Goal: Task Accomplishment & Management: Complete application form

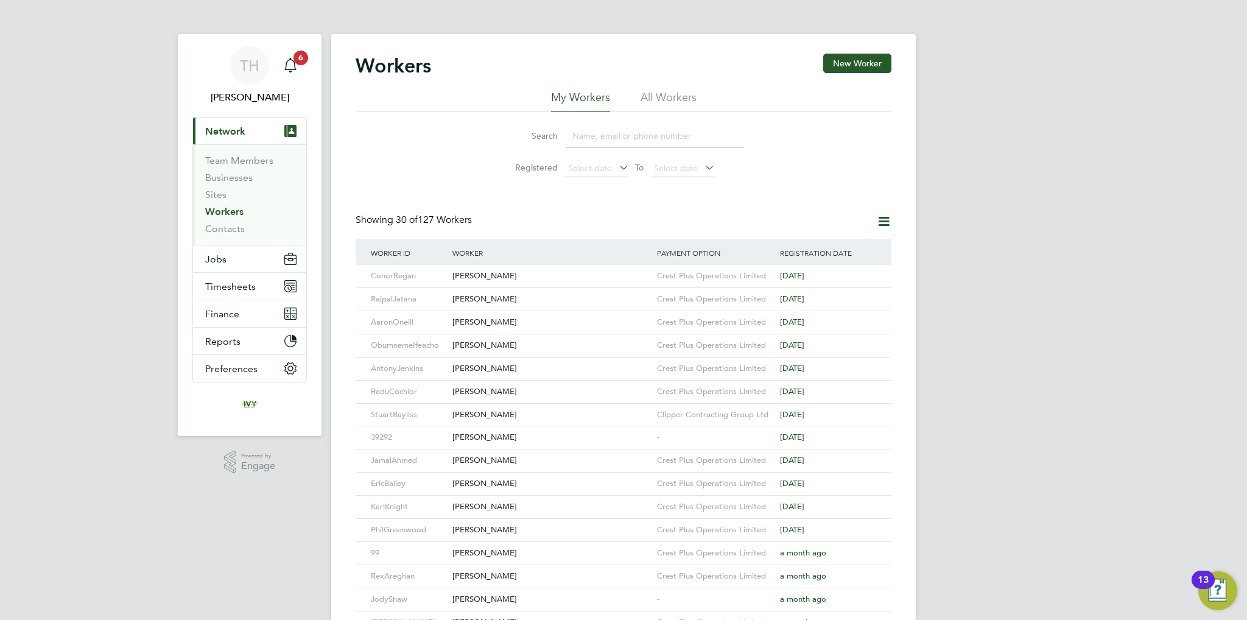
click at [229, 211] on link "Workers" at bounding box center [224, 212] width 38 height 12
click at [876, 68] on button "New Worker" at bounding box center [857, 63] width 68 height 19
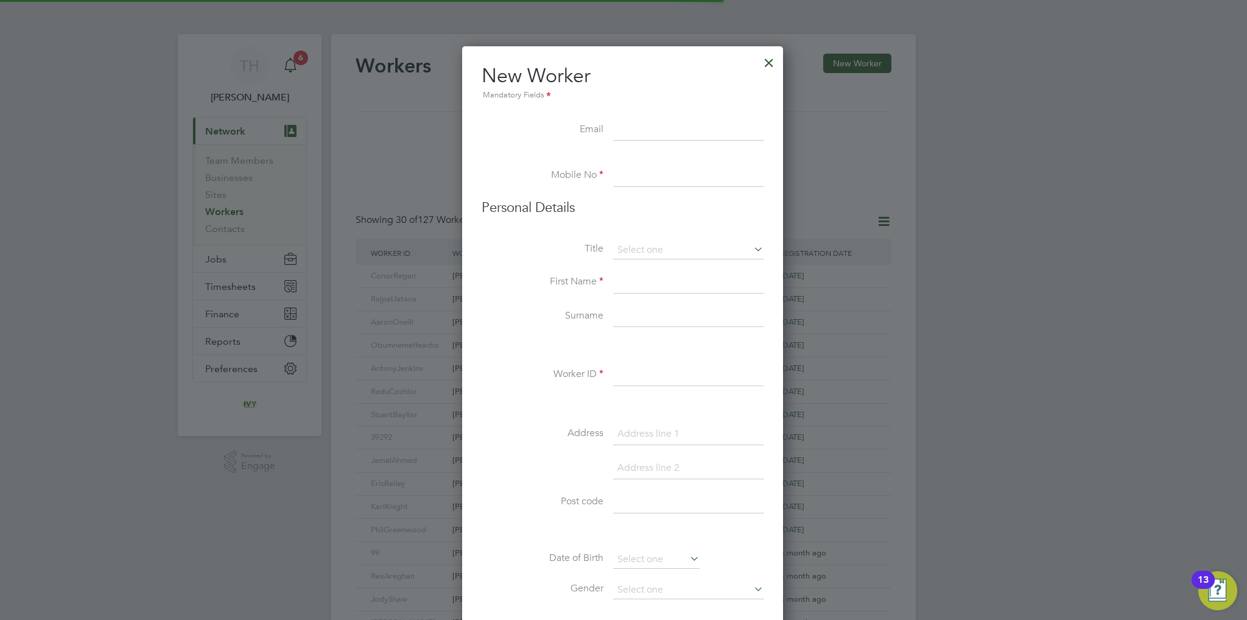
scroll to position [1032, 322]
click at [646, 125] on input at bounding box center [688, 130] width 150 height 22
click at [693, 130] on input at bounding box center [688, 130] width 150 height 22
paste input "[EMAIL_ADDRESS][DOMAIN_NAME]"
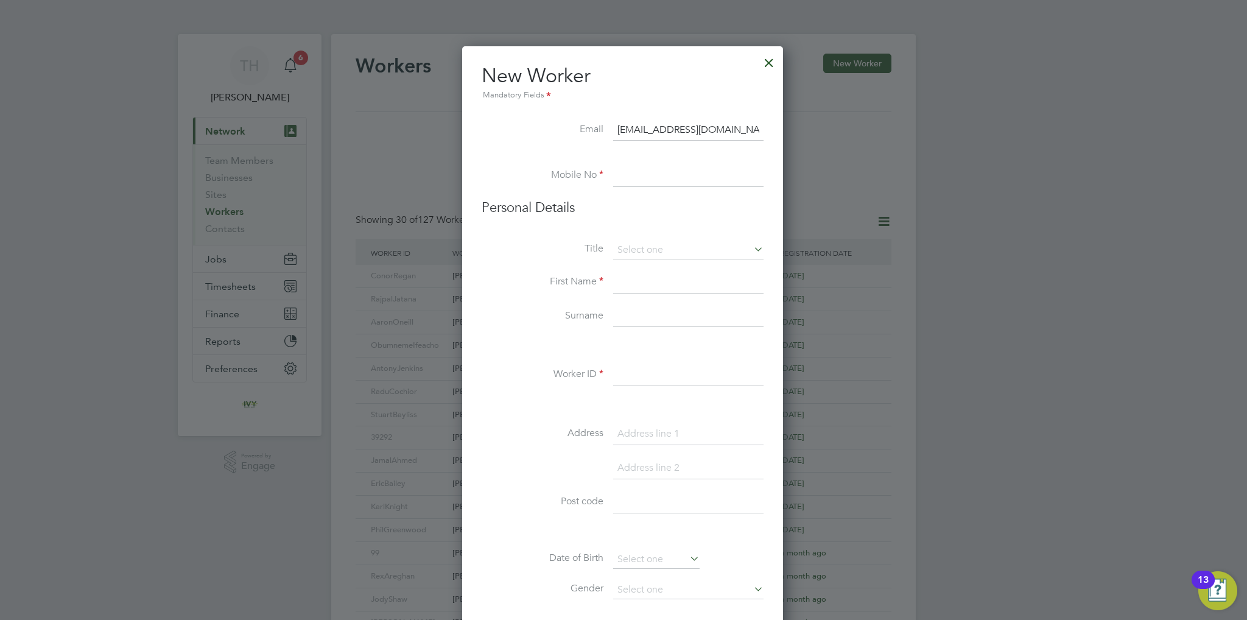
type input "[EMAIL_ADDRESS][DOMAIN_NAME]"
click at [653, 181] on input at bounding box center [688, 176] width 150 height 22
click at [637, 175] on input at bounding box center [688, 176] width 150 height 22
paste input "07900144036"
type input "07900144036"
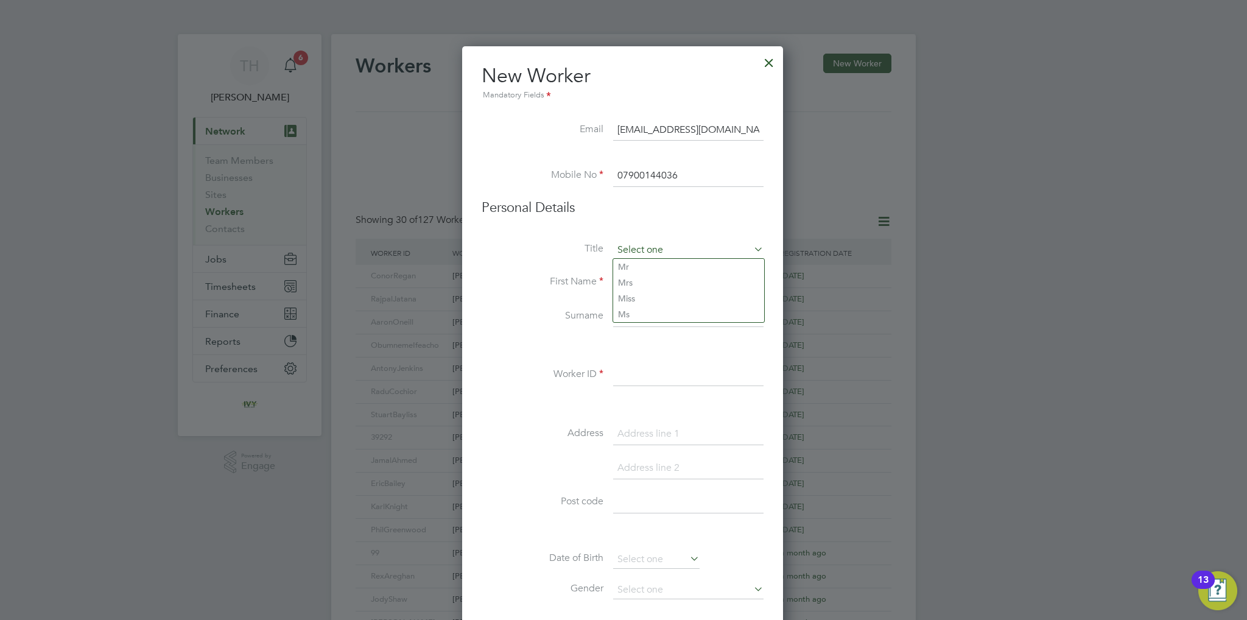
click at [648, 245] on input at bounding box center [688, 250] width 150 height 18
click at [647, 268] on li "Mr" at bounding box center [688, 267] width 151 height 16
type input "Mr"
click at [633, 283] on input at bounding box center [688, 283] width 150 height 22
type input "Stanley"
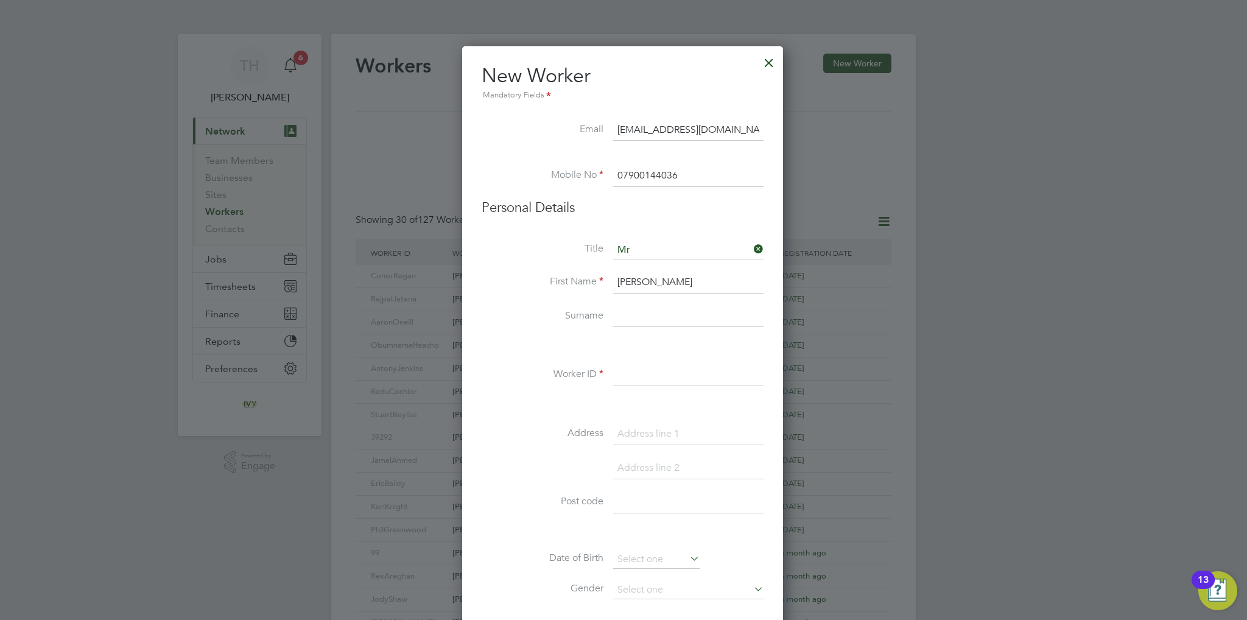
click at [639, 320] on input at bounding box center [688, 317] width 150 height 22
paste input "Onuoha"
type input "Onuoha"
click at [636, 379] on input at bounding box center [688, 375] width 150 height 22
paste input "Onuoha"
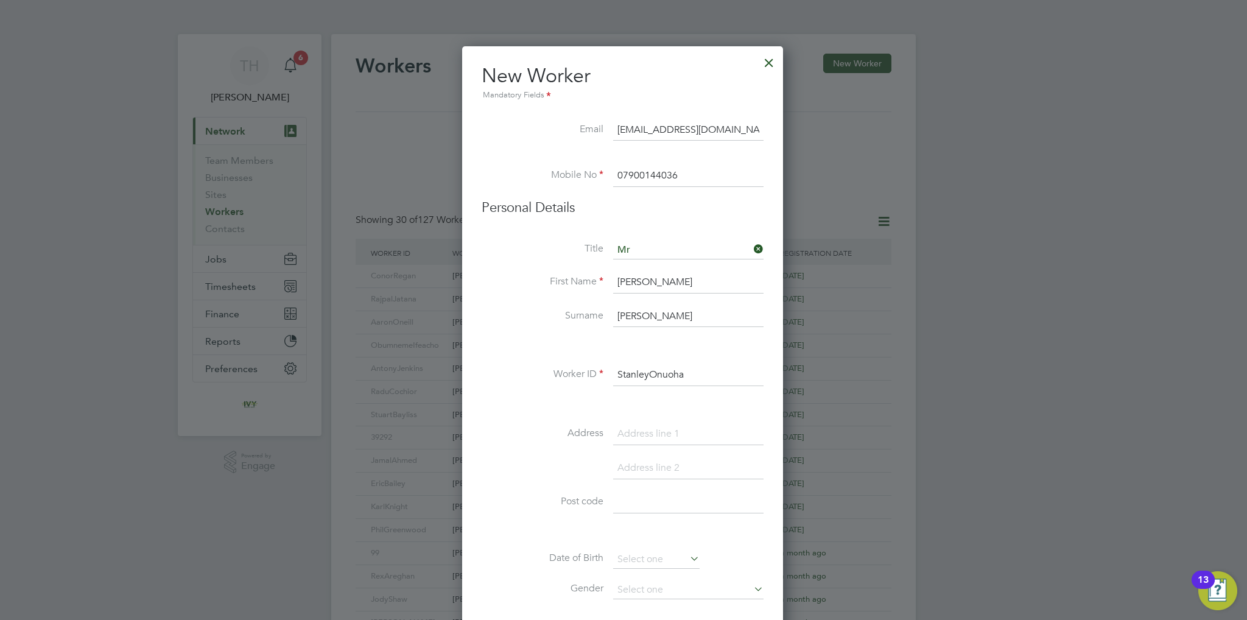
type input "StanleyOnuoha"
click at [687, 435] on input at bounding box center [688, 434] width 150 height 22
paste input "Beaconsfield Road"
type input "14 Beaconsfield Road"
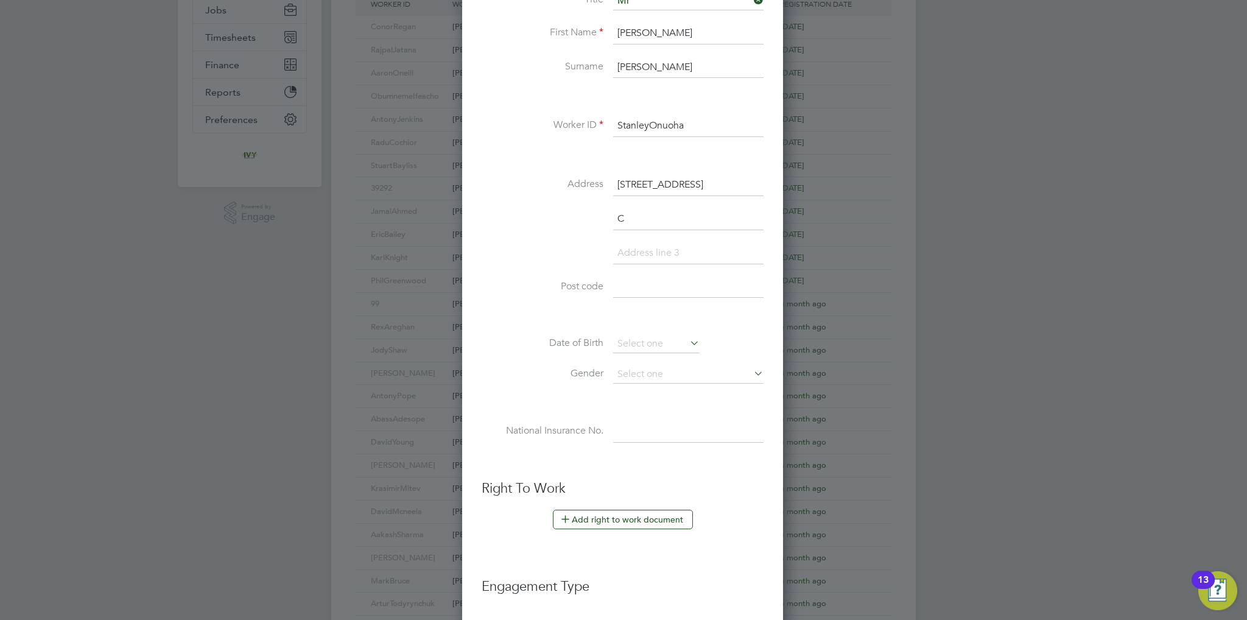
scroll to position [1066, 322]
type input "Coventry"
click at [678, 288] on input at bounding box center [688, 288] width 150 height 22
paste input "CV2 4AR"
type input "CV2 4AR"
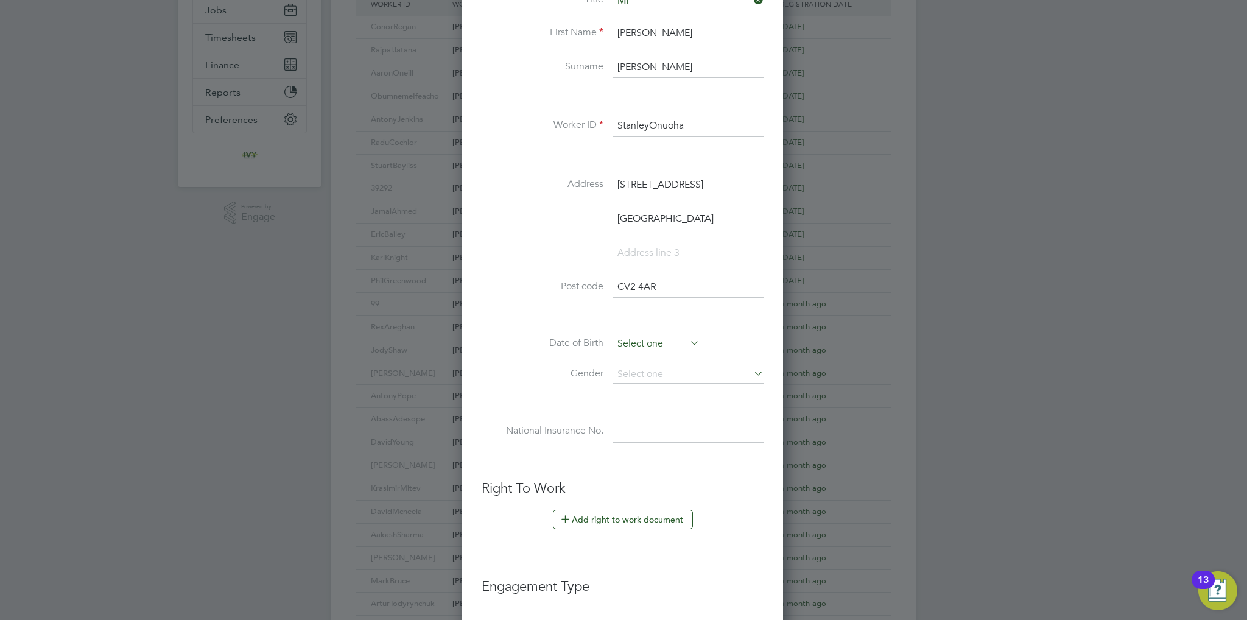
click at [624, 337] on input at bounding box center [656, 344] width 86 height 18
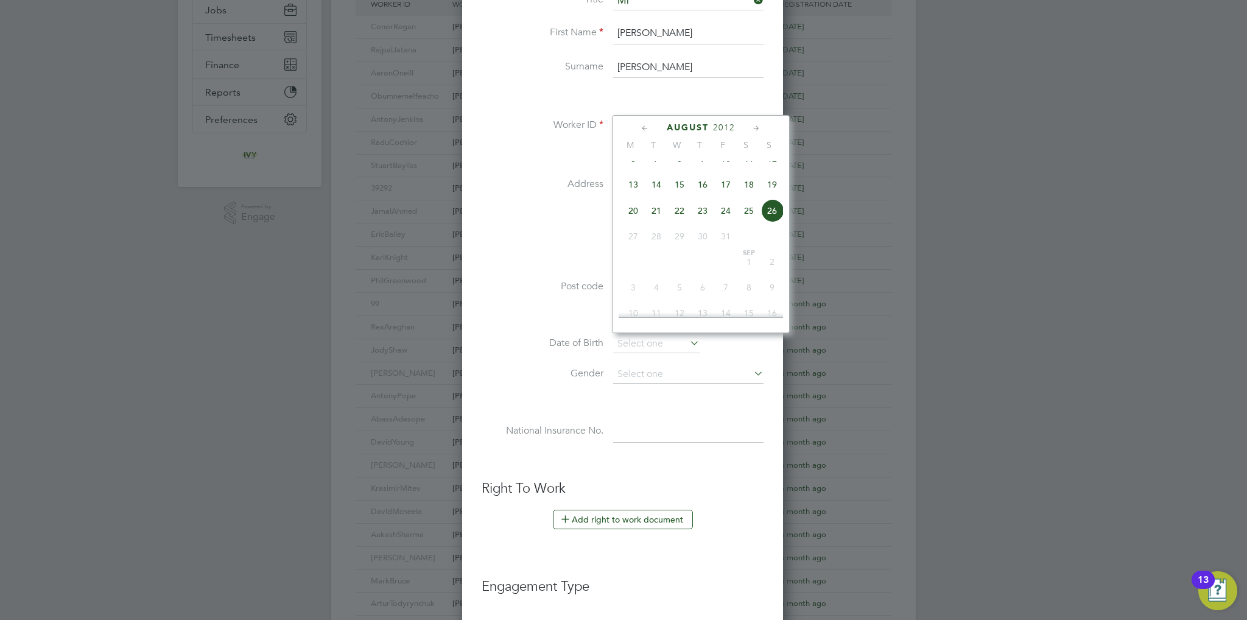
click at [719, 125] on span "2012" at bounding box center [724, 127] width 22 height 10
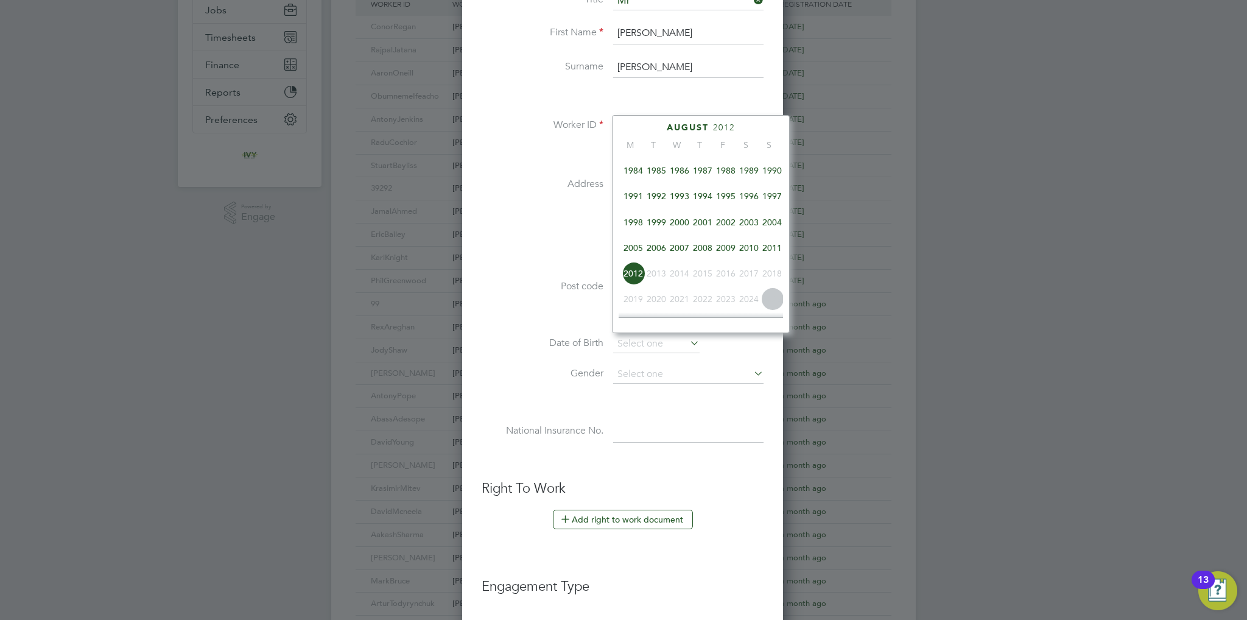
scroll to position [265, 0]
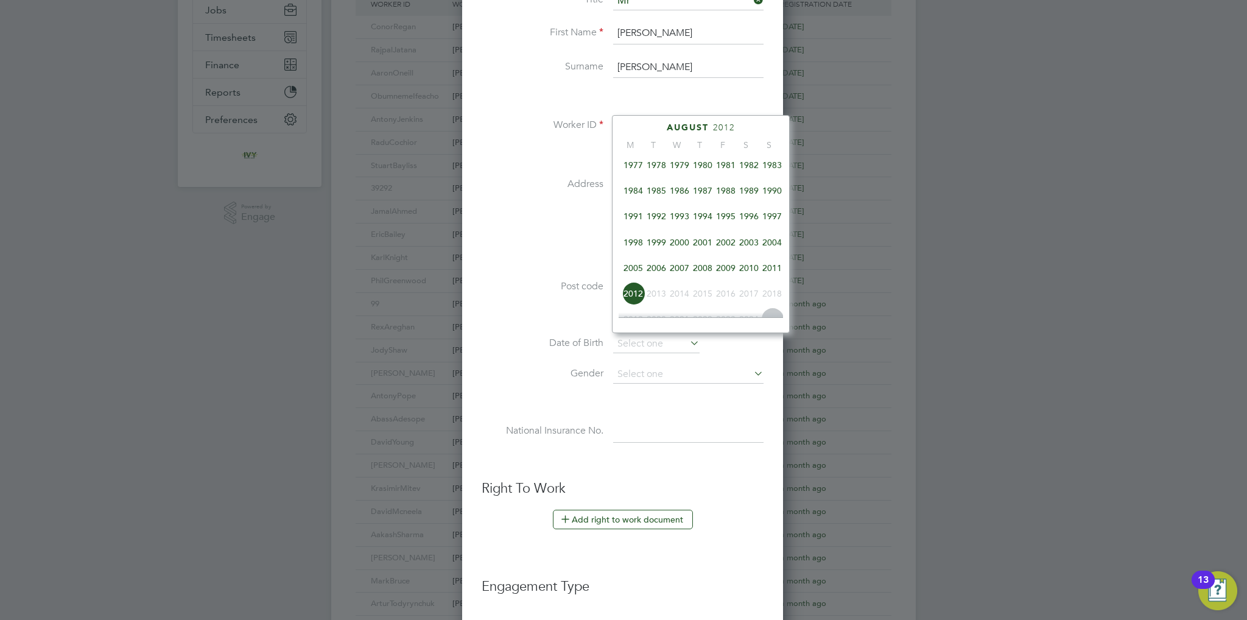
click at [707, 196] on span "1987" at bounding box center [702, 190] width 23 height 23
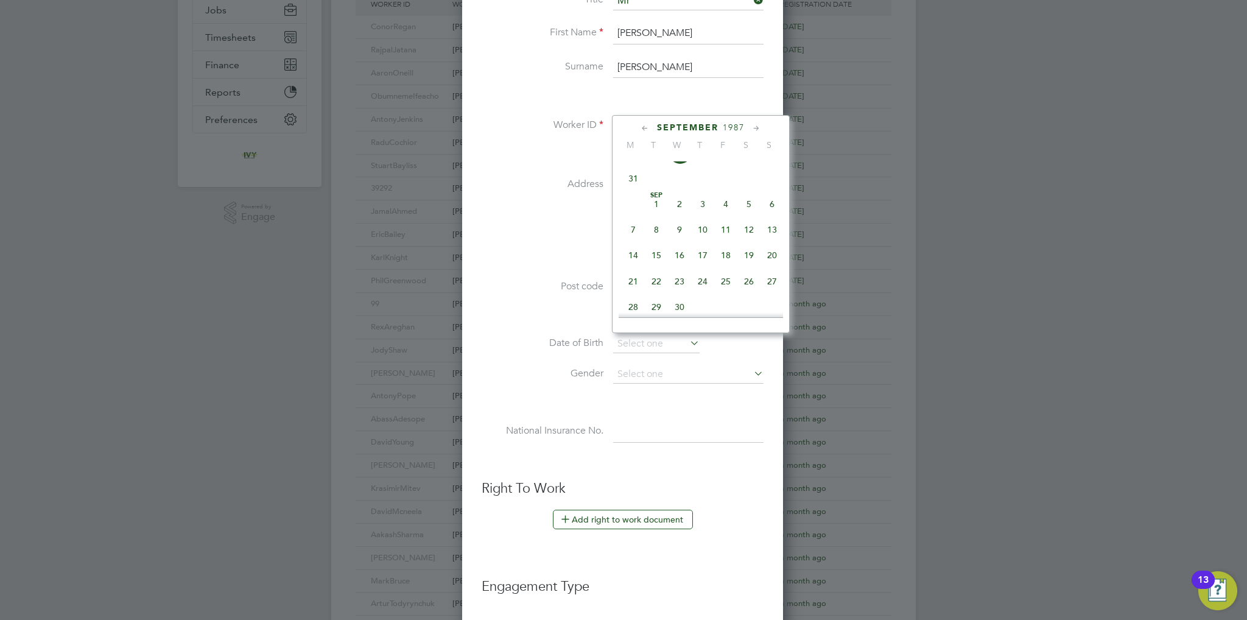
click at [655, 241] on span "8" at bounding box center [656, 229] width 23 height 23
type input "08 Sep 1987"
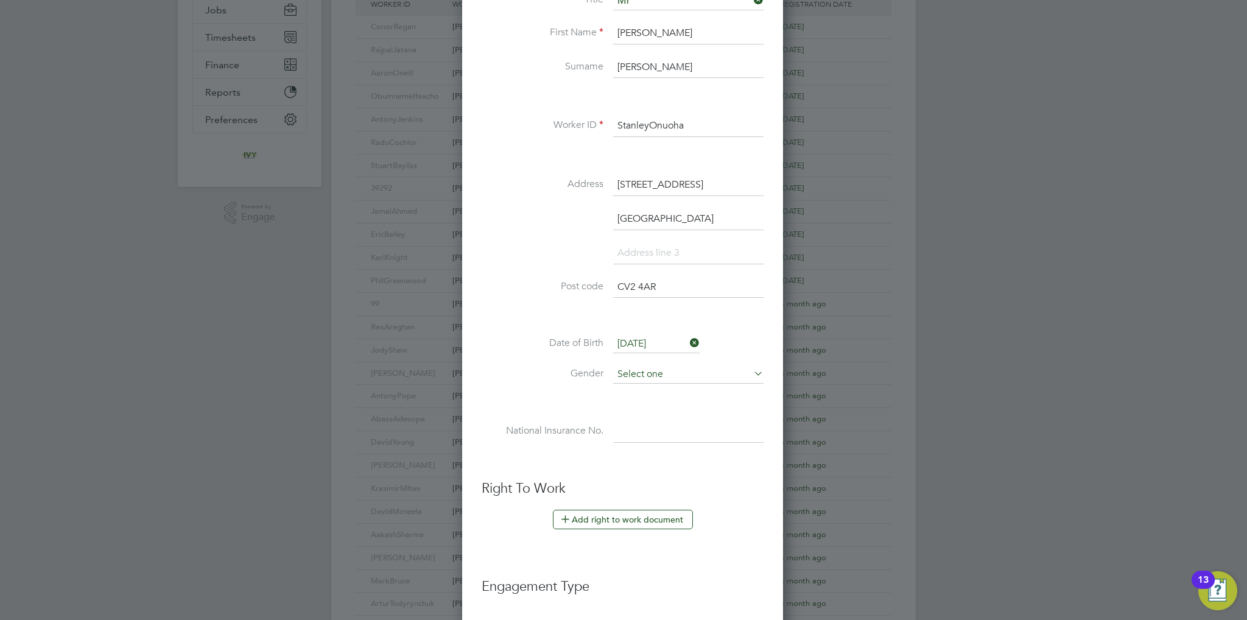
click at [682, 368] on input at bounding box center [688, 374] width 150 height 18
click at [673, 384] on li "[DEMOGRAPHIC_DATA]" at bounding box center [688, 389] width 151 height 16
type input "[DEMOGRAPHIC_DATA]"
click at [662, 428] on input at bounding box center [688, 432] width 150 height 22
paste input "TK433757B"
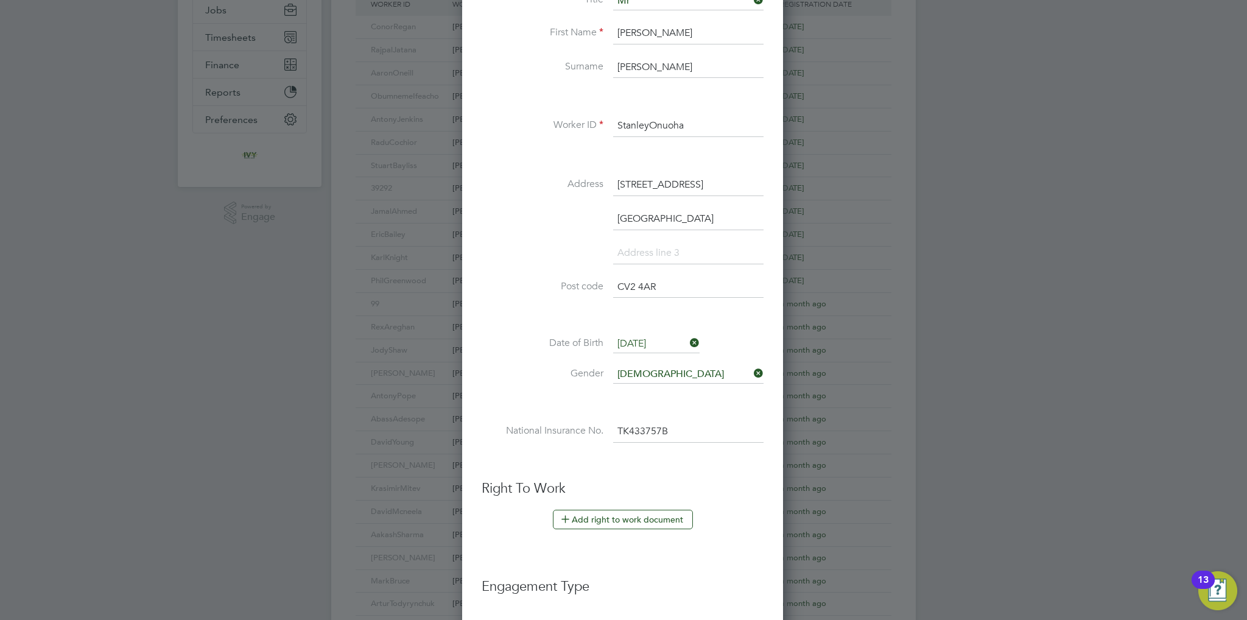
type input "TK 43 37 57 B"
click at [678, 455] on li at bounding box center [623, 461] width 282 height 13
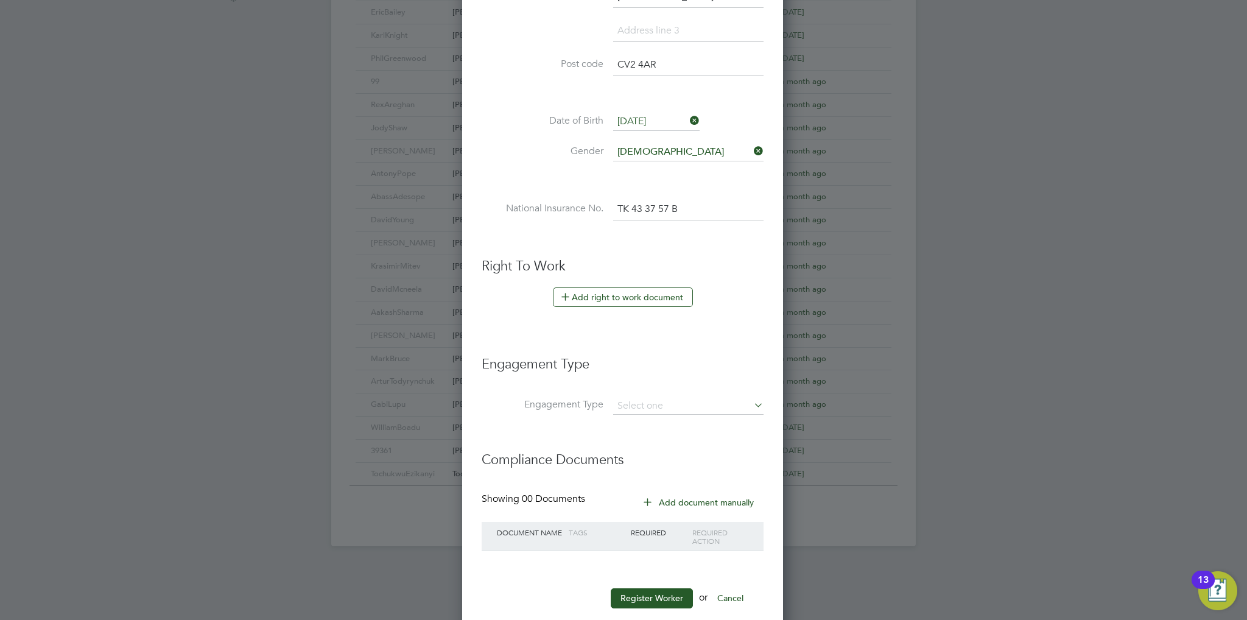
scroll to position [492, 0]
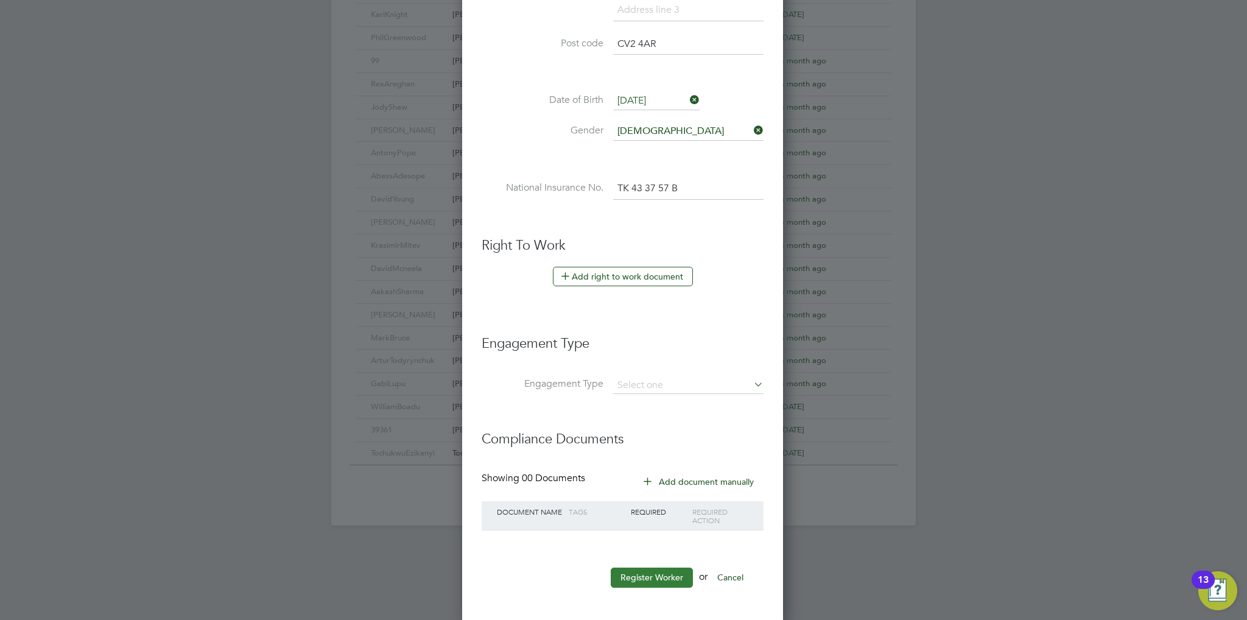
click at [665, 573] on button "Register Worker" at bounding box center [652, 577] width 82 height 19
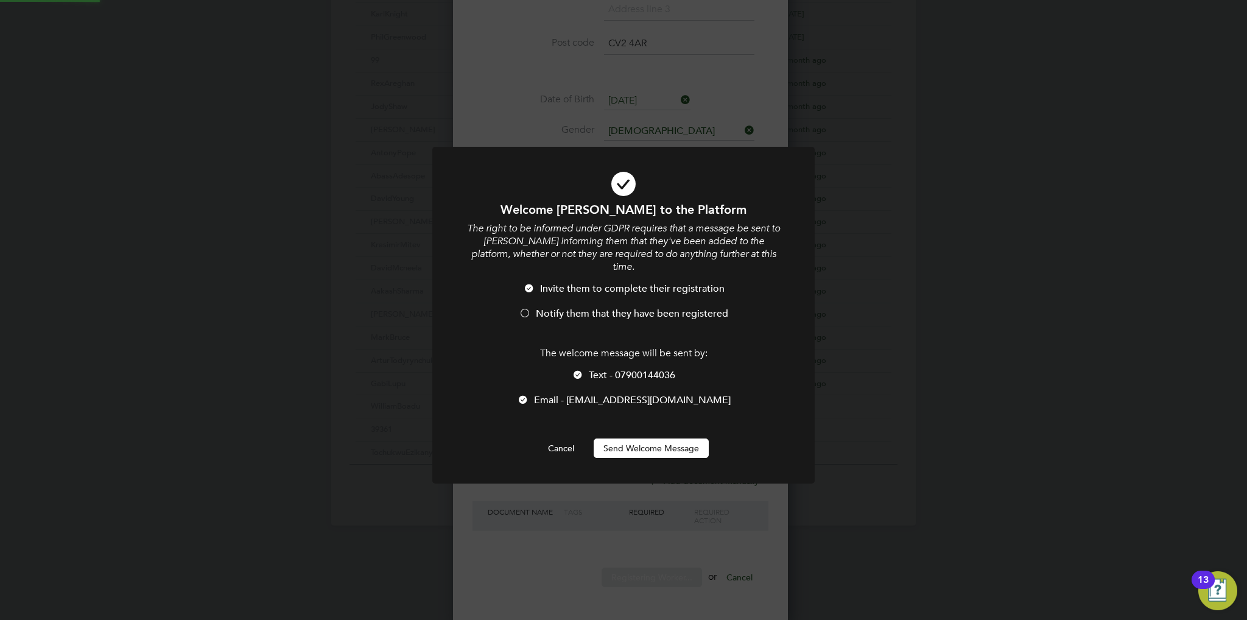
scroll to position [0, 0]
click at [583, 308] on li "Notify them that they have been registered" at bounding box center [623, 320] width 317 height 25
click at [582, 370] on div at bounding box center [578, 376] width 12 height 12
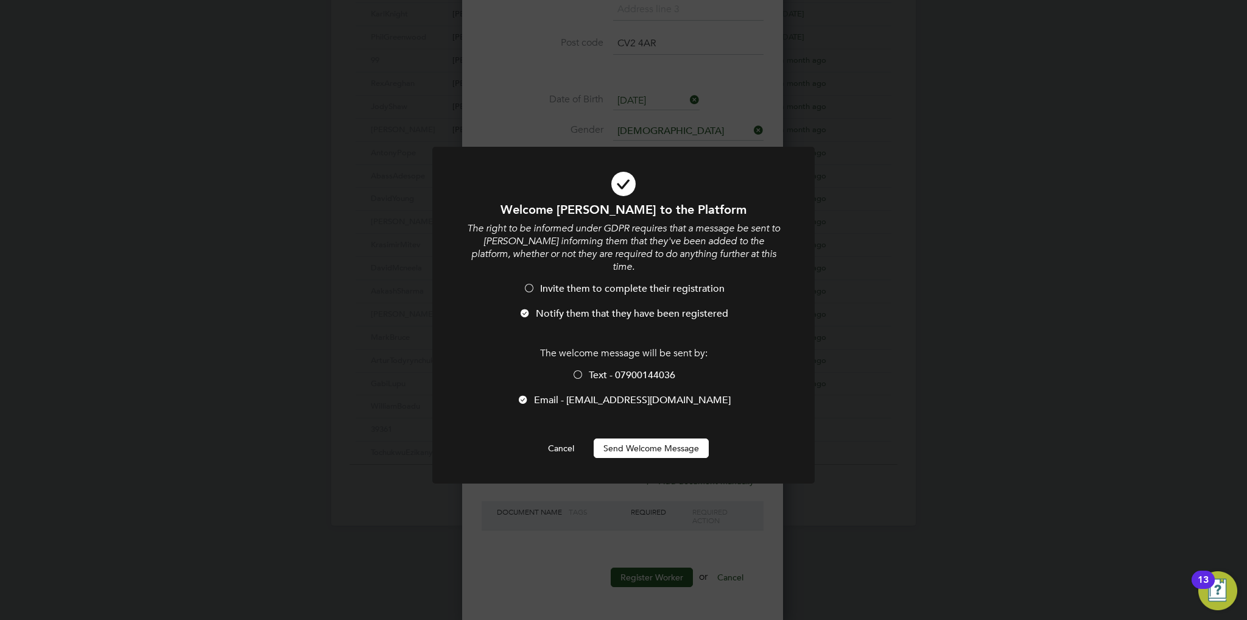
click at [629, 439] on button "Send Welcome Message" at bounding box center [651, 448] width 115 height 19
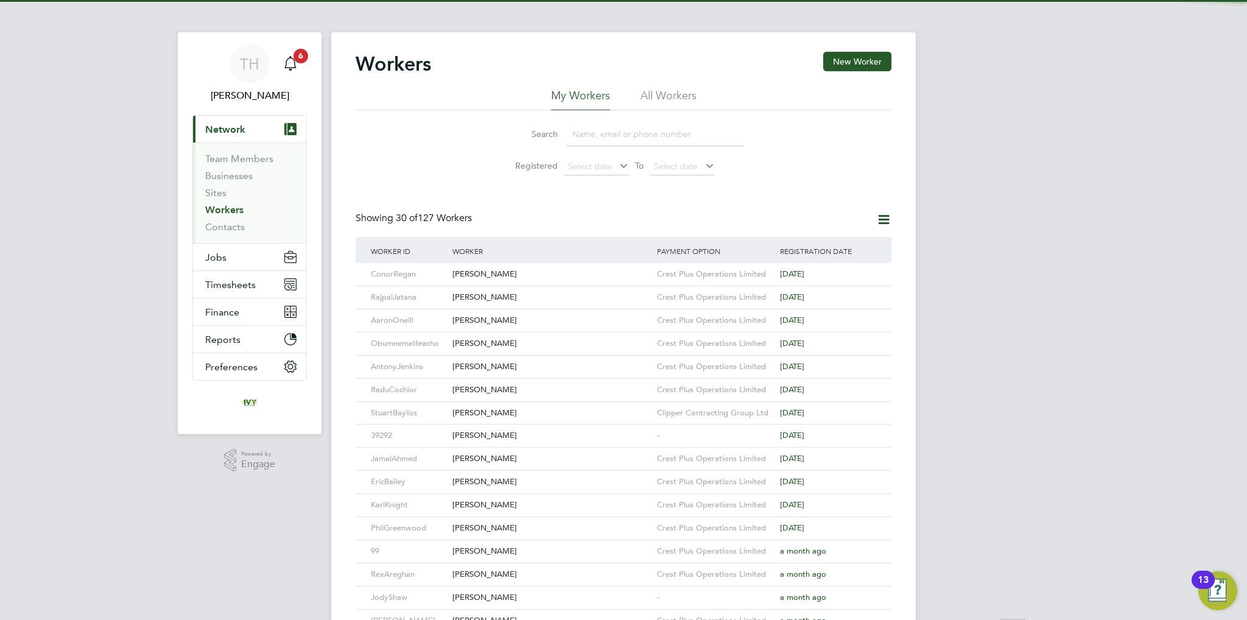
scroll to position [0, 0]
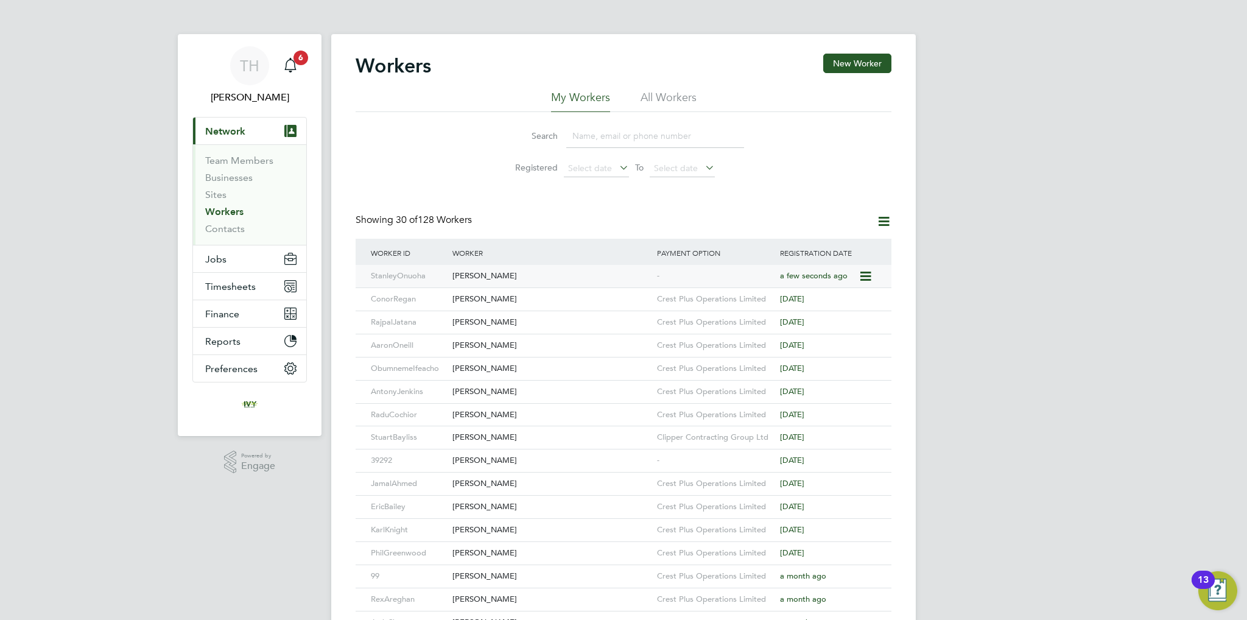
click at [867, 275] on icon at bounding box center [865, 276] width 12 height 15
click at [620, 274] on div "Stanley Onuoha" at bounding box center [551, 276] width 205 height 23
click at [853, 68] on button "New Worker" at bounding box center [857, 63] width 68 height 19
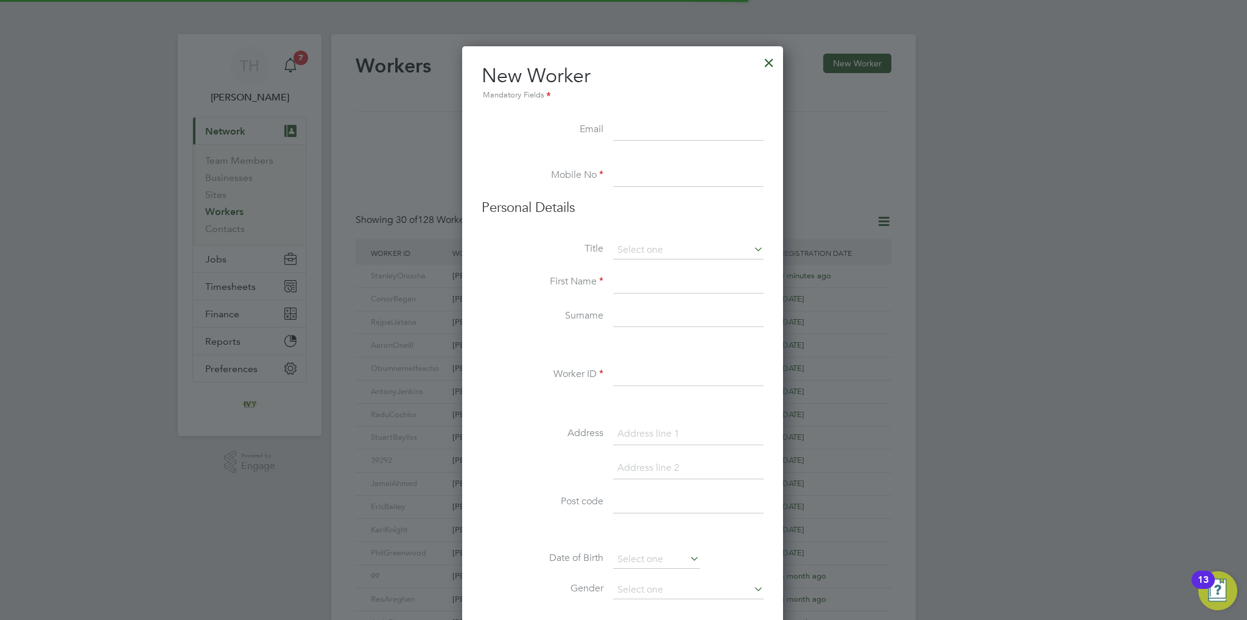
scroll to position [1032, 322]
click at [647, 121] on input at bounding box center [688, 130] width 150 height 22
paste input "eduaidia@gmail.com"
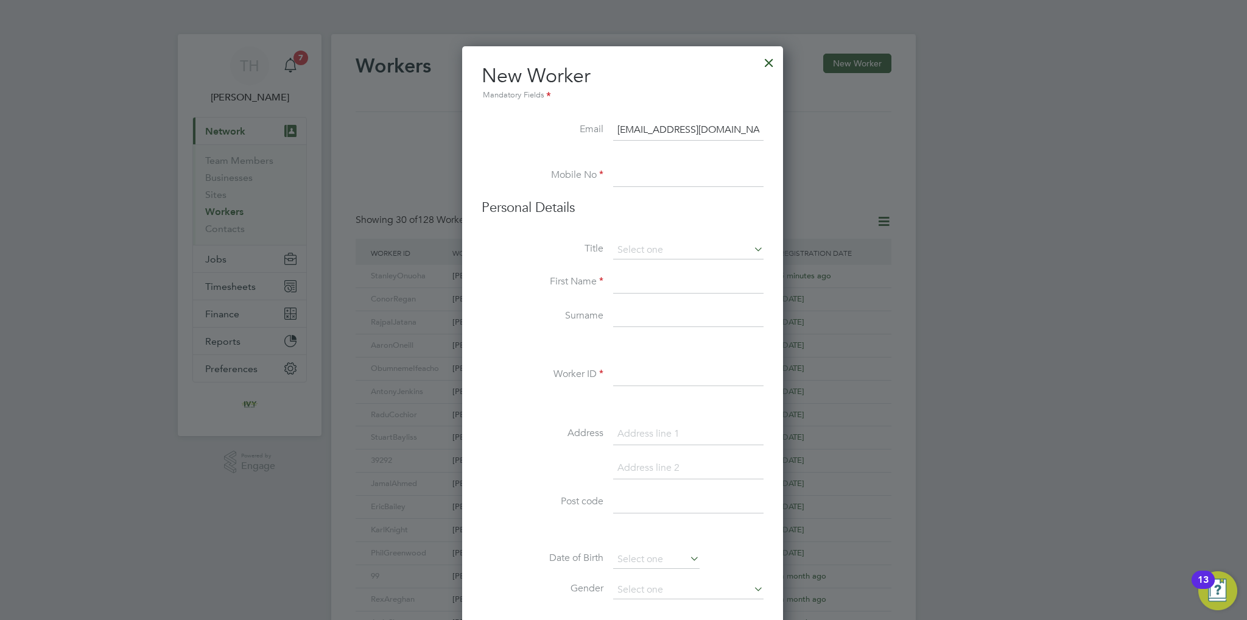
type input "eduaidia@gmail.com"
click at [644, 194] on li "Mobile No" at bounding box center [623, 182] width 282 height 34
click at [641, 180] on input at bounding box center [688, 176] width 150 height 22
click at [654, 172] on input at bounding box center [688, 176] width 150 height 22
paste input "07516601529"
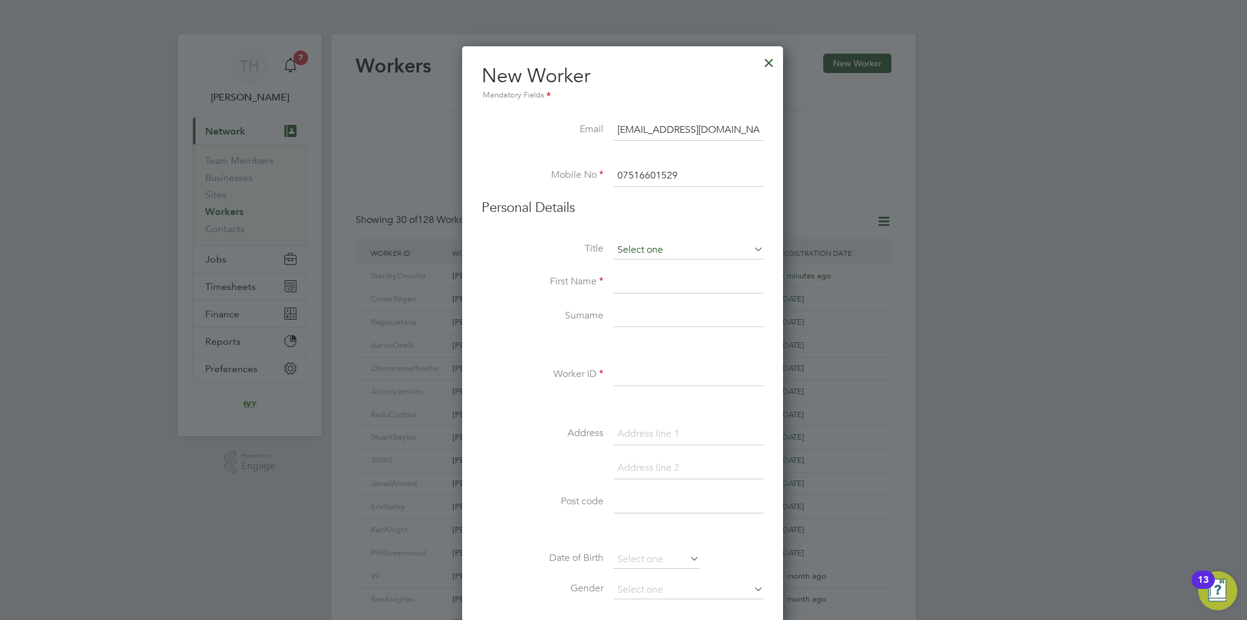
type input "07516601529"
click at [641, 252] on input at bounding box center [688, 250] width 150 height 18
click at [641, 266] on li "Mr" at bounding box center [688, 267] width 151 height 16
type input "Mr"
click at [677, 286] on input at bounding box center [688, 283] width 150 height 22
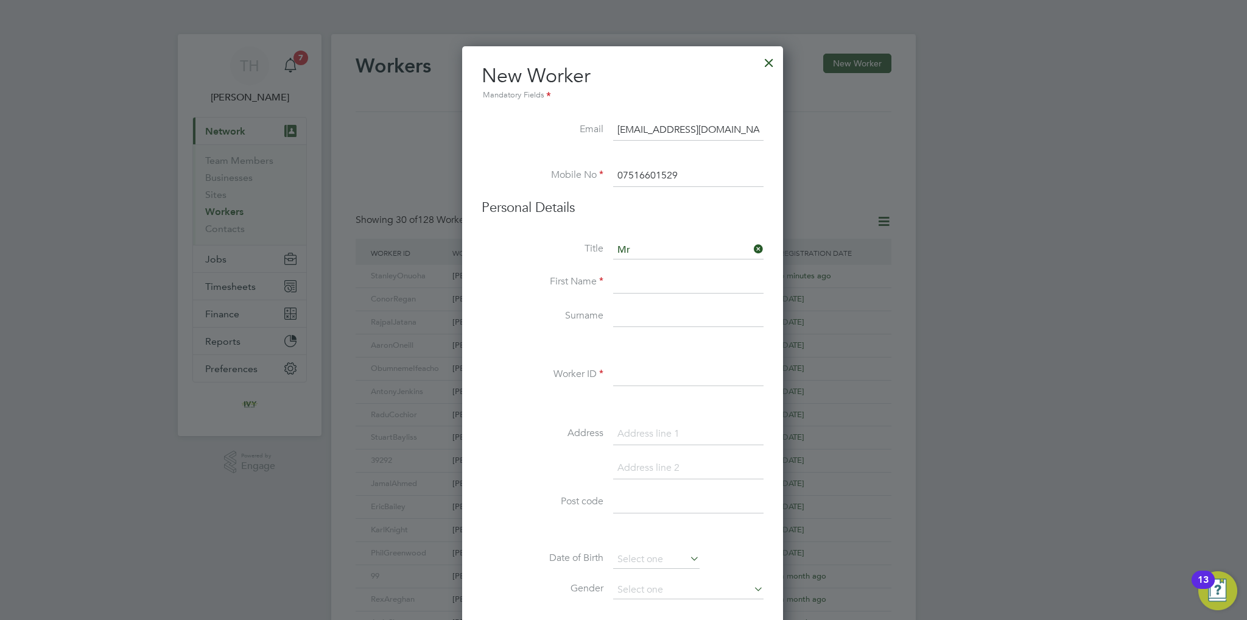
paste input "Herbert"
type input "Herbert"
click at [650, 324] on input at bounding box center [688, 317] width 150 height 22
paste input "Godfrey"
type input "Godfrey"
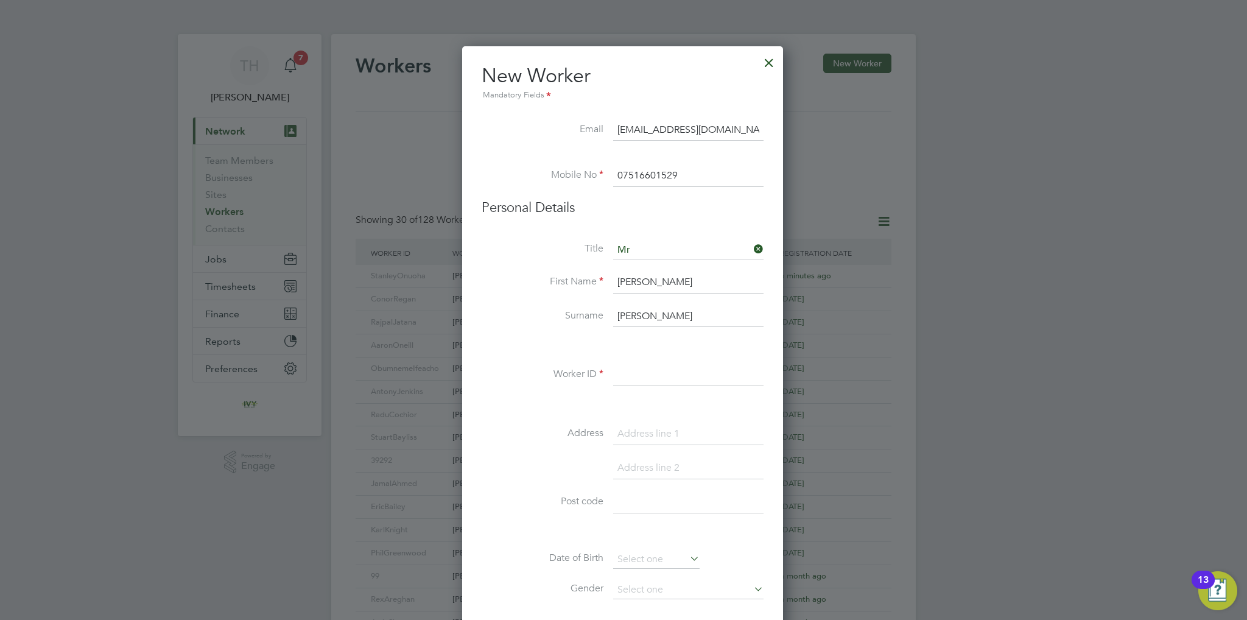
click at [640, 375] on input at bounding box center [688, 375] width 150 height 22
paste input "Godfrey"
type input "HerbertGodfrey"
click at [648, 427] on input at bounding box center [688, 434] width 150 height 22
type input "60 Silver Birch Road"
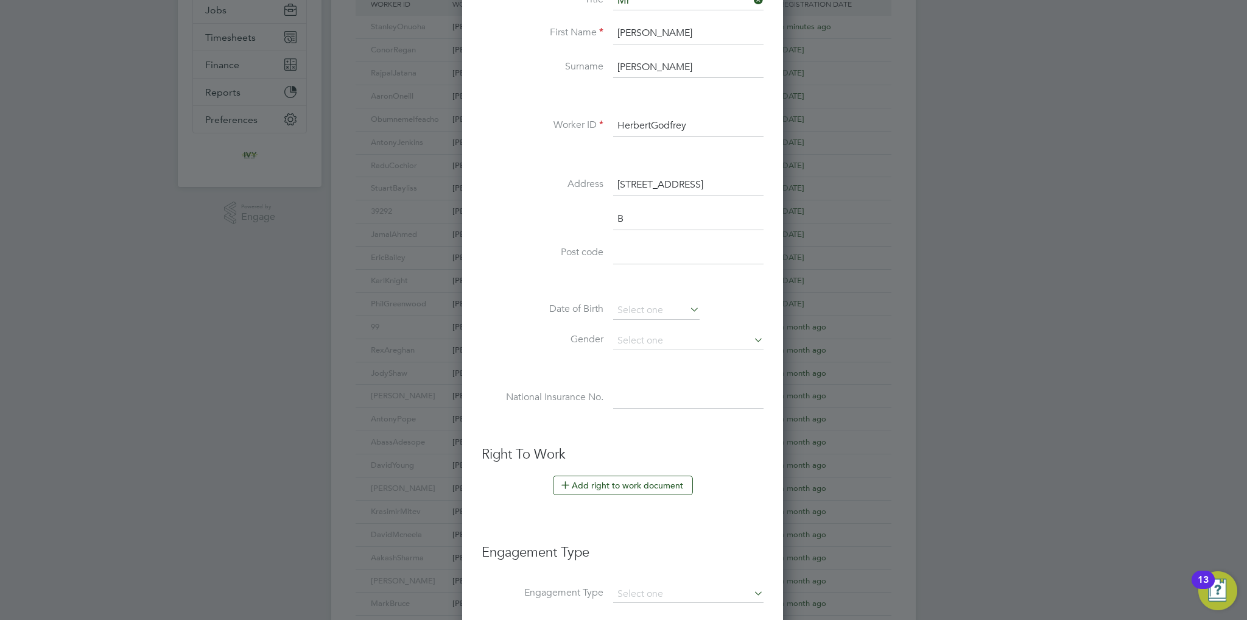
scroll to position [1066, 322]
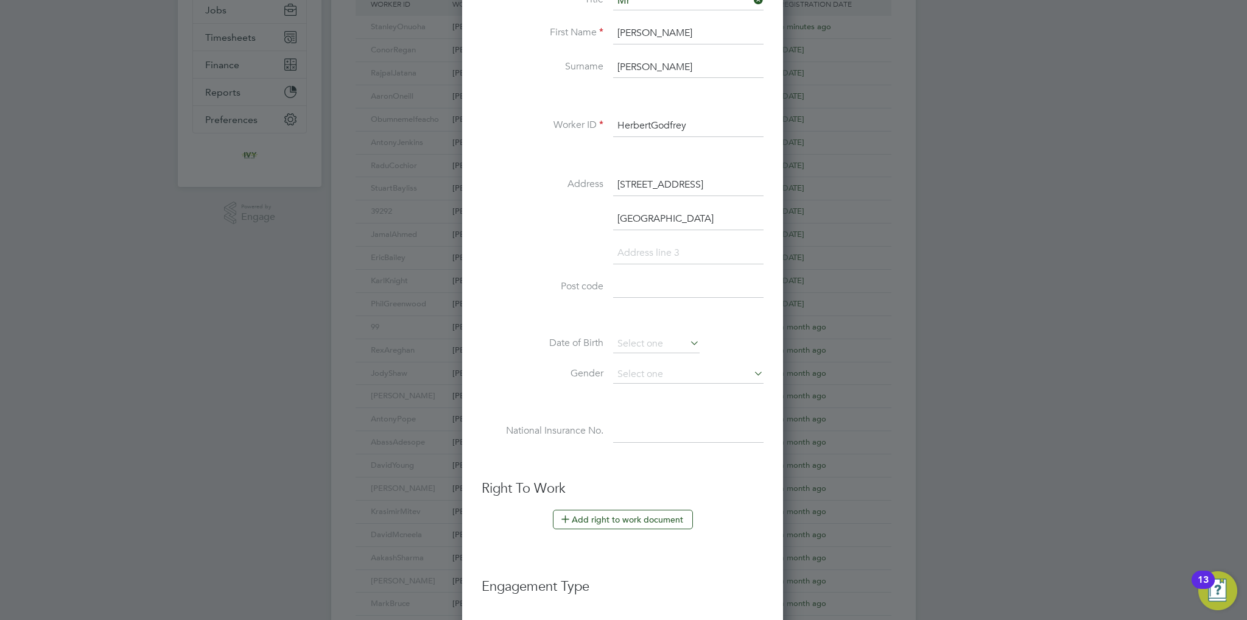
type input "Birmingham"
click at [698, 284] on input at bounding box center [688, 288] width 150 height 22
click at [685, 289] on input at bounding box center [688, 288] width 150 height 22
type input "B37 6AA"
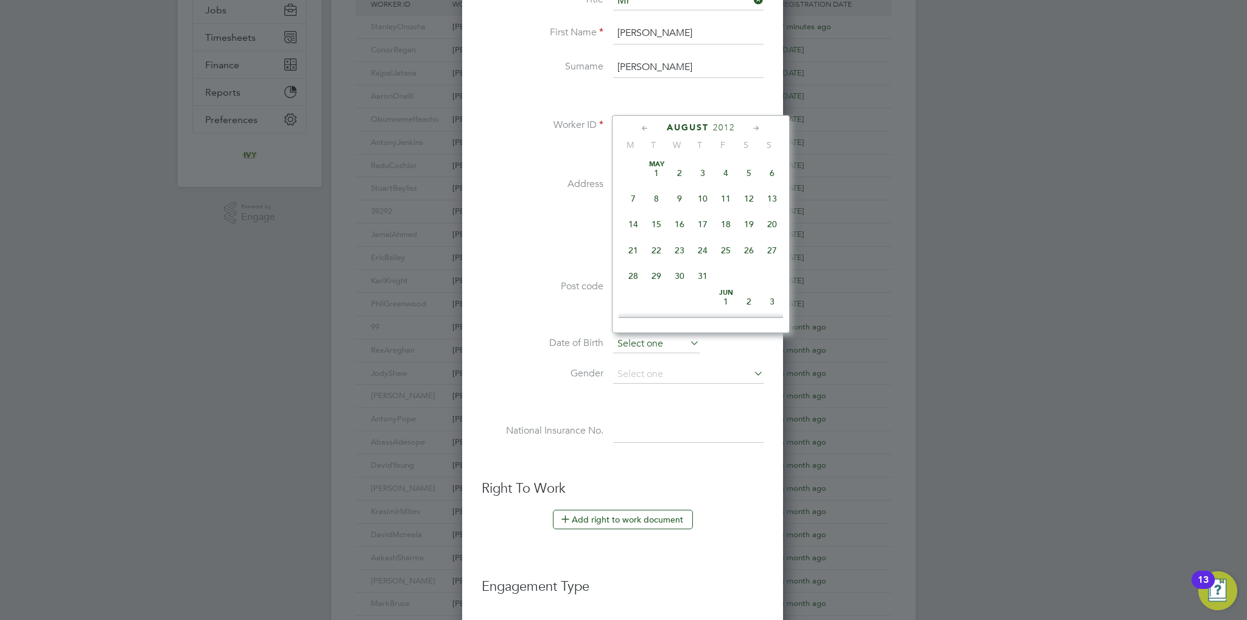
click at [650, 344] on input at bounding box center [656, 344] width 86 height 18
click at [721, 128] on span "2012" at bounding box center [724, 127] width 22 height 10
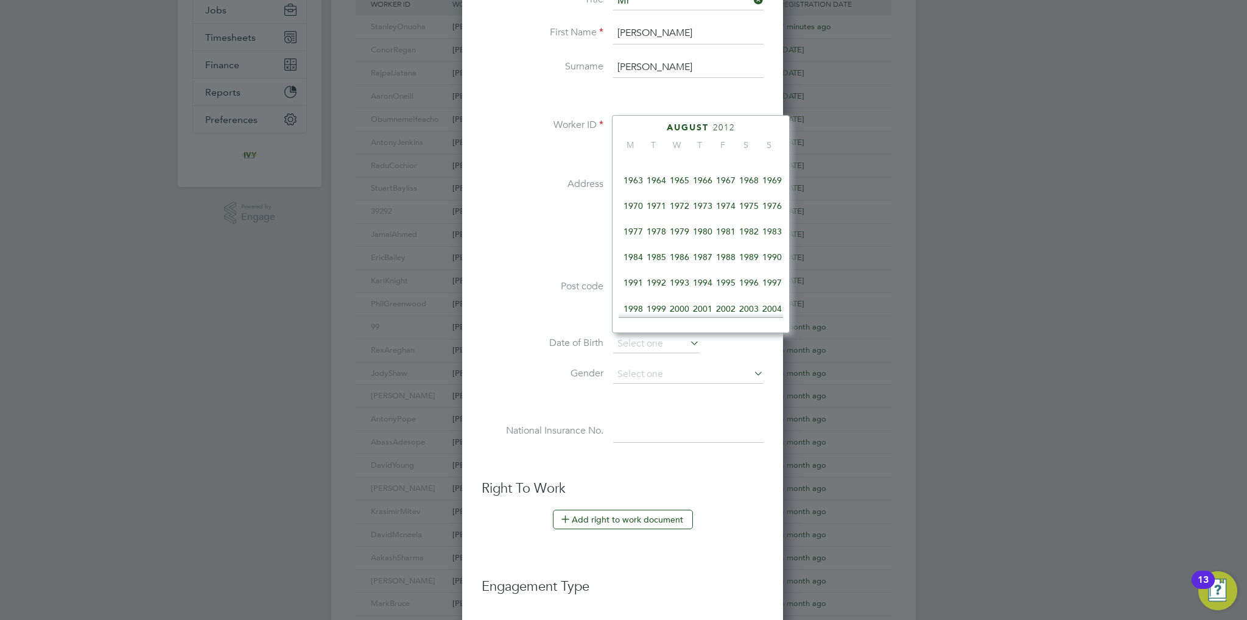
scroll to position [265, 0]
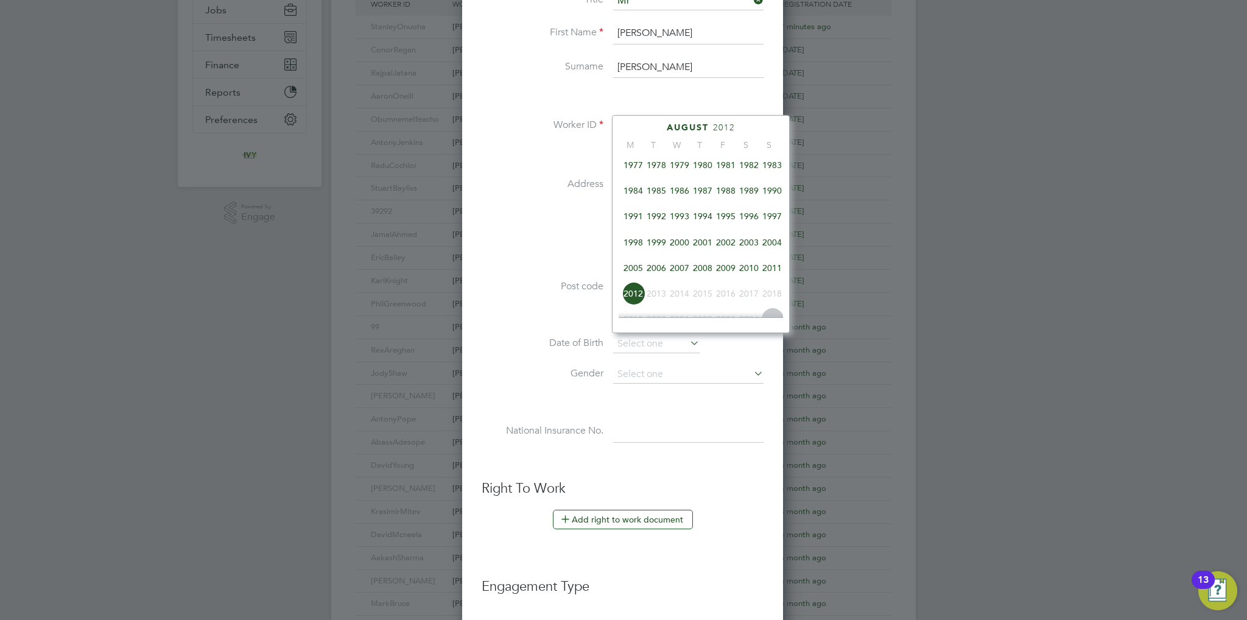
click at [680, 223] on span "1993" at bounding box center [679, 216] width 23 height 23
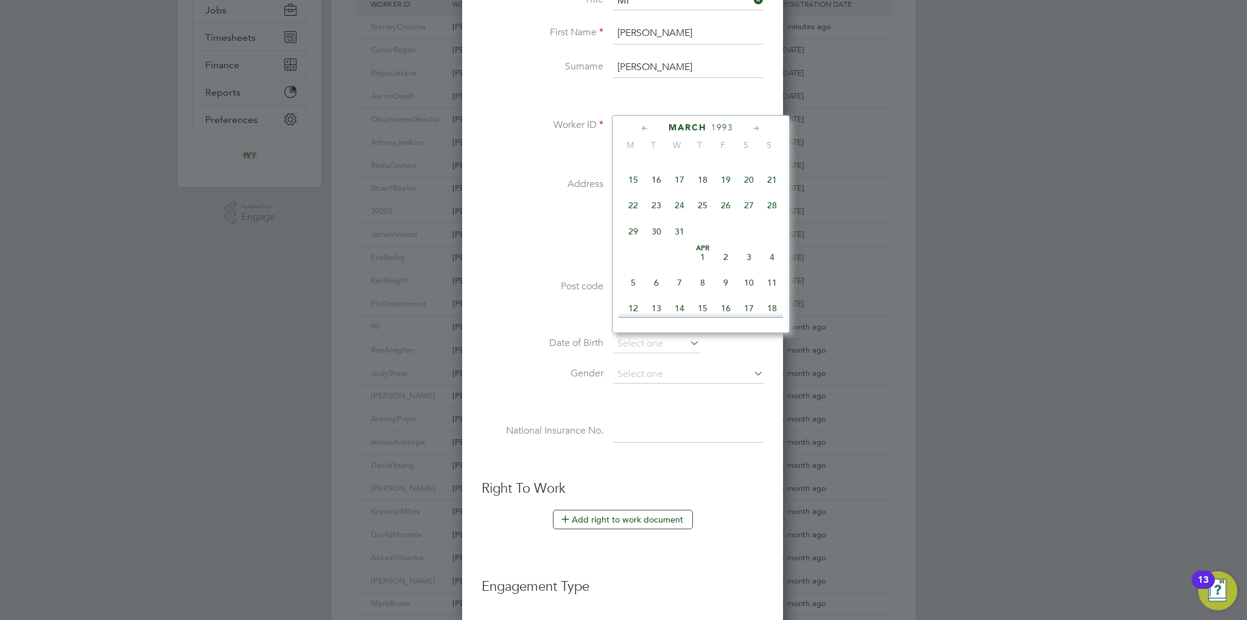
scroll to position [208, 0]
click at [699, 249] on span "15" at bounding box center [702, 247] width 23 height 23
type input "15 Apr 1993"
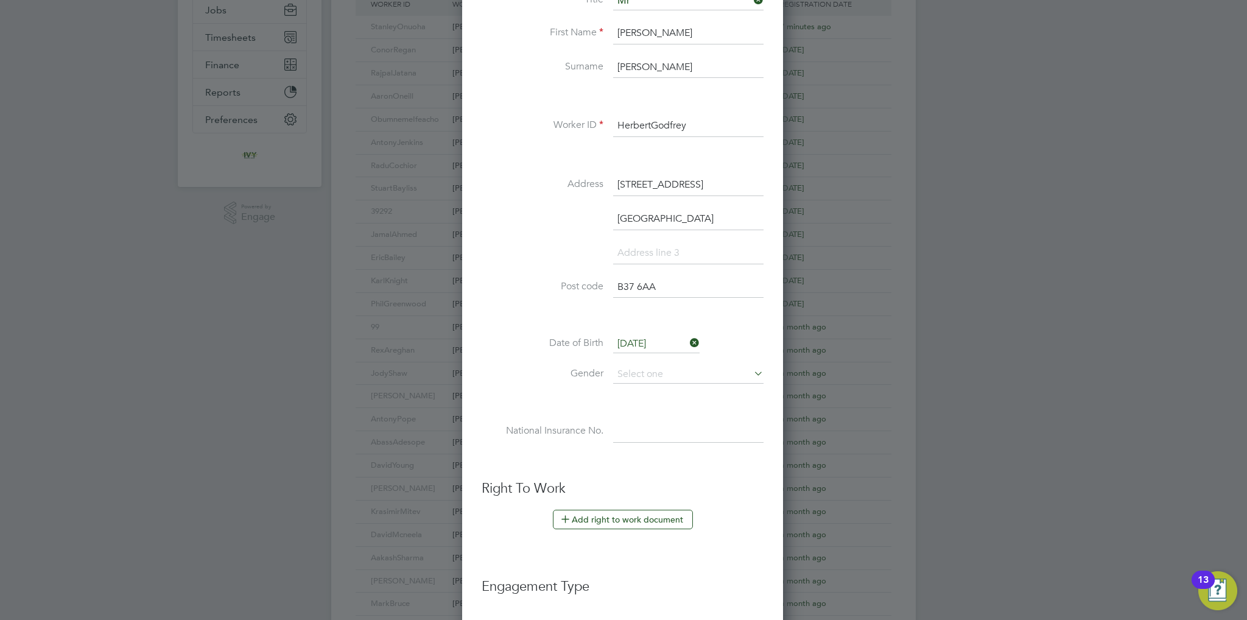
click at [676, 357] on li "Date of Birth 15 Apr 1993" at bounding box center [623, 350] width 282 height 30
click at [675, 367] on input at bounding box center [688, 374] width 150 height 18
click at [658, 388] on li "[DEMOGRAPHIC_DATA]" at bounding box center [688, 389] width 151 height 16
type input "[DEMOGRAPHIC_DATA]"
click at [638, 426] on input at bounding box center [688, 432] width 150 height 22
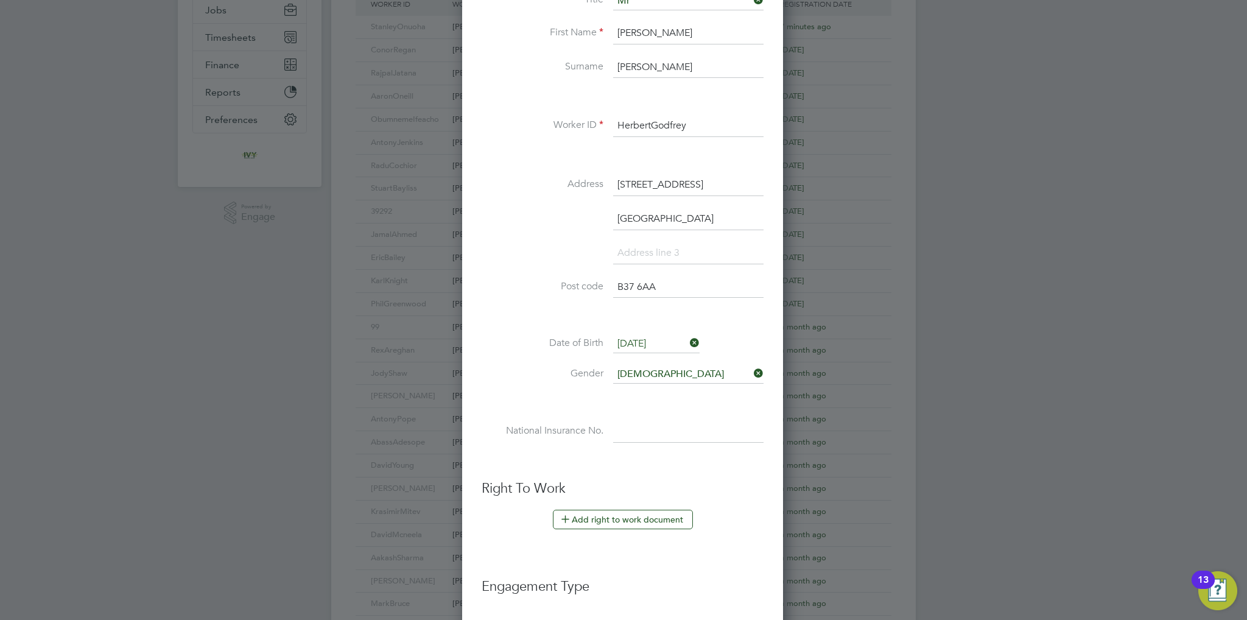
paste input "NJ712533B"
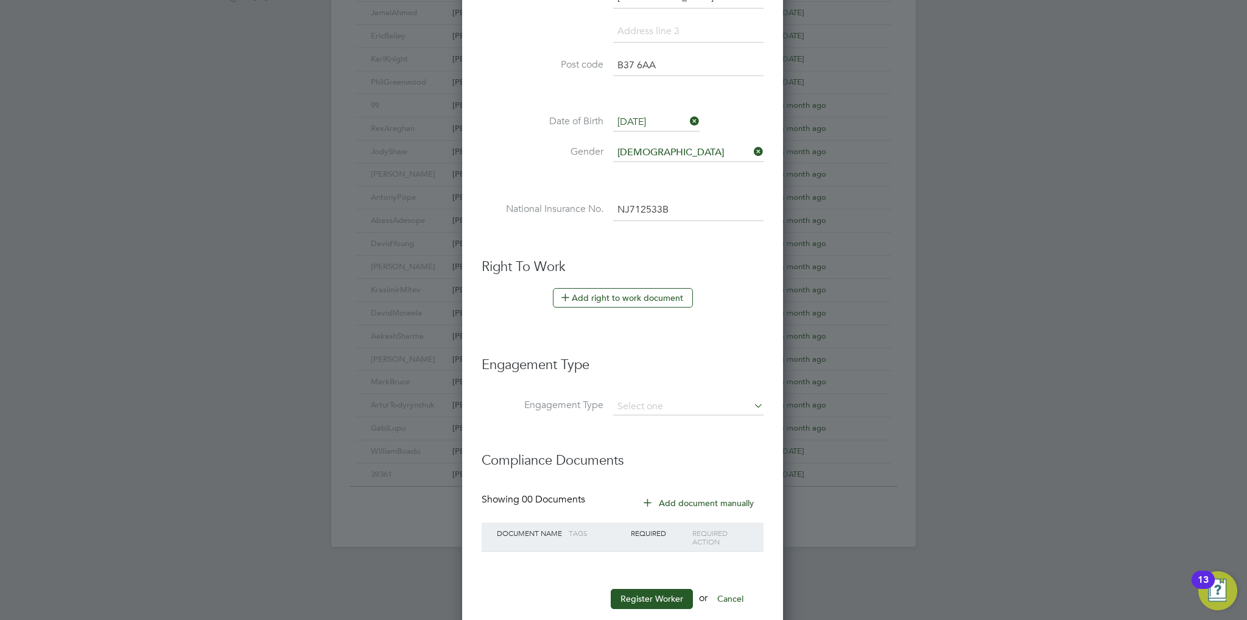
scroll to position [492, 0]
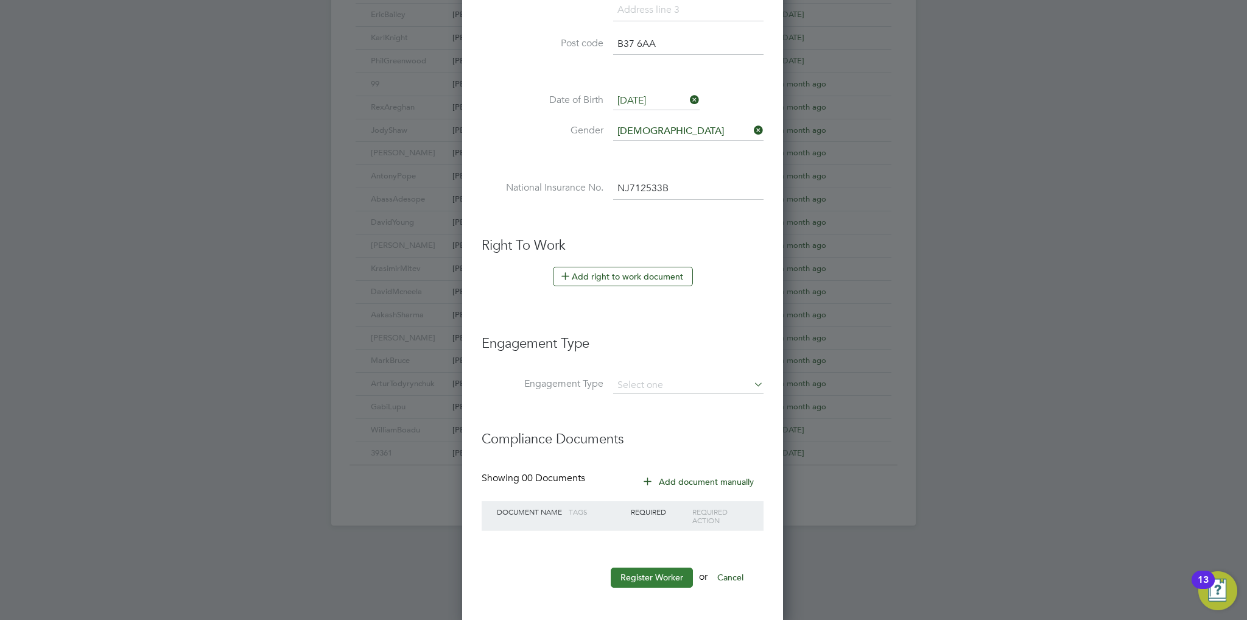
type input "NJ 71 25 33 B"
click at [627, 574] on button "Register Worker" at bounding box center [652, 577] width 82 height 19
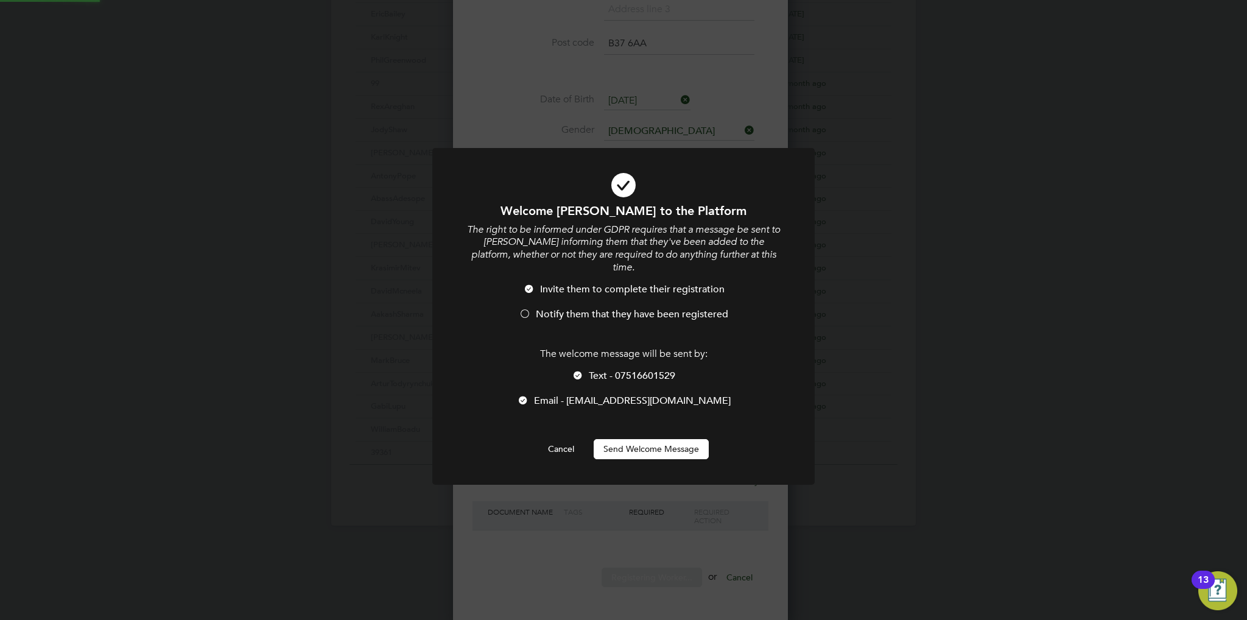
scroll to position [0, 0]
click at [576, 308] on span "Notify them that they have been registered" at bounding box center [632, 314] width 192 height 12
click at [576, 370] on div at bounding box center [578, 376] width 12 height 12
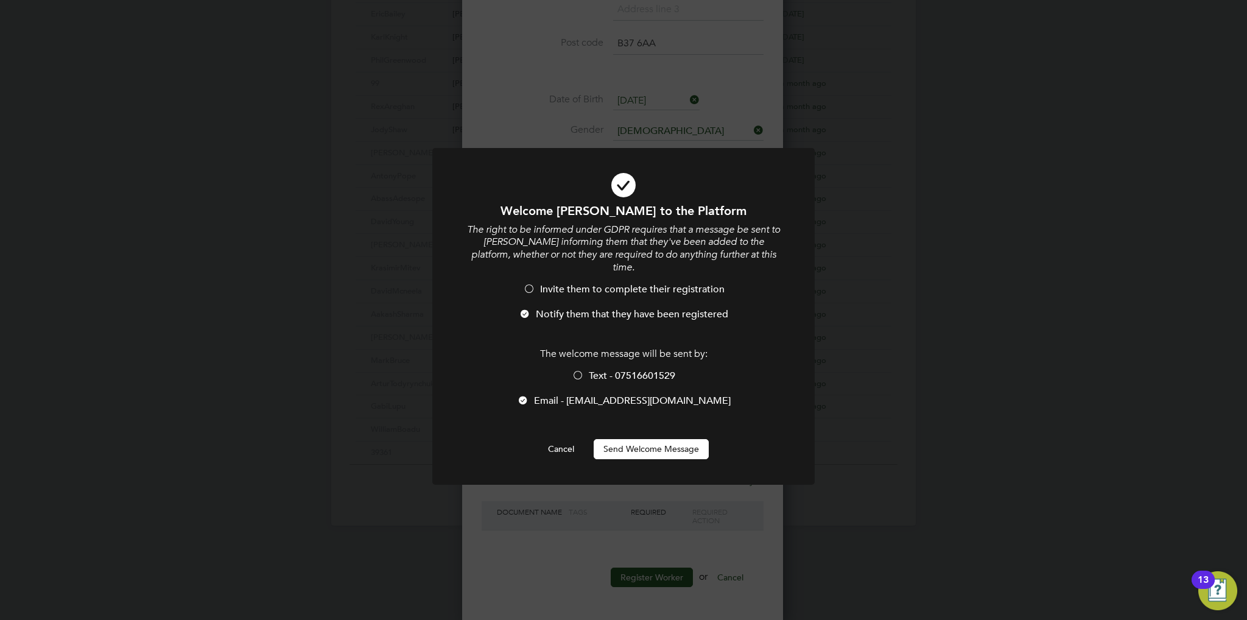
click at [641, 439] on button "Send Welcome Message" at bounding box center [651, 448] width 115 height 19
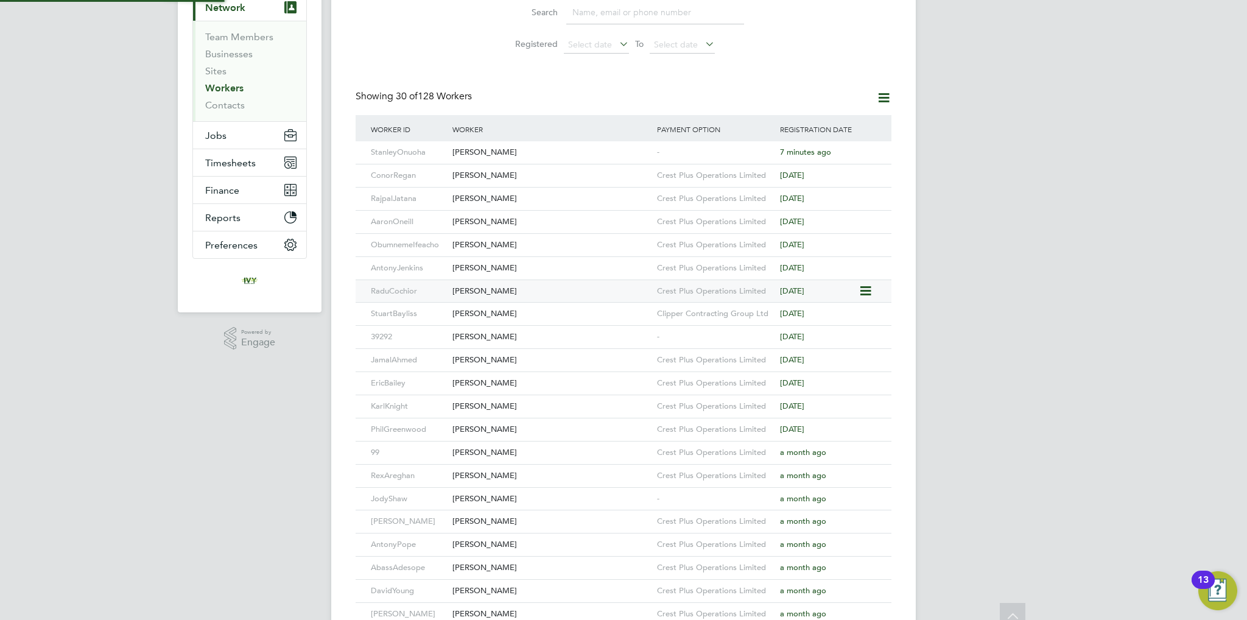
scroll to position [0, 0]
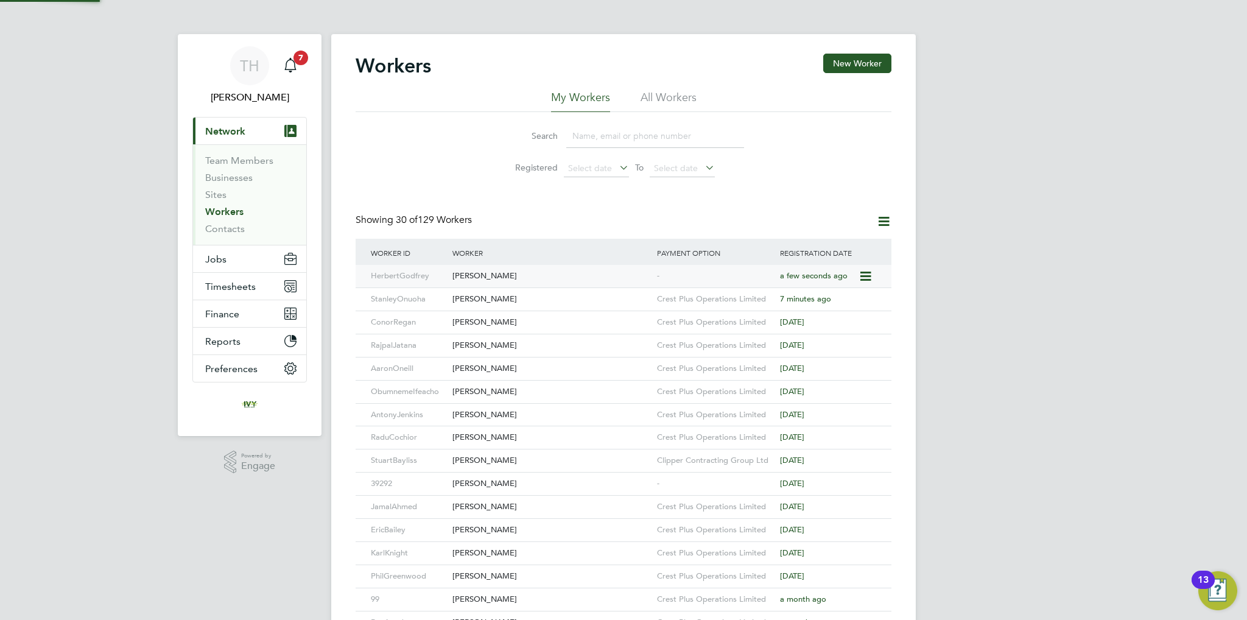
click at [552, 278] on div "Herbert Godfrey" at bounding box center [551, 276] width 205 height 23
click at [843, 58] on button "New Worker" at bounding box center [857, 63] width 68 height 19
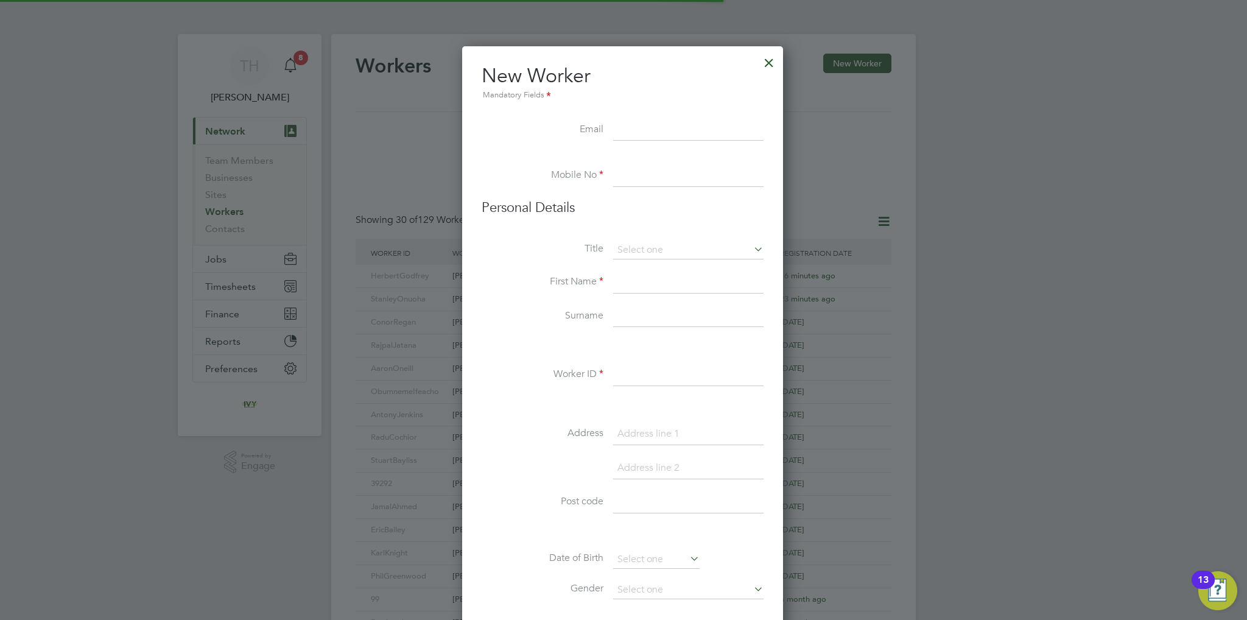
scroll to position [1032, 322]
click at [645, 130] on input at bounding box center [688, 130] width 150 height 22
paste input "adebowaleao@gmail.com"
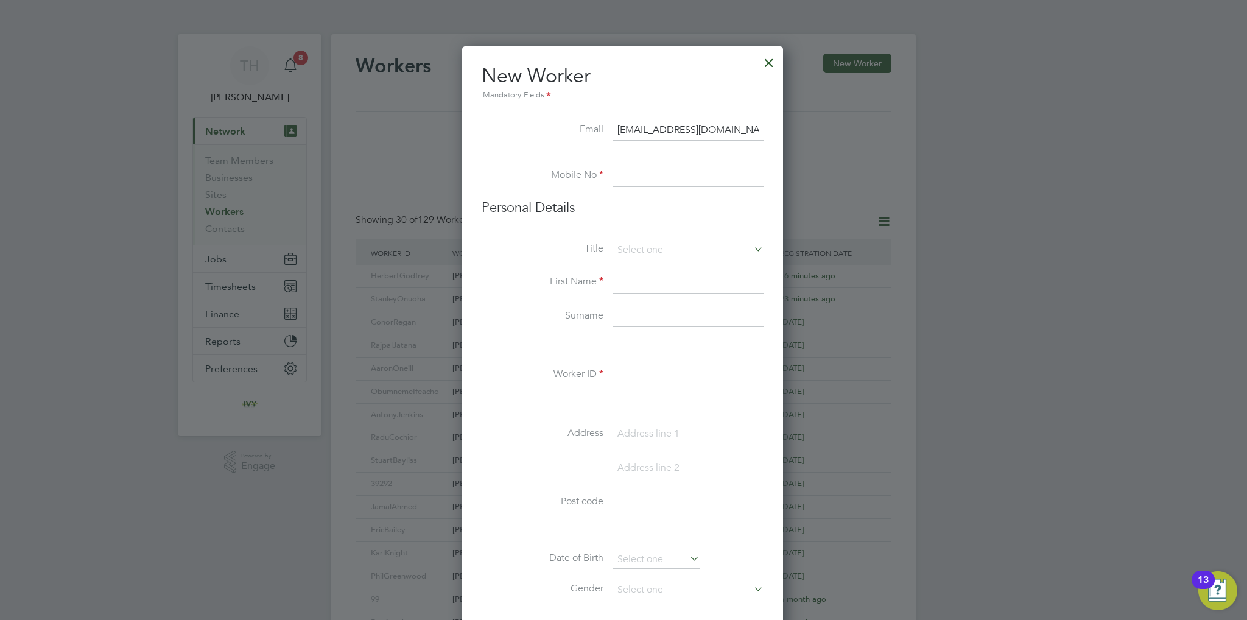
type input "adebowaleao@gmail.com"
click at [638, 192] on li "Mobile No" at bounding box center [623, 182] width 282 height 34
click at [638, 178] on input at bounding box center [688, 176] width 150 height 22
click at [646, 182] on input at bounding box center [688, 176] width 150 height 22
paste input "07760223232"
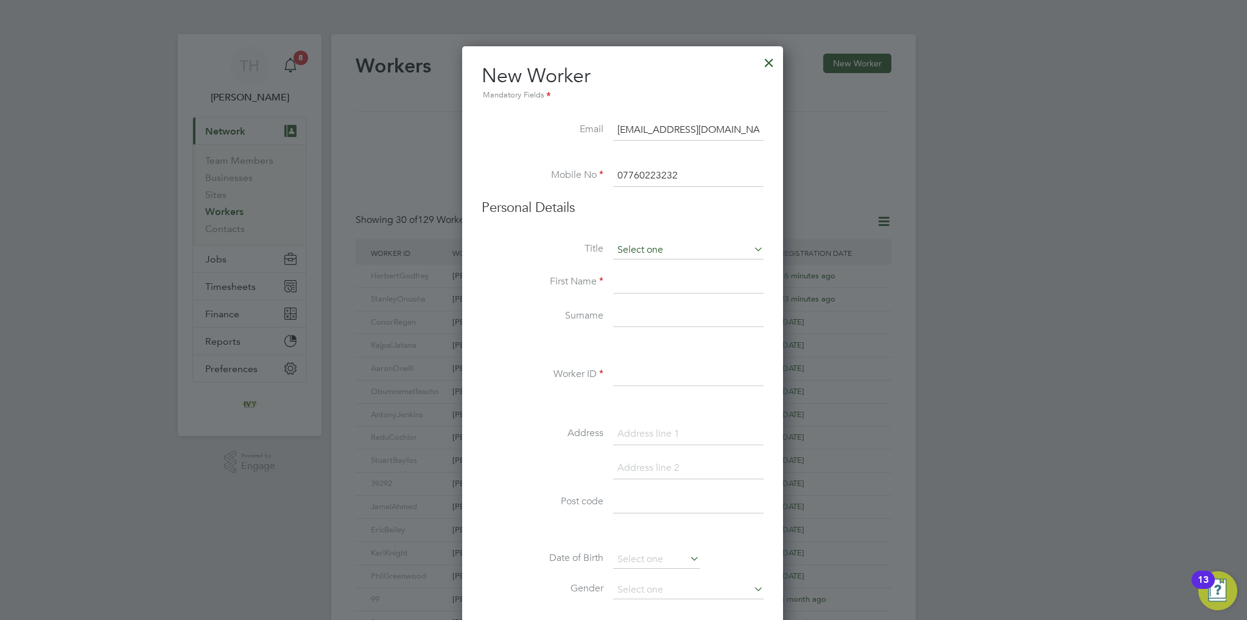
type input "07760223232"
click at [655, 242] on input at bounding box center [688, 250] width 150 height 18
click at [649, 264] on li "Mr" at bounding box center [688, 267] width 151 height 16
type input "Mr"
click at [640, 280] on input at bounding box center [688, 283] width 150 height 22
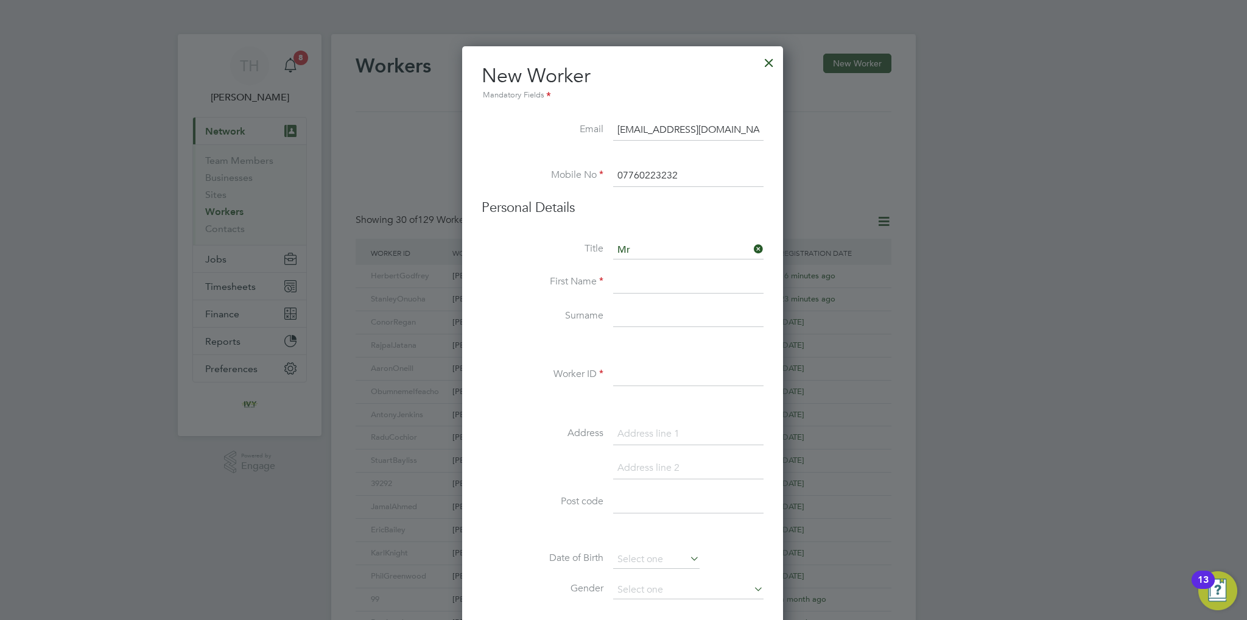
paste input "Adebayo"
type input "Adebayo"
click at [636, 314] on input at bounding box center [688, 317] width 150 height 22
paste input "Adebowale"
type input "Adebowale"
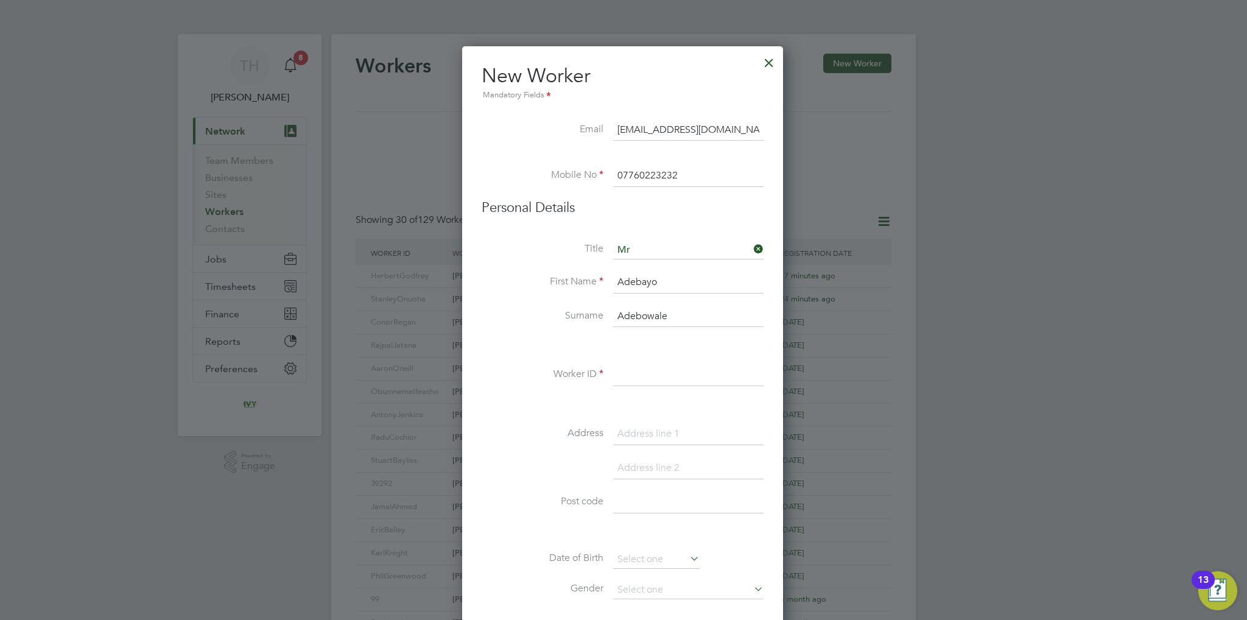
click at [666, 370] on input at bounding box center [688, 375] width 150 height 22
paste input "Adebayo Adebowale"
click at [661, 371] on input "Adebayo Adebowale" at bounding box center [688, 375] width 150 height 22
type input "AdebayoAdebowale"
click at [636, 432] on input at bounding box center [688, 434] width 150 height 22
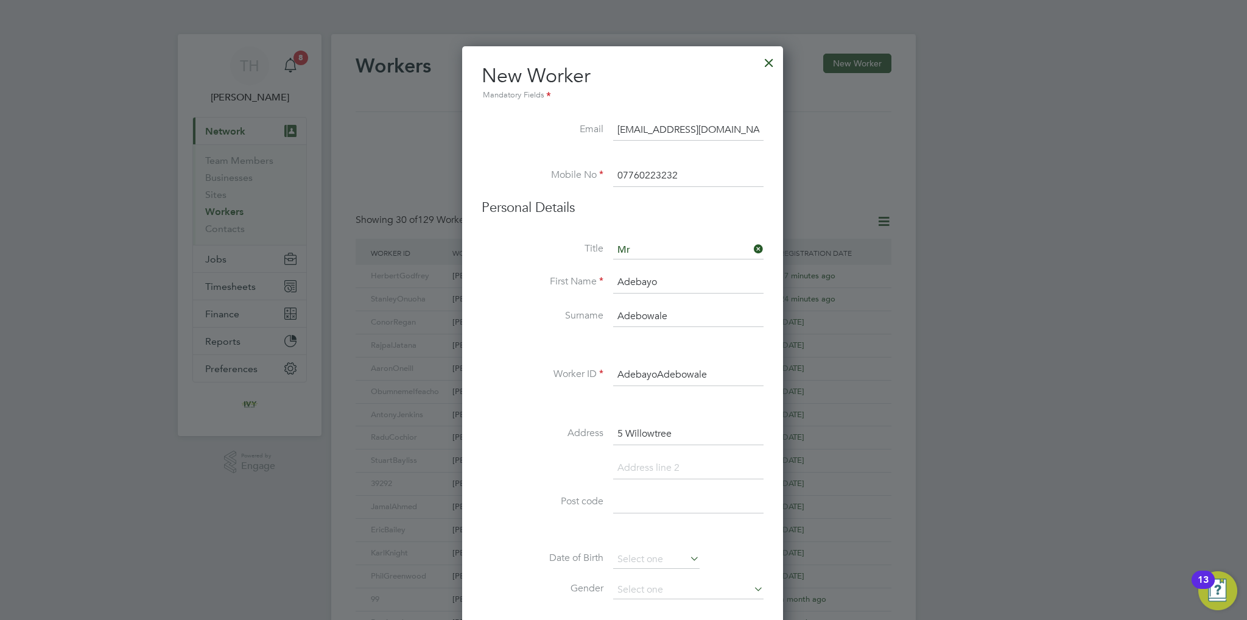
type input "5 Willowtree"
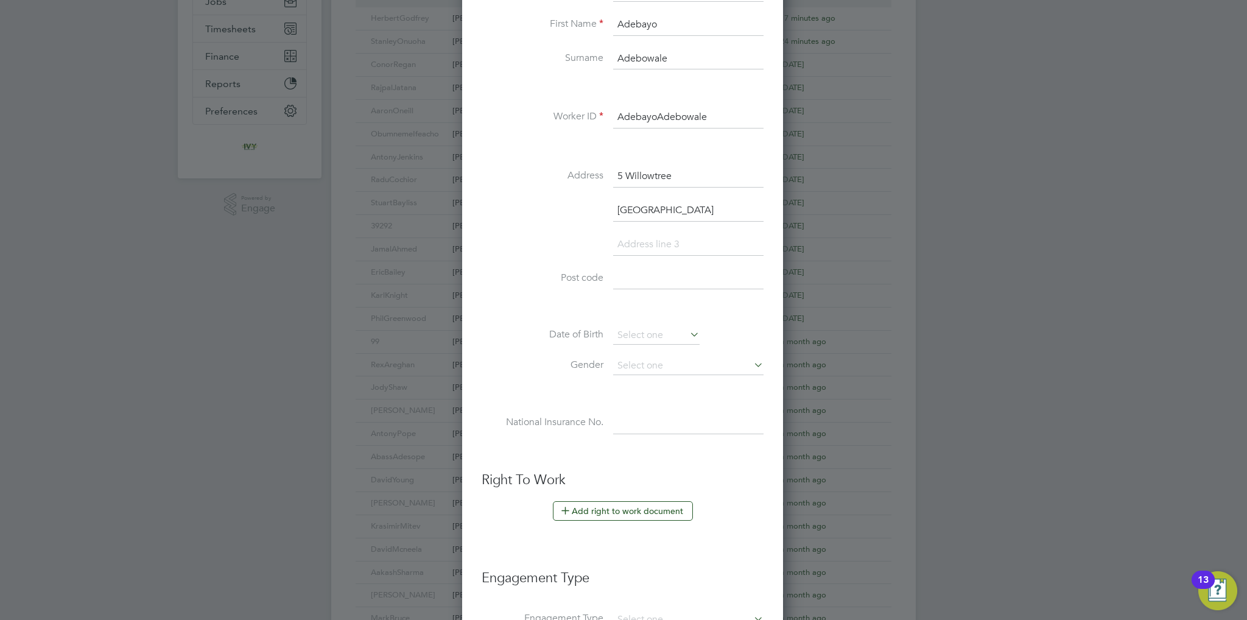
scroll to position [310, 0]
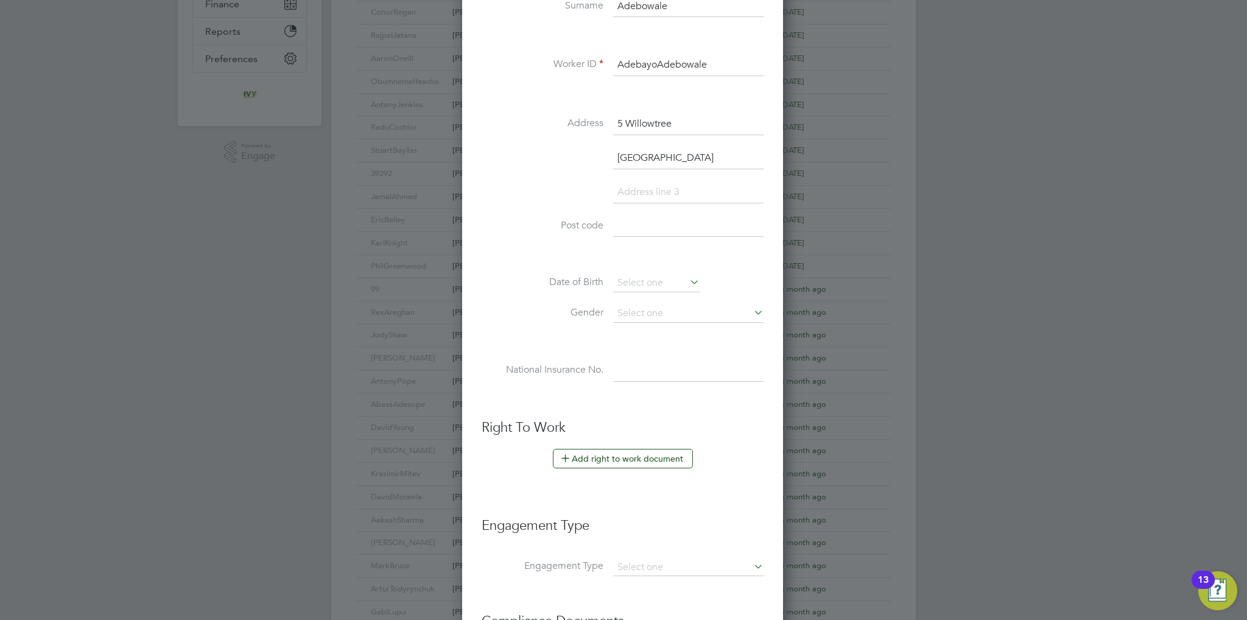
type input "Leicester"
click at [644, 225] on input at bounding box center [688, 227] width 150 height 22
paste input "LE5 1TJ"
type input "LE5 1TJ"
click at [654, 274] on input at bounding box center [656, 283] width 86 height 18
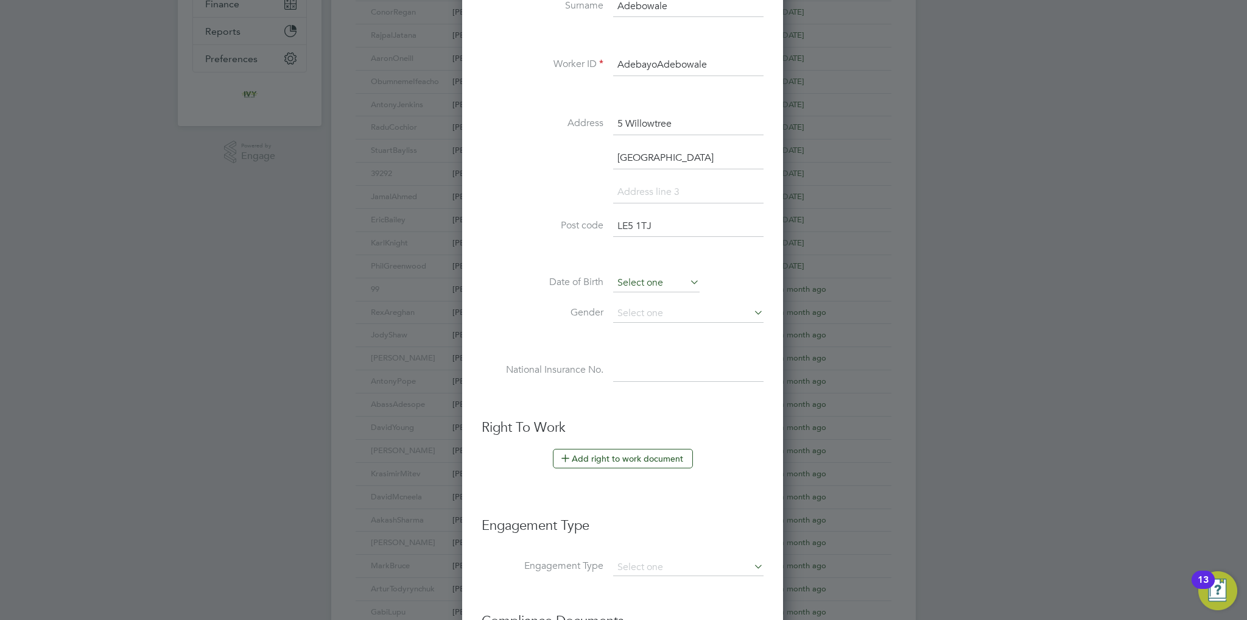
scroll to position [451, 0]
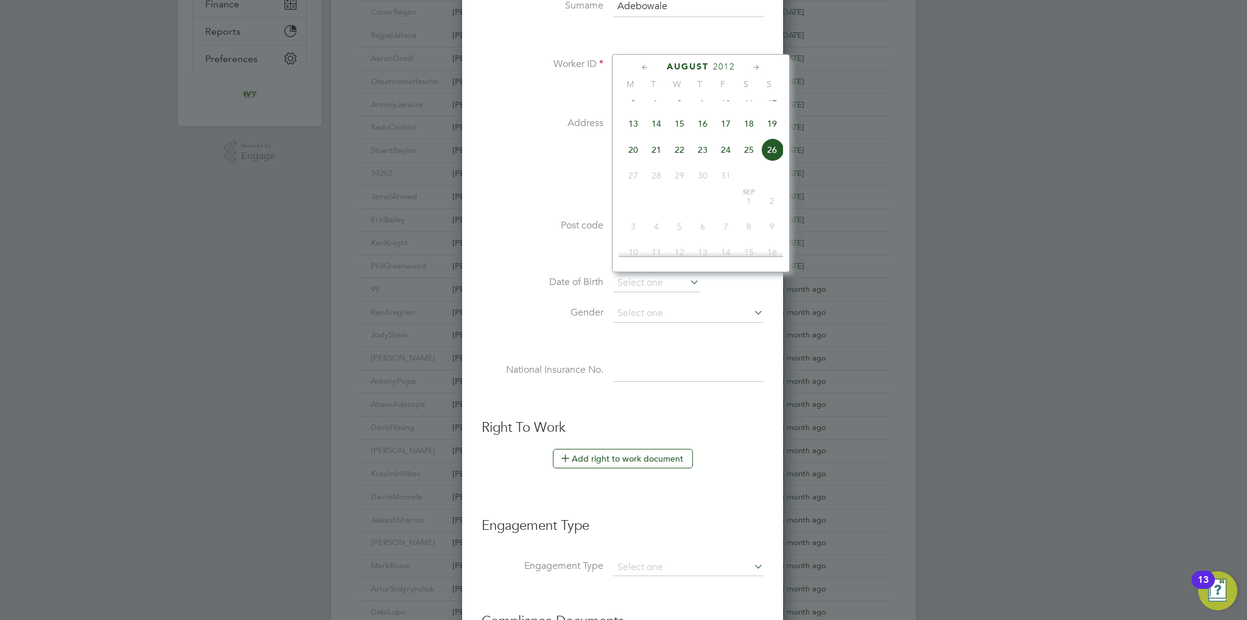
click at [716, 66] on span "2012" at bounding box center [724, 67] width 22 height 10
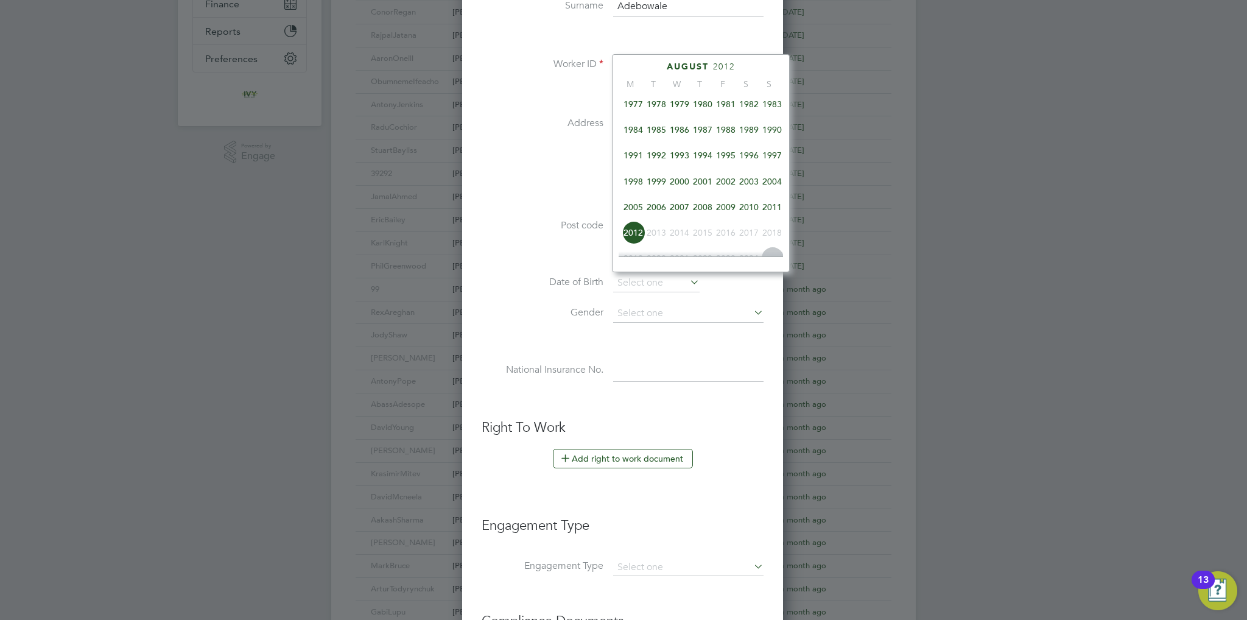
scroll to position [204, 0]
click at [753, 147] on span "1975" at bounding box center [749, 139] width 23 height 23
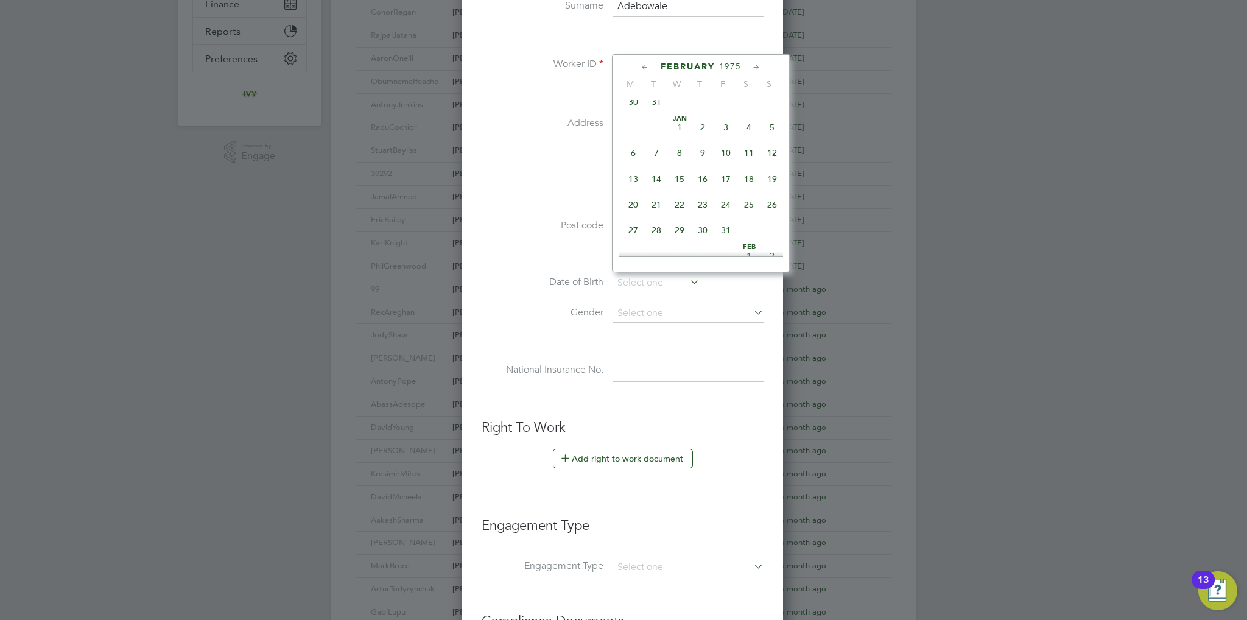
scroll to position [277, 0]
click at [630, 176] on span "10" at bounding box center [633, 169] width 23 height 23
type input "10 Feb 1975"
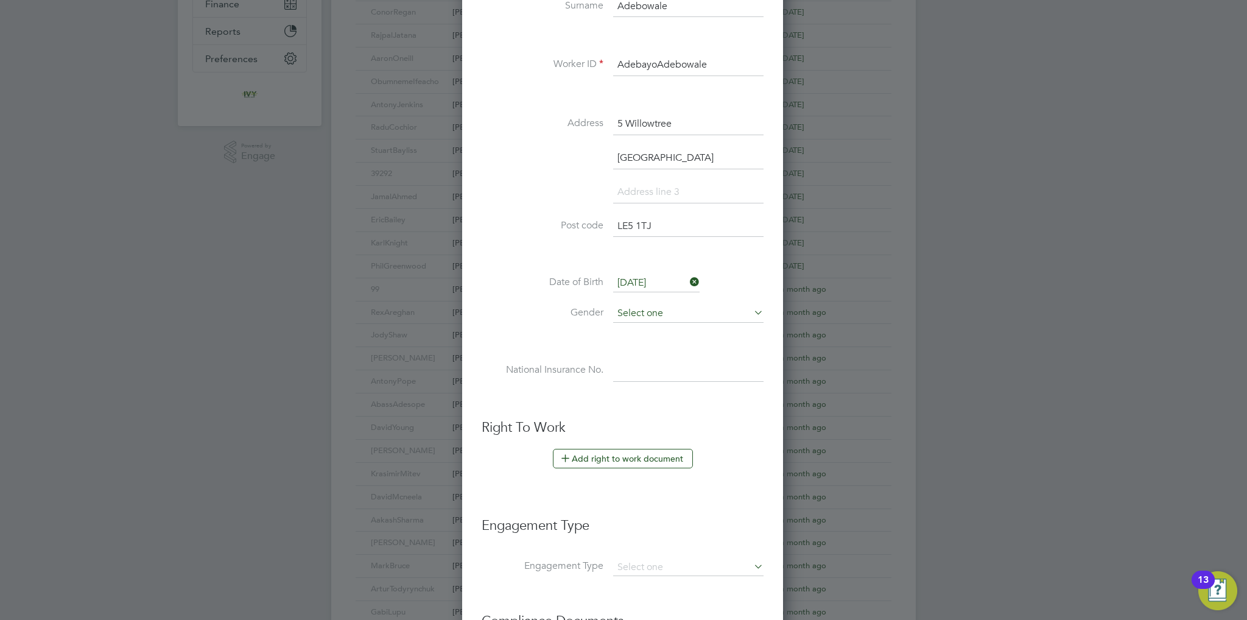
click at [683, 305] on input at bounding box center [688, 314] width 150 height 18
click at [677, 328] on li "[DEMOGRAPHIC_DATA]" at bounding box center [688, 328] width 151 height 16
type input "[DEMOGRAPHIC_DATA]"
click at [685, 363] on input at bounding box center [688, 371] width 150 height 22
paste input "TL640433B"
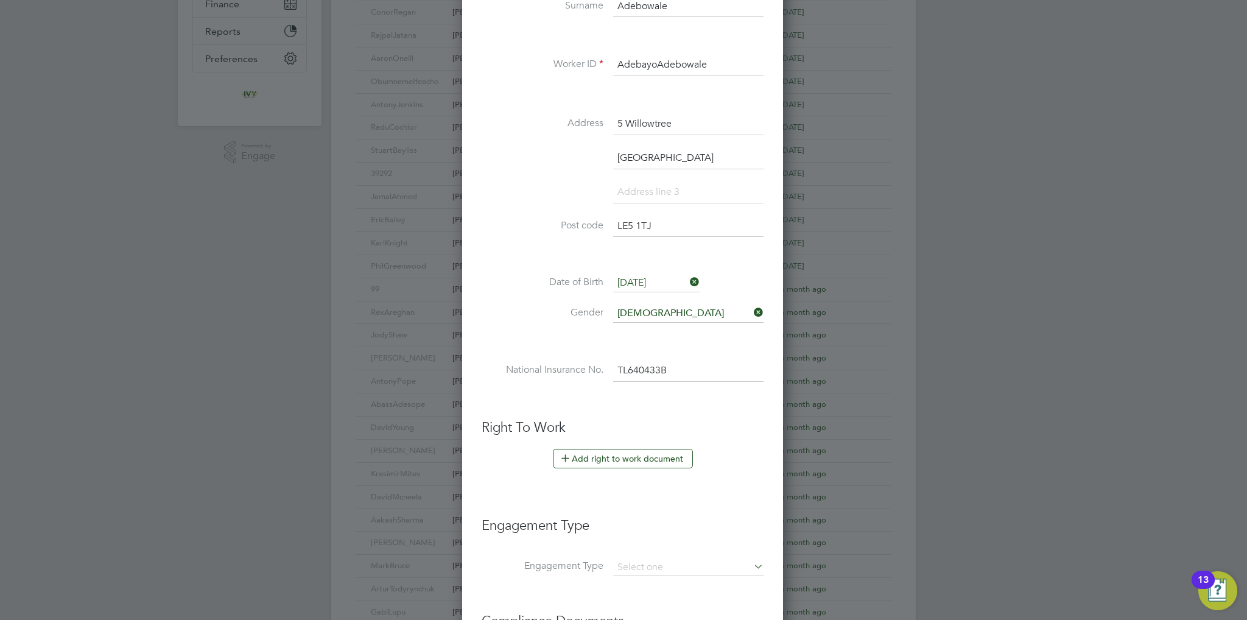
type input "TL 64 04 33 B"
click at [555, 327] on li "Gender Male" at bounding box center [623, 320] width 282 height 30
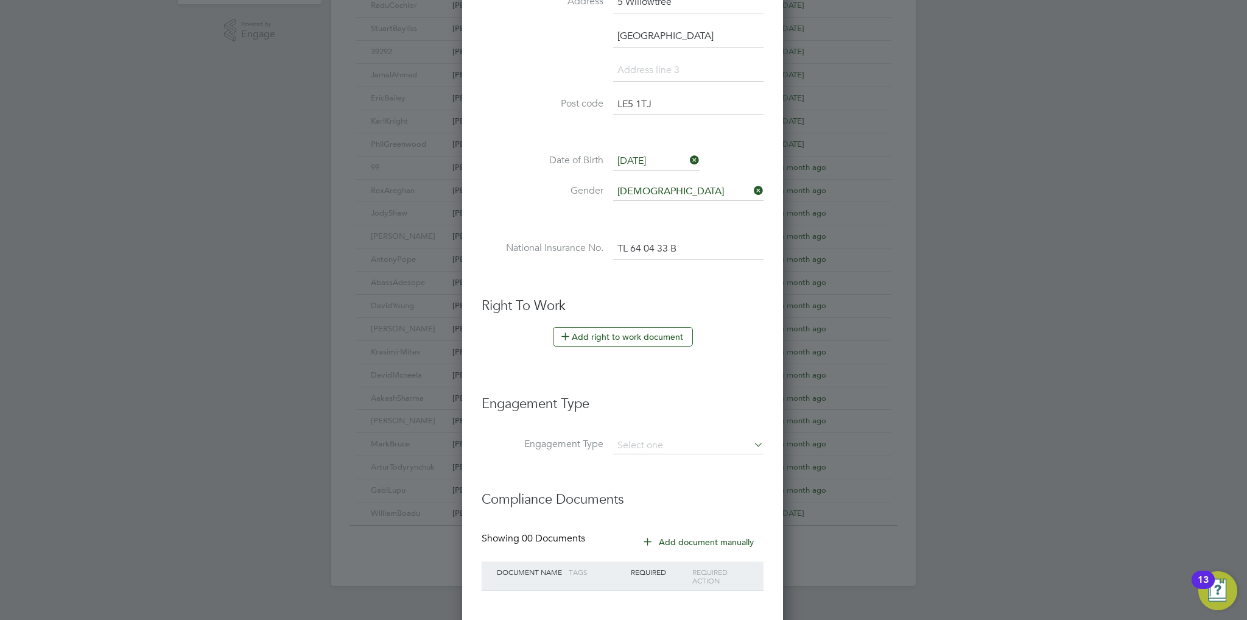
scroll to position [492, 0]
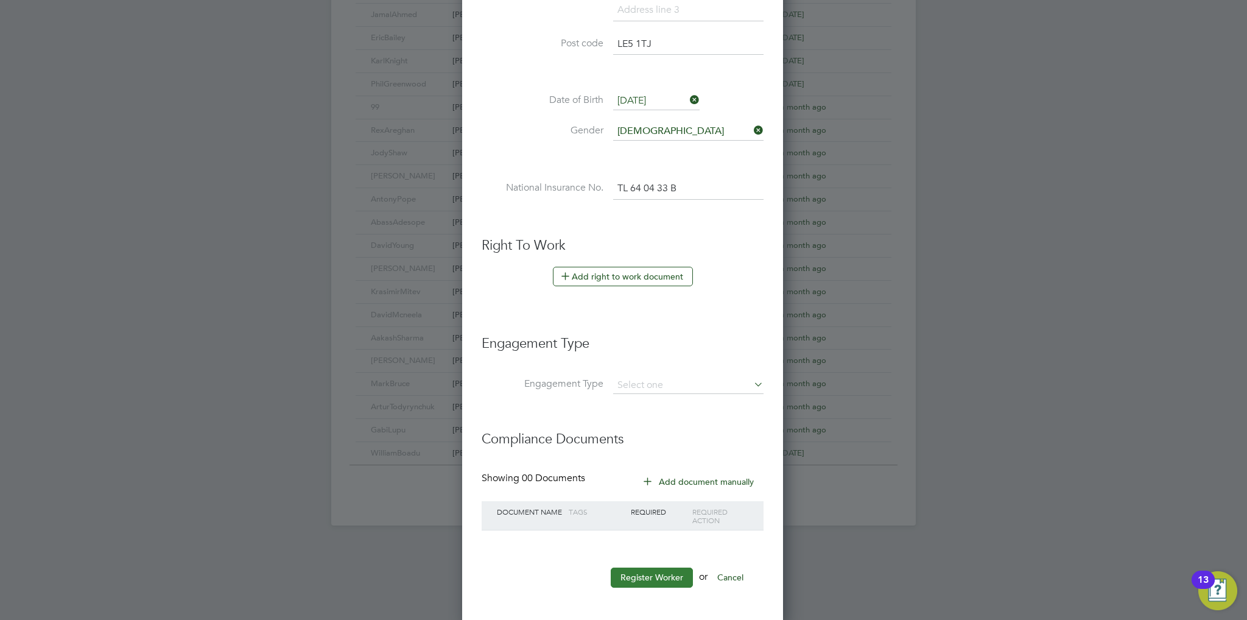
click at [644, 569] on button "Register Worker" at bounding box center [652, 577] width 82 height 19
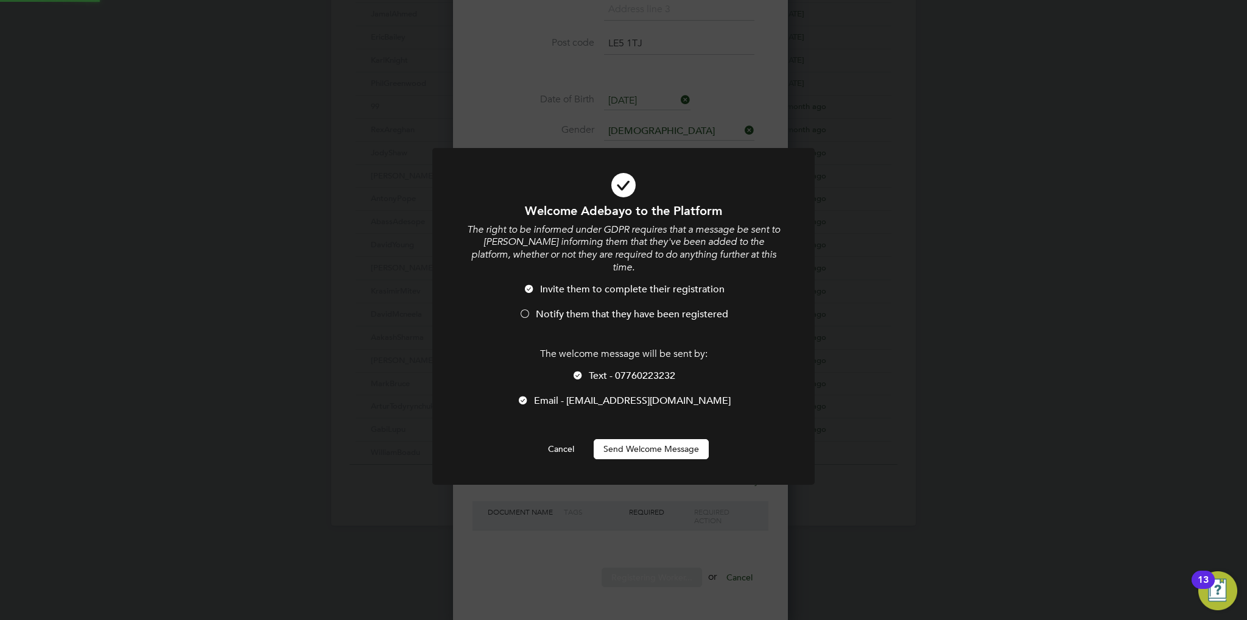
scroll to position [0, 0]
click at [540, 308] on span "Notify them that they have been registered" at bounding box center [632, 314] width 192 height 12
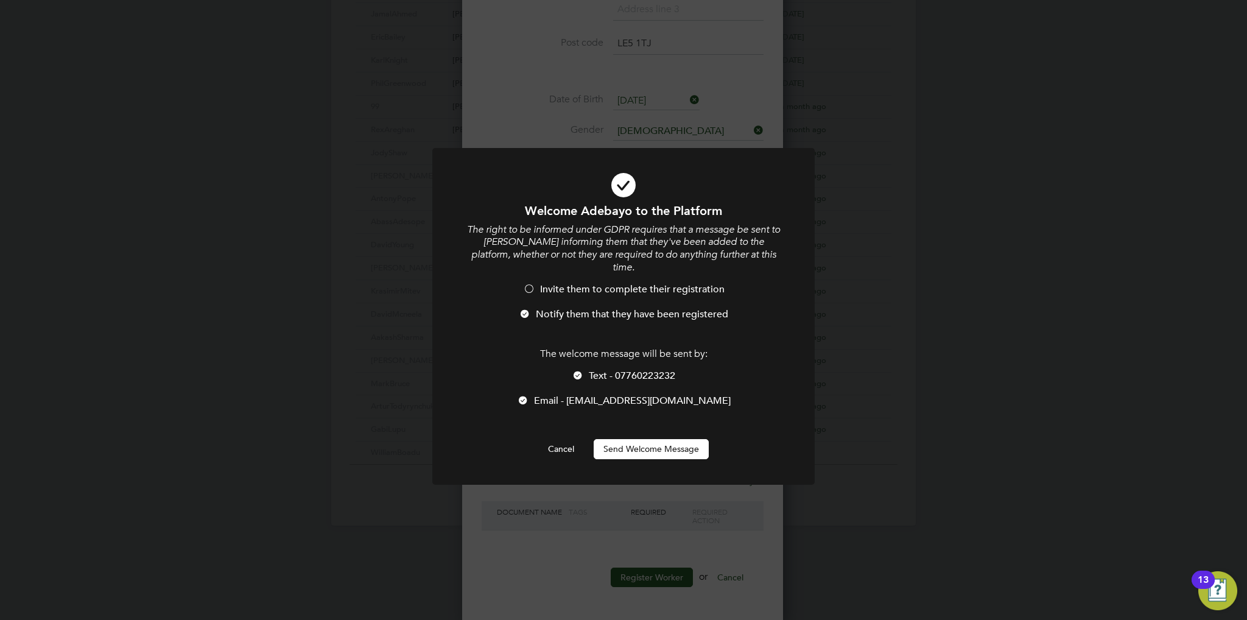
click at [575, 370] on div at bounding box center [578, 376] width 12 height 12
click at [634, 439] on button "Send Welcome Message" at bounding box center [651, 448] width 115 height 19
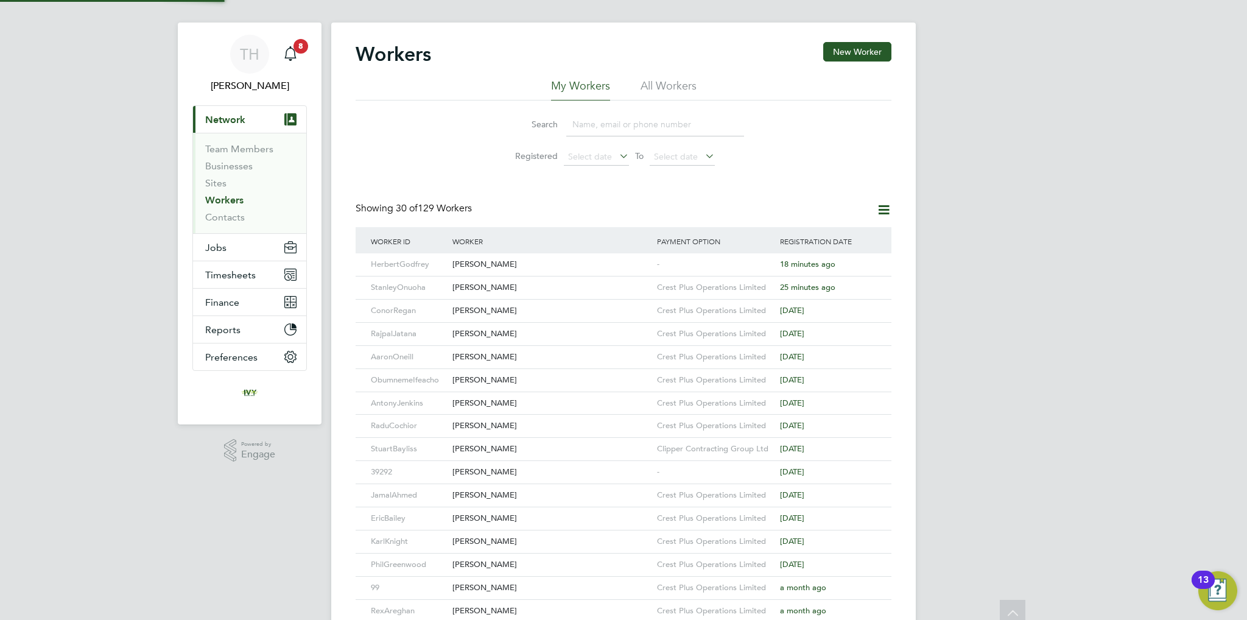
scroll to position [0, 0]
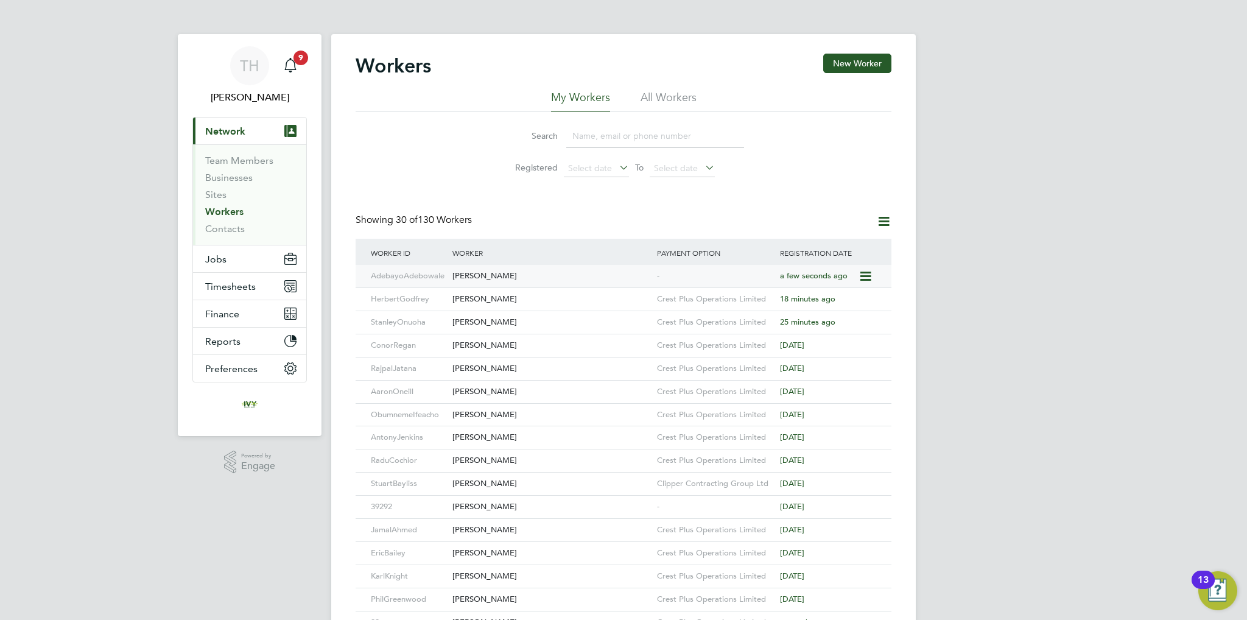
click at [865, 275] on icon at bounding box center [865, 276] width 12 height 15
click at [536, 273] on div "Adebayo Adebowale" at bounding box center [551, 276] width 205 height 23
click at [847, 64] on button "New Worker" at bounding box center [857, 63] width 68 height 19
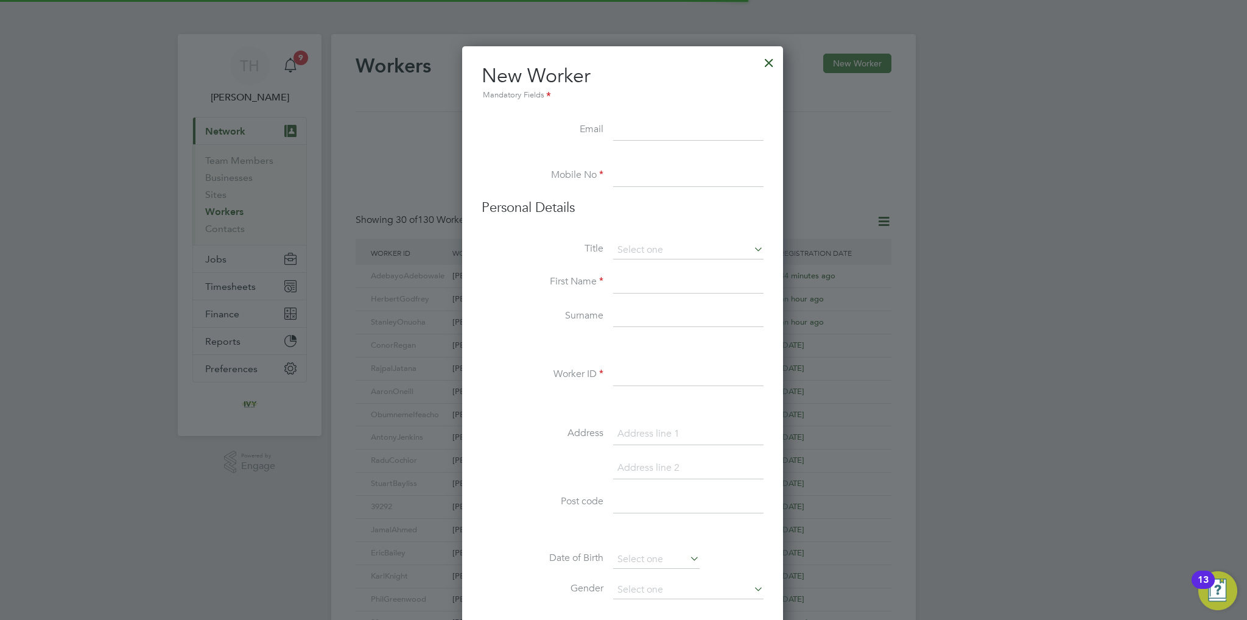
scroll to position [1032, 322]
click at [621, 127] on input at bounding box center [688, 130] width 150 height 22
click at [653, 125] on input at bounding box center [688, 130] width 150 height 22
paste input "hamzaislam_9@hotmail.com"
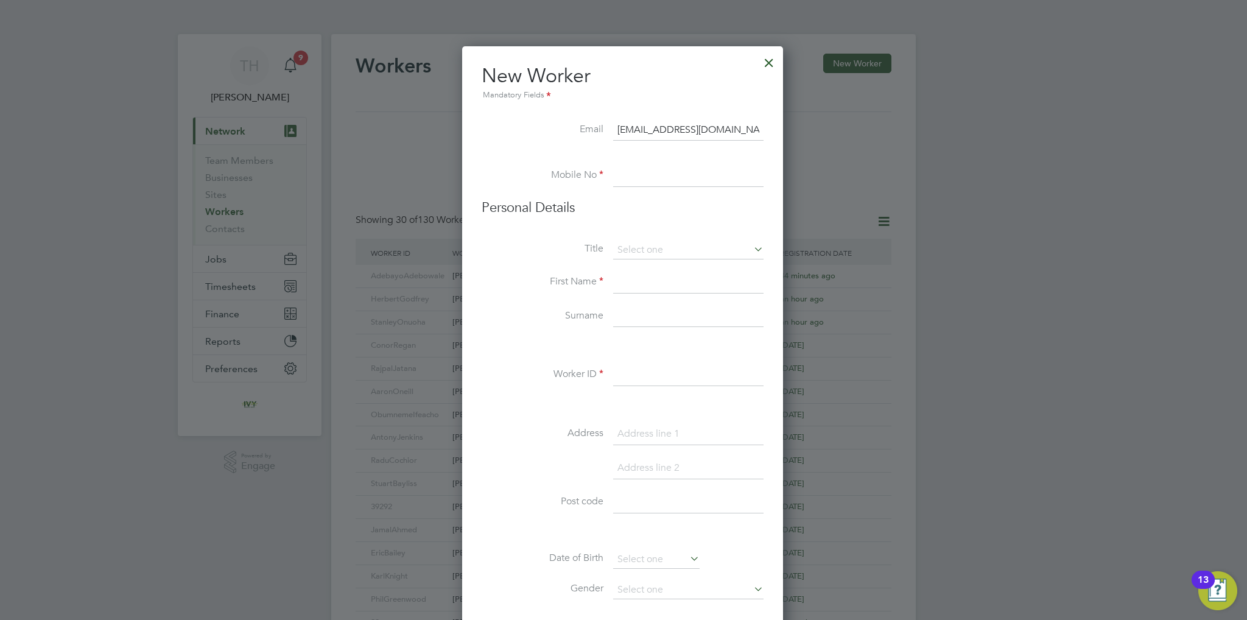
type input "hamzaislam_9@hotmail.com"
click at [672, 169] on input at bounding box center [688, 176] width 150 height 22
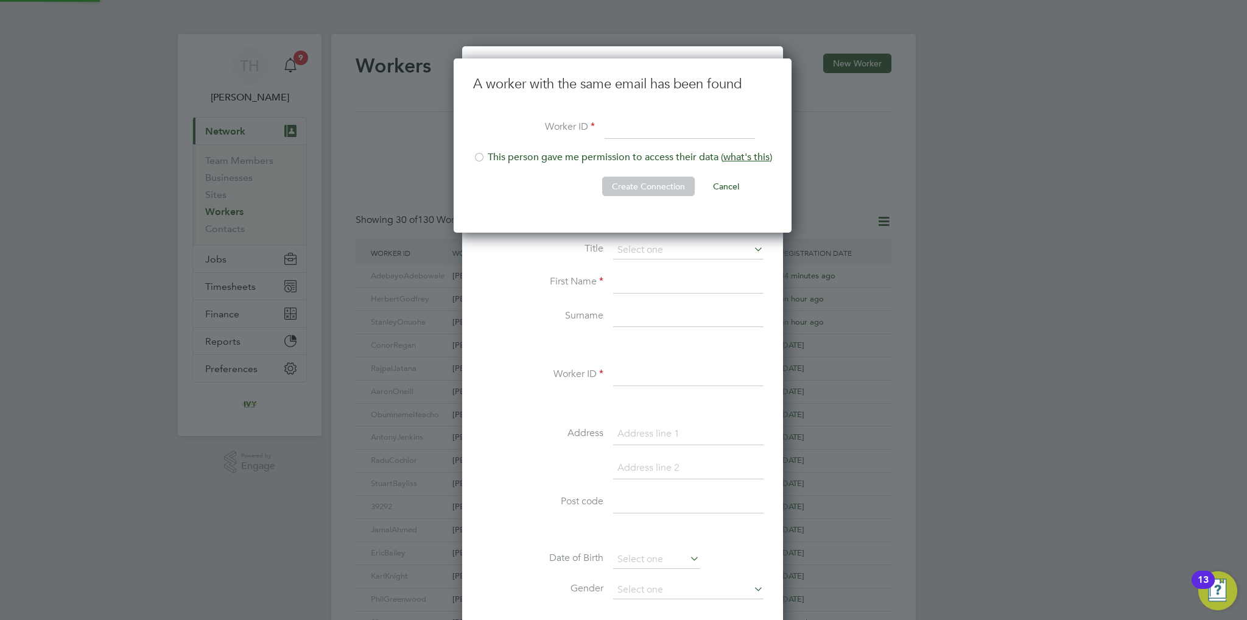
scroll to position [174, 339]
click at [632, 120] on input at bounding box center [680, 129] width 150 height 22
type input "SheikhIslam"
click at [546, 160] on li "This person gave me permission to access their data ( what's this )" at bounding box center [622, 163] width 299 height 25
click at [641, 186] on button "Create Connection" at bounding box center [648, 186] width 93 height 19
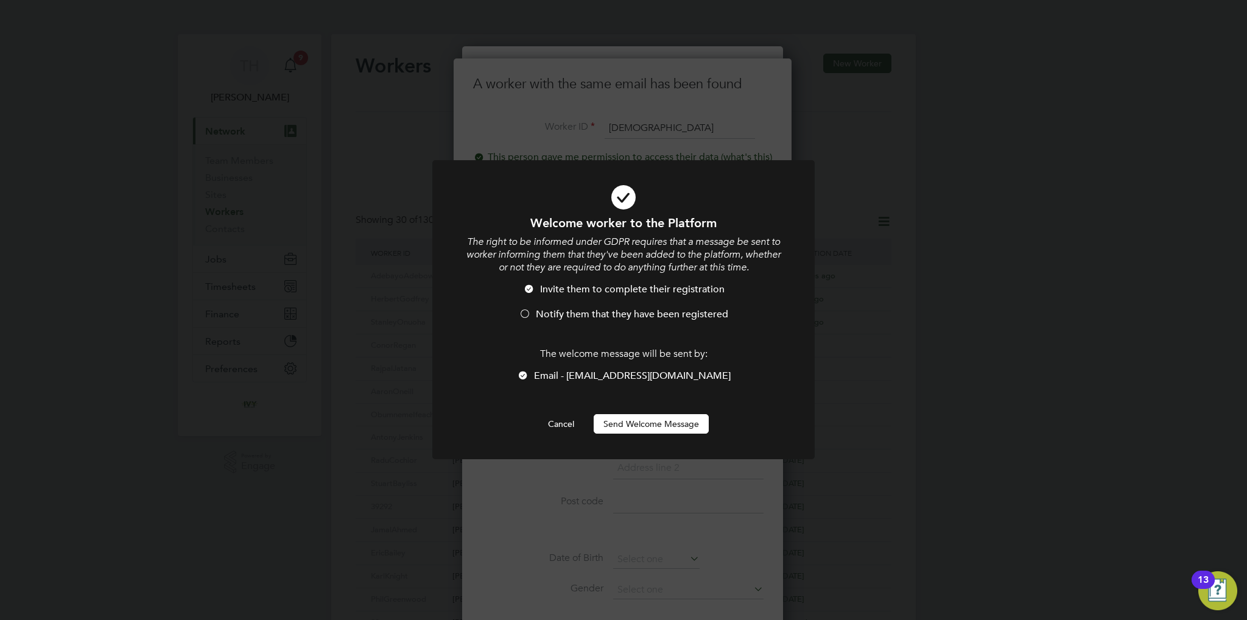
click at [575, 322] on li "Notify them that they have been registered" at bounding box center [623, 320] width 317 height 25
click at [639, 420] on button "Send Welcome Message" at bounding box center [651, 423] width 115 height 19
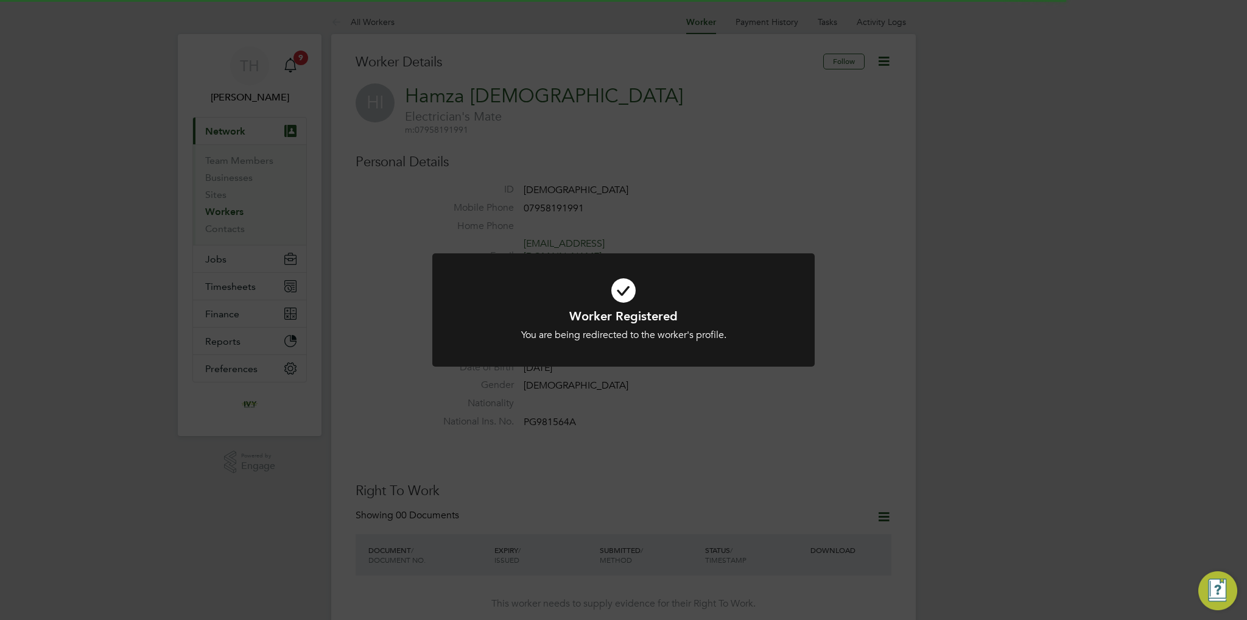
click at [642, 280] on icon at bounding box center [623, 291] width 317 height 48
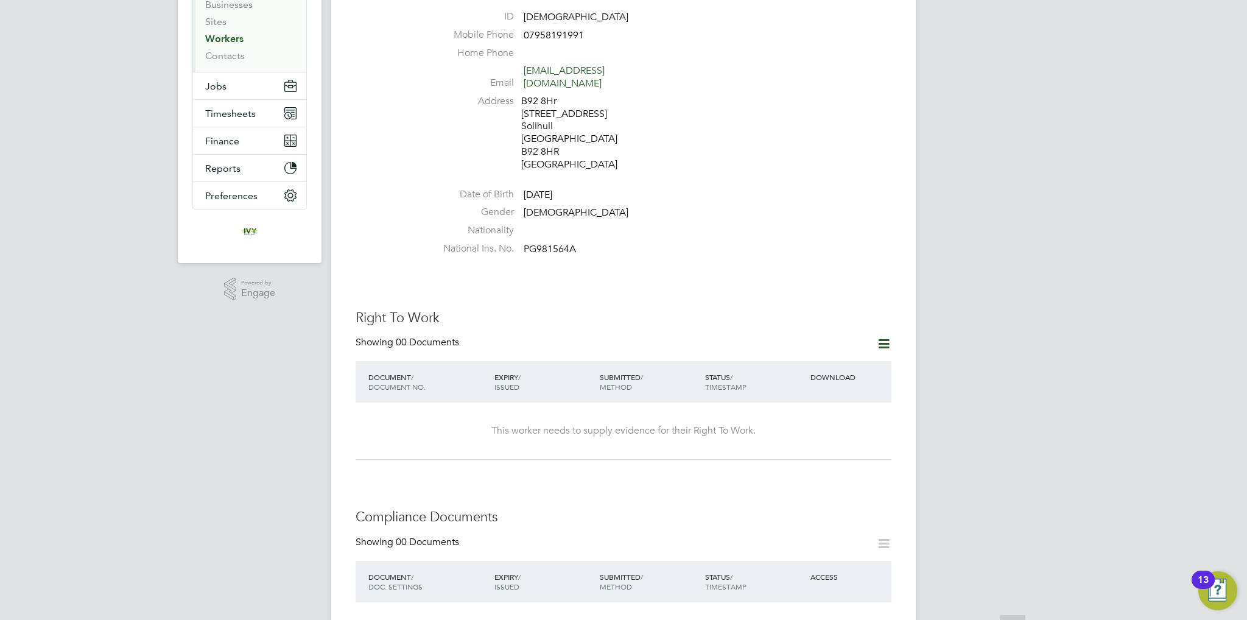
scroll to position [183, 0]
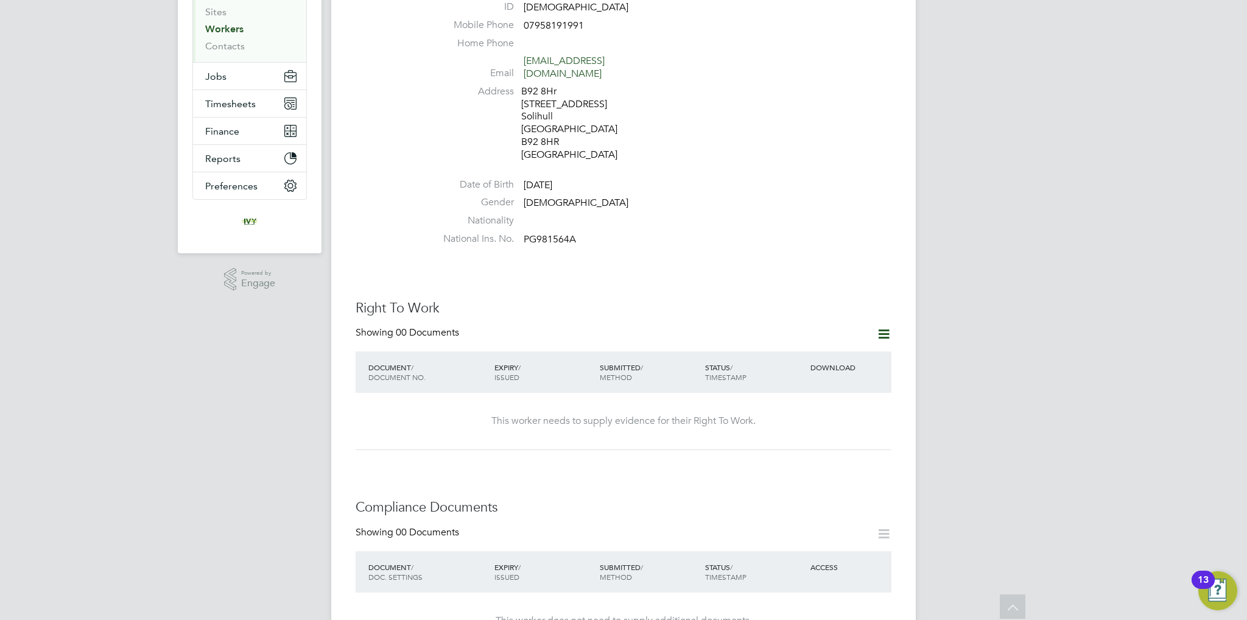
click at [883, 326] on icon at bounding box center [883, 333] width 15 height 15
click at [789, 337] on li "Add Right To Work Document" at bounding box center [816, 338] width 147 height 17
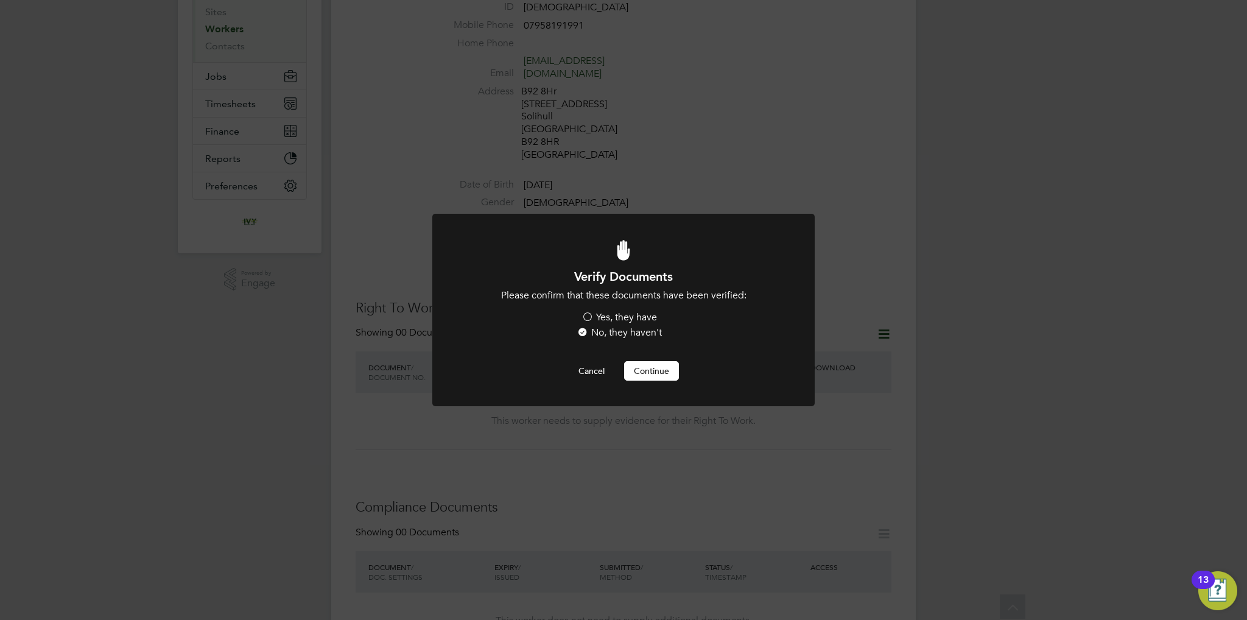
scroll to position [0, 0]
click at [616, 317] on label "Yes, they have" at bounding box center [620, 317] width 76 height 13
click at [0, 0] on input "Yes, they have" at bounding box center [0, 0] width 0 height 0
click at [644, 373] on button "Continue" at bounding box center [651, 370] width 55 height 19
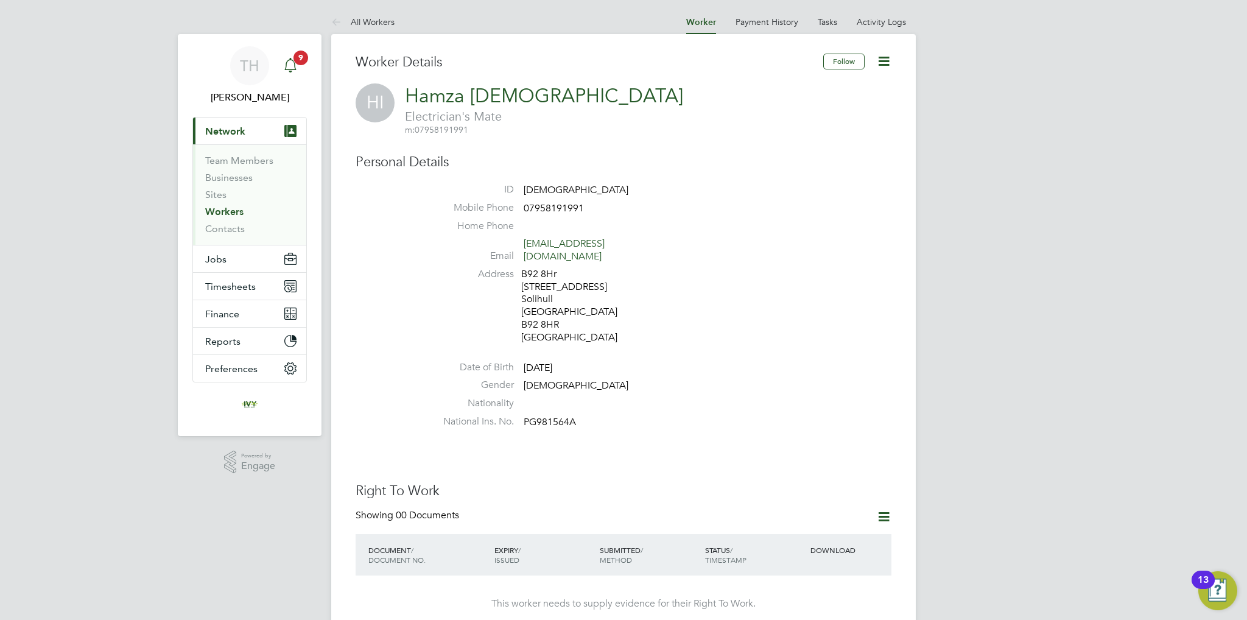
click at [295, 69] on icon "Main navigation" at bounding box center [290, 65] width 15 height 15
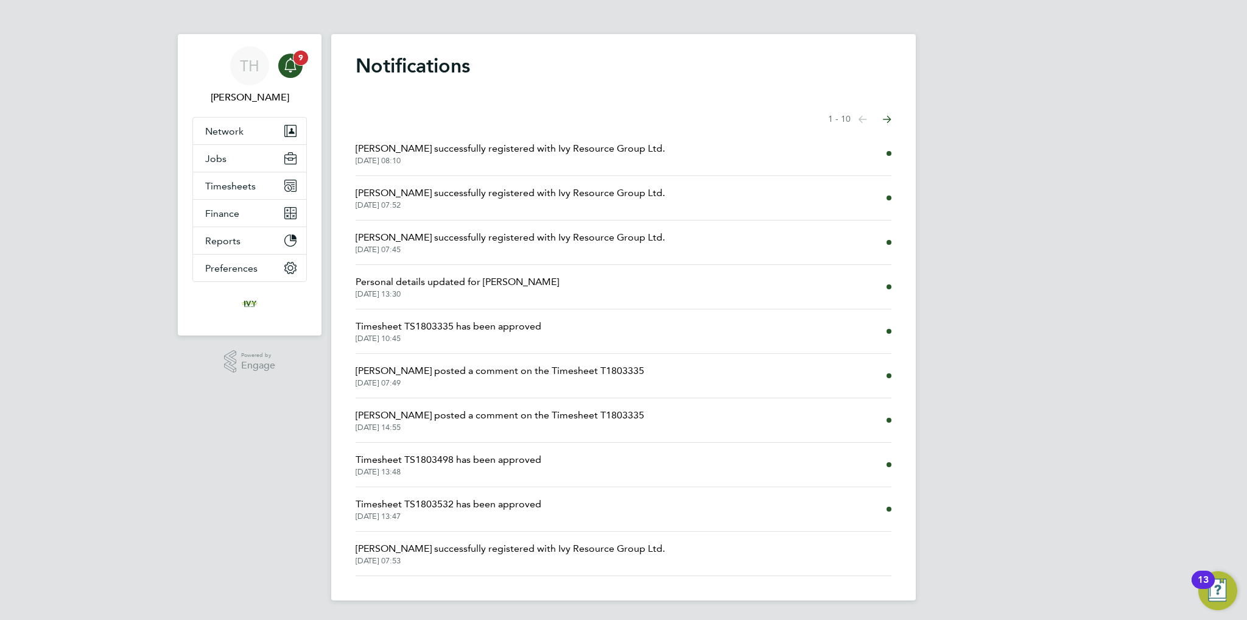
click at [289, 63] on icon "Main navigation" at bounding box center [290, 65] width 15 height 15
click at [266, 126] on button "Network" at bounding box center [249, 131] width 113 height 27
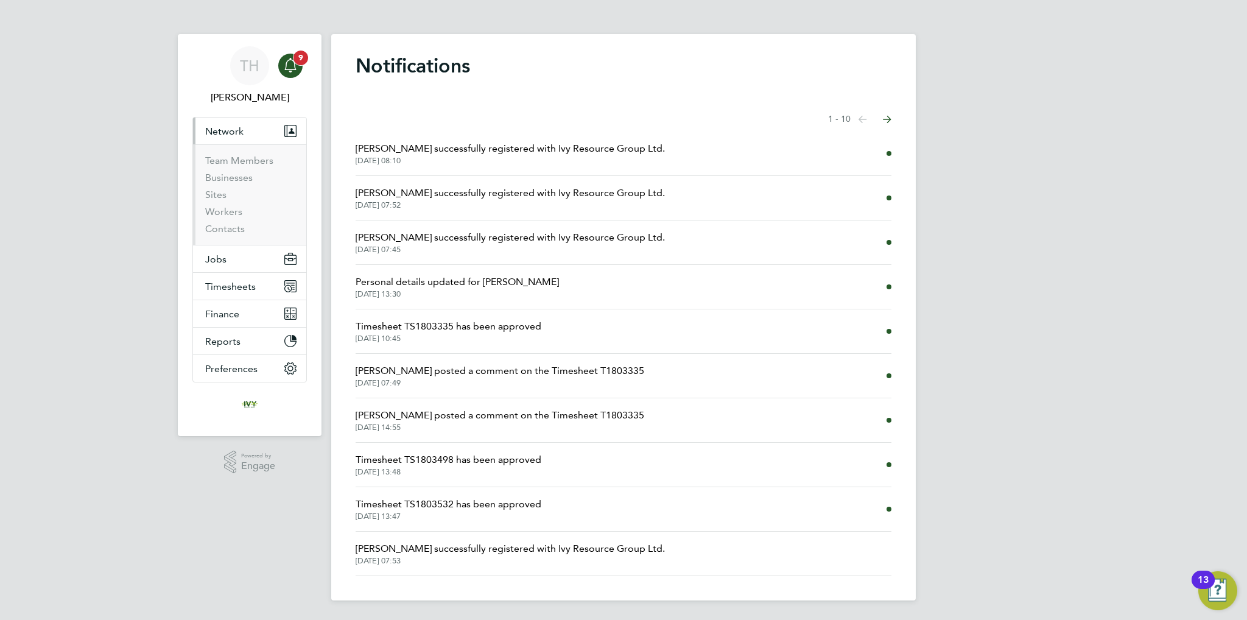
click at [288, 71] on icon "Main navigation" at bounding box center [290, 65] width 15 height 15
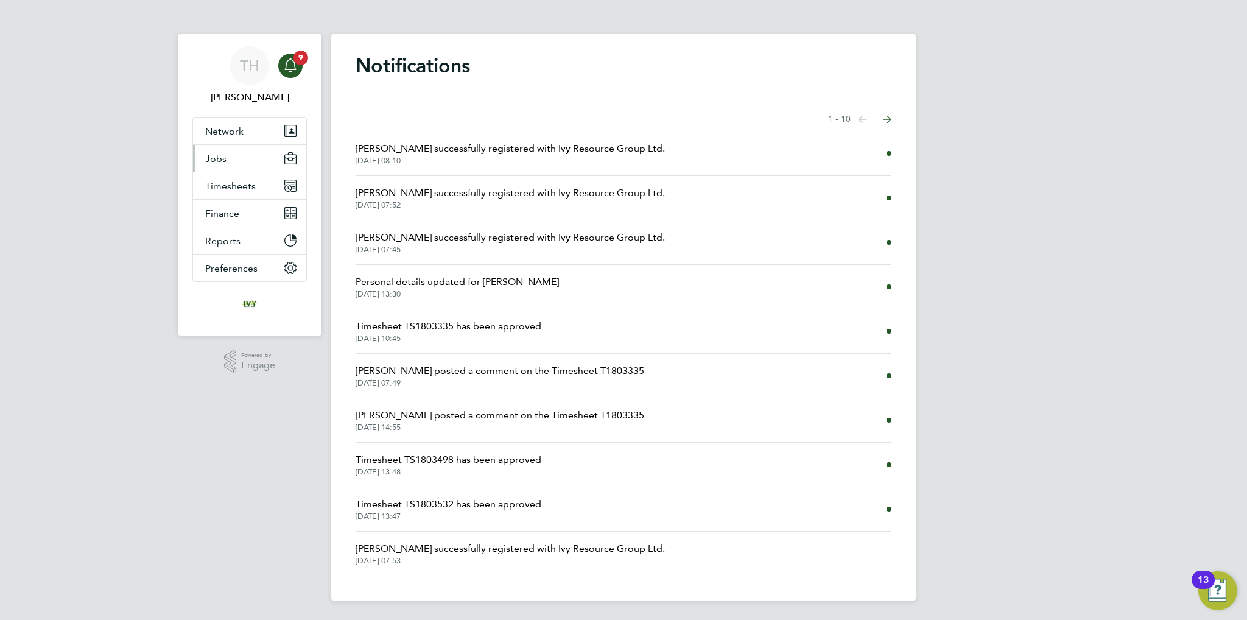
click at [238, 154] on button "Jobs" at bounding box center [249, 158] width 113 height 27
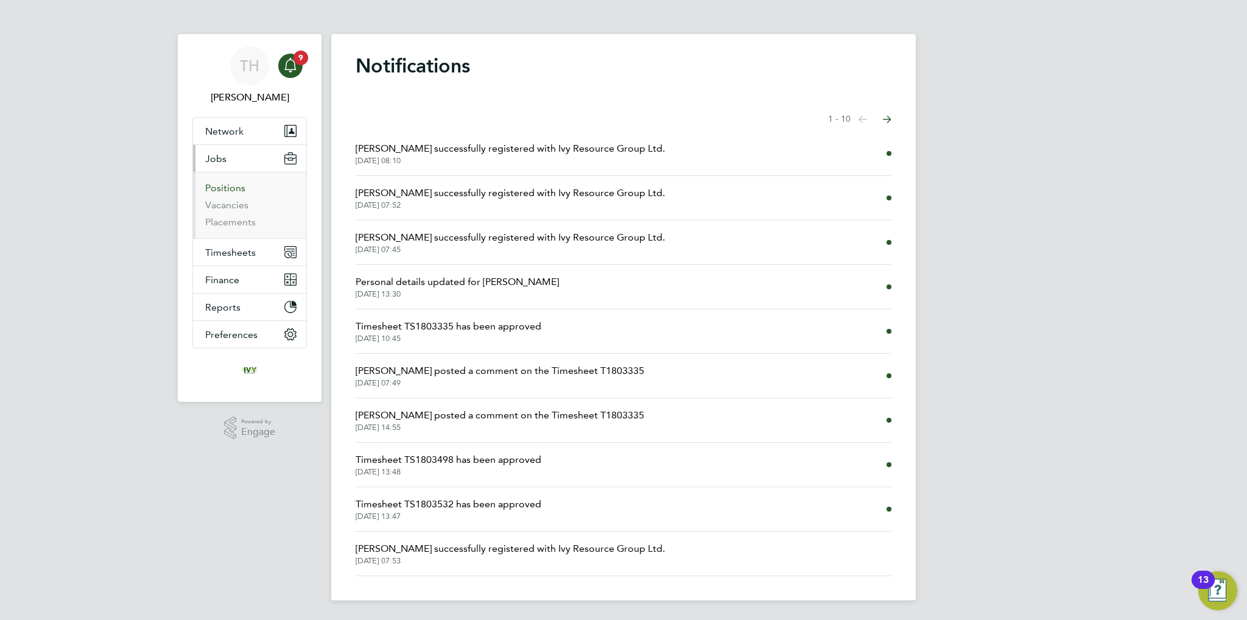
click at [223, 188] on link "Positions" at bounding box center [225, 188] width 40 height 12
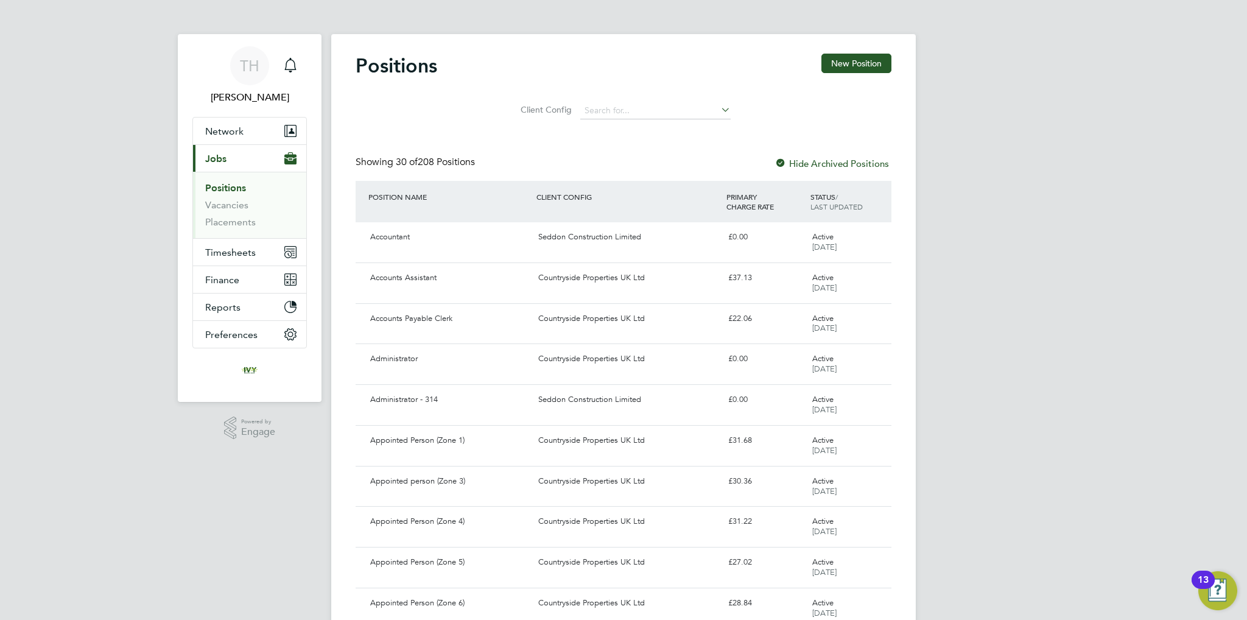
click at [246, 249] on span "Timesheets" at bounding box center [230, 253] width 51 height 12
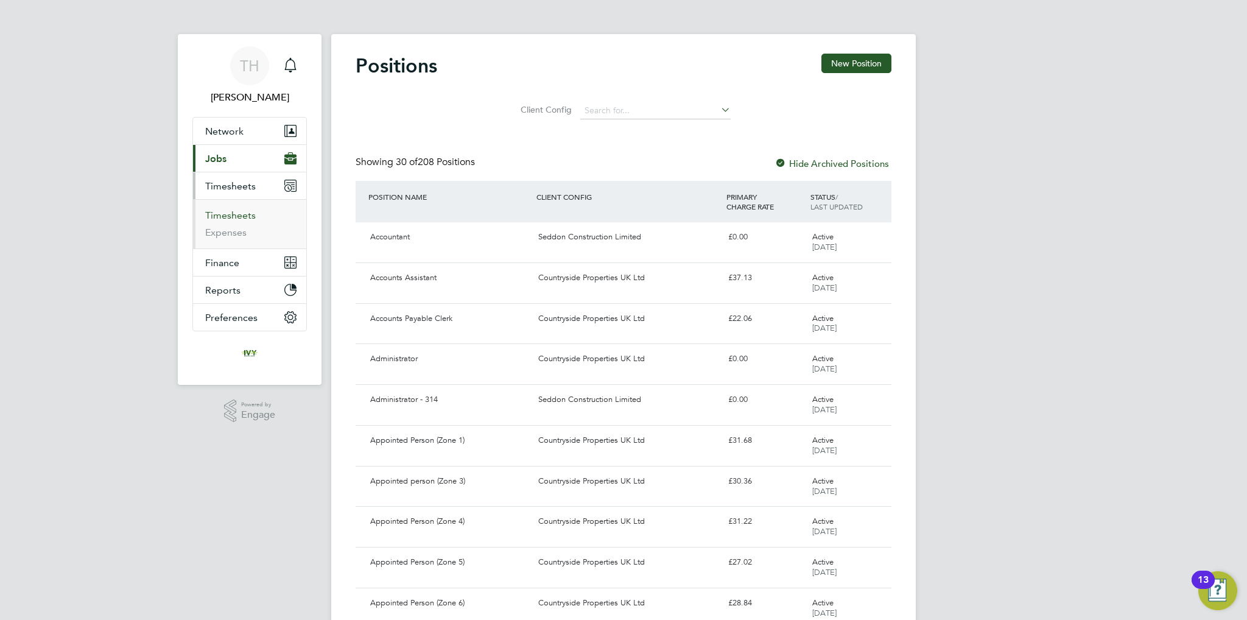
click at [244, 210] on link "Timesheets" at bounding box center [230, 216] width 51 height 12
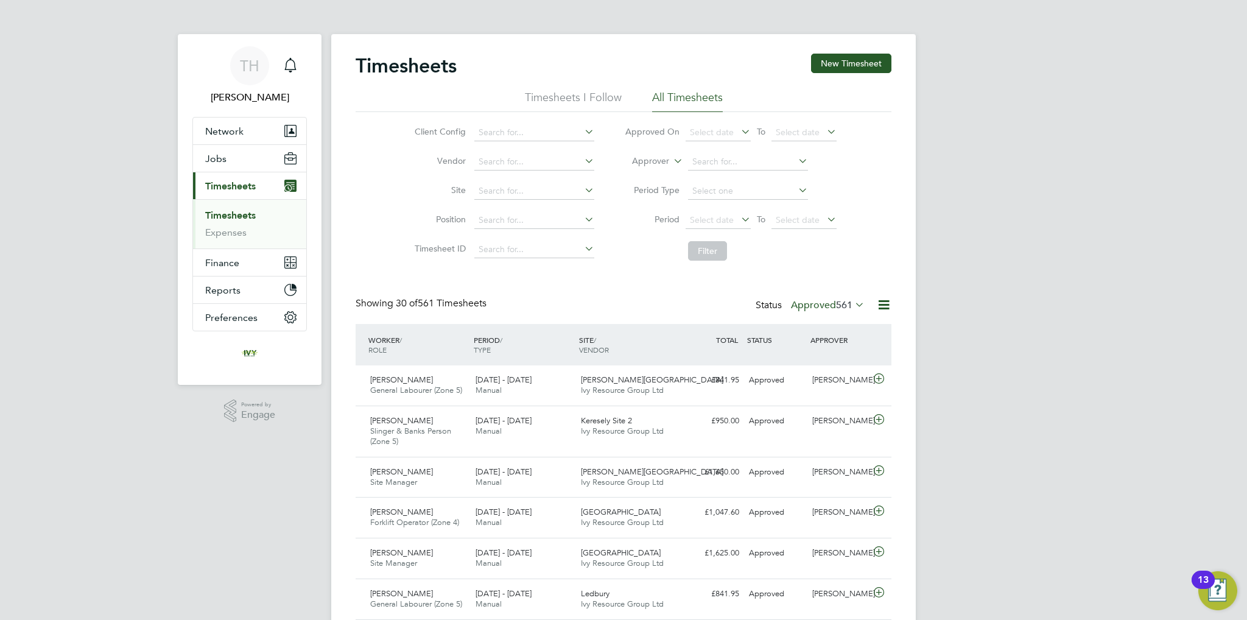
click at [827, 305] on label "Approved 561" at bounding box center [828, 305] width 74 height 12
click at [838, 360] on li "Submitted" at bounding box center [820, 360] width 56 height 17
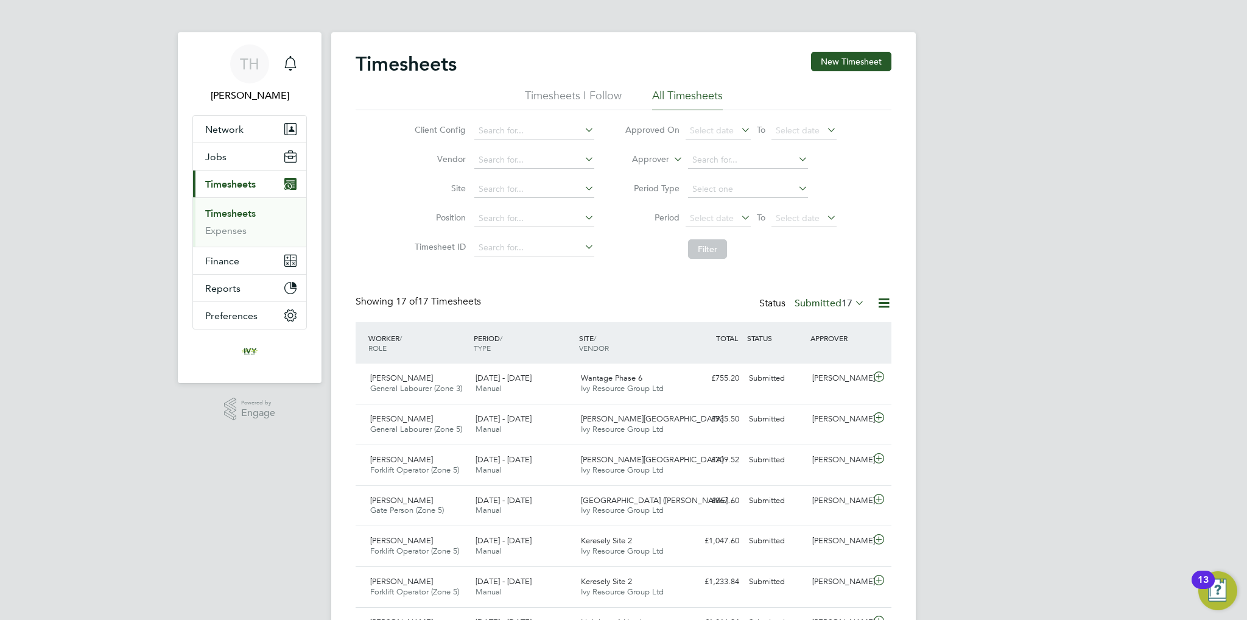
click at [216, 474] on div "TH Tom Harvey Notifications Applications: Network Team Members Businesses Sites…" at bounding box center [623, 553] width 1247 height 1111
click at [239, 213] on link "Timesheets" at bounding box center [230, 214] width 51 height 12
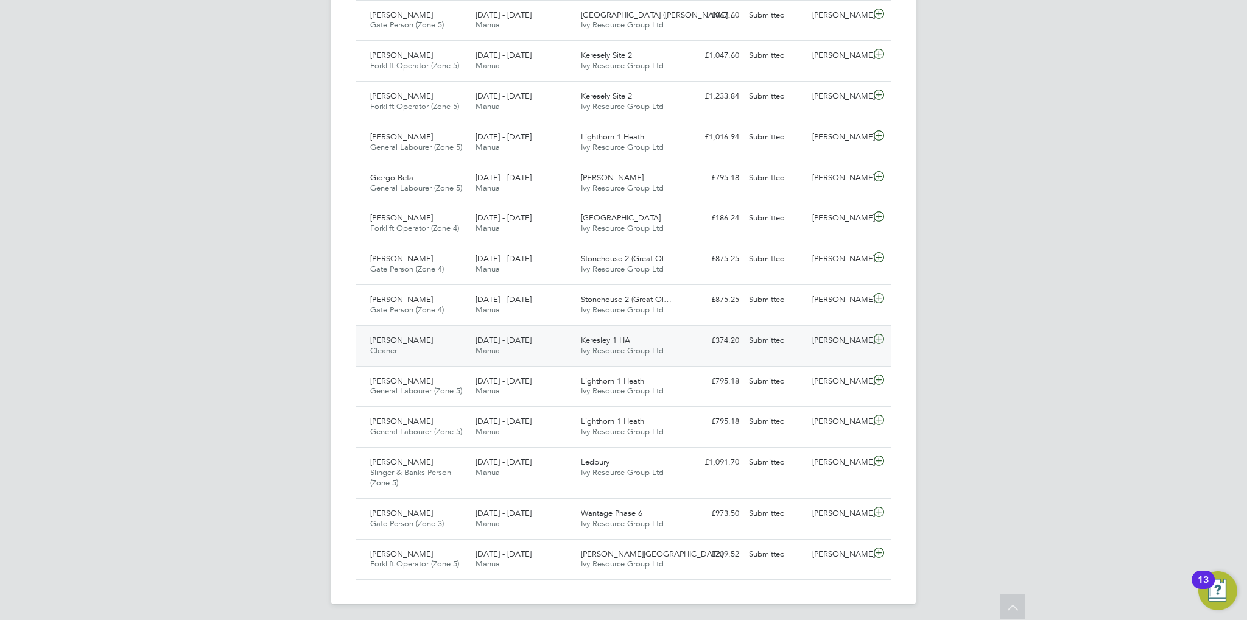
scroll to position [489, 0]
click at [886, 418] on icon at bounding box center [879, 419] width 15 height 10
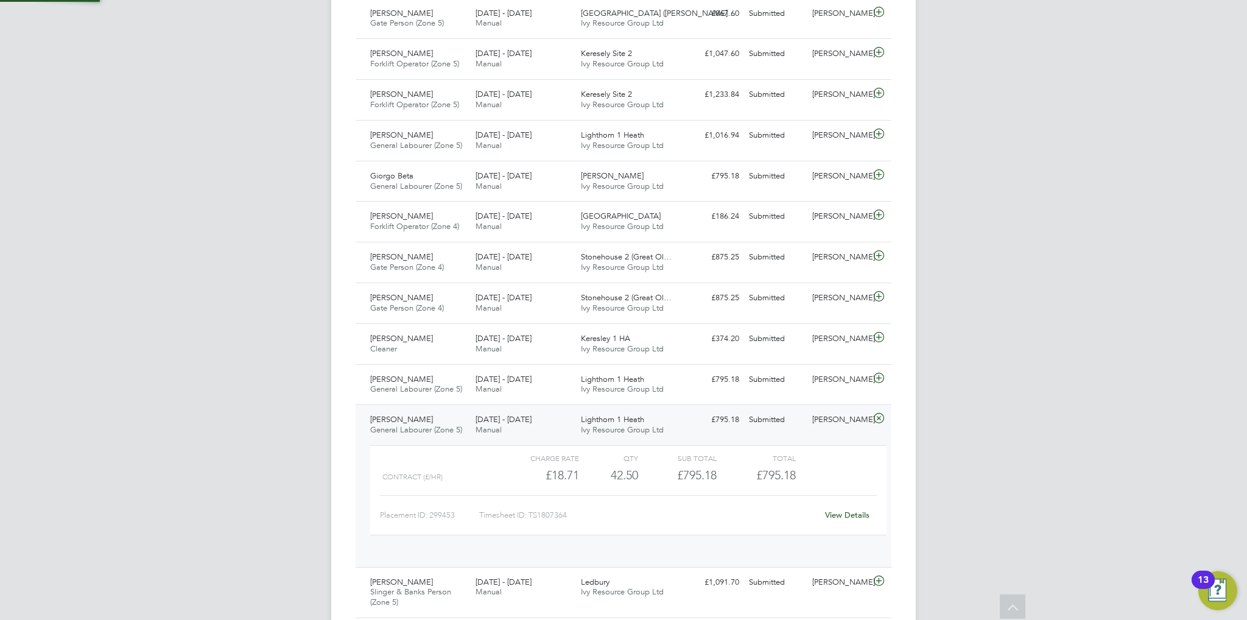
scroll to position [20, 118]
click at [845, 515] on link "View Details" at bounding box center [847, 515] width 44 height 10
click at [825, 510] on link "View Details" at bounding box center [847, 515] width 44 height 10
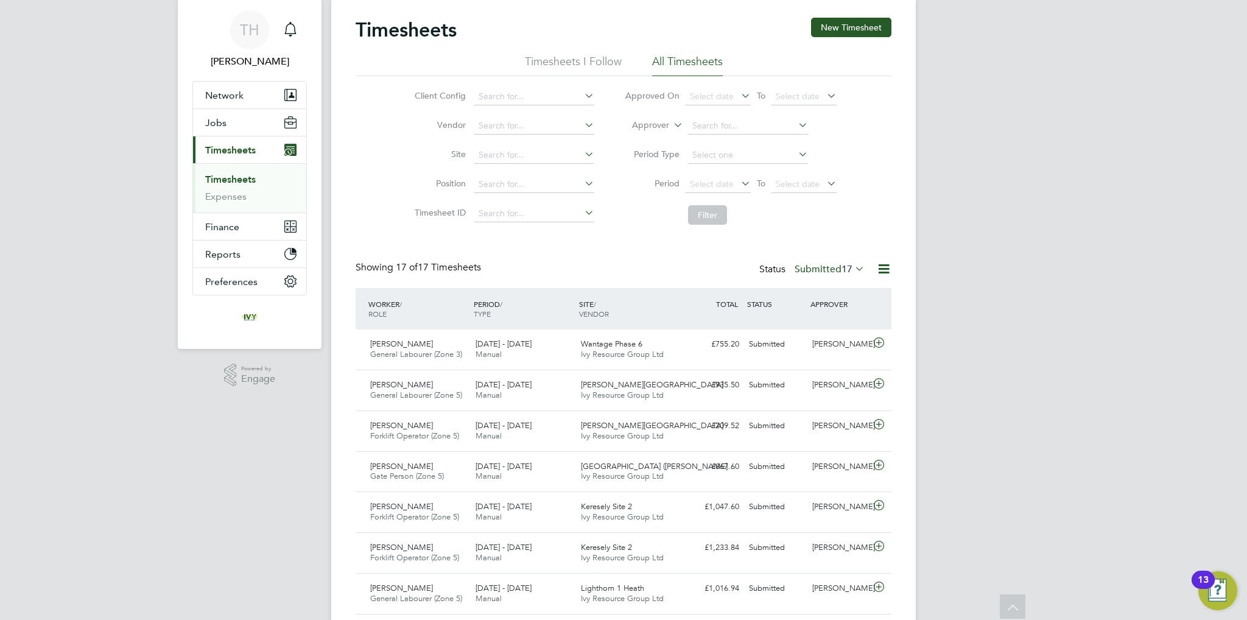
scroll to position [0, 0]
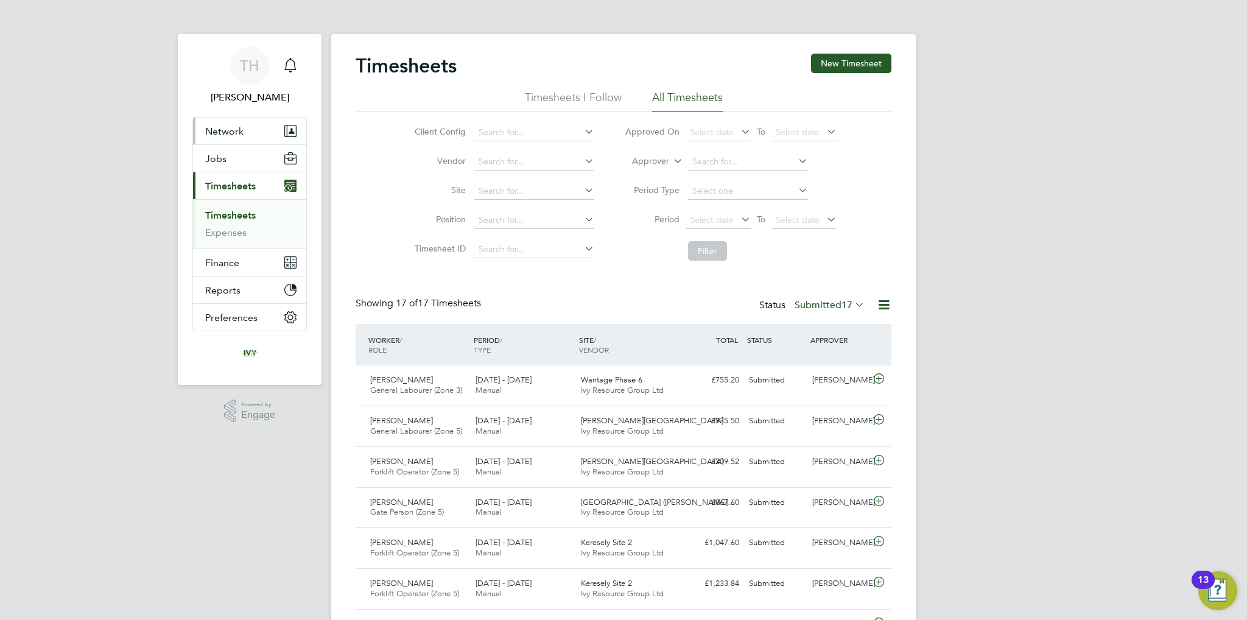
click at [247, 127] on button "Network" at bounding box center [249, 131] width 113 height 27
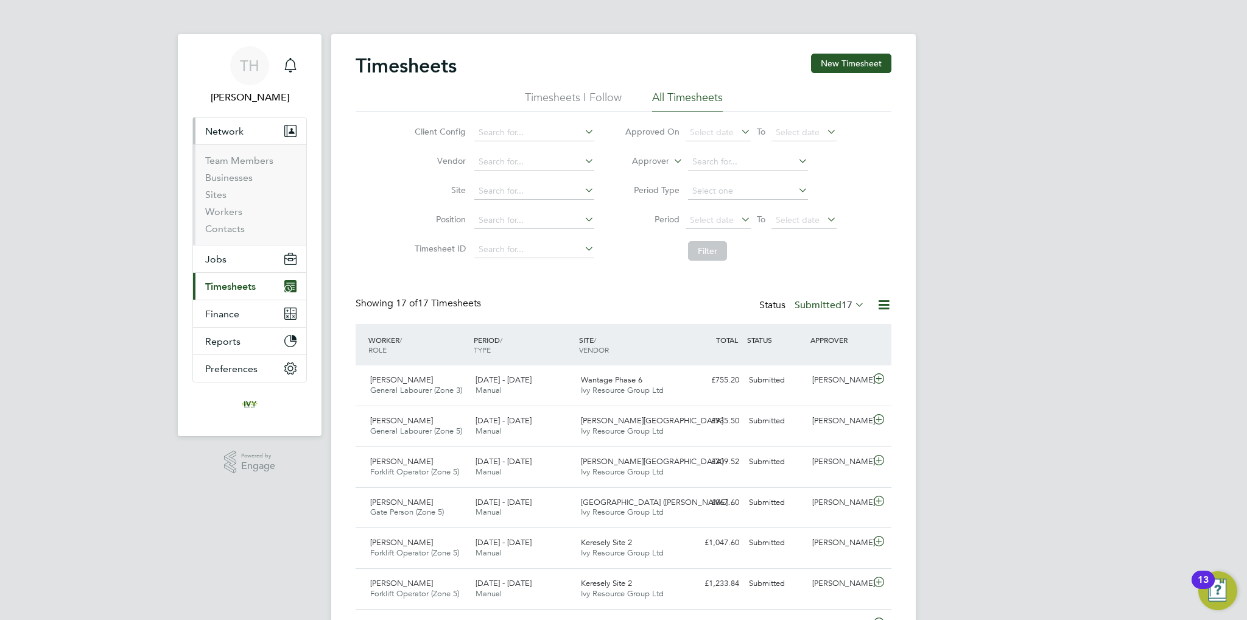
click at [226, 217] on li "Workers" at bounding box center [250, 214] width 91 height 17
click at [226, 211] on link "Workers" at bounding box center [223, 212] width 37 height 12
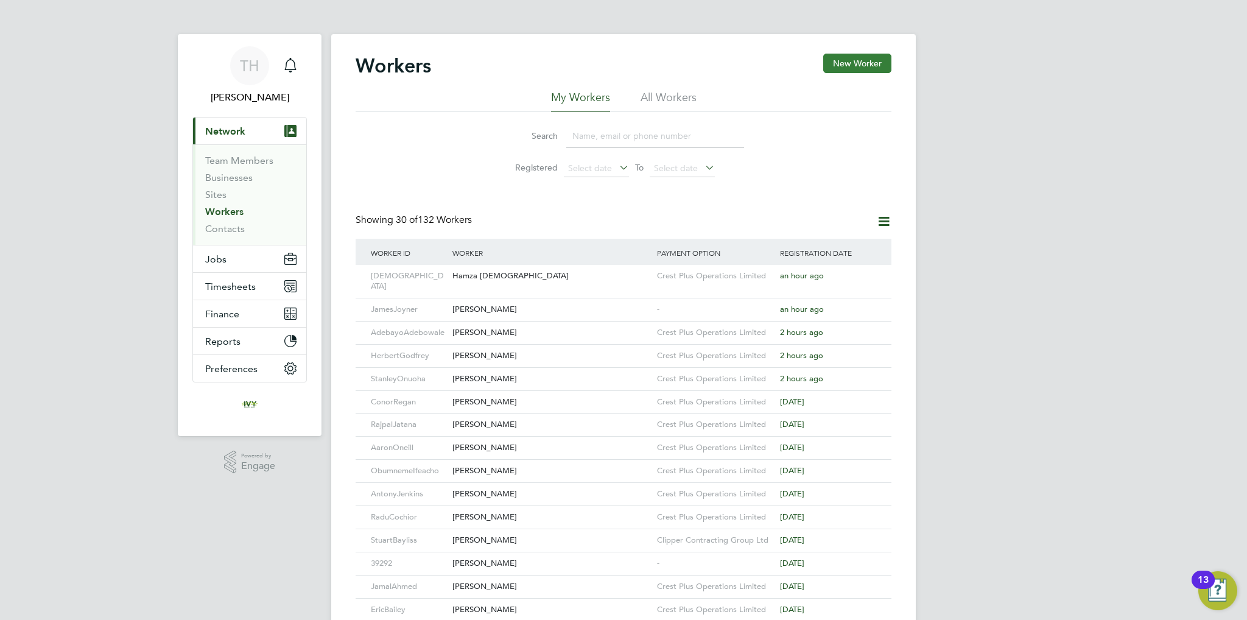
click at [864, 61] on button "New Worker" at bounding box center [857, 63] width 68 height 19
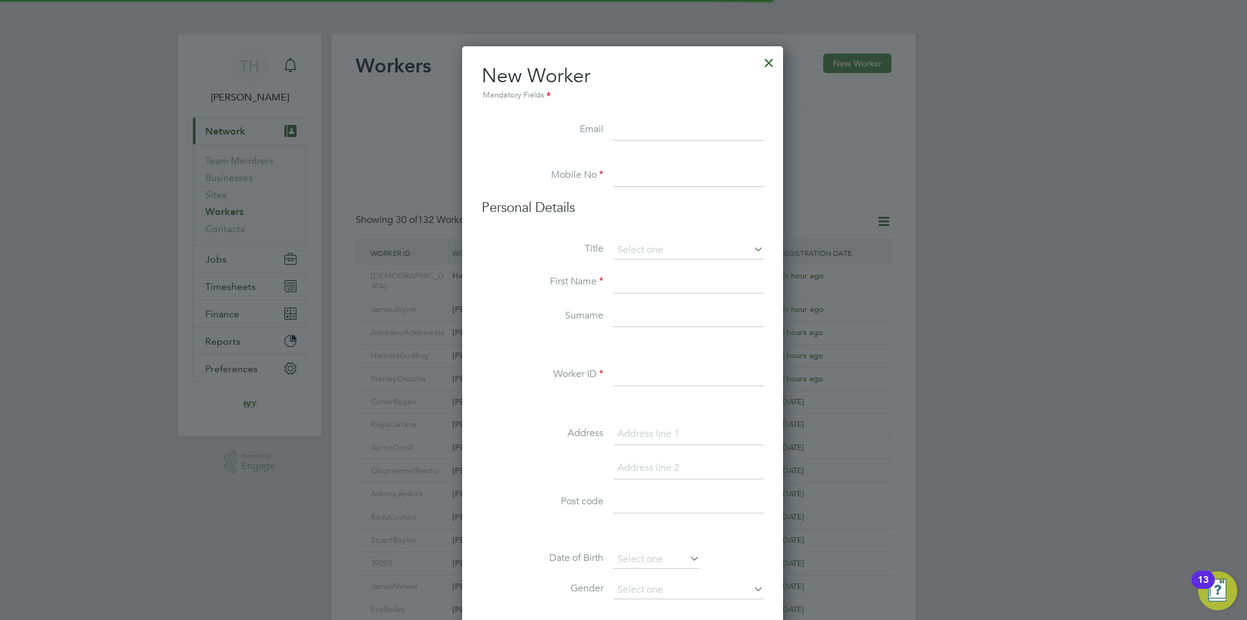
scroll to position [1032, 322]
click at [653, 125] on input at bounding box center [688, 130] width 150 height 22
paste input "bigjay65140@gmail.com"
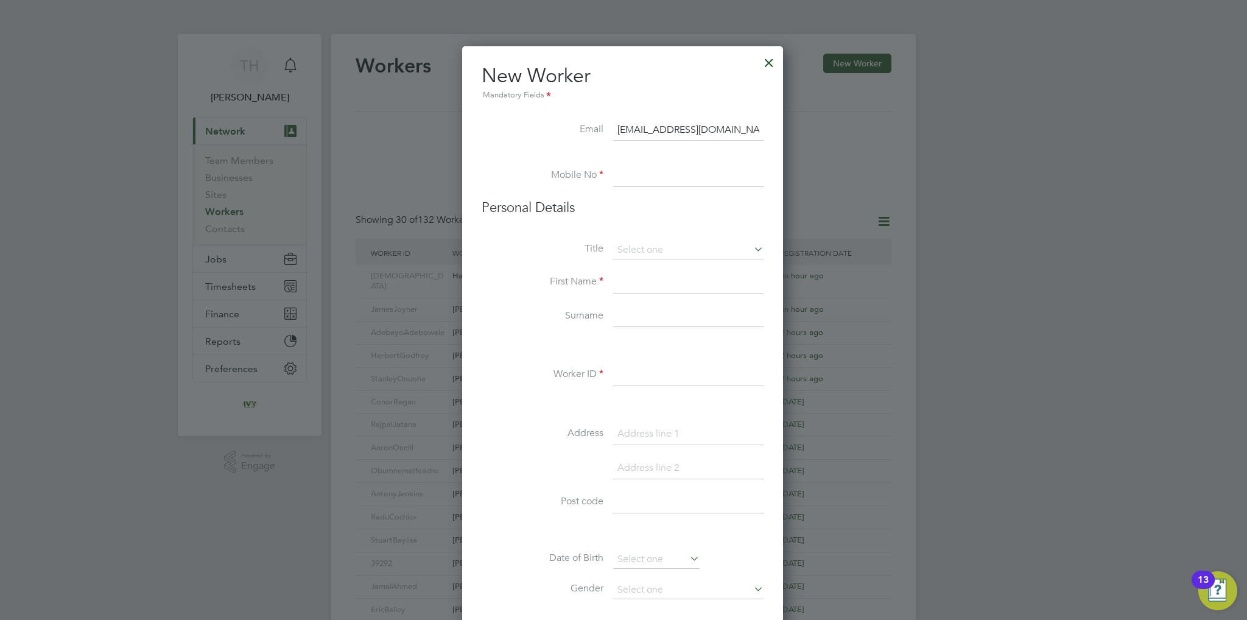
type input "bigjay65140@gmail.com"
click at [652, 177] on input at bounding box center [688, 176] width 150 height 22
click at [642, 188] on li "Mobile No" at bounding box center [623, 182] width 282 height 34
click at [644, 183] on input at bounding box center [688, 176] width 150 height 22
paste input "07908 158 003"
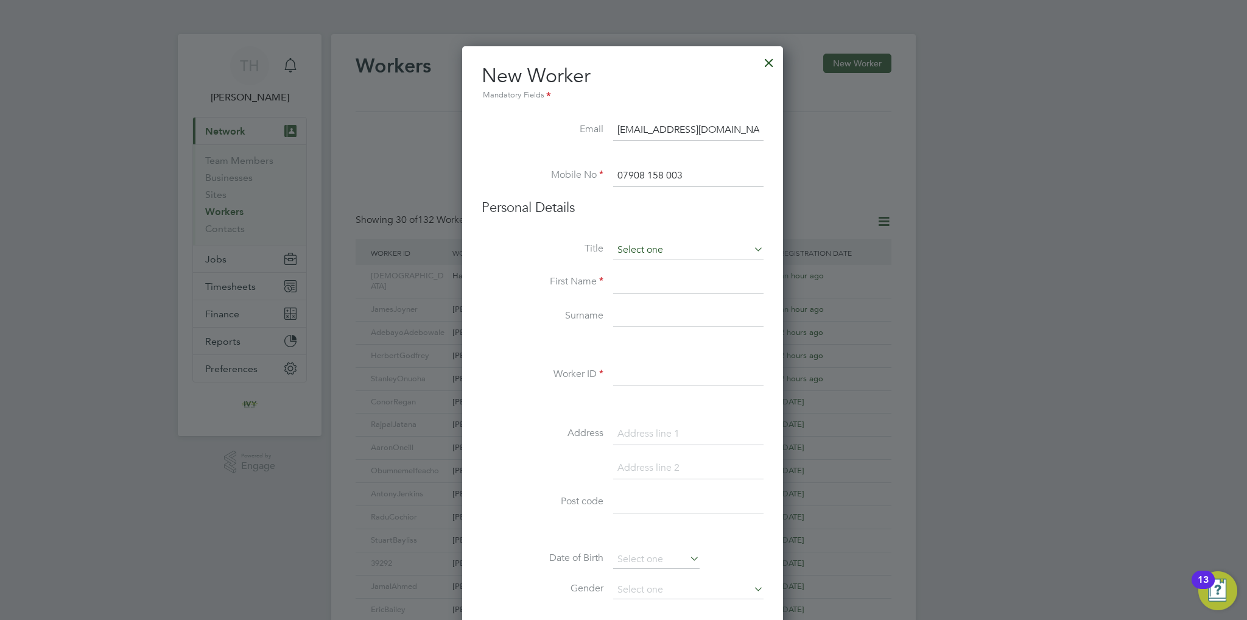
type input "07908 158 003"
click at [650, 248] on input at bounding box center [688, 250] width 150 height 18
click at [652, 270] on li "Mr" at bounding box center [688, 267] width 151 height 16
type input "Mr"
click at [652, 286] on input at bounding box center [688, 283] width 150 height 22
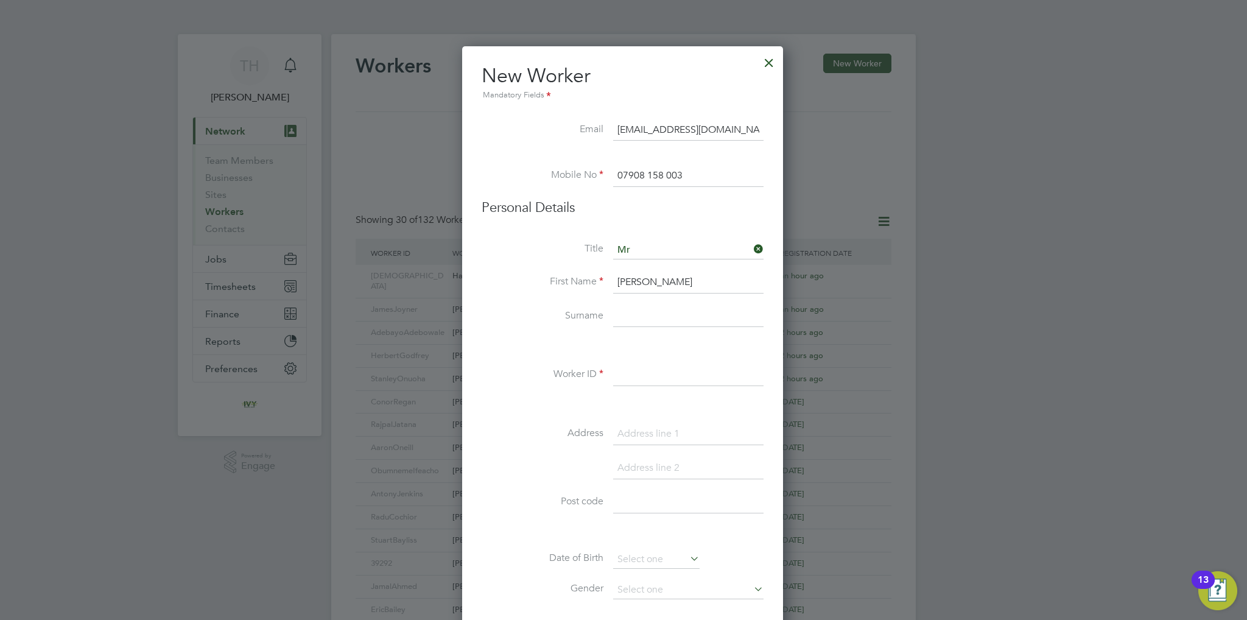
type input "James"
type input "Joyner"
click at [652, 373] on input at bounding box center [688, 375] width 150 height 22
type input "JamesJoyner"
click at [640, 428] on input at bounding box center [688, 434] width 150 height 22
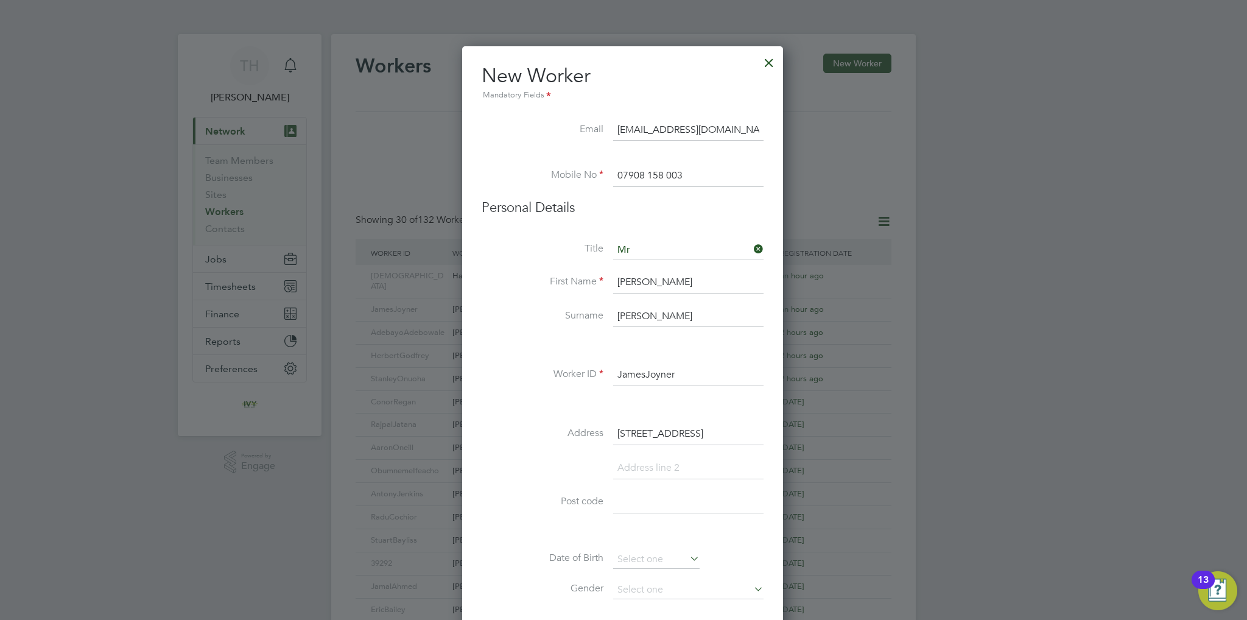
type input "[STREET_ADDRESS]"
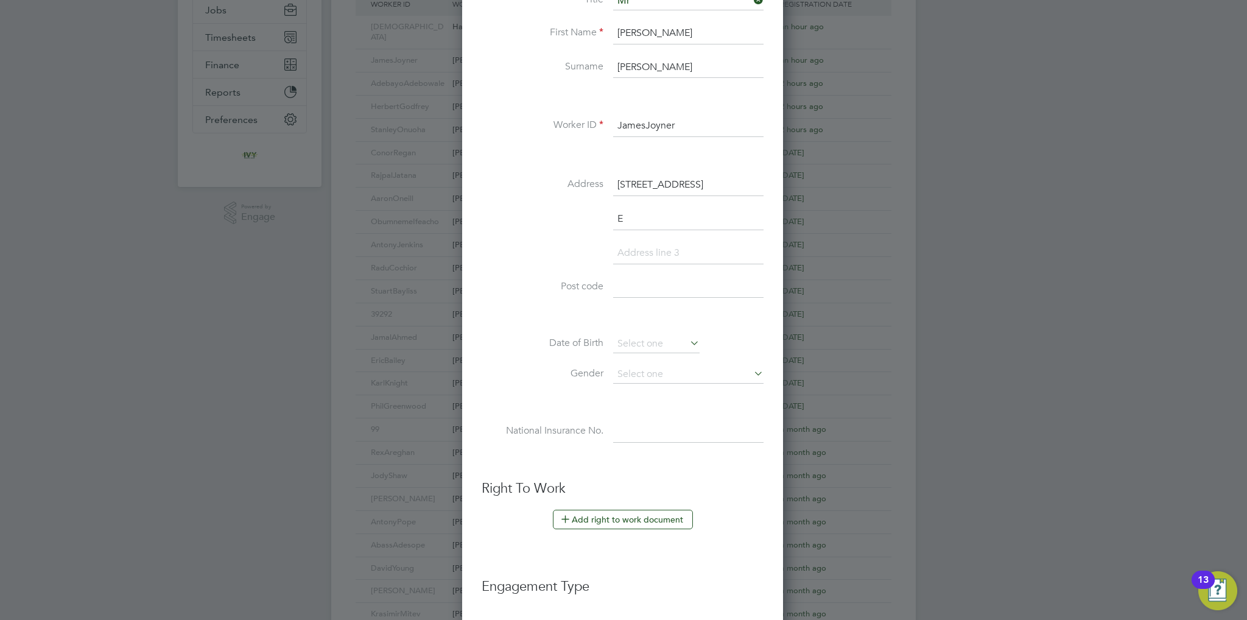
scroll to position [1066, 322]
type input "Easton-in-Gordano"
click at [664, 286] on input at bounding box center [688, 288] width 150 height 22
paste input "BS20 0LR"
type input "BS20 0LR"
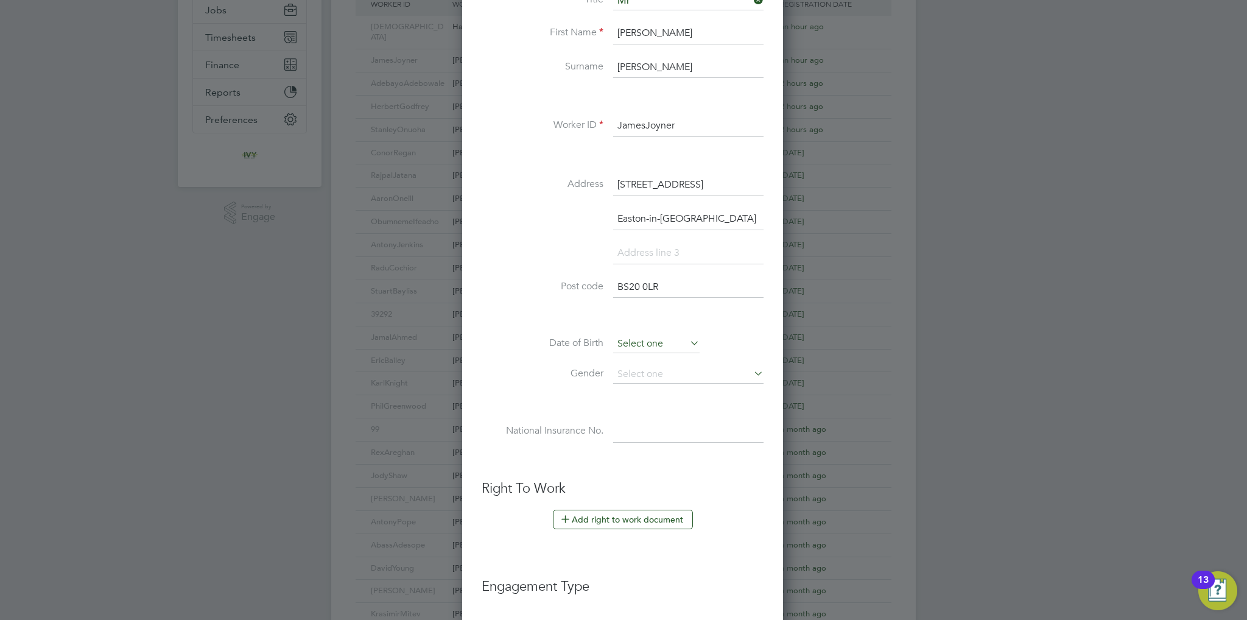
click at [638, 340] on input at bounding box center [656, 344] width 86 height 18
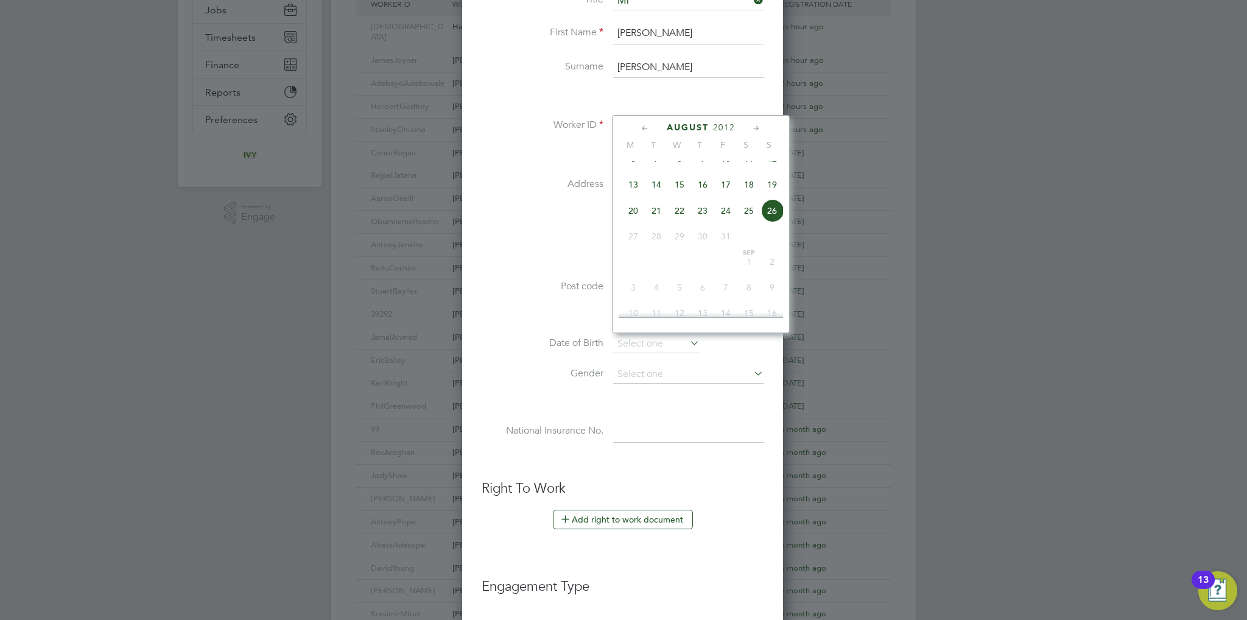
click at [736, 129] on div "August 2012" at bounding box center [701, 128] width 164 height 12
click at [721, 130] on span "2012" at bounding box center [724, 127] width 22 height 10
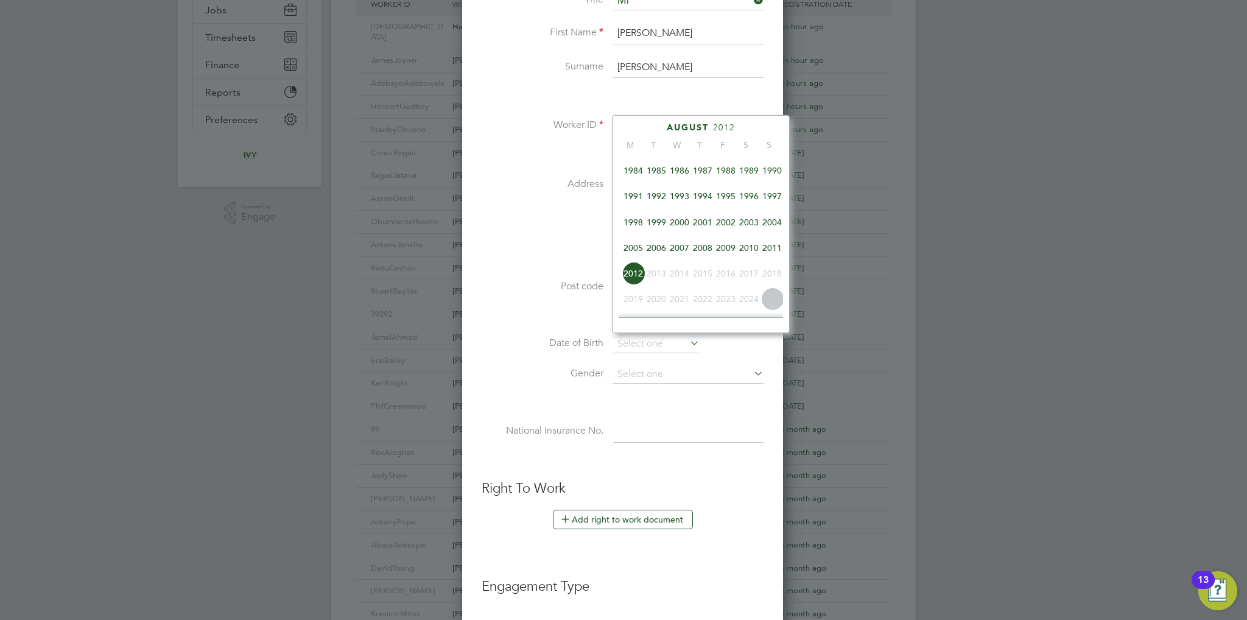
scroll to position [265, 0]
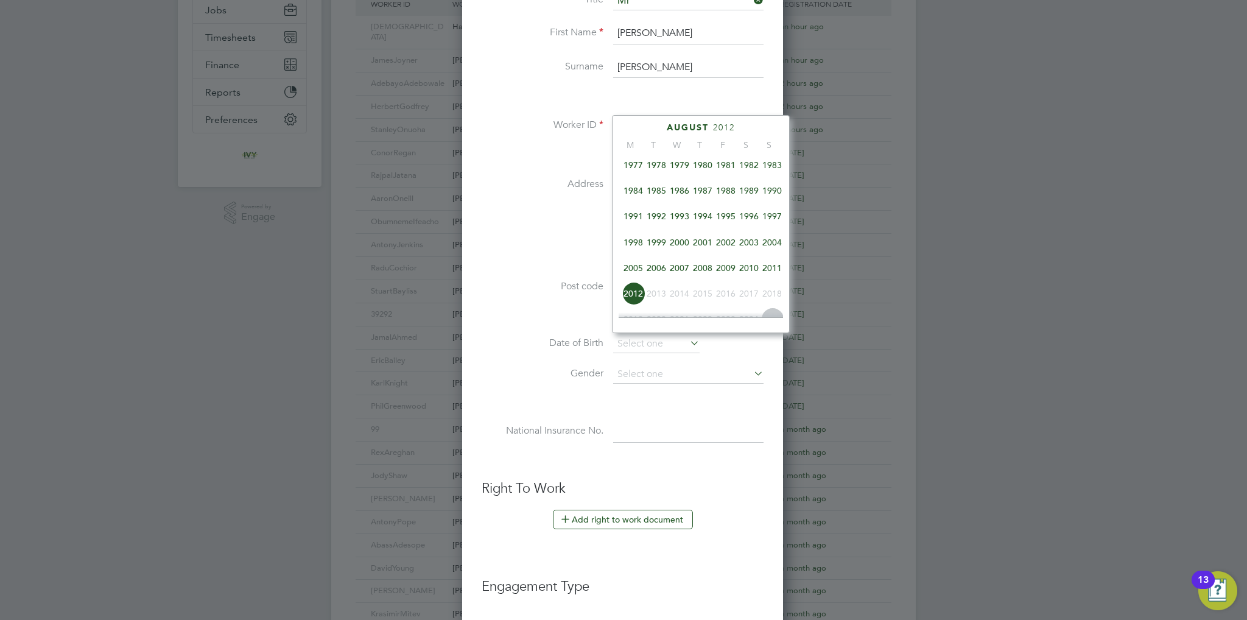
click at [777, 222] on span "1997" at bounding box center [772, 216] width 23 height 23
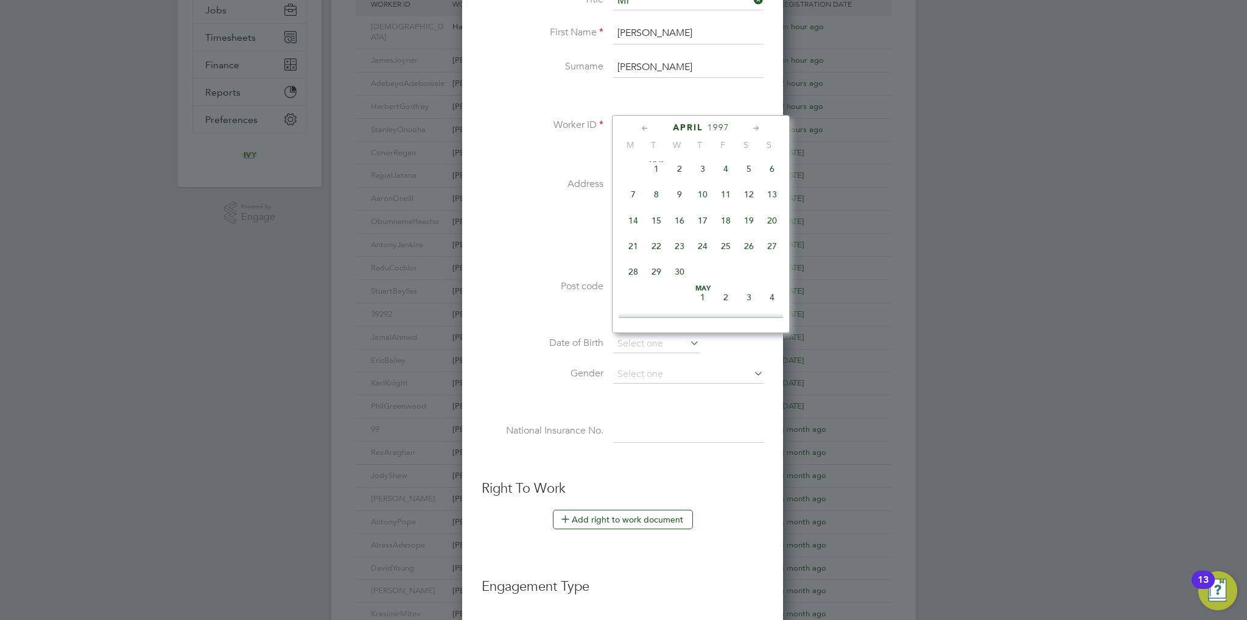
scroll to position [219, 0]
click at [727, 242] on span "2" at bounding box center [725, 236] width 23 height 23
type input "[DATE]"
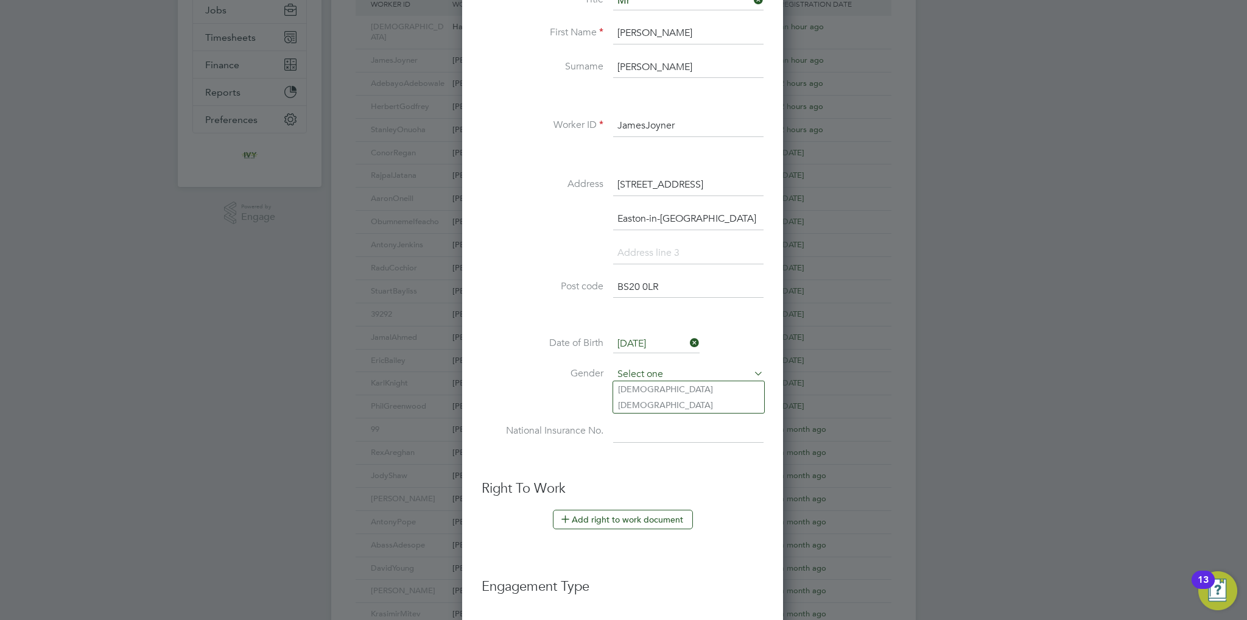
click at [685, 370] on input at bounding box center [688, 374] width 150 height 18
click at [665, 386] on li "[DEMOGRAPHIC_DATA]" at bounding box center [688, 389] width 151 height 16
type input "[DEMOGRAPHIC_DATA]"
click at [644, 442] on li "National Insurance No." at bounding box center [623, 438] width 282 height 34
click at [644, 429] on input at bounding box center [688, 432] width 150 height 22
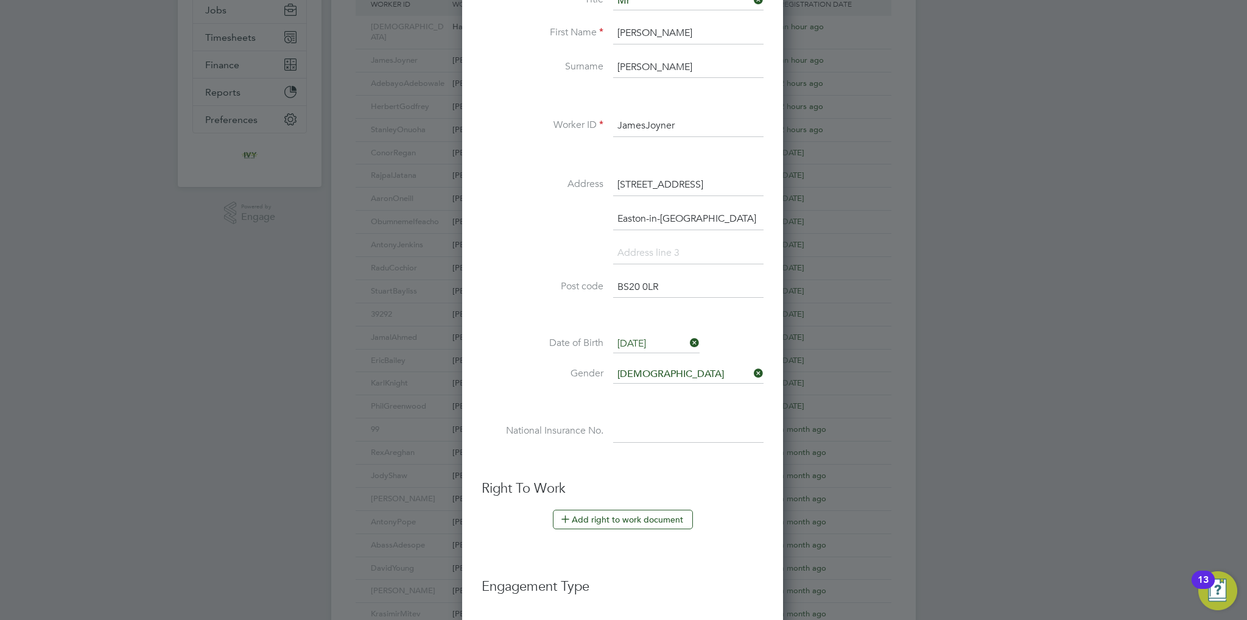
paste input "PB996318C"
type input "PB 99 63 18 C"
click at [581, 398] on li at bounding box center [623, 402] width 282 height 13
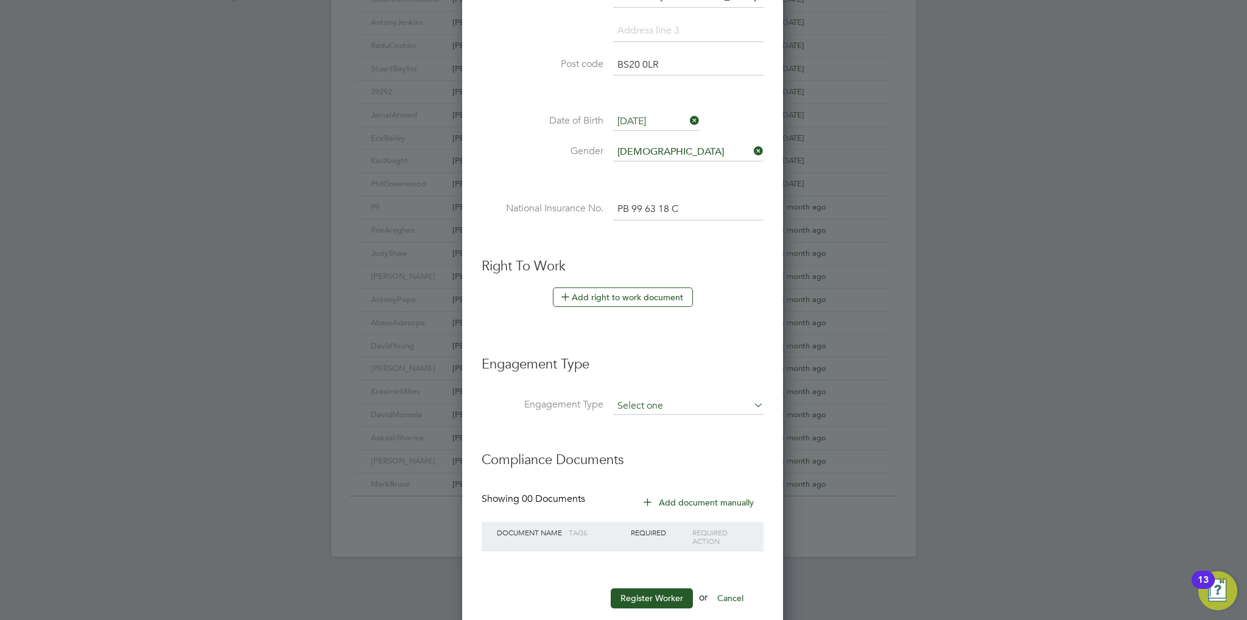
scroll to position [492, 0]
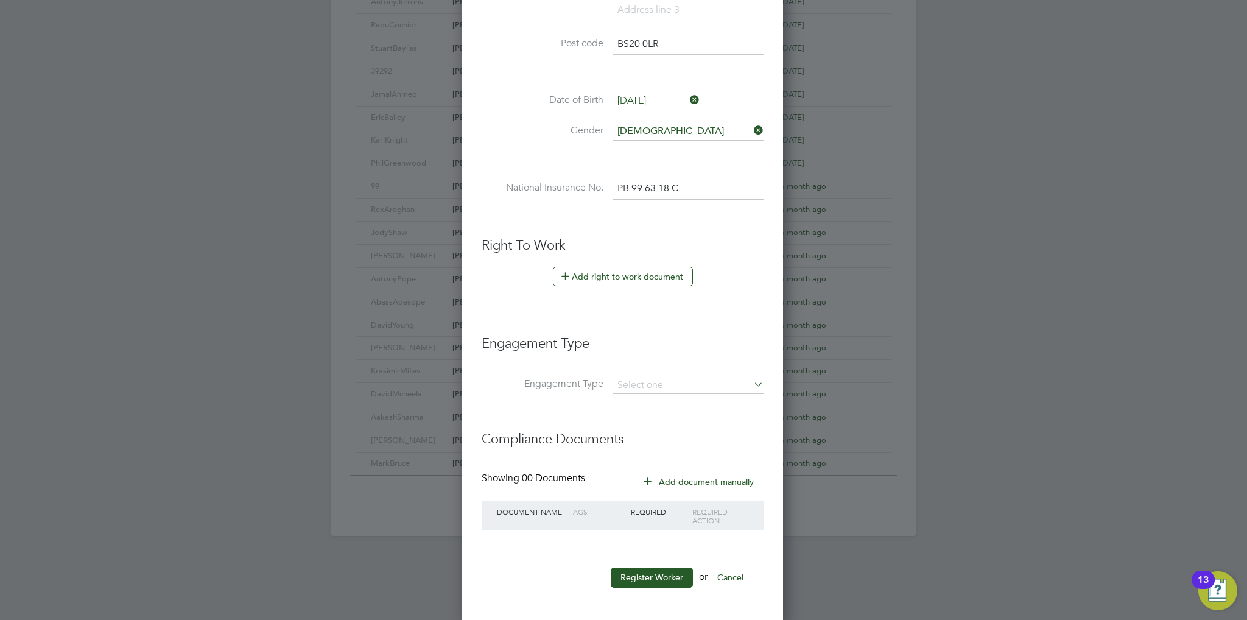
click at [661, 367] on li "Engagement Type" at bounding box center [623, 350] width 282 height 54
click at [664, 377] on input at bounding box center [688, 385] width 150 height 17
click at [672, 355] on li "Engagement Type" at bounding box center [623, 350] width 282 height 54
click at [663, 568] on button "Register Worker" at bounding box center [652, 577] width 82 height 19
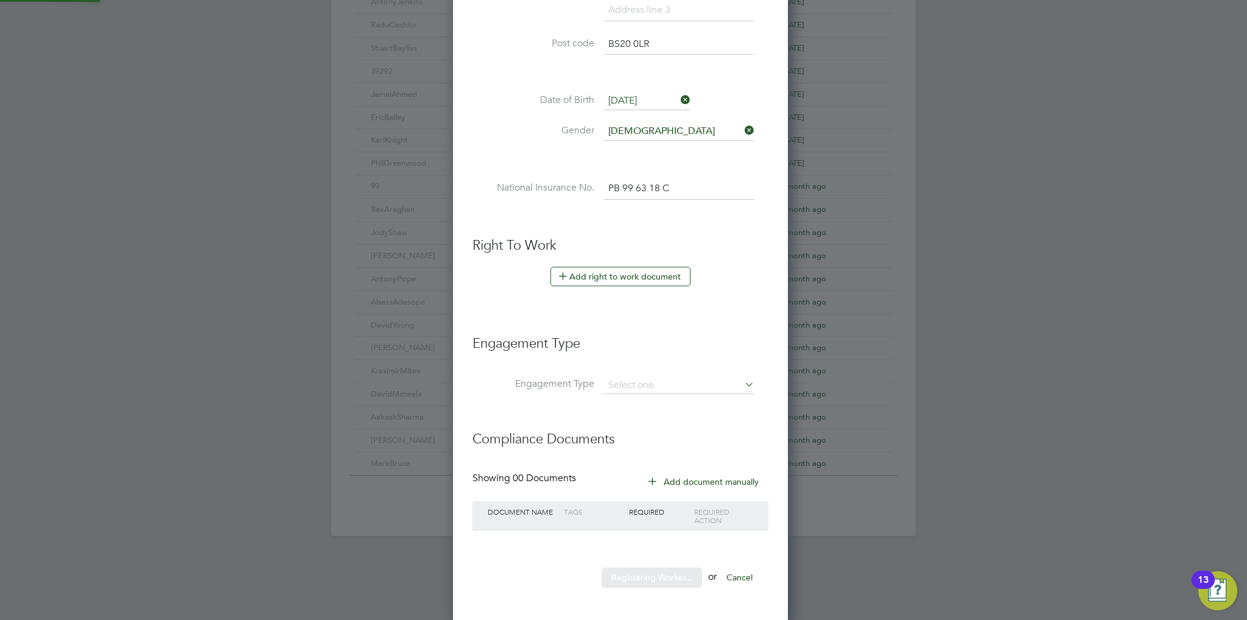
scroll to position [1066, 341]
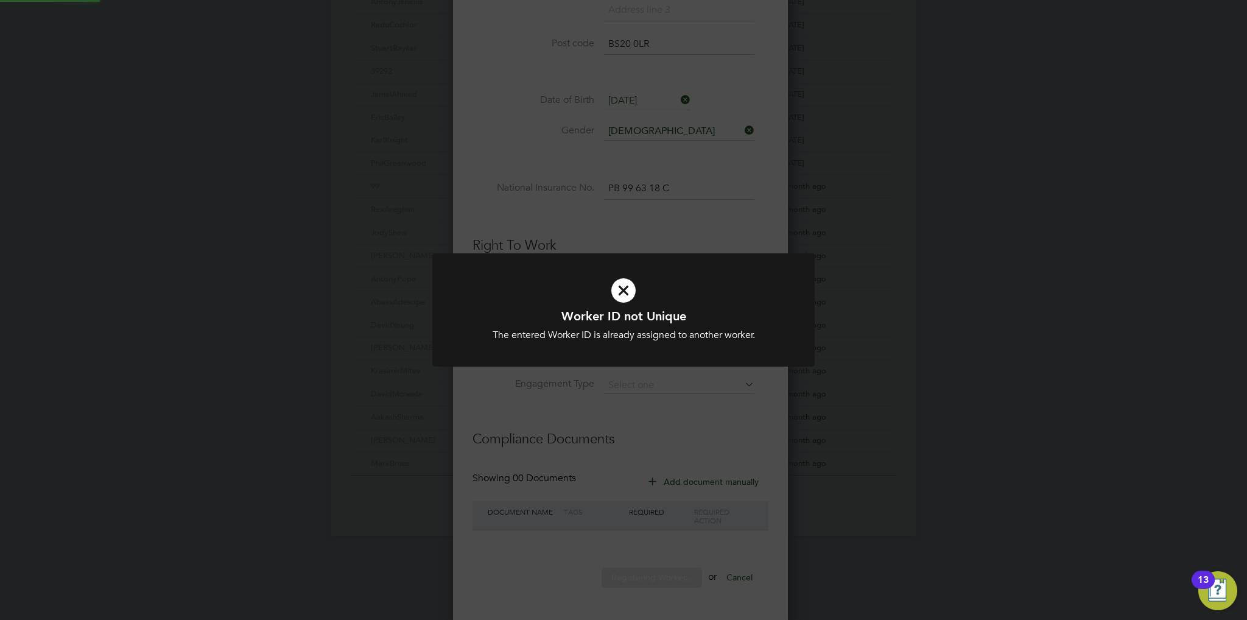
click at [636, 327] on div "Worker ID not Unique The entered Worker ID is already assigned to another worke…" at bounding box center [623, 324] width 317 height 33
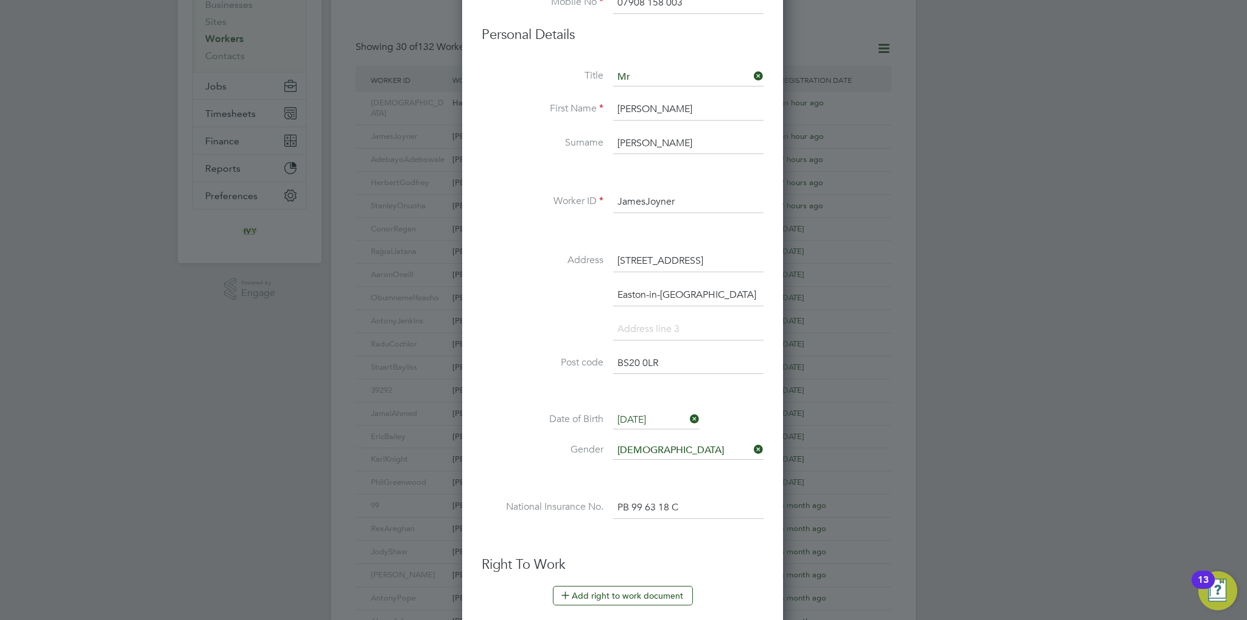
scroll to position [492, 0]
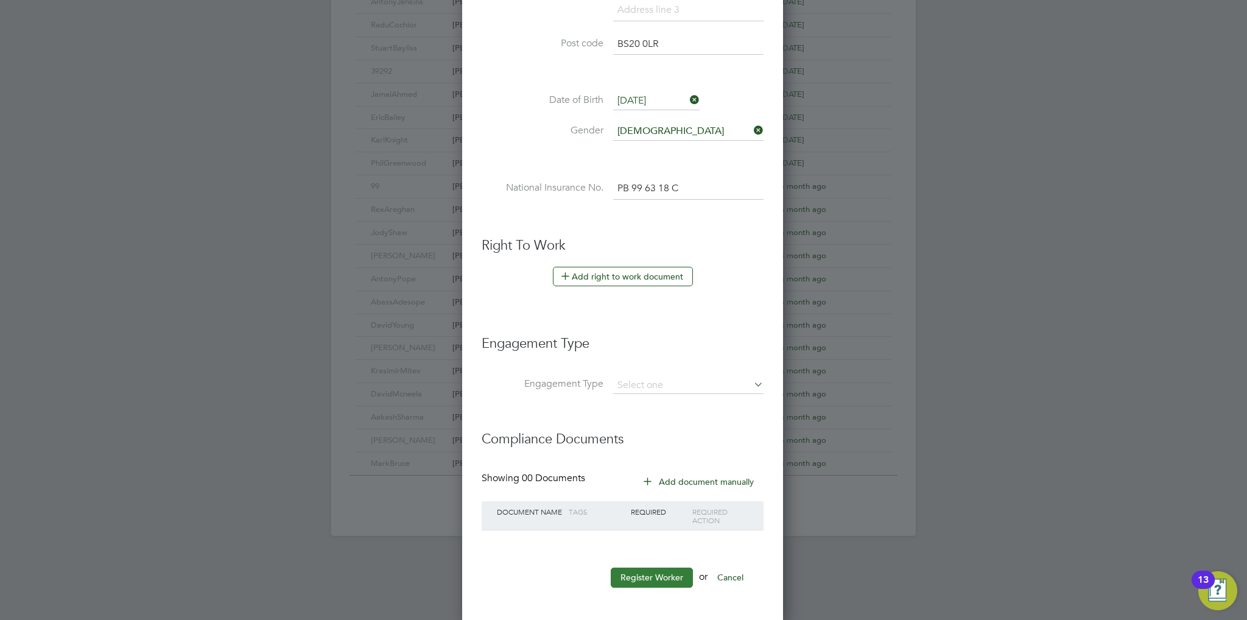
click at [644, 571] on button "Register Worker" at bounding box center [652, 577] width 82 height 19
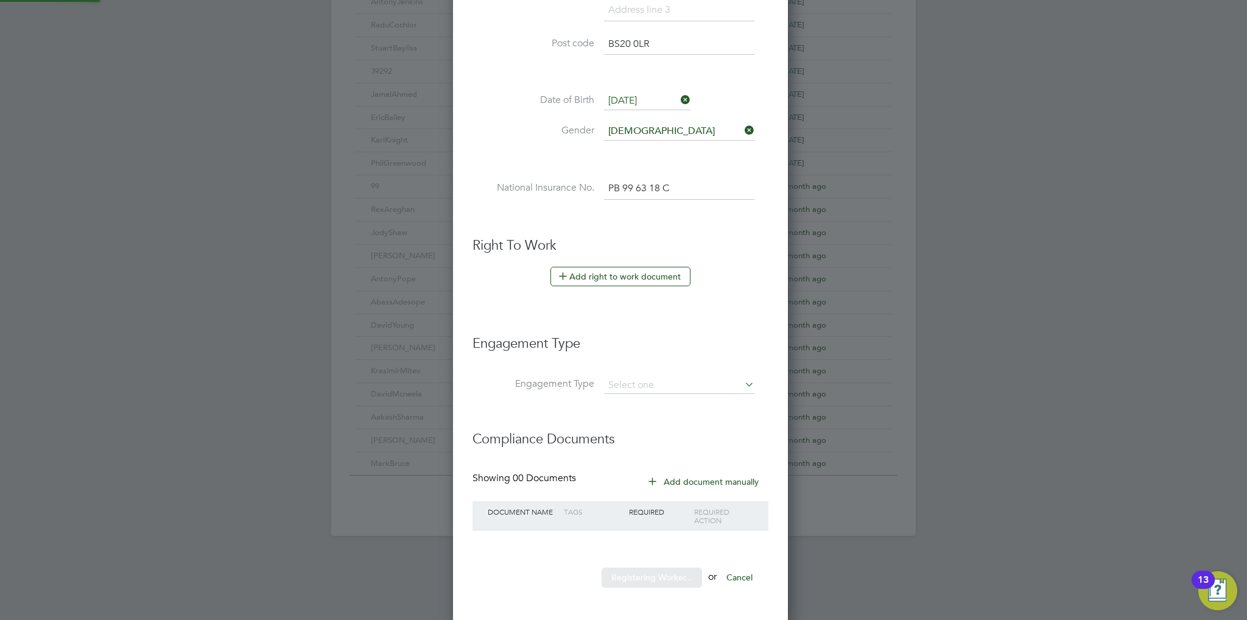
scroll to position [1066, 341]
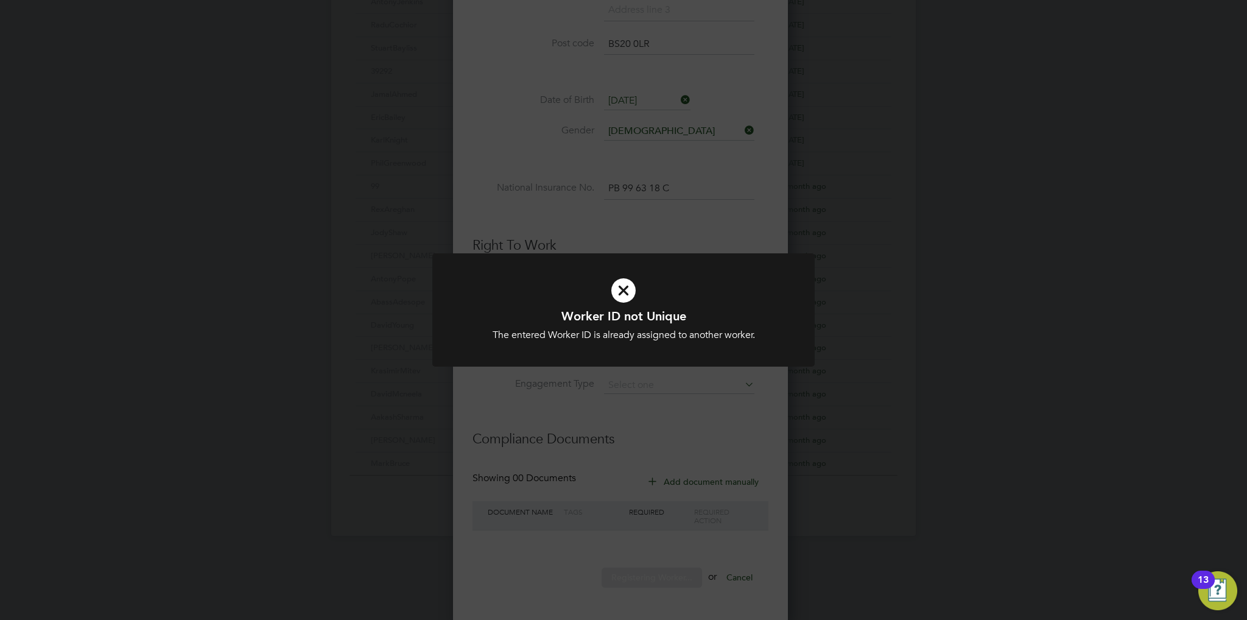
click at [663, 345] on div at bounding box center [623, 310] width 382 height 114
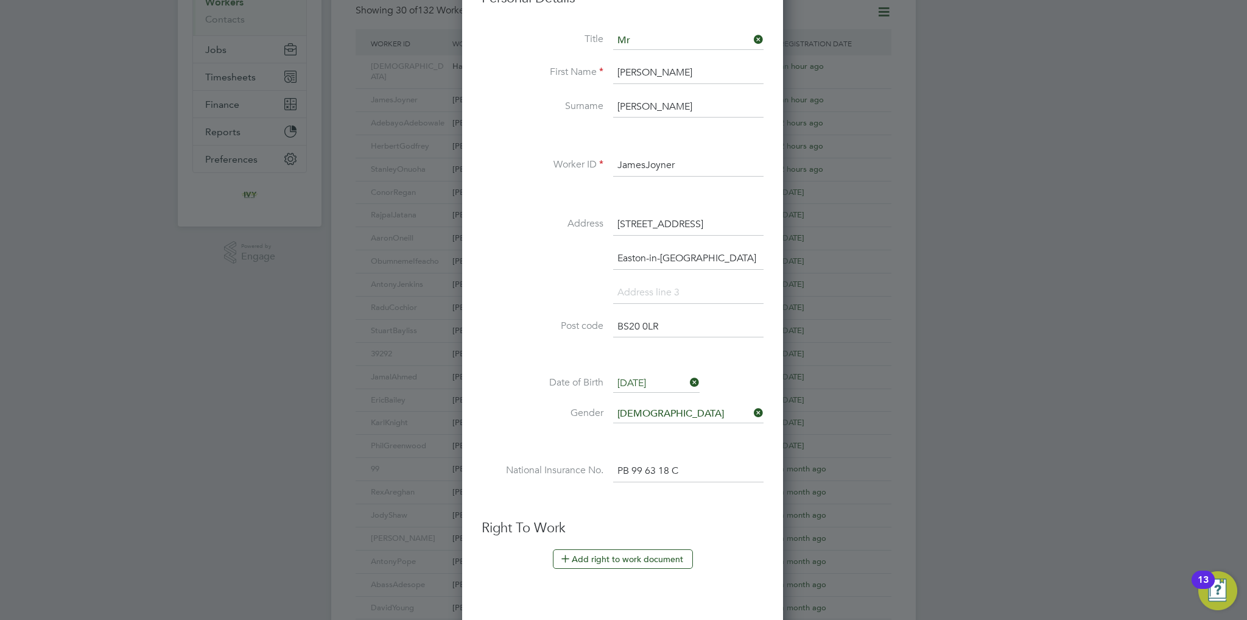
scroll to position [188, 0]
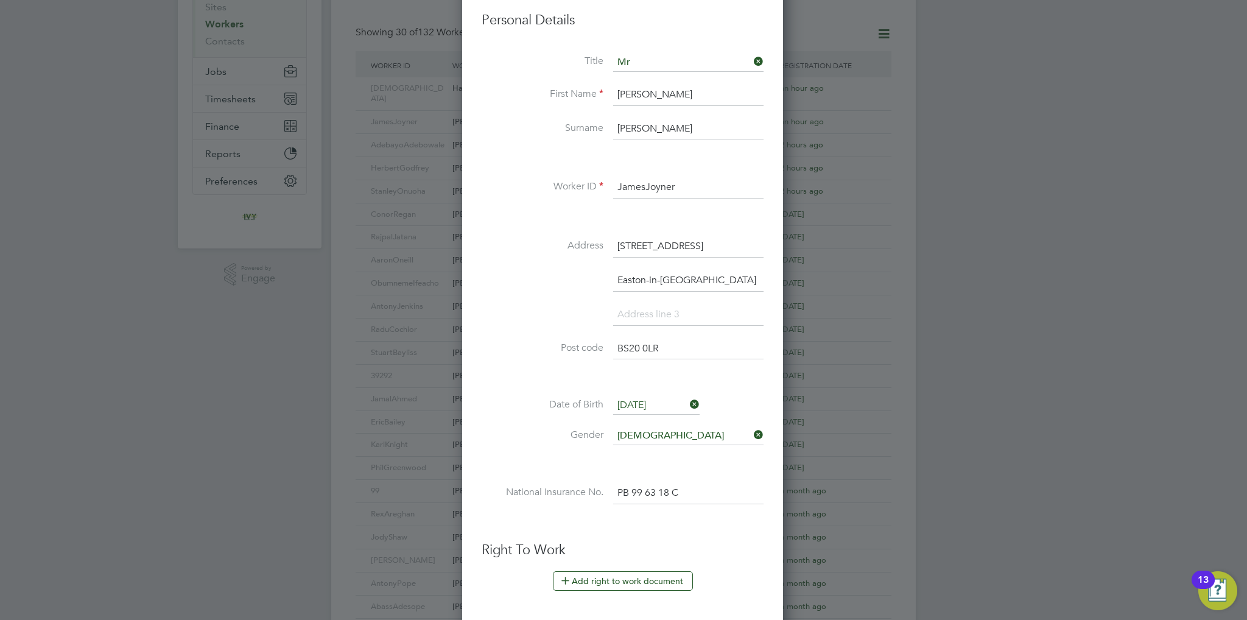
click at [705, 194] on input "JamesJoyner" at bounding box center [688, 188] width 150 height 22
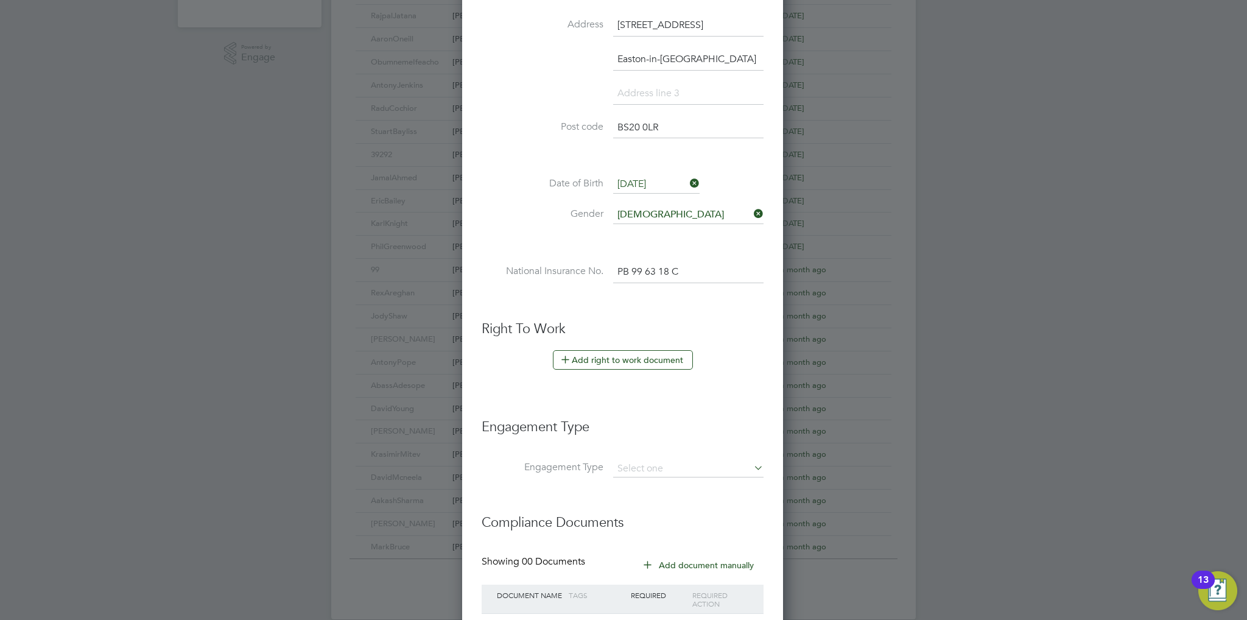
scroll to position [492, 0]
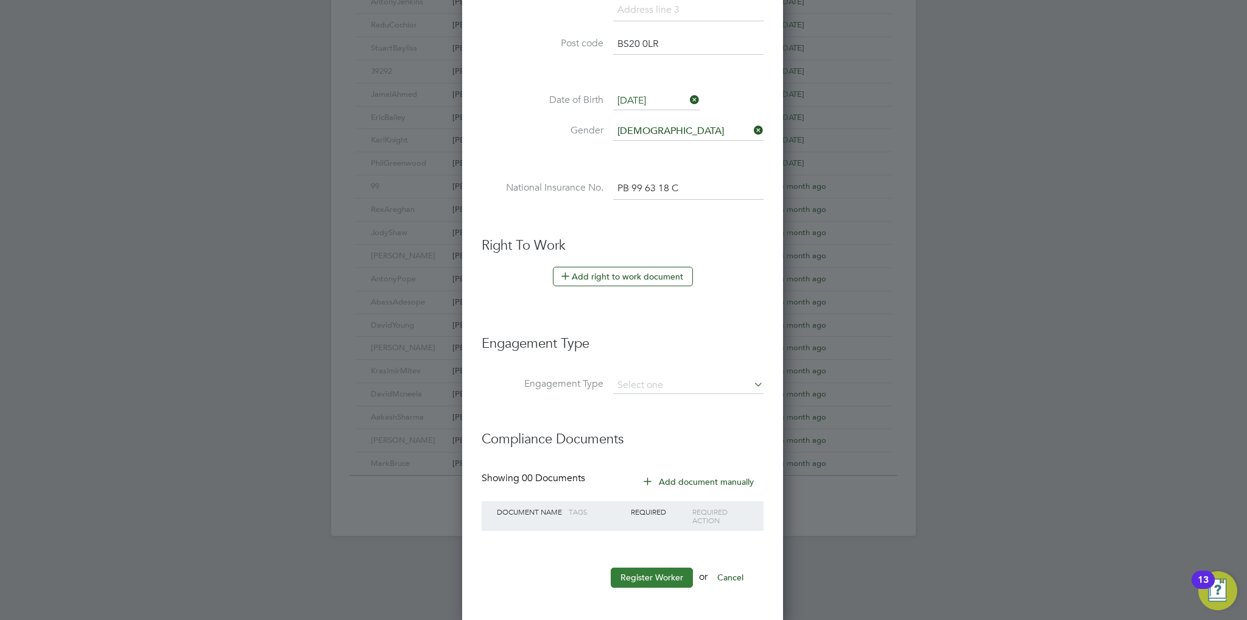
type input "JamesJoyner1"
click at [638, 580] on button "Register Worker" at bounding box center [652, 577] width 82 height 19
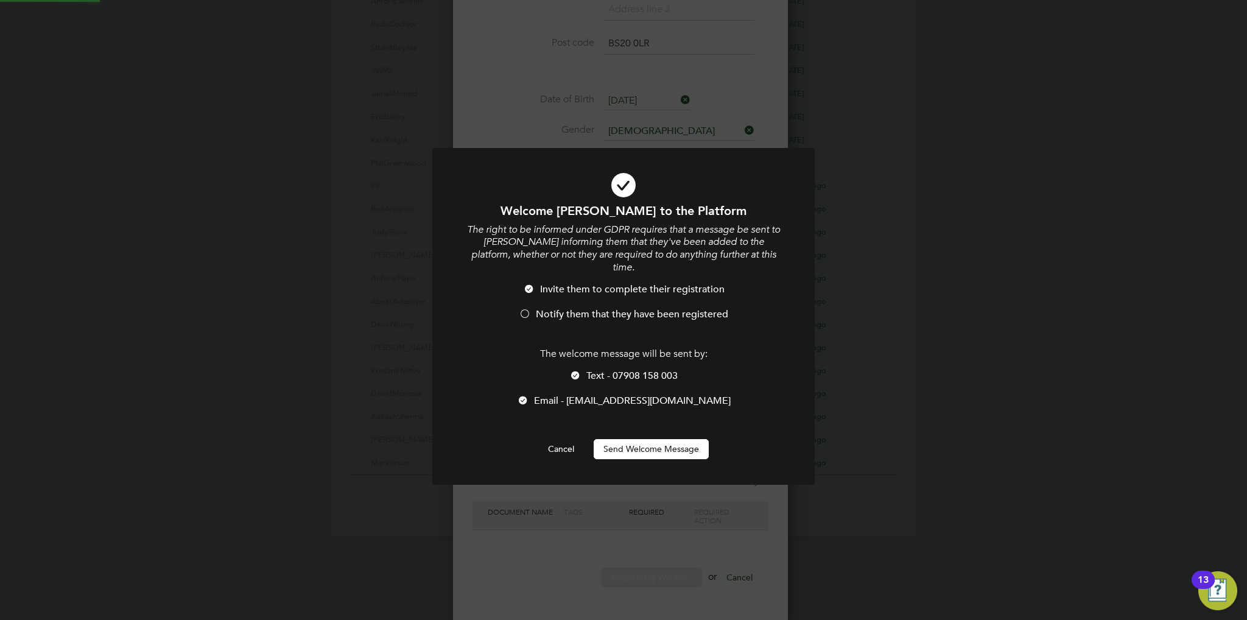
scroll to position [0, 0]
click at [595, 308] on span "Notify them that they have been registered" at bounding box center [632, 314] width 192 height 12
click at [580, 370] on div at bounding box center [575, 376] width 12 height 12
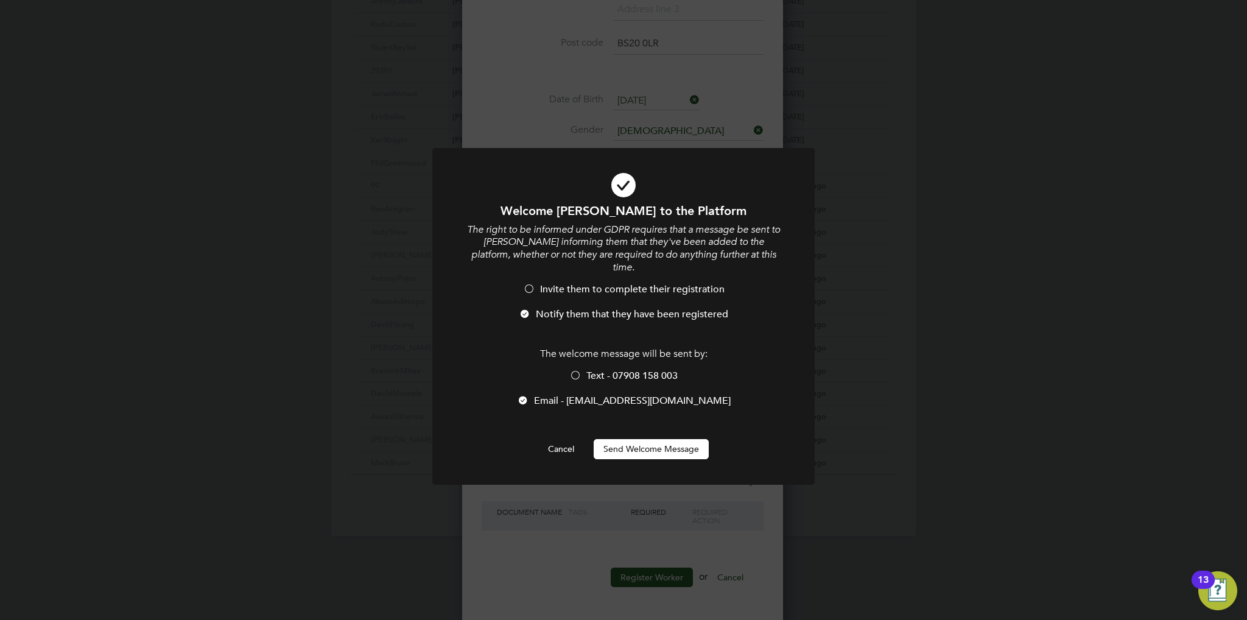
click at [629, 442] on button "Send Welcome Message" at bounding box center [651, 448] width 115 height 19
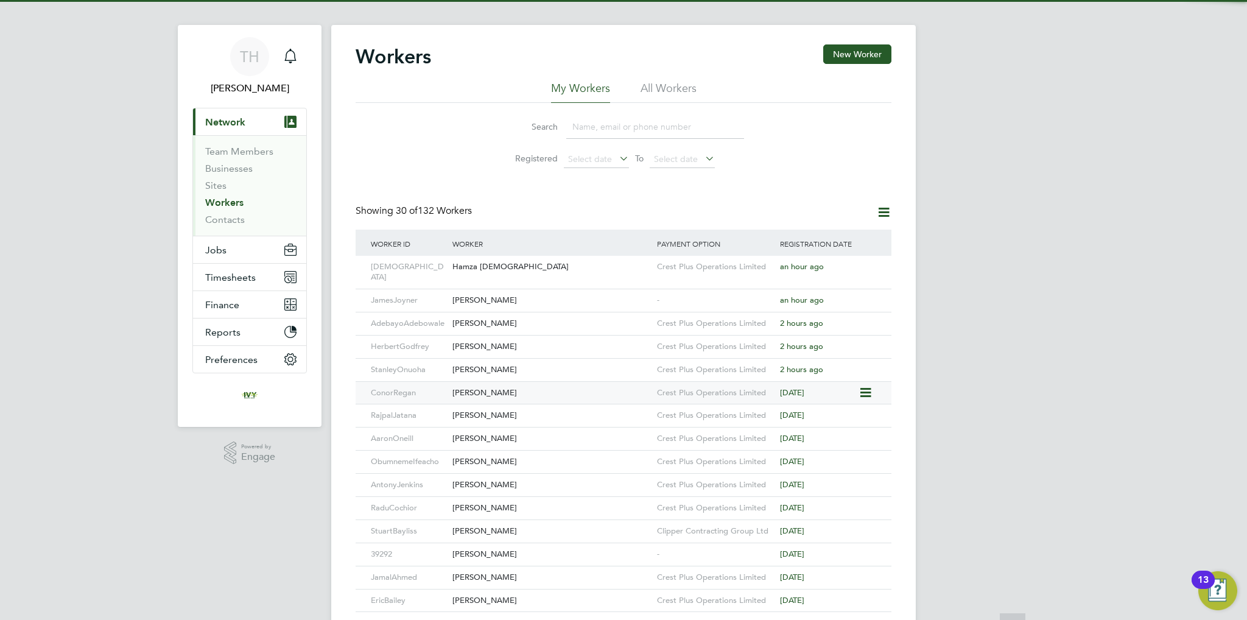
scroll to position [0, 0]
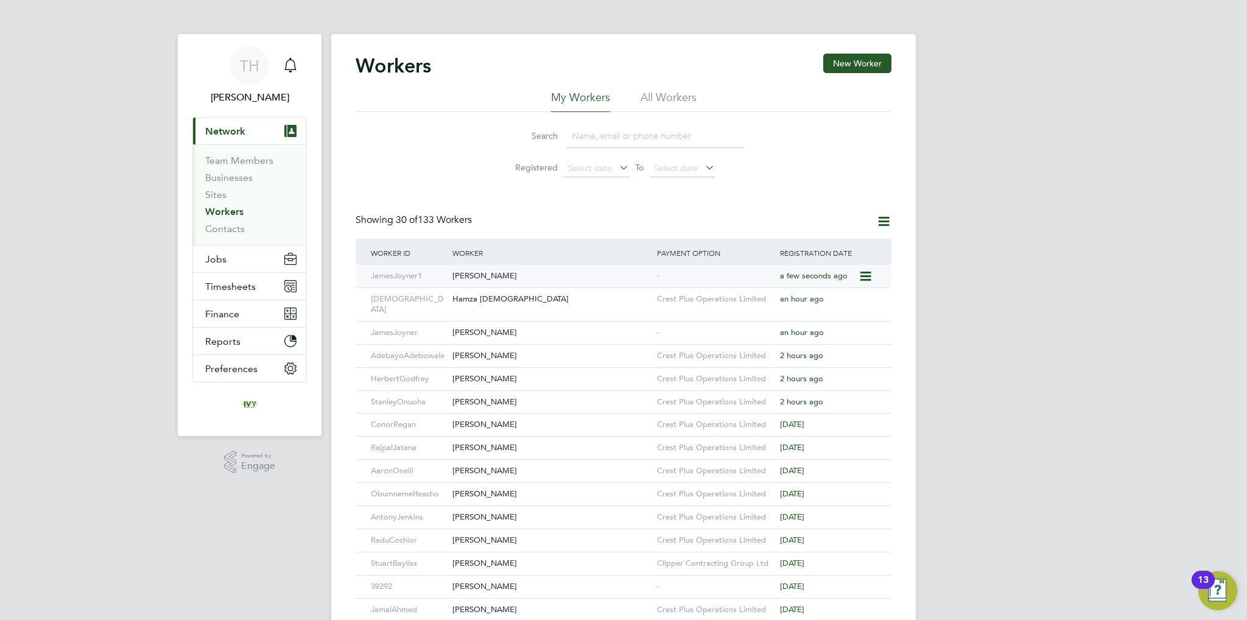
click at [866, 277] on icon at bounding box center [865, 276] width 12 height 15
click at [521, 322] on div "[PERSON_NAME]" at bounding box center [551, 333] width 205 height 23
click at [867, 276] on icon at bounding box center [865, 276] width 12 height 15
click at [594, 276] on div "[PERSON_NAME]" at bounding box center [551, 276] width 205 height 23
click at [575, 322] on div "[PERSON_NAME]" at bounding box center [551, 333] width 205 height 23
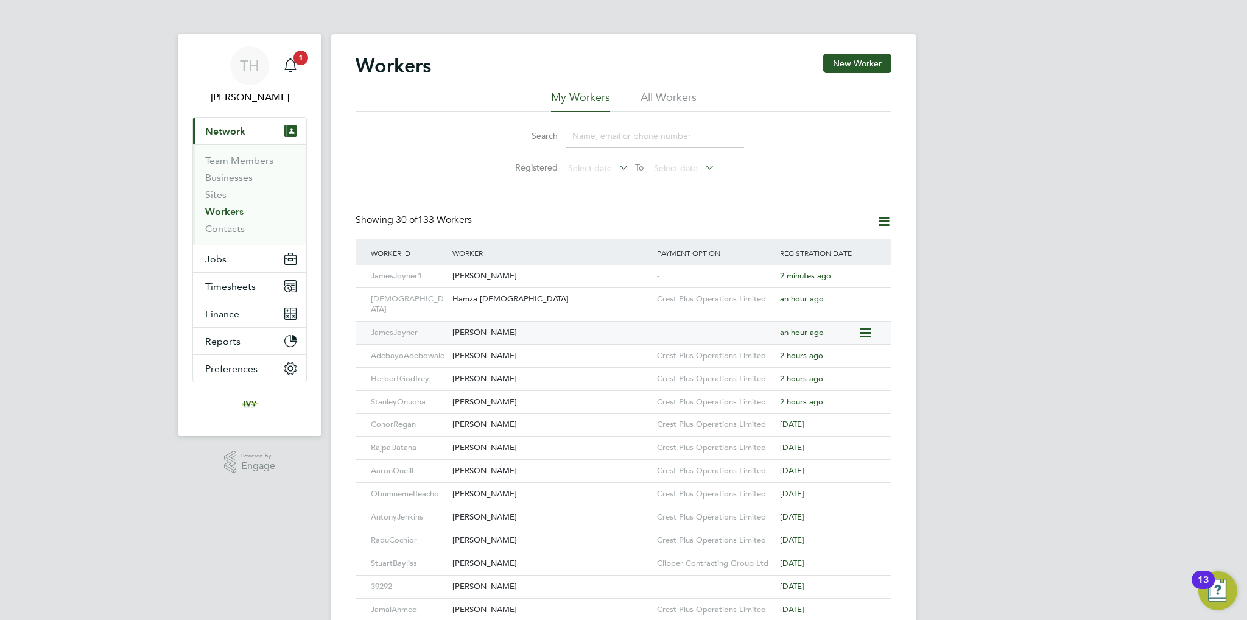
click at [521, 322] on div "[PERSON_NAME]" at bounding box center [551, 333] width 205 height 23
click at [859, 275] on icon at bounding box center [865, 276] width 12 height 15
click at [460, 277] on div "[PERSON_NAME]" at bounding box center [551, 276] width 205 height 23
click at [228, 281] on span "Timesheets" at bounding box center [230, 287] width 51 height 12
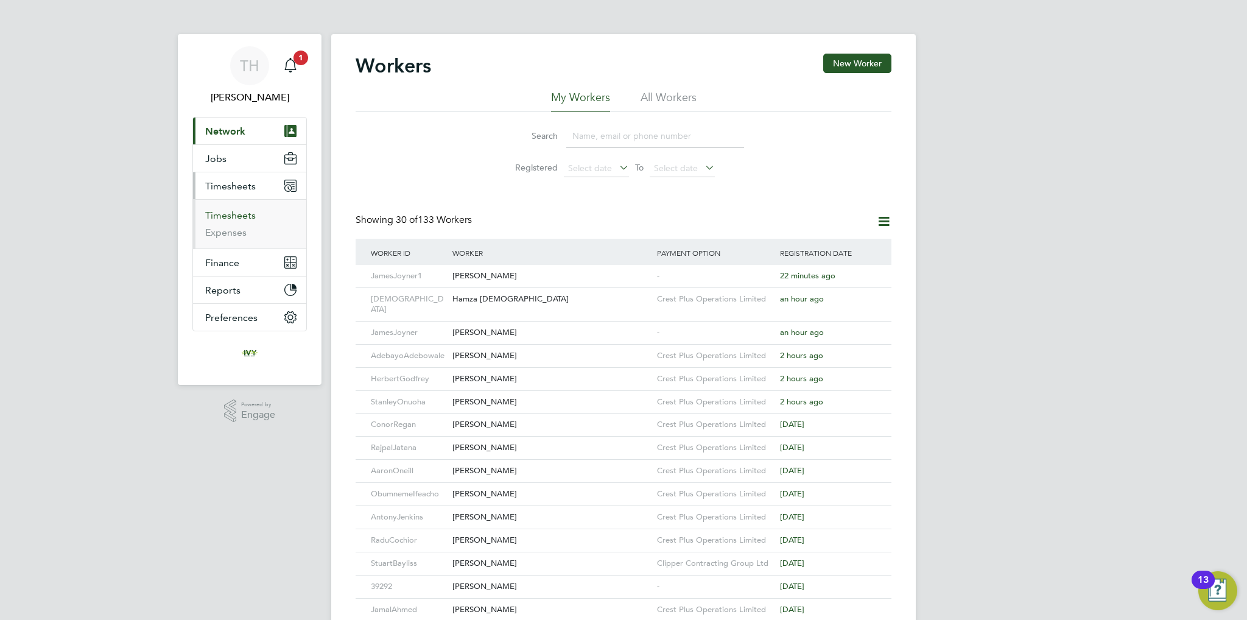
click at [236, 216] on link "Timesheets" at bounding box center [230, 216] width 51 height 12
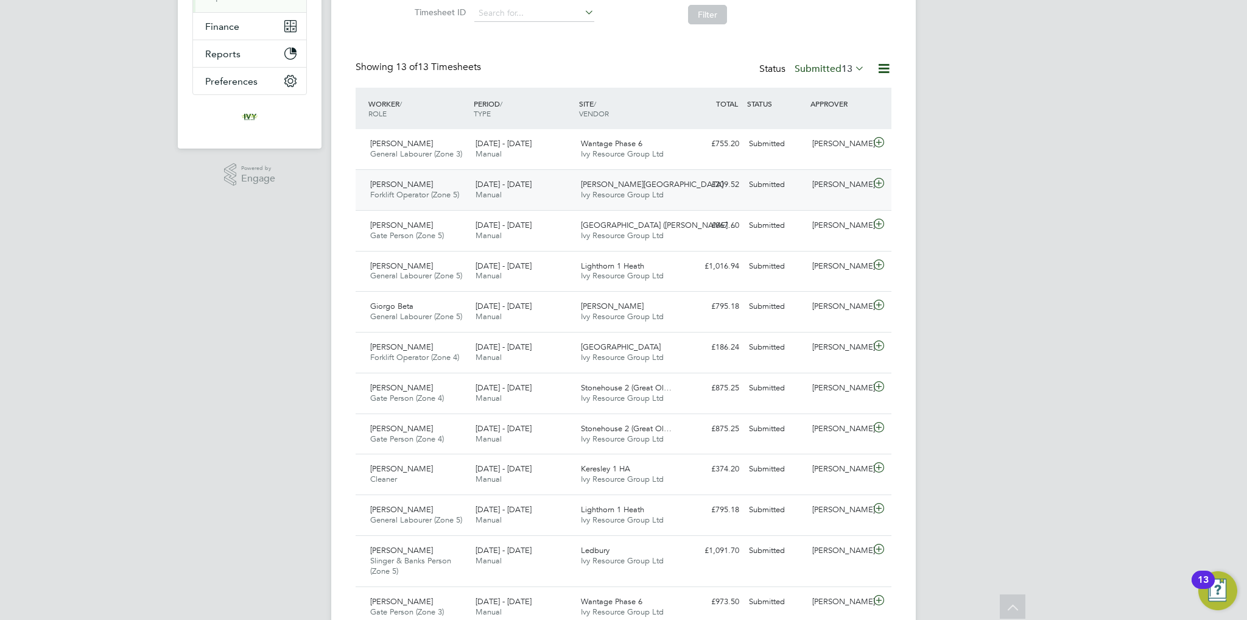
scroll to position [83, 0]
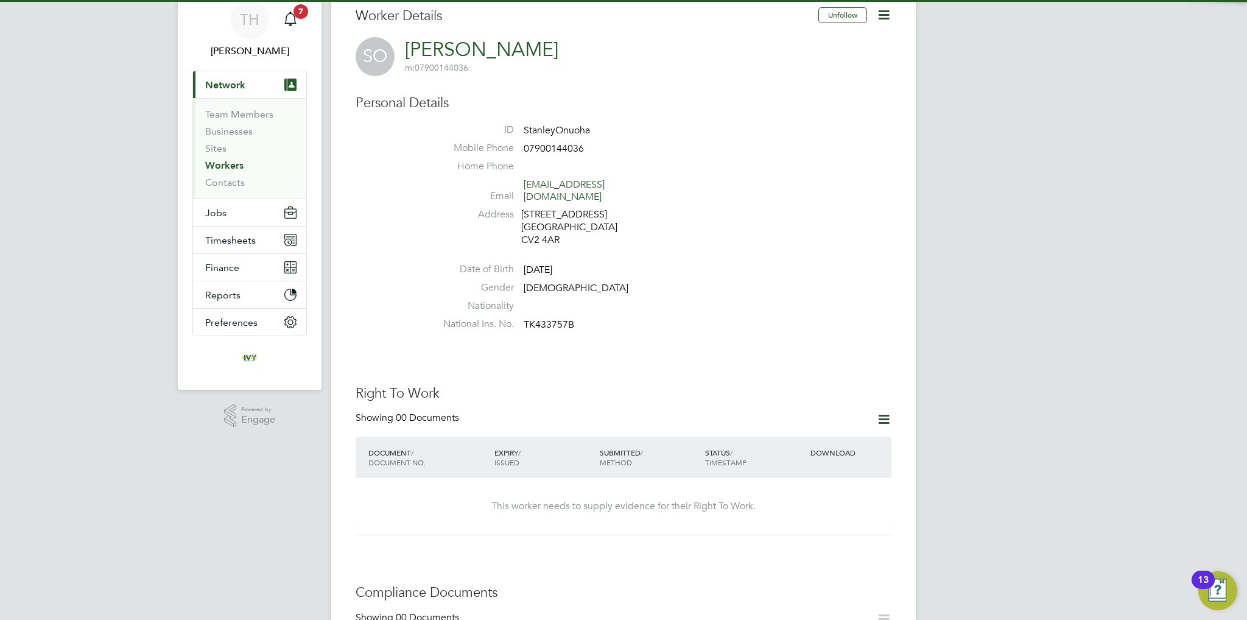
scroll to position [122, 0]
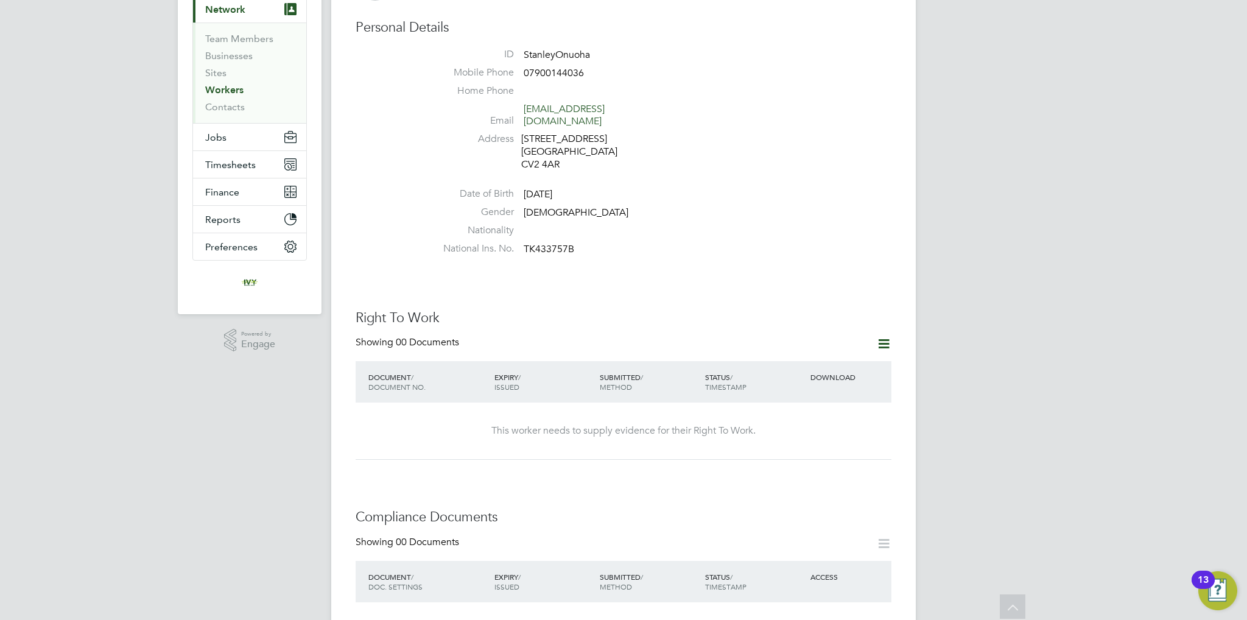
click at [883, 336] on icon at bounding box center [883, 343] width 15 height 15
click at [806, 358] on li "Add Right To Work Document" at bounding box center [816, 361] width 147 height 17
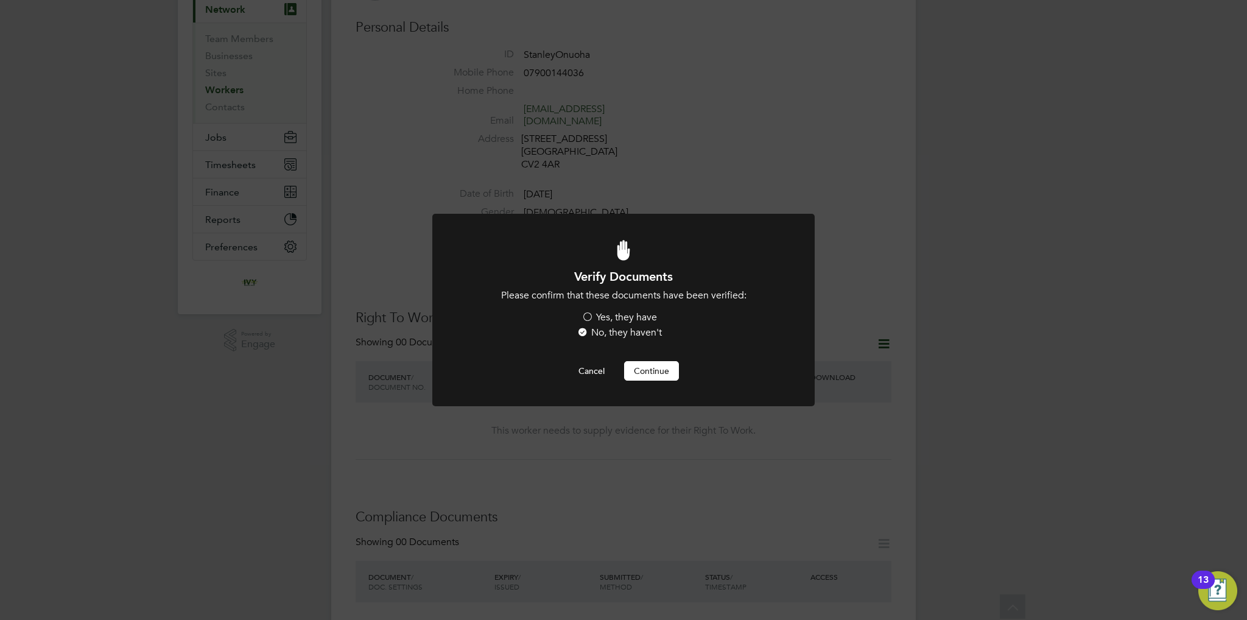
scroll to position [0, 0]
click at [613, 319] on label "Yes, they have" at bounding box center [620, 317] width 76 height 13
click at [0, 0] on input "Yes, they have" at bounding box center [0, 0] width 0 height 0
click at [599, 373] on button "Cancel" at bounding box center [592, 370] width 46 height 19
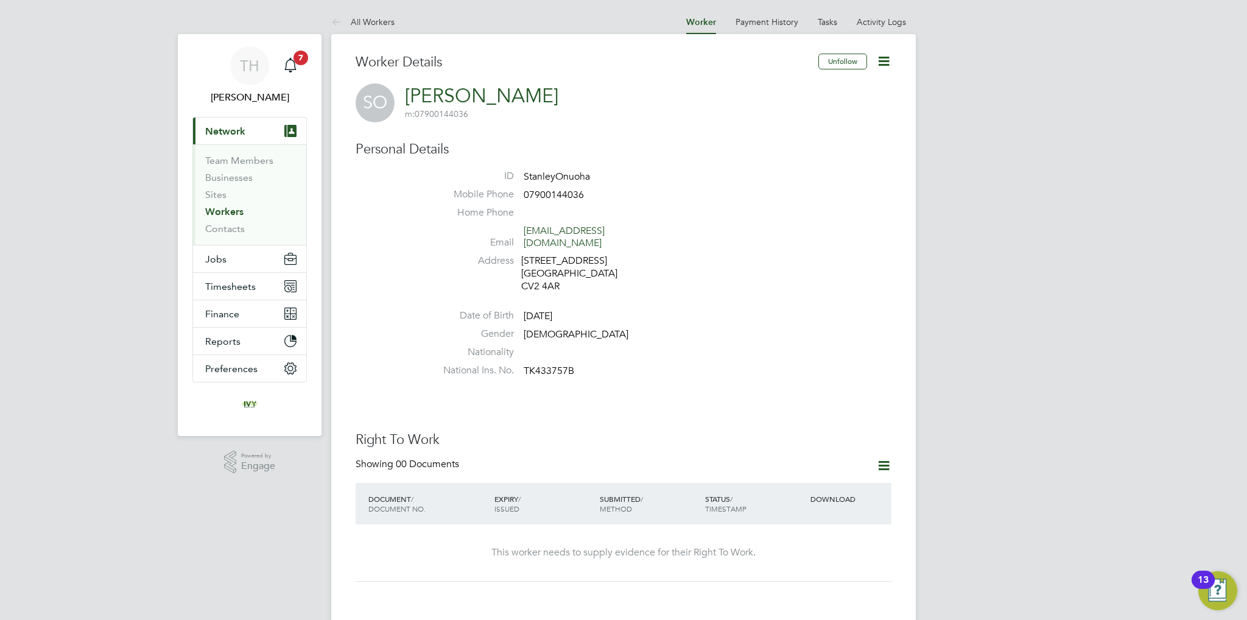
click at [883, 458] on icon at bounding box center [883, 465] width 15 height 15
click at [780, 487] on li "Add Right To Work Document" at bounding box center [816, 482] width 147 height 17
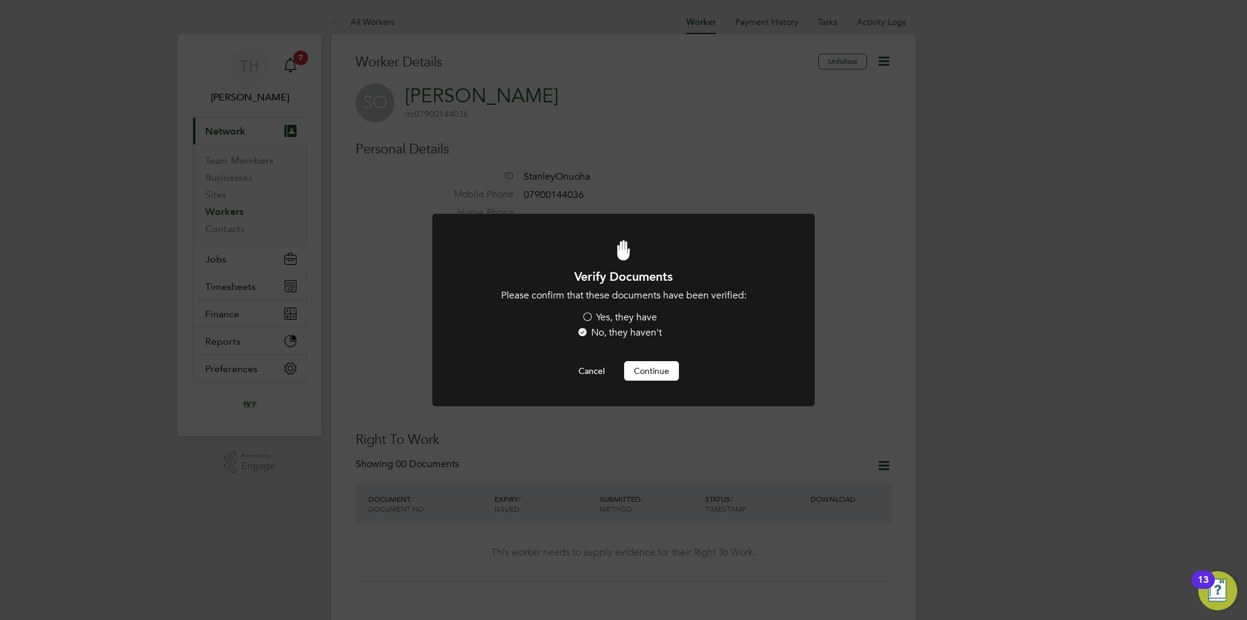
click at [609, 321] on label "Yes, they have" at bounding box center [620, 317] width 76 height 13
click at [0, 0] on input "Yes, they have" at bounding box center [0, 0] width 0 height 0
click at [654, 375] on button "Continue" at bounding box center [651, 370] width 55 height 19
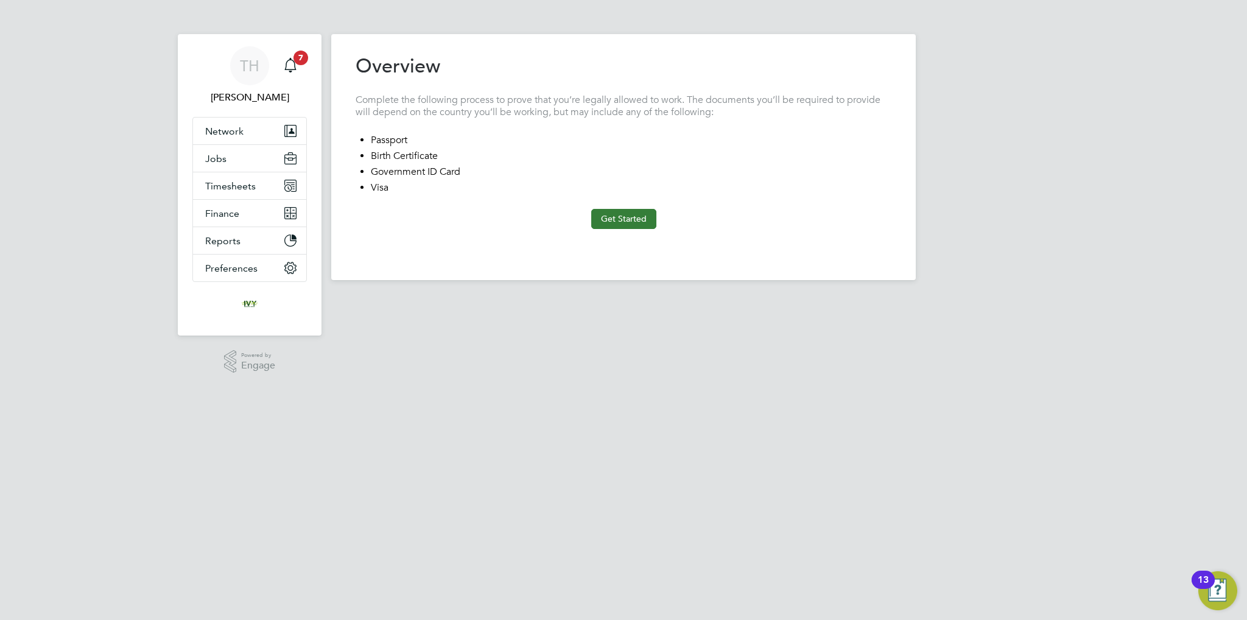
click at [605, 217] on button "Get Started" at bounding box center [623, 218] width 65 height 19
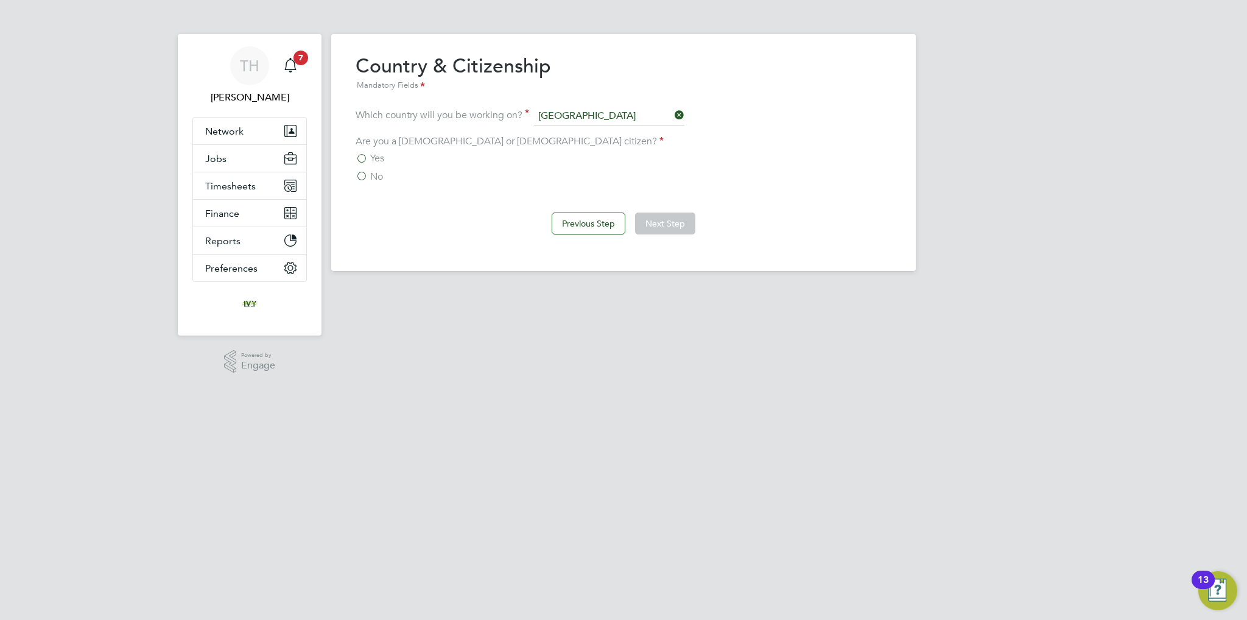
click at [384, 154] on span "Yes" at bounding box center [377, 158] width 14 height 12
click at [0, 0] on input "Yes" at bounding box center [0, 0] width 0 height 0
click at [656, 222] on button "Next Step" at bounding box center [665, 224] width 60 height 22
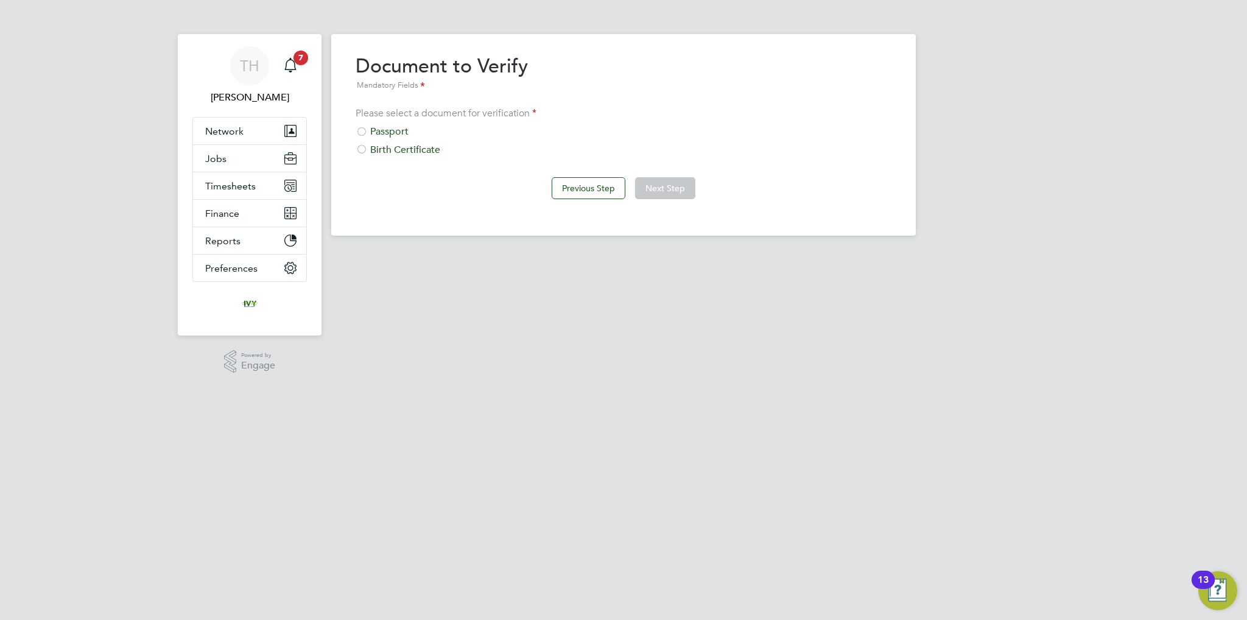
click at [395, 133] on div "Passport" at bounding box center [624, 131] width 536 height 13
click at [646, 194] on button "Next Step" at bounding box center [665, 188] width 60 height 22
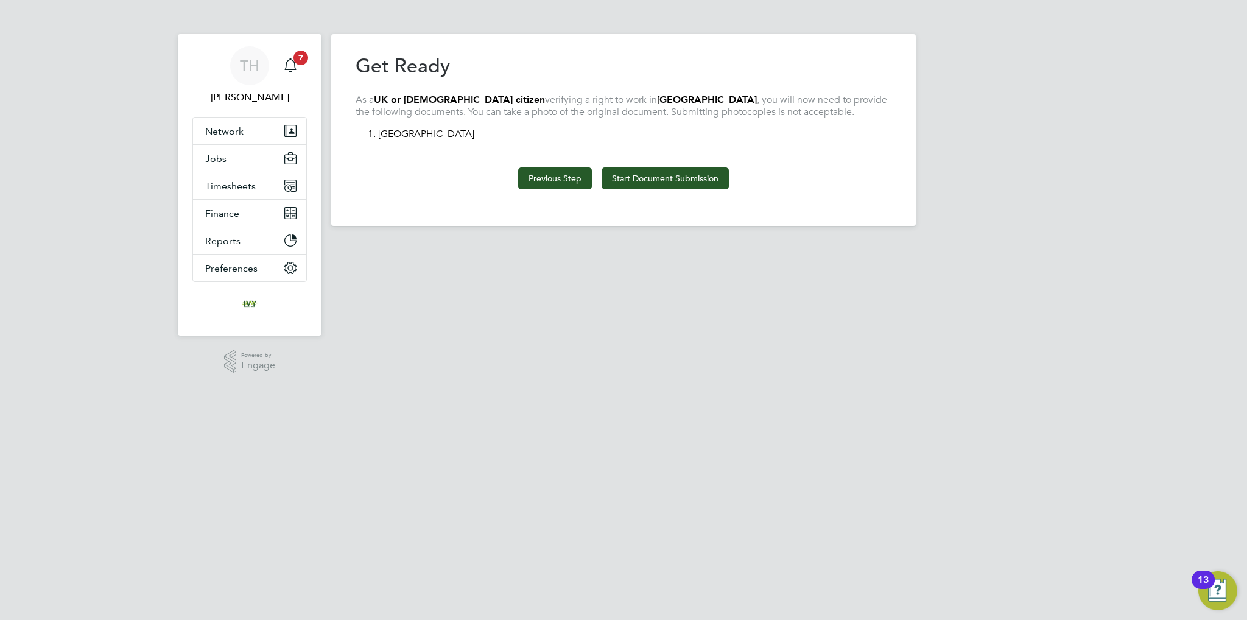
click at [574, 186] on button "Previous Step" at bounding box center [555, 178] width 74 height 22
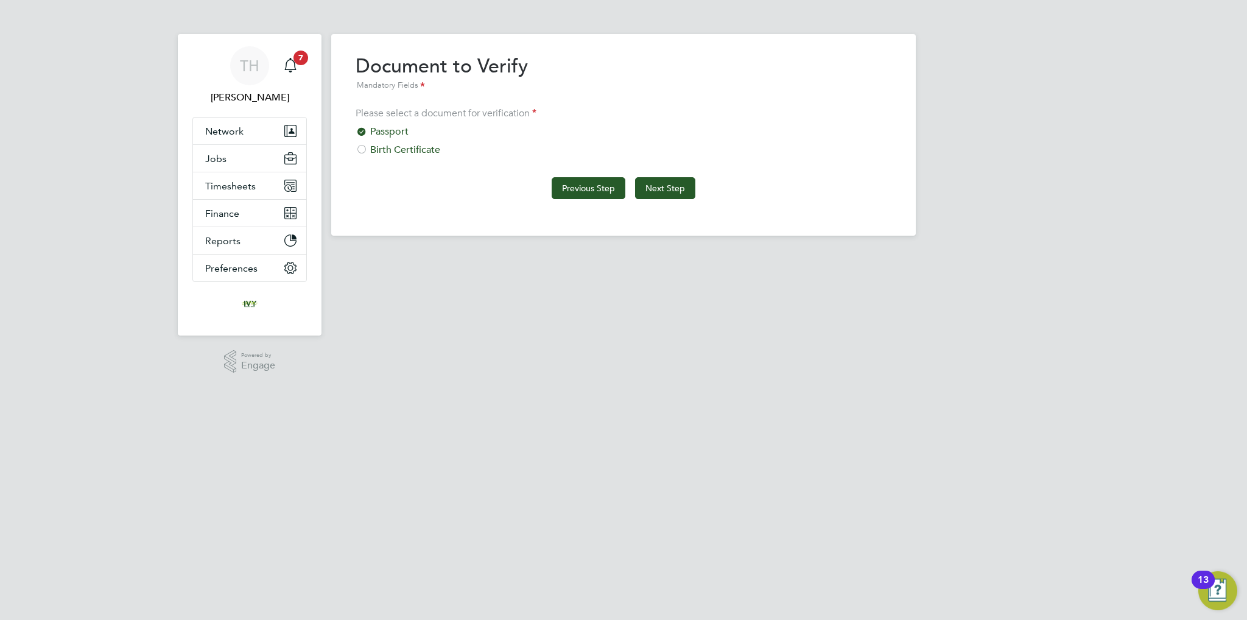
click at [574, 187] on button "Previous Step" at bounding box center [589, 188] width 74 height 22
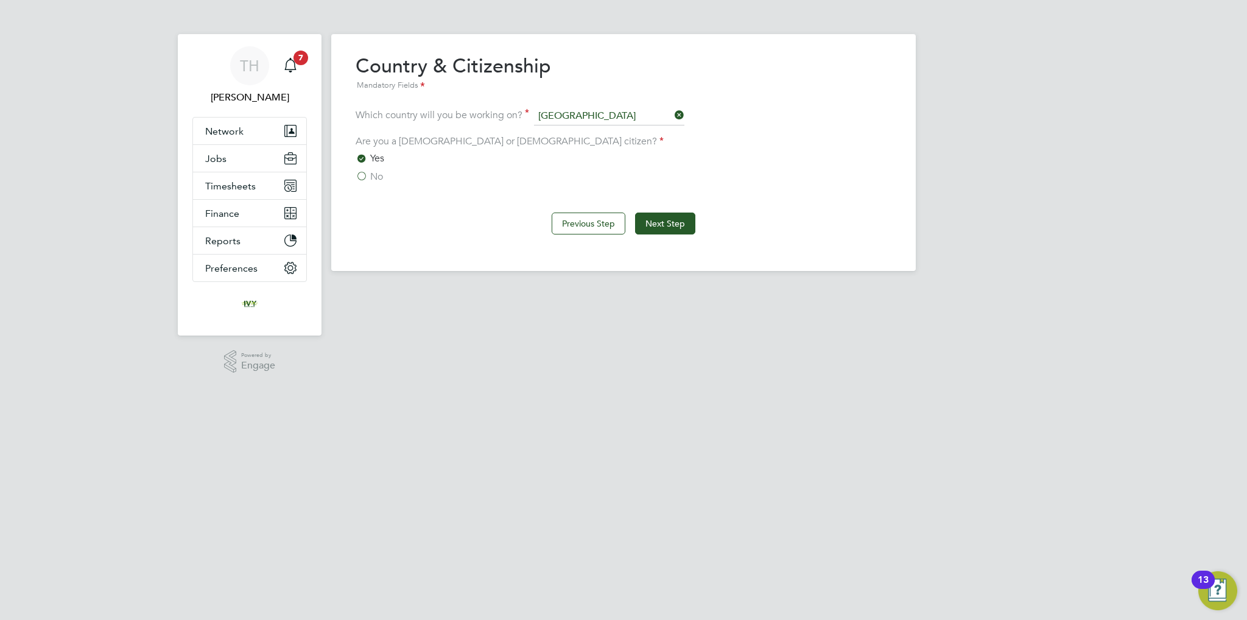
drag, startPoint x: 387, startPoint y: 179, endPoint x: 365, endPoint y: 180, distance: 21.9
click at [384, 179] on div "No" at bounding box center [624, 177] width 536 height 13
click at [367, 178] on label "No" at bounding box center [369, 177] width 27 height 12
click at [0, 0] on input "No" at bounding box center [0, 0] width 0 height 0
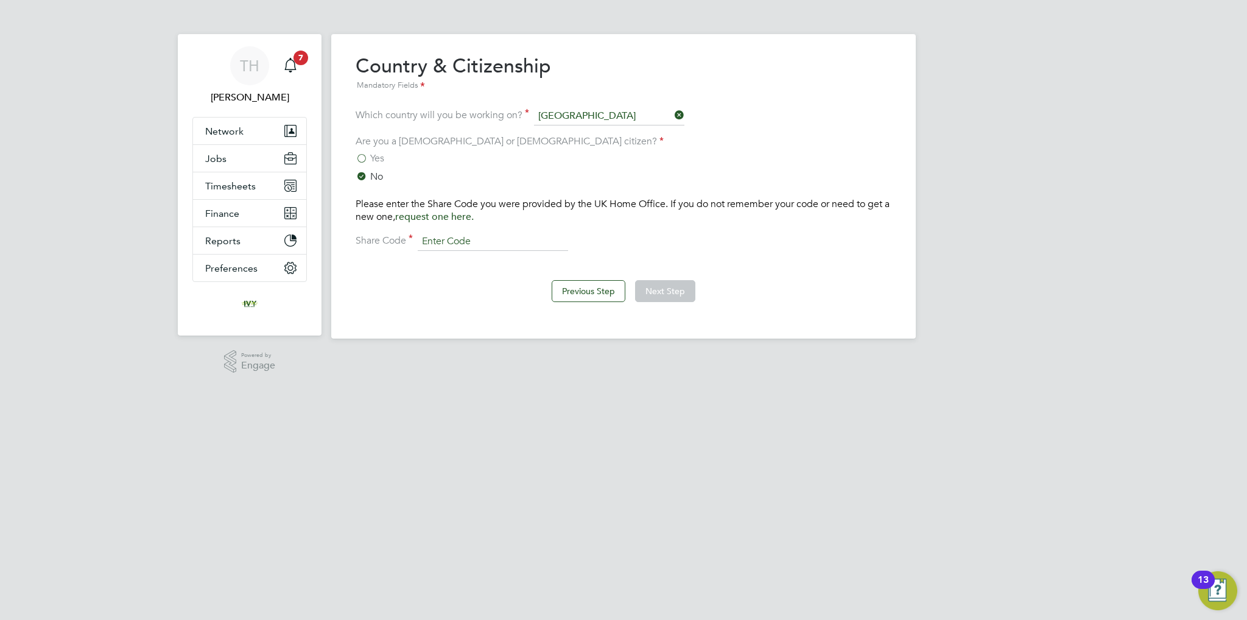
click at [486, 241] on input at bounding box center [493, 242] width 150 height 18
type input "WD344C6JE"
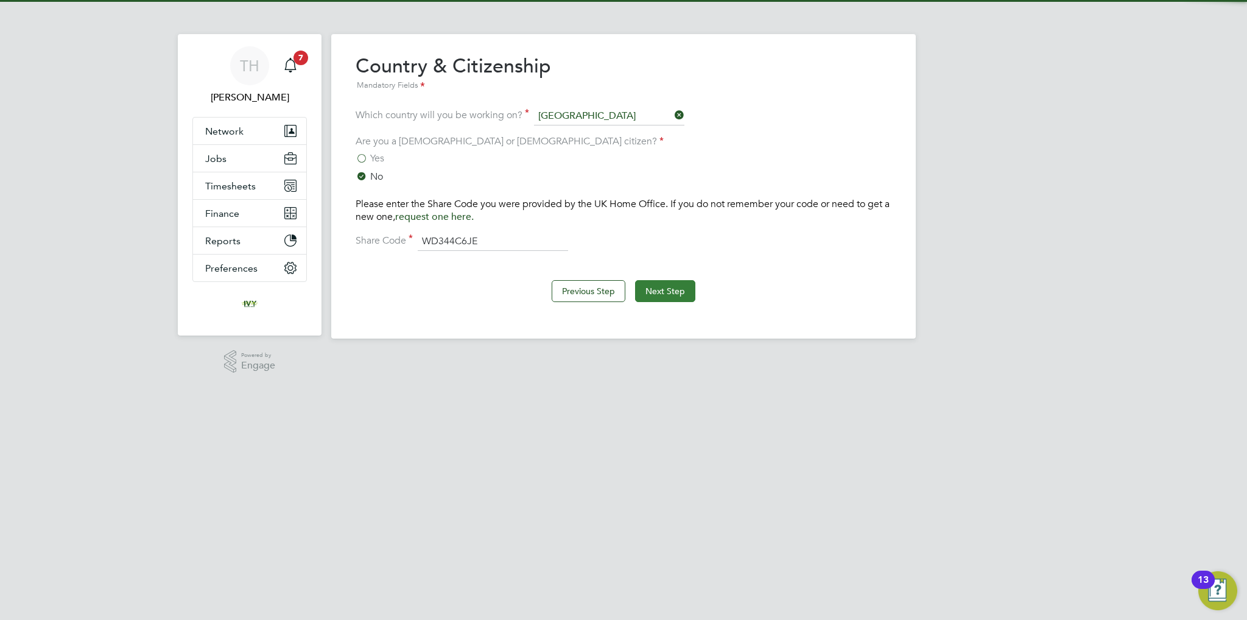
click at [654, 290] on button "Next Step" at bounding box center [665, 291] width 60 height 22
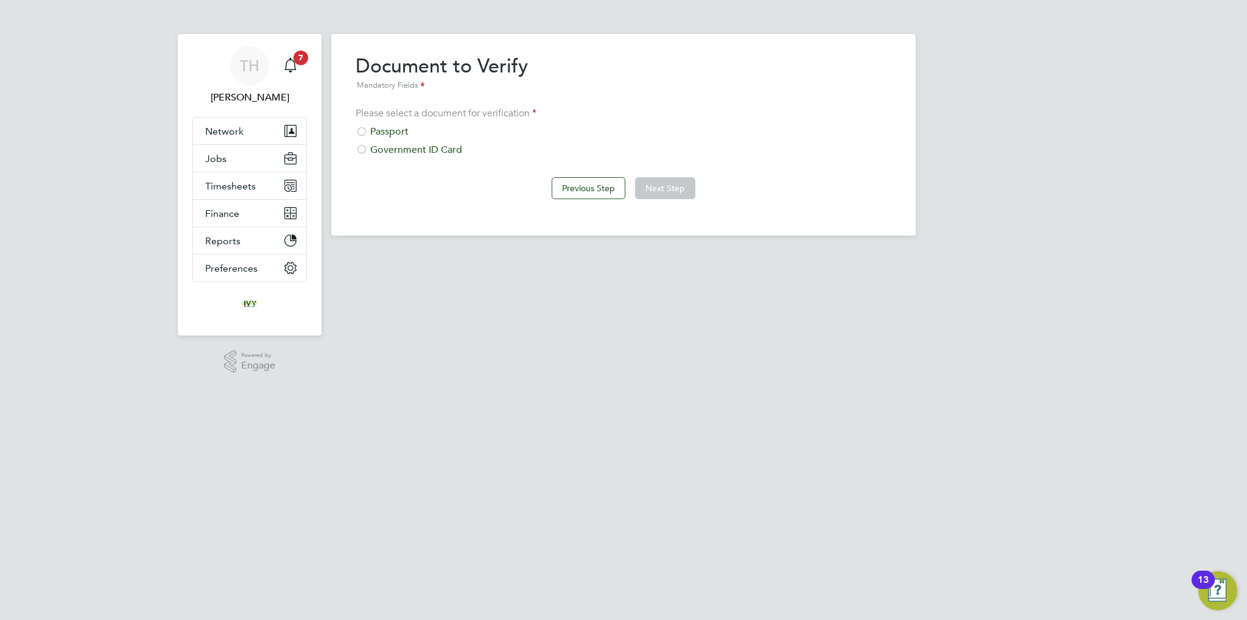
click at [400, 132] on div "Passport" at bounding box center [624, 131] width 536 height 13
click at [692, 199] on div "Previous Step Next Step" at bounding box center [624, 187] width 536 height 49
click at [683, 196] on button "Next Step" at bounding box center [665, 188] width 60 height 22
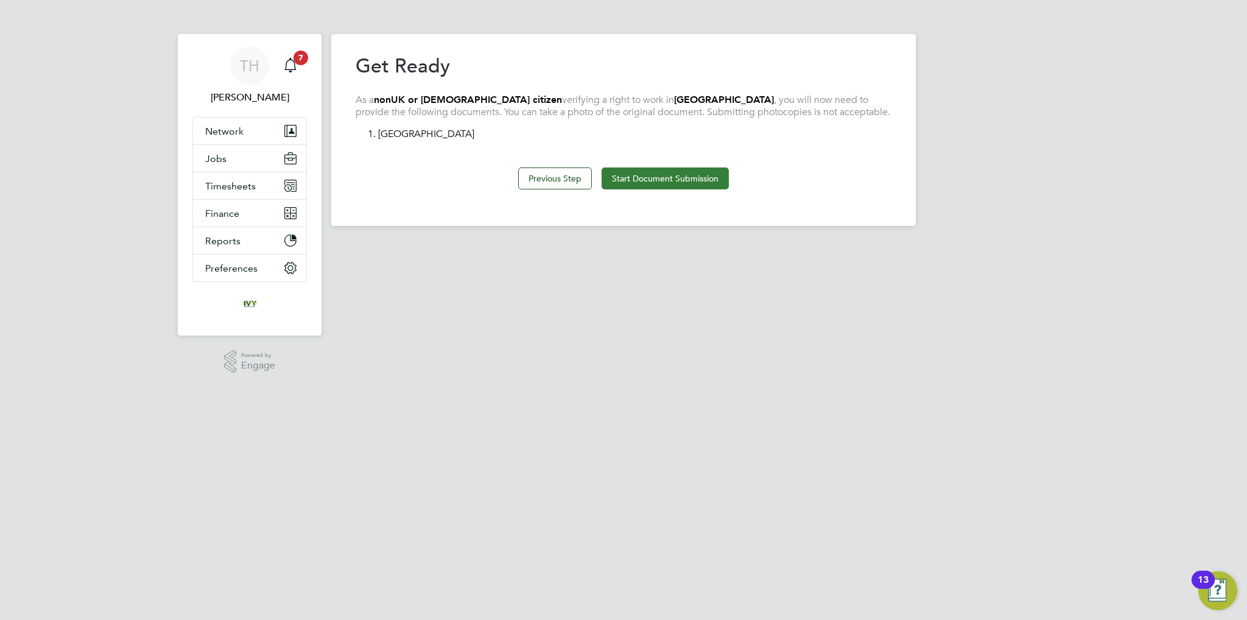
click at [672, 183] on button "Start Document Submission" at bounding box center [665, 178] width 127 height 22
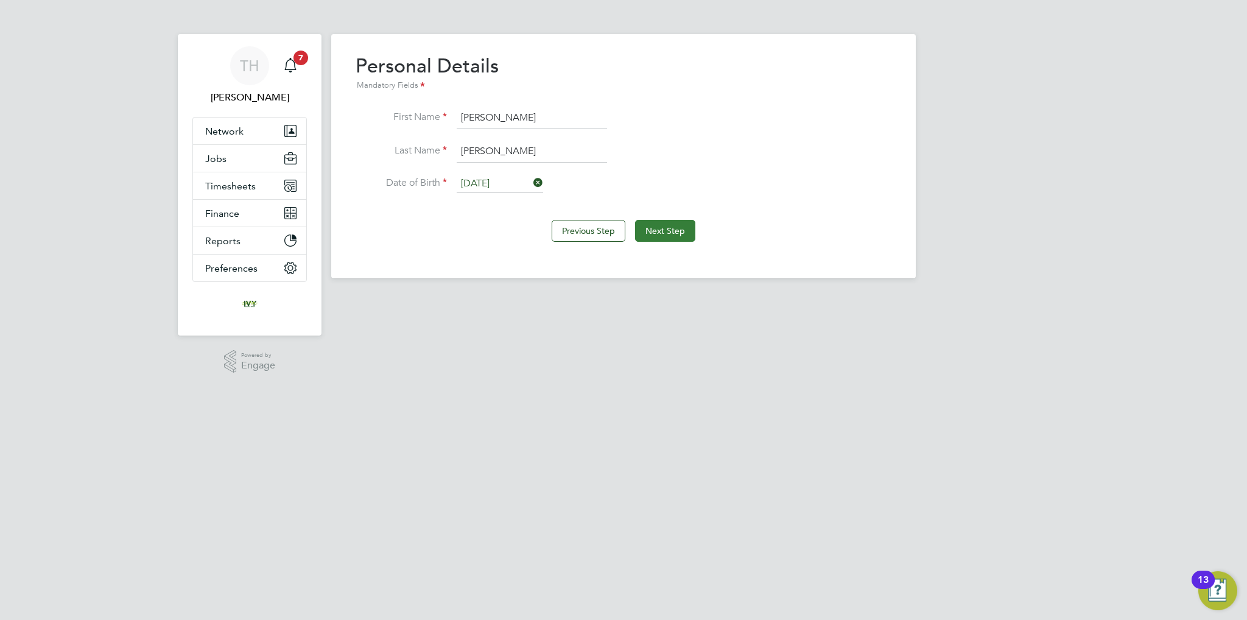
click at [688, 234] on button "Next Step" at bounding box center [665, 231] width 60 height 22
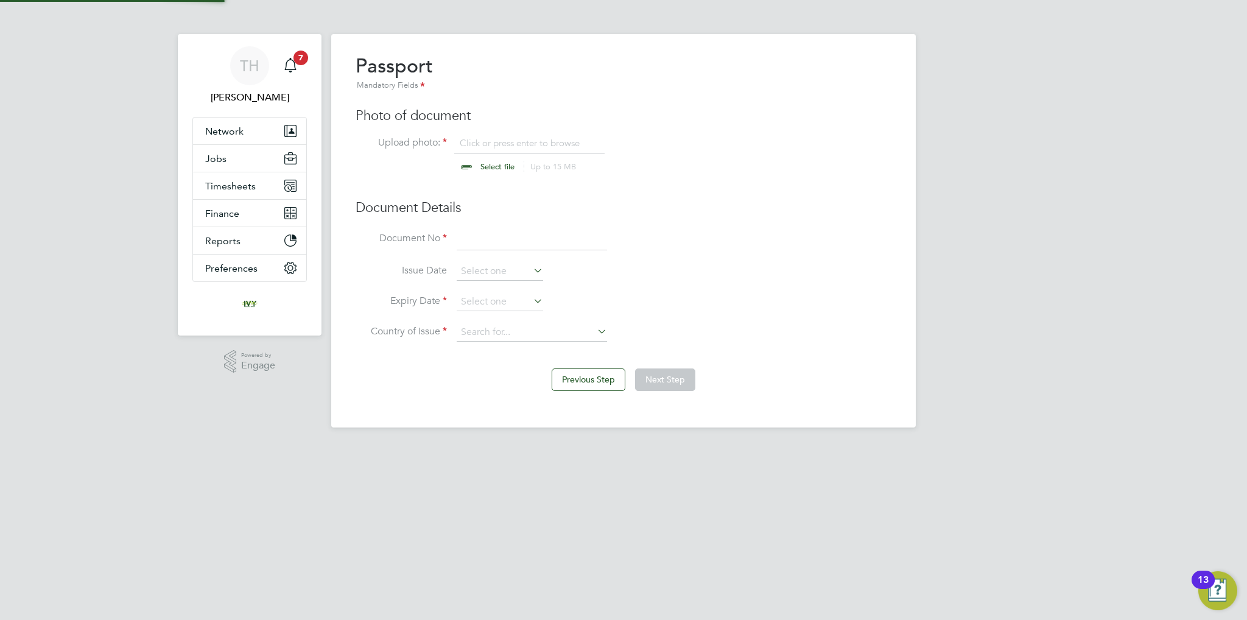
scroll to position [16, 151]
click at [490, 174] on div "Passport Mandatory Fields Photo of document Upload photo: Click or press enter …" at bounding box center [624, 204] width 536 height 300
click at [490, 167] on input "file" at bounding box center [509, 155] width 191 height 37
type input "C:\fakepath\Stanley O PP.jpg"
click at [557, 236] on input at bounding box center [532, 240] width 150 height 22
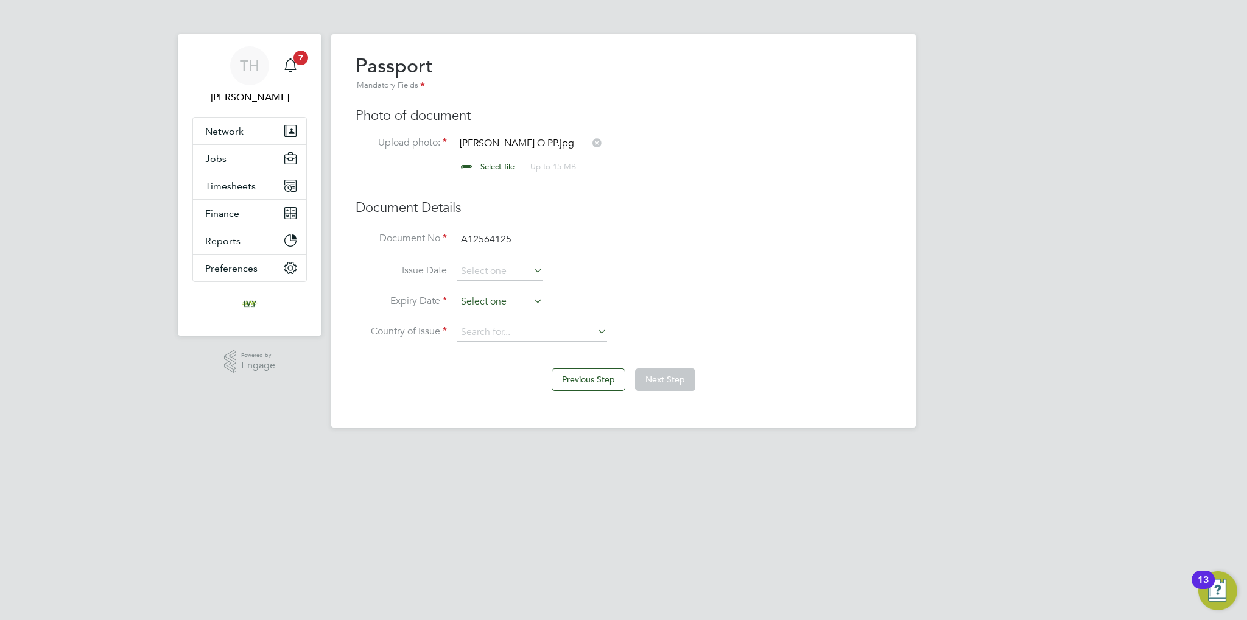
type input "A12564125"
click at [507, 308] on input at bounding box center [500, 302] width 86 height 18
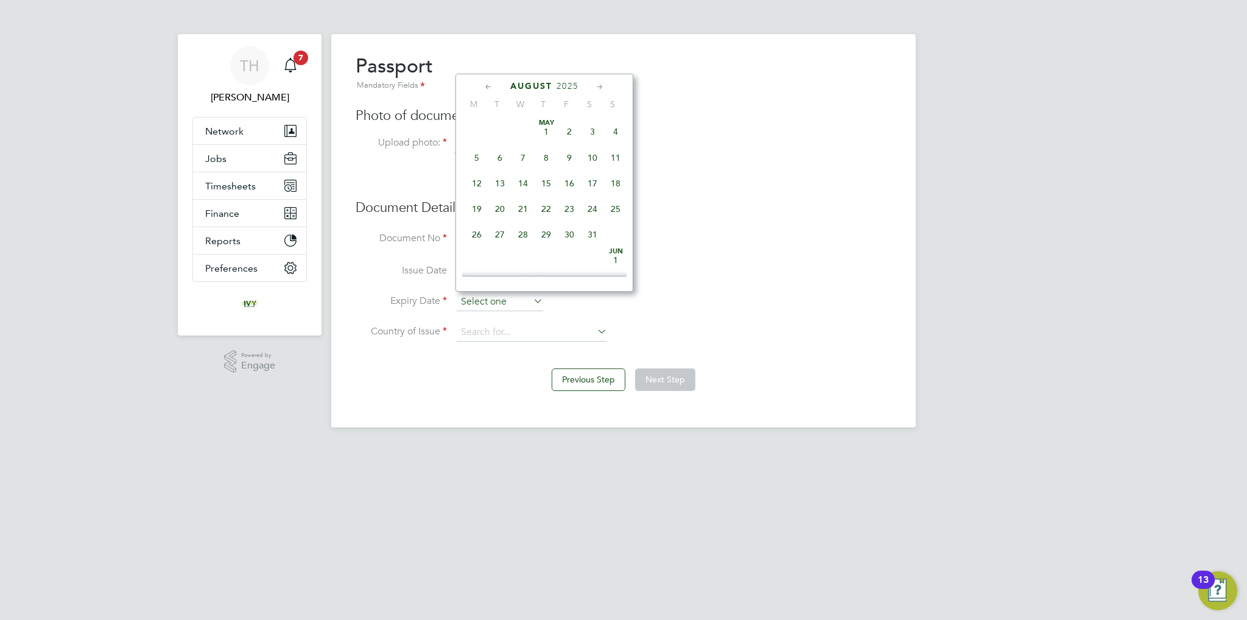
scroll to position [477, 0]
click at [562, 83] on span "2025" at bounding box center [568, 86] width 22 height 10
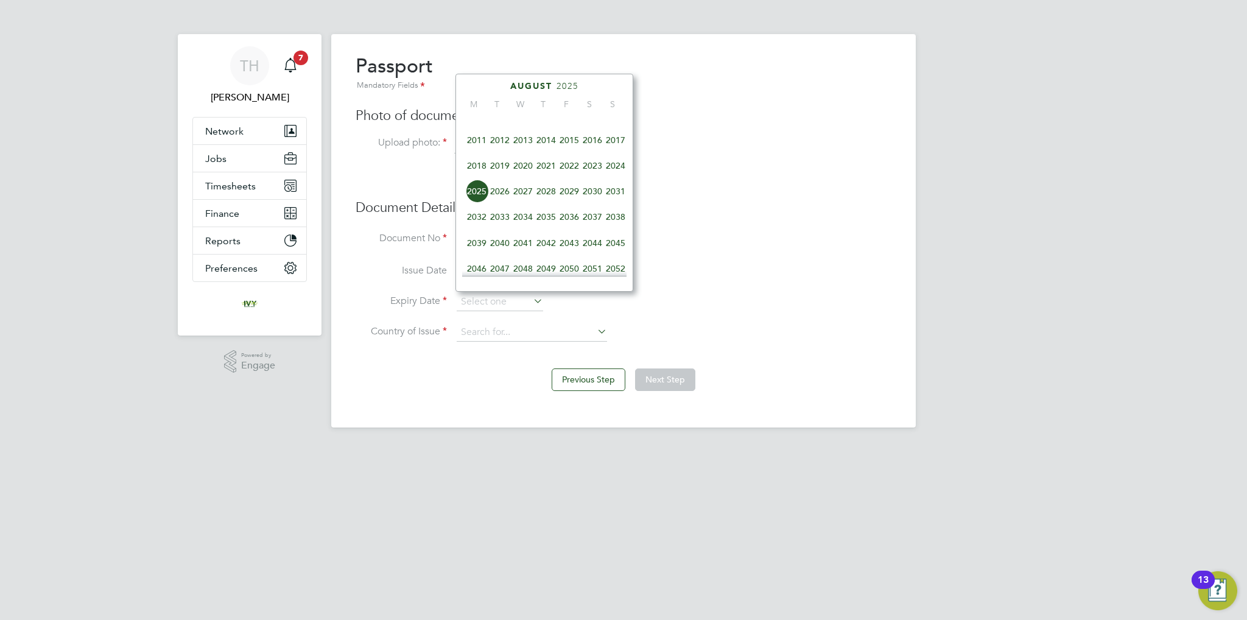
click at [530, 196] on span "2027" at bounding box center [523, 191] width 23 height 23
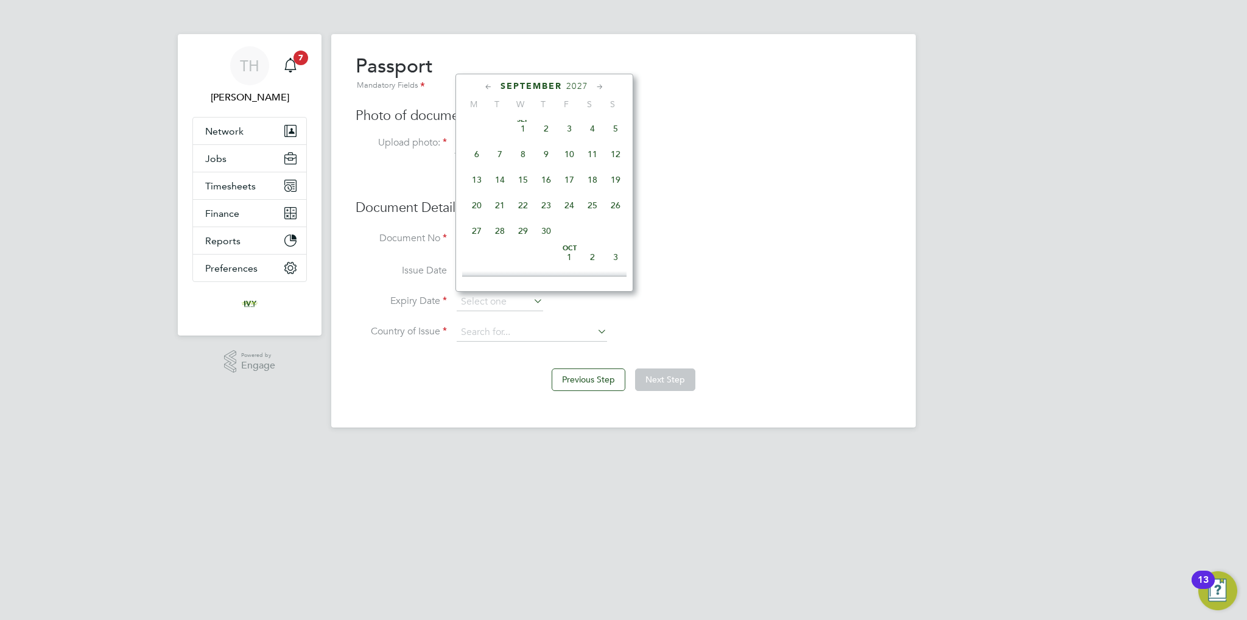
scroll to position [569, 0]
click at [498, 216] on span "21" at bounding box center [499, 204] width 23 height 23
type input "21 Sep 2027"
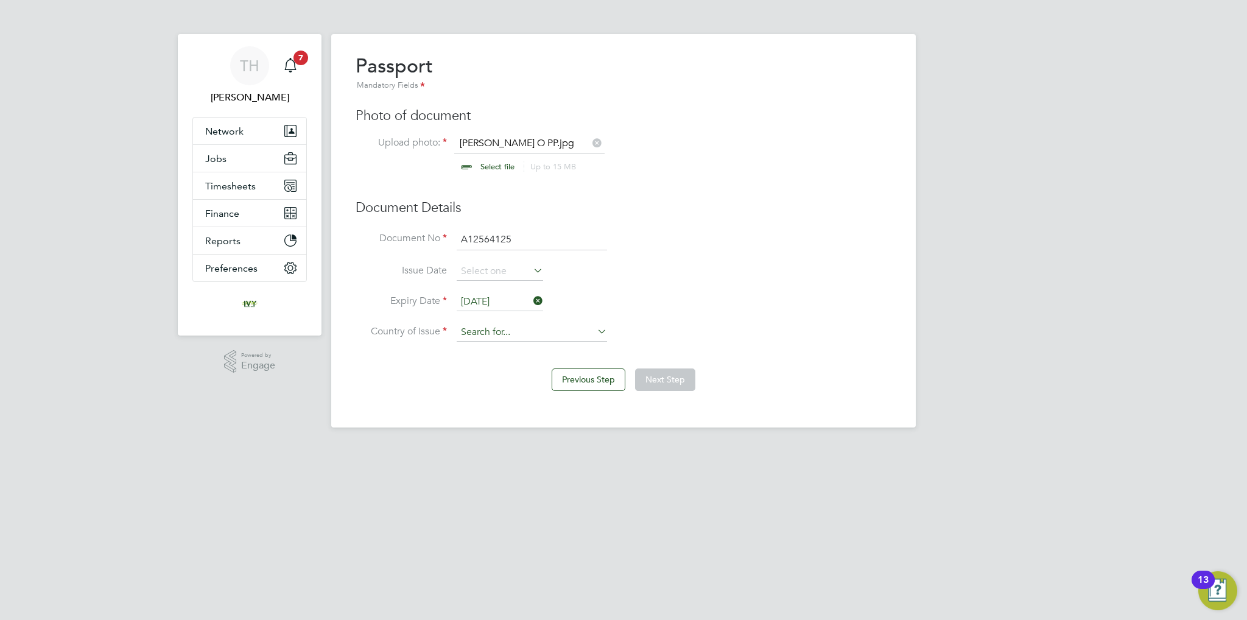
click at [526, 333] on input at bounding box center [532, 332] width 150 height 18
click at [501, 359] on li "Nig eria" at bounding box center [532, 364] width 151 height 16
type input "[GEOGRAPHIC_DATA]"
click at [671, 378] on button "Next Step" at bounding box center [665, 379] width 60 height 22
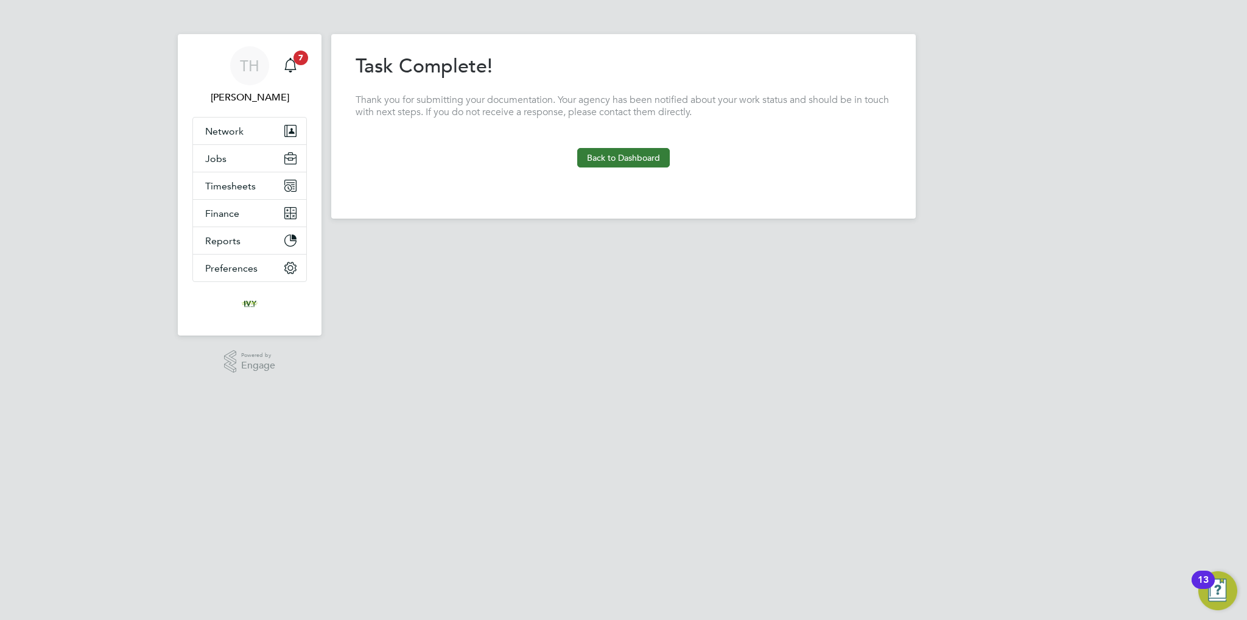
click at [621, 153] on button "Back to Dashboard" at bounding box center [623, 157] width 93 height 19
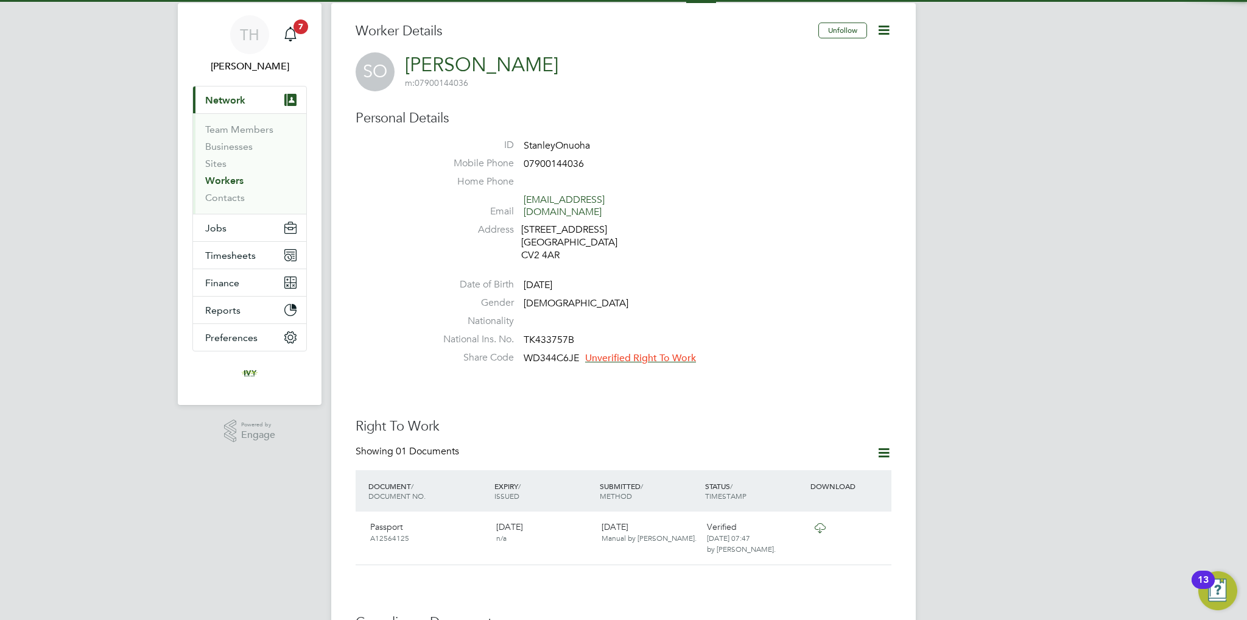
scroll to position [61, 0]
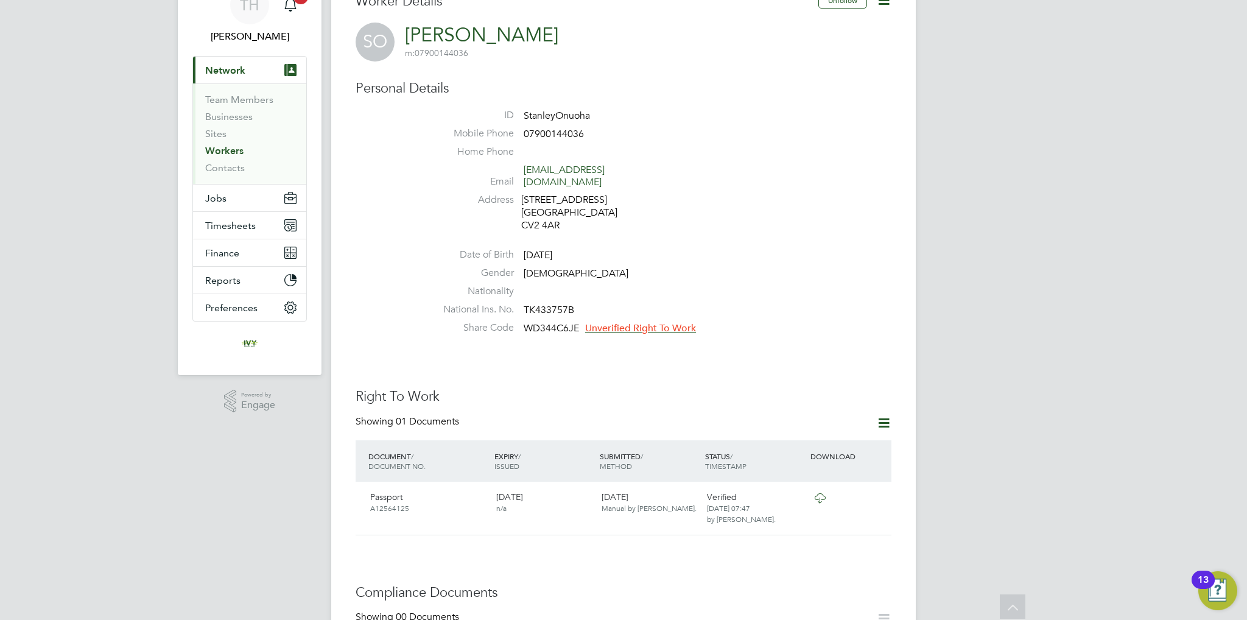
click at [616, 322] on span "Unverified Right To Work" at bounding box center [640, 328] width 111 height 12
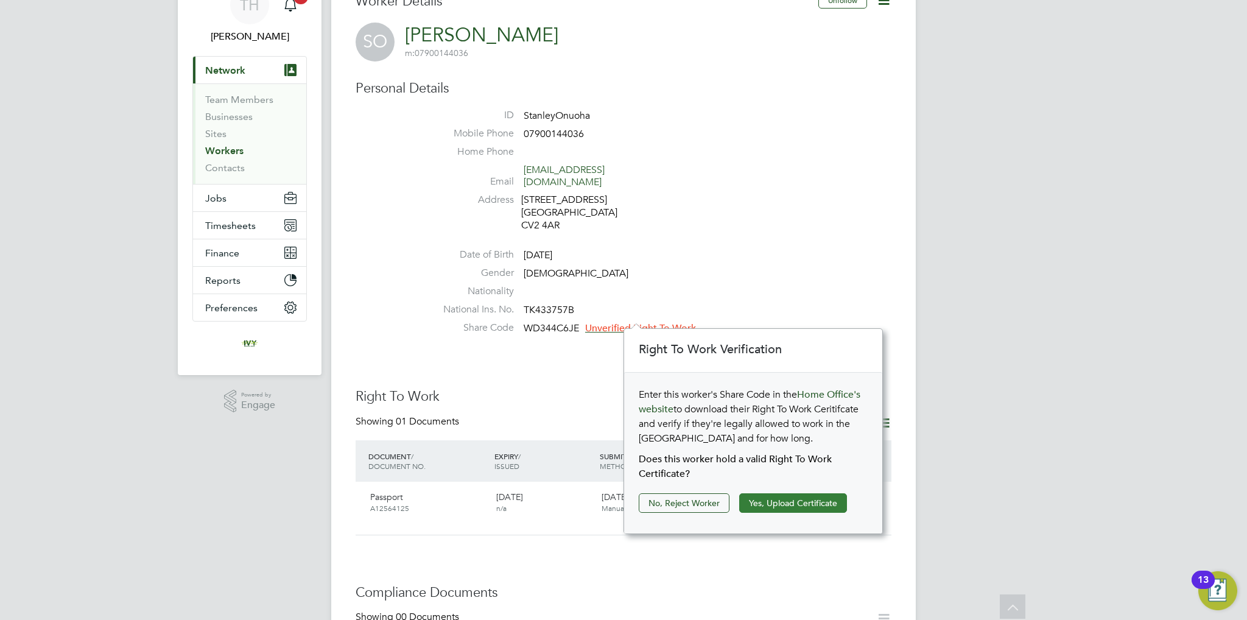
click at [781, 496] on button "Yes, Upload Certificate" at bounding box center [793, 502] width 108 height 19
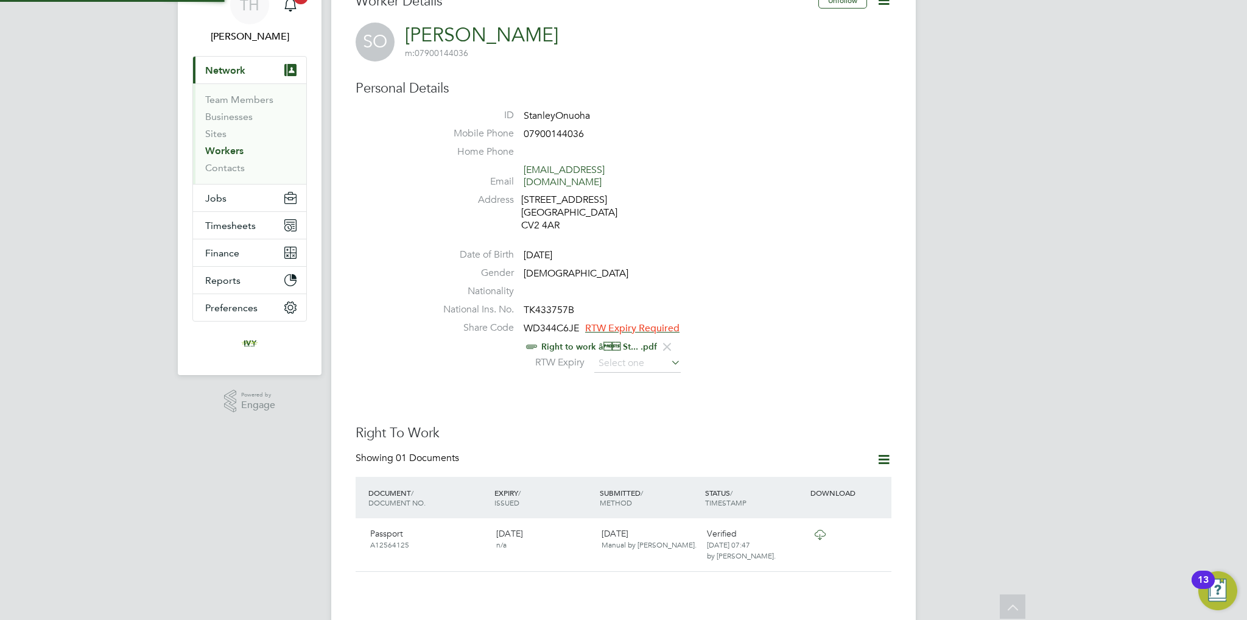
scroll to position [44, 259]
click at [653, 354] on input at bounding box center [637, 363] width 86 height 18
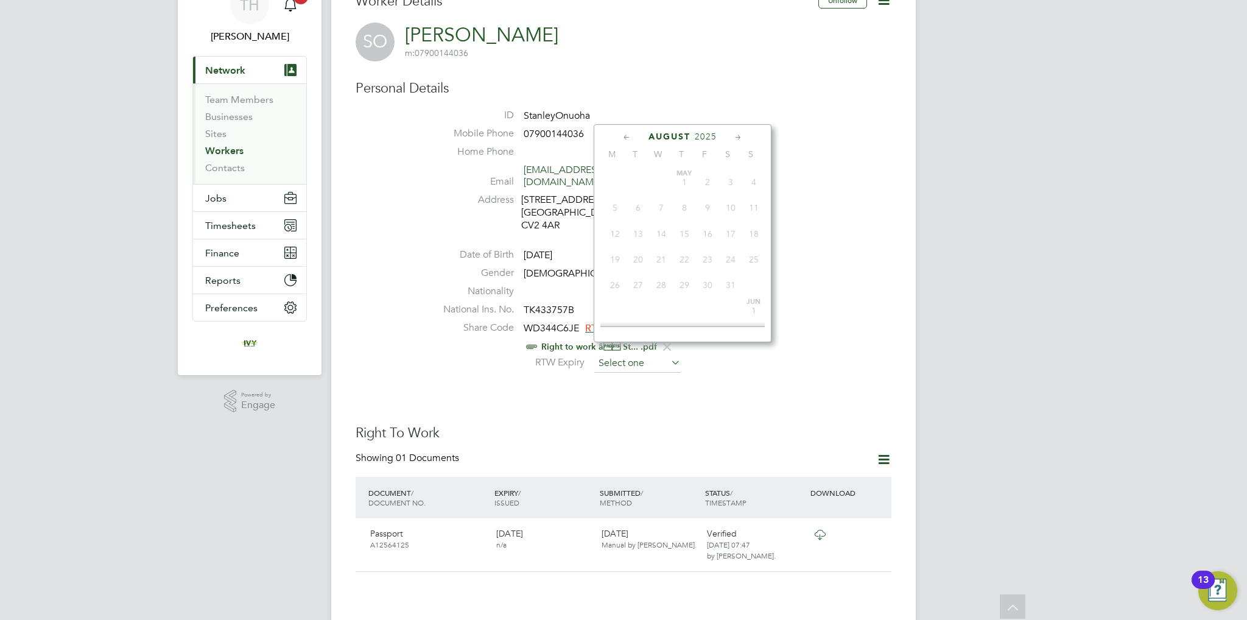
scroll to position [477, 0]
click at [703, 141] on div "August 2025" at bounding box center [683, 137] width 164 height 12
click at [703, 135] on span "2025" at bounding box center [706, 137] width 22 height 10
click at [641, 253] on span "2026" at bounding box center [638, 241] width 23 height 23
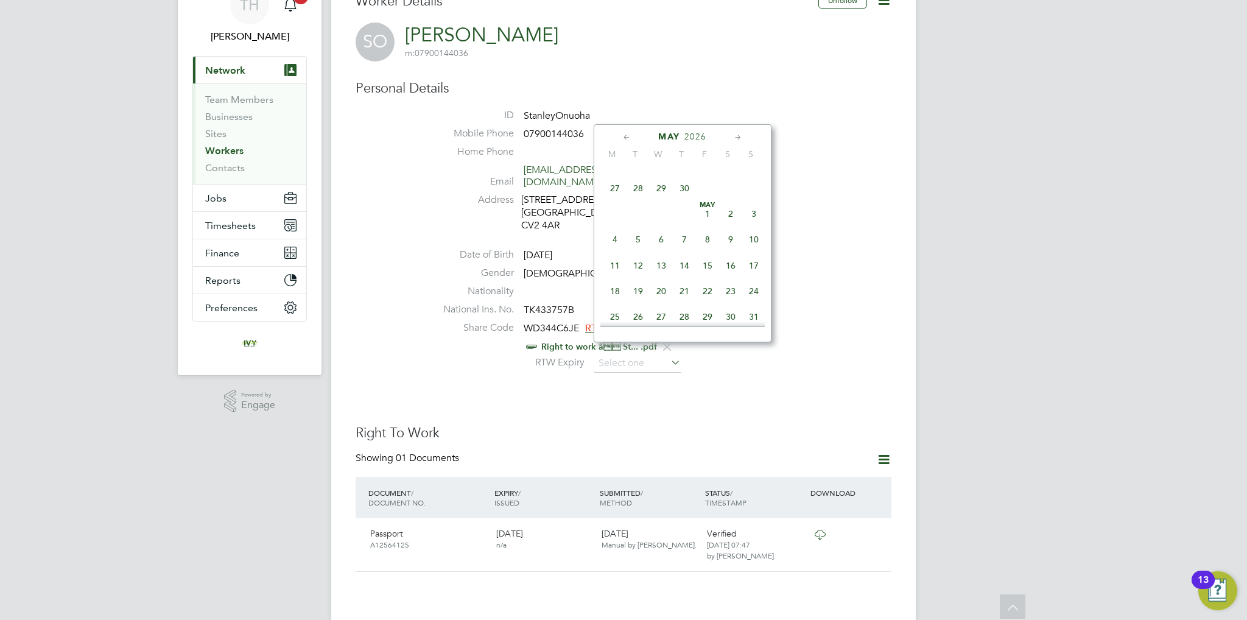
scroll to position [190, 0]
click at [708, 282] on span "May 1" at bounding box center [707, 274] width 23 height 23
type input "01 May 2026"
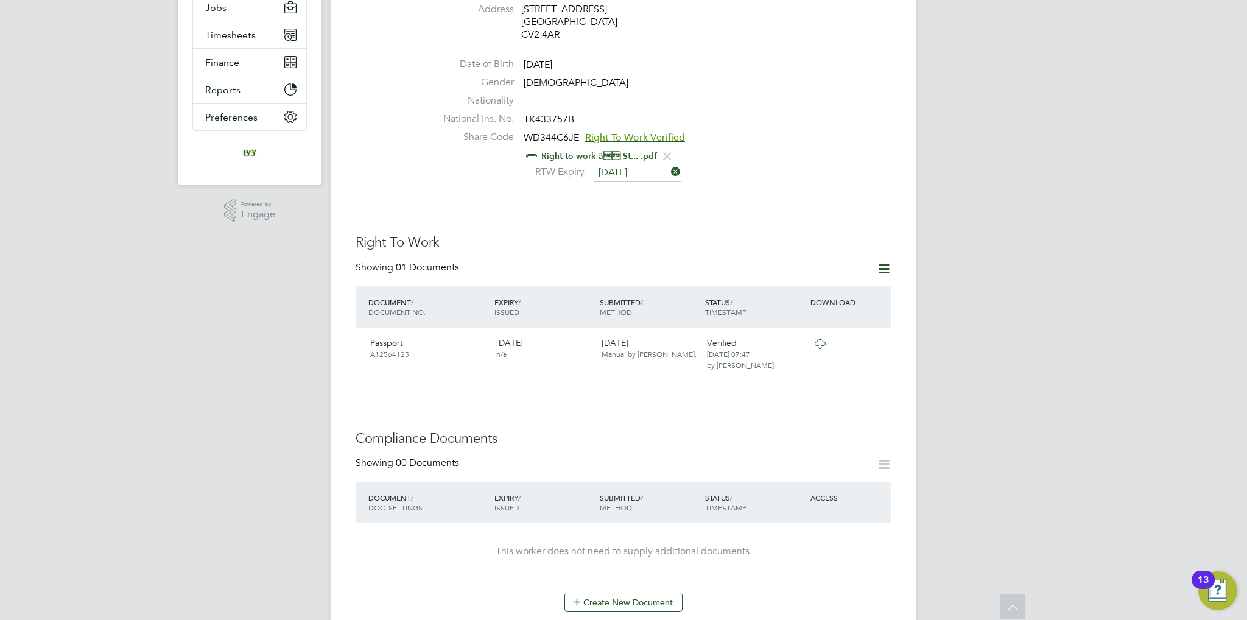
scroll to position [305, 0]
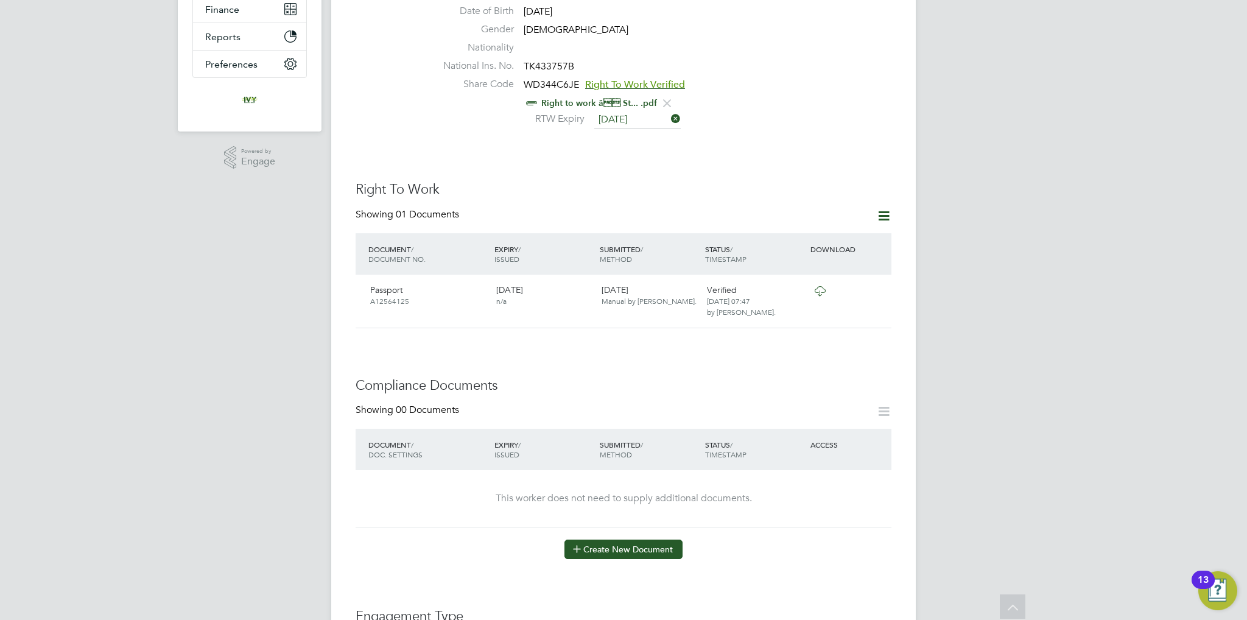
click at [609, 540] on button "Create New Document" at bounding box center [624, 549] width 118 height 19
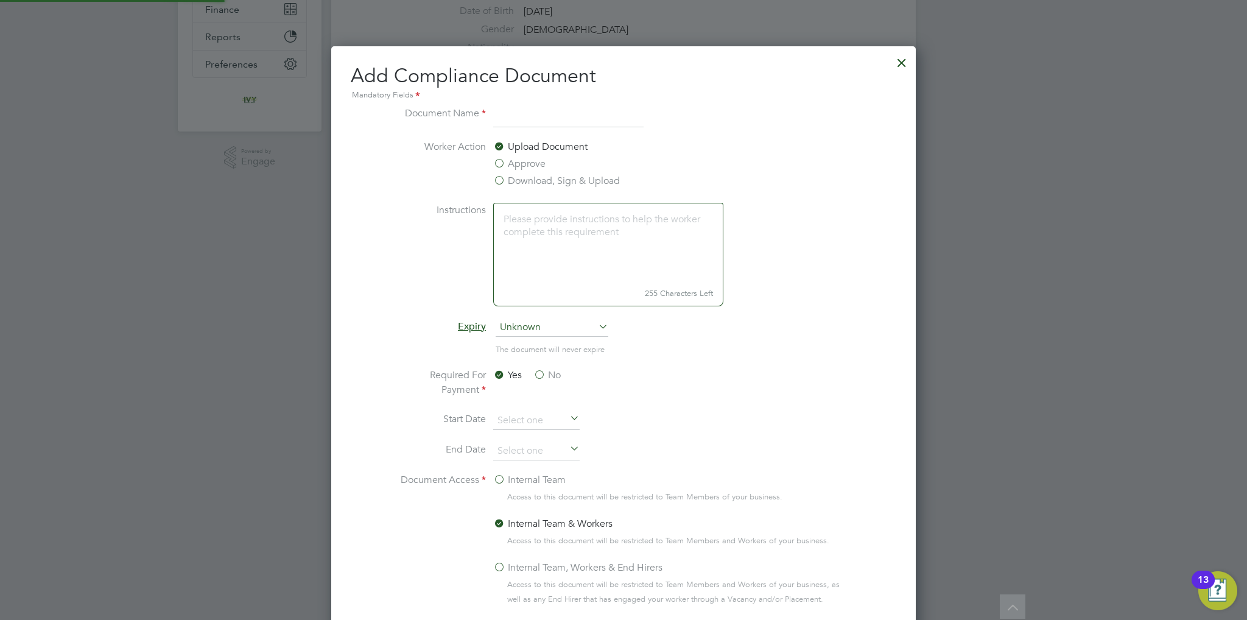
scroll to position [637, 585]
click at [525, 108] on input at bounding box center [568, 117] width 150 height 22
type input "CSCS"
click at [563, 333] on span "Unknown" at bounding box center [552, 328] width 113 height 18
click at [551, 406] on li "Specific date" at bounding box center [552, 408] width 113 height 16
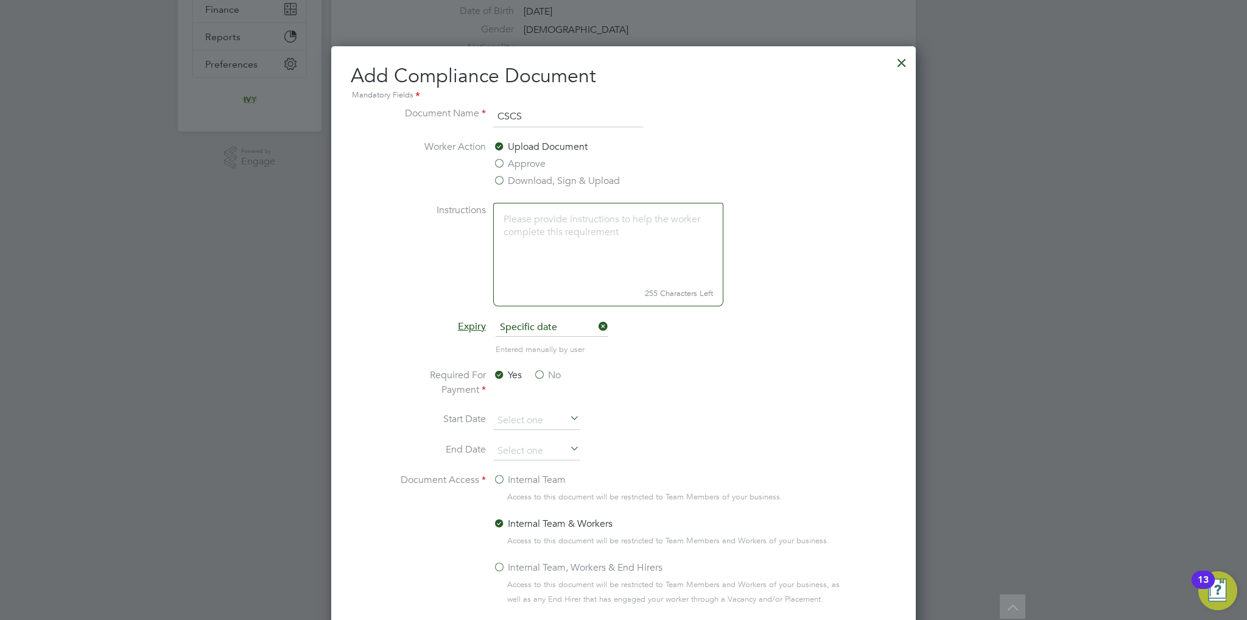
click at [542, 375] on label "No" at bounding box center [547, 375] width 27 height 15
click at [0, 0] on input "No" at bounding box center [0, 0] width 0 height 0
click at [524, 477] on label "Internal Team" at bounding box center [529, 480] width 72 height 15
click at [0, 0] on input "Internal Team" at bounding box center [0, 0] width 0 height 0
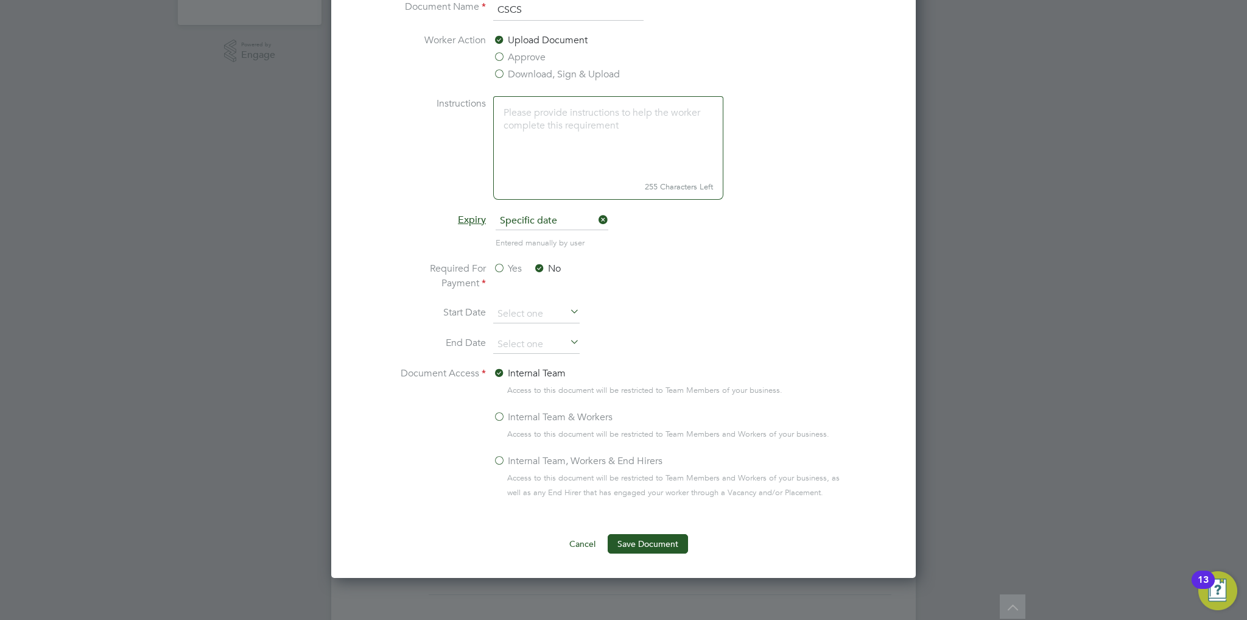
scroll to position [487, 0]
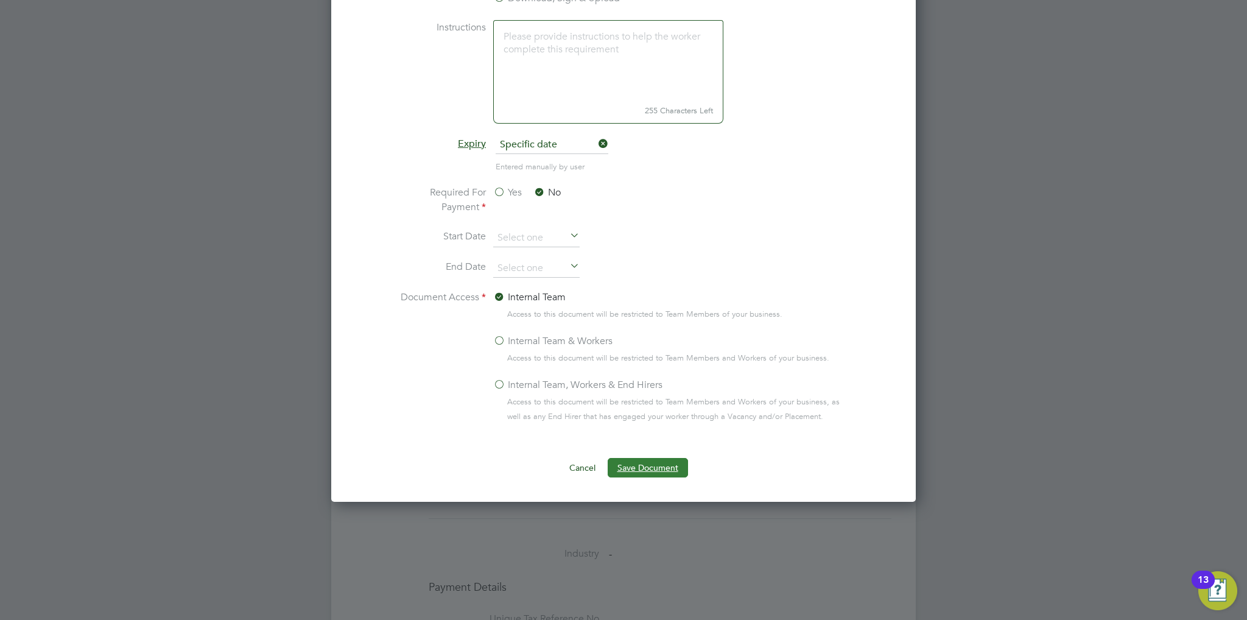
click at [626, 459] on button "Save Document" at bounding box center [648, 467] width 80 height 19
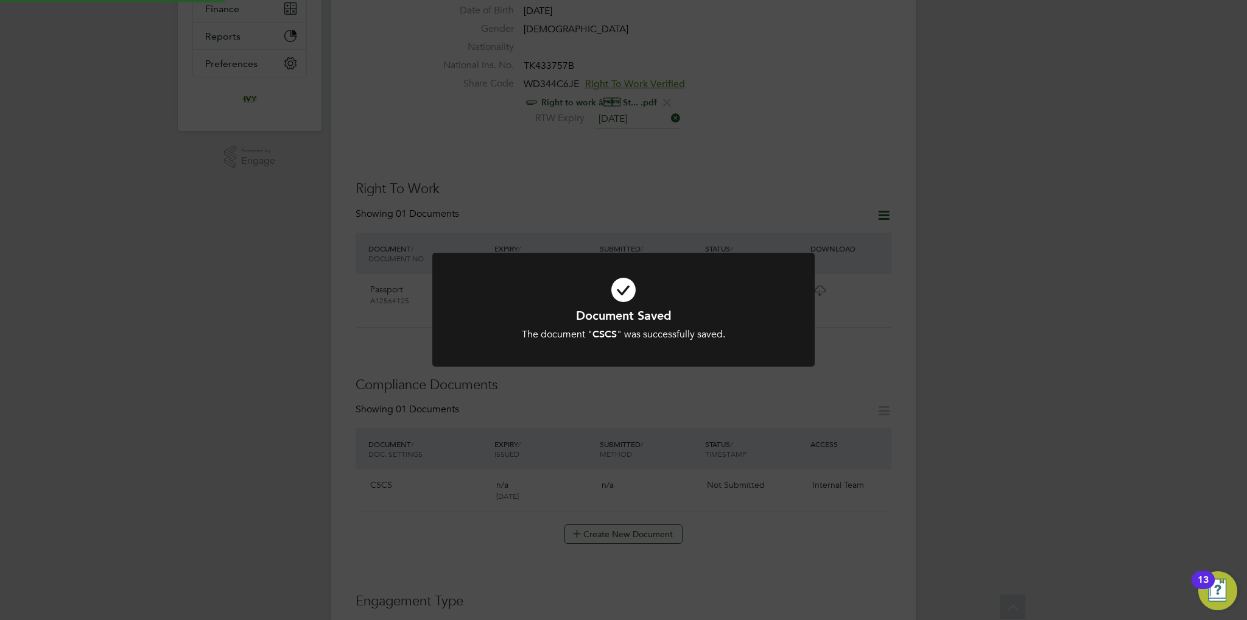
scroll to position [305, 0]
click at [614, 367] on div "Document Saved The document " CSCS " was successfully saved. Cancel Okay" at bounding box center [623, 317] width 382 height 129
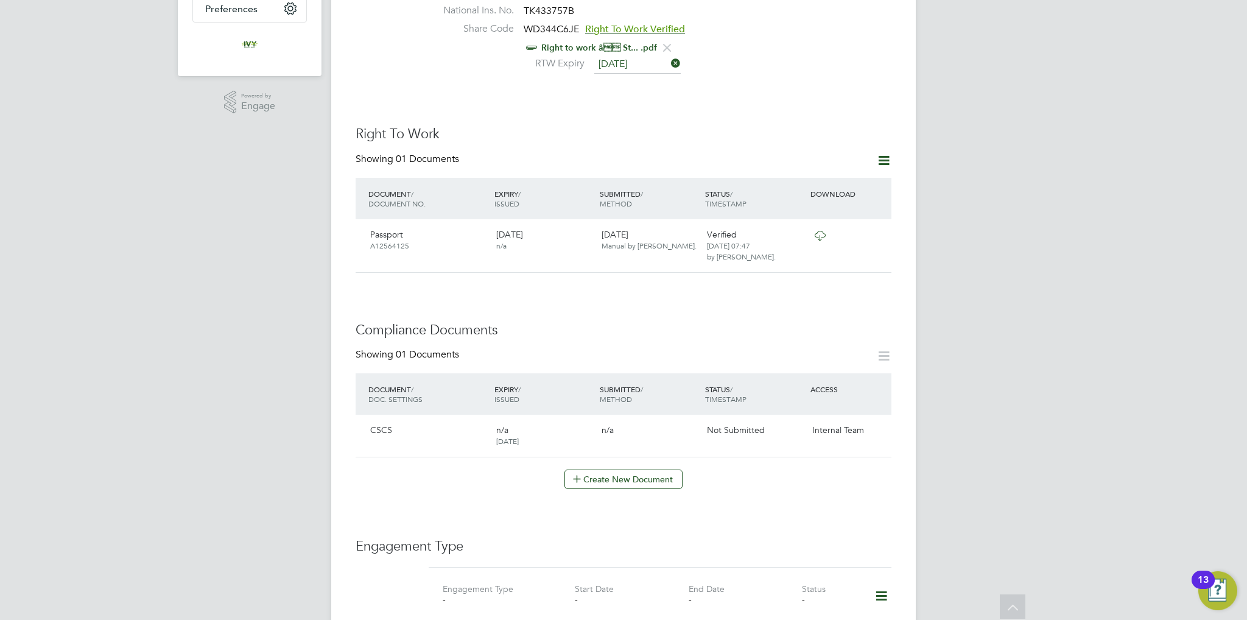
scroll to position [426, 0]
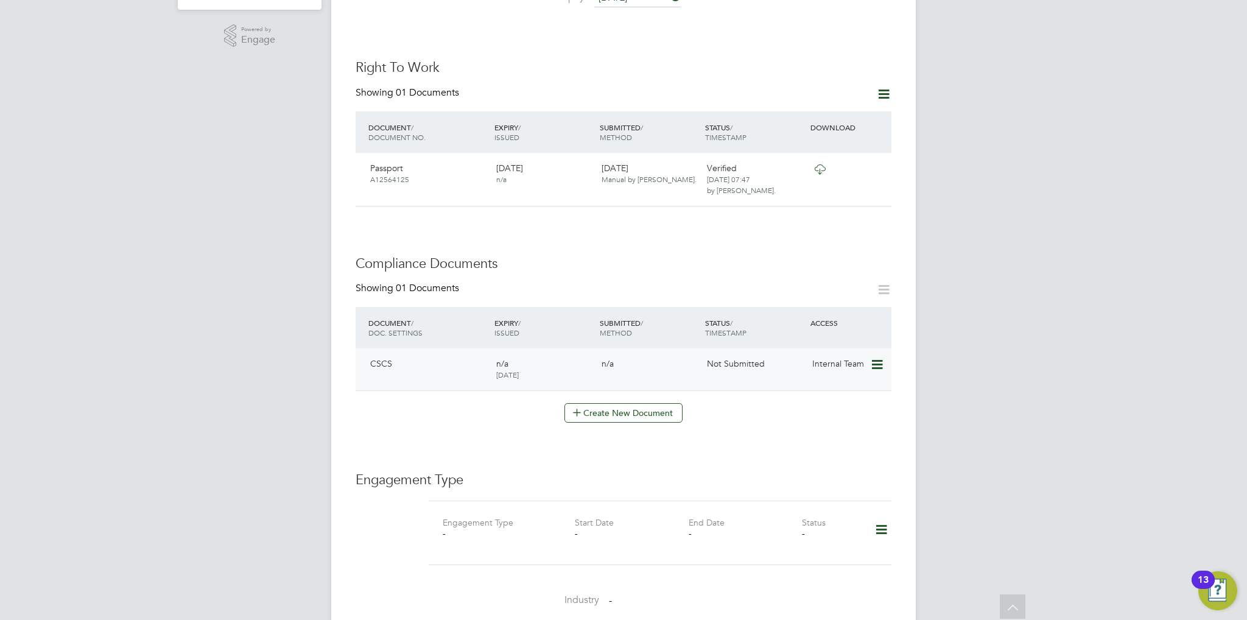
click at [872, 358] on icon at bounding box center [876, 365] width 12 height 15
click at [832, 392] on li "Submit Document" at bounding box center [839, 397] width 85 height 17
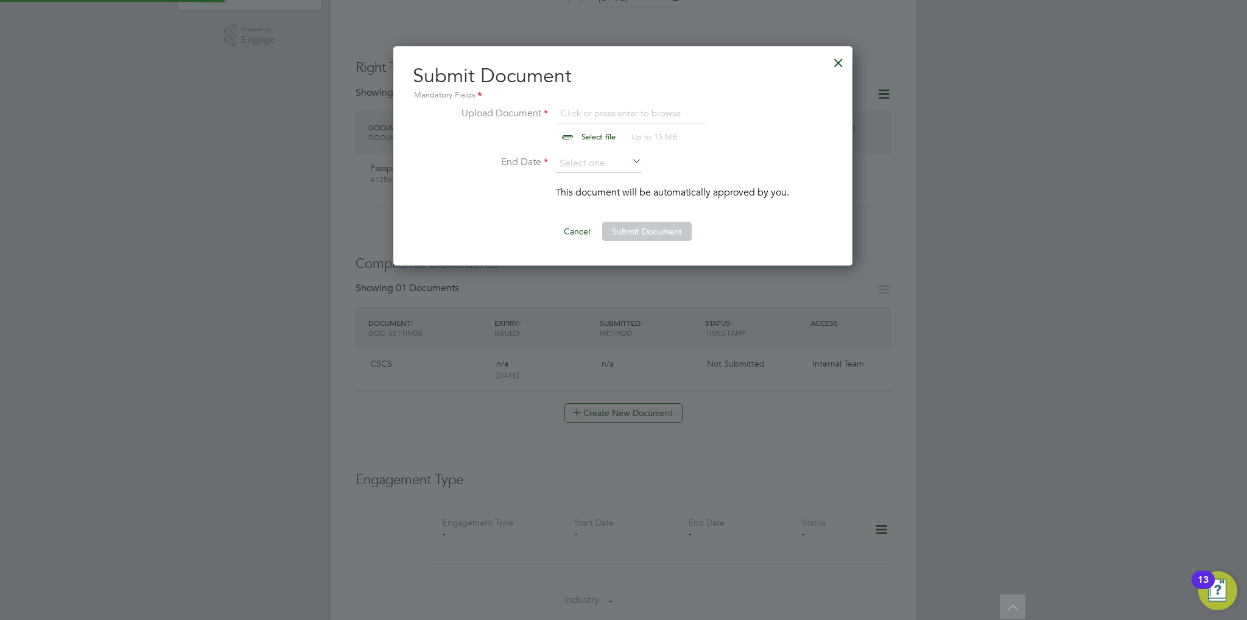
scroll to position [219, 460]
click at [604, 139] on input "file" at bounding box center [610, 124] width 191 height 37
type input "C:\fakepath\Stanley O CSCS.jpg"
click at [604, 158] on input at bounding box center [598, 164] width 86 height 18
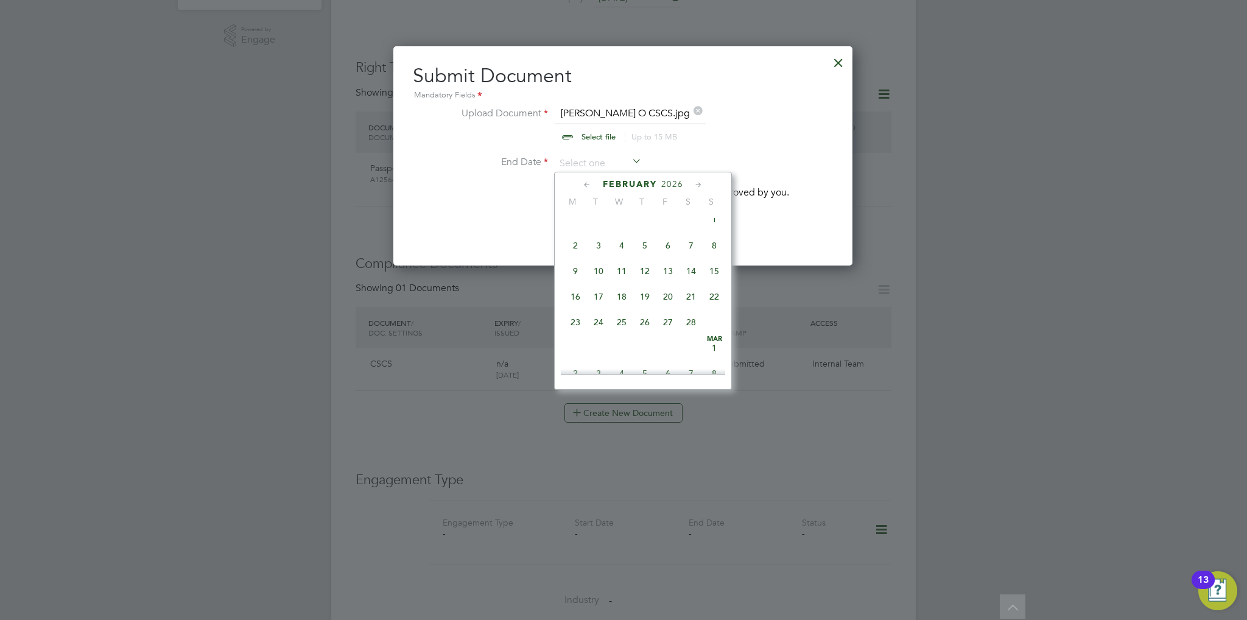
click at [669, 181] on span "2026" at bounding box center [672, 184] width 22 height 10
click at [616, 301] on span "2027" at bounding box center [621, 289] width 23 height 23
click at [688, 301] on span "31" at bounding box center [691, 289] width 23 height 23
type input "31 Jul 2027"
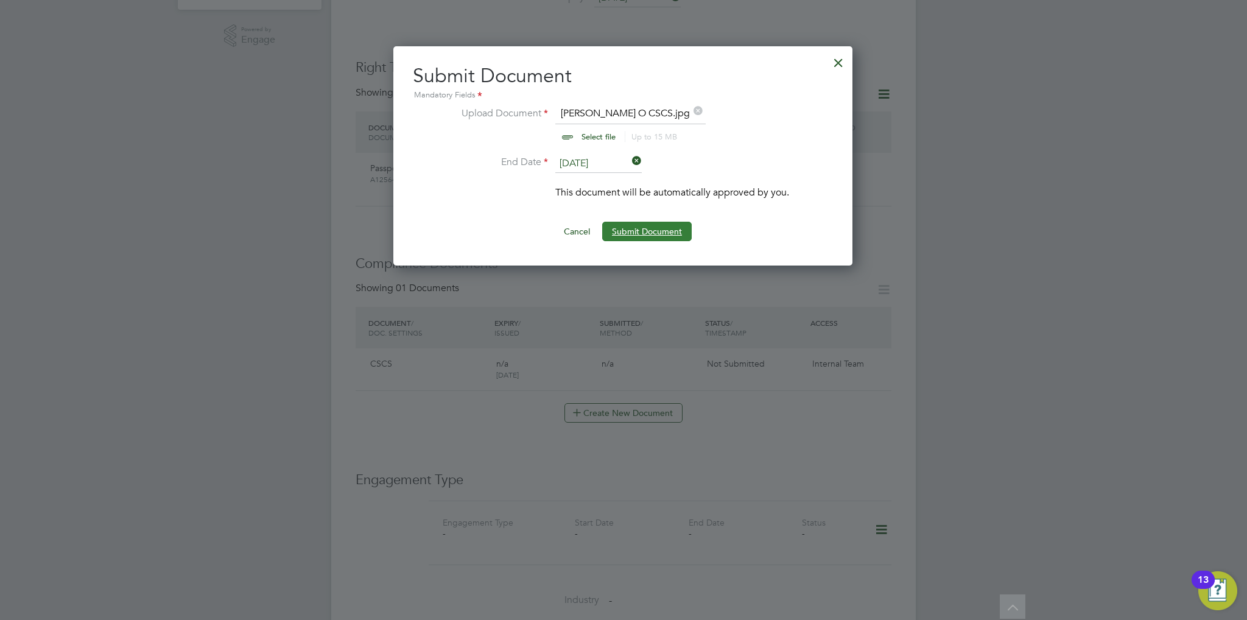
click at [655, 231] on button "Submit Document" at bounding box center [647, 231] width 90 height 19
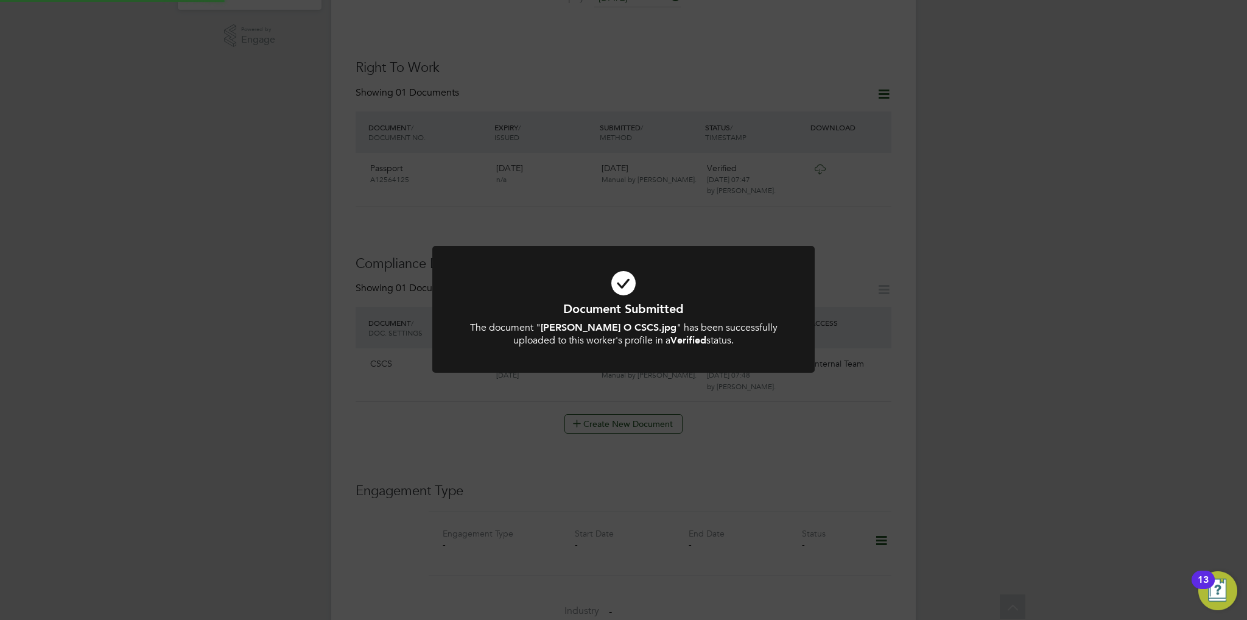
click at [679, 283] on icon at bounding box center [623, 283] width 317 height 48
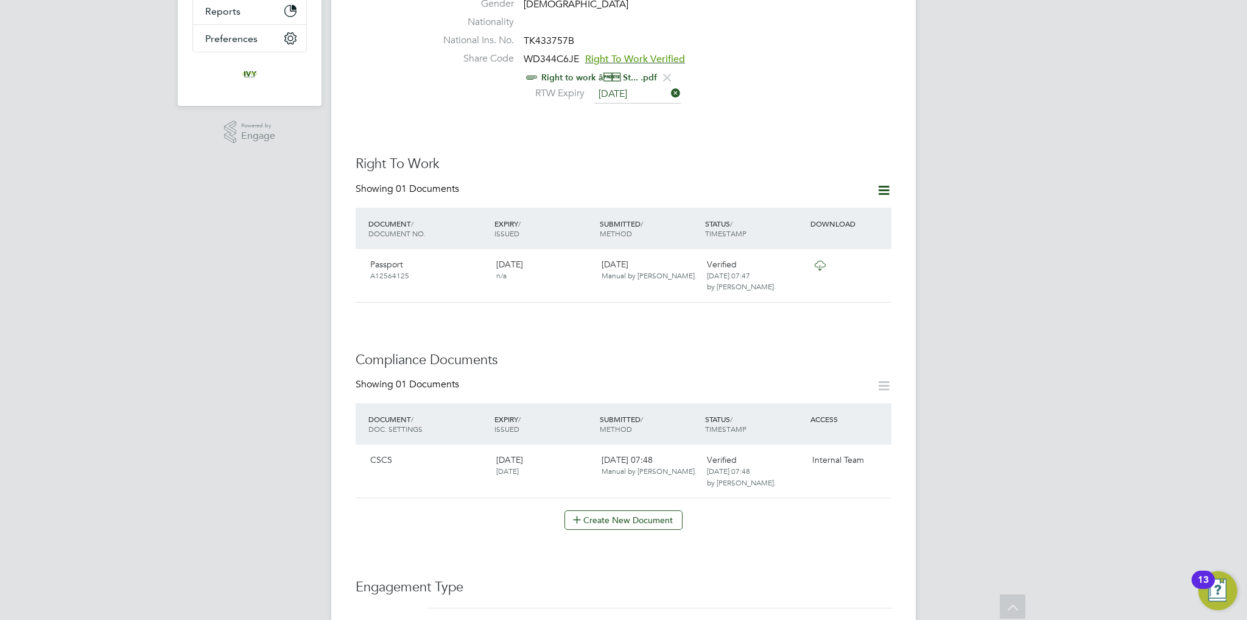
scroll to position [548, 0]
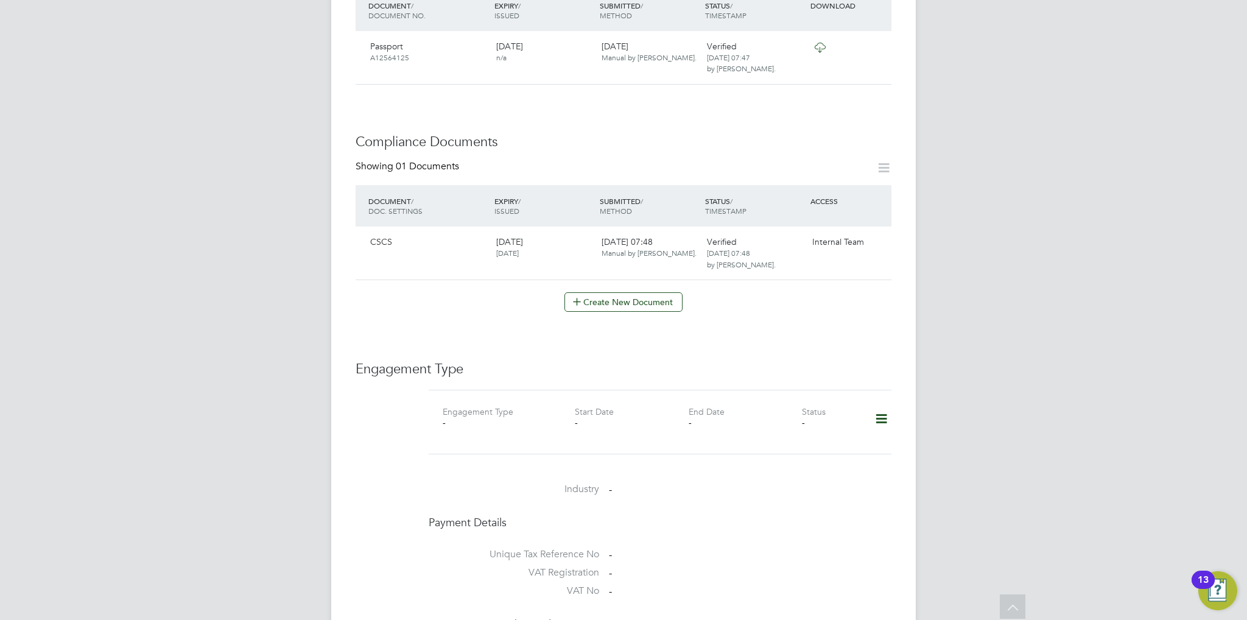
click at [882, 405] on icon at bounding box center [881, 419] width 21 height 28
click at [814, 457] on li "Add Engagement Type" at bounding box center [819, 458] width 138 height 17
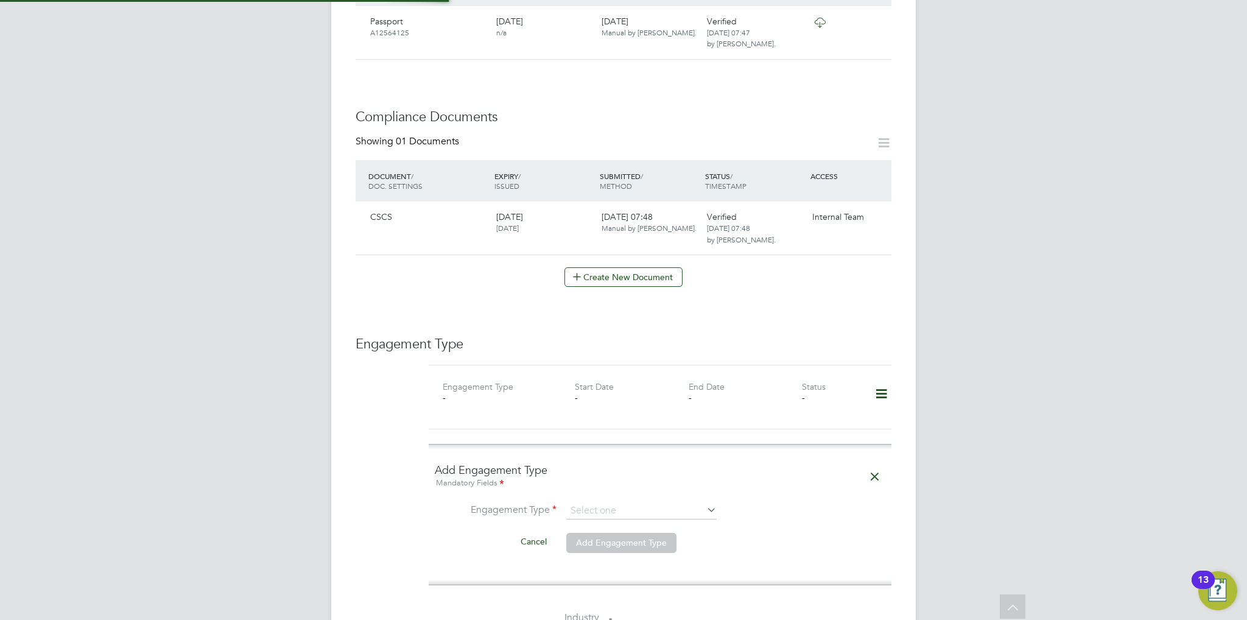
scroll to position [731, 0]
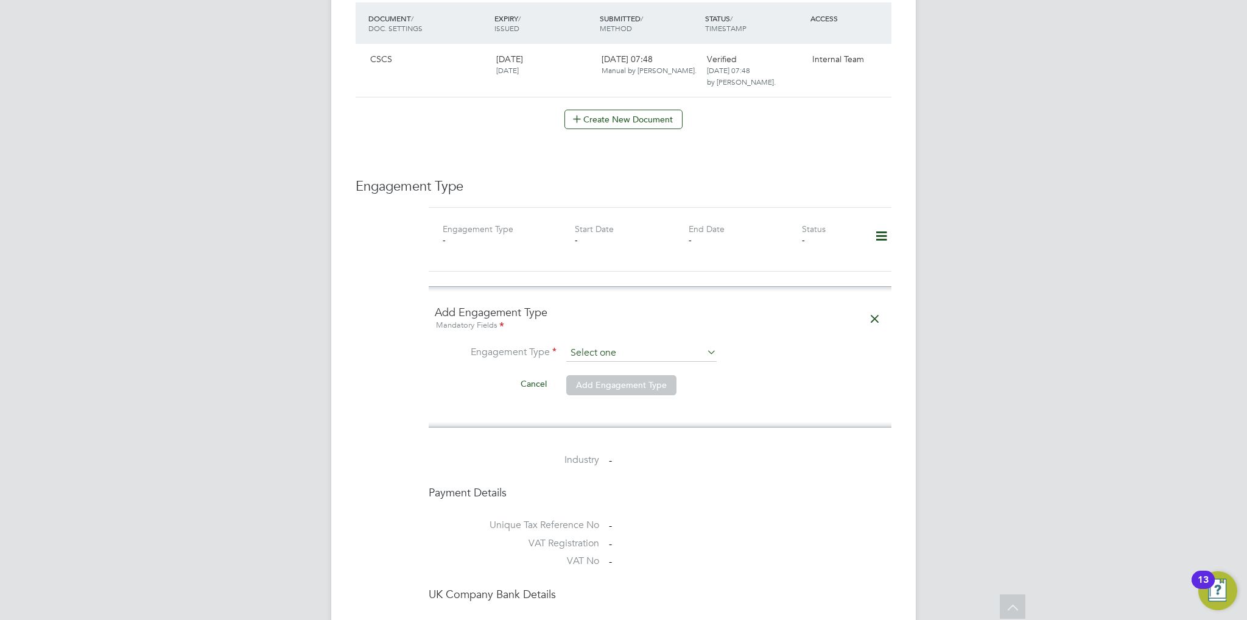
click at [639, 345] on input at bounding box center [641, 353] width 150 height 17
click at [635, 407] on li "Umbrella" at bounding box center [641, 410] width 151 height 18
type input "Umbrella"
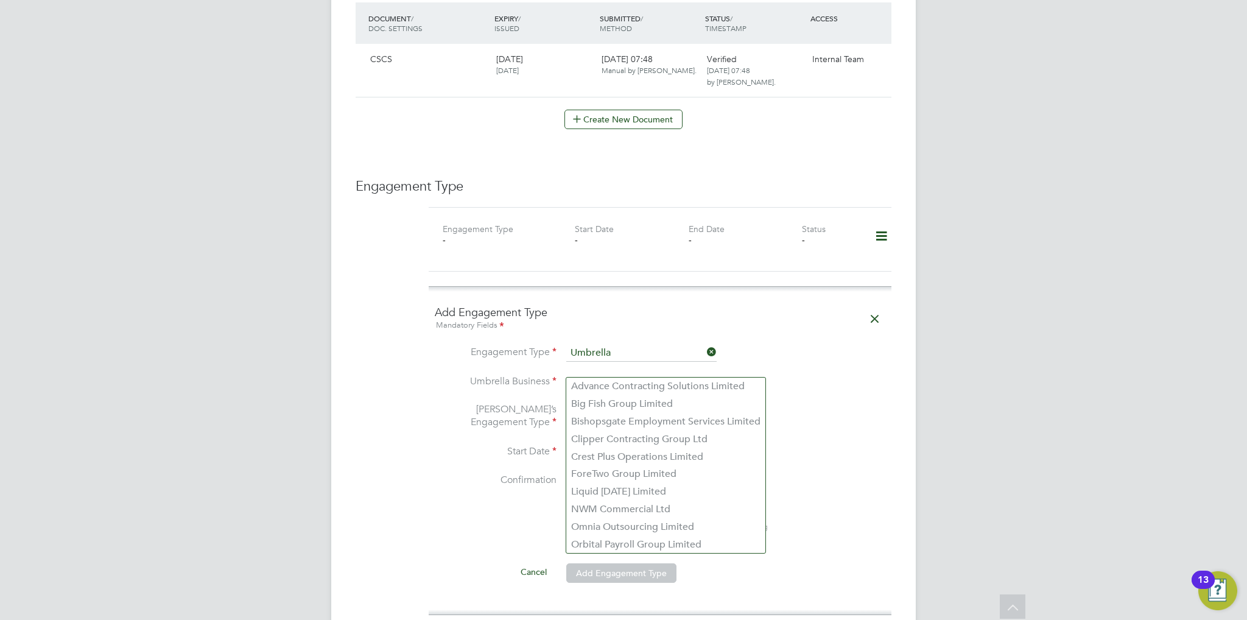
click at [624, 374] on input at bounding box center [641, 382] width 150 height 17
click at [654, 451] on li "Crest Plus Operations Limited" at bounding box center [665, 457] width 199 height 18
type input "Crest Plus Operations Limited"
click at [638, 409] on input at bounding box center [641, 417] width 150 height 17
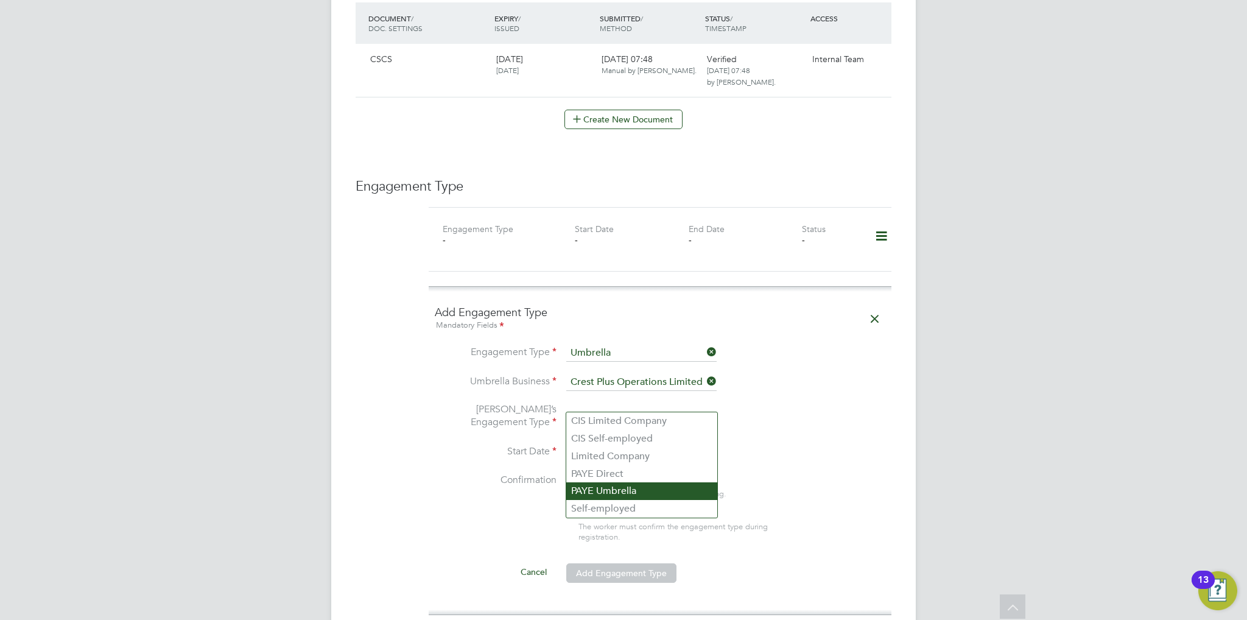
click at [616, 495] on li "PAYE Umbrella" at bounding box center [641, 491] width 151 height 18
type input "PAYE Umbrella"
click at [611, 443] on input at bounding box center [609, 452] width 86 height 18
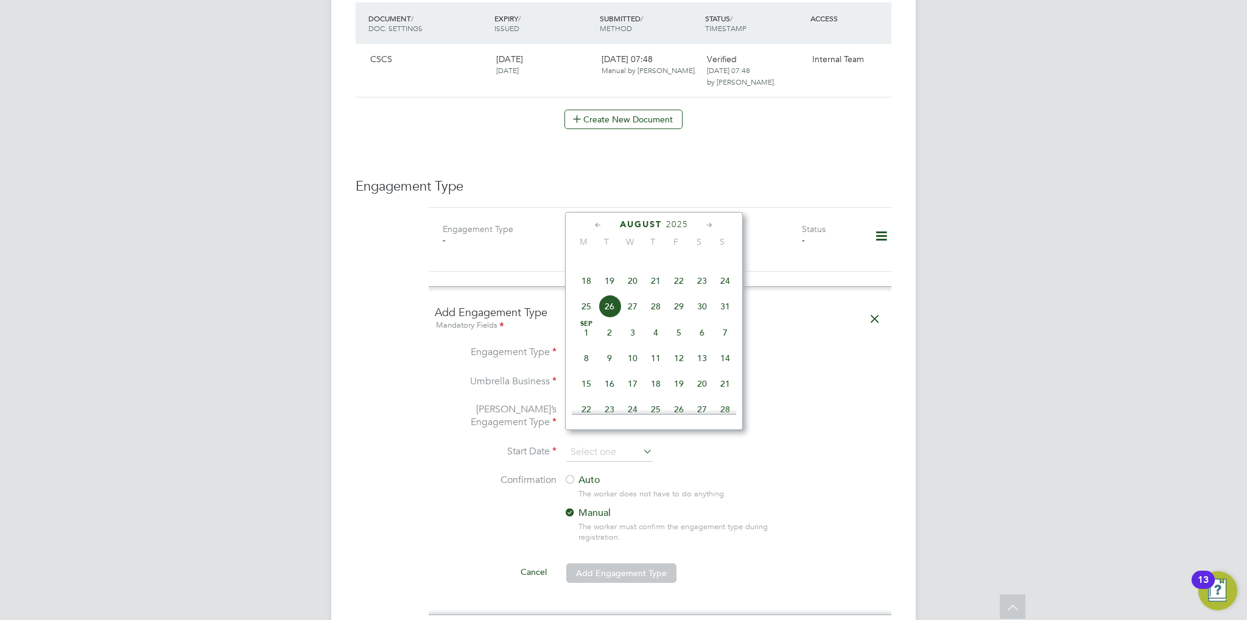
click at [608, 316] on span "26" at bounding box center [609, 306] width 23 height 23
type input "[DATE]"
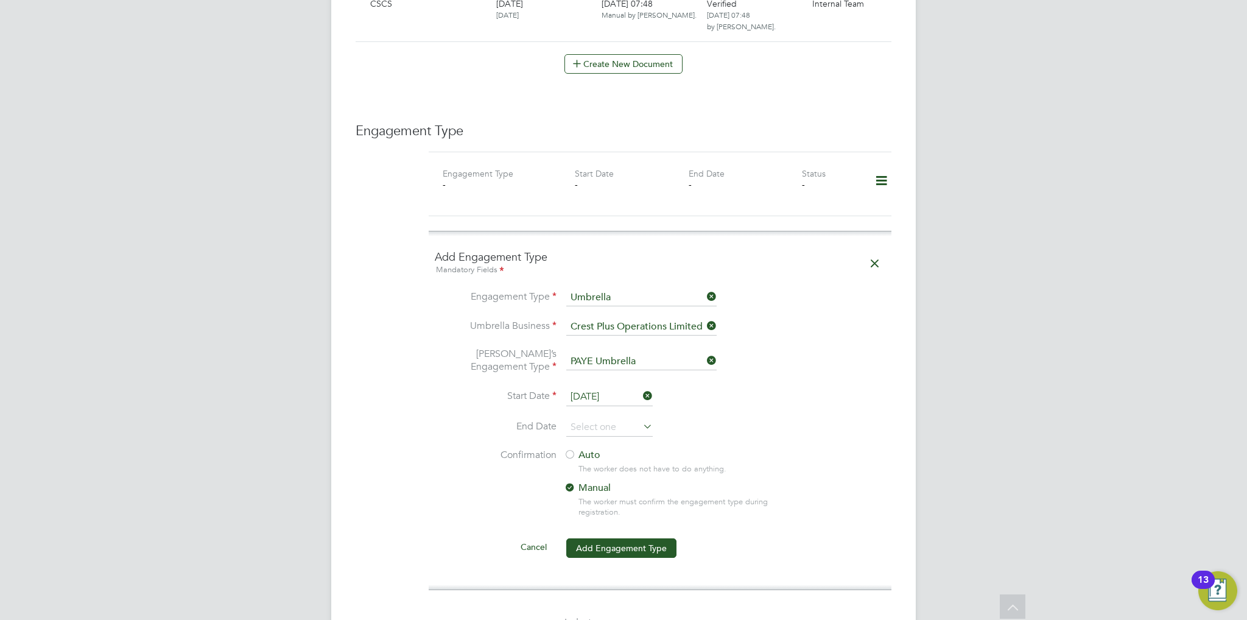
scroll to position [853, 0]
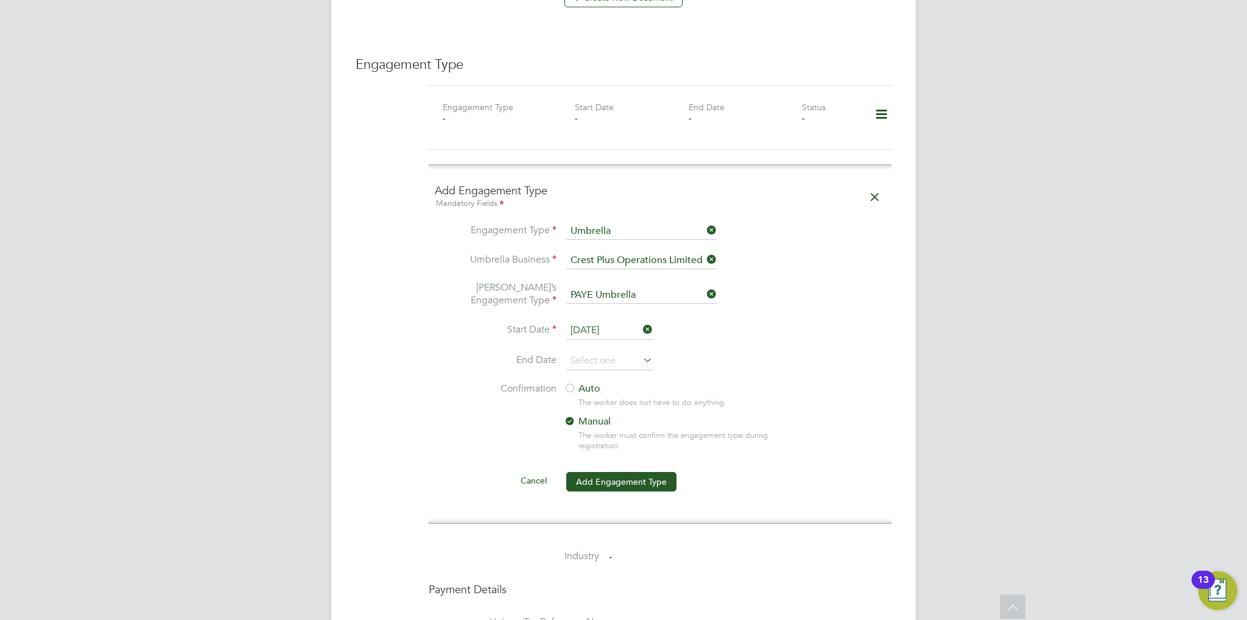
click at [576, 383] on div at bounding box center [570, 389] width 12 height 12
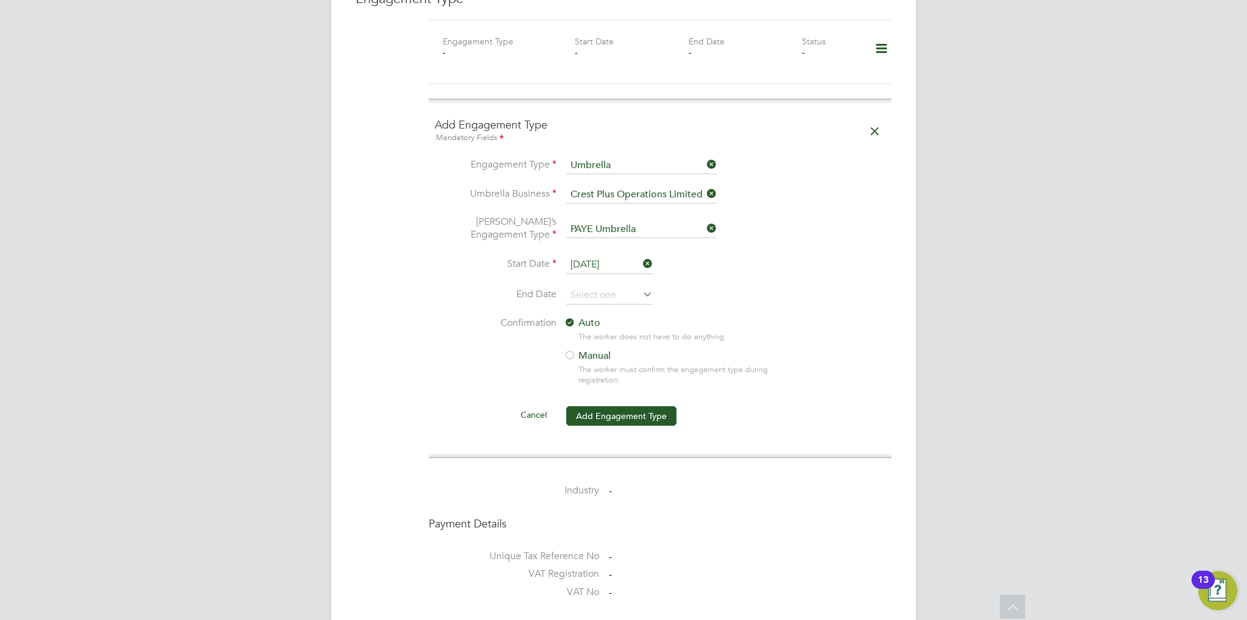
scroll to position [1035, 0]
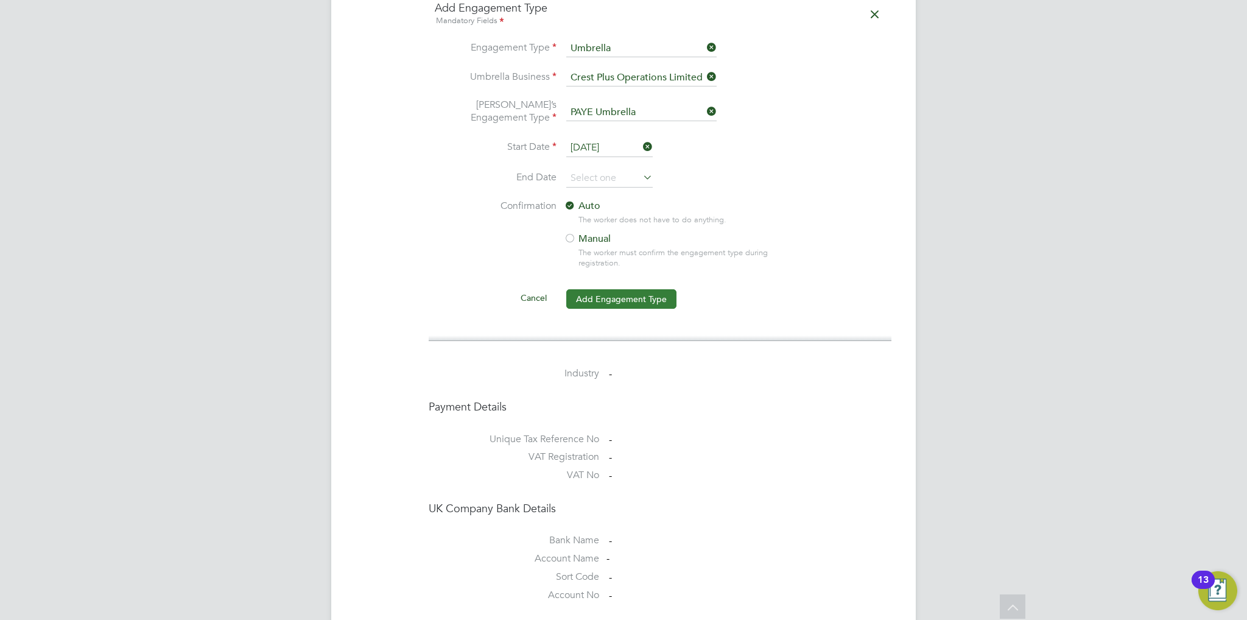
click at [639, 289] on button "Add Engagement Type" at bounding box center [621, 298] width 110 height 19
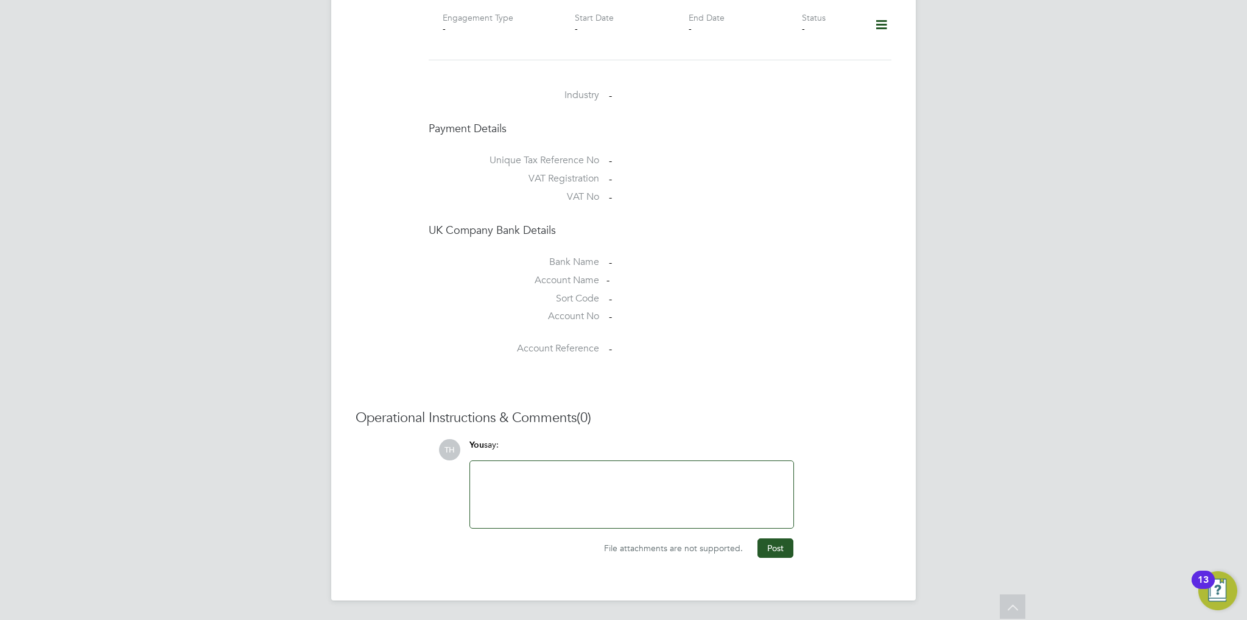
scroll to position [928, 0]
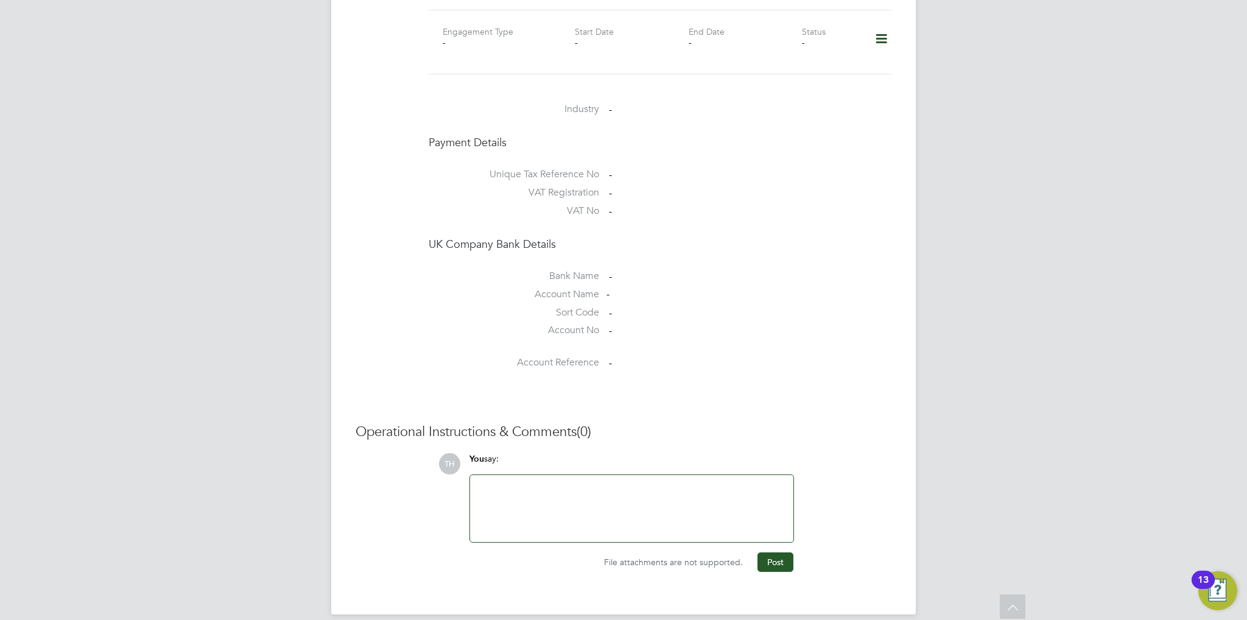
click at [537, 482] on div at bounding box center [632, 508] width 309 height 52
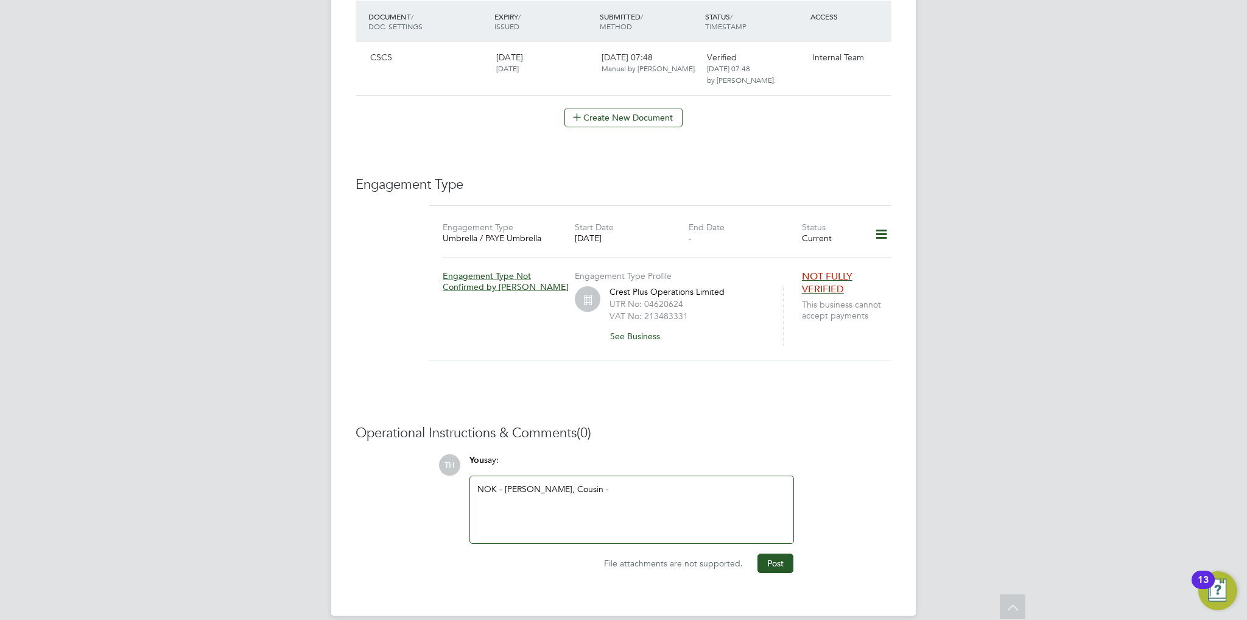
click at [604, 487] on div "NOK - Kevin, Cousin -" at bounding box center [632, 510] width 309 height 52
click at [767, 554] on button "Post" at bounding box center [776, 563] width 36 height 19
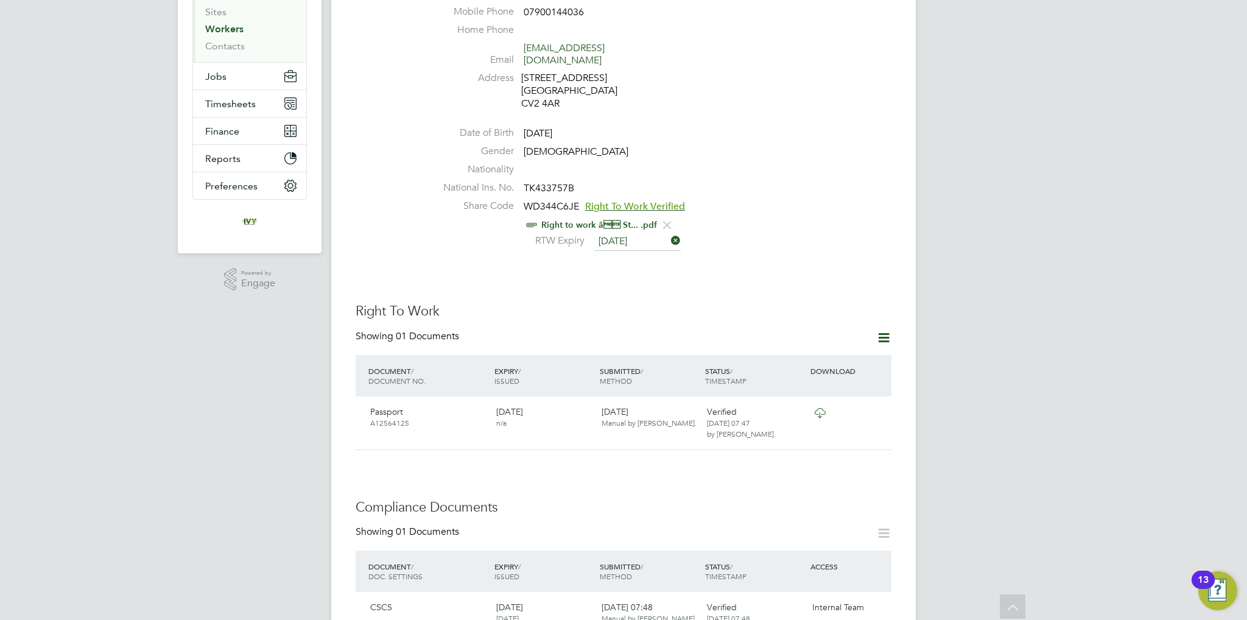
scroll to position [0, 0]
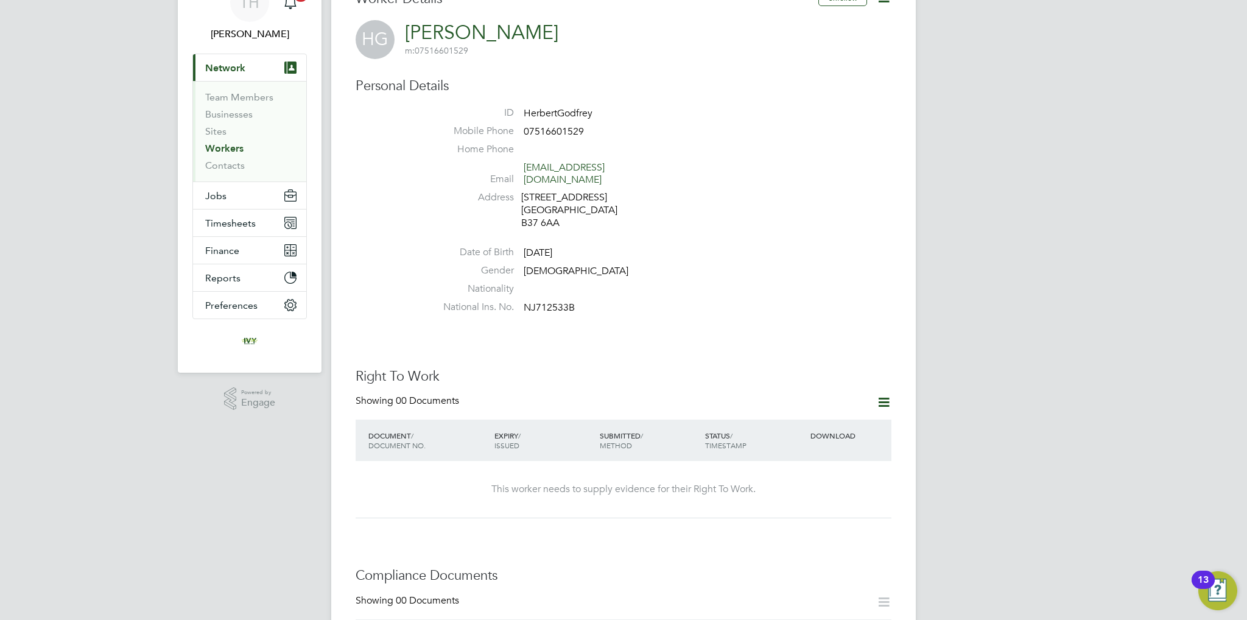
scroll to position [122, 0]
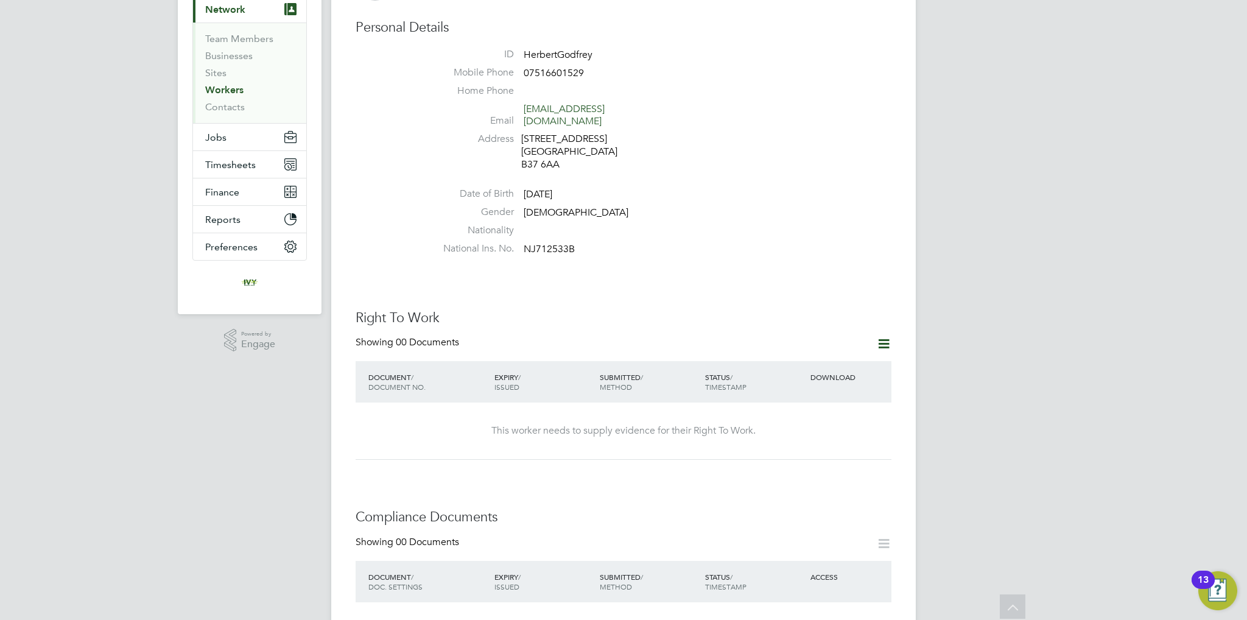
click at [889, 336] on icon at bounding box center [883, 343] width 15 height 15
click at [825, 358] on li "Add Right To Work Document" at bounding box center [816, 361] width 147 height 17
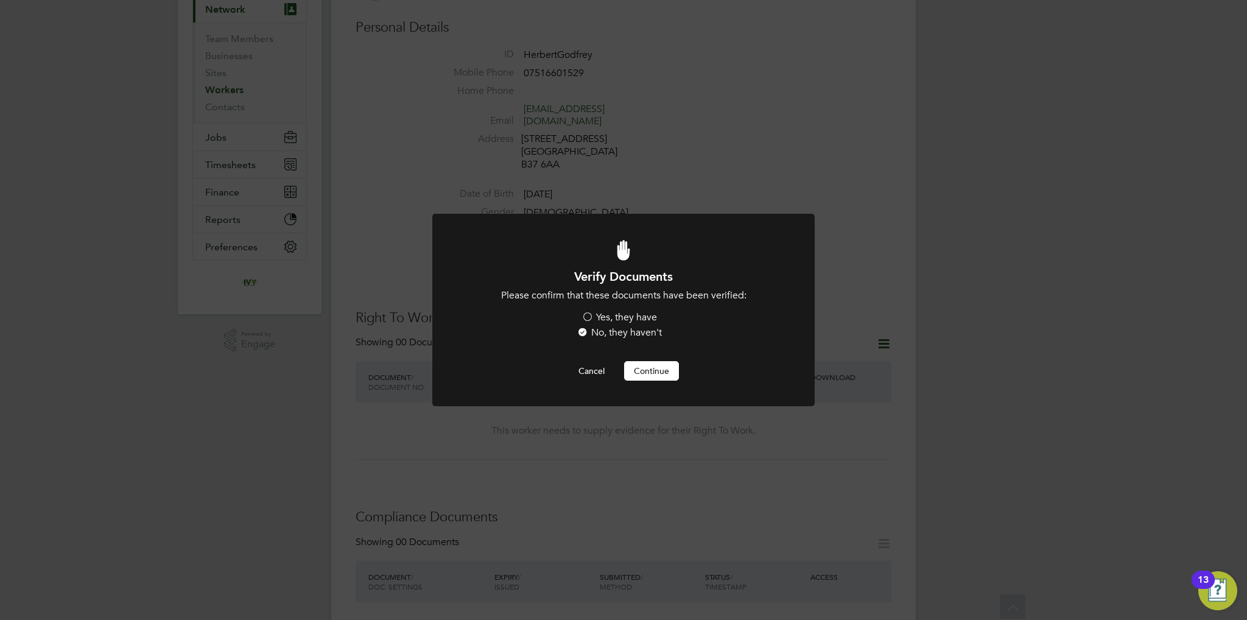
click at [647, 317] on label "Yes, they have" at bounding box center [620, 317] width 76 height 13
click at [0, 0] on input "Yes, they have" at bounding box center [0, 0] width 0 height 0
click at [637, 368] on button "Continue" at bounding box center [651, 370] width 55 height 19
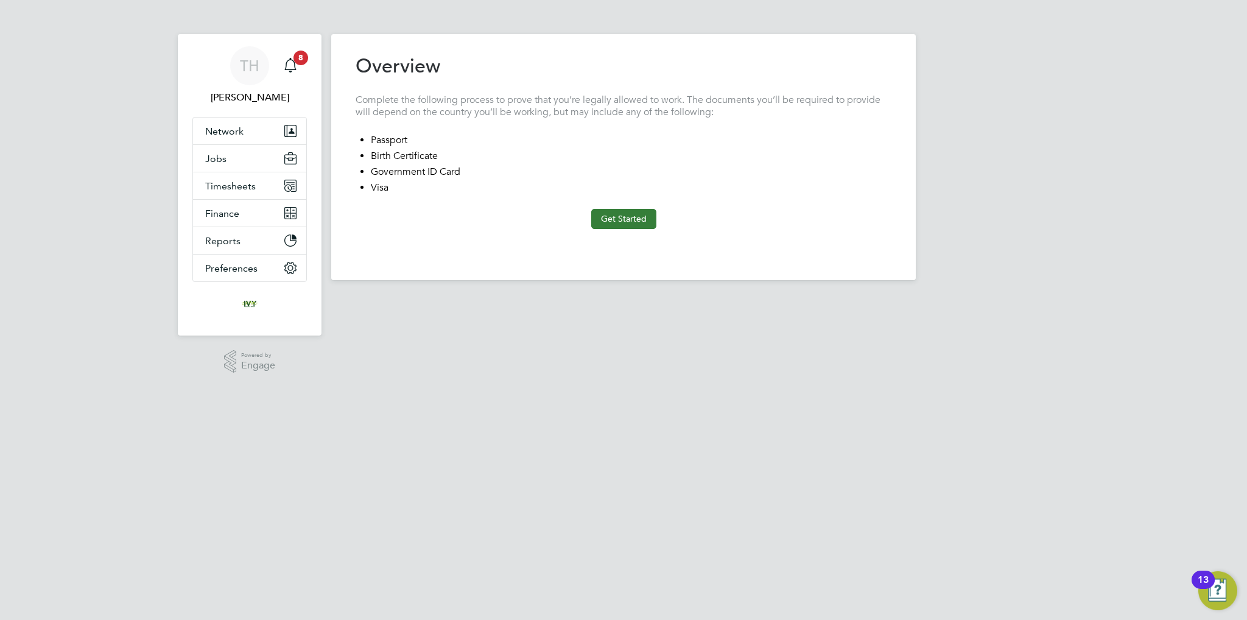
click at [595, 216] on button "Get Started" at bounding box center [623, 218] width 65 height 19
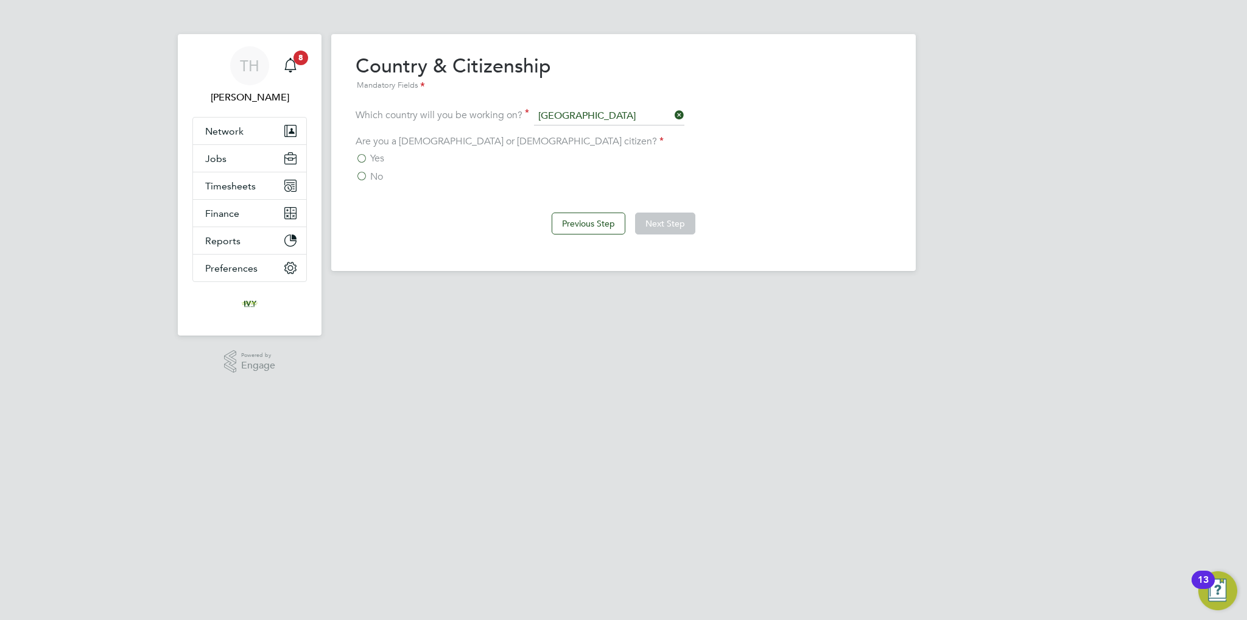
click at [385, 171] on div "No" at bounding box center [624, 177] width 536 height 13
click at [378, 176] on span "No" at bounding box center [376, 177] width 13 height 12
click at [0, 0] on input "No" at bounding box center [0, 0] width 0 height 0
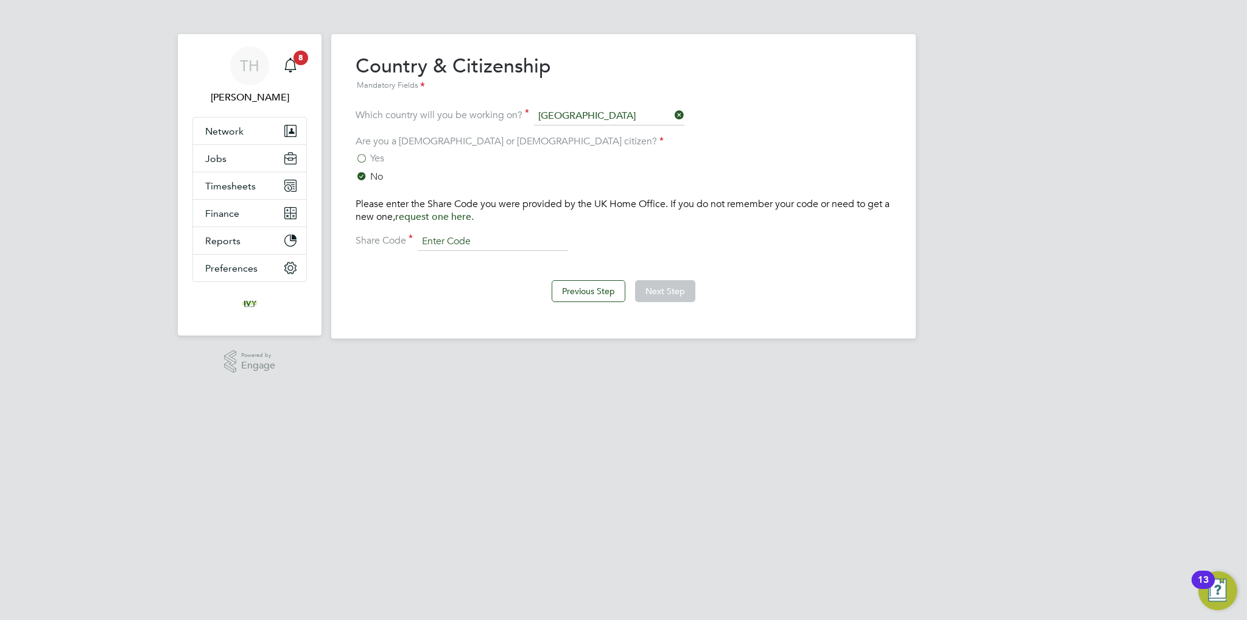
click at [539, 242] on input at bounding box center [493, 242] width 150 height 18
paste input "WF7 L59 6WA"
type input "WF7 L59 6WA"
click at [652, 291] on button "Next Step" at bounding box center [665, 291] width 60 height 22
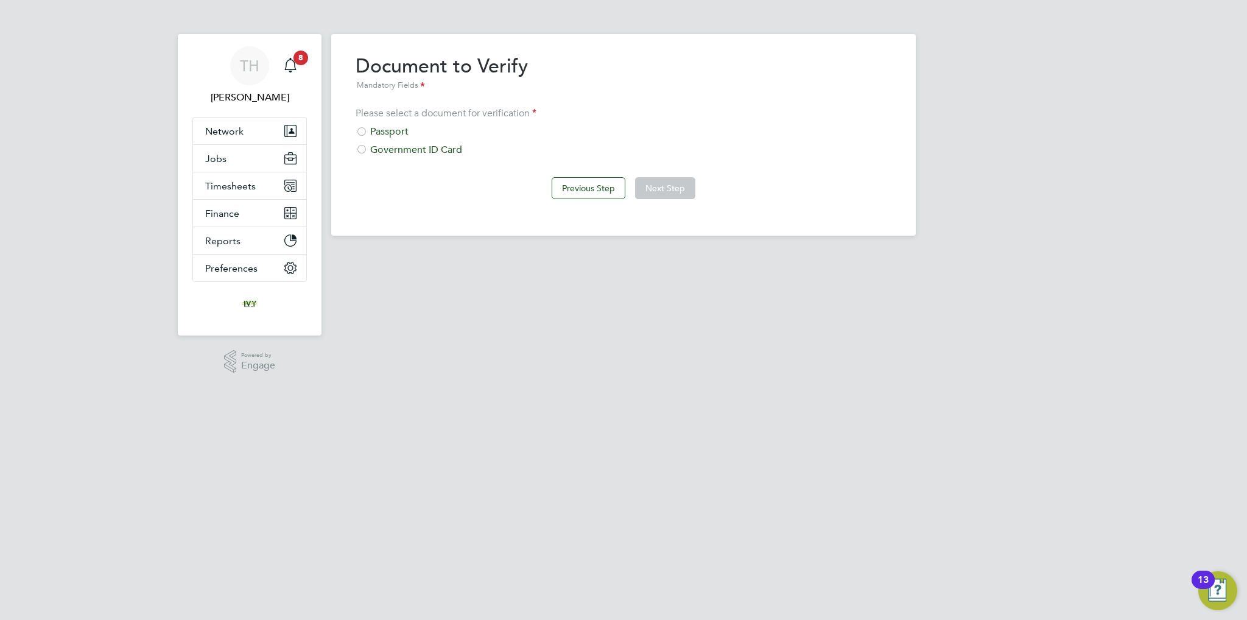
click at [396, 130] on div "Passport" at bounding box center [624, 131] width 536 height 13
click at [697, 188] on div "Previous Step Next Step" at bounding box center [624, 187] width 536 height 49
click at [675, 186] on button "Next Step" at bounding box center [665, 188] width 60 height 22
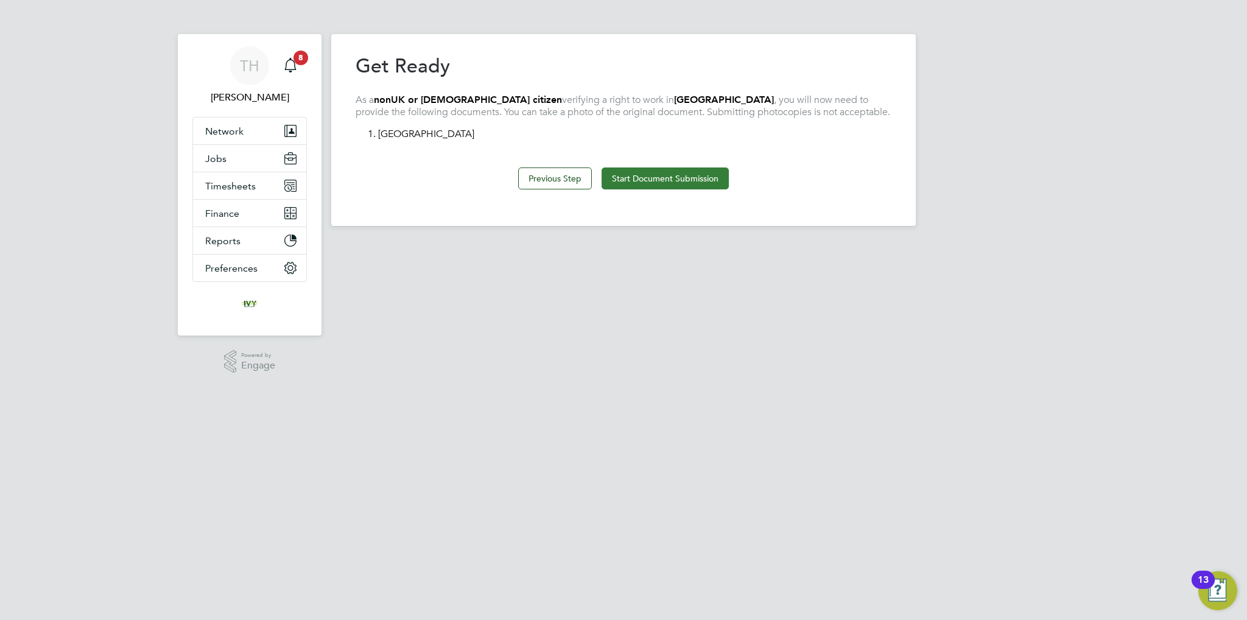
click at [673, 183] on button "Start Document Submission" at bounding box center [665, 178] width 127 height 22
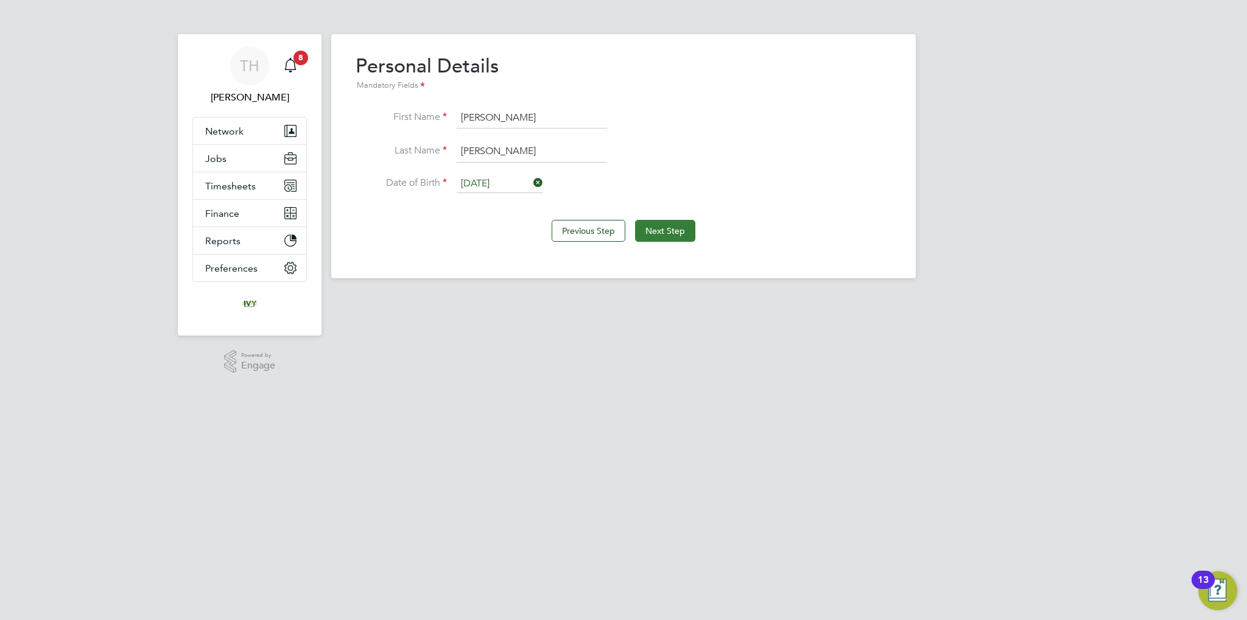
click at [664, 230] on button "Next Step" at bounding box center [665, 231] width 60 height 22
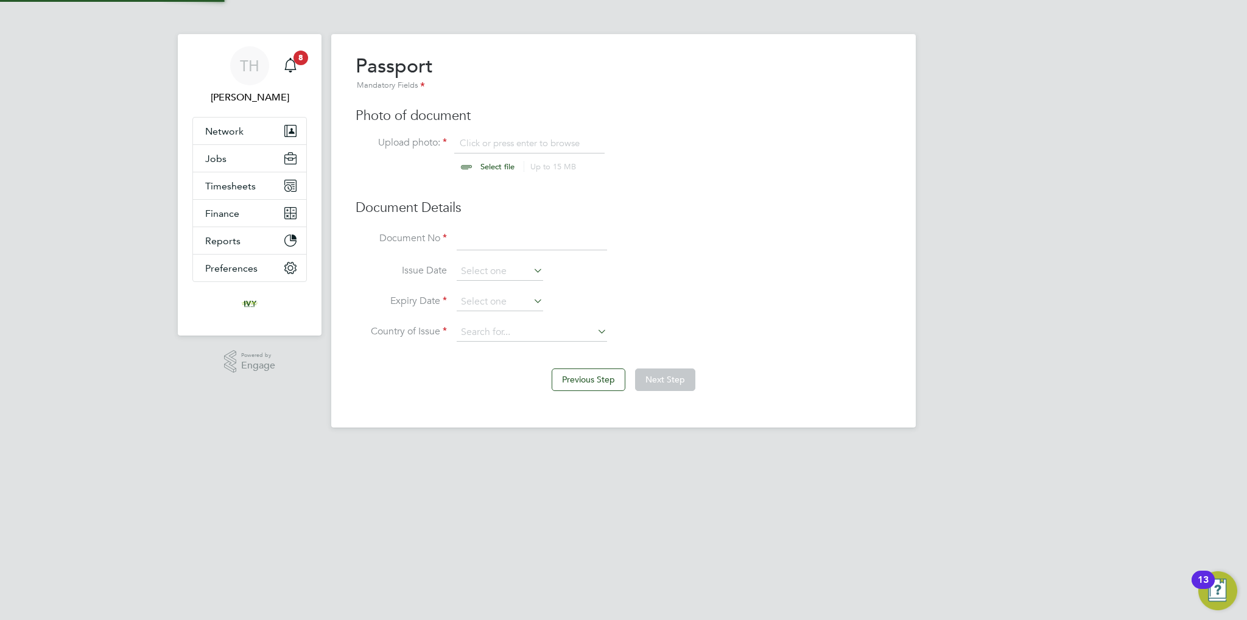
scroll to position [16, 151]
click at [486, 153] on input "file" at bounding box center [509, 155] width 191 height 37
type input "C:\fakepath\HG Passport.jpg"
click at [541, 244] on input at bounding box center [532, 240] width 150 height 22
type input "A11944300"
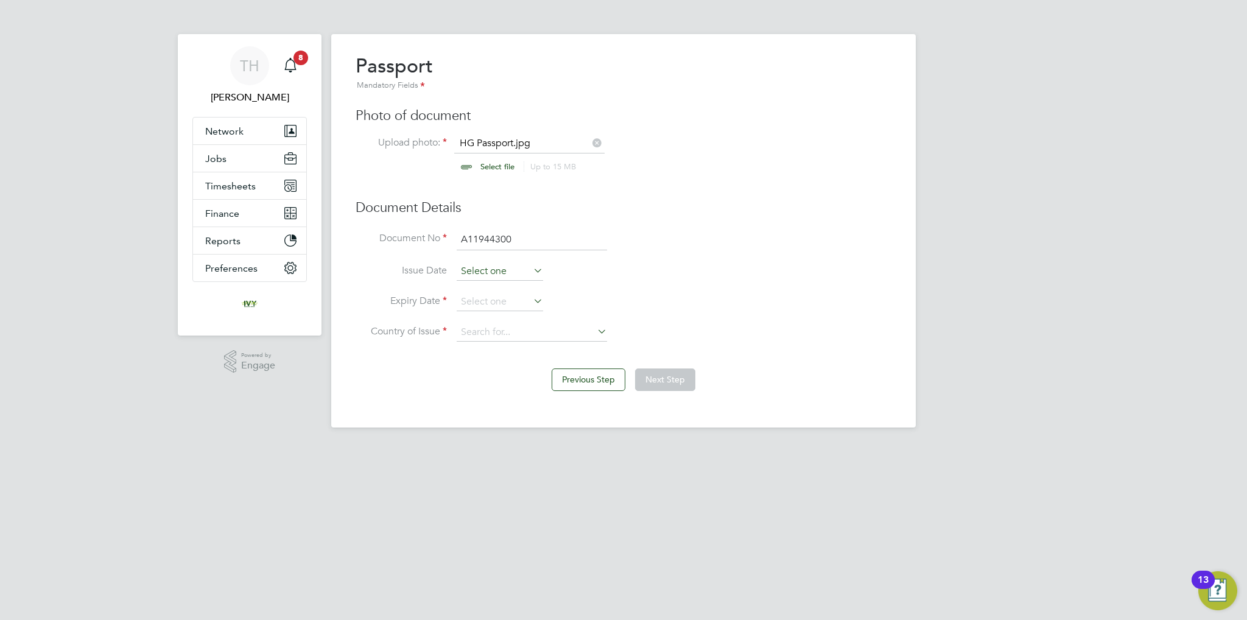
click at [495, 264] on input at bounding box center [500, 272] width 86 height 18
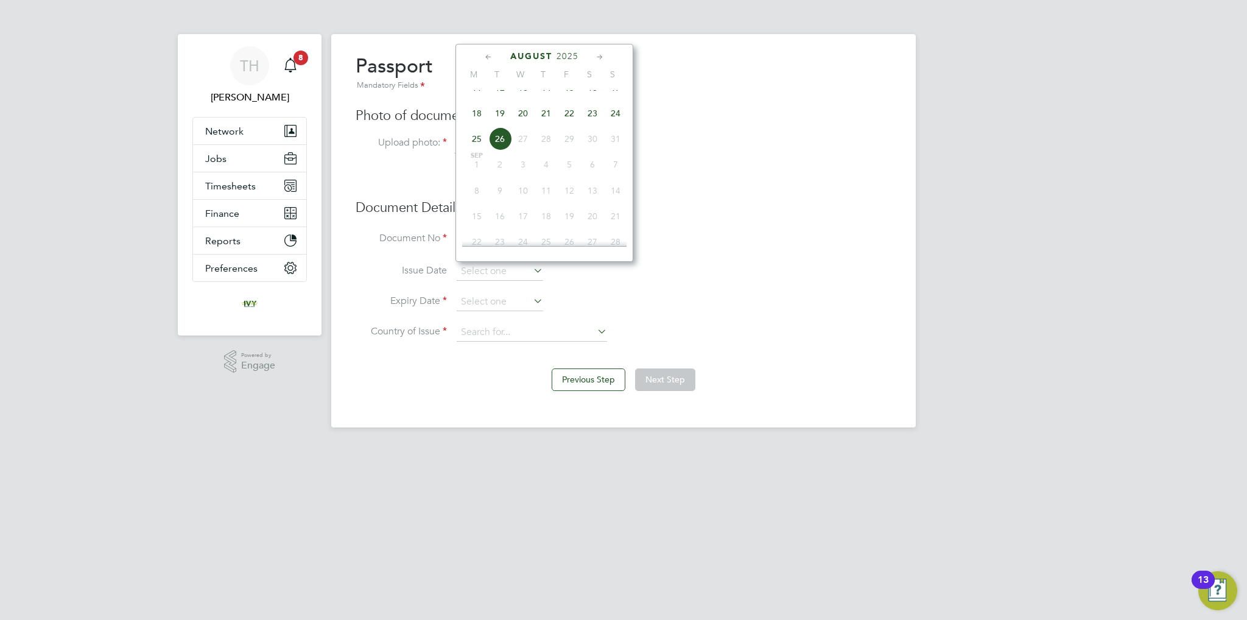
click at [574, 55] on span "2025" at bounding box center [568, 56] width 22 height 10
click at [505, 169] on span "2026" at bounding box center [499, 161] width 23 height 23
click at [744, 264] on li "Issue Date" at bounding box center [624, 278] width 536 height 30
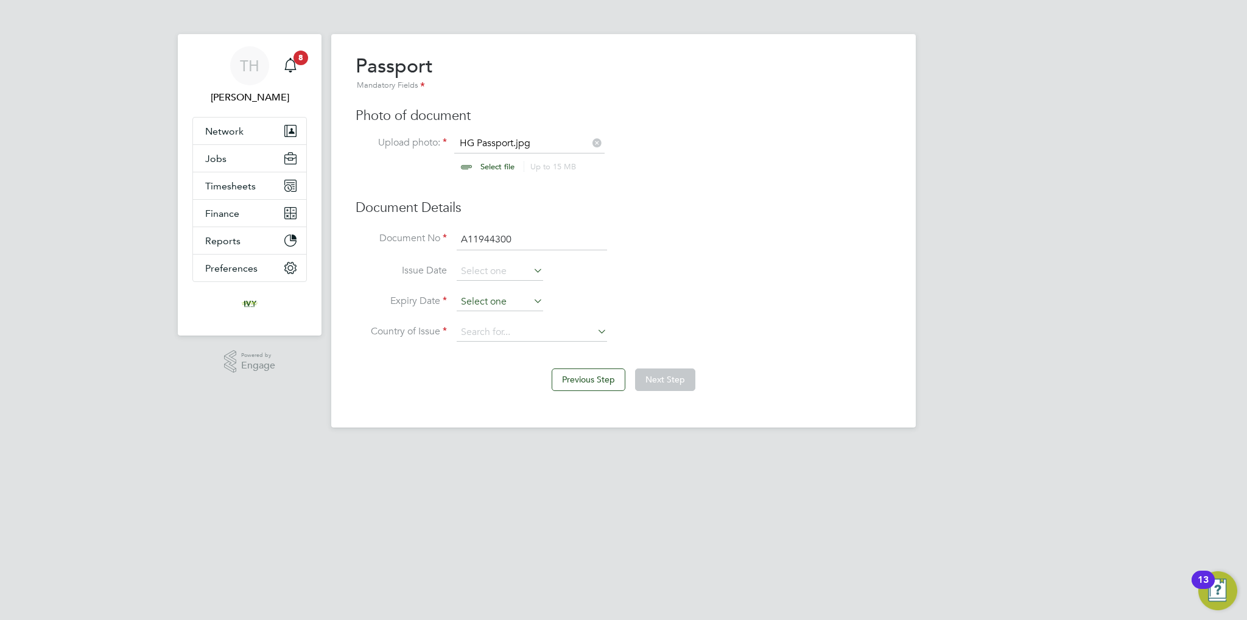
click at [503, 300] on input at bounding box center [500, 302] width 86 height 18
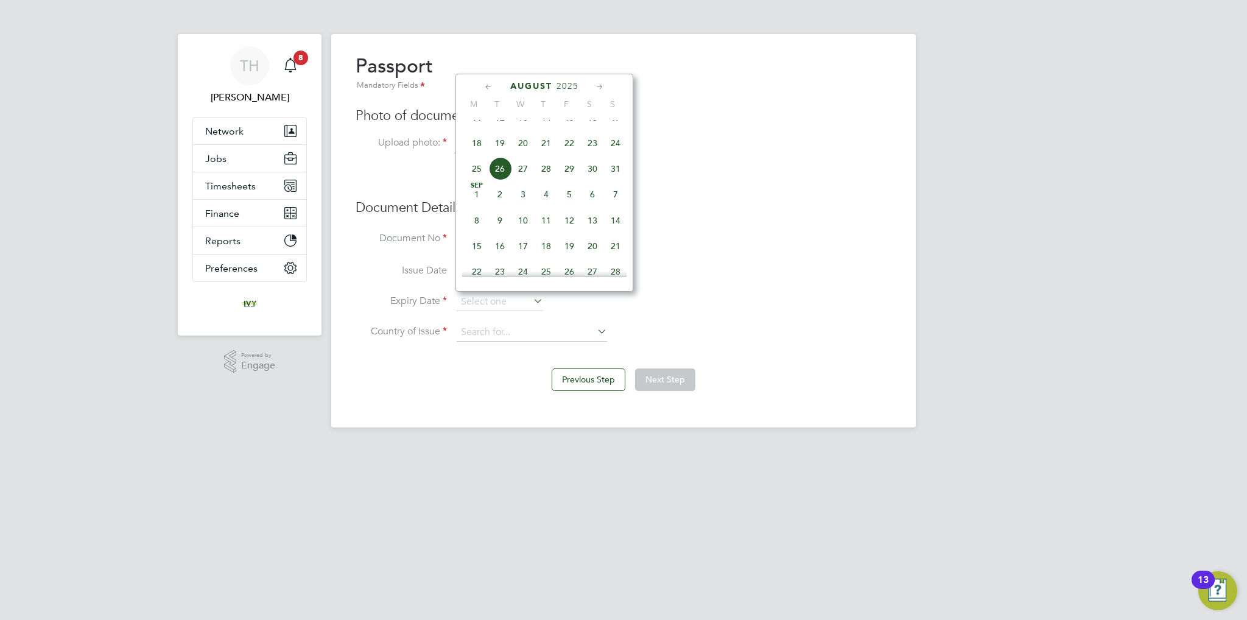
click at [566, 89] on span "2025" at bounding box center [568, 86] width 22 height 10
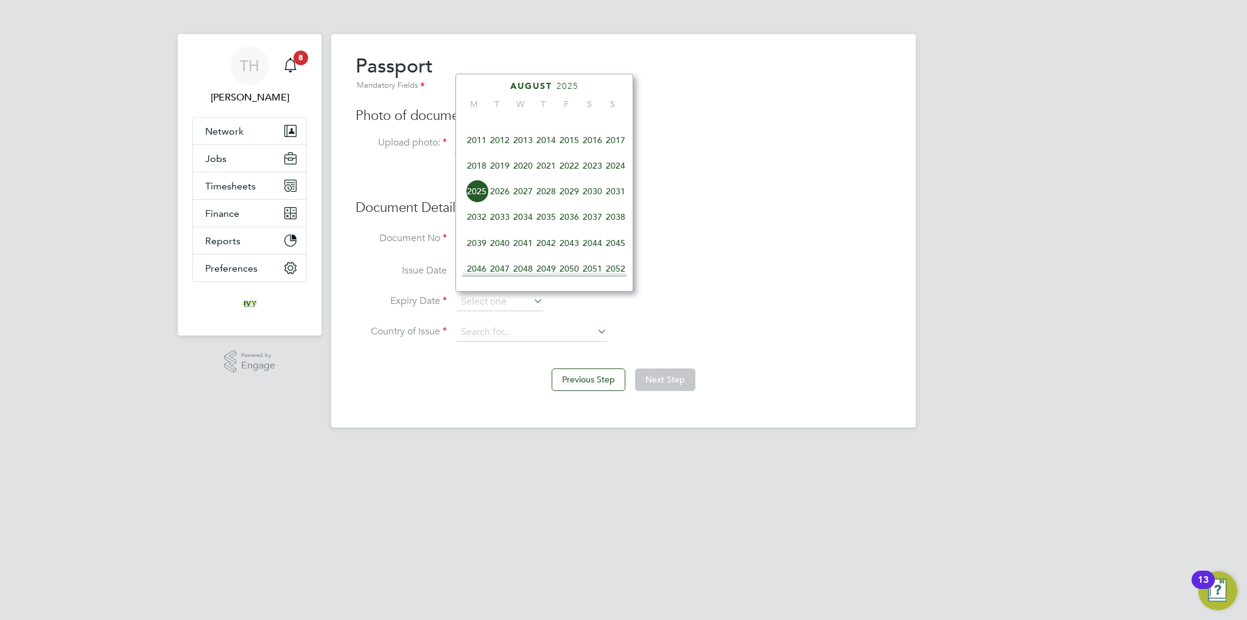
click at [493, 200] on span "2026" at bounding box center [499, 191] width 23 height 23
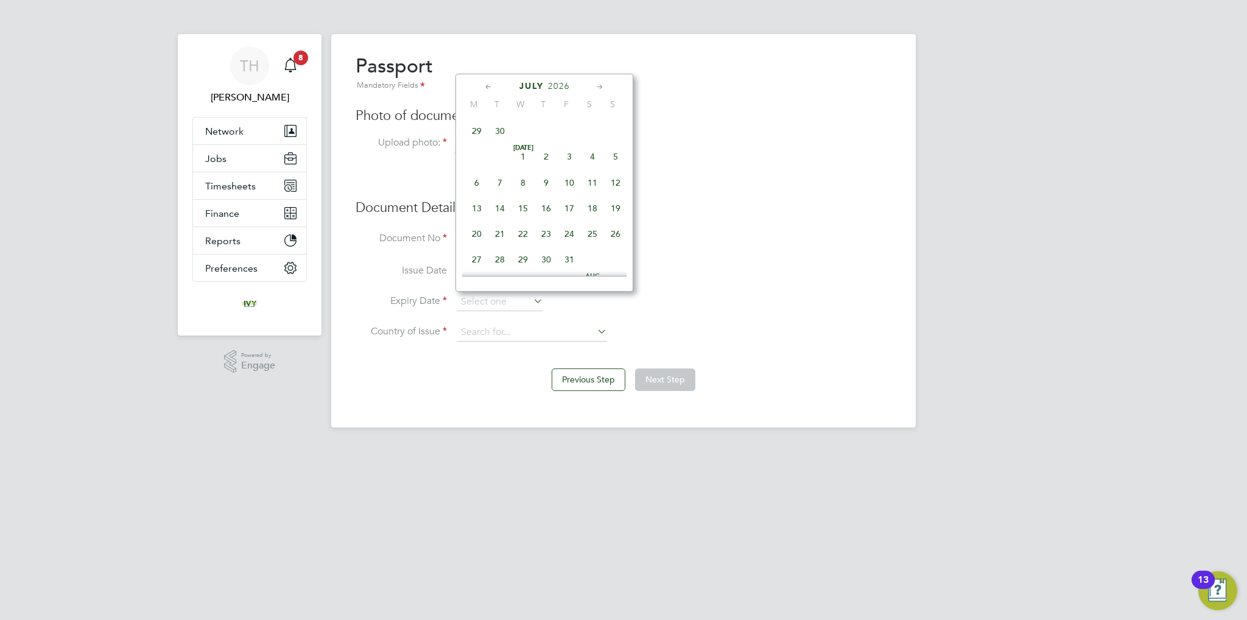
scroll to position [204, 0]
click at [504, 161] on span "30" at bounding box center [499, 158] width 23 height 23
type input "30 Jun 2026"
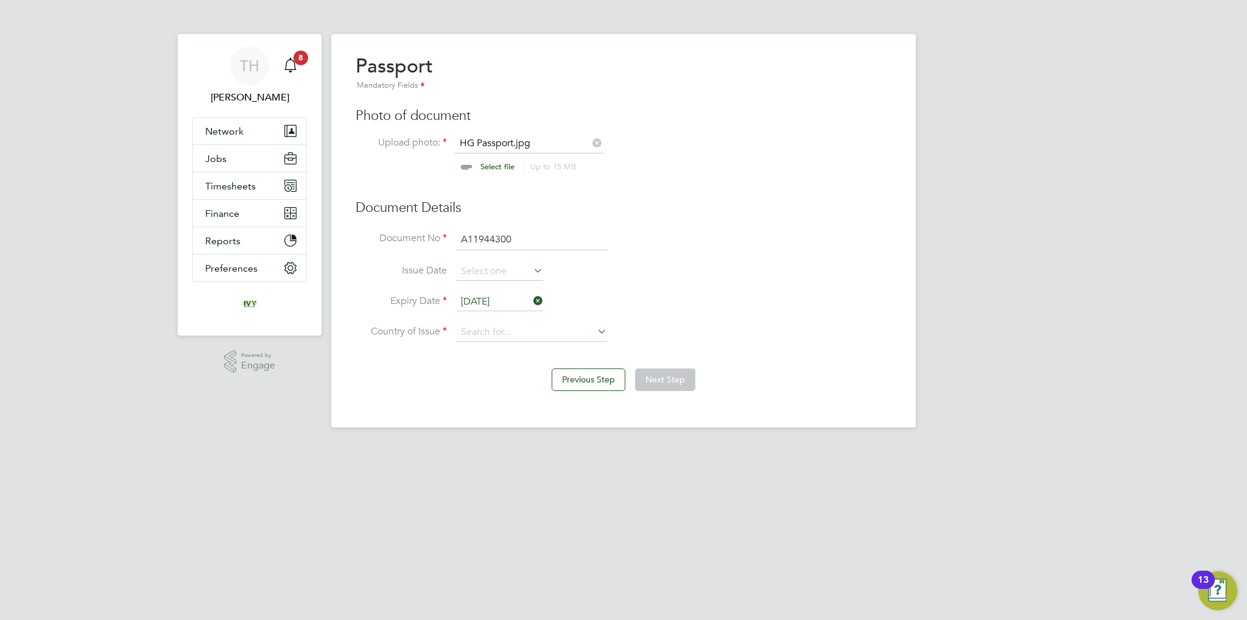
click at [508, 343] on li "Country of Issue" at bounding box center [624, 338] width 536 height 30
click at [507, 333] on input at bounding box center [532, 332] width 150 height 18
click at [499, 362] on li "Nig eria" at bounding box center [532, 364] width 151 height 16
type input "Nigeria"
click at [641, 373] on button "Next Step" at bounding box center [665, 379] width 60 height 22
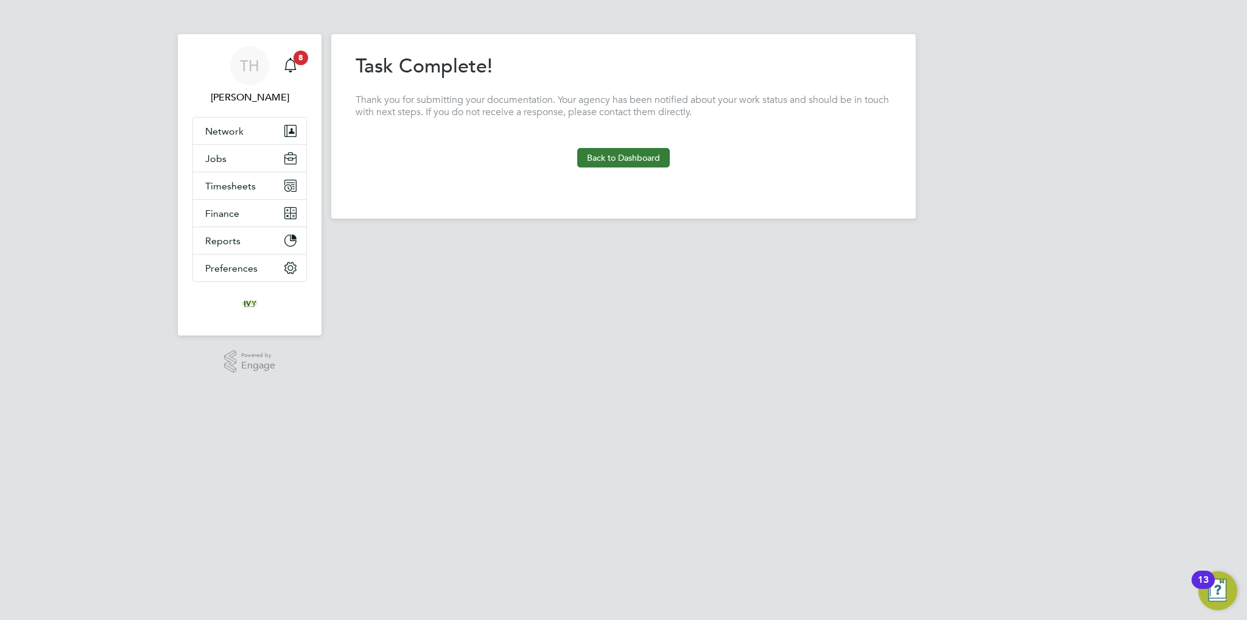
click at [593, 157] on button "Back to Dashboard" at bounding box center [623, 157] width 93 height 19
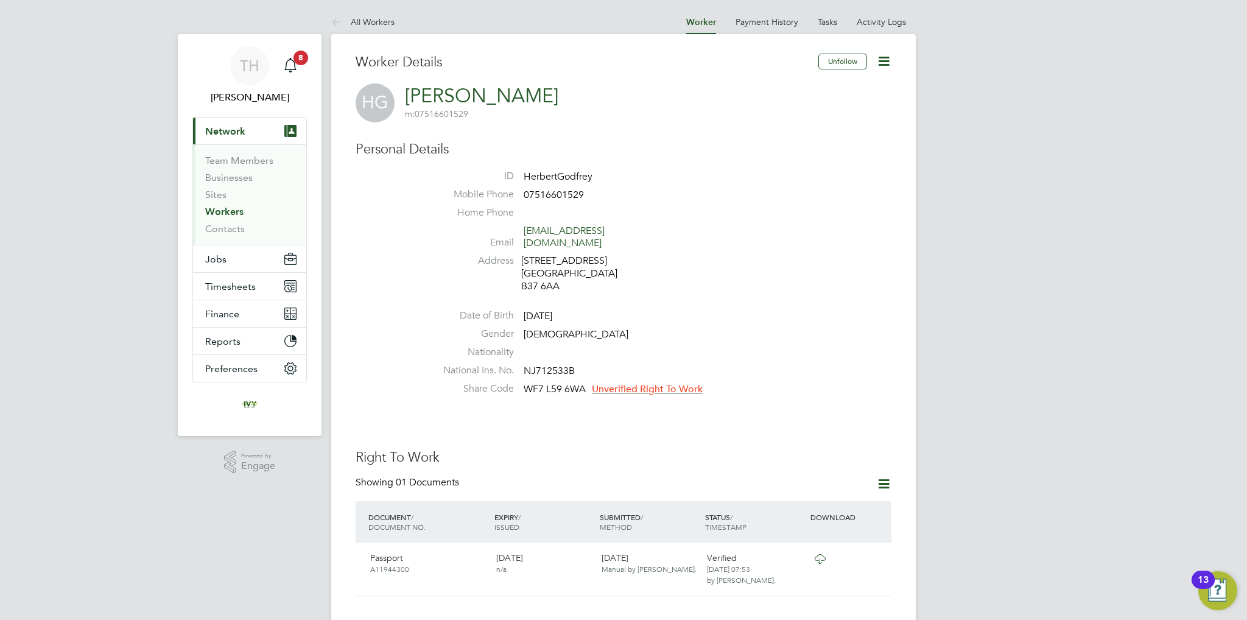
click at [625, 383] on span "Unverified Right To Work" at bounding box center [647, 389] width 111 height 12
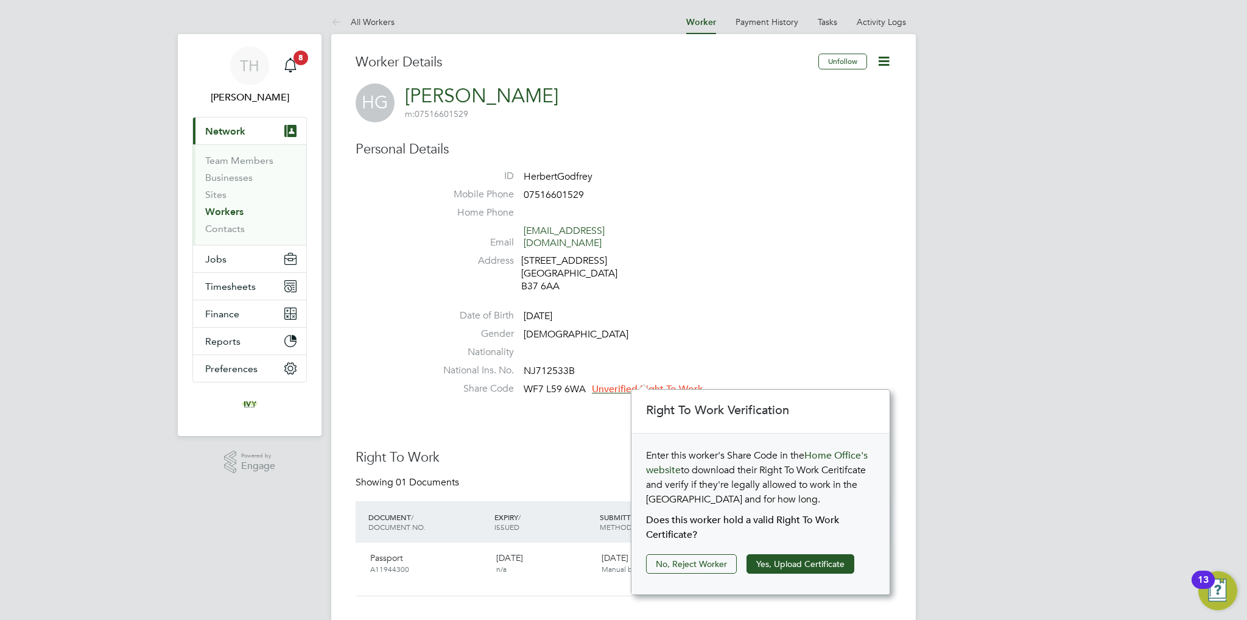
scroll to position [12, 111]
click at [763, 555] on button "Yes, Upload Certificate" at bounding box center [801, 563] width 108 height 19
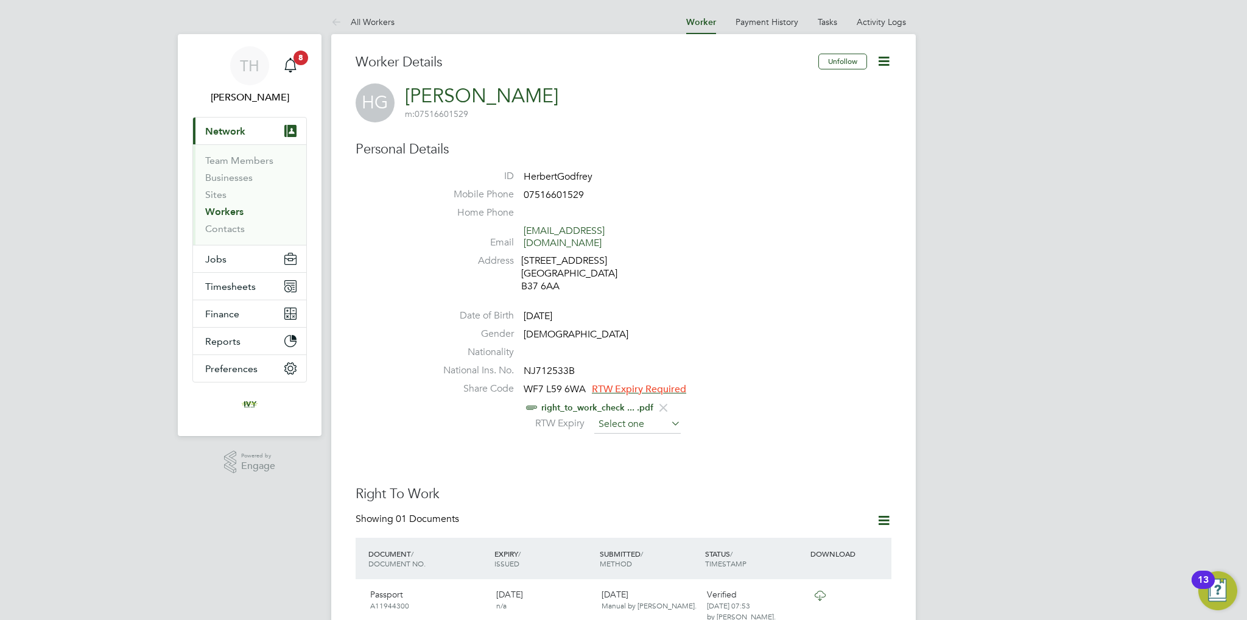
click at [623, 415] on input at bounding box center [637, 424] width 86 height 18
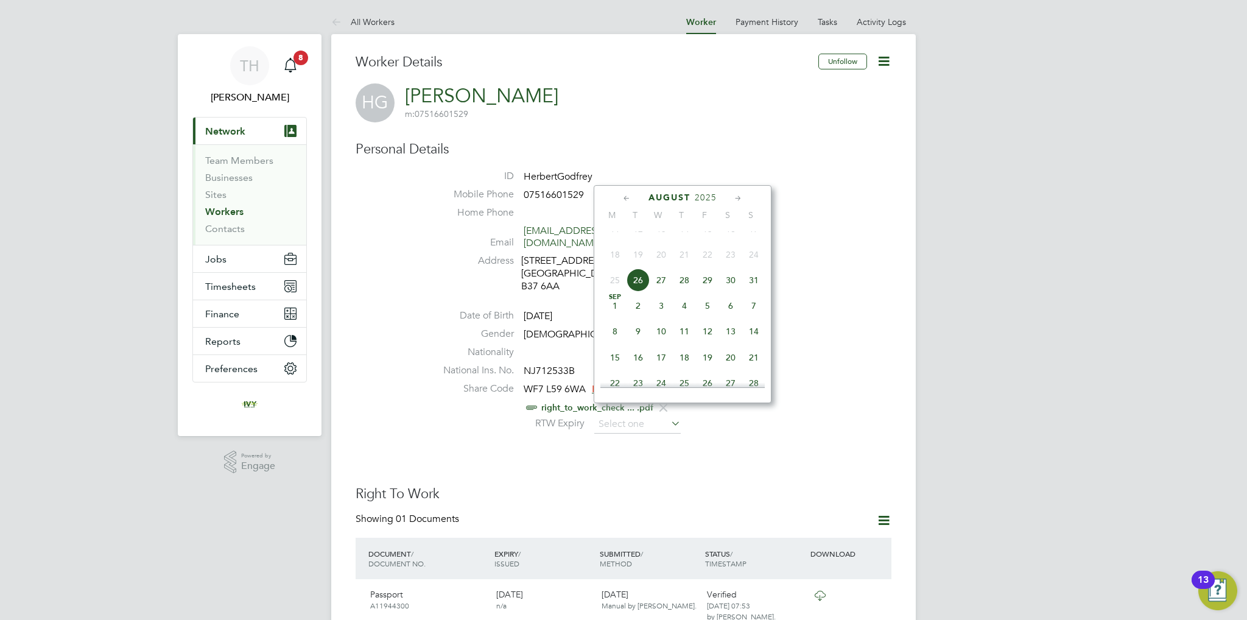
click at [712, 202] on div "August 2025" at bounding box center [683, 198] width 164 height 12
click at [707, 194] on span "2025" at bounding box center [706, 197] width 22 height 10
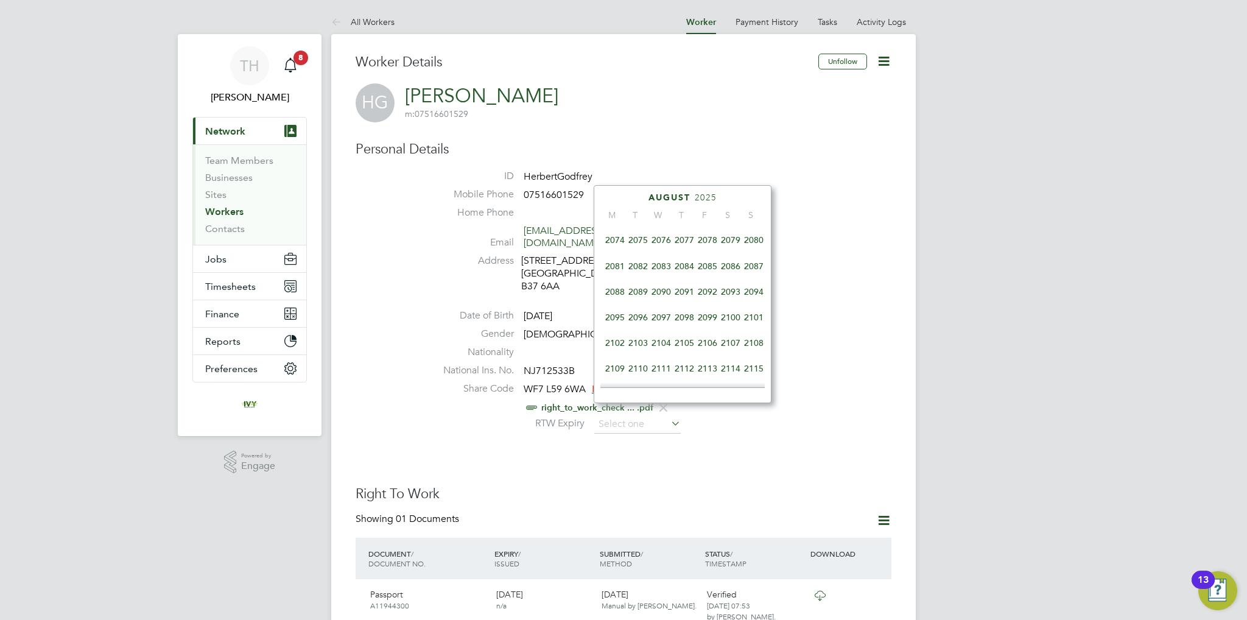
scroll to position [569, 0]
click at [710, 328] on span "2099" at bounding box center [707, 316] width 23 height 23
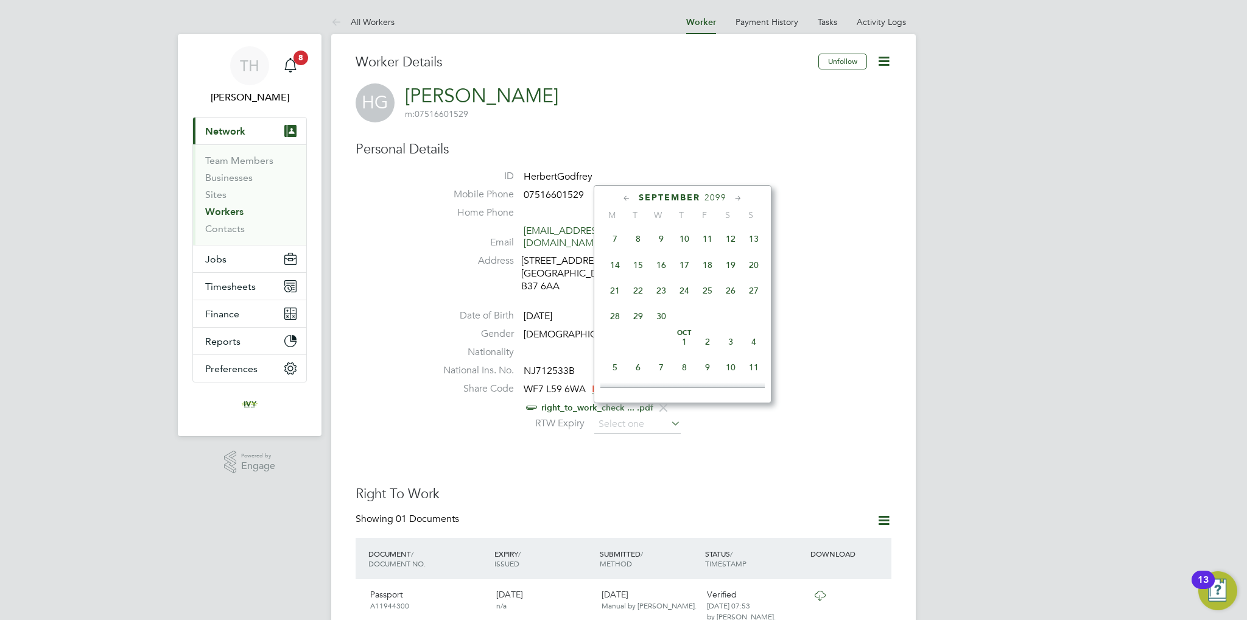
click at [683, 353] on span "Oct 1" at bounding box center [684, 341] width 23 height 23
type input "01 Oct 2099"
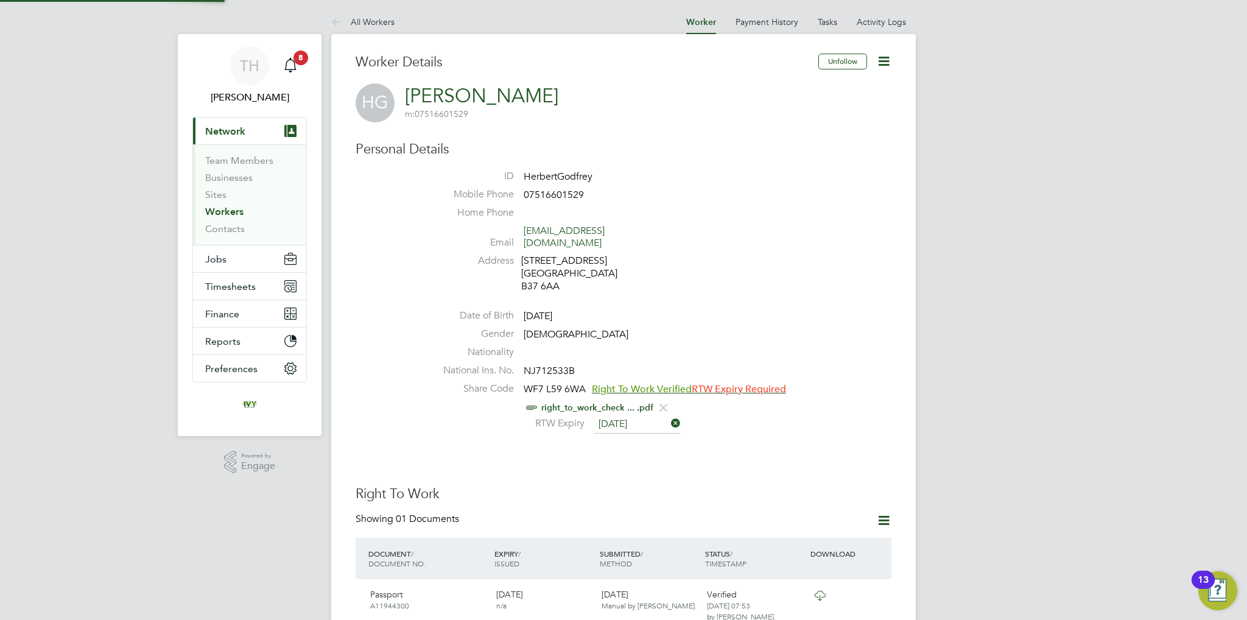
scroll to position [12, 100]
click at [750, 416] on div "RTW Expiry 01 Oct 2099" at bounding box center [660, 424] width 463 height 18
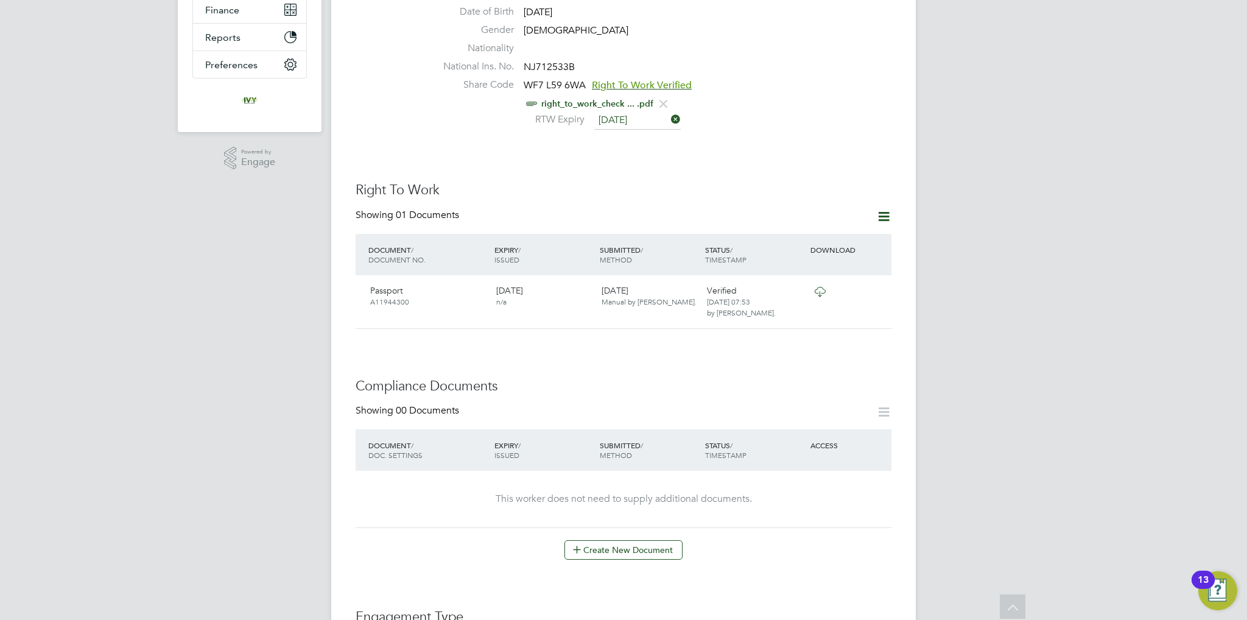
scroll to position [305, 0]
click at [596, 540] on button "Create New Document" at bounding box center [624, 549] width 118 height 19
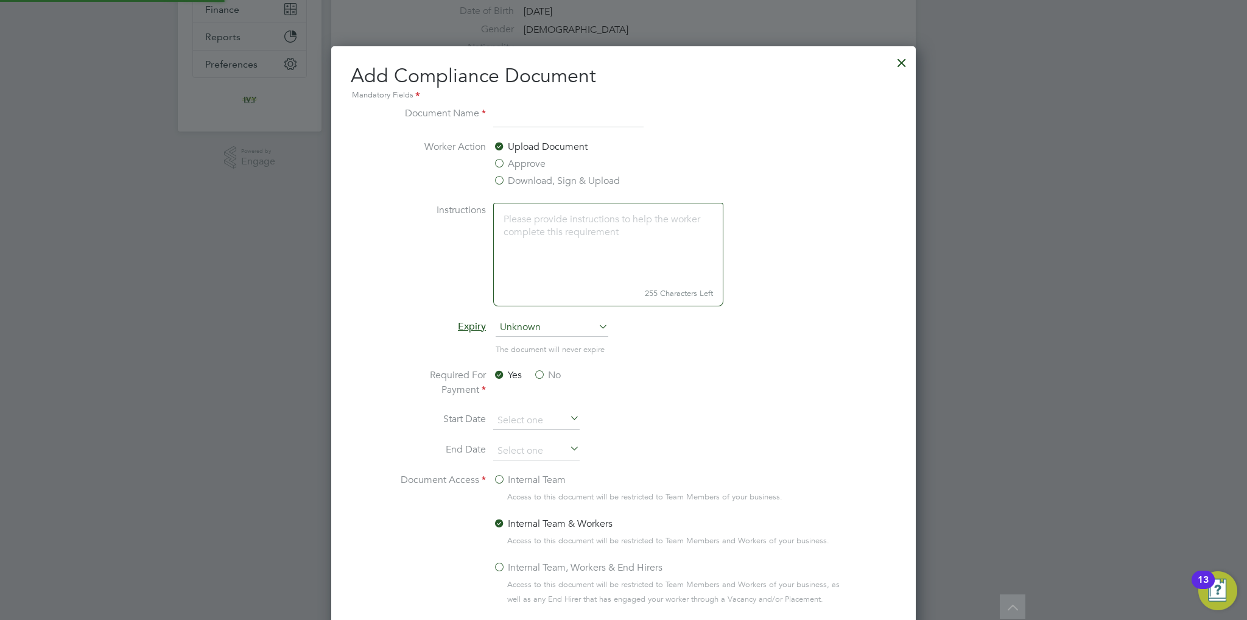
scroll to position [637, 585]
type input "CSCS"
click at [538, 372] on label "No" at bounding box center [547, 375] width 27 height 15
click at [0, 0] on input "No" at bounding box center [0, 0] width 0 height 0
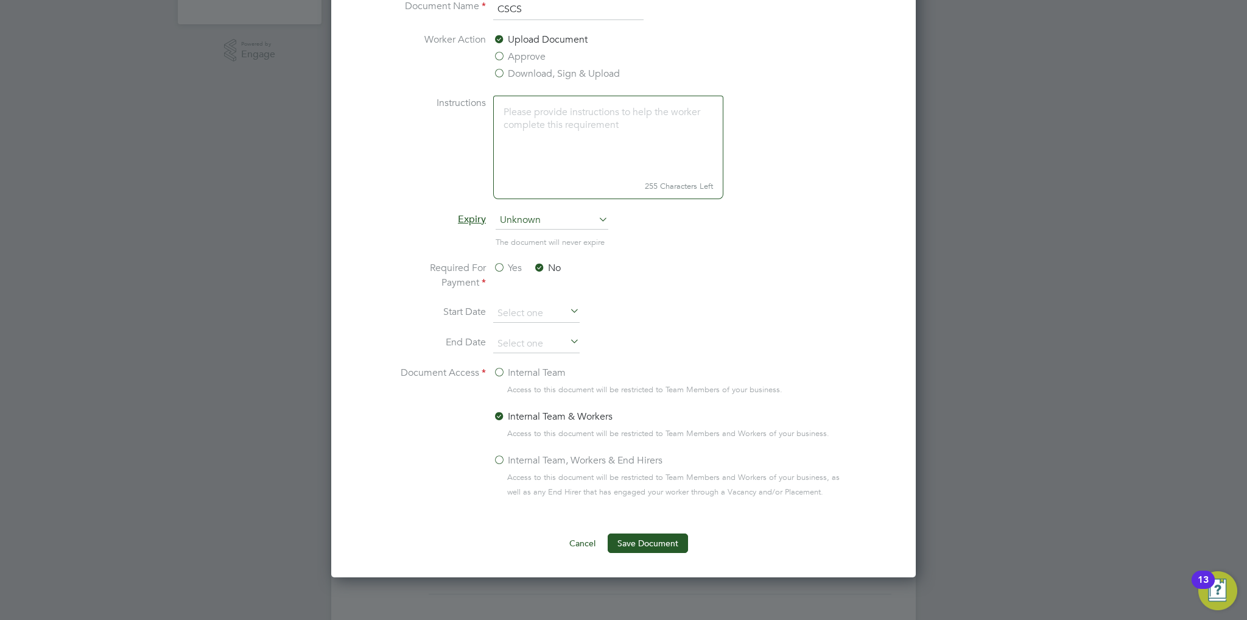
scroll to position [426, 0]
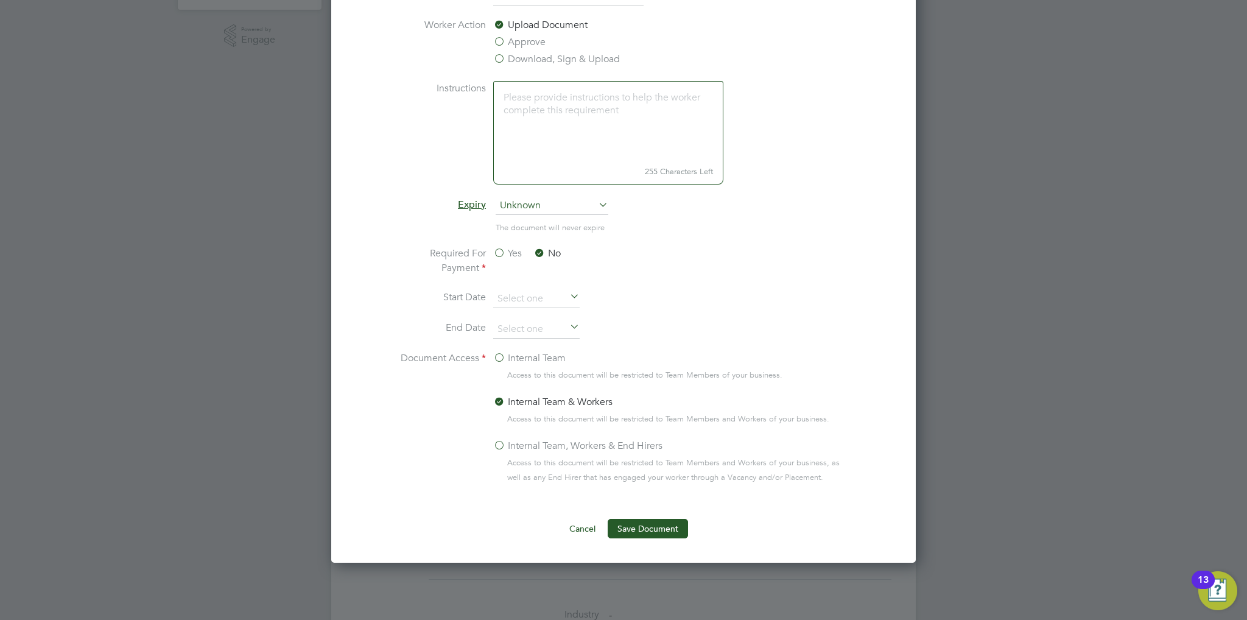
click at [498, 362] on label "Internal Team" at bounding box center [529, 358] width 72 height 15
click at [0, 0] on input "Internal Team" at bounding box center [0, 0] width 0 height 0
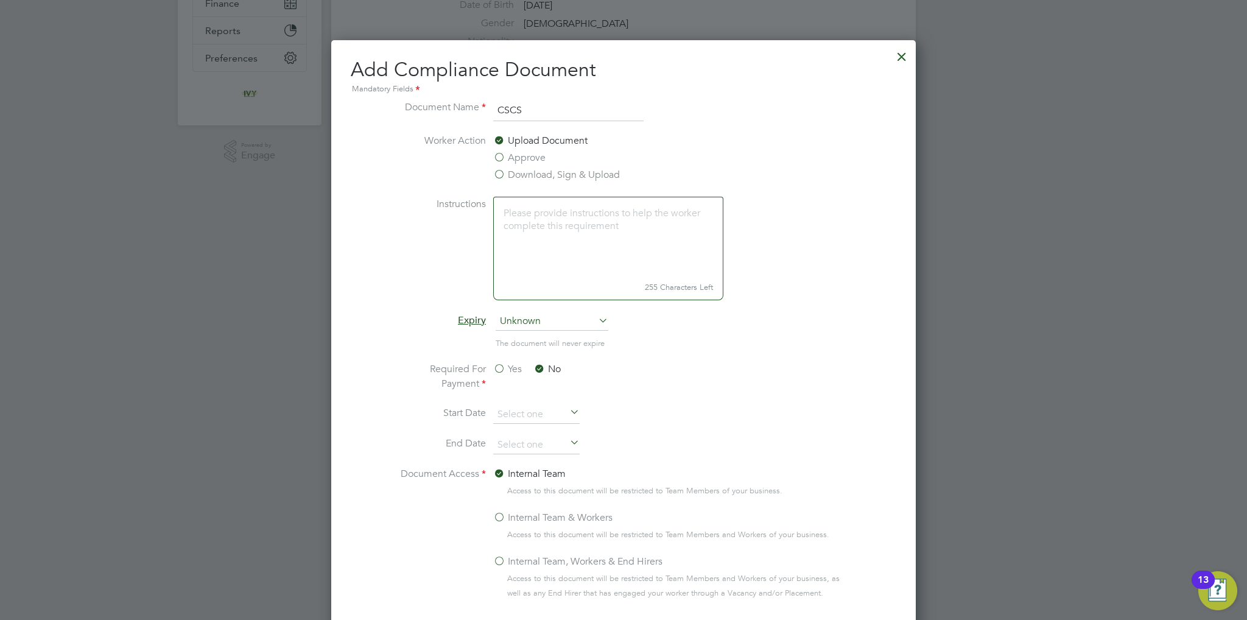
scroll to position [305, 0]
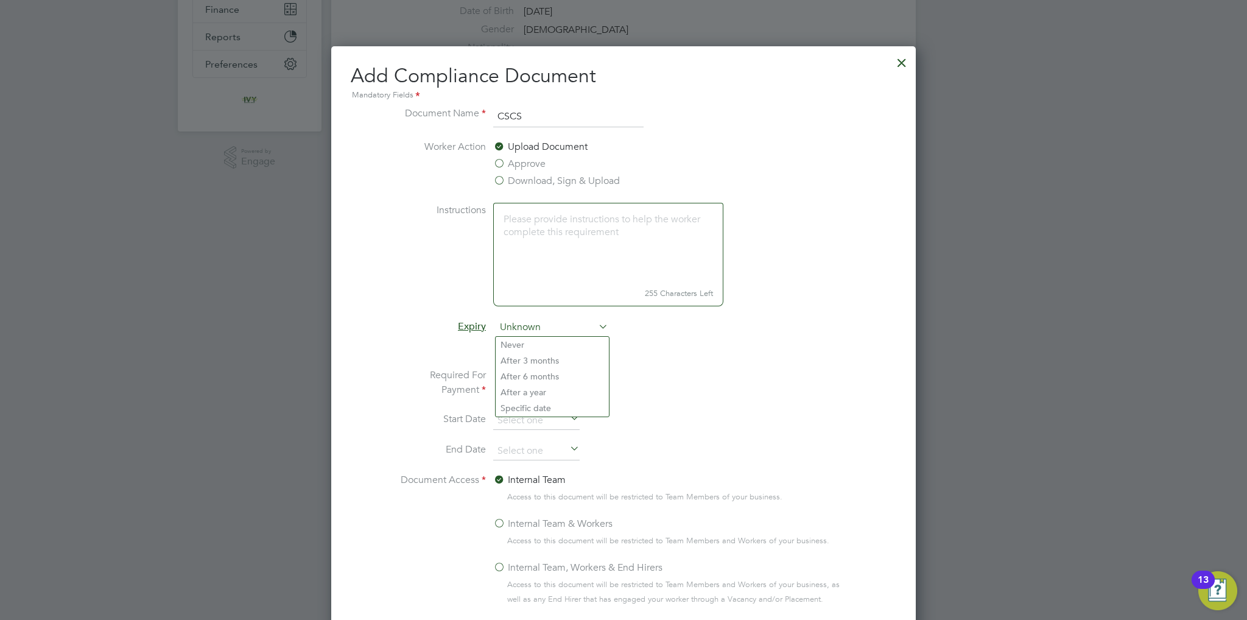
click at [560, 326] on span "Unknown" at bounding box center [552, 328] width 113 height 18
click at [554, 400] on li "Specific date" at bounding box center [552, 408] width 113 height 16
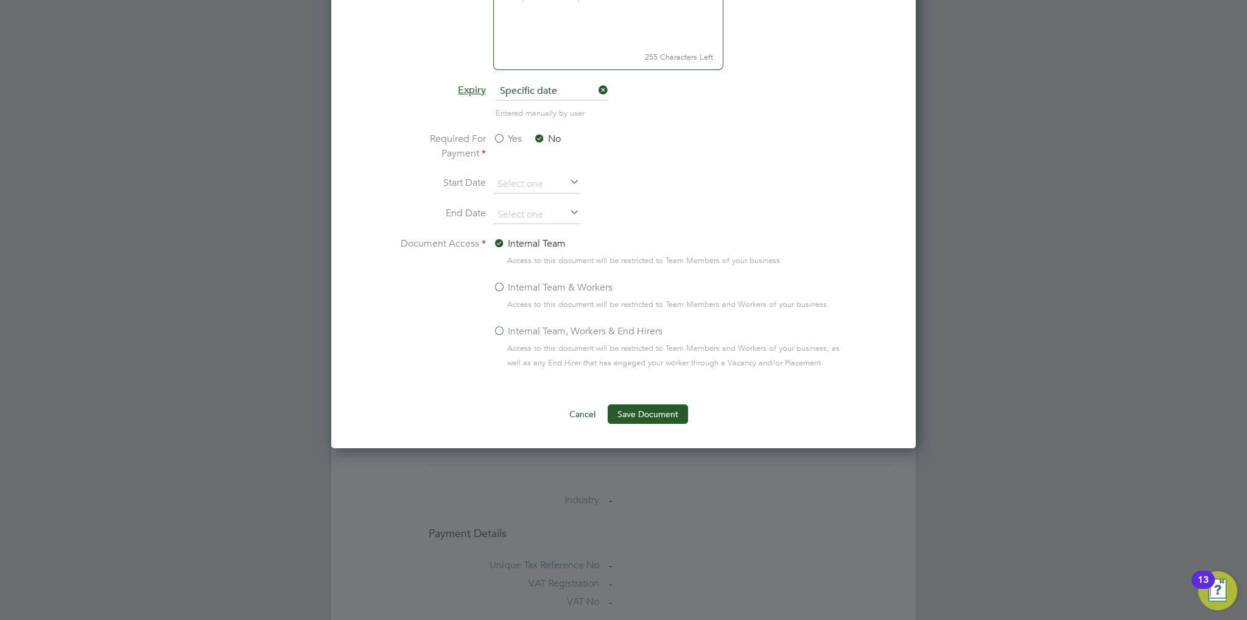
scroll to position [548, 0]
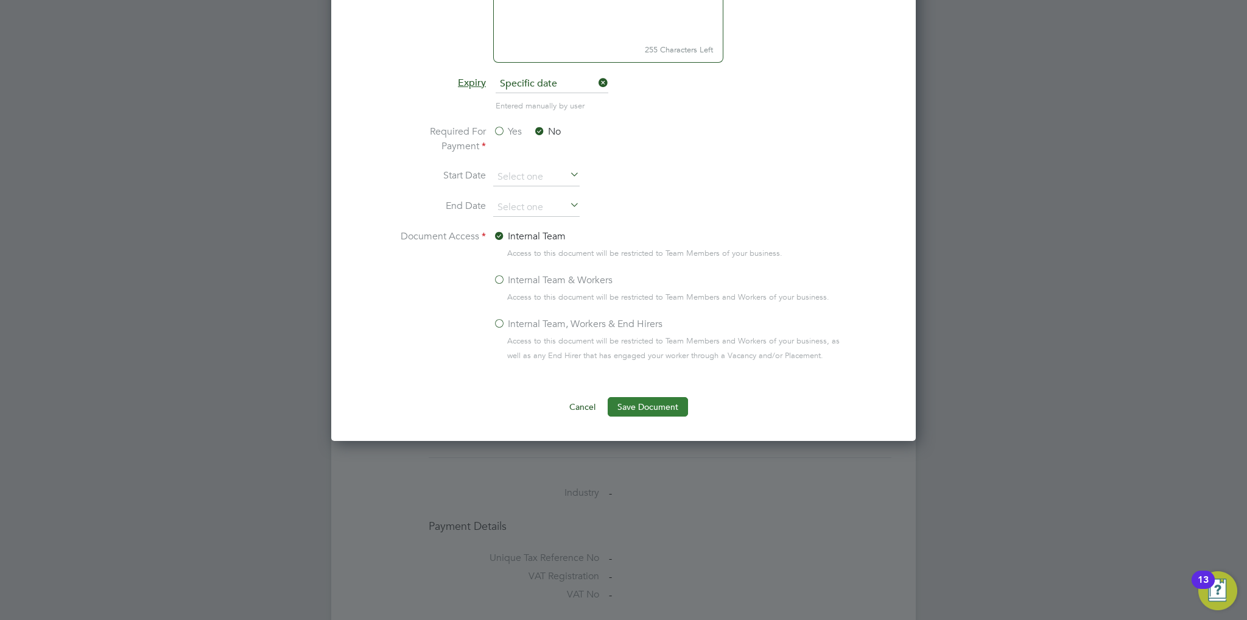
click at [663, 409] on button "Save Document" at bounding box center [648, 406] width 80 height 19
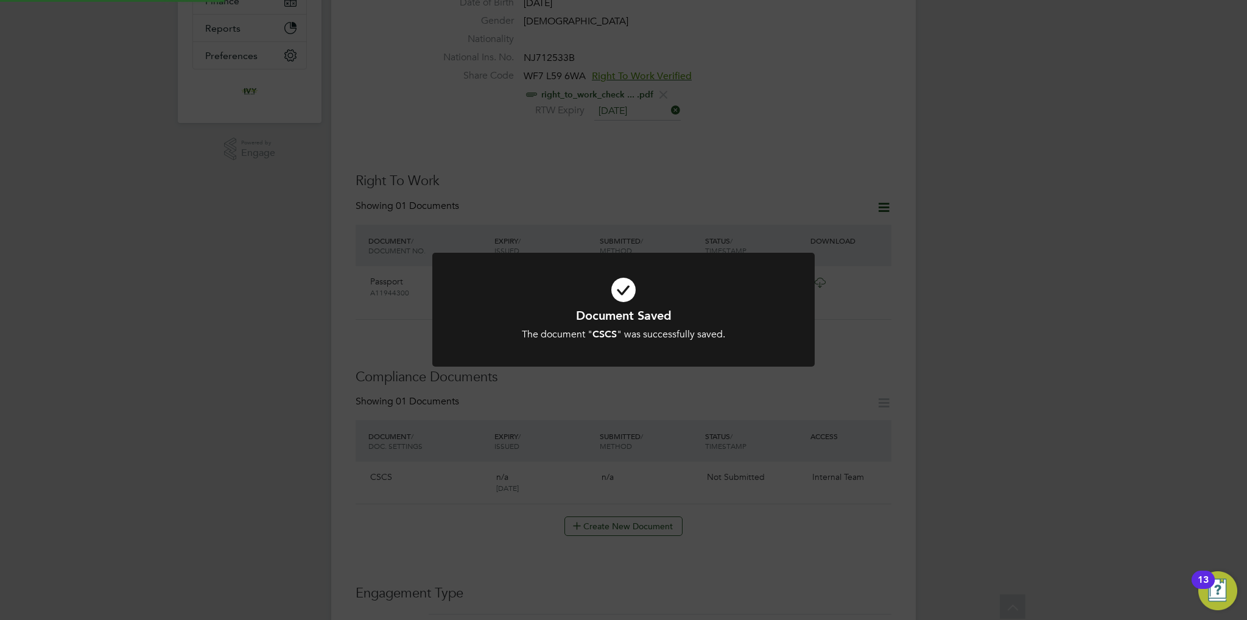
scroll to position [305, 0]
click at [684, 310] on h1 "Document Saved" at bounding box center [623, 316] width 317 height 16
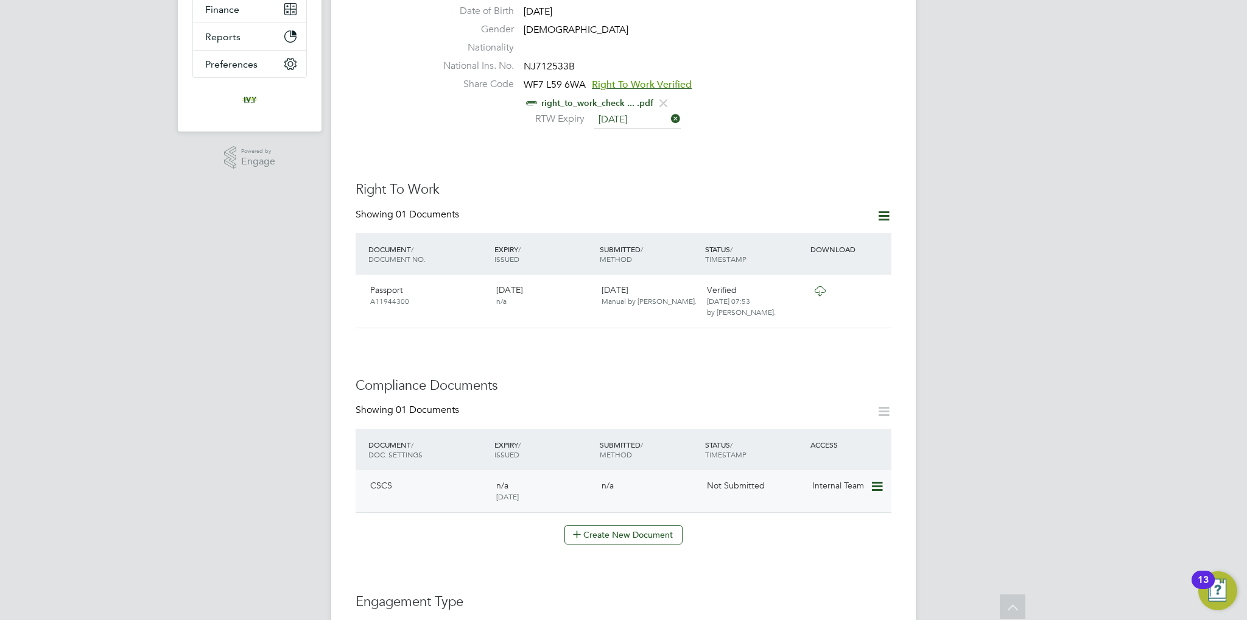
click at [874, 479] on icon at bounding box center [876, 486] width 12 height 15
click at [833, 518] on li "Submit Document" at bounding box center [839, 519] width 85 height 17
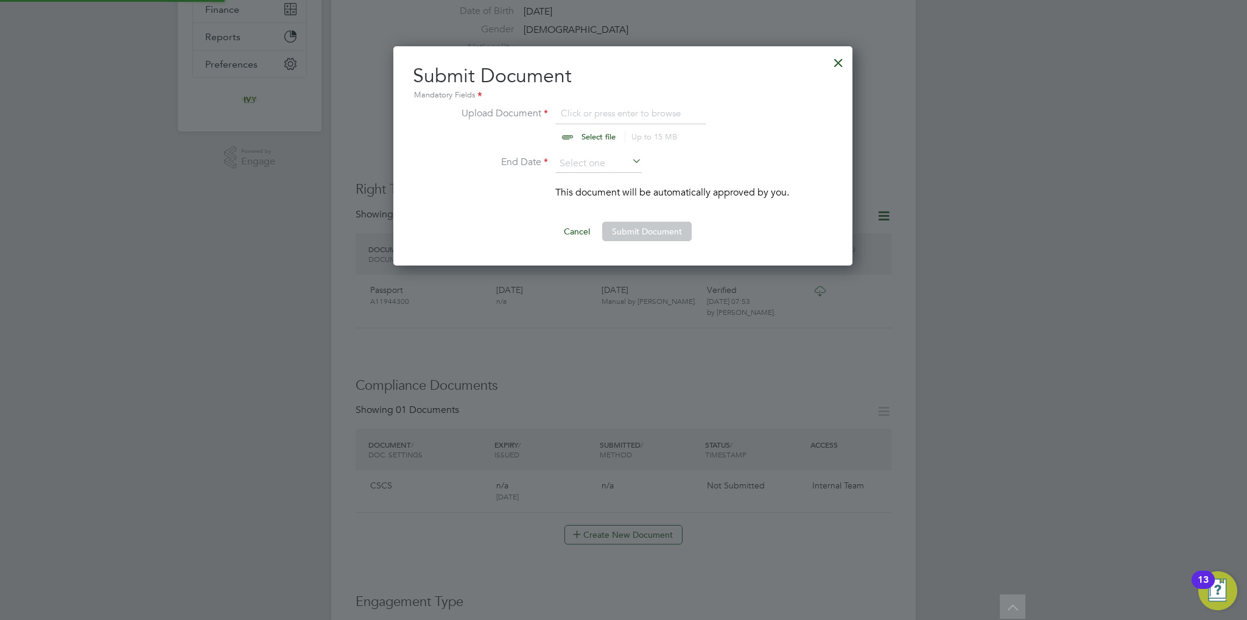
scroll to position [219, 460]
click at [587, 130] on input "file" at bounding box center [610, 124] width 191 height 37
type input "C:\fakepath\HG CSCS.jpg"
click at [573, 157] on input at bounding box center [598, 164] width 86 height 18
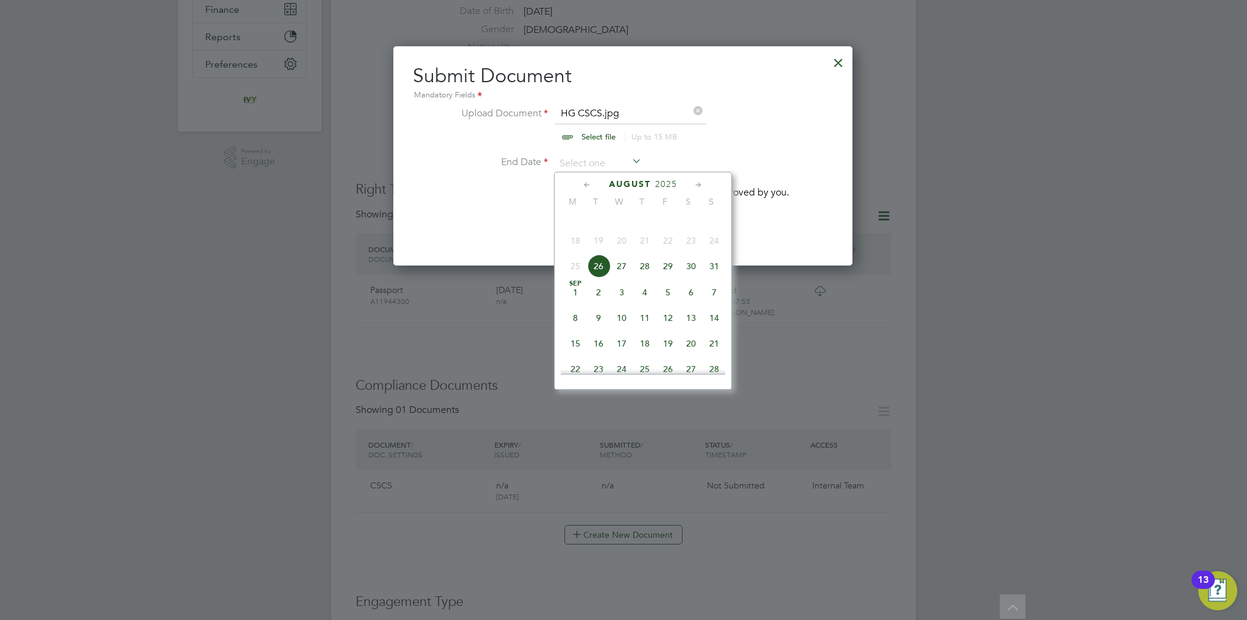
click at [657, 184] on span "2025" at bounding box center [666, 184] width 22 height 10
click at [665, 301] on span "2029" at bounding box center [668, 289] width 23 height 23
click at [597, 275] on span "24" at bounding box center [598, 263] width 23 height 23
type input "24 Jul 2029"
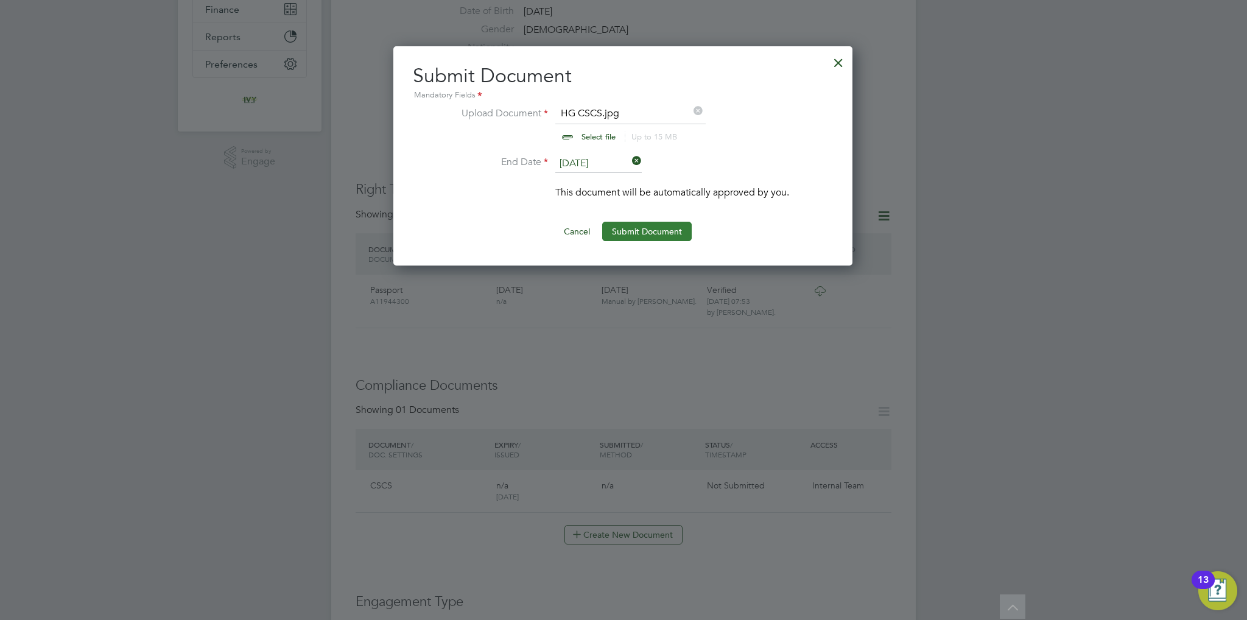
click at [650, 227] on button "Submit Document" at bounding box center [647, 231] width 90 height 19
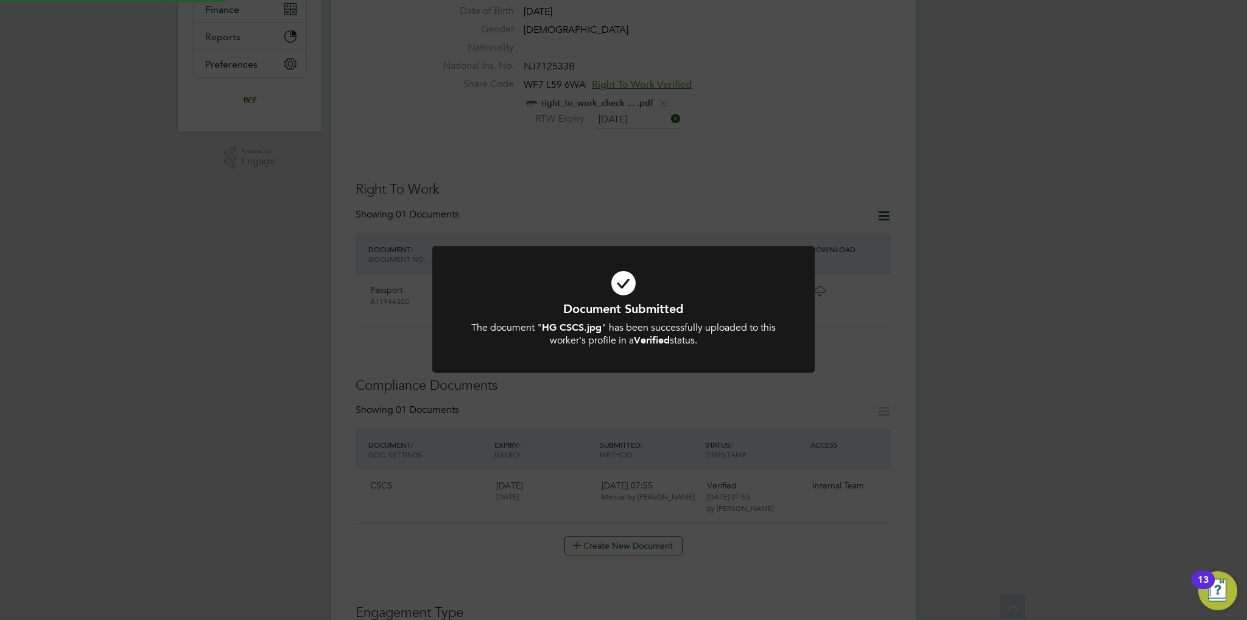
click at [657, 312] on h1 "Document Submitted" at bounding box center [623, 309] width 317 height 16
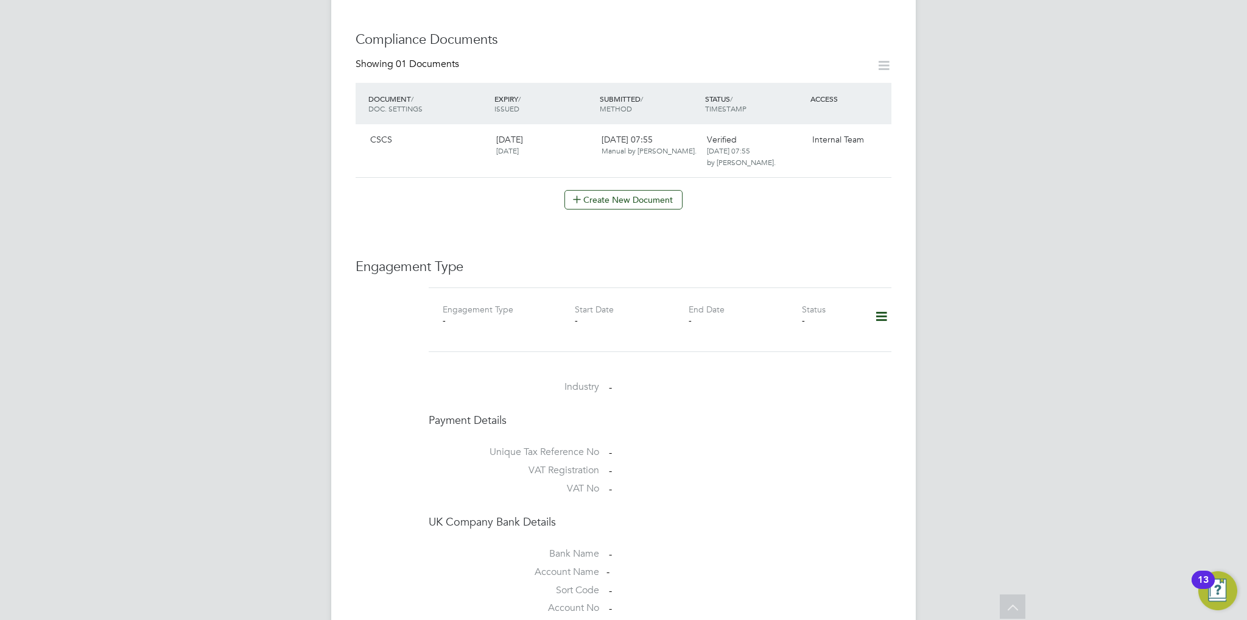
scroll to position [731, 0]
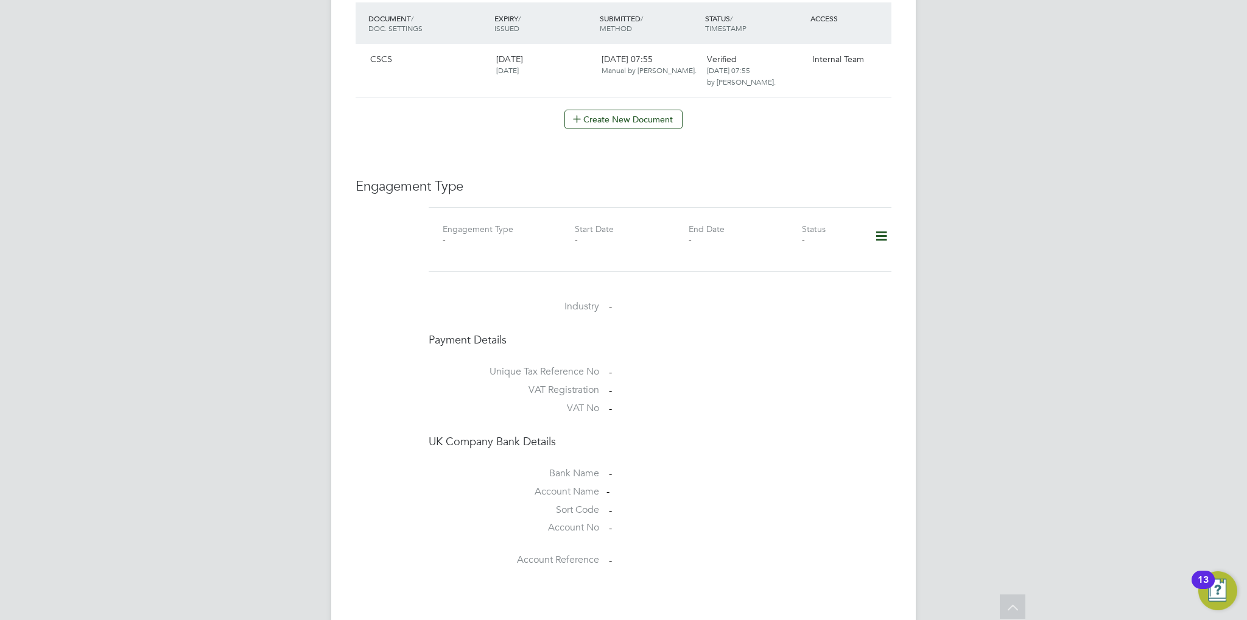
click at [881, 230] on icon at bounding box center [881, 236] width 21 height 28
click at [817, 264] on li "Edit Engagement Type" at bounding box center [819, 258] width 138 height 17
click at [811, 277] on li "Add Engagement Type" at bounding box center [819, 275] width 138 height 17
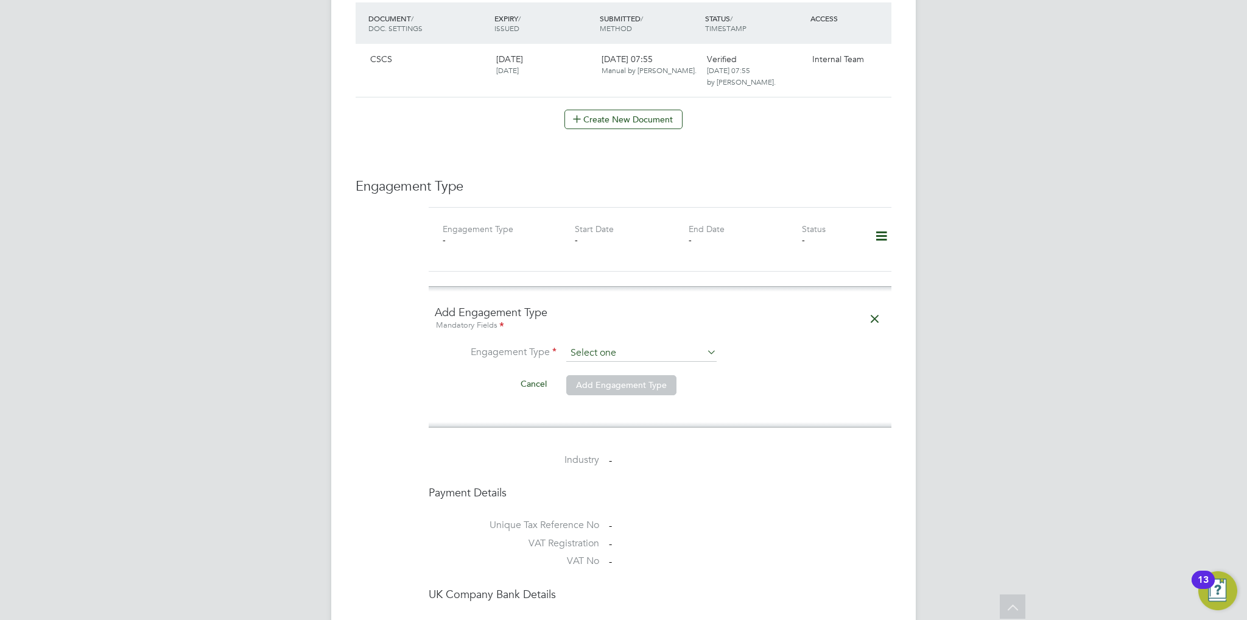
click at [639, 345] on input at bounding box center [641, 353] width 150 height 17
click at [626, 409] on li "Umbrella" at bounding box center [641, 410] width 151 height 18
type input "Umbrella"
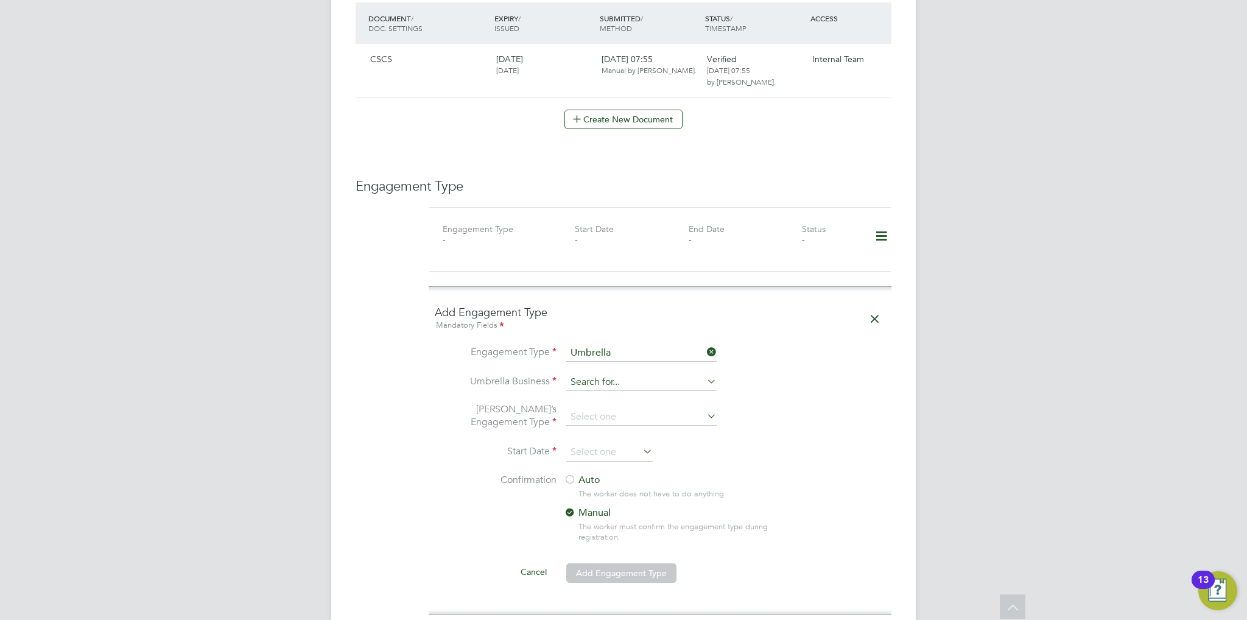
click at [622, 374] on input at bounding box center [641, 382] width 150 height 17
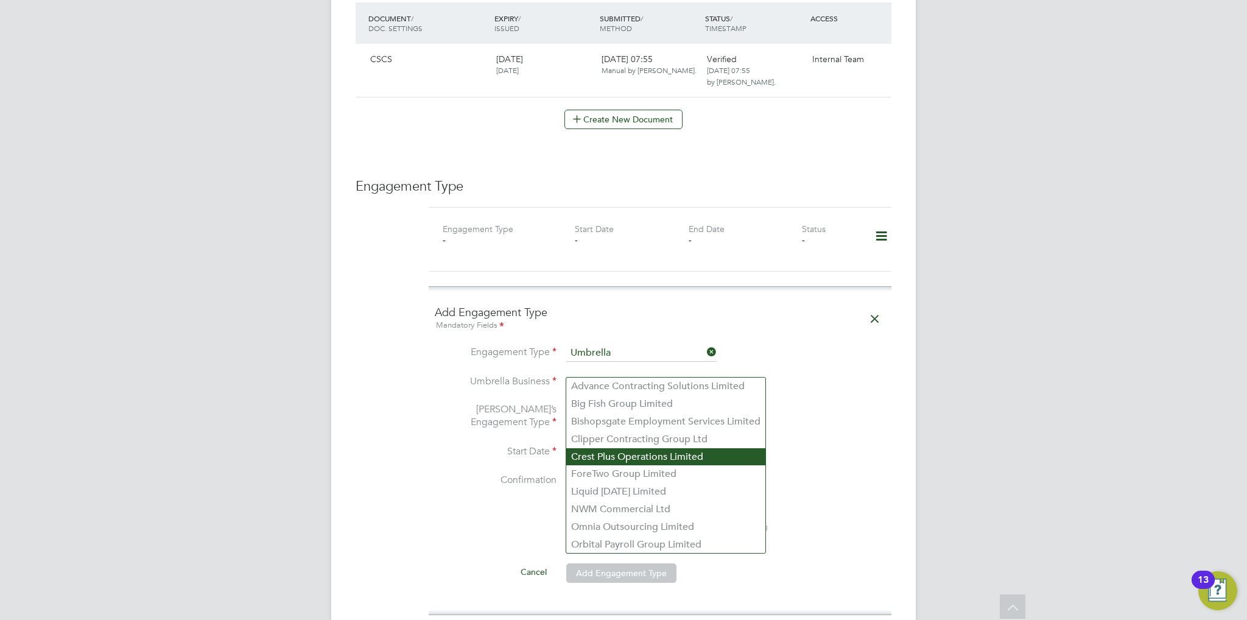
click at [652, 462] on li "Crest Plus Operations Limited" at bounding box center [665, 457] width 199 height 18
type input "Crest Plus Operations Limited"
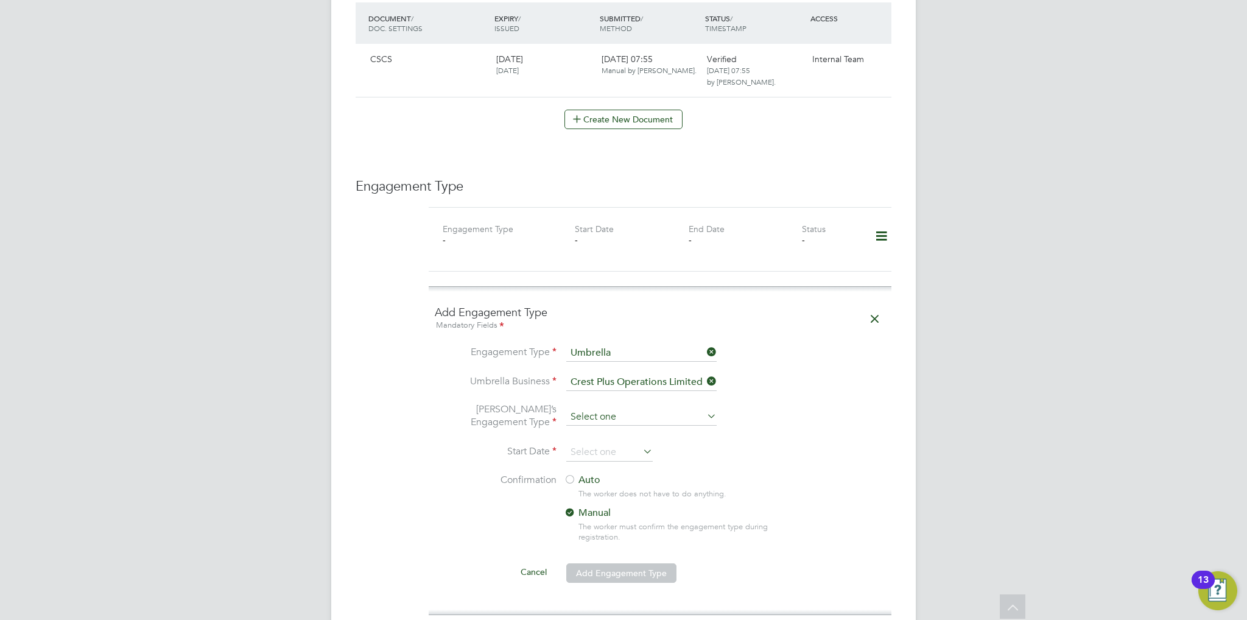
click at [641, 409] on input at bounding box center [641, 417] width 150 height 17
click at [643, 488] on li "PAYE Umbrella" at bounding box center [641, 491] width 151 height 18
type input "PAYE Umbrella"
click at [622, 443] on input at bounding box center [609, 452] width 86 height 18
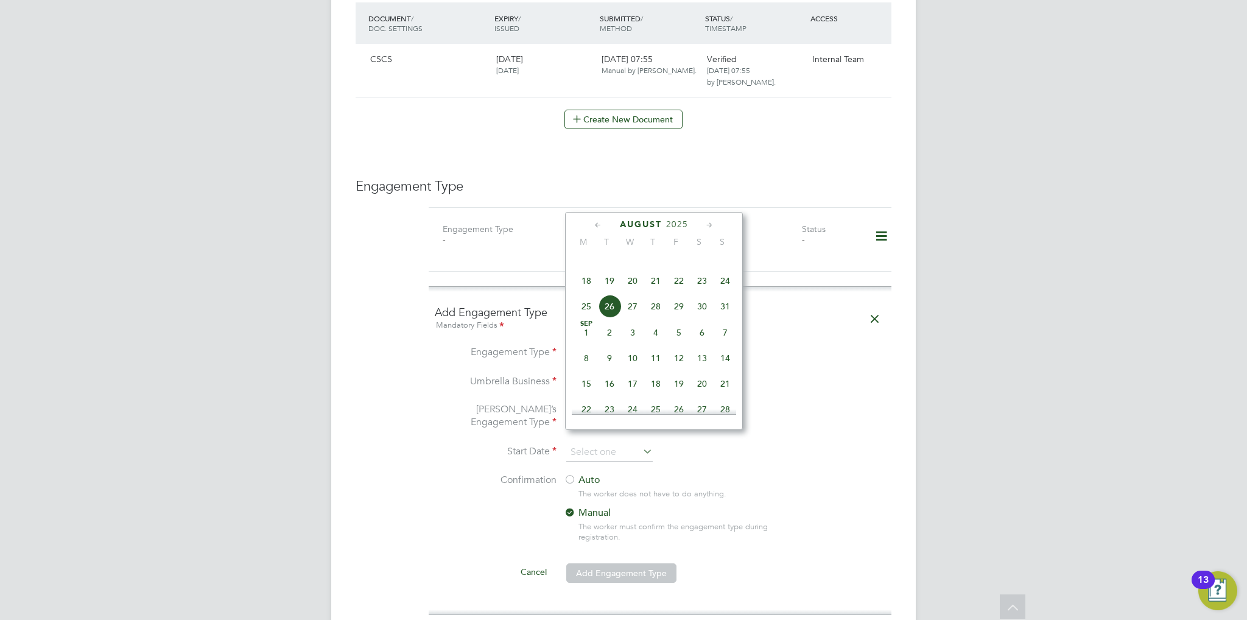
click at [608, 318] on span "26" at bounding box center [609, 306] width 23 height 23
type input "26 Aug 2025"
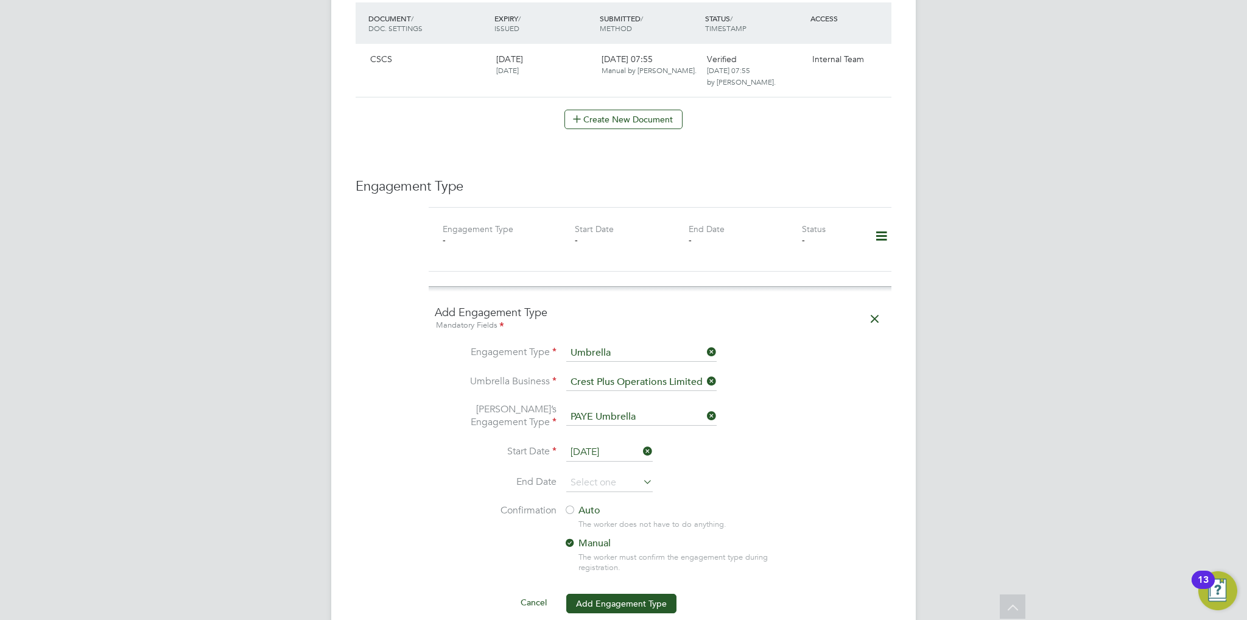
click at [593, 504] on label "Auto" at bounding box center [673, 510] width 219 height 13
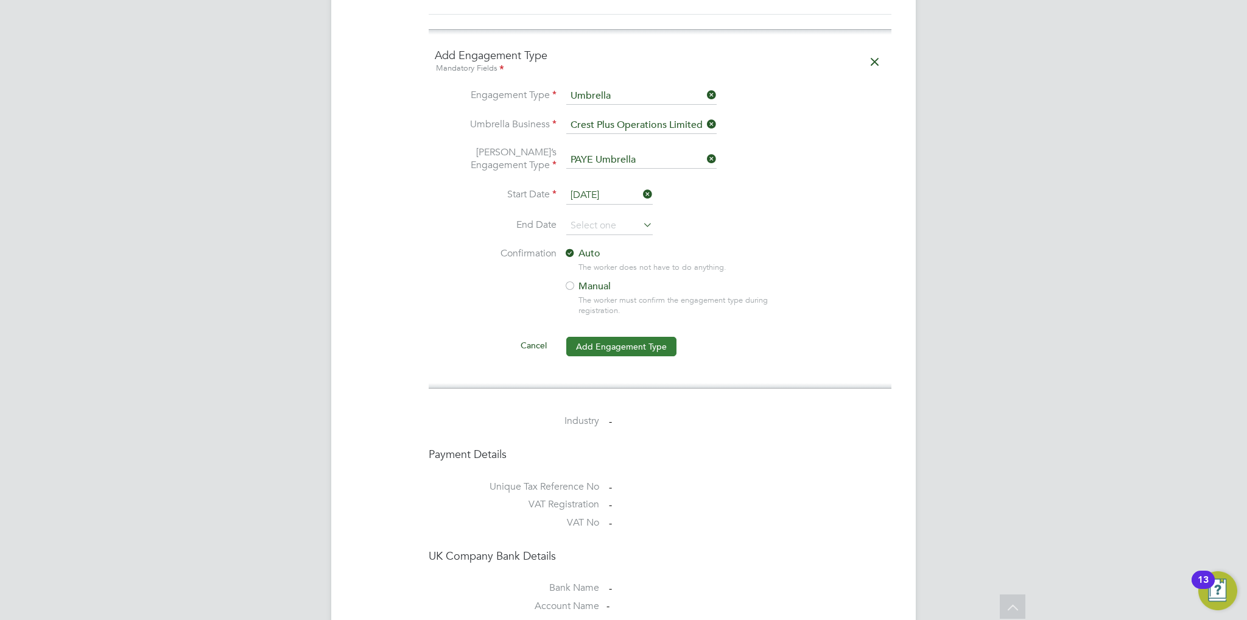
scroll to position [914, 0]
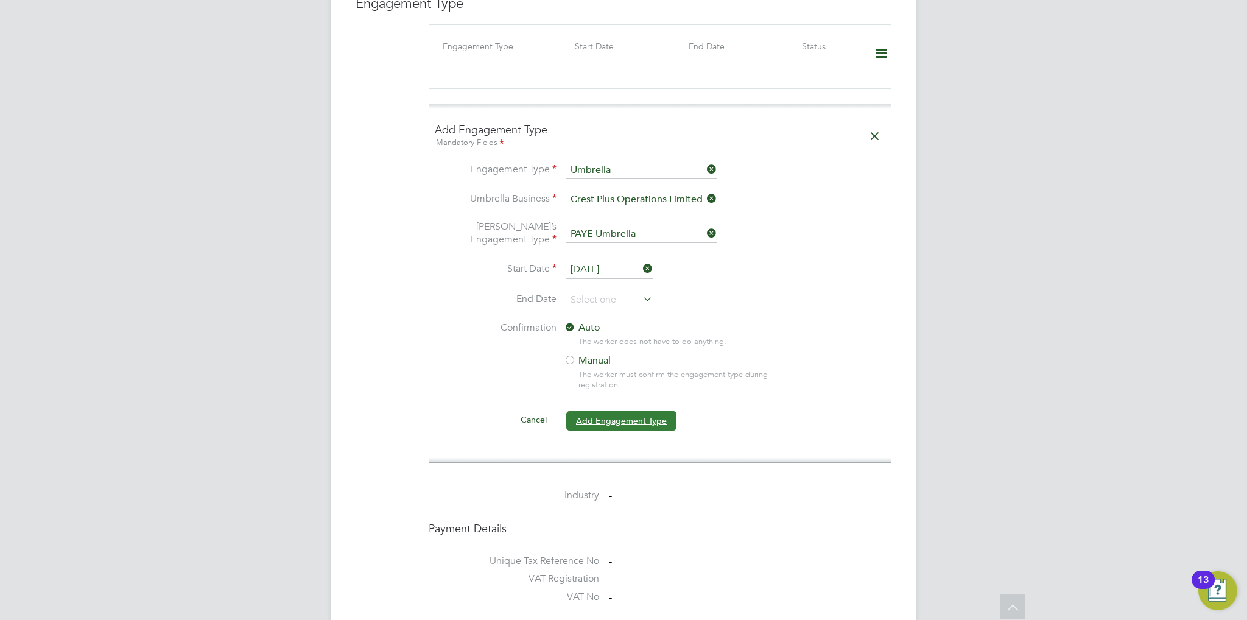
click at [626, 411] on button "Add Engagement Type" at bounding box center [621, 420] width 110 height 19
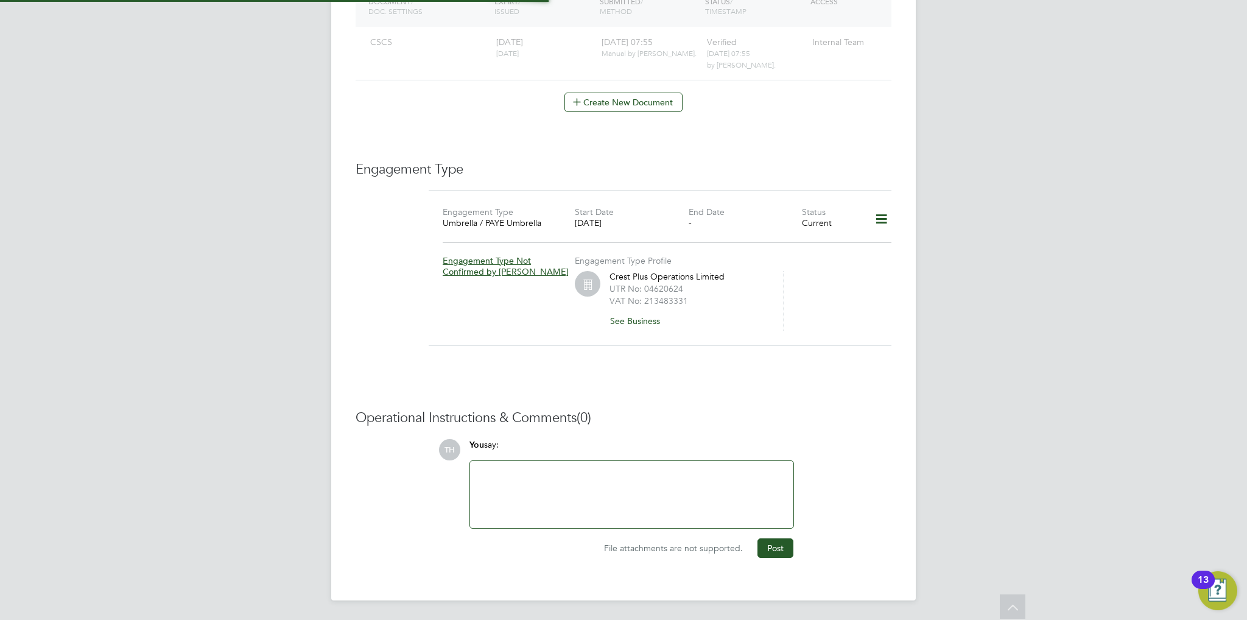
scroll to position [733, 0]
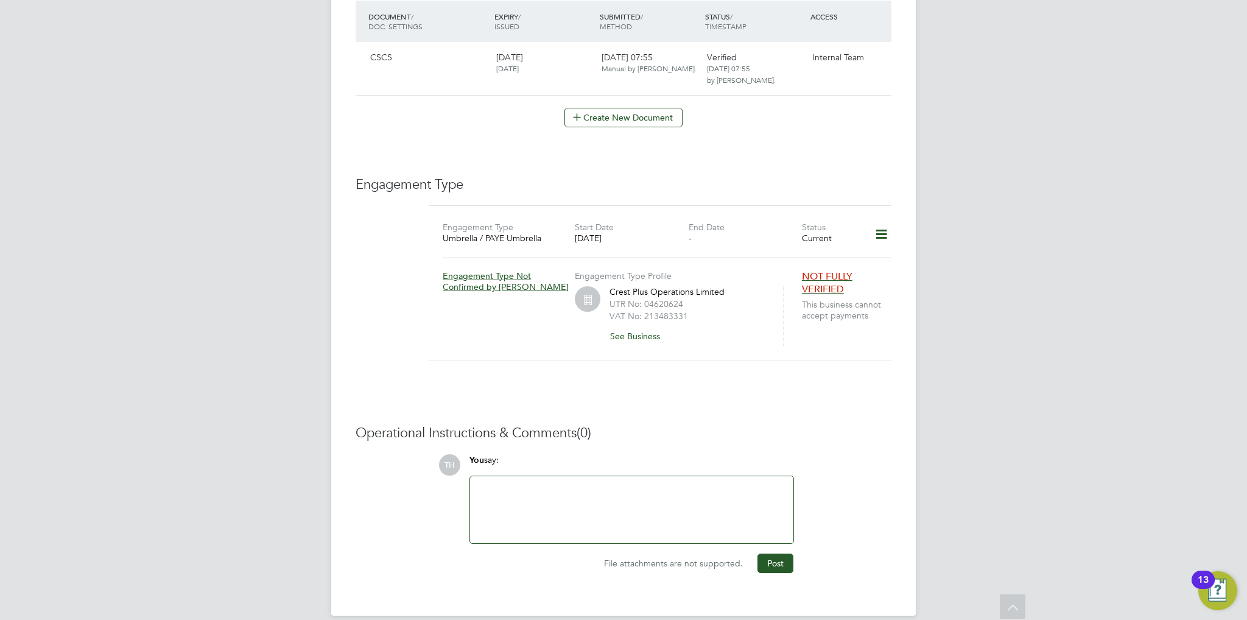
click at [556, 487] on div at bounding box center [632, 510] width 309 height 52
paste div
click at [687, 498] on div "NOK - Eze Nwaokeji, Friend -" at bounding box center [632, 510] width 309 height 52
click at [779, 554] on button "Post" at bounding box center [776, 563] width 36 height 19
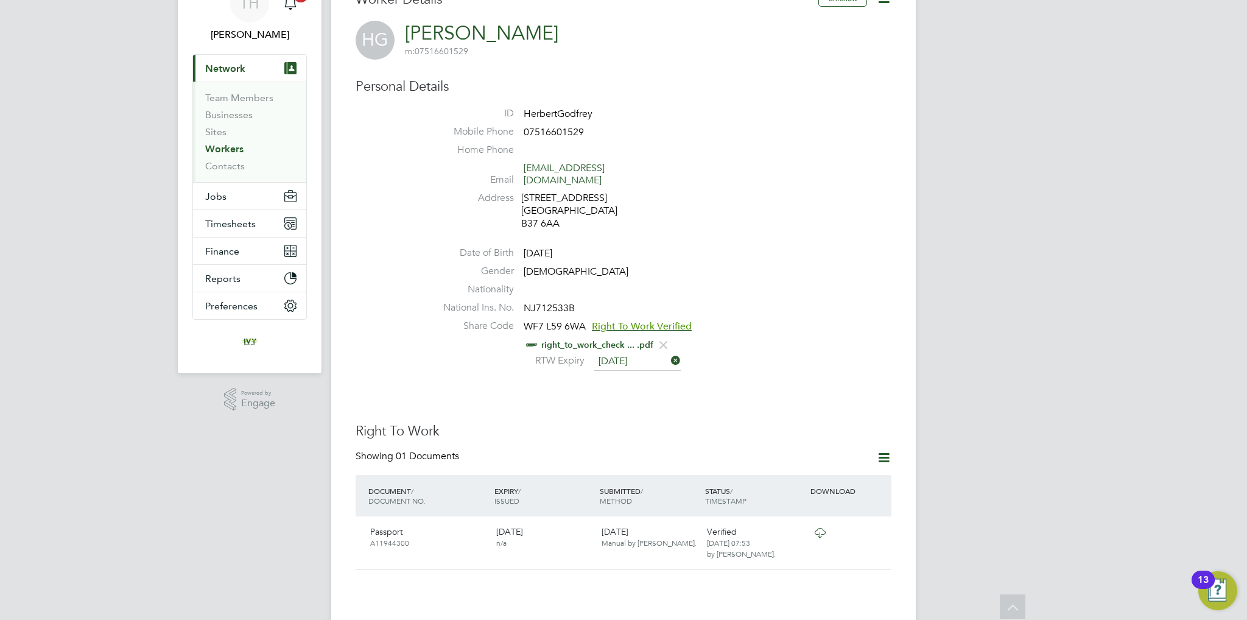
scroll to position [0, 0]
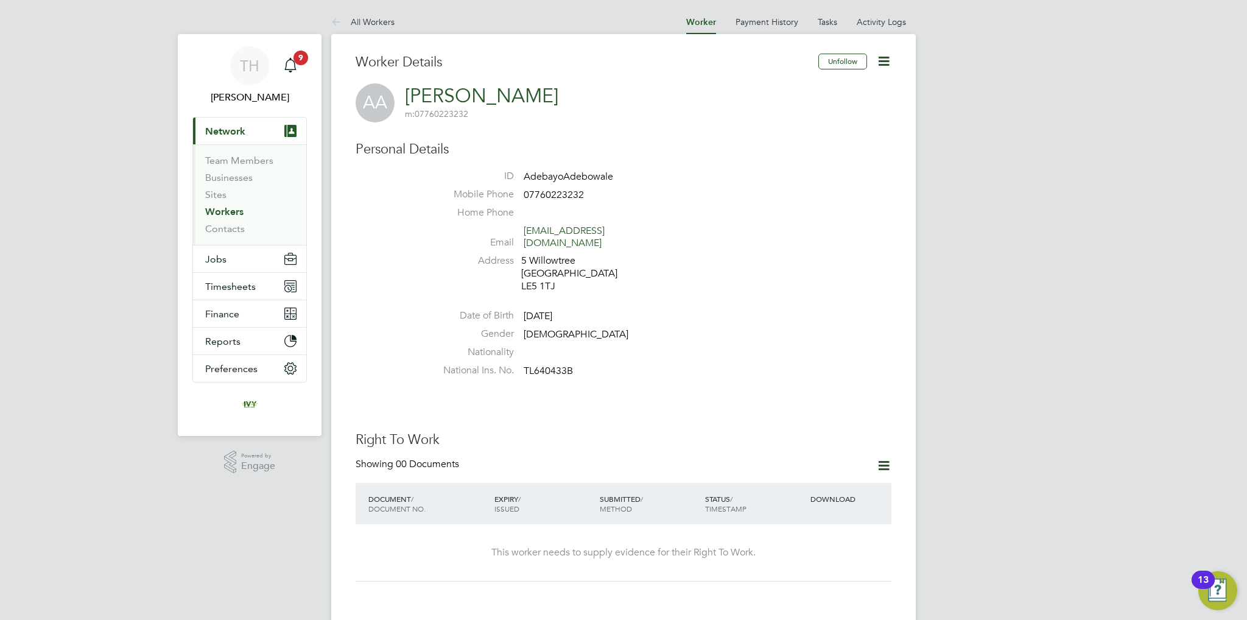
click at [882, 458] on icon at bounding box center [883, 465] width 15 height 15
click at [881, 458] on icon at bounding box center [883, 465] width 15 height 15
click at [800, 481] on li "Add Right To Work Document" at bounding box center [816, 482] width 147 height 17
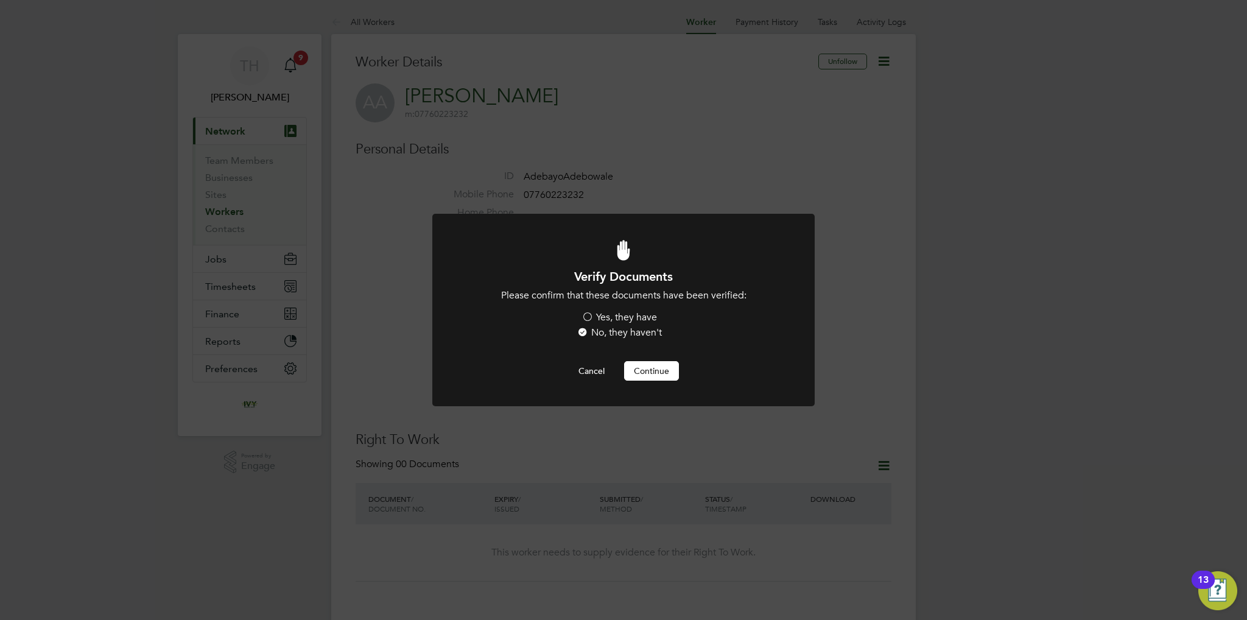
click at [604, 315] on label "Yes, they have" at bounding box center [620, 317] width 76 height 13
click at [0, 0] on input "Yes, they have" at bounding box center [0, 0] width 0 height 0
click at [646, 368] on button "Continue" at bounding box center [651, 370] width 55 height 19
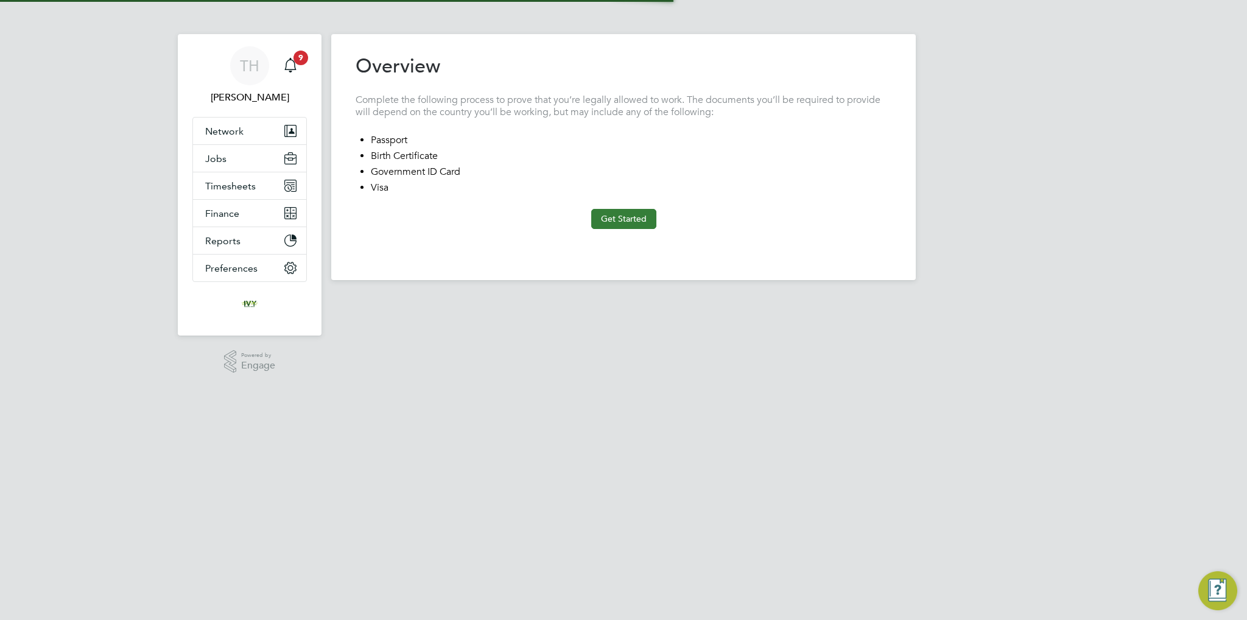
click at [638, 219] on button "Get Started" at bounding box center [623, 218] width 65 height 19
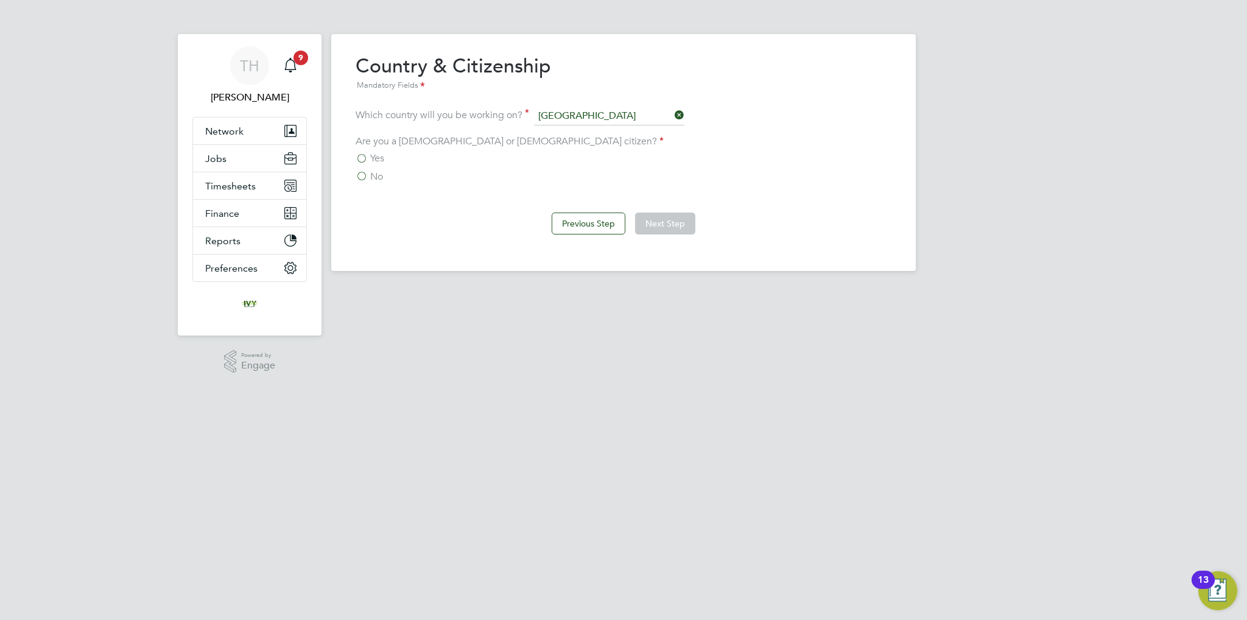
click at [368, 173] on label "No" at bounding box center [369, 177] width 27 height 12
click at [0, 0] on input "No" at bounding box center [0, 0] width 0 height 0
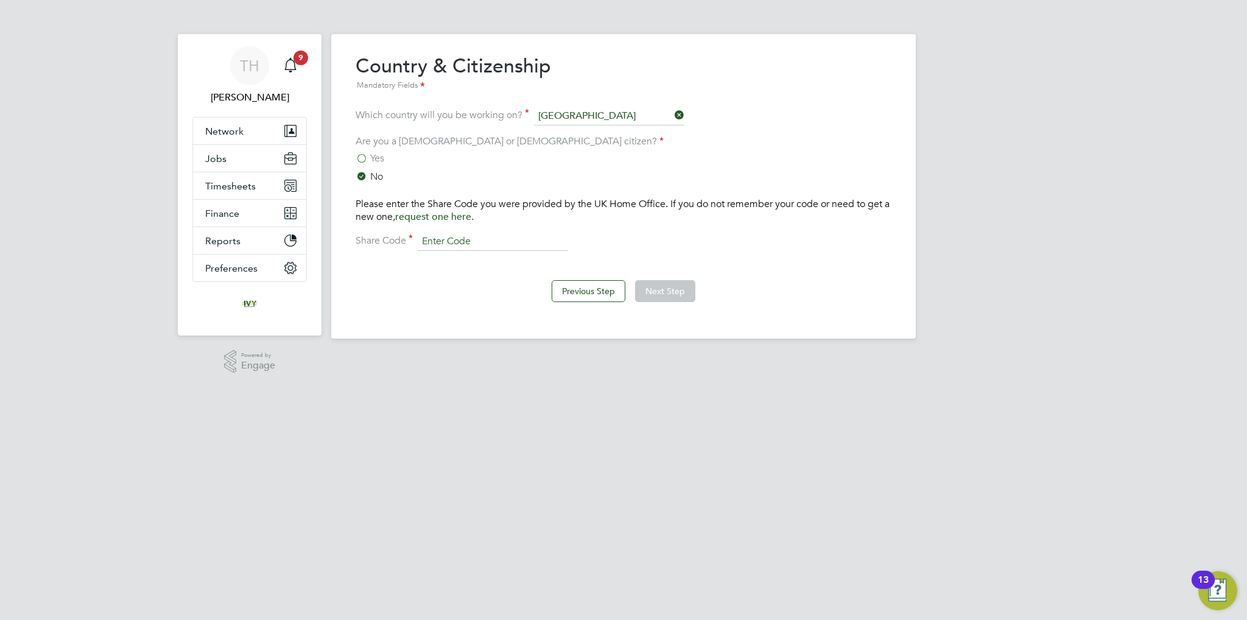
click at [470, 249] on input at bounding box center [493, 242] width 150 height 18
click at [504, 242] on input "WD6GG8" at bounding box center [493, 242] width 150 height 18
type input "WD6GG86LR"
click at [658, 294] on button "Next Step" at bounding box center [665, 291] width 60 height 22
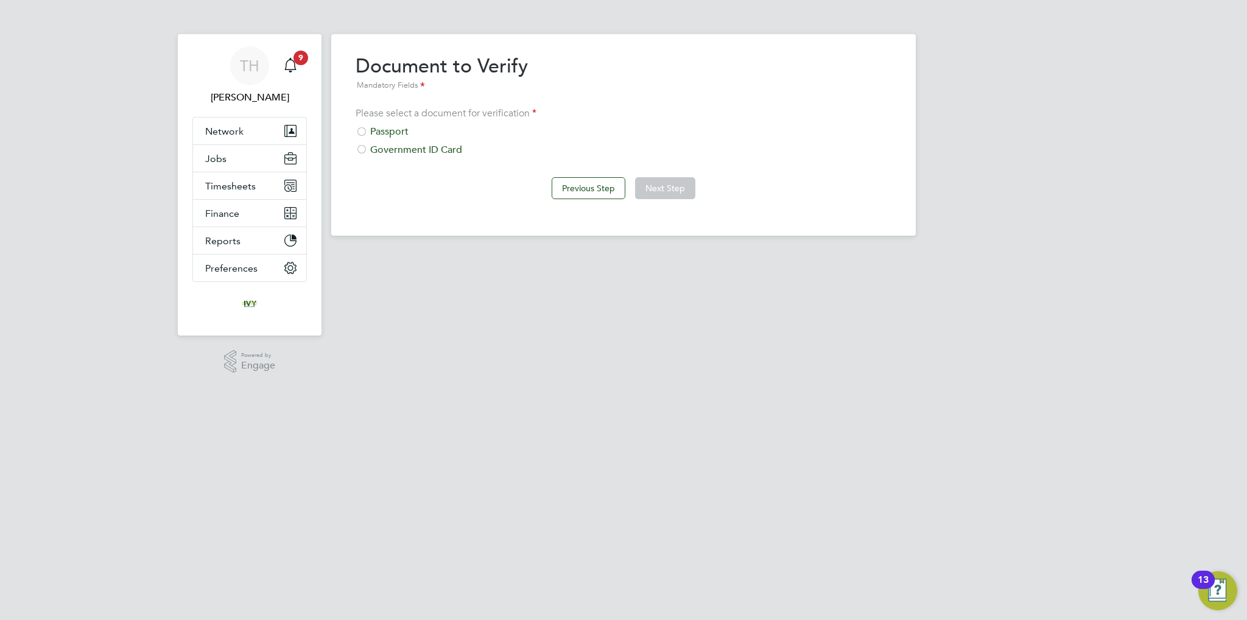
click at [357, 131] on div at bounding box center [362, 133] width 12 height 12
click at [689, 186] on button "Next Step" at bounding box center [665, 188] width 60 height 22
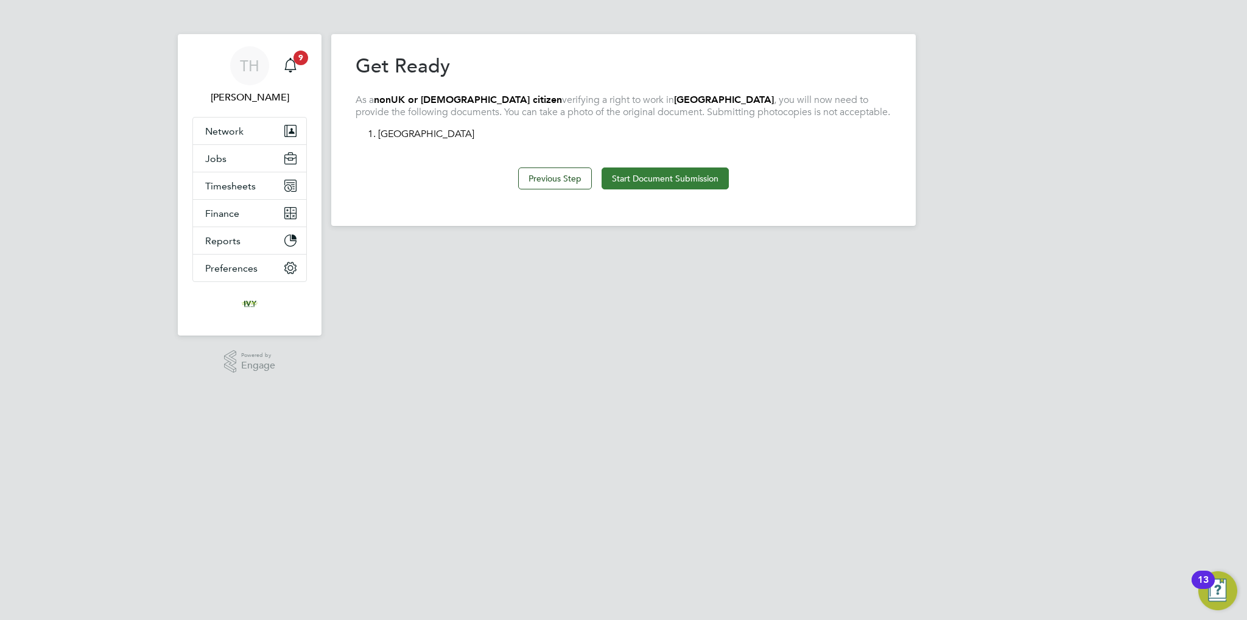
click at [658, 173] on button "Start Document Submission" at bounding box center [665, 178] width 127 height 22
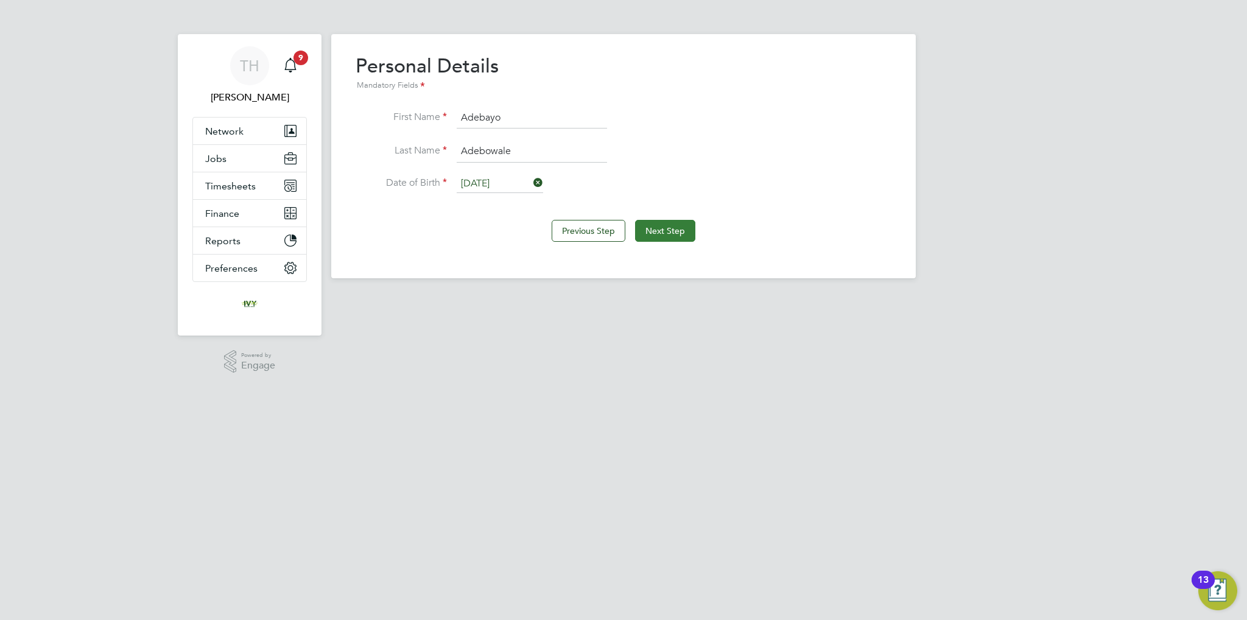
click at [690, 230] on button "Next Step" at bounding box center [665, 231] width 60 height 22
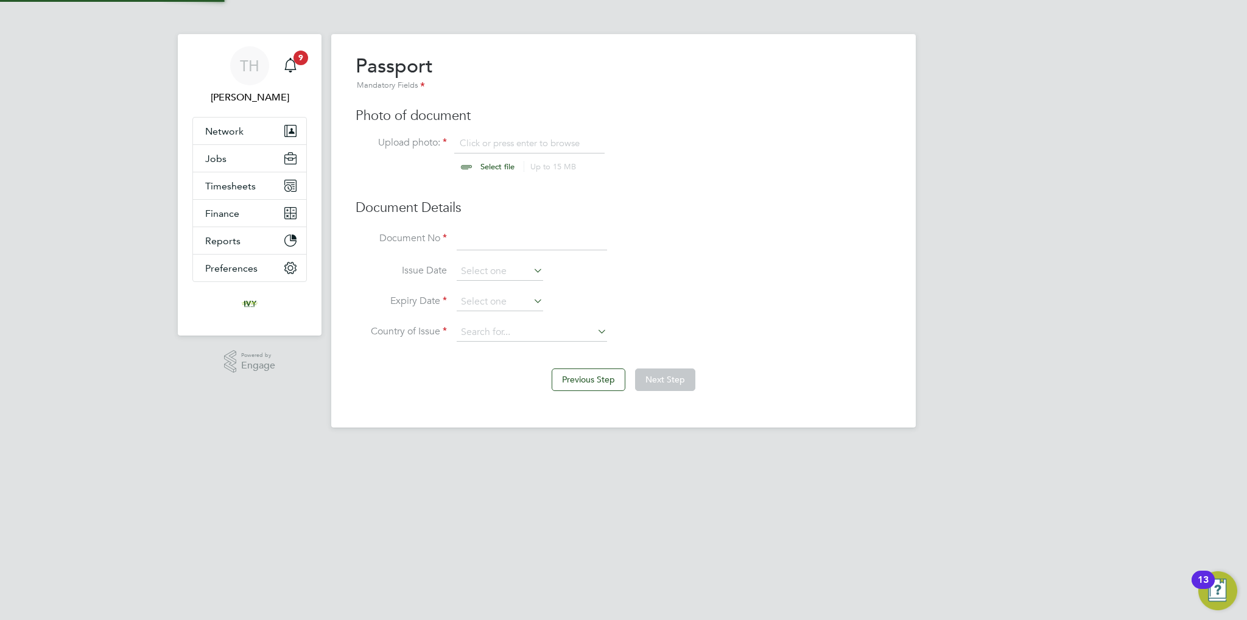
scroll to position [16, 151]
click at [488, 163] on input "file" at bounding box center [509, 155] width 191 height 37
type input "C:\fakepath\A Adebowale PP.jpg"
click at [471, 242] on input at bounding box center [532, 240] width 150 height 22
type input "B00719312"
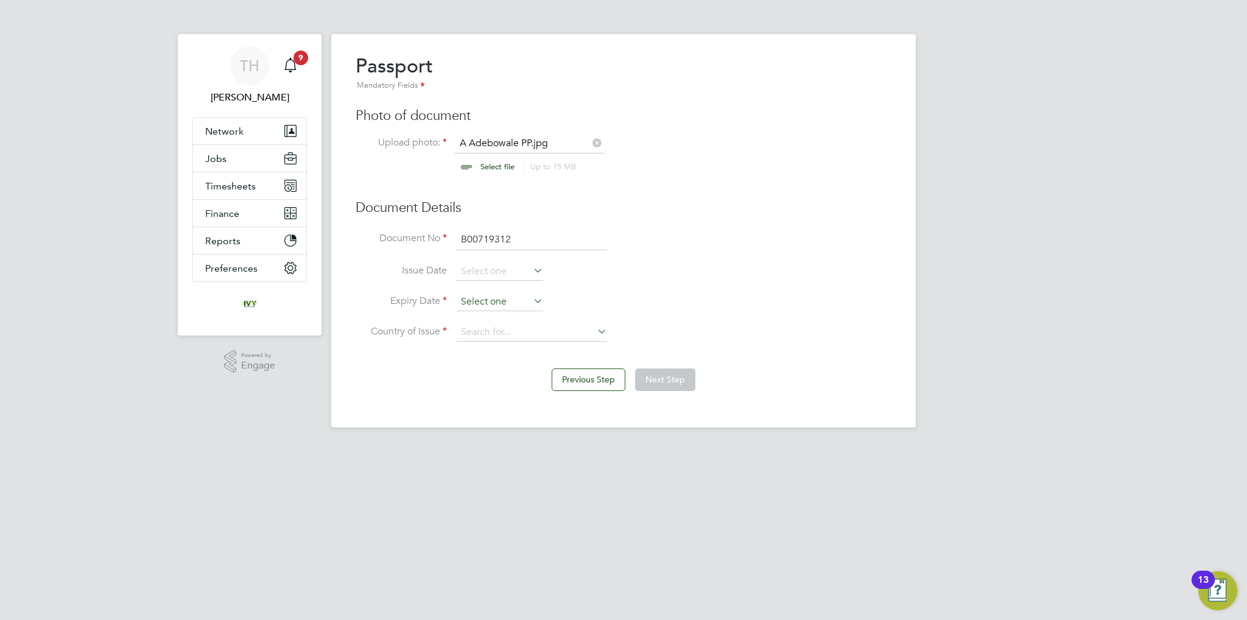
click at [495, 301] on input at bounding box center [500, 302] width 86 height 18
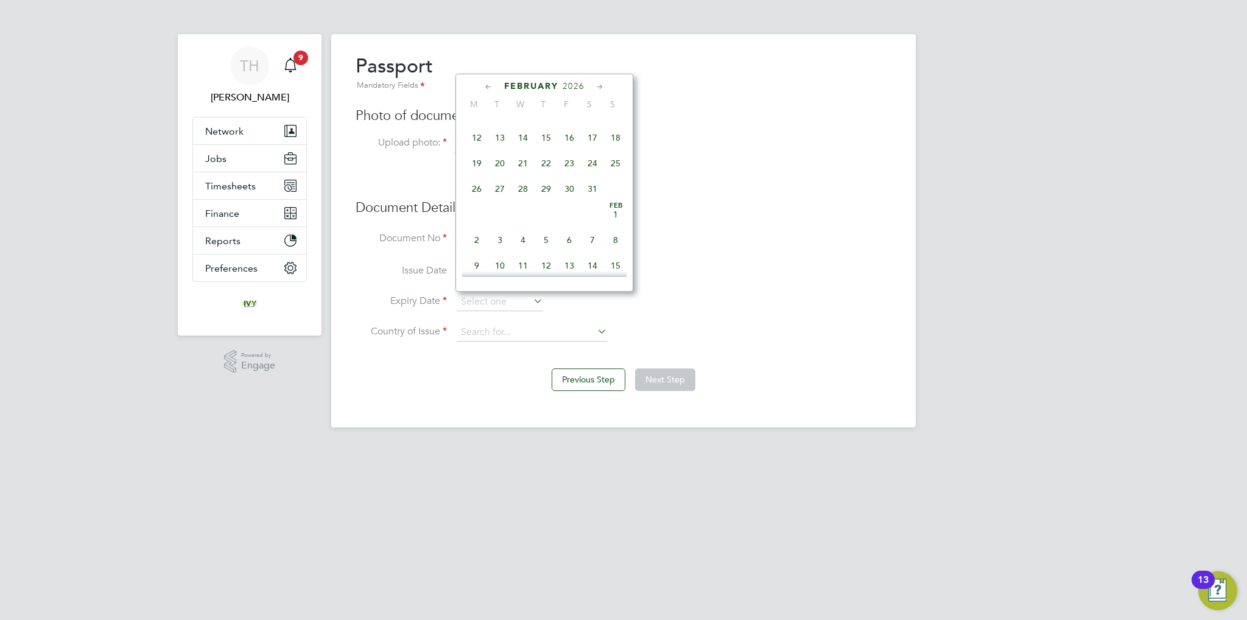
scroll to position [1191, 0]
click at [562, 87] on div "[DATE]" at bounding box center [544, 86] width 164 height 12
click at [577, 83] on span "2026" at bounding box center [574, 86] width 22 height 10
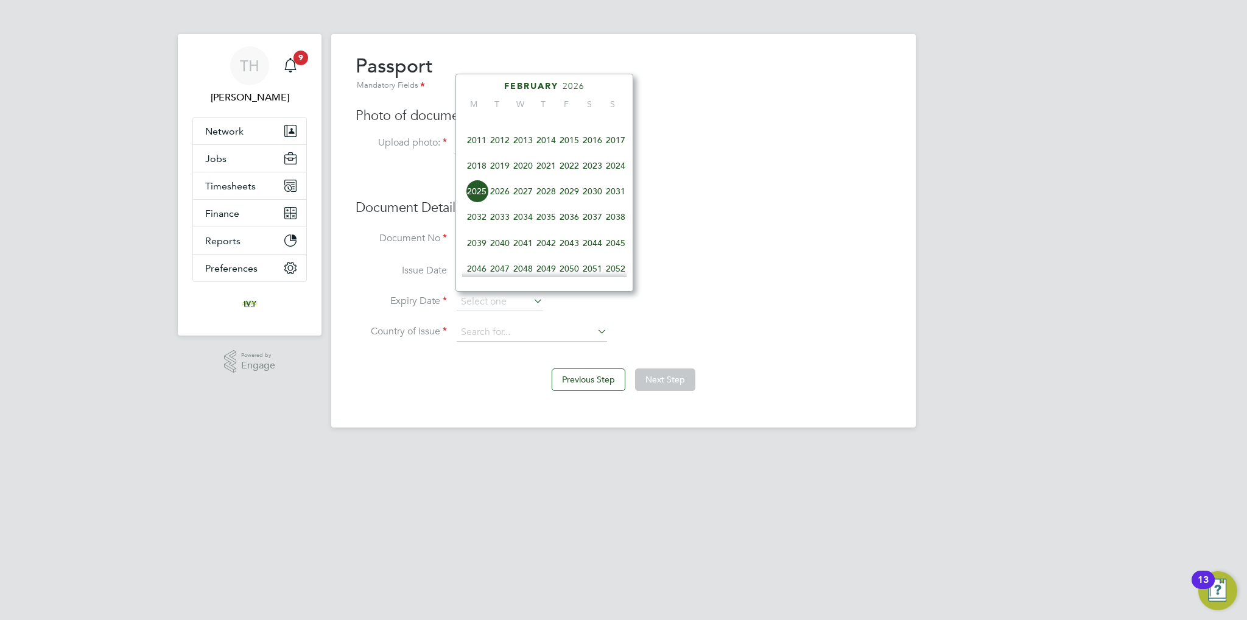
click at [524, 203] on span "2027" at bounding box center [523, 191] width 23 height 23
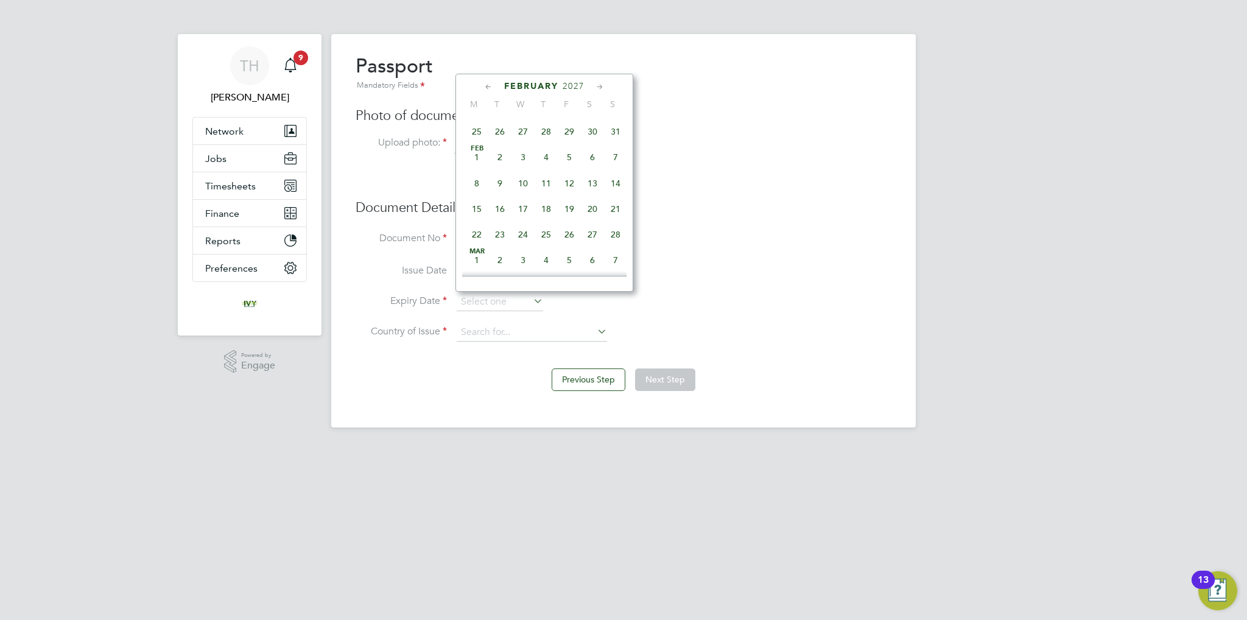
scroll to position [258, 0]
click at [565, 193] on span "19" at bounding box center [569, 182] width 23 height 23
type input "[DATE]"
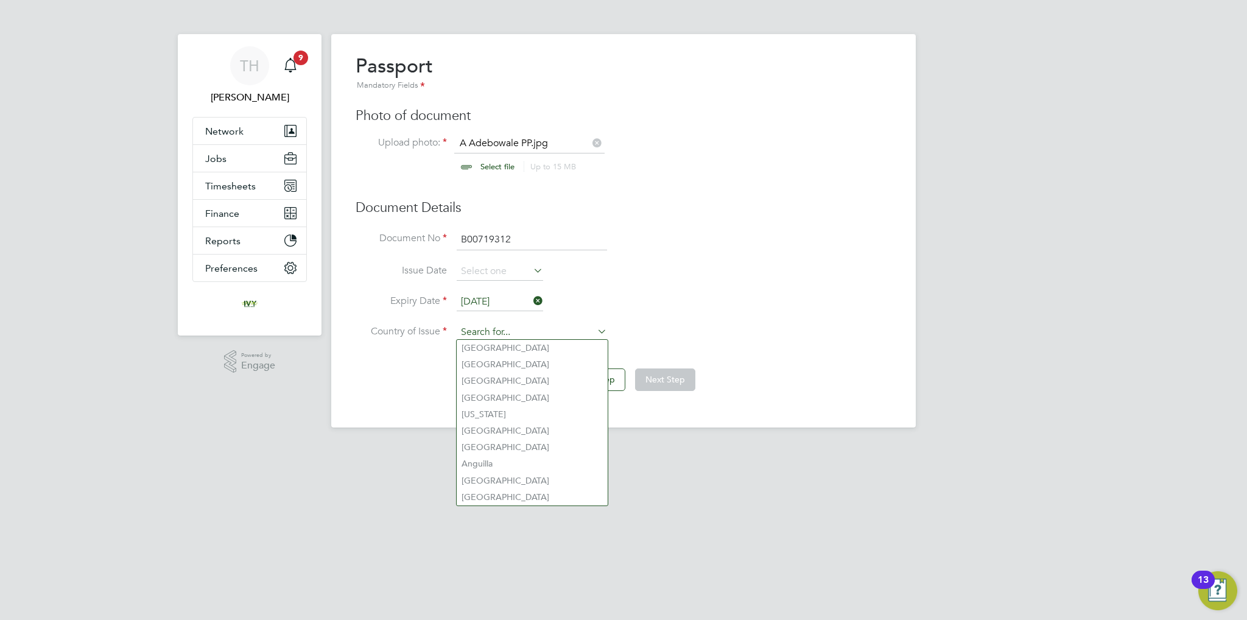
click at [523, 330] on input at bounding box center [532, 332] width 150 height 18
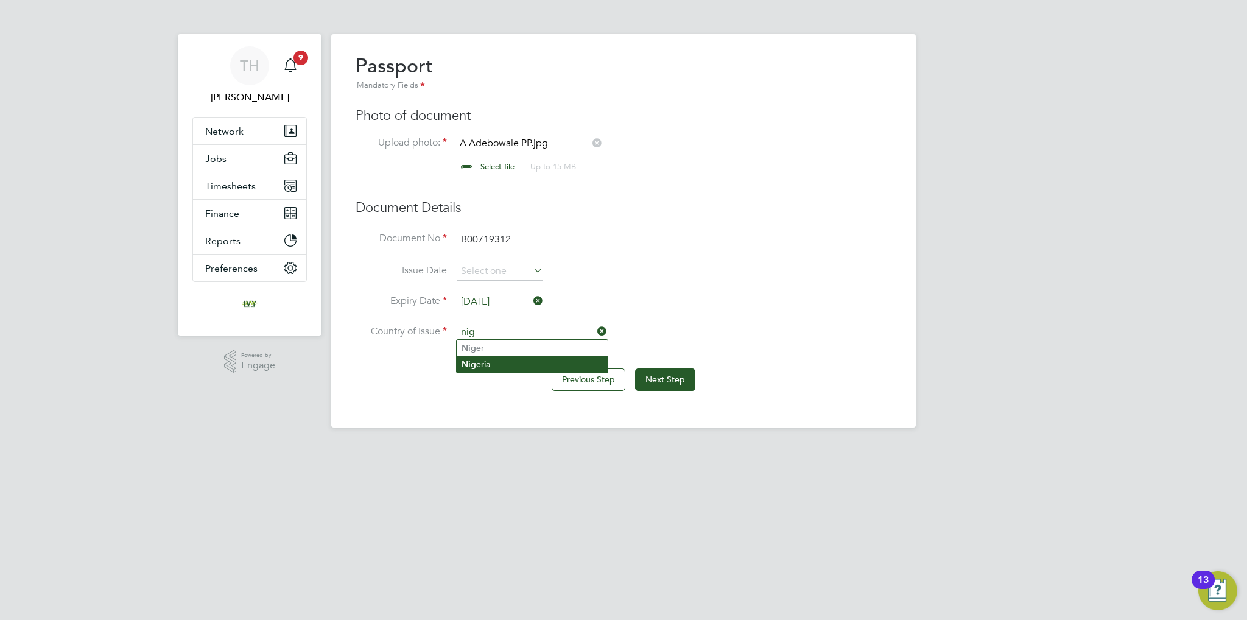
click at [512, 366] on li "Nig eria" at bounding box center [532, 364] width 151 height 16
type input "[GEOGRAPHIC_DATA]"
click at [665, 370] on button "Next Step" at bounding box center [665, 379] width 60 height 22
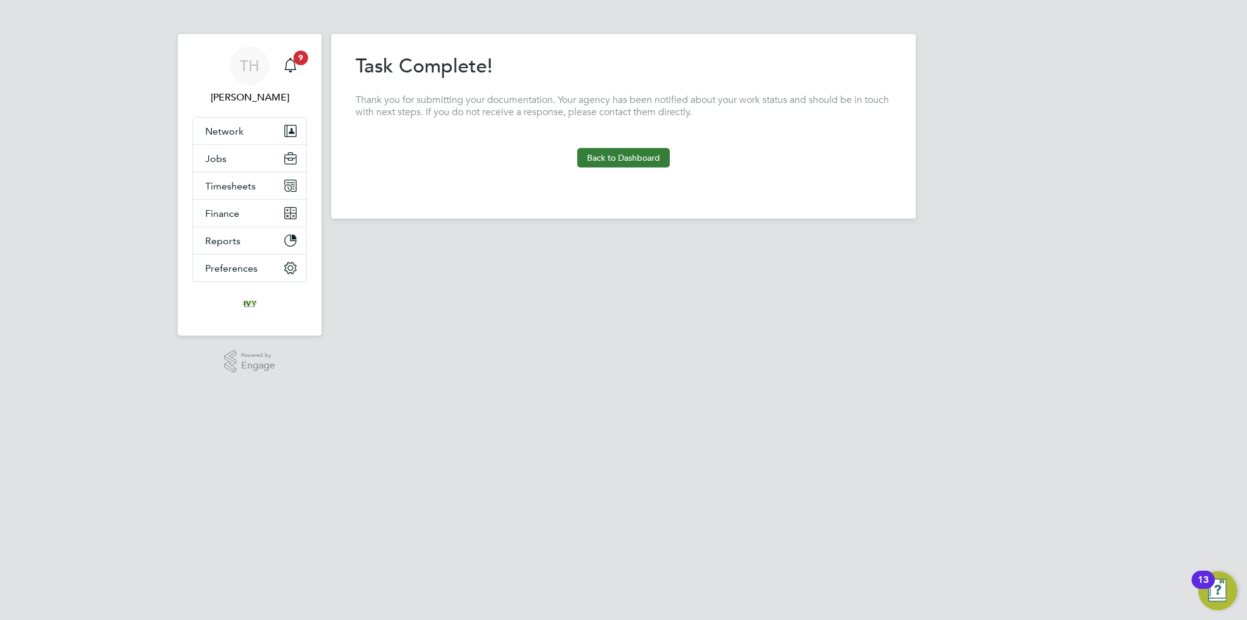
click at [623, 157] on button "Back to Dashboard" at bounding box center [623, 157] width 93 height 19
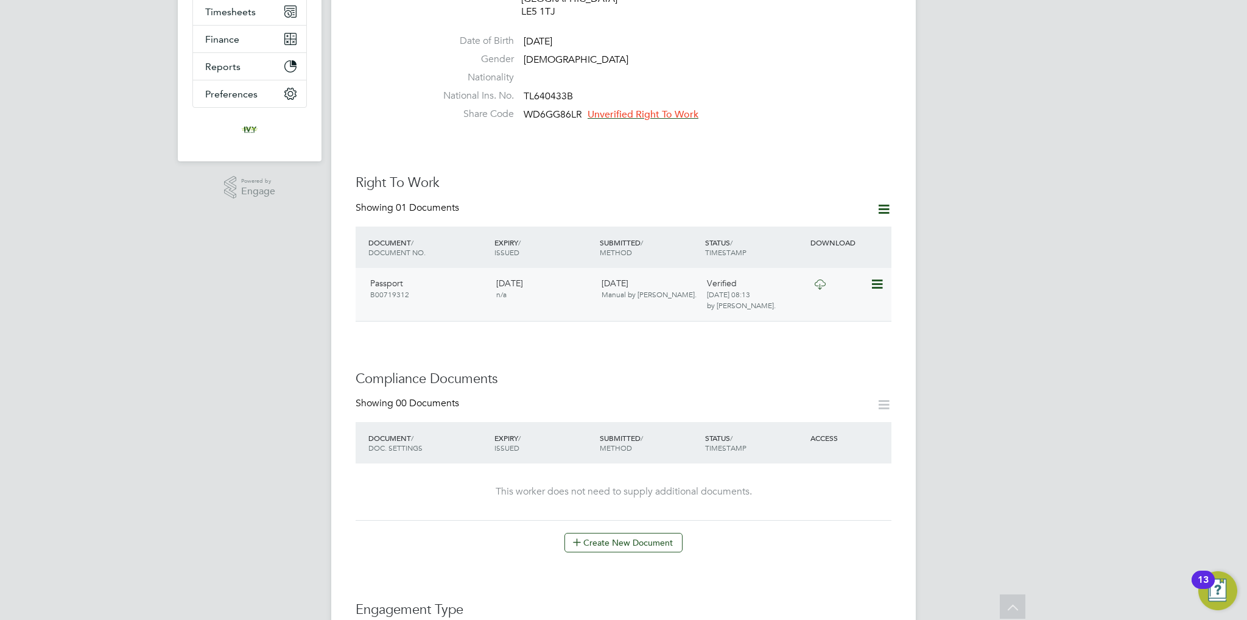
scroll to position [305, 0]
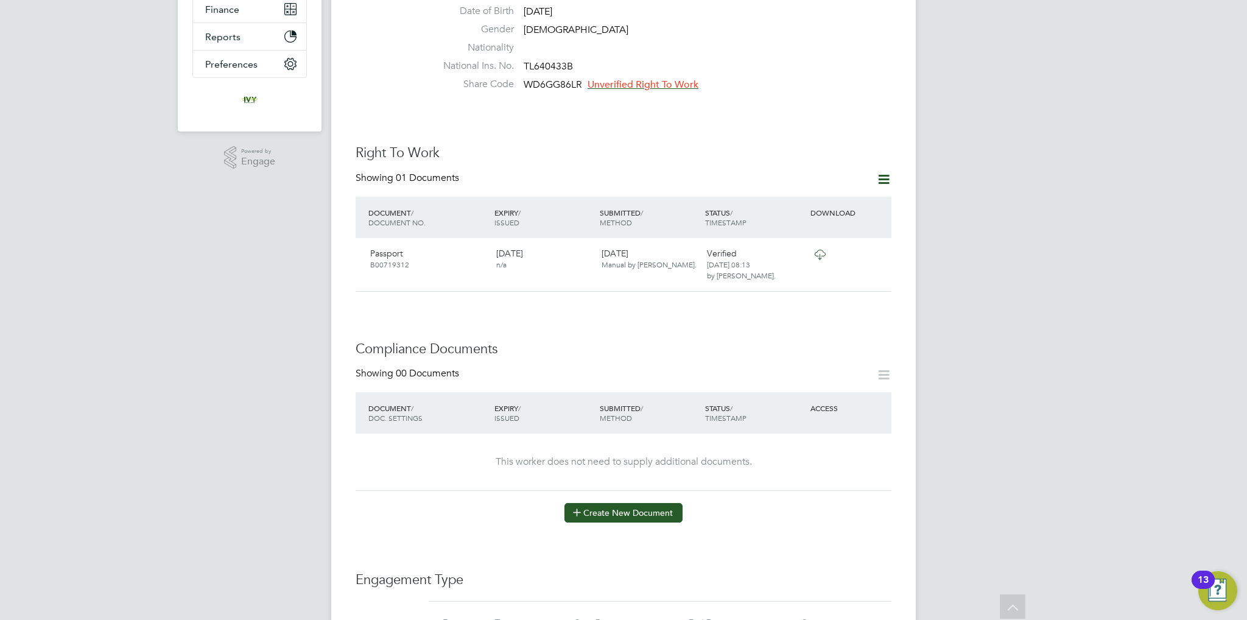
click at [626, 503] on button "Create New Document" at bounding box center [624, 512] width 118 height 19
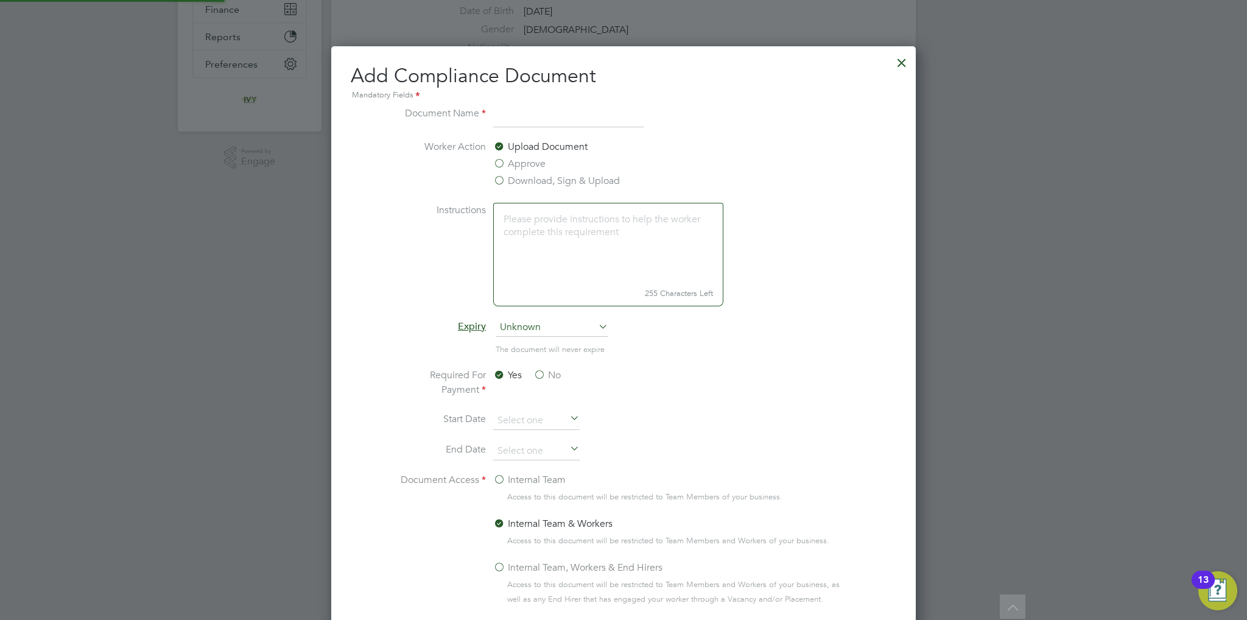
scroll to position [637, 585]
click at [506, 122] on input at bounding box center [568, 117] width 150 height 22
type input "CSCS"
click at [538, 319] on span "Unknown" at bounding box center [552, 328] width 113 height 18
click at [533, 405] on li "Specific date" at bounding box center [552, 408] width 113 height 16
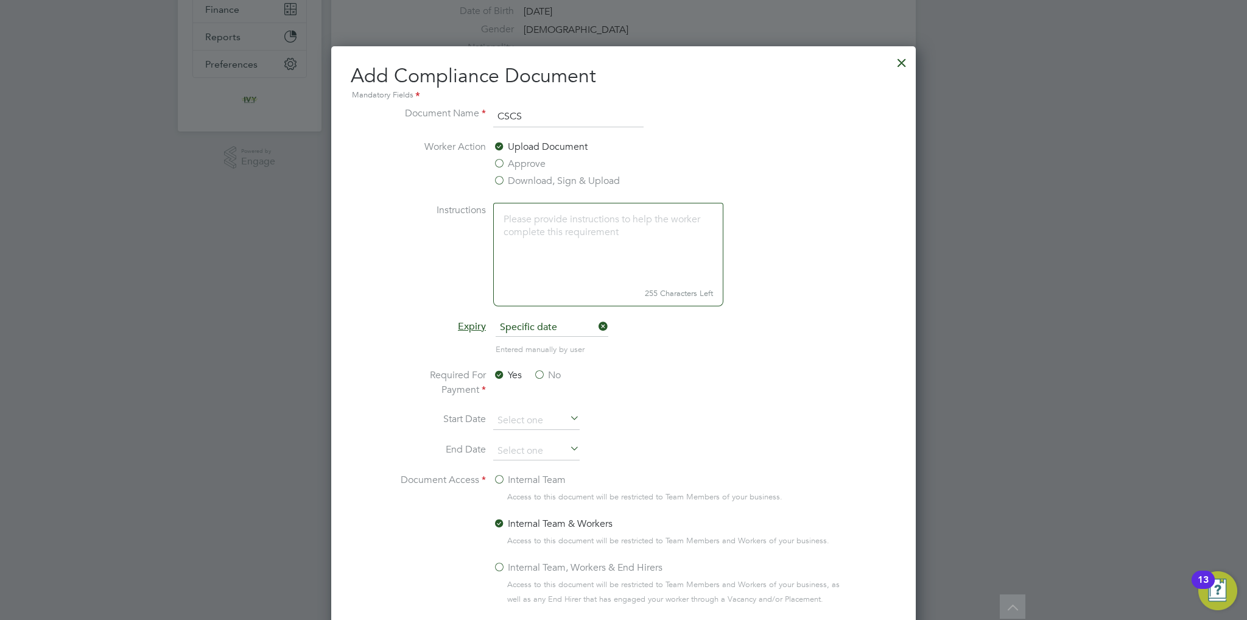
click at [543, 374] on label "No" at bounding box center [547, 375] width 27 height 15
click at [0, 0] on input "No" at bounding box center [0, 0] width 0 height 0
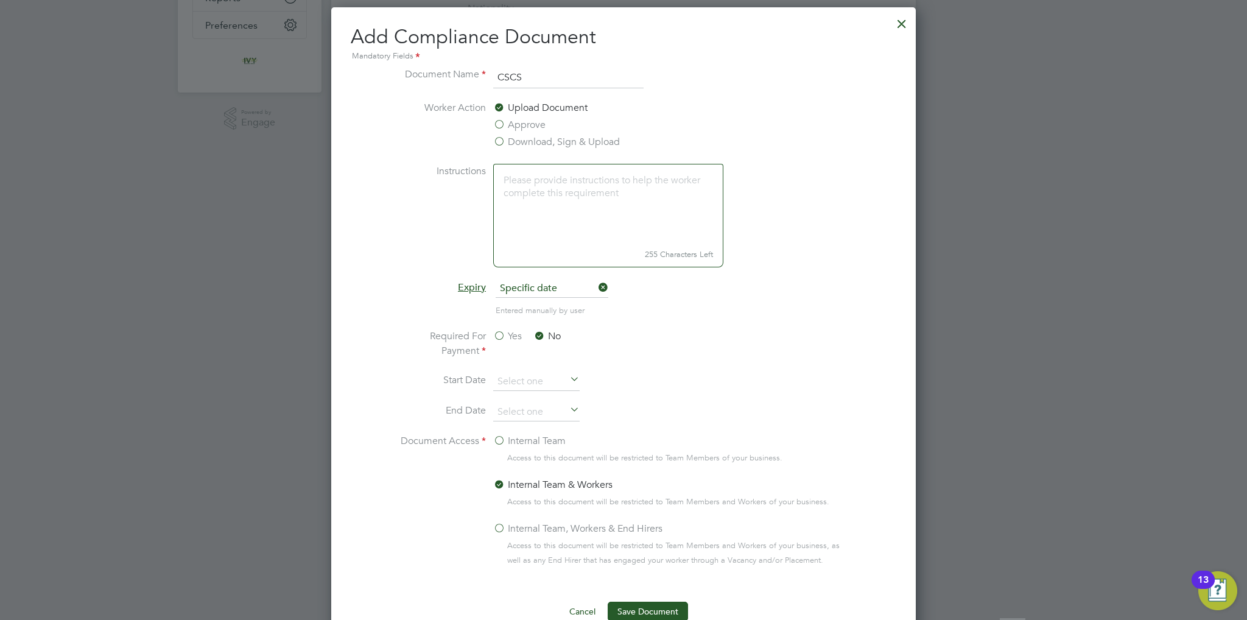
scroll to position [365, 0]
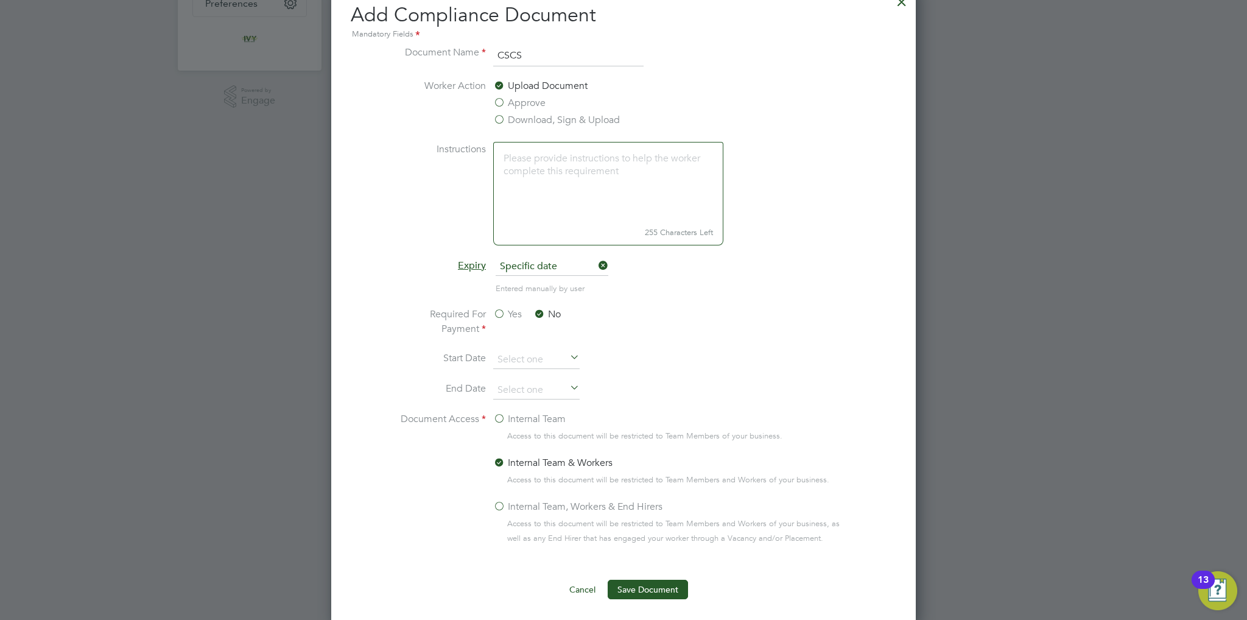
click at [526, 421] on label "Internal Team" at bounding box center [529, 419] width 72 height 15
click at [0, 0] on input "Internal Team" at bounding box center [0, 0] width 0 height 0
click at [634, 587] on button "Save Document" at bounding box center [648, 589] width 80 height 19
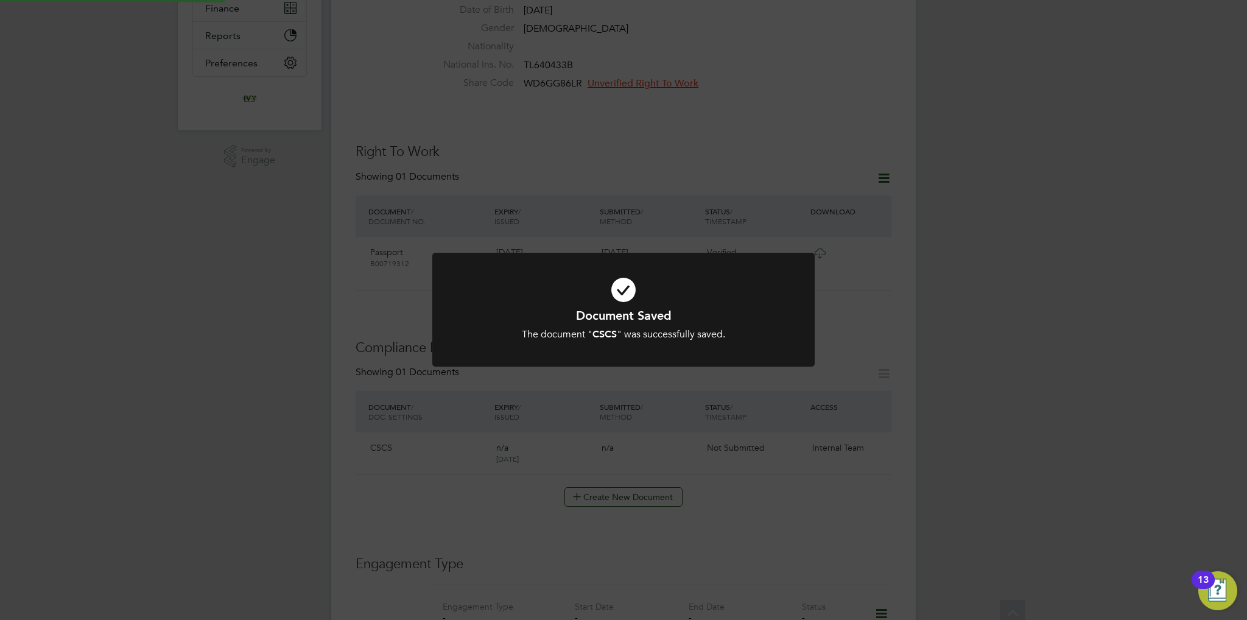
scroll to position [305, 0]
click at [643, 351] on div at bounding box center [623, 310] width 382 height 114
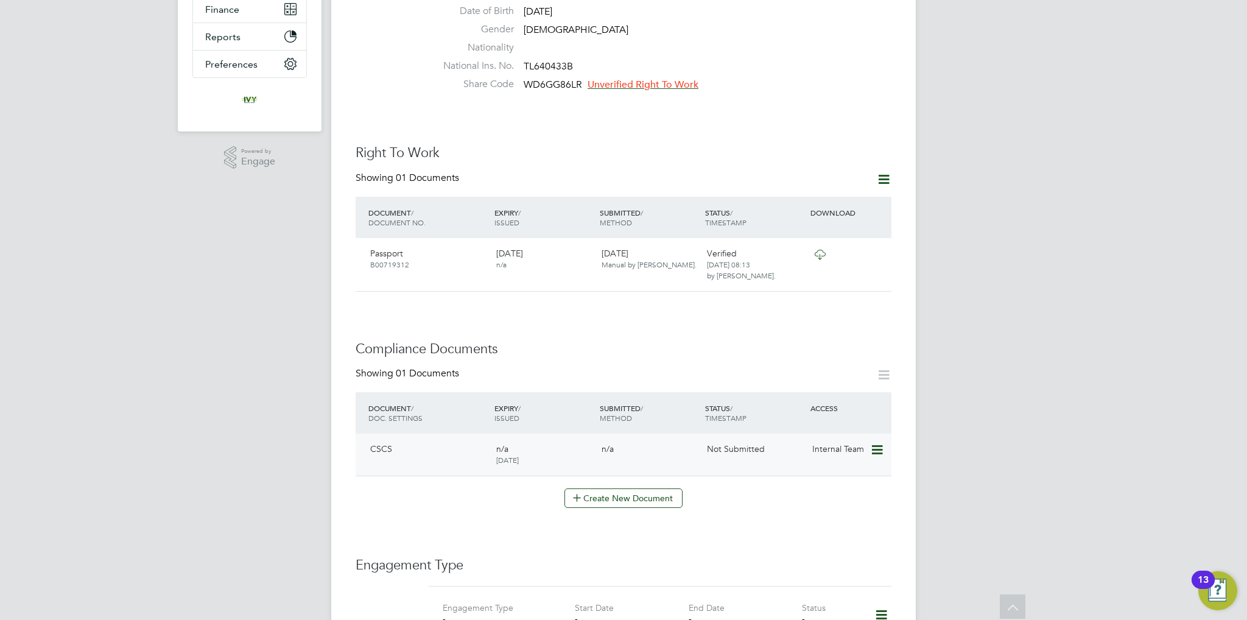
click at [875, 443] on icon at bounding box center [876, 450] width 12 height 15
click at [823, 482] on li "Submit Document" at bounding box center [839, 483] width 85 height 17
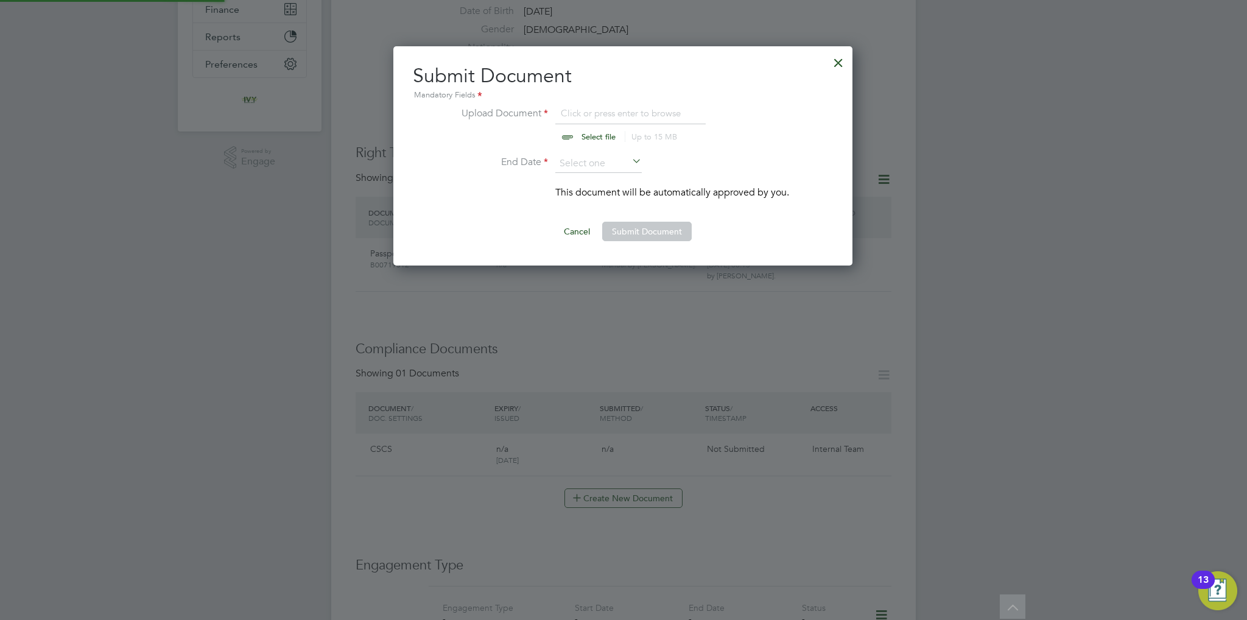
scroll to position [219, 460]
click at [587, 133] on input "file" at bounding box center [610, 124] width 191 height 37
type input "C:\fakepath\[PERSON_NAME] CSCS.jpg"
click at [593, 165] on input at bounding box center [598, 164] width 86 height 18
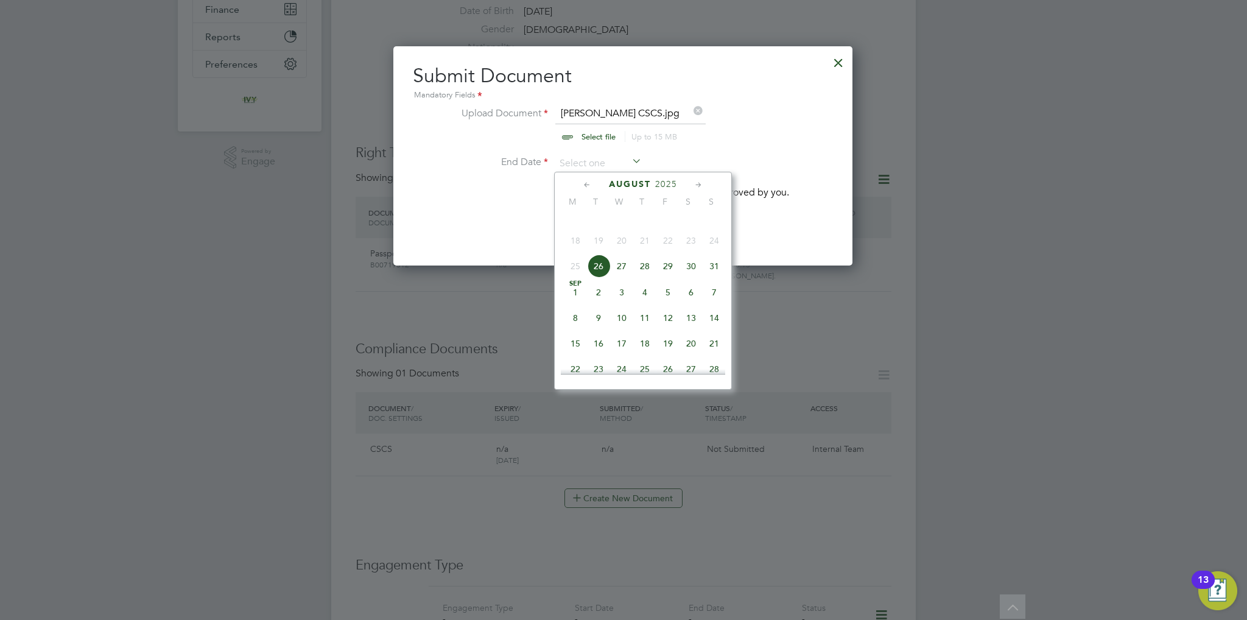
click at [655, 186] on span "2025" at bounding box center [666, 184] width 22 height 10
click at [672, 296] on span "2029" at bounding box center [668, 289] width 23 height 23
click at [602, 298] on span "31" at bounding box center [598, 289] width 23 height 23
type input "[DATE]"
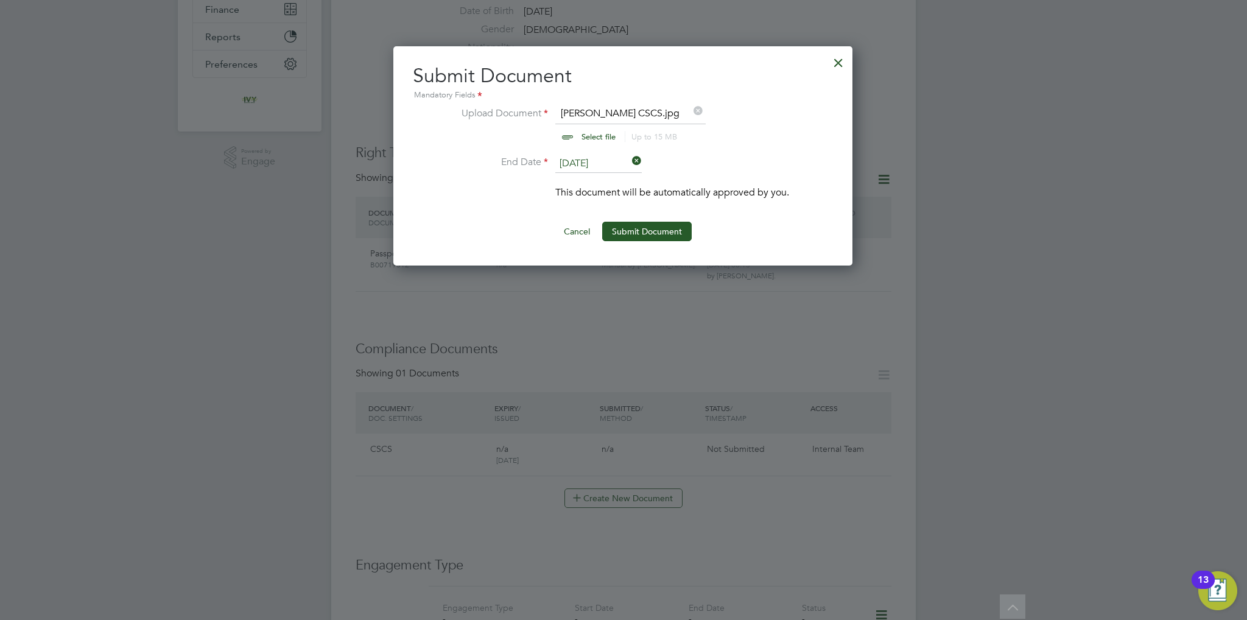
click at [672, 220] on ng-form "Upload Document Adebayo Adebowale CSCS.jpg Select file Up to 15 MB Drop your fi…" at bounding box center [623, 173] width 420 height 135
click at [672, 228] on button "Submit Document" at bounding box center [647, 231] width 90 height 19
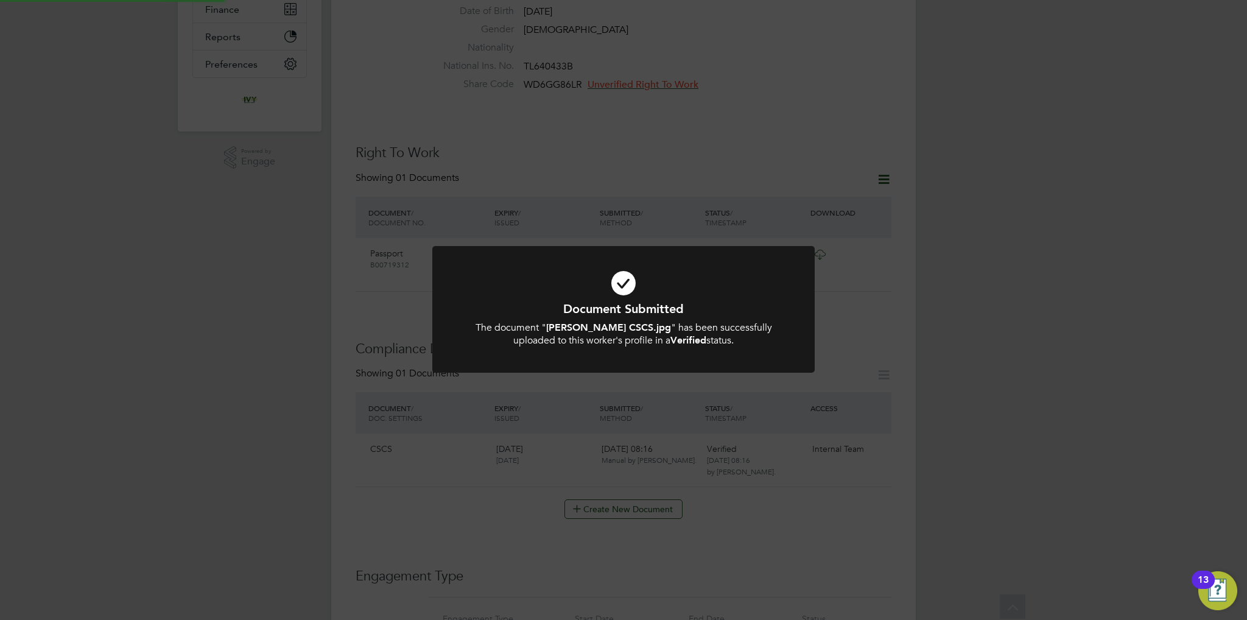
click at [615, 292] on icon at bounding box center [623, 283] width 317 height 48
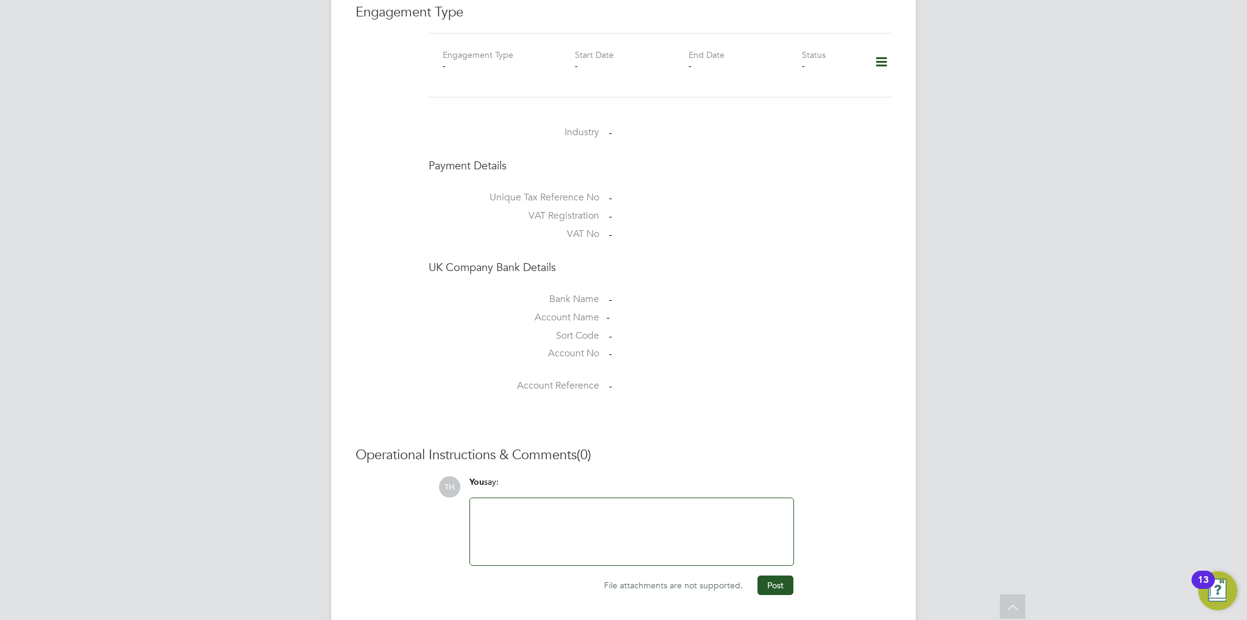
scroll to position [710, 0]
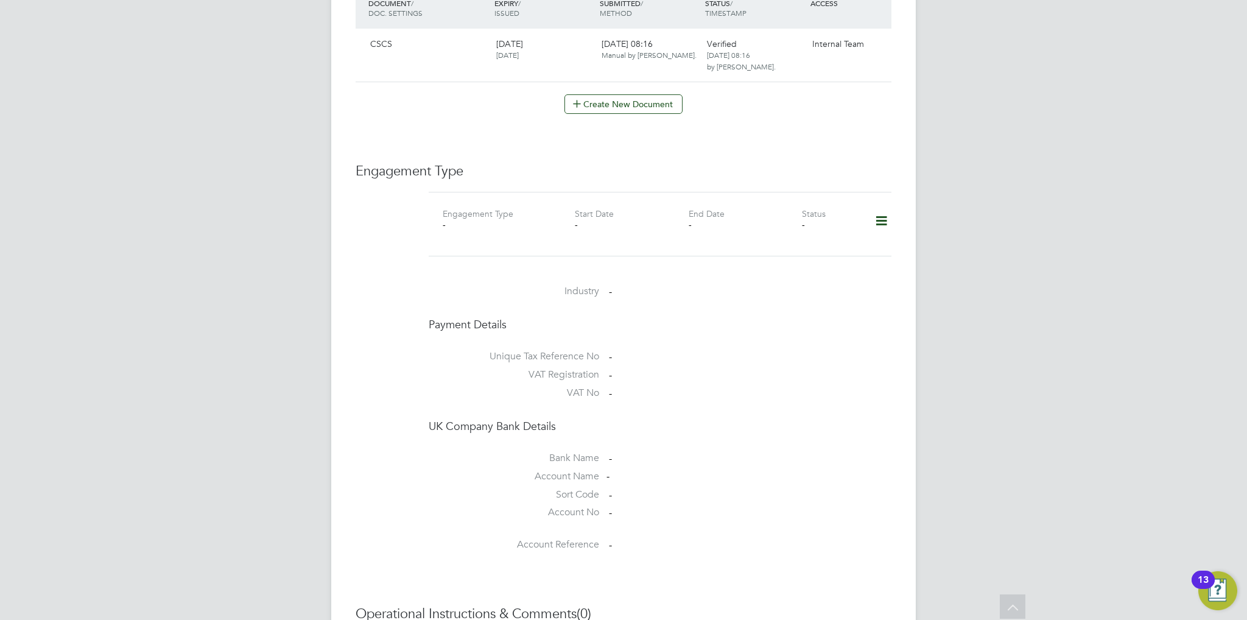
click at [886, 209] on icon at bounding box center [881, 221] width 21 height 28
click at [804, 258] on li "Add Engagement Type" at bounding box center [819, 261] width 138 height 17
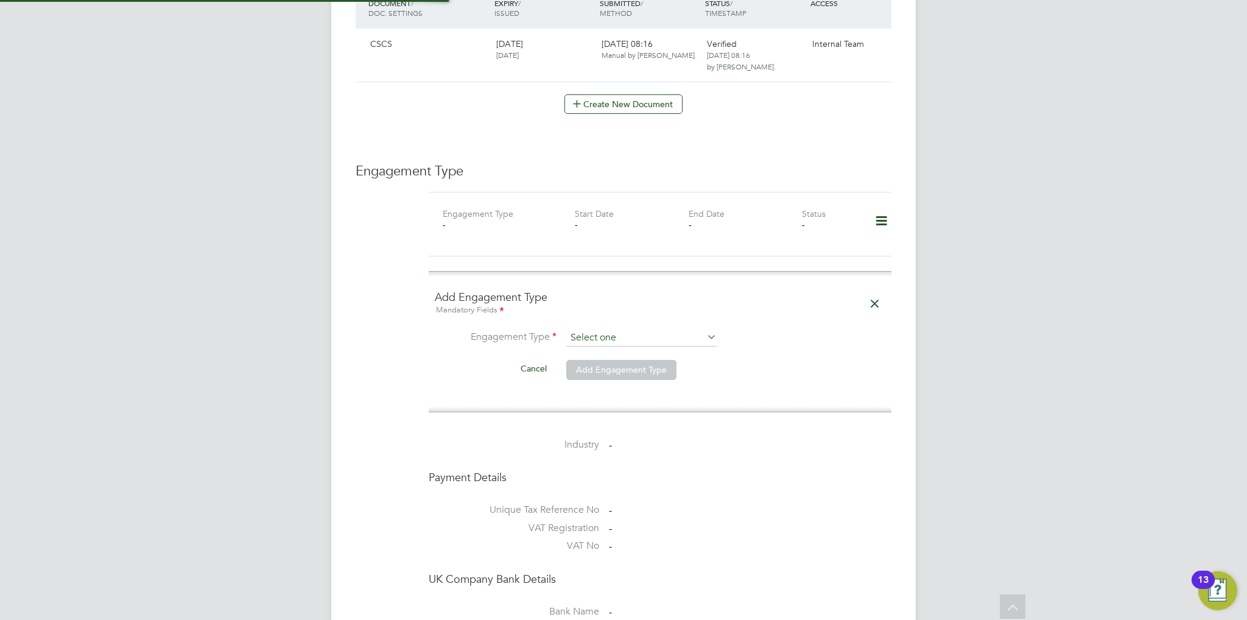
click at [613, 330] on input at bounding box center [641, 338] width 150 height 17
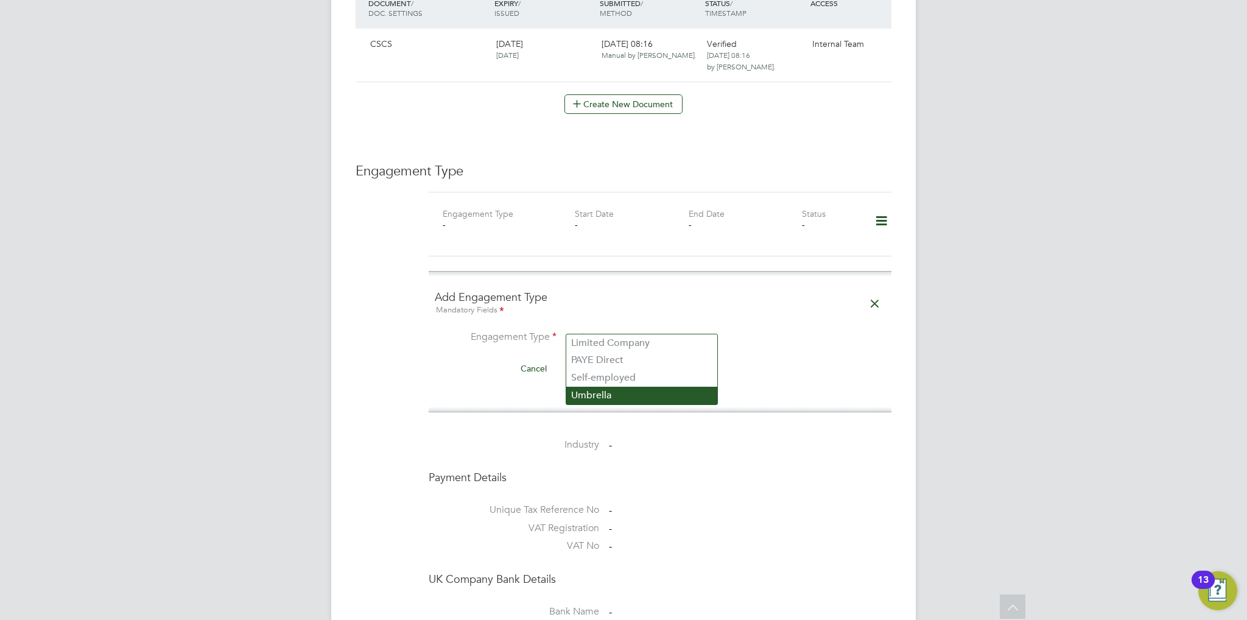
click at [622, 398] on li "Umbrella" at bounding box center [641, 396] width 151 height 18
type input "Umbrella"
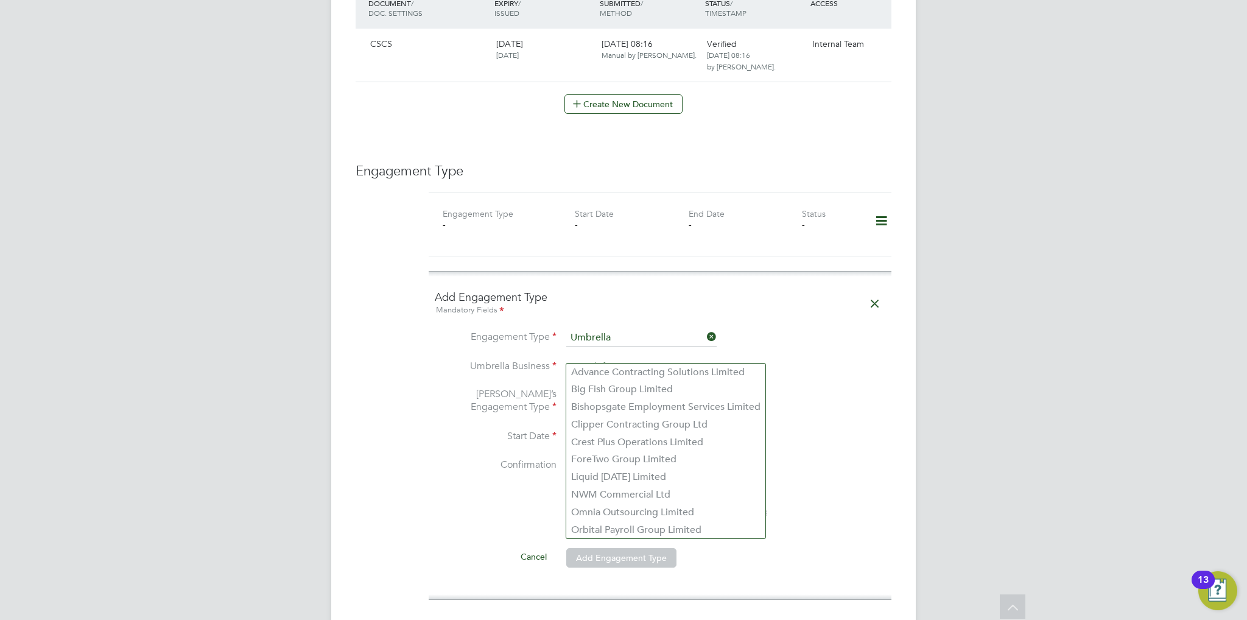
click at [615, 359] on input at bounding box center [641, 367] width 150 height 17
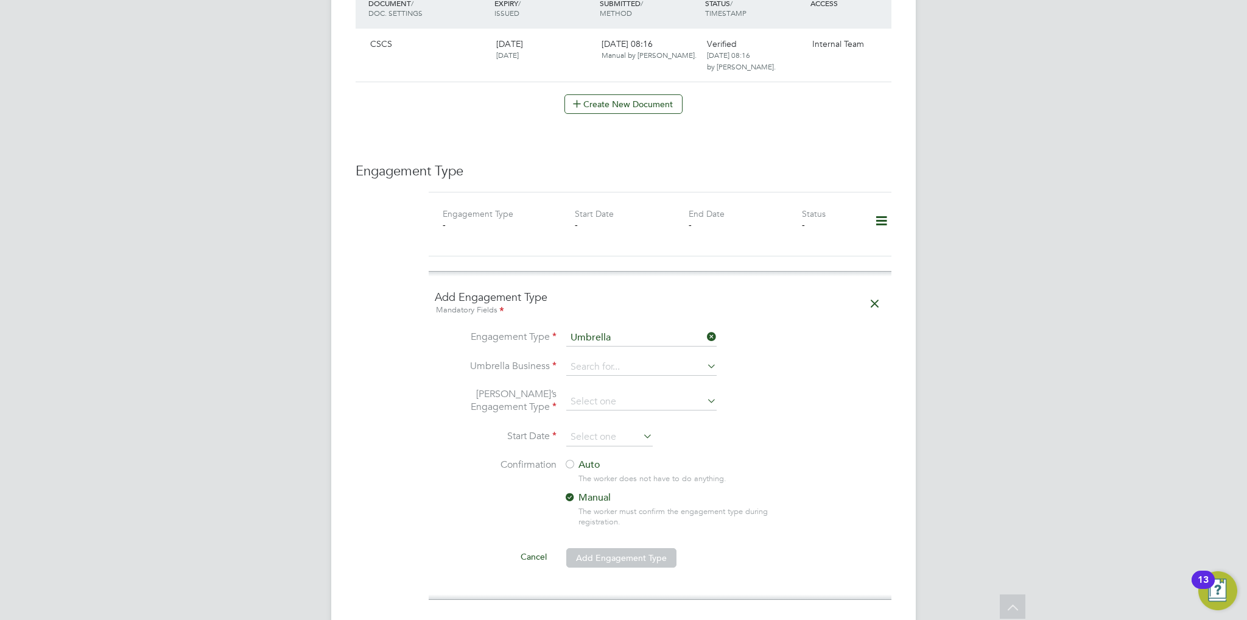
click at [636, 440] on li "Crest Plus Operations Limited" at bounding box center [665, 443] width 199 height 18
type input "Crest Plus Operations Limited"
click at [630, 393] on input at bounding box center [641, 401] width 150 height 17
click at [624, 476] on li "PAYE Umbrella" at bounding box center [641, 477] width 151 height 18
type input "PAYE Umbrella"
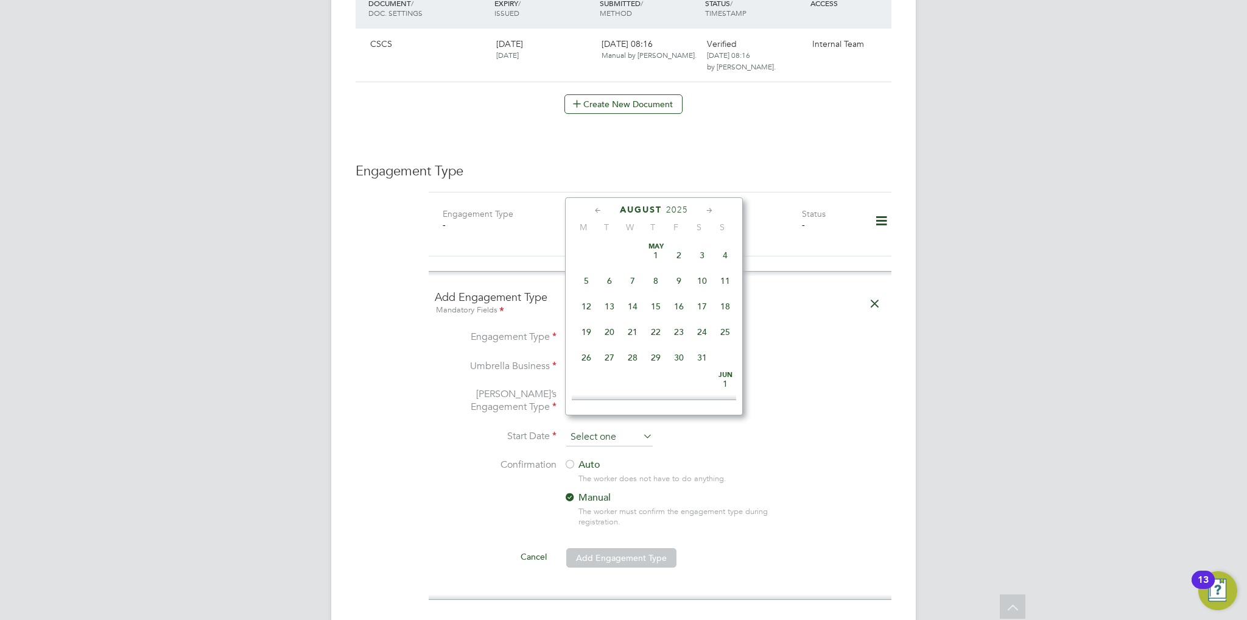
click at [630, 428] on input at bounding box center [609, 437] width 86 height 18
click at [611, 303] on span "26" at bounding box center [609, 291] width 23 height 23
type input "[DATE]"
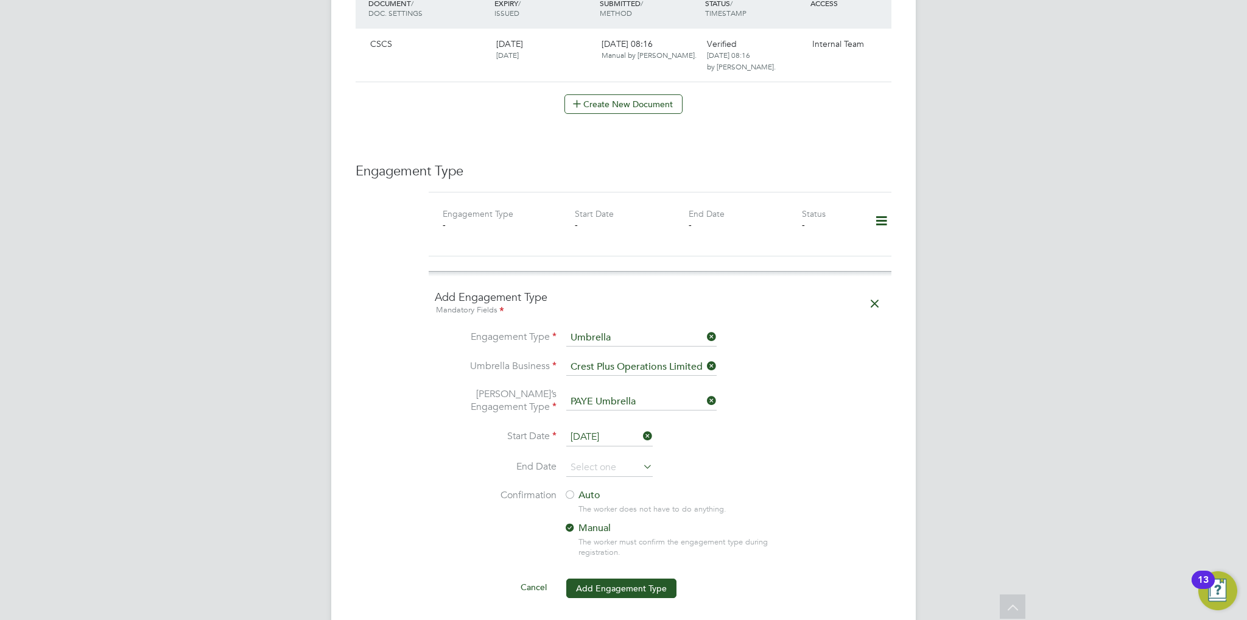
click at [570, 490] on div at bounding box center [570, 496] width 12 height 12
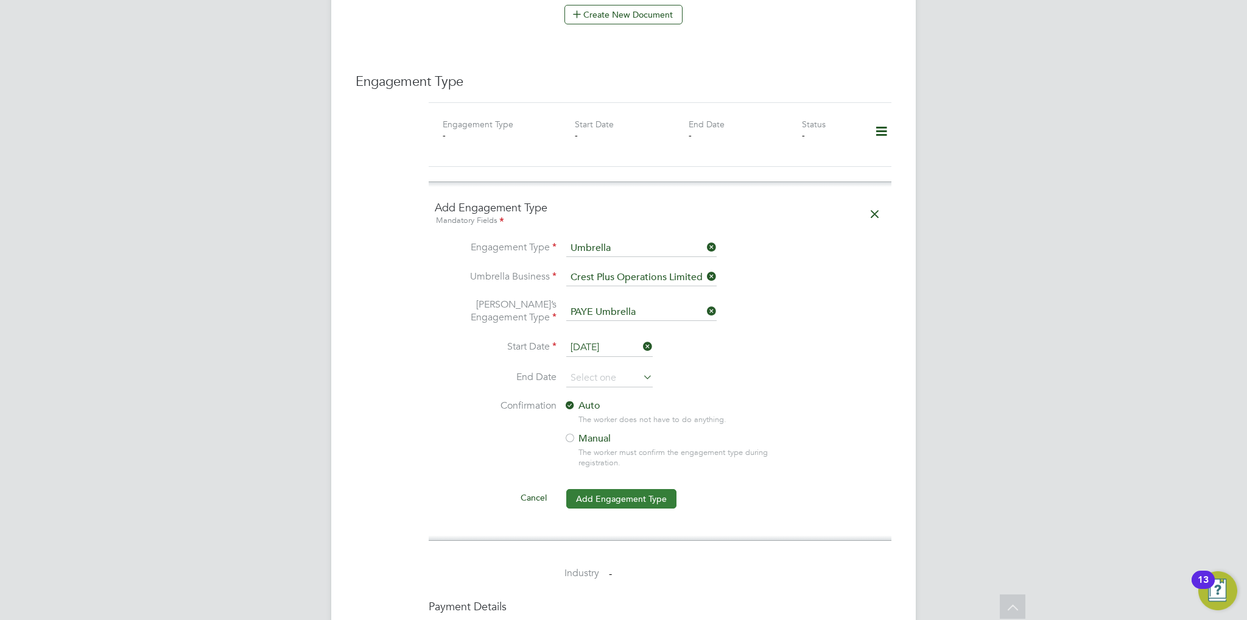
scroll to position [892, 0]
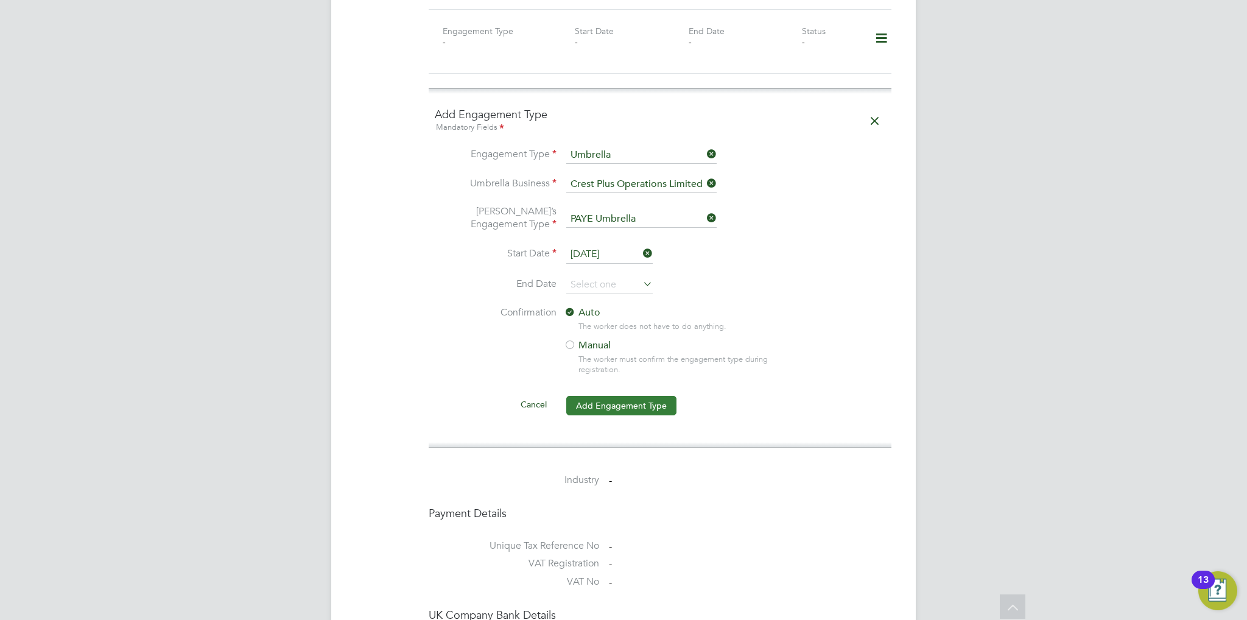
click at [621, 396] on button "Add Engagement Type" at bounding box center [621, 405] width 110 height 19
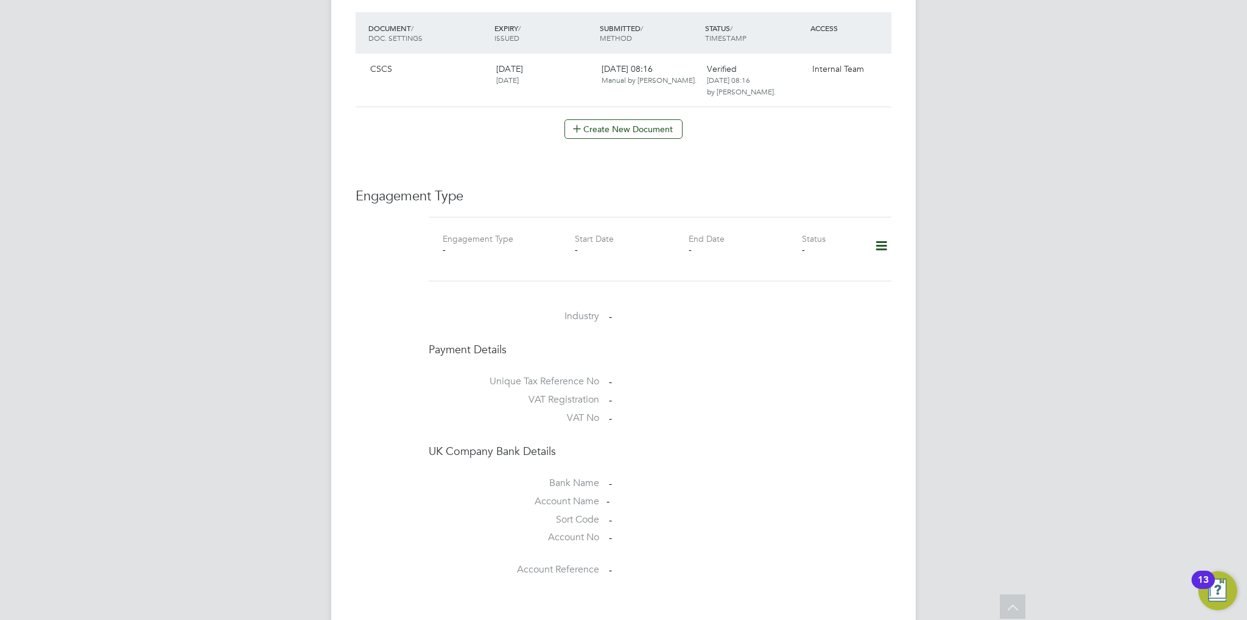
scroll to position [649, 0]
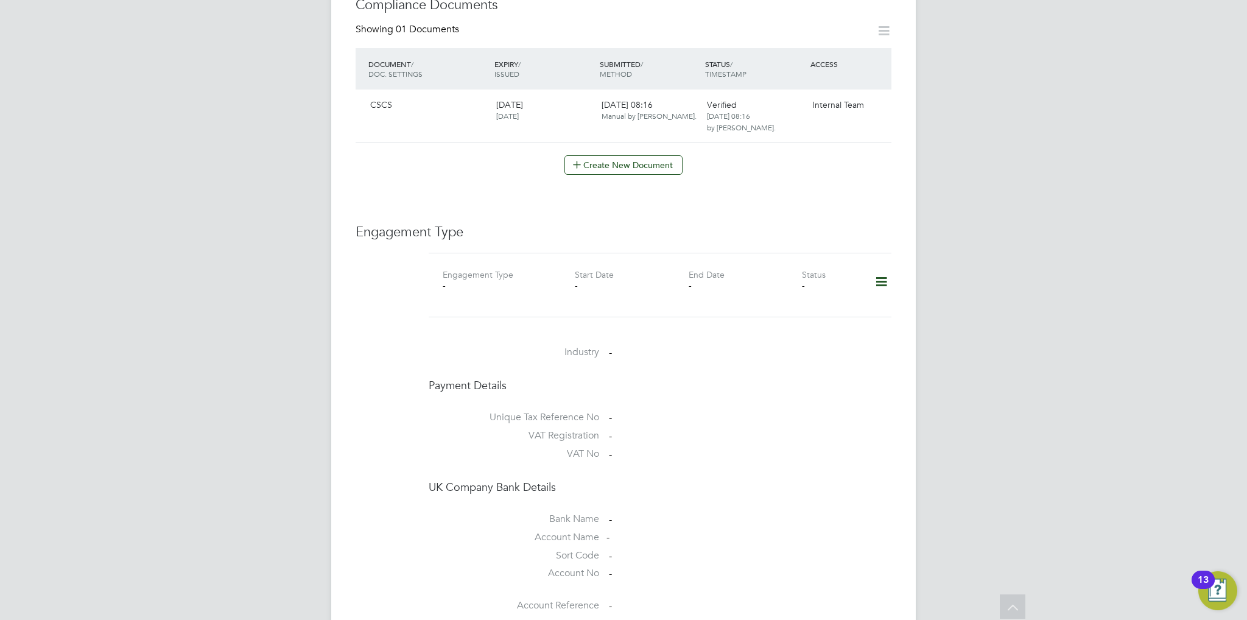
click at [878, 275] on icon at bounding box center [881, 282] width 21 height 28
click at [798, 323] on li "Add Engagement Type" at bounding box center [819, 322] width 138 height 17
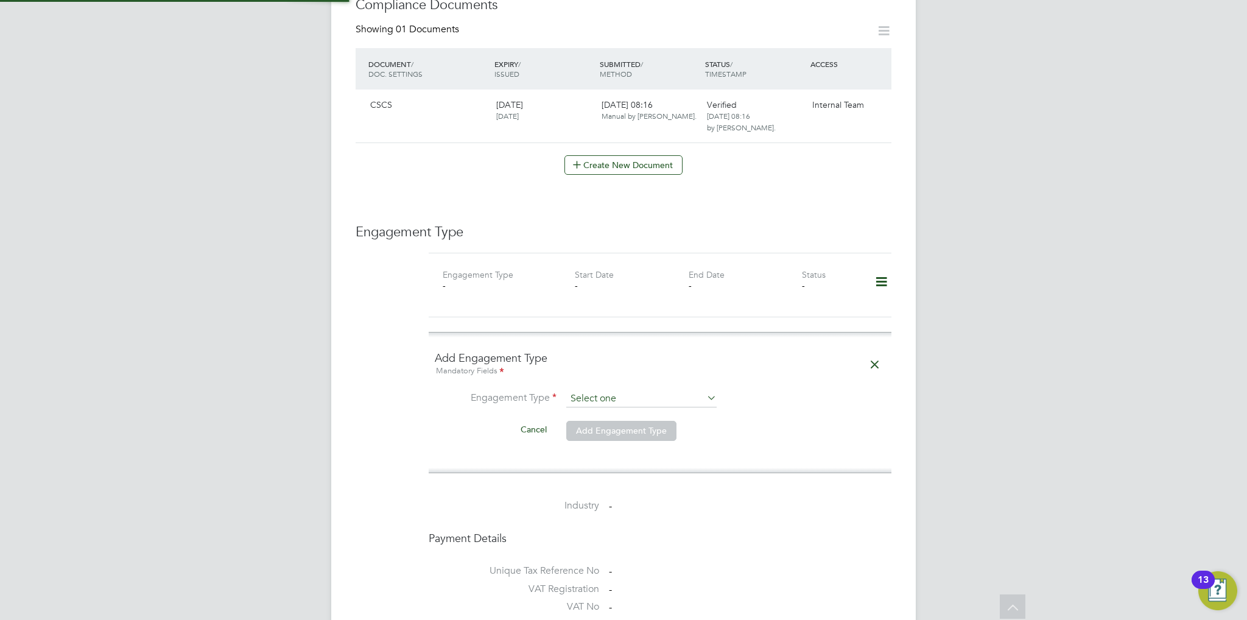
click at [636, 390] on input at bounding box center [641, 398] width 150 height 17
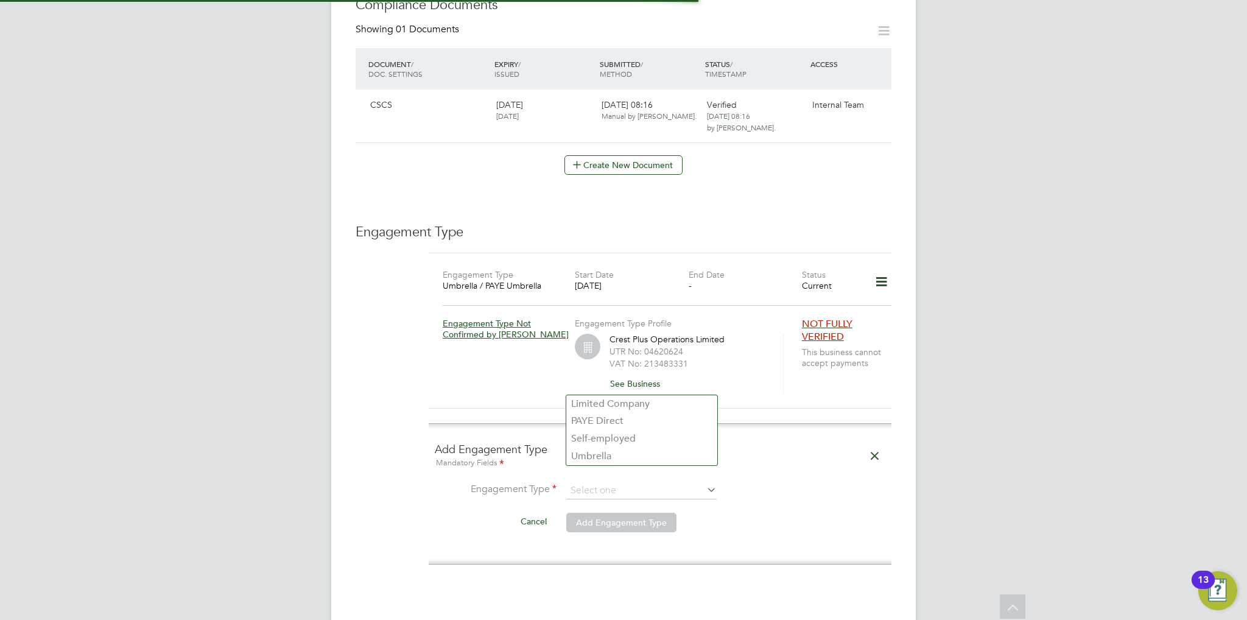
click at [743, 457] on div "Mandatory Fields" at bounding box center [660, 463] width 451 height 13
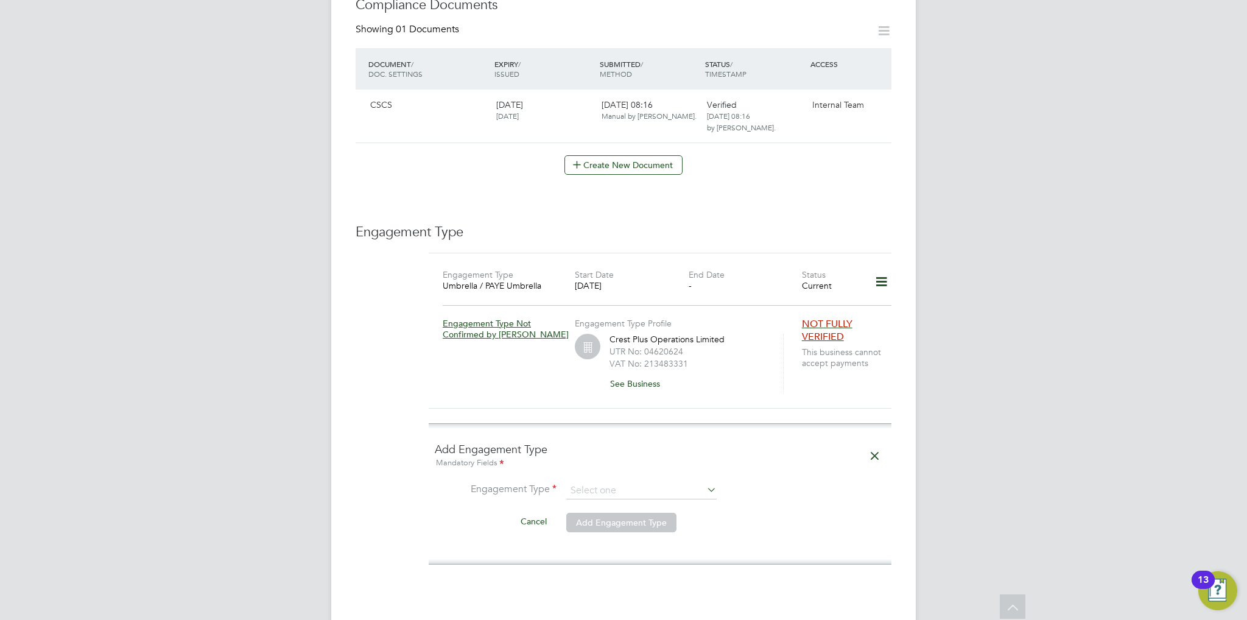
click at [878, 442] on icon at bounding box center [874, 456] width 21 height 28
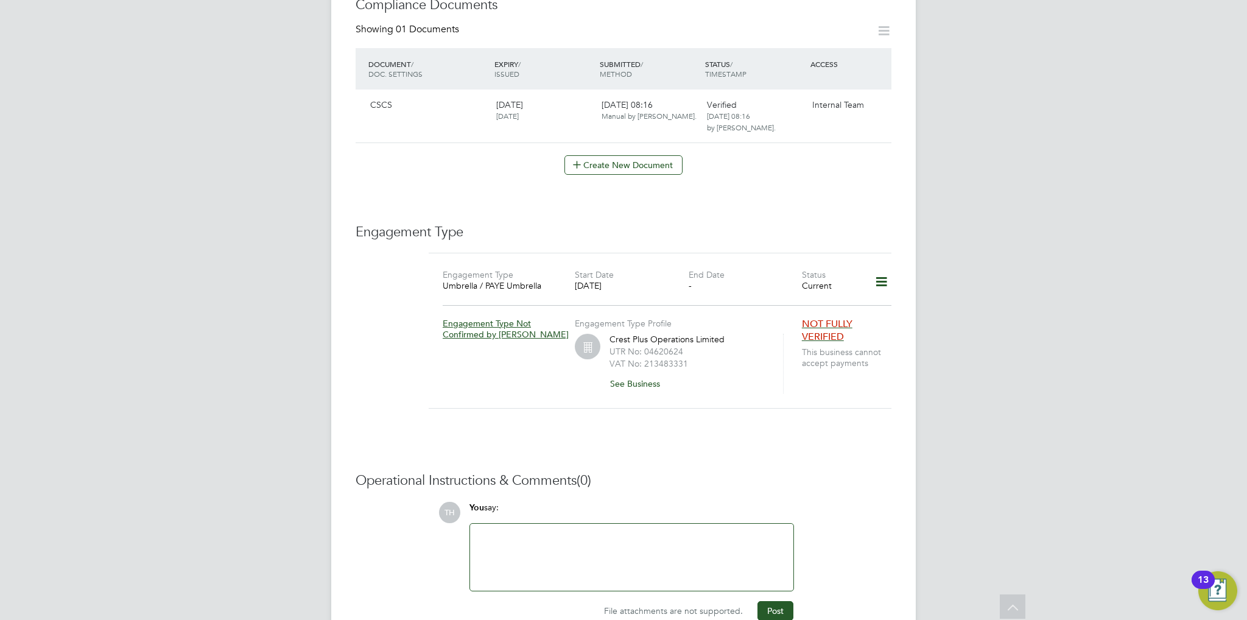
scroll to position [697, 0]
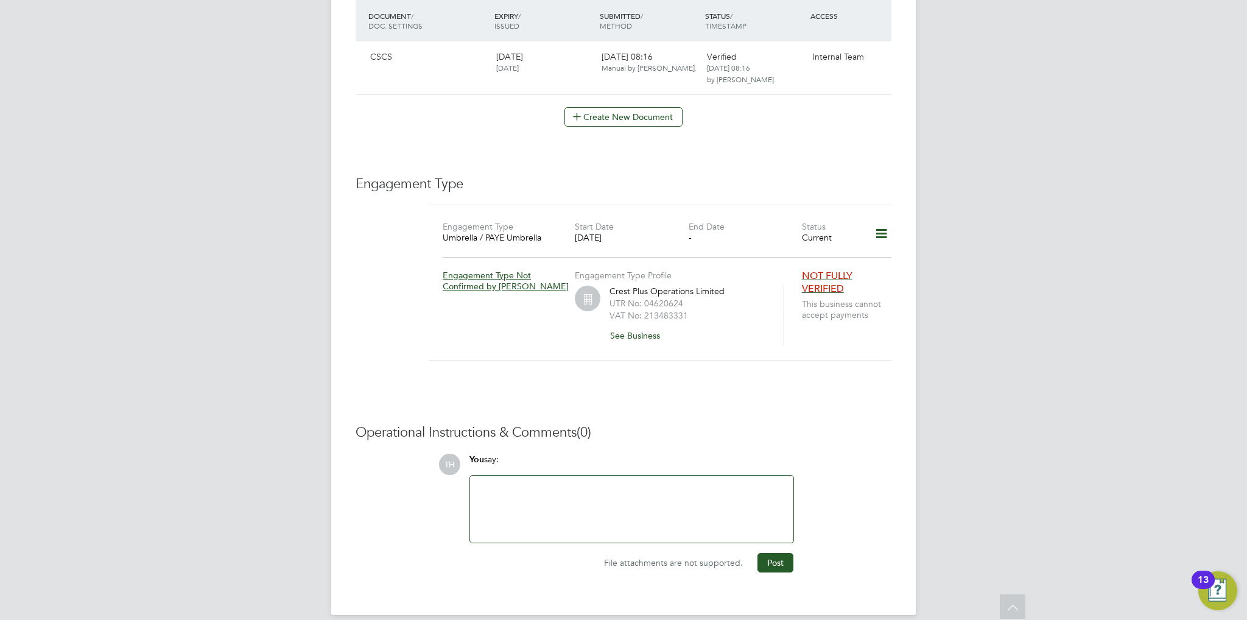
click at [605, 543] on div "File attachments are not supported. Post" at bounding box center [631, 557] width 337 height 29
click at [599, 507] on div at bounding box center [632, 509] width 309 height 52
click at [649, 499] on div "NOK - Adunola, Wife -" at bounding box center [632, 509] width 309 height 52
click at [772, 553] on button "Post" at bounding box center [776, 562] width 36 height 19
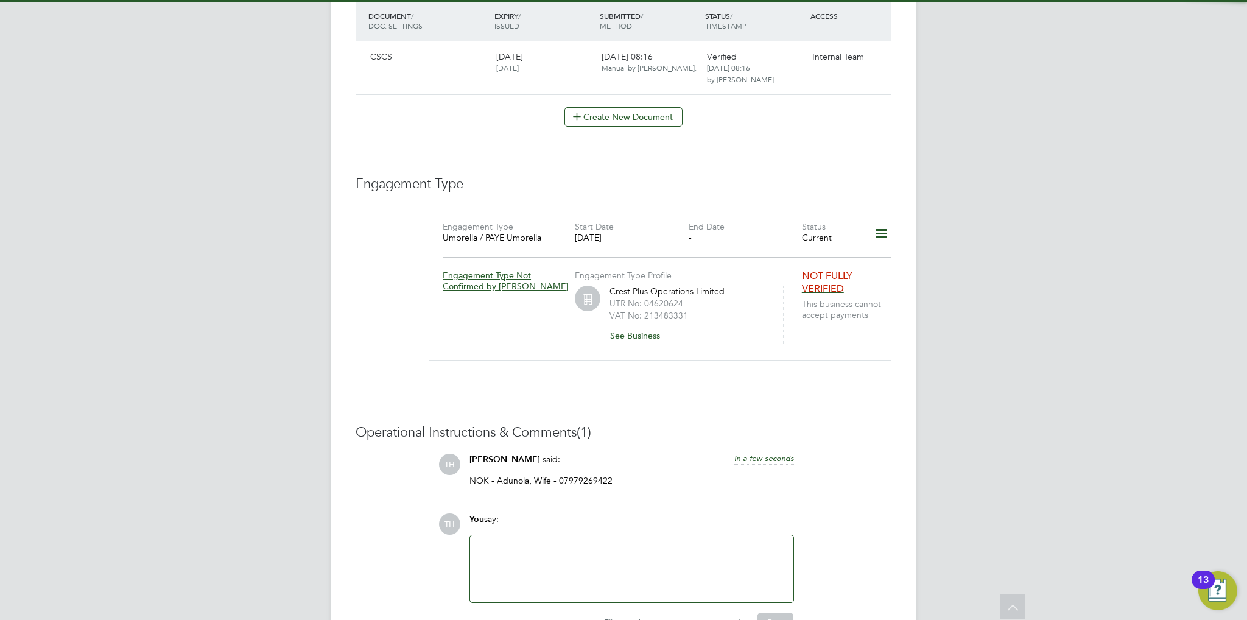
click at [523, 429] on div "Operational Instructions & Comments (1) TH Tom Harvey said: in a few seconds NO…" at bounding box center [624, 528] width 536 height 208
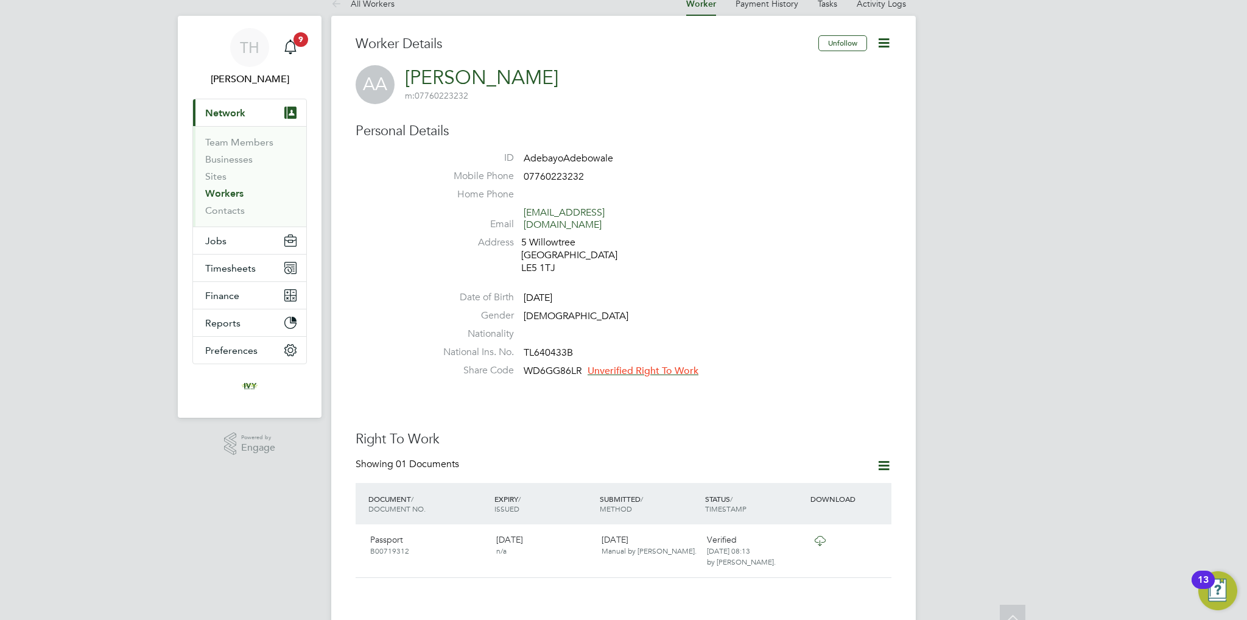
scroll to position [0, 0]
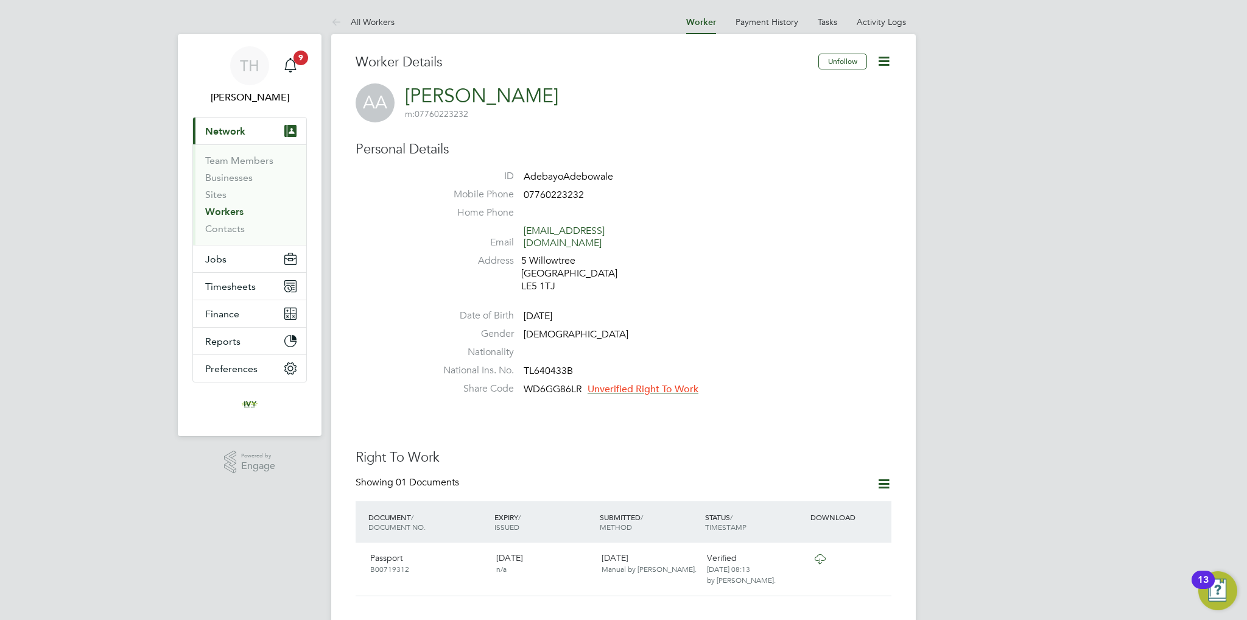
click at [559, 383] on span "WD6GG86LR" at bounding box center [553, 389] width 58 height 12
copy span "WD6GG86LR"
click at [630, 383] on span "Unverified Right To Work" at bounding box center [643, 389] width 111 height 12
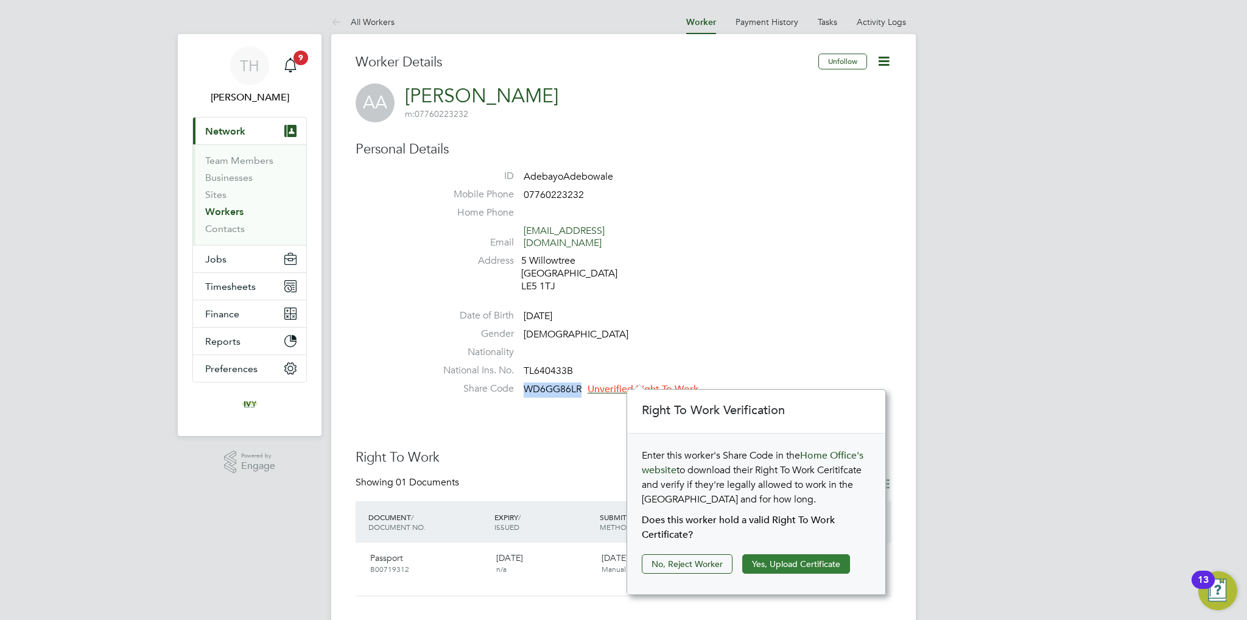
click at [763, 569] on button "Yes, Upload Certificate" at bounding box center [796, 563] width 108 height 19
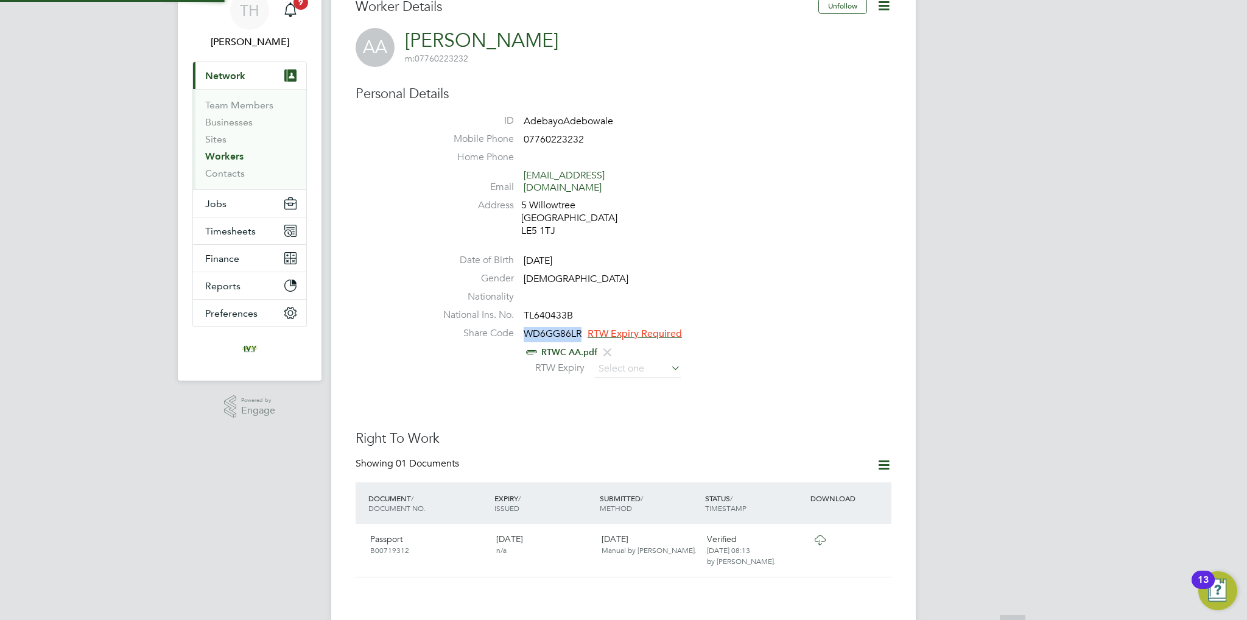
scroll to position [122, 0]
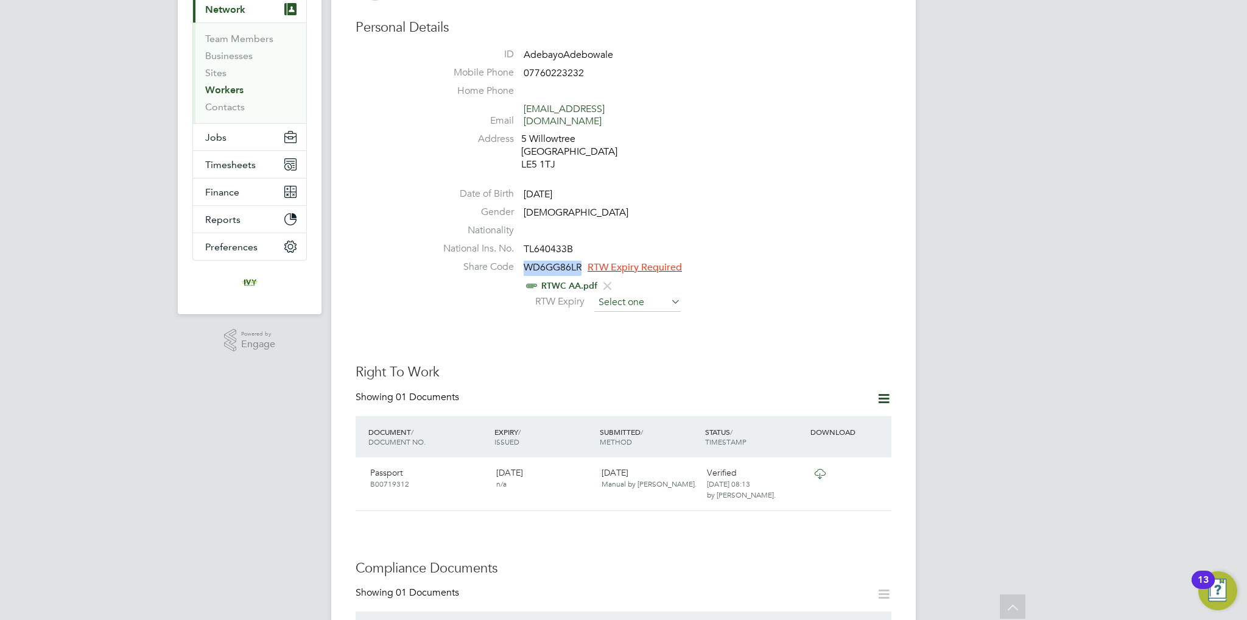
click at [619, 295] on input at bounding box center [637, 303] width 86 height 18
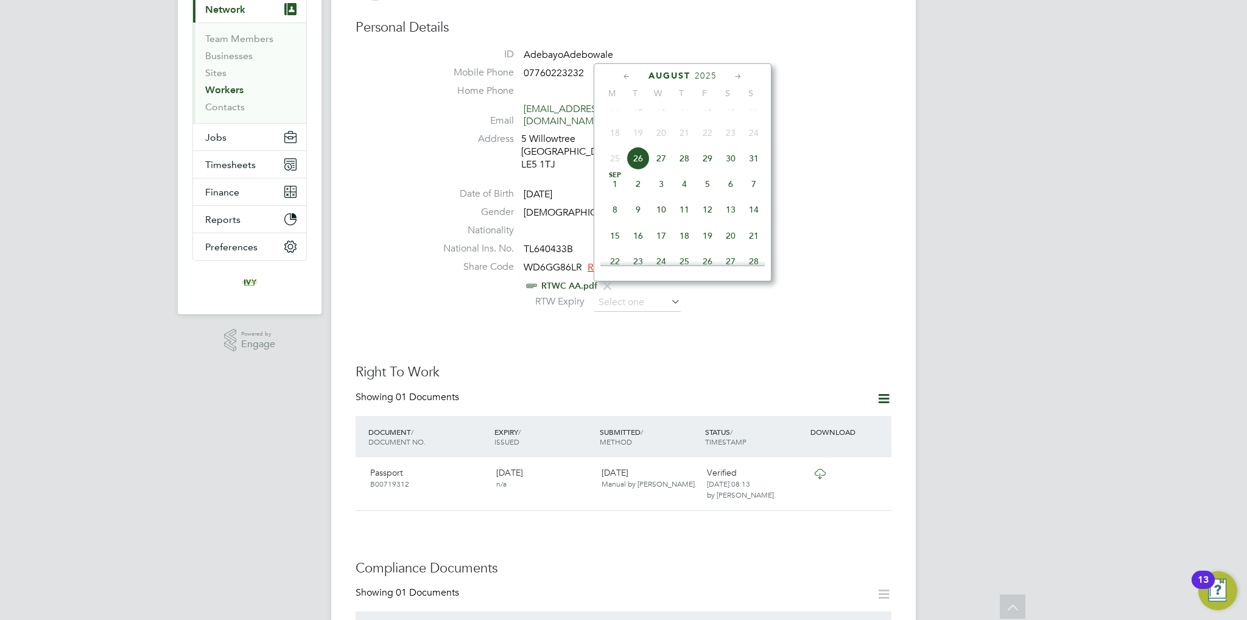
click at [708, 76] on span "2025" at bounding box center [706, 76] width 22 height 10
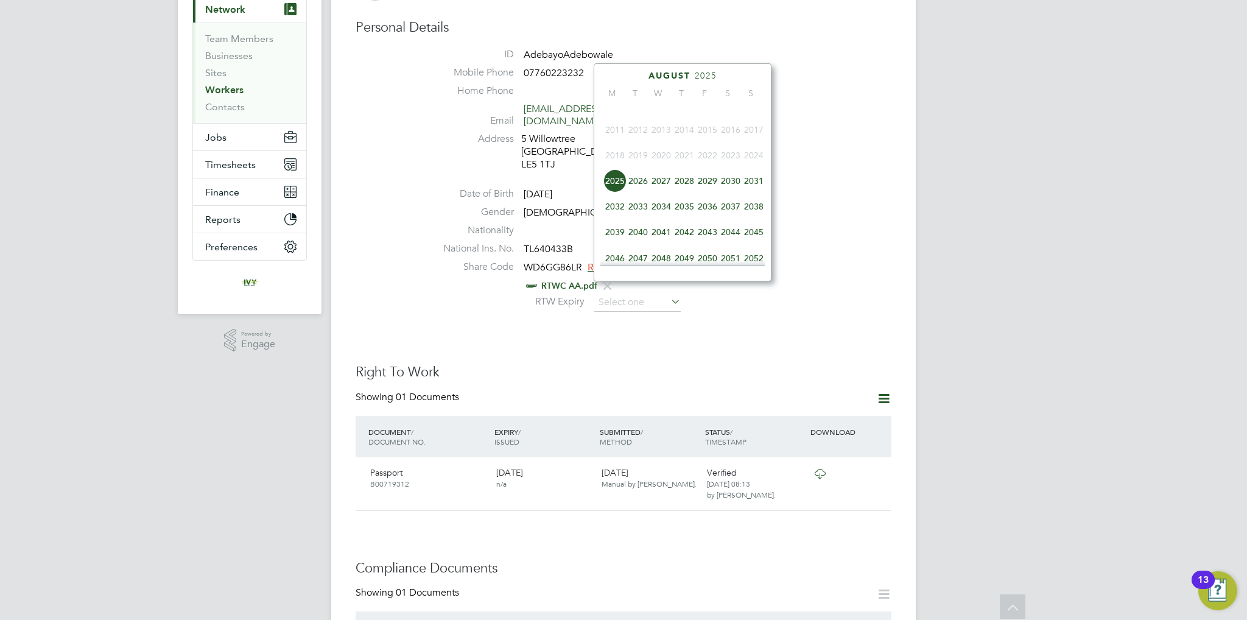
click at [638, 189] on span "2026" at bounding box center [638, 180] width 23 height 23
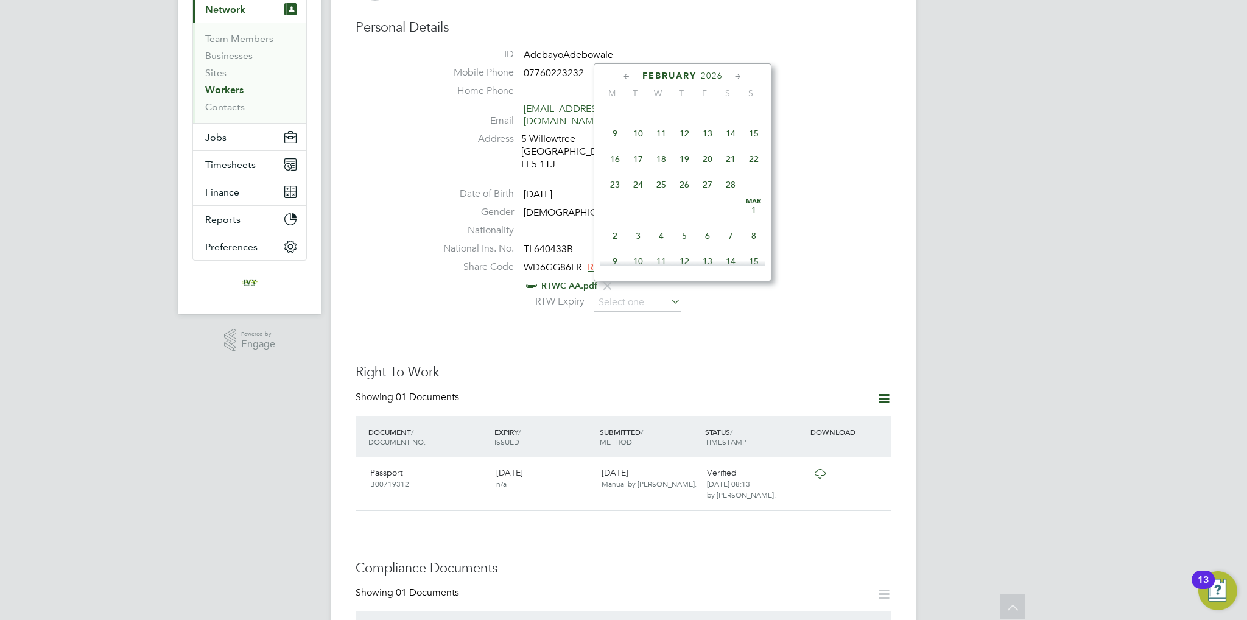
scroll to position [150, 0]
click at [684, 207] on span "26" at bounding box center [684, 202] width 23 height 23
type input "26 Feb 2026"
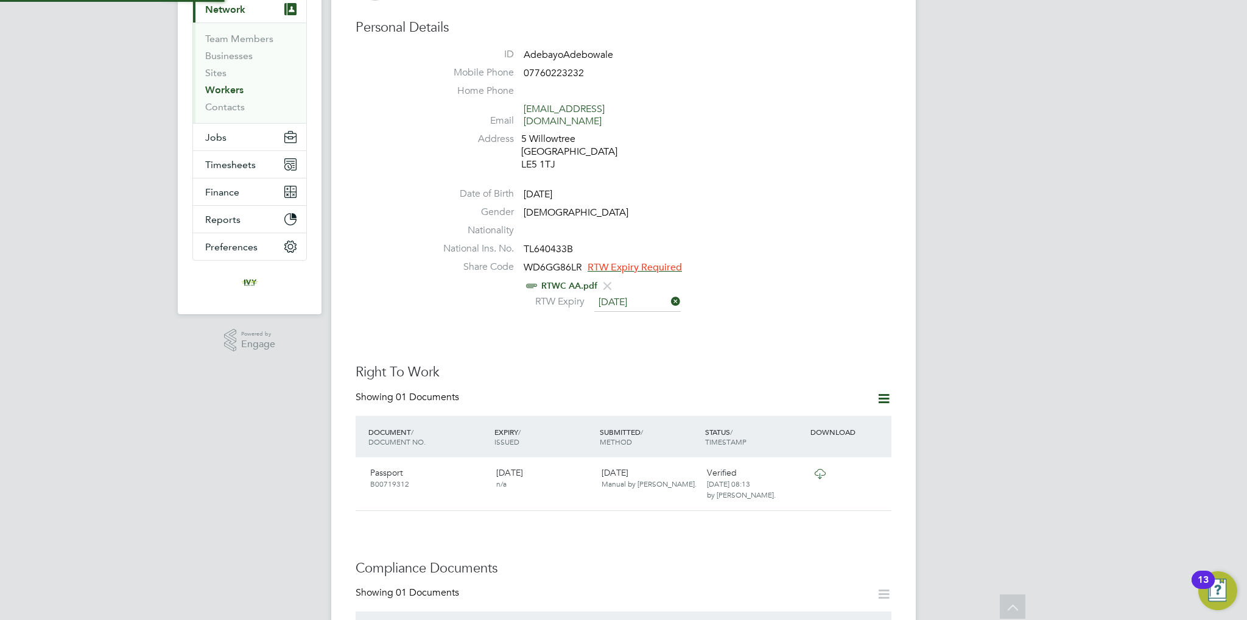
scroll to position [12, 100]
click at [804, 280] on div "RTWC AA.pdf" at bounding box center [660, 285] width 463 height 15
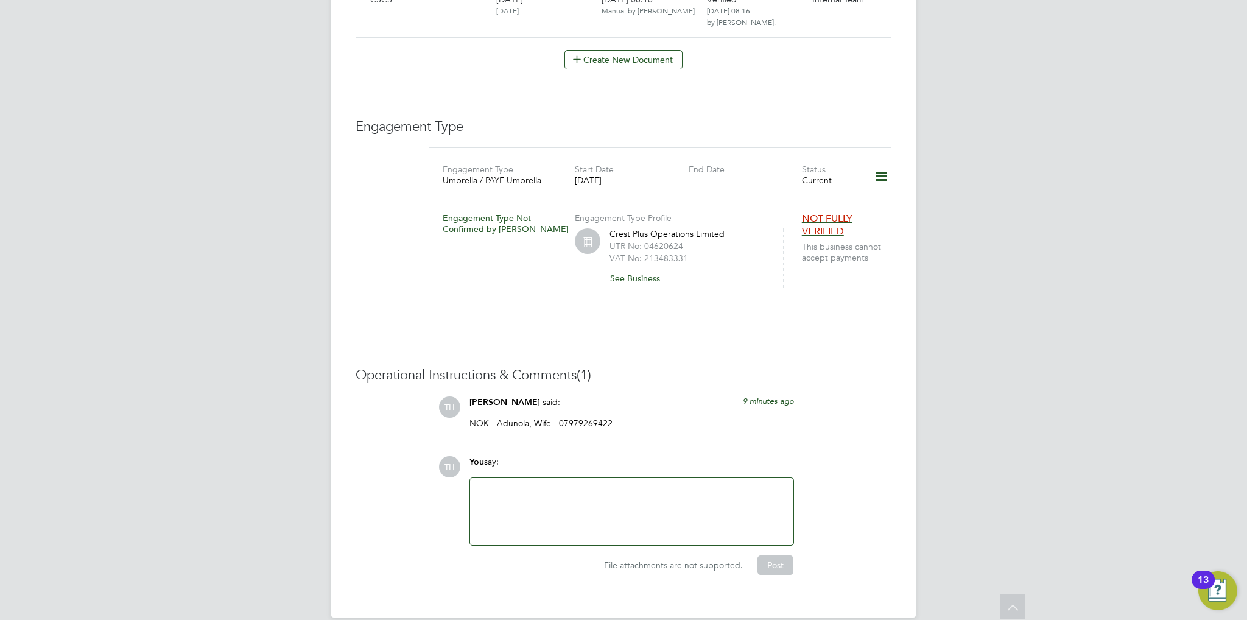
scroll to position [792, 0]
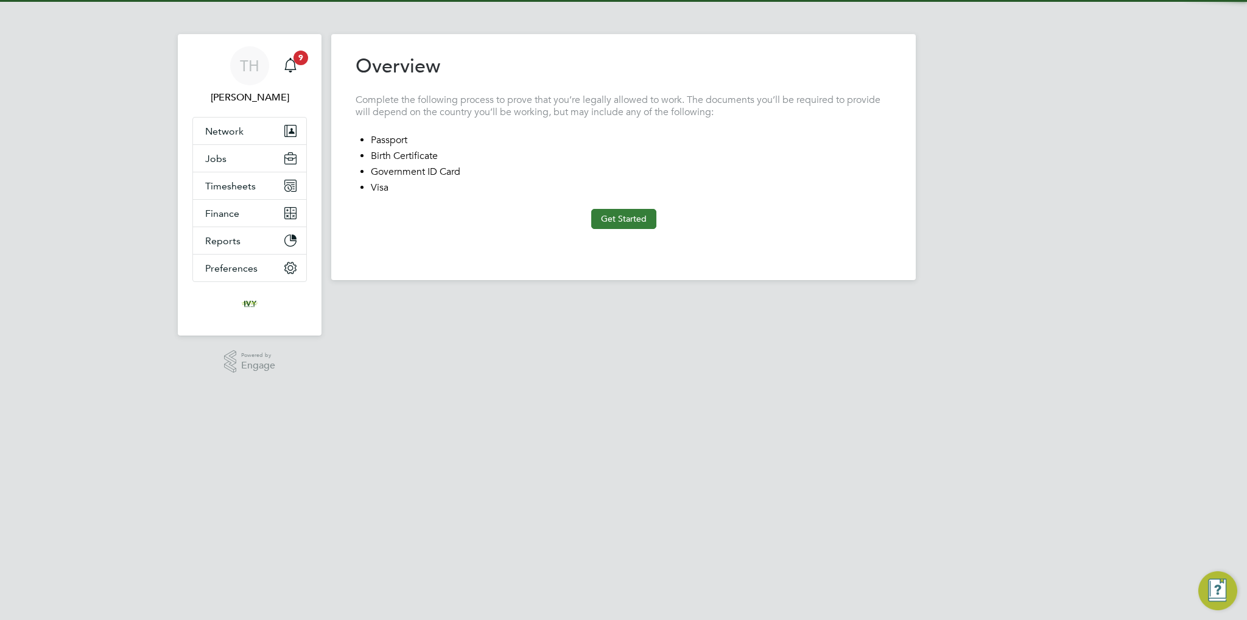
click at [608, 215] on button "Get Started" at bounding box center [623, 218] width 65 height 19
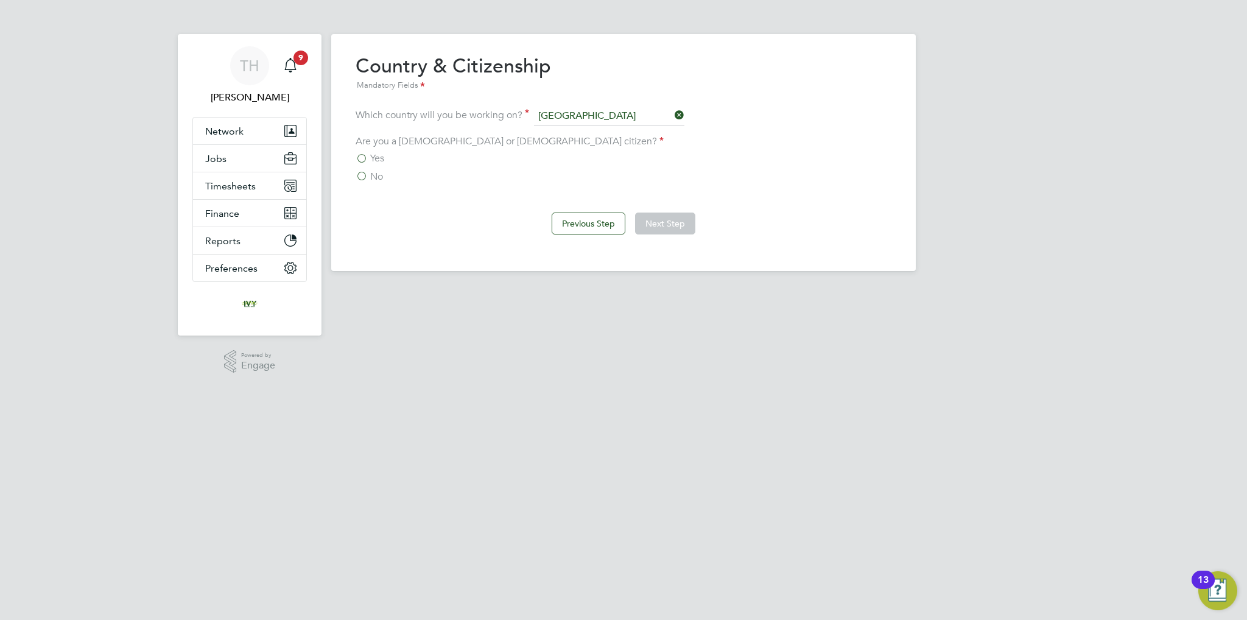
click at [368, 156] on label "Yes" at bounding box center [370, 158] width 29 height 12
click at [0, 0] on input "Yes" at bounding box center [0, 0] width 0 height 0
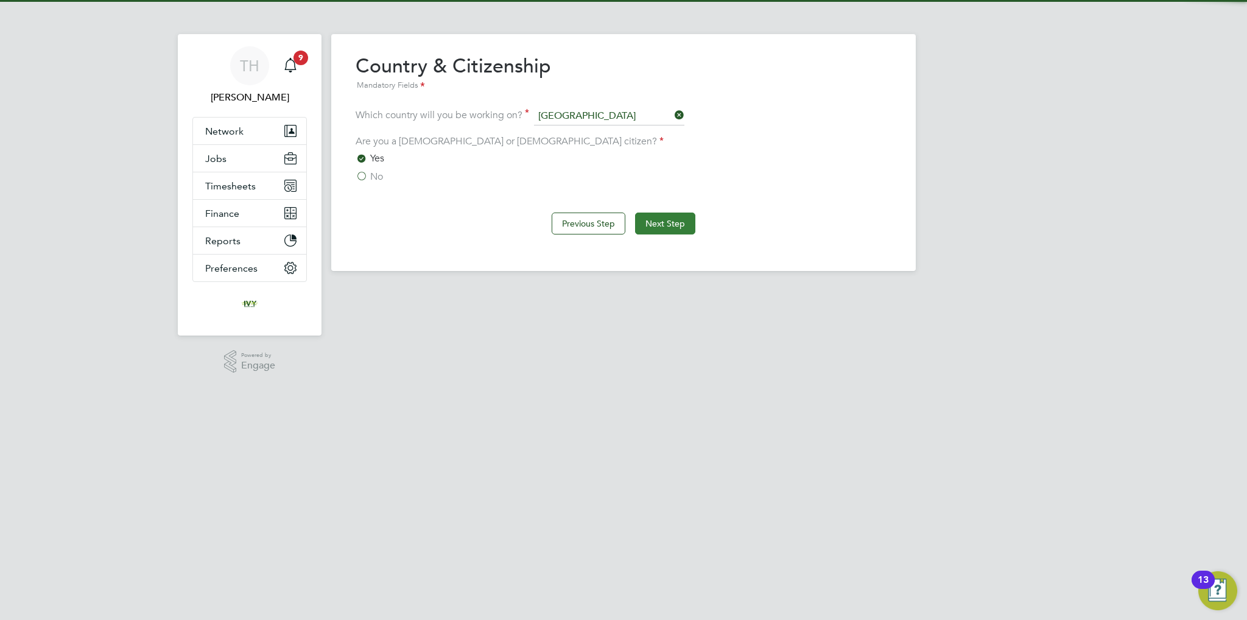
click at [651, 220] on button "Next Step" at bounding box center [665, 224] width 60 height 22
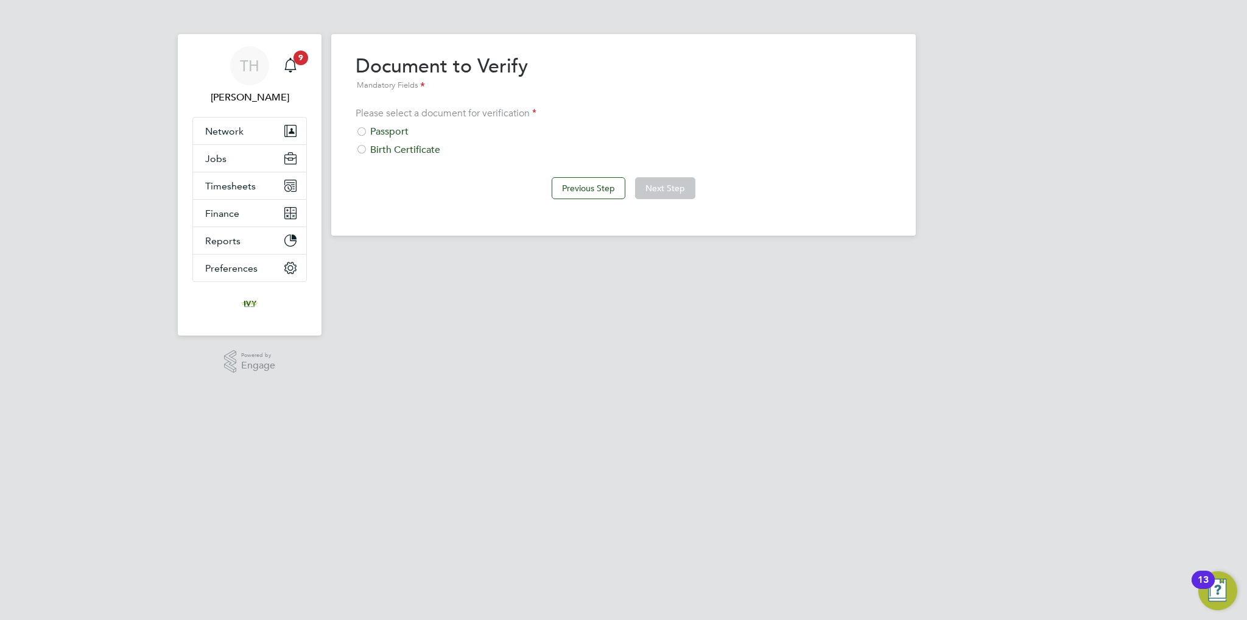
click at [399, 127] on div "Passport" at bounding box center [624, 131] width 536 height 13
click at [641, 185] on button "Next Step" at bounding box center [665, 188] width 60 height 22
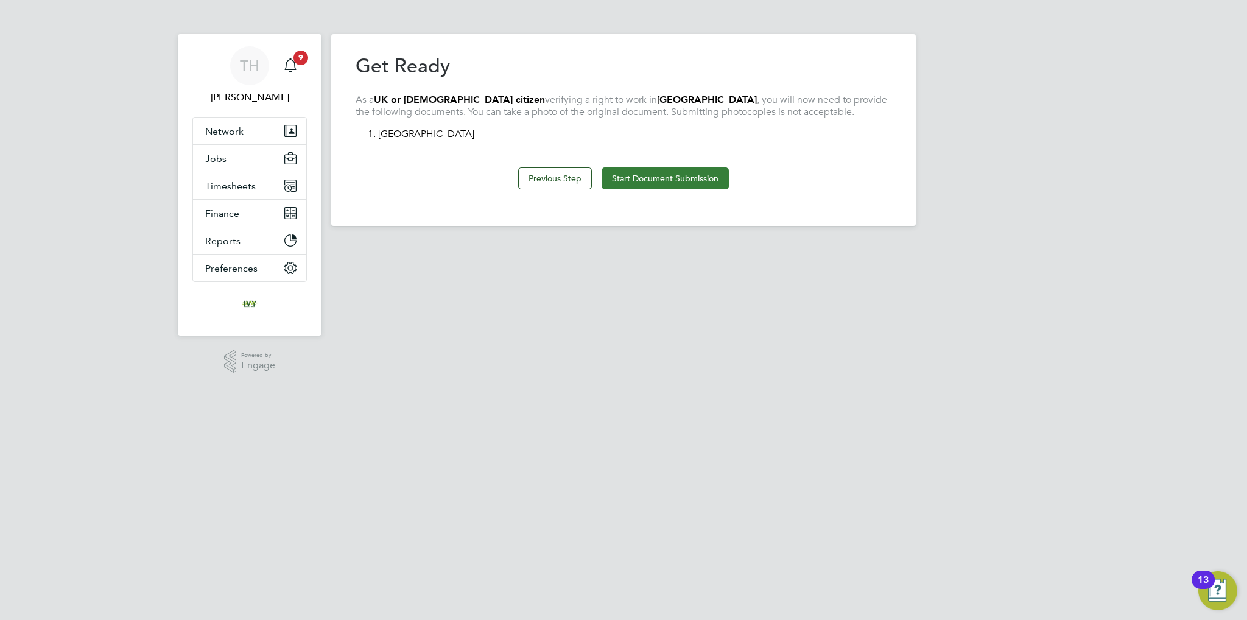
click at [633, 177] on button "Start Document Submission" at bounding box center [665, 178] width 127 height 22
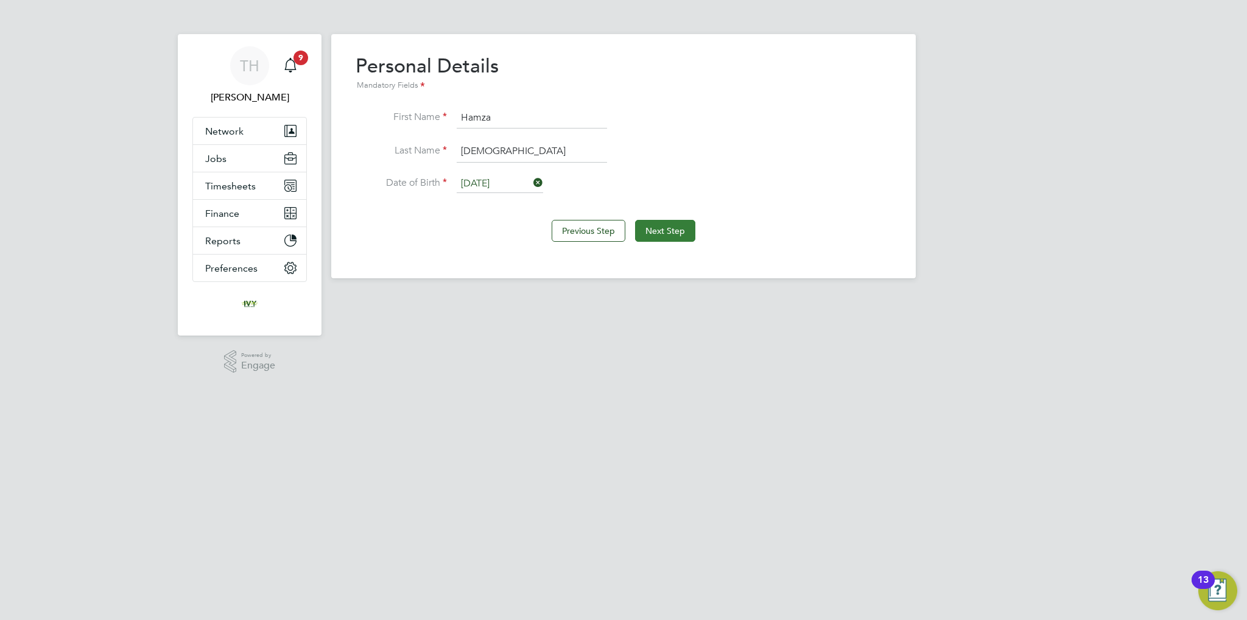
click at [653, 229] on button "Next Step" at bounding box center [665, 231] width 60 height 22
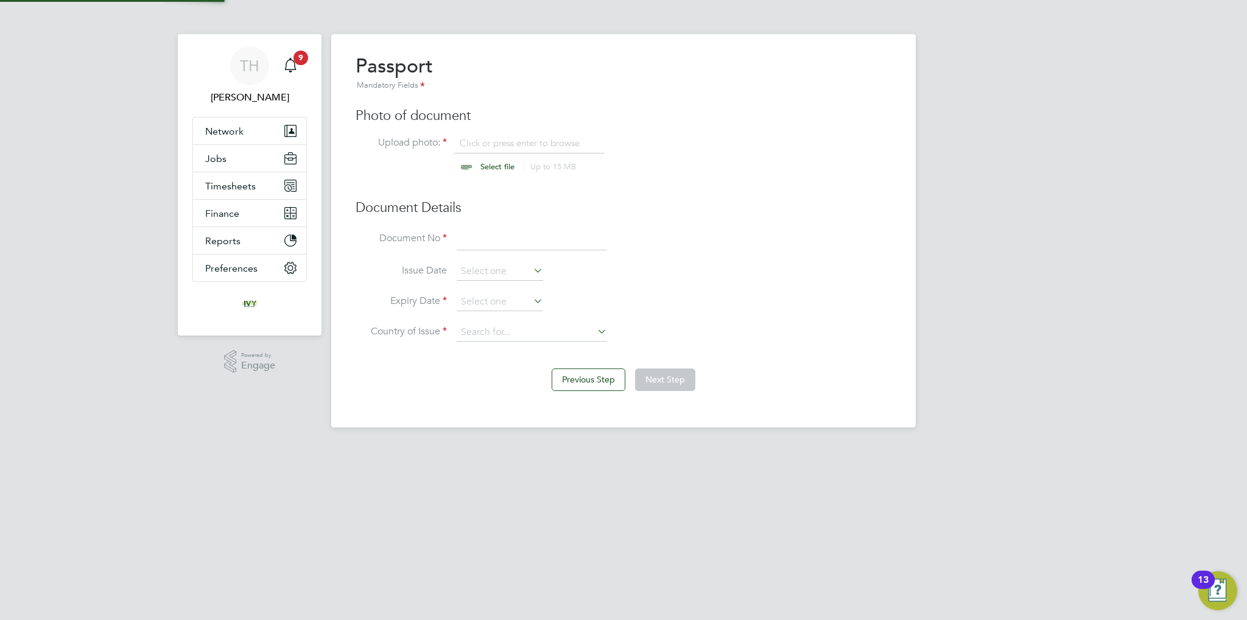
scroll to position [16, 151]
click at [475, 163] on input "file" at bounding box center [509, 155] width 191 height 37
type input "C:\fakepath\Hamza Islam PP.jpg"
click at [514, 244] on input at bounding box center [532, 240] width 150 height 22
click at [502, 245] on input at bounding box center [532, 240] width 150 height 22
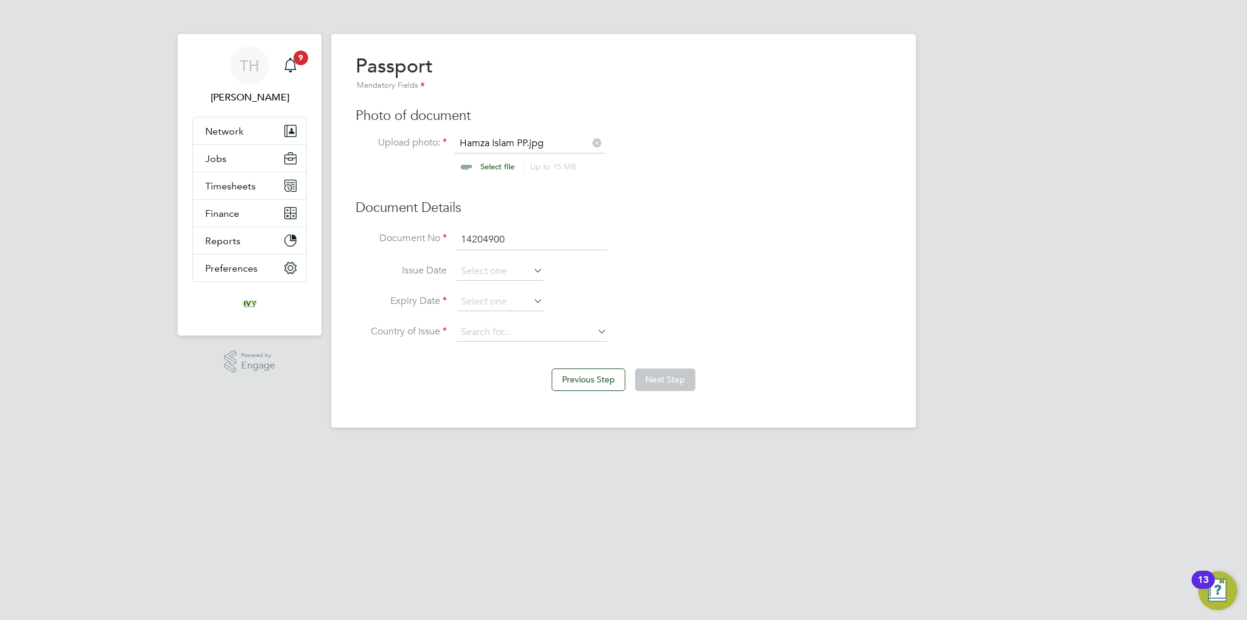
click at [495, 235] on input "14204900" at bounding box center [532, 240] width 150 height 22
type input "142049900"
click at [502, 297] on input at bounding box center [500, 302] width 86 height 18
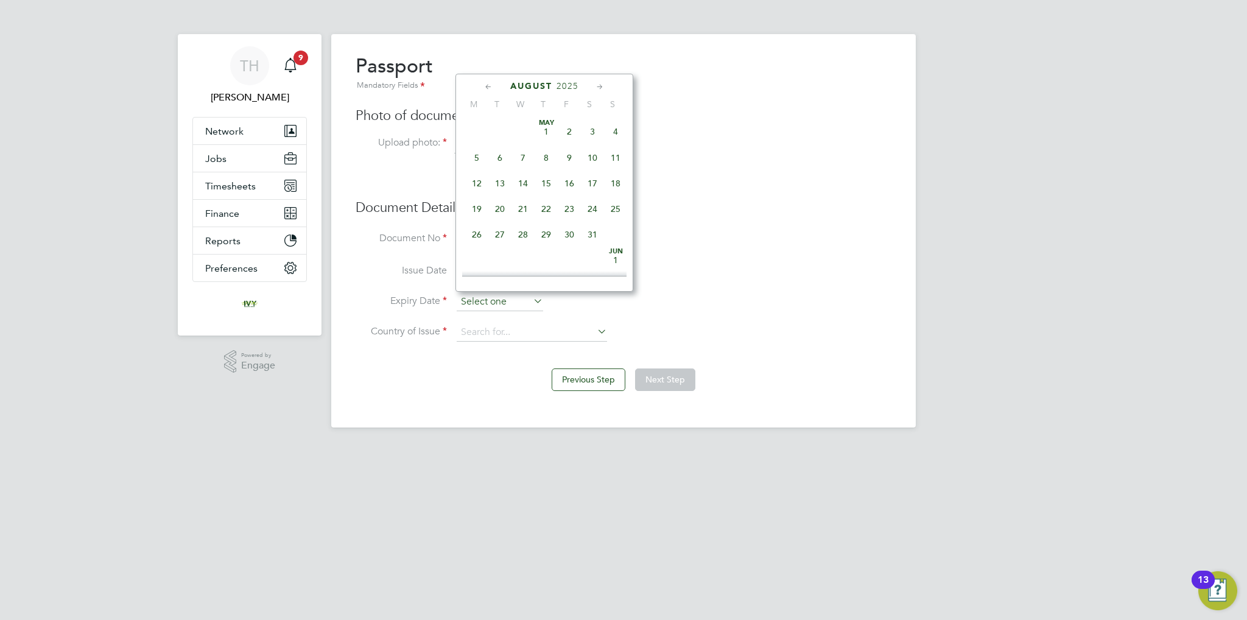
scroll to position [477, 0]
click at [576, 86] on span "2025" at bounding box center [568, 86] width 22 height 10
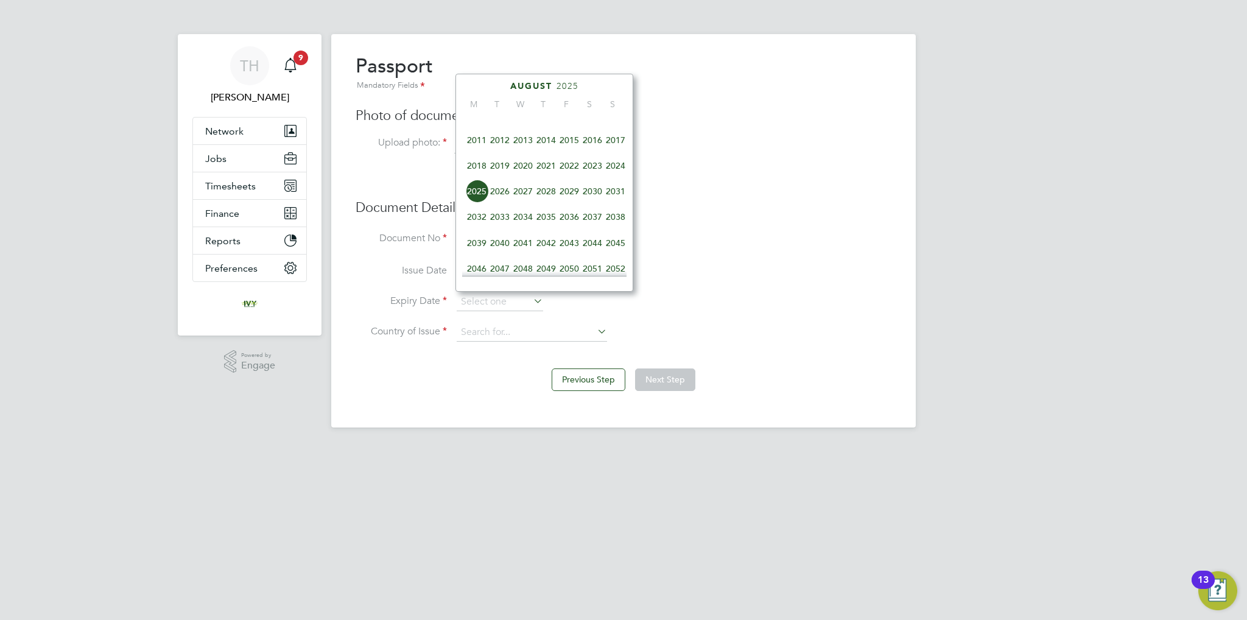
click at [504, 224] on span "2033" at bounding box center [499, 216] width 23 height 23
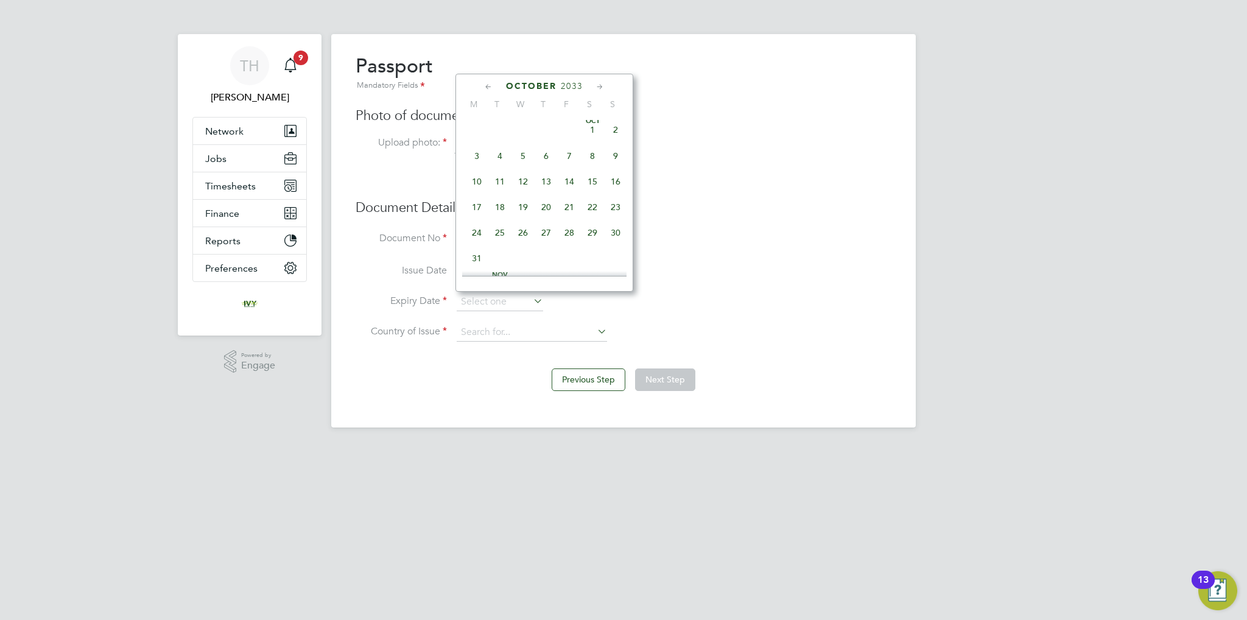
scroll to position [691, 0]
click at [611, 120] on span "2" at bounding box center [615, 108] width 23 height 23
type input "02 Oct 2033"
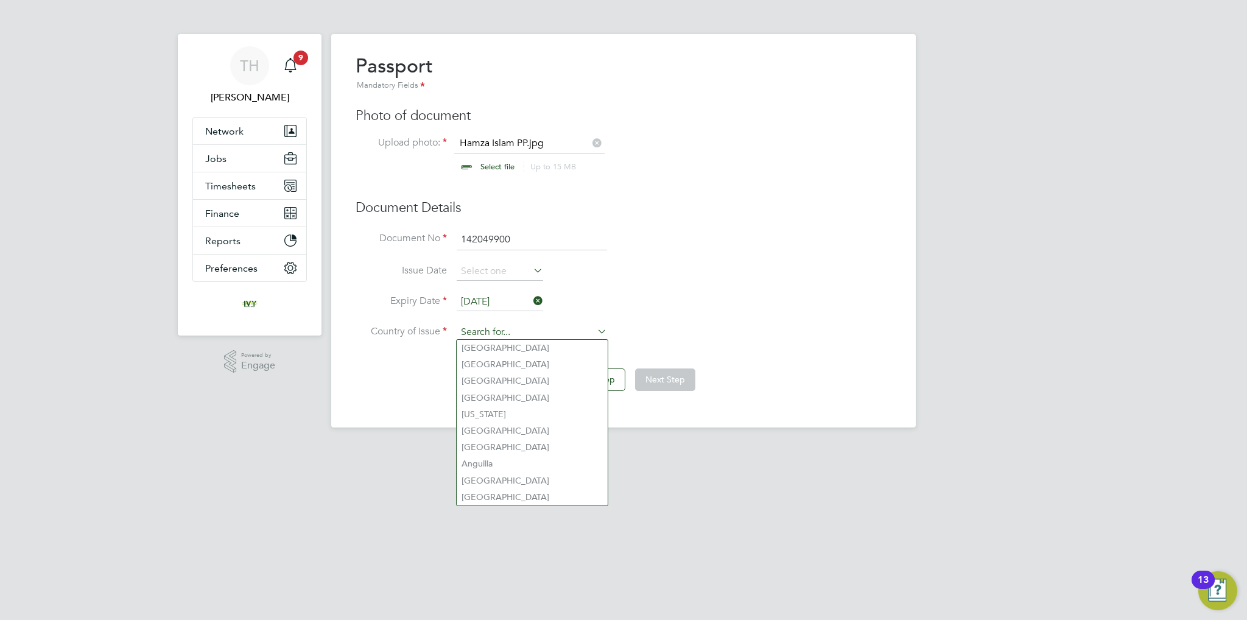
click at [514, 326] on input at bounding box center [532, 332] width 150 height 18
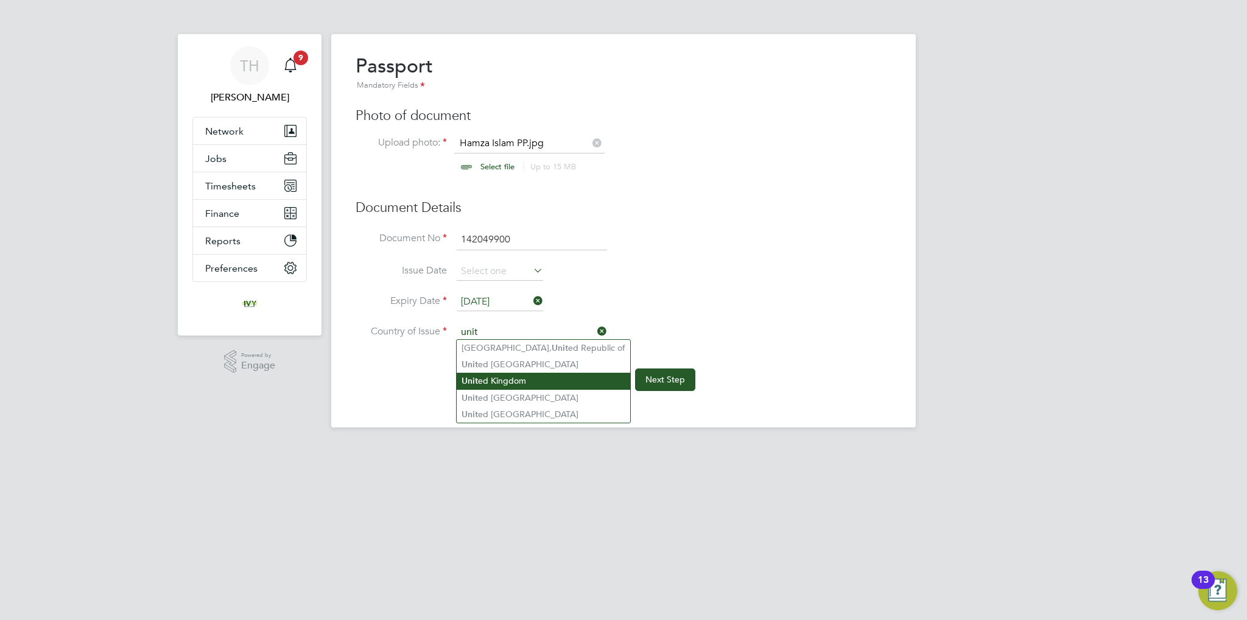
click at [527, 381] on li "Unit ed Kingdom" at bounding box center [544, 381] width 174 height 16
type input "[GEOGRAPHIC_DATA]"
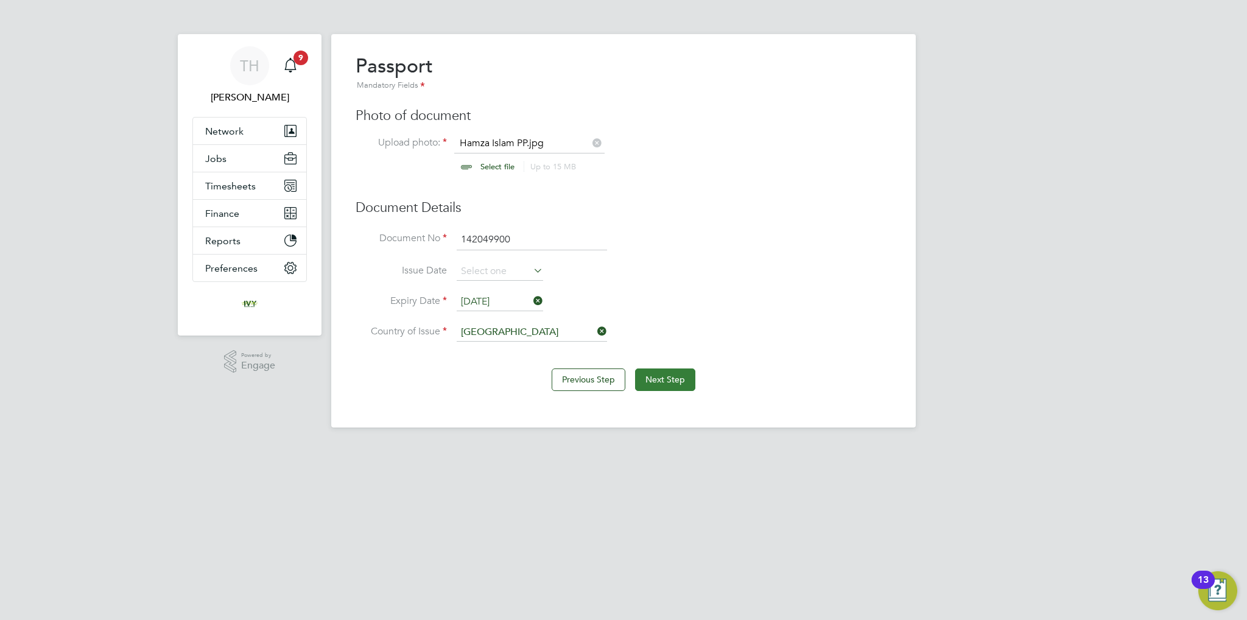
click at [673, 376] on button "Next Step" at bounding box center [665, 379] width 60 height 22
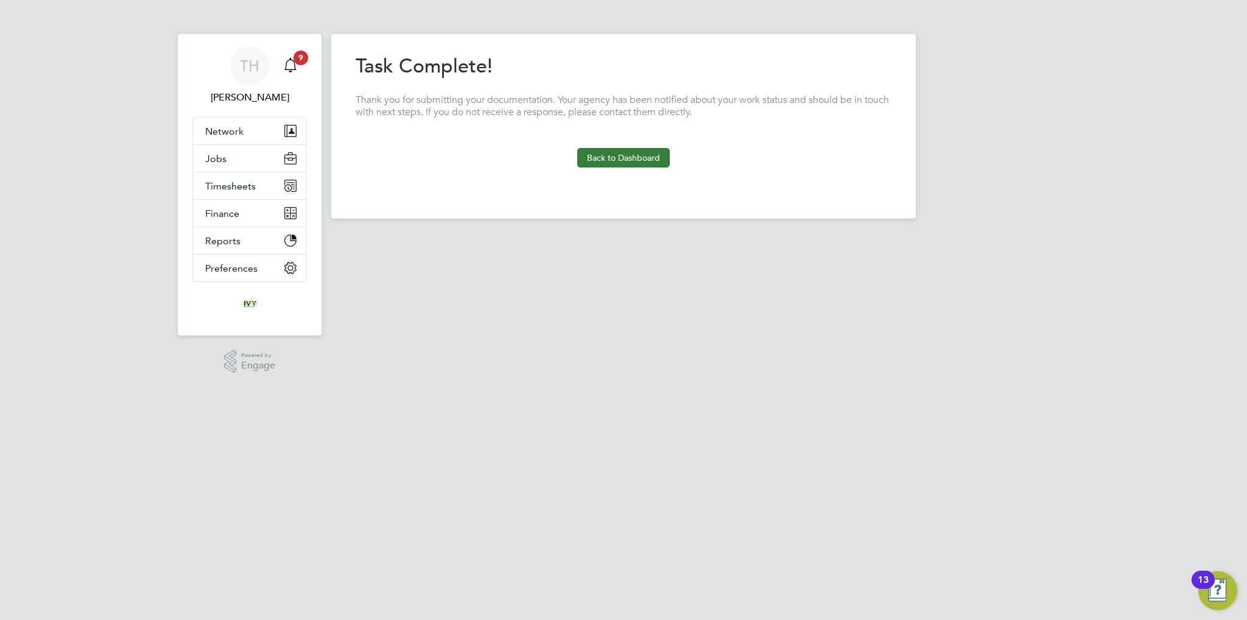
click at [654, 161] on button "Back to Dashboard" at bounding box center [623, 157] width 93 height 19
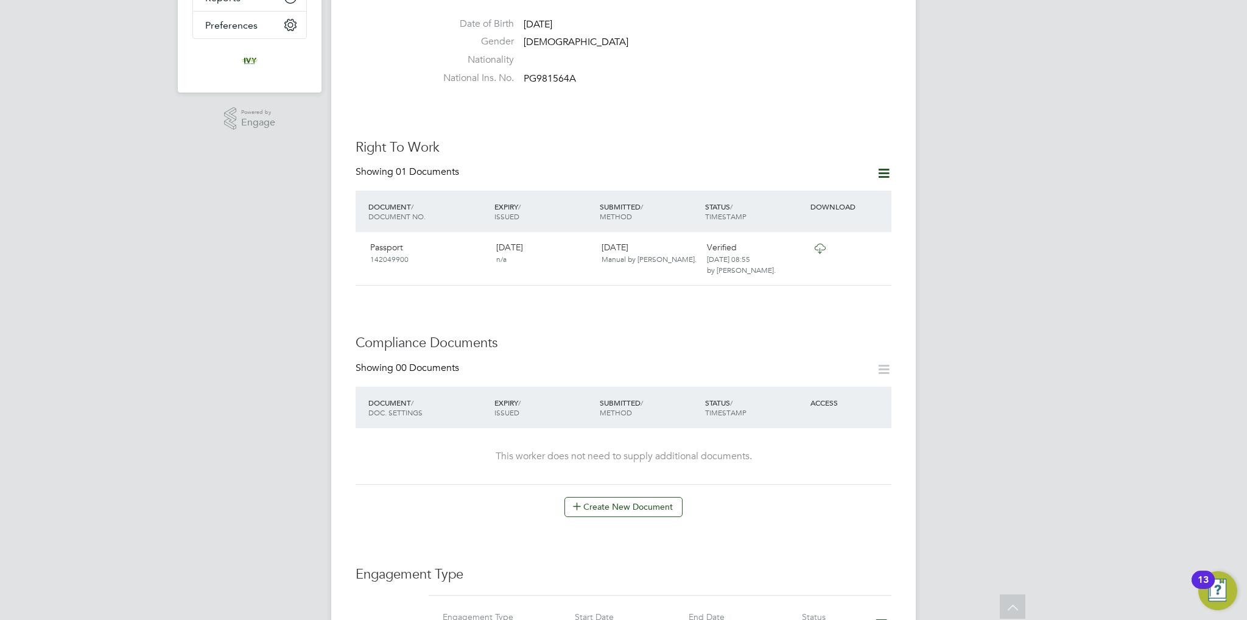
scroll to position [365, 0]
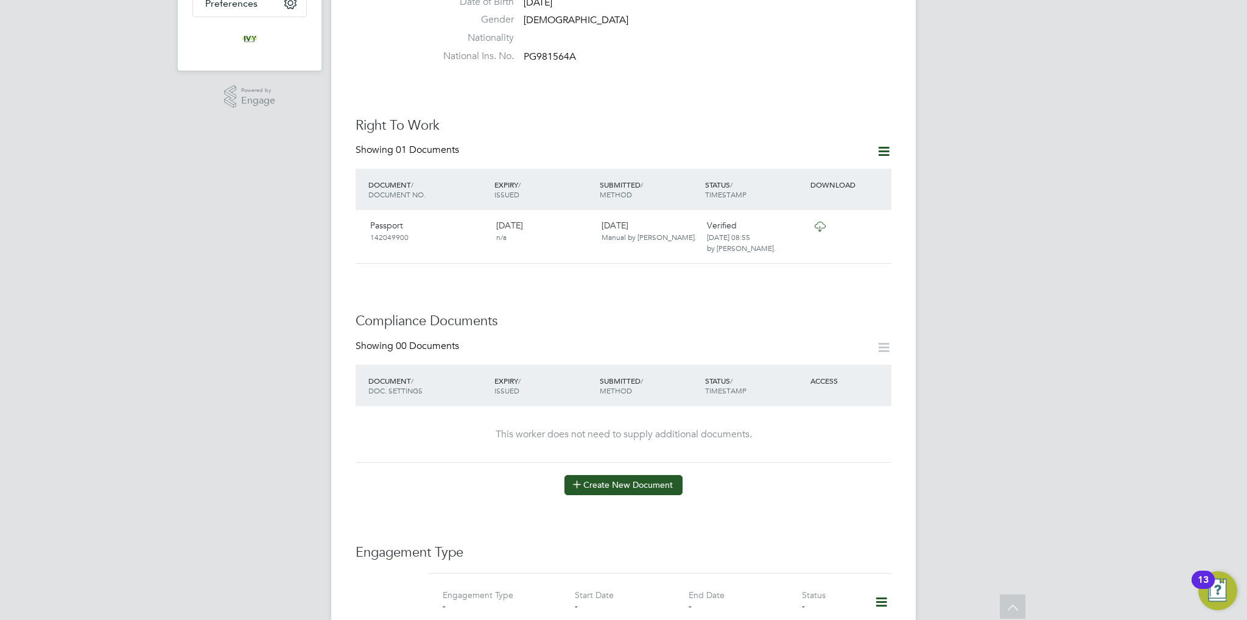
click at [587, 475] on button "Create New Document" at bounding box center [624, 484] width 118 height 19
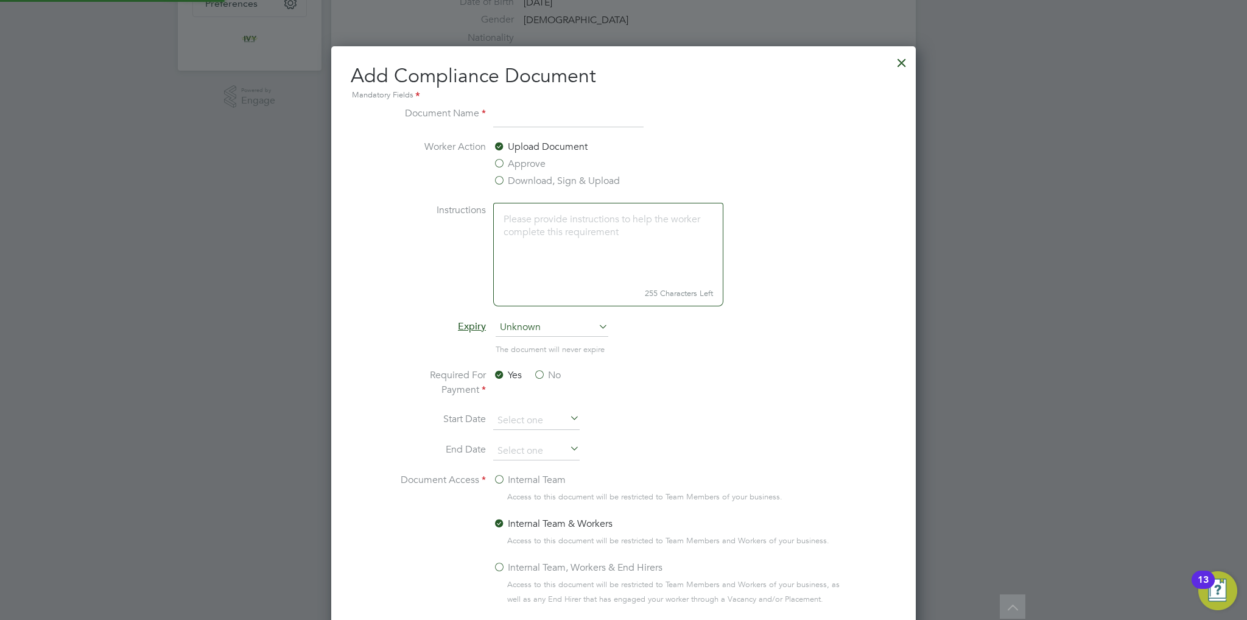
scroll to position [637, 585]
click at [527, 112] on input at bounding box center [568, 117] width 150 height 22
type input "CSCS"
click at [545, 372] on label "No" at bounding box center [547, 375] width 27 height 15
click at [0, 0] on input "No" at bounding box center [0, 0] width 0 height 0
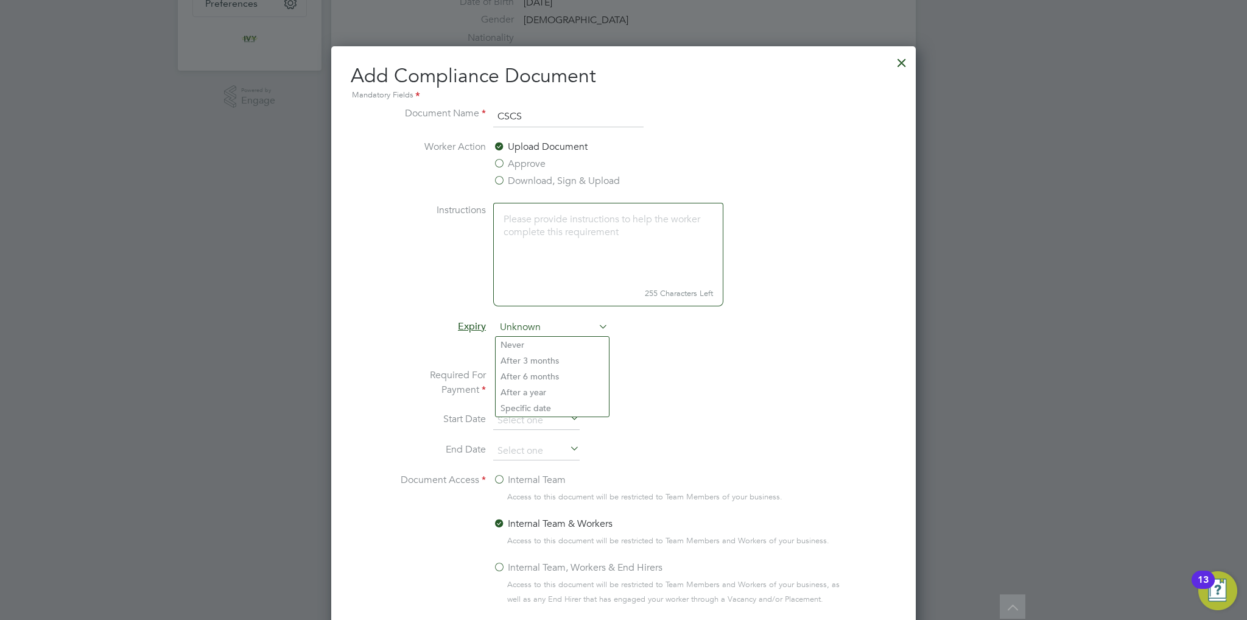
click at [533, 328] on span "Unknown" at bounding box center [552, 328] width 113 height 18
click at [540, 407] on li "Specific date" at bounding box center [552, 408] width 113 height 16
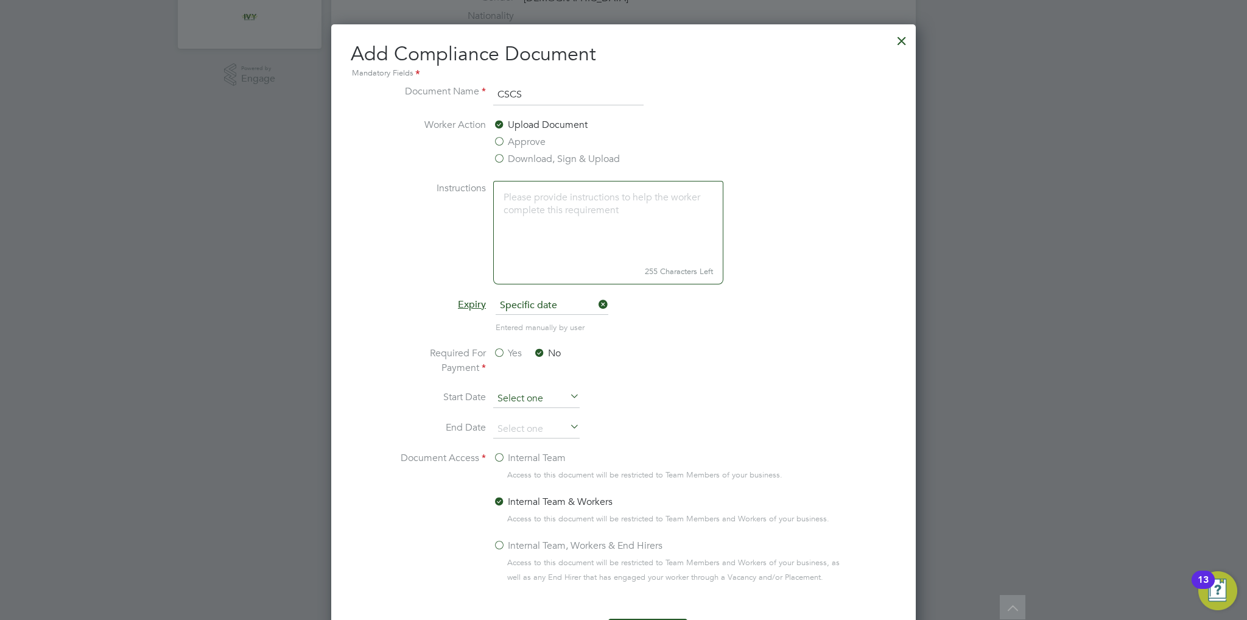
scroll to position [426, 0]
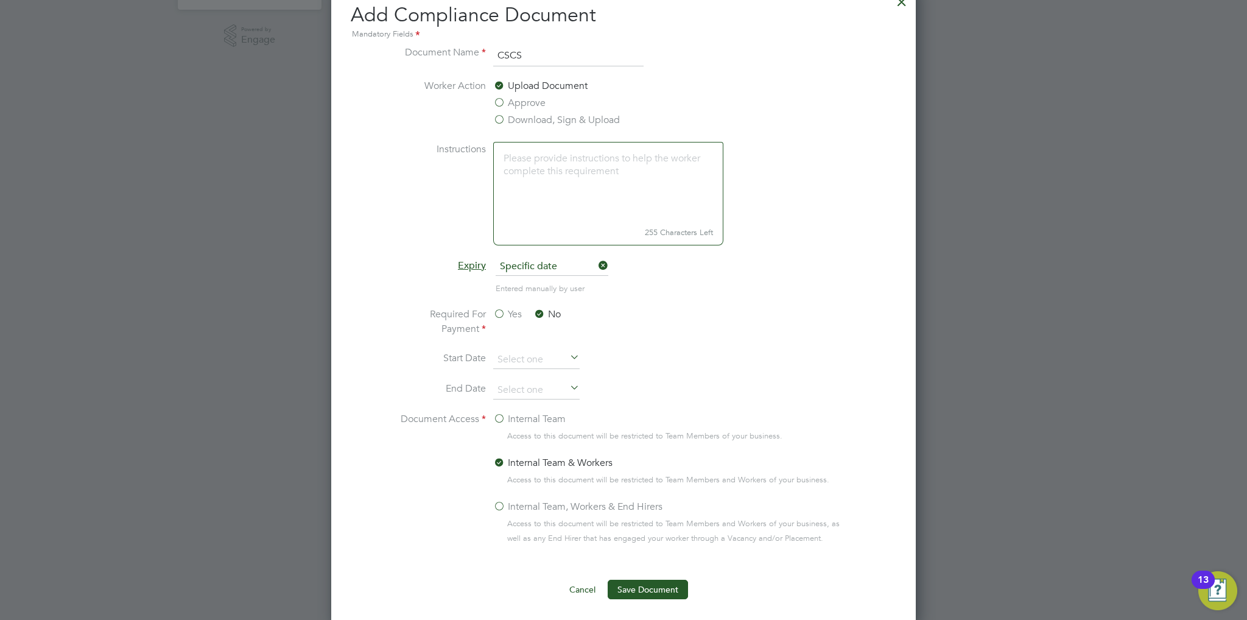
click at [487, 423] on li "Document Access Internal Team Access to this document will be restricted to Tea…" at bounding box center [624, 491] width 458 height 158
click at [498, 415] on label "Internal Team" at bounding box center [529, 419] width 72 height 15
click at [0, 0] on input "Internal Team" at bounding box center [0, 0] width 0 height 0
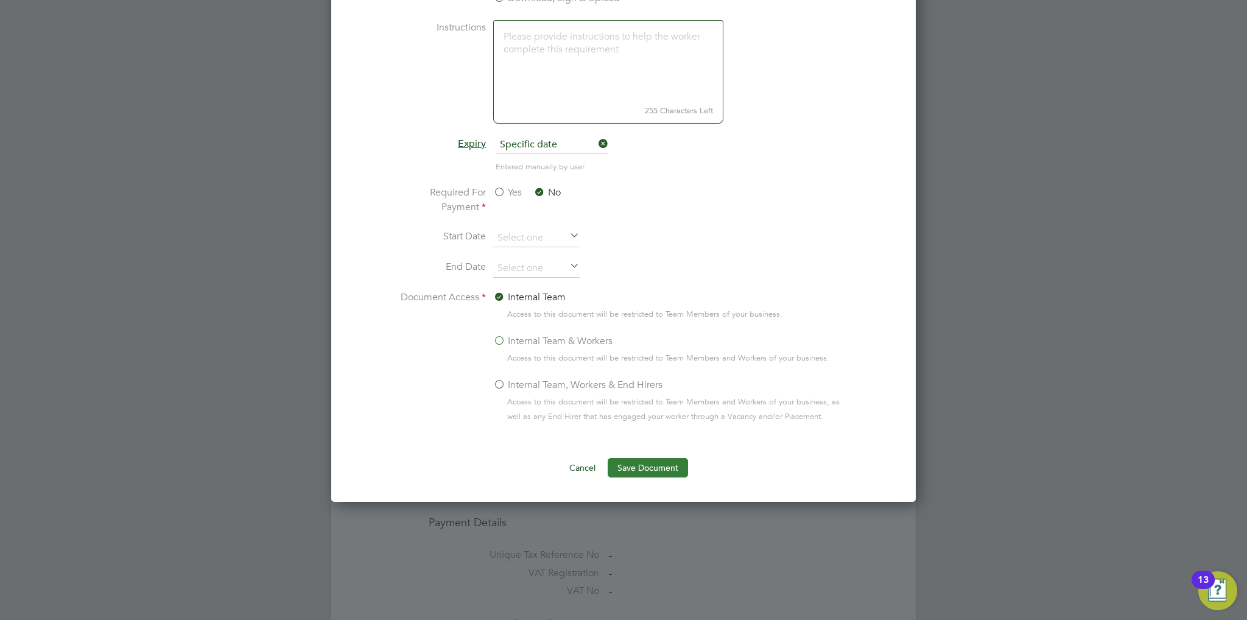
click at [655, 473] on button "Save Document" at bounding box center [648, 467] width 80 height 19
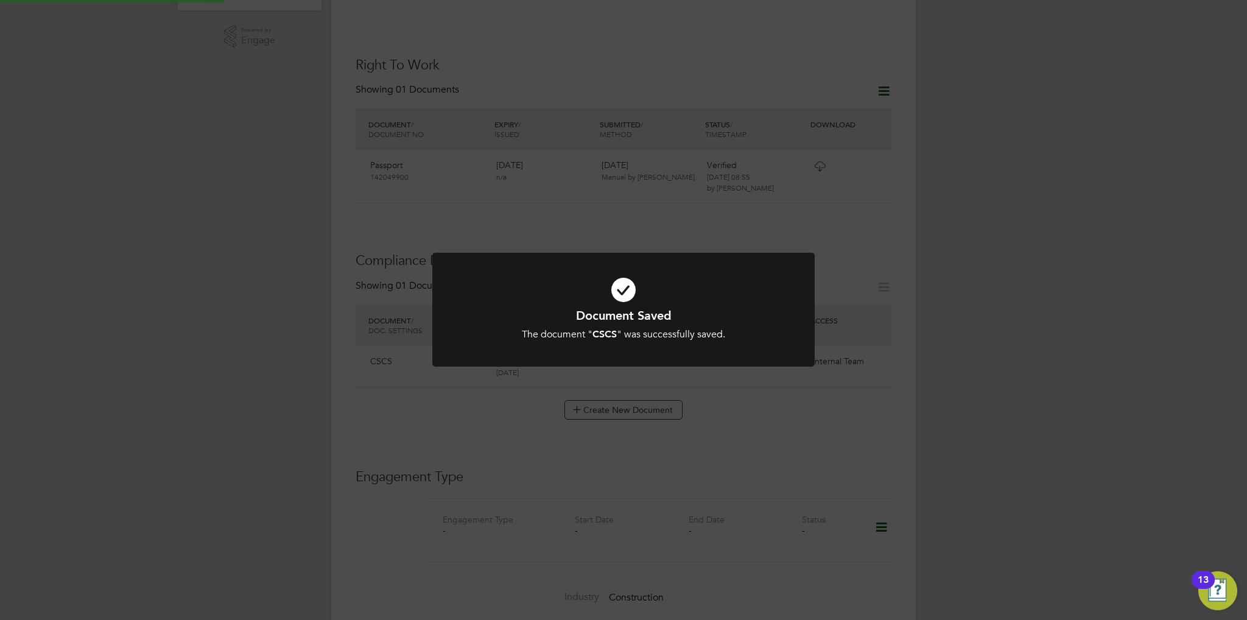
scroll to position [365, 0]
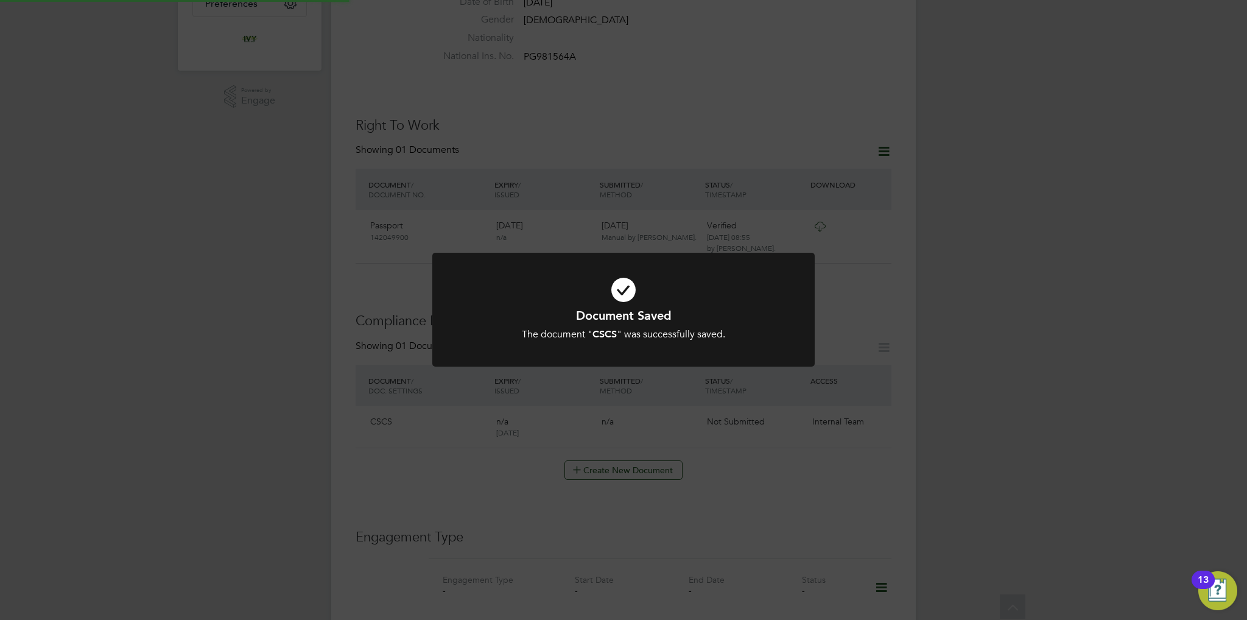
click at [609, 315] on h1 "Document Saved" at bounding box center [623, 316] width 317 height 16
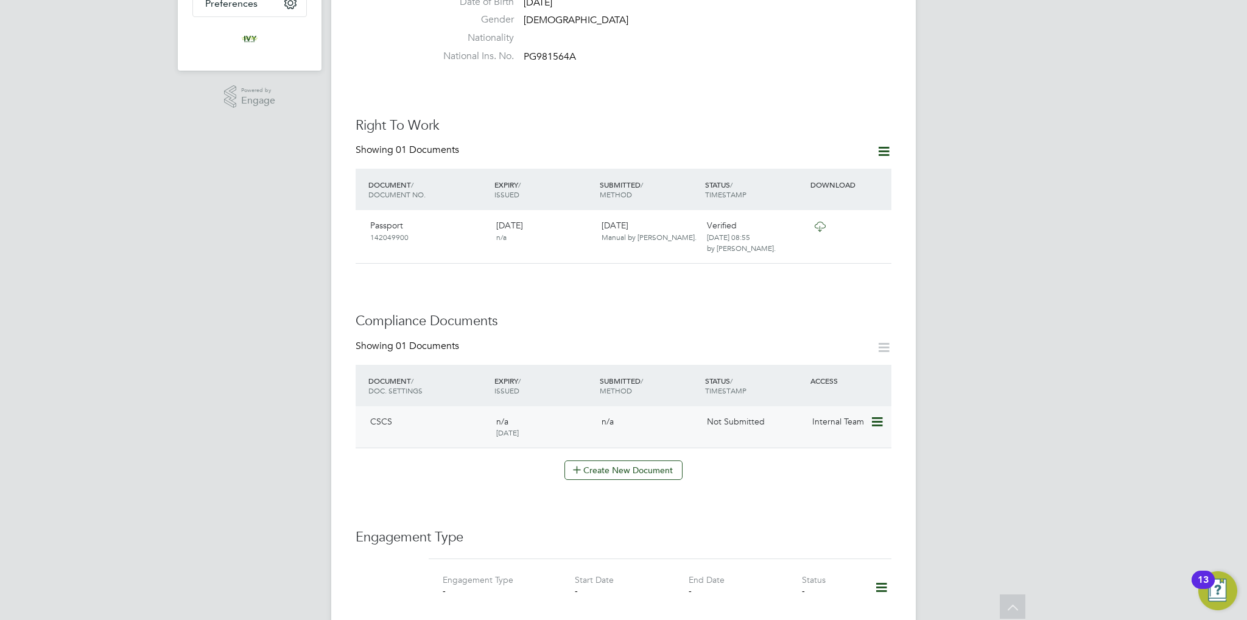
click at [872, 415] on icon at bounding box center [876, 422] width 12 height 15
click at [842, 442] on li "Submit Document" at bounding box center [839, 442] width 85 height 17
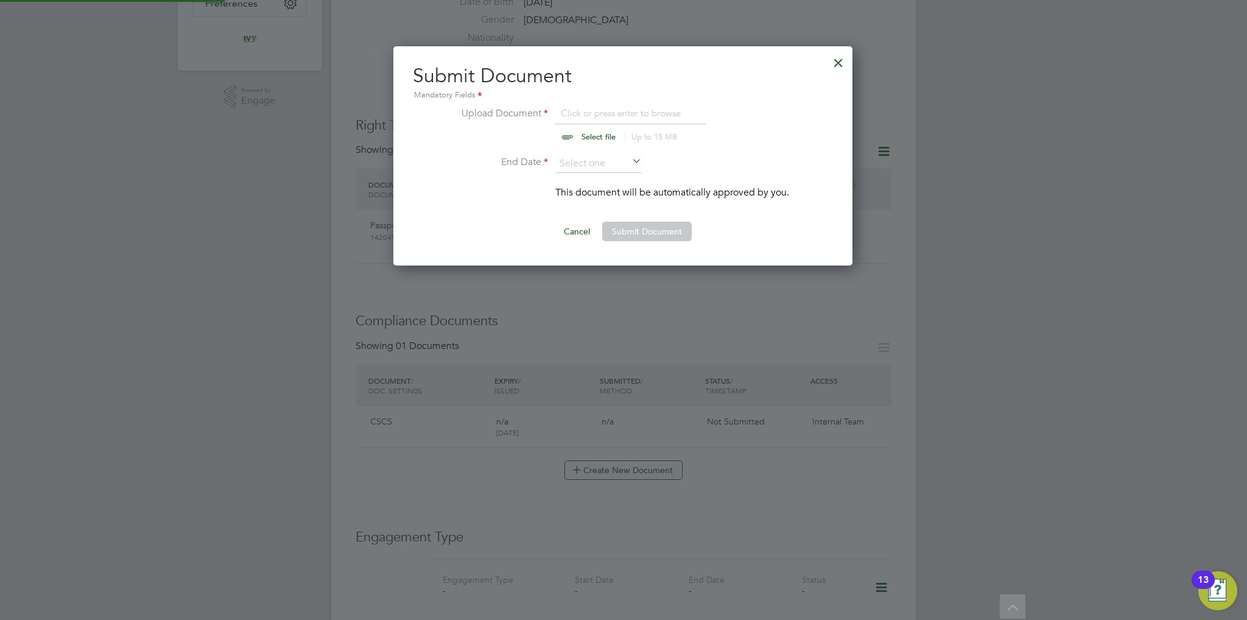
scroll to position [219, 460]
click at [589, 130] on input "file" at bounding box center [610, 124] width 191 height 37
click at [604, 128] on input "file" at bounding box center [610, 124] width 191 height 37
type input "C:\fakepath\Hamza Islam CSCS.jpg"
click at [581, 169] on input at bounding box center [598, 164] width 86 height 18
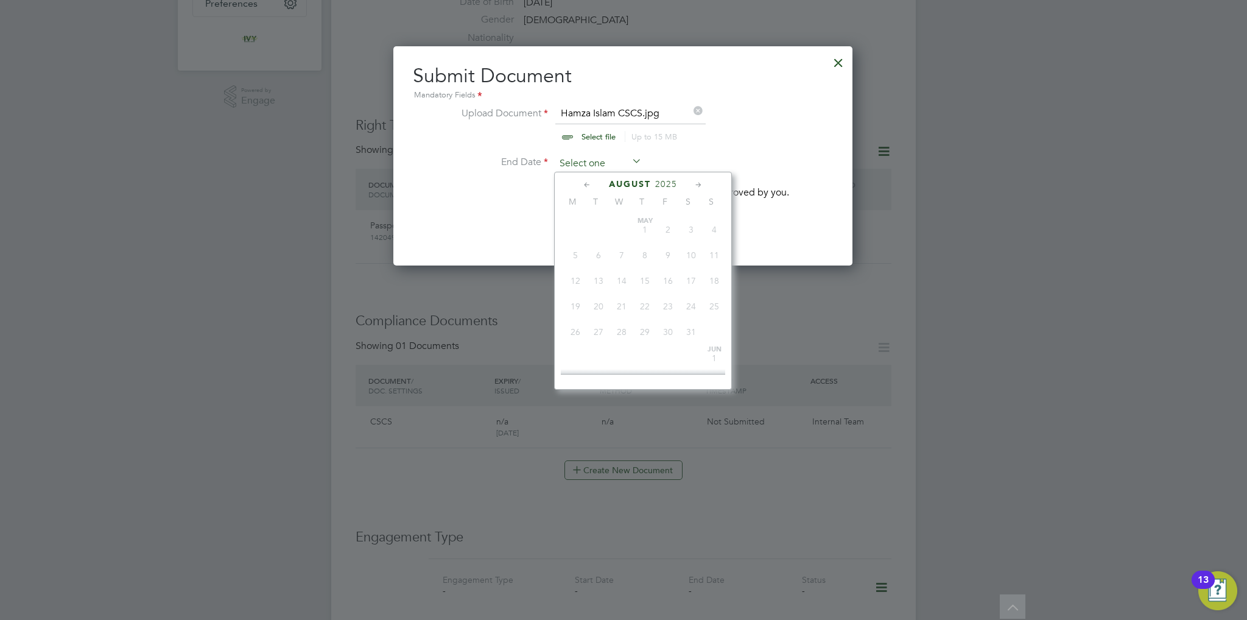
scroll to position [477, 0]
click at [675, 186] on span "2025" at bounding box center [666, 184] width 22 height 10
click at [665, 297] on span "2029" at bounding box center [668, 289] width 23 height 23
click at [597, 299] on span "31" at bounding box center [598, 289] width 23 height 23
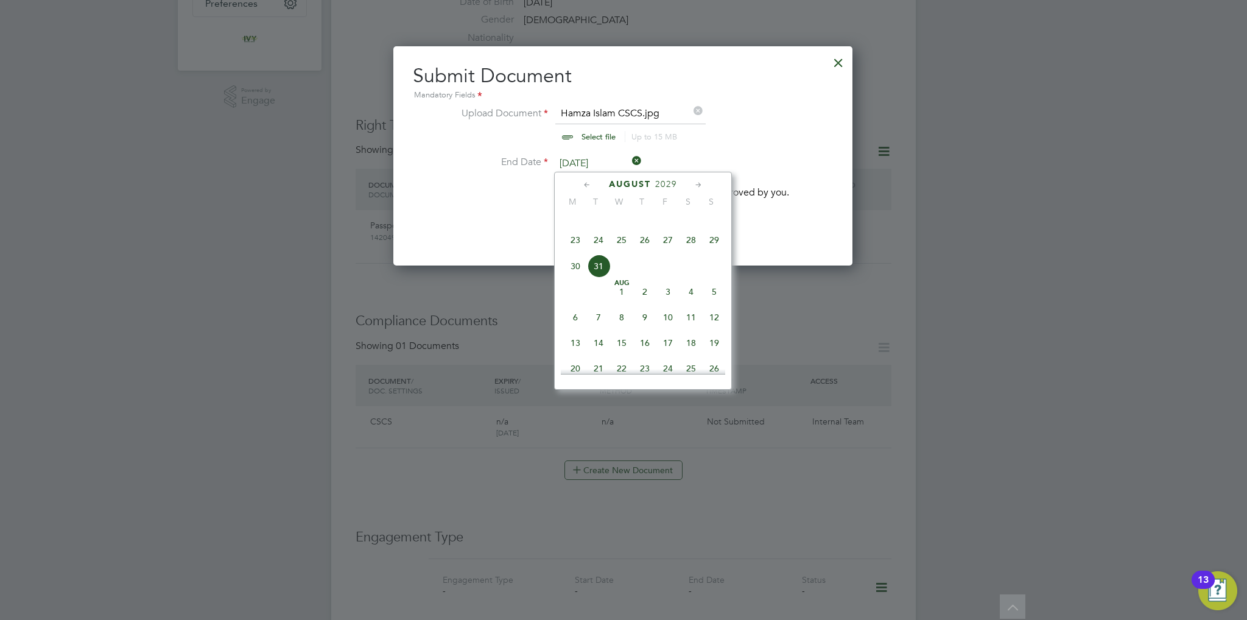
click at [602, 162] on input "31 Jul 2029" at bounding box center [598, 164] width 86 height 18
click at [664, 284] on span "31" at bounding box center [668, 272] width 23 height 23
type input "31 Aug 2029"
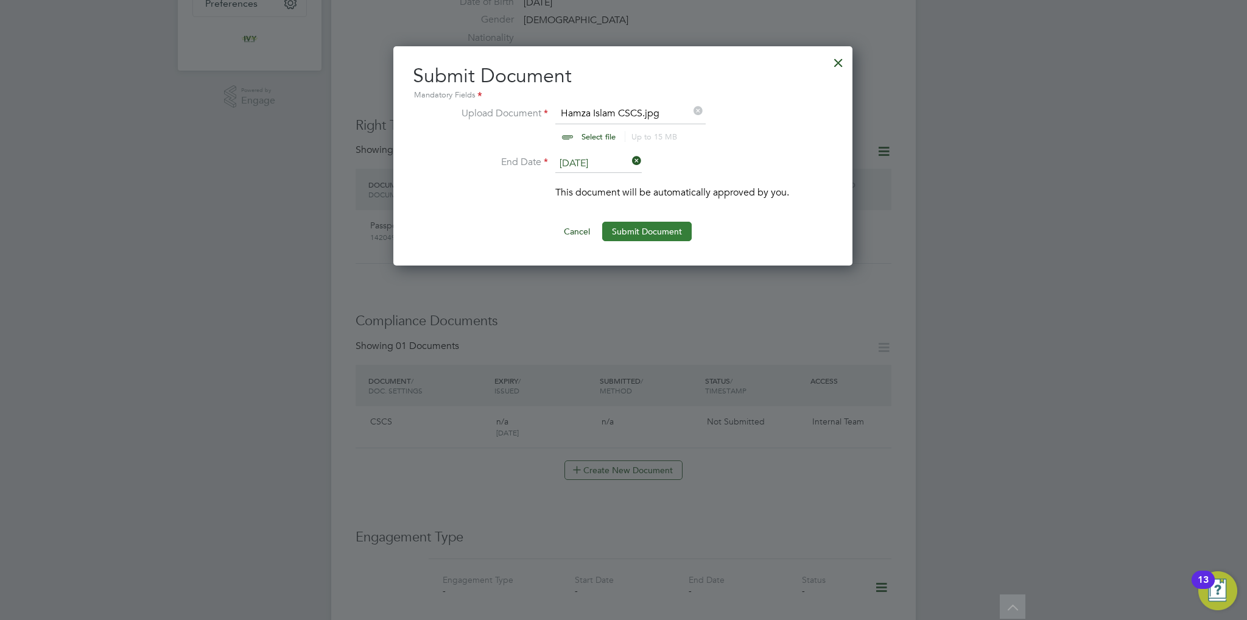
click at [658, 232] on button "Submit Document" at bounding box center [647, 231] width 90 height 19
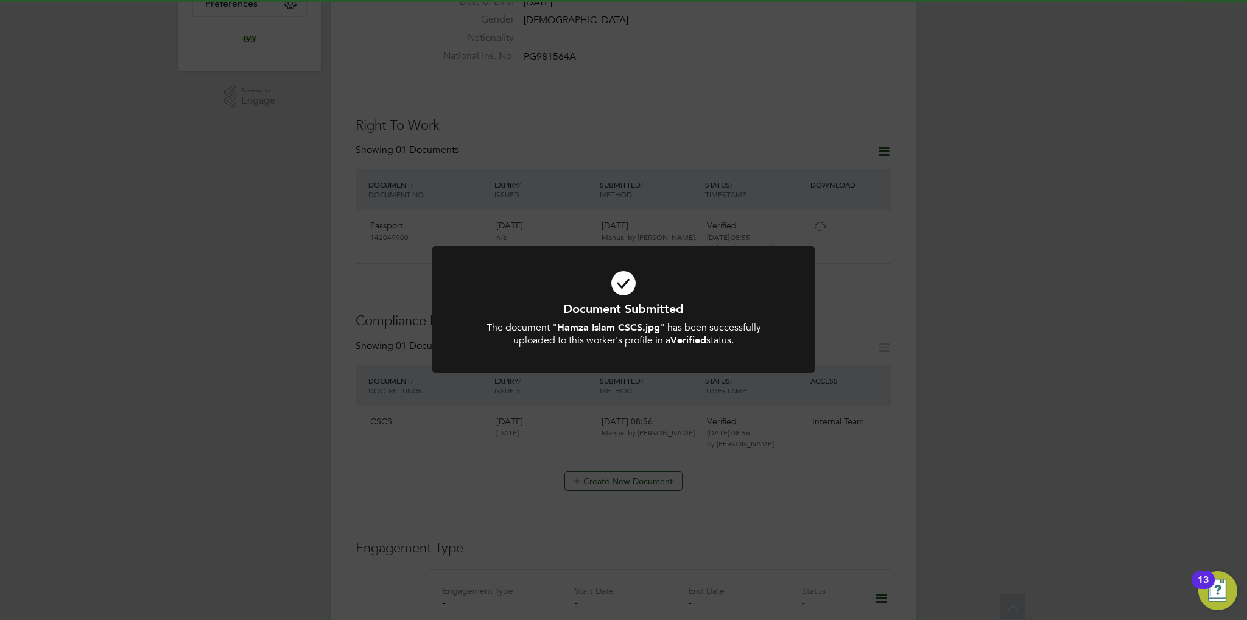
click at [682, 303] on h1 "Document Submitted" at bounding box center [623, 309] width 317 height 16
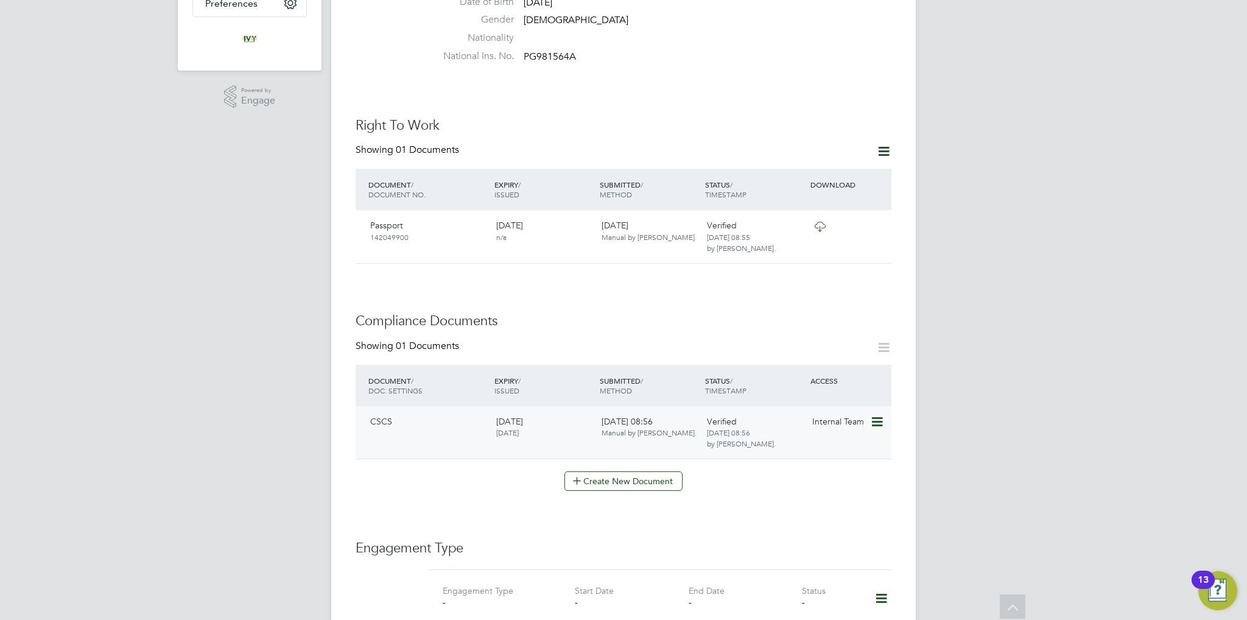
click at [870, 411] on div "Internal Team" at bounding box center [839, 421] width 63 height 21
click at [873, 415] on icon at bounding box center [876, 422] width 12 height 15
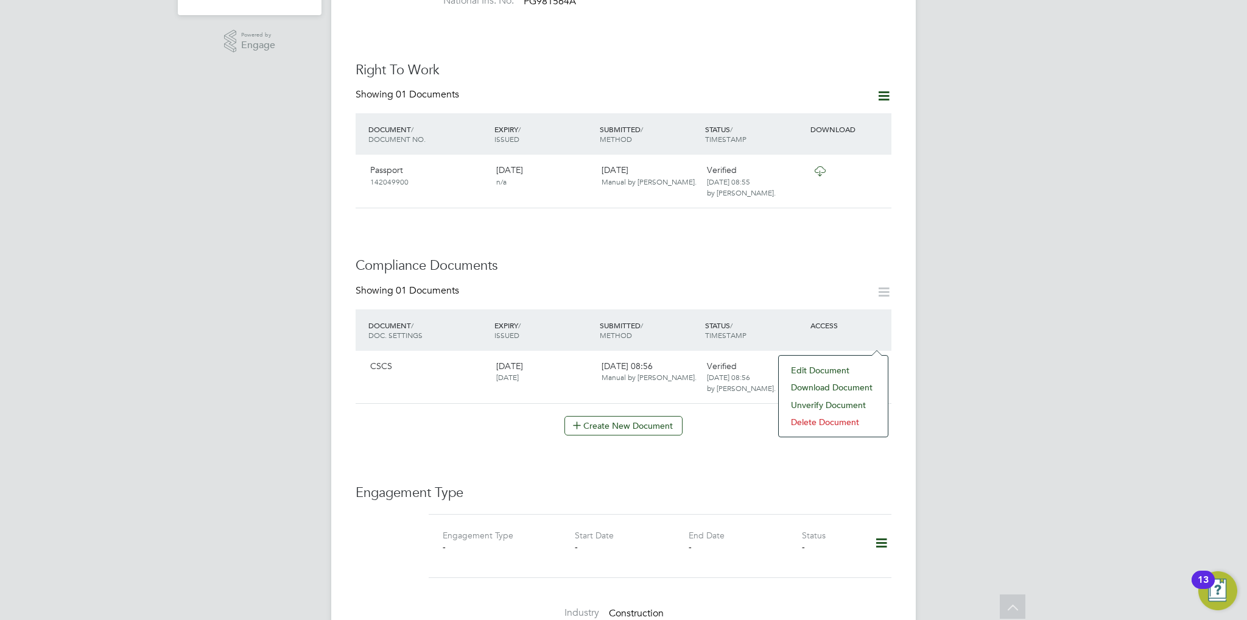
scroll to position [487, 0]
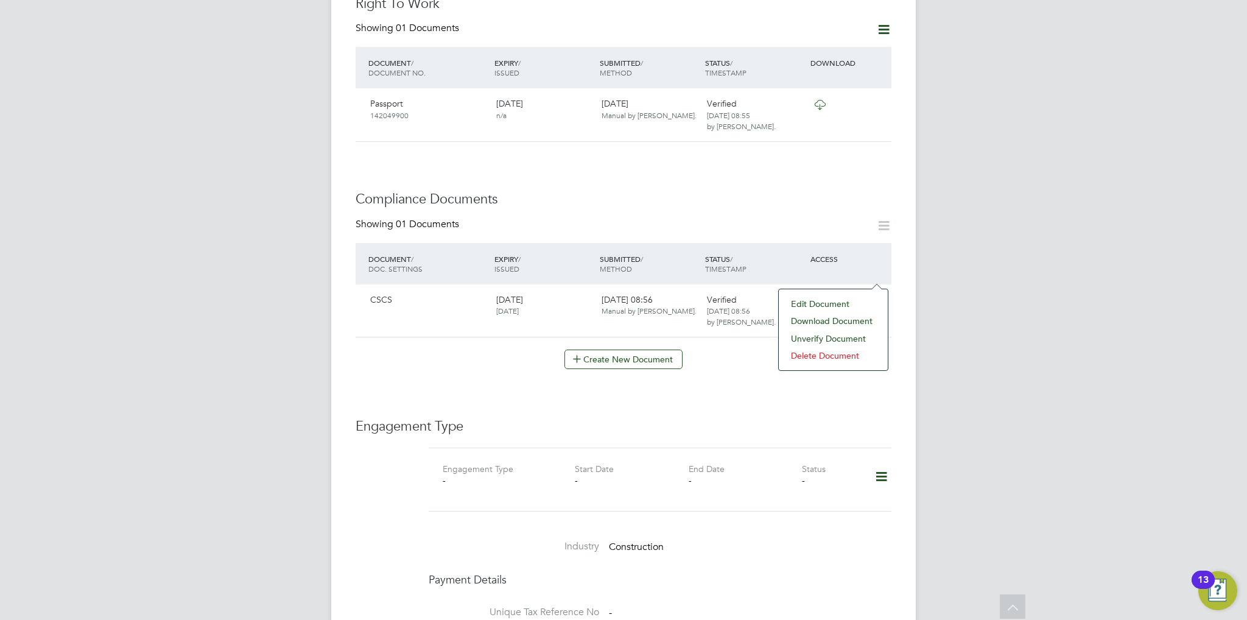
click at [584, 418] on div "Engagement Type Engagement Type - Start Date - End Date - Status - Industry Con…" at bounding box center [624, 615] width 536 height 394
click at [877, 463] on icon at bounding box center [881, 477] width 21 height 28
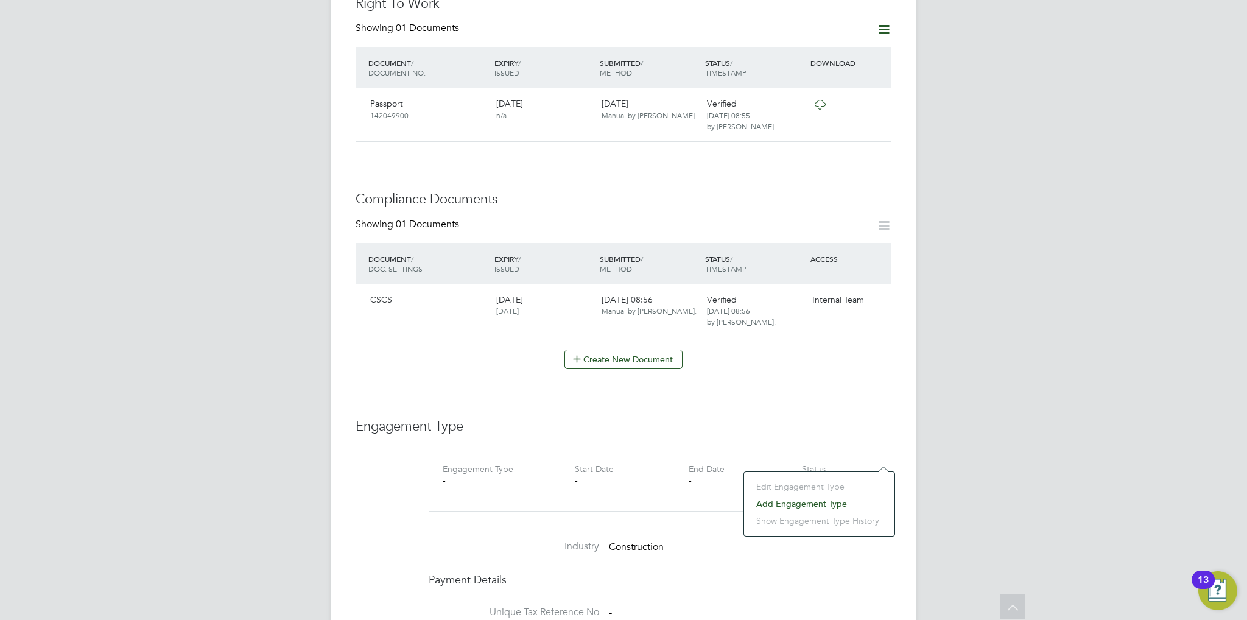
click at [774, 503] on li "Add Engagement Type" at bounding box center [819, 503] width 138 height 17
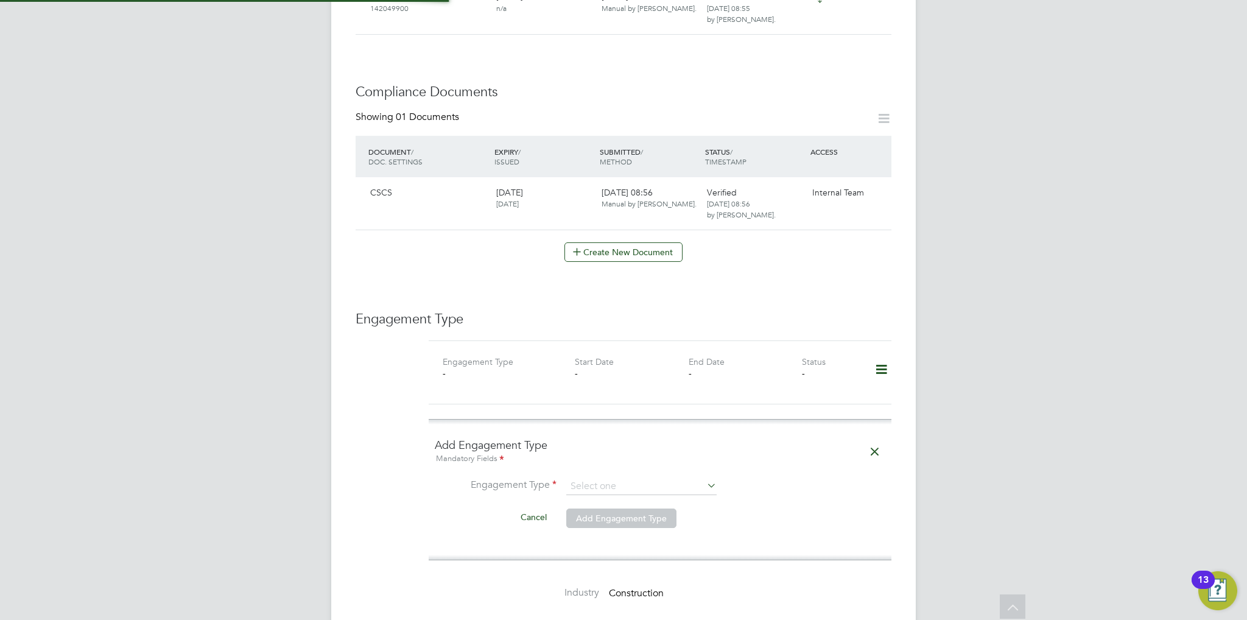
scroll to position [670, 0]
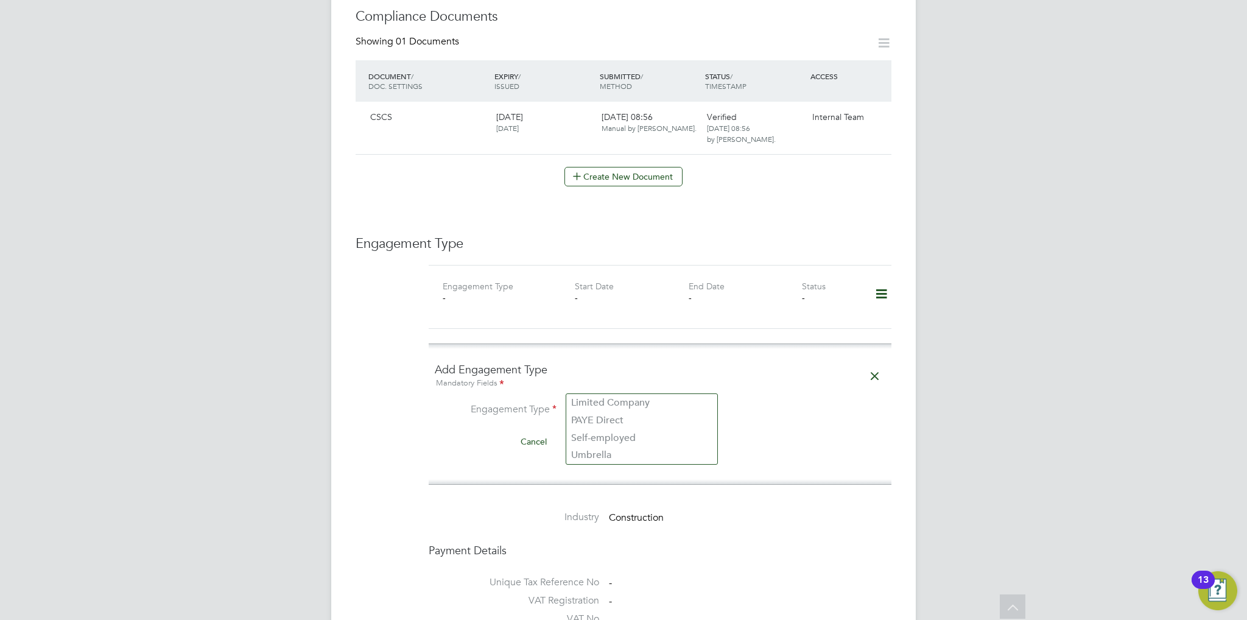
click at [626, 403] on input at bounding box center [641, 411] width 150 height 17
click at [619, 449] on li "Umbrella" at bounding box center [641, 455] width 151 height 18
type input "Umbrella"
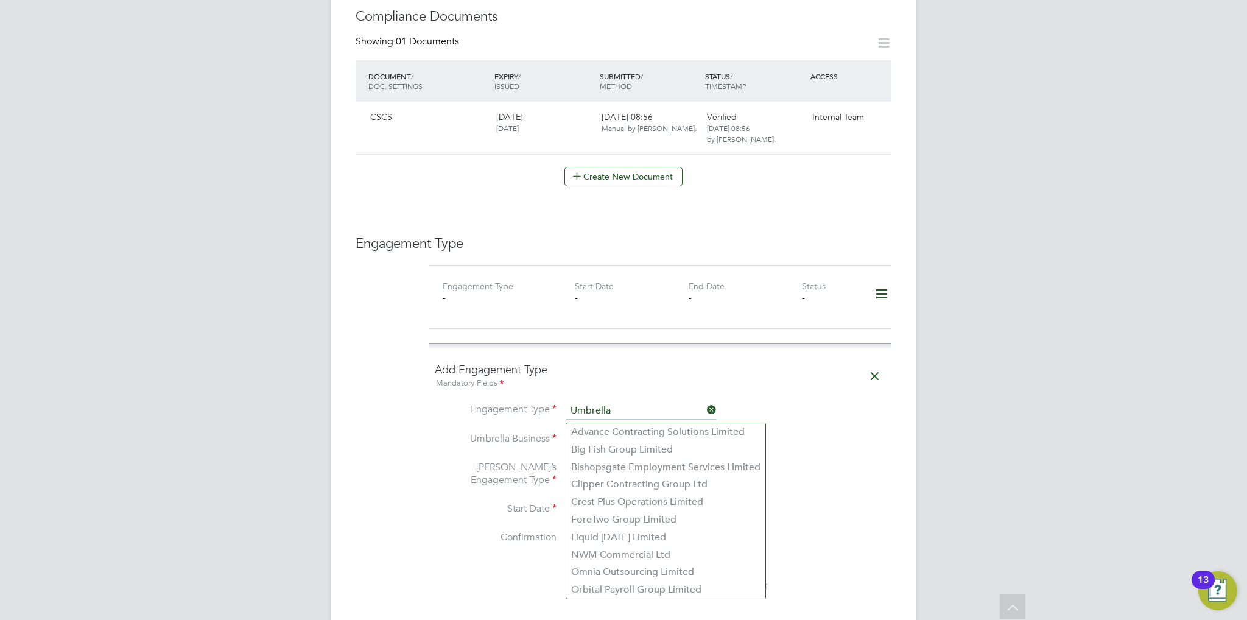
click at [619, 432] on input at bounding box center [641, 440] width 150 height 17
click at [650, 502] on li "Crest Plus Operations Limited" at bounding box center [665, 502] width 199 height 18
type input "Crest Plus Operations Limited"
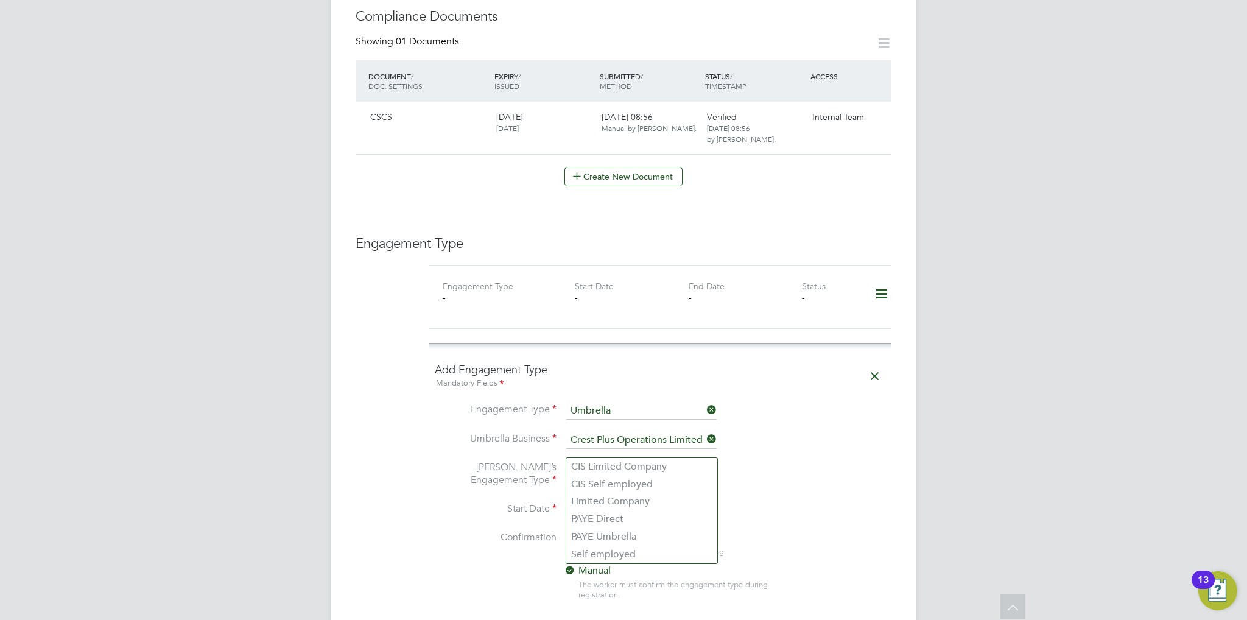
click at [626, 467] on input at bounding box center [641, 475] width 150 height 17
click at [626, 530] on li "PAYE Umbrella" at bounding box center [641, 537] width 151 height 18
type input "PAYE Umbrella"
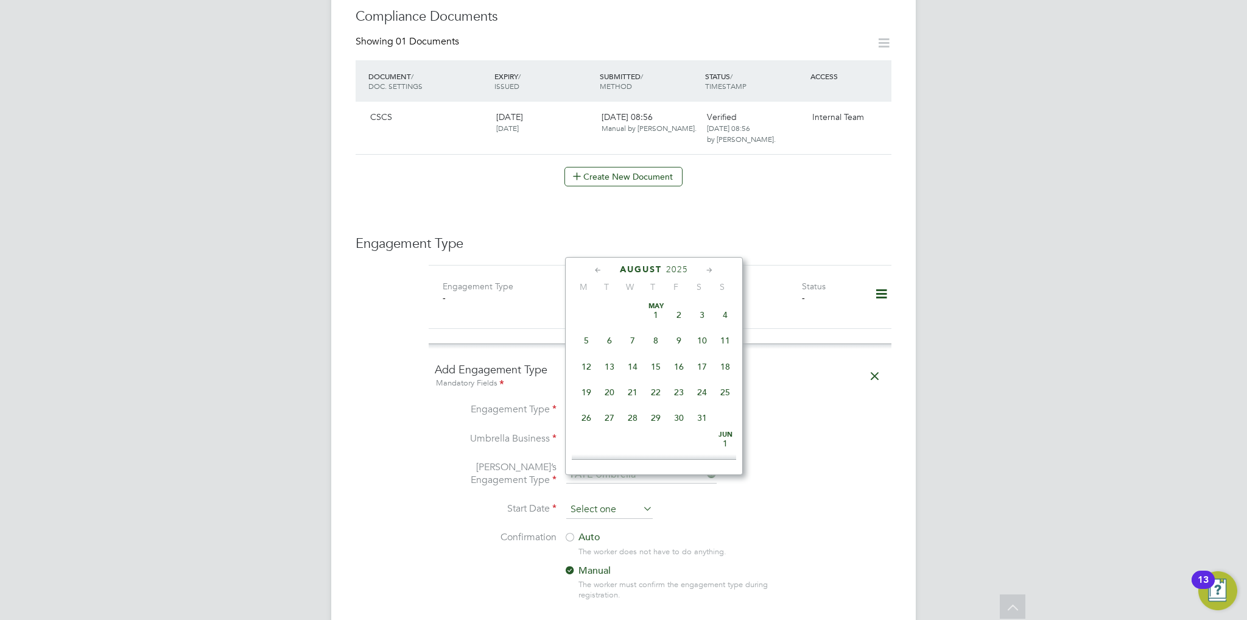
click at [621, 501] on input at bounding box center [609, 510] width 86 height 18
click at [611, 364] on span "26" at bounding box center [609, 351] width 23 height 23
type input "[DATE]"
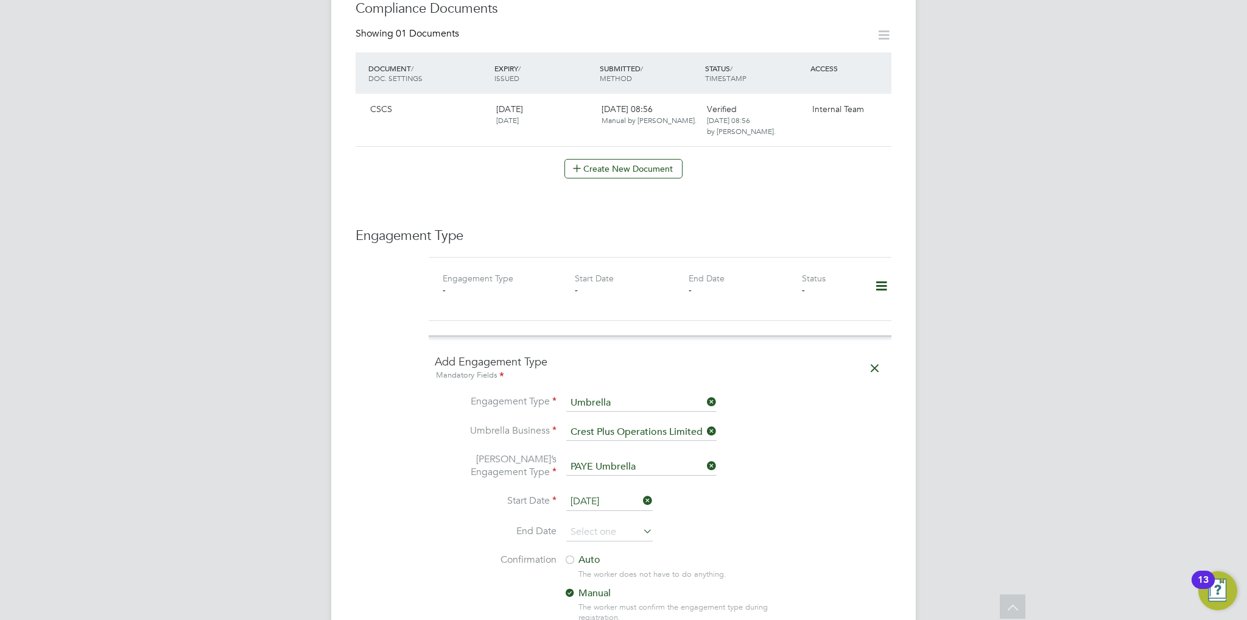
scroll to position [792, 0]
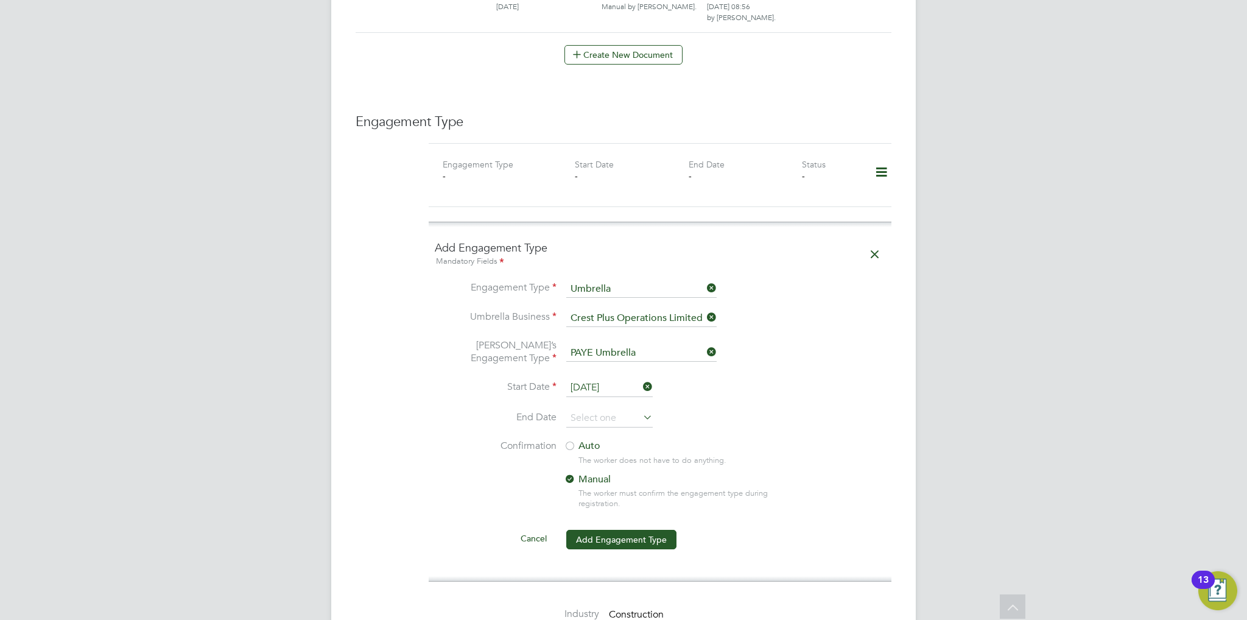
click at [571, 441] on div at bounding box center [570, 447] width 12 height 12
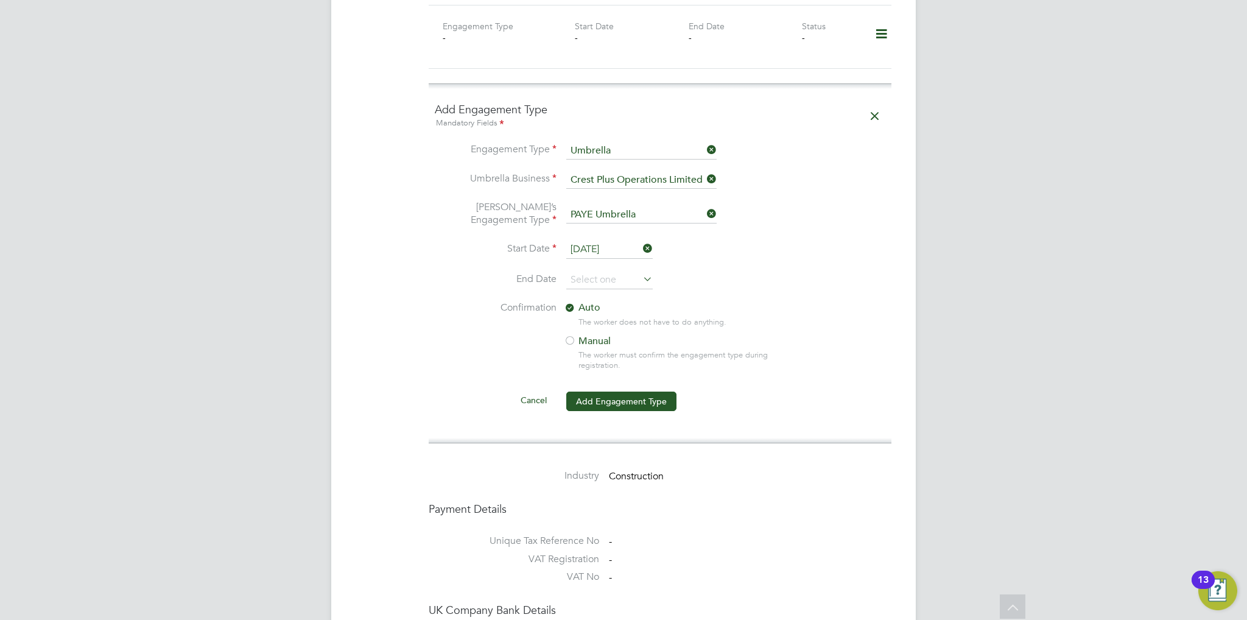
scroll to position [1035, 0]
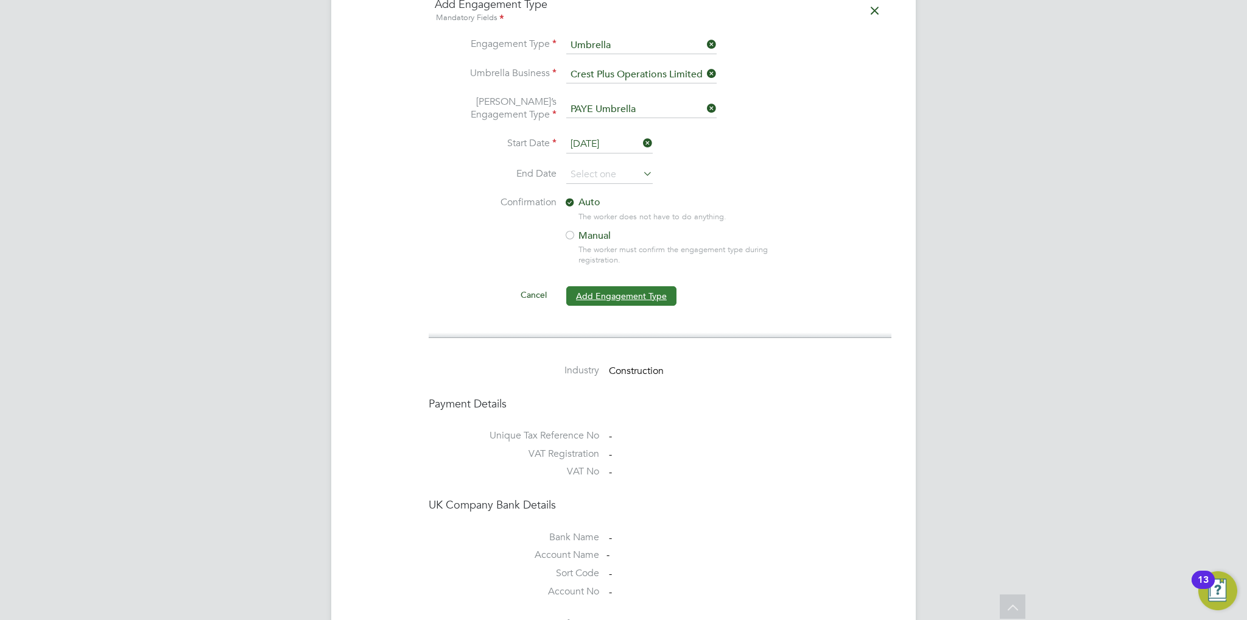
click at [609, 286] on button "Add Engagement Type" at bounding box center [621, 295] width 110 height 19
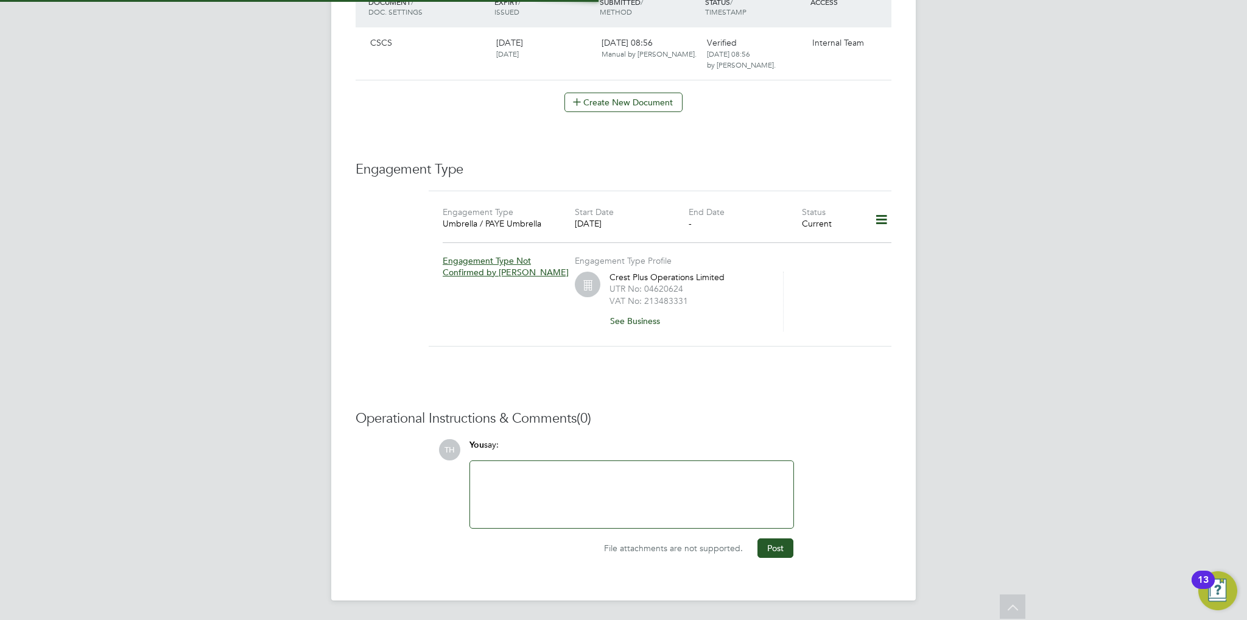
scroll to position [717, 0]
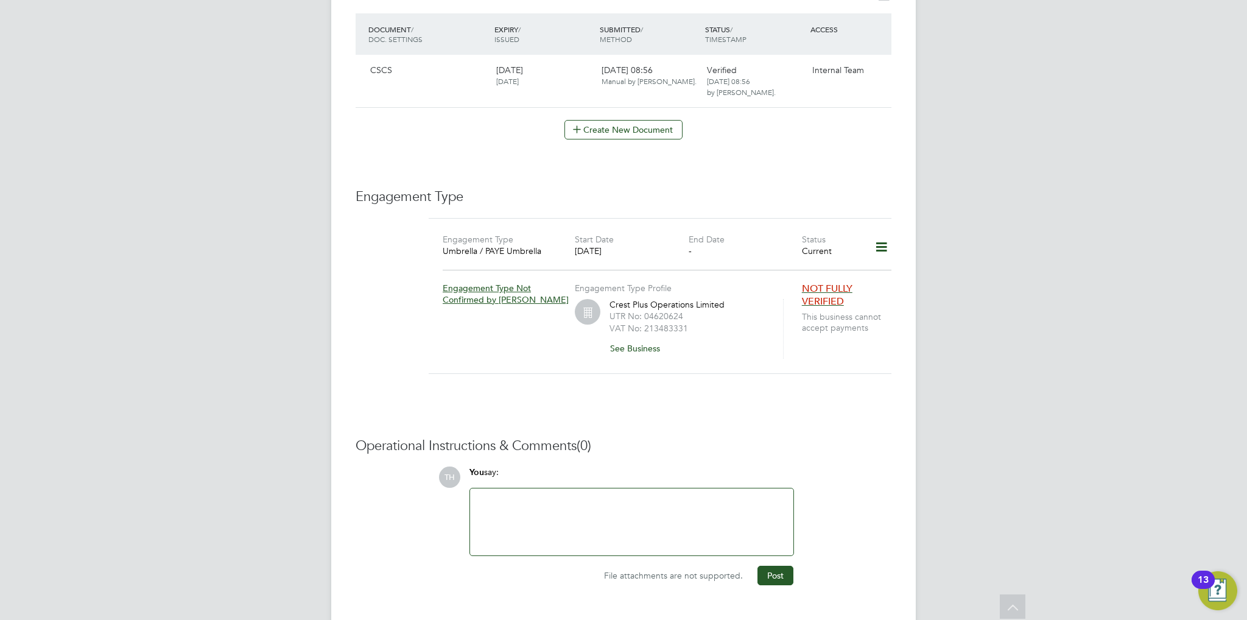
click at [629, 500] on div at bounding box center [632, 522] width 309 height 52
click at [780, 566] on button "Post" at bounding box center [776, 575] width 36 height 19
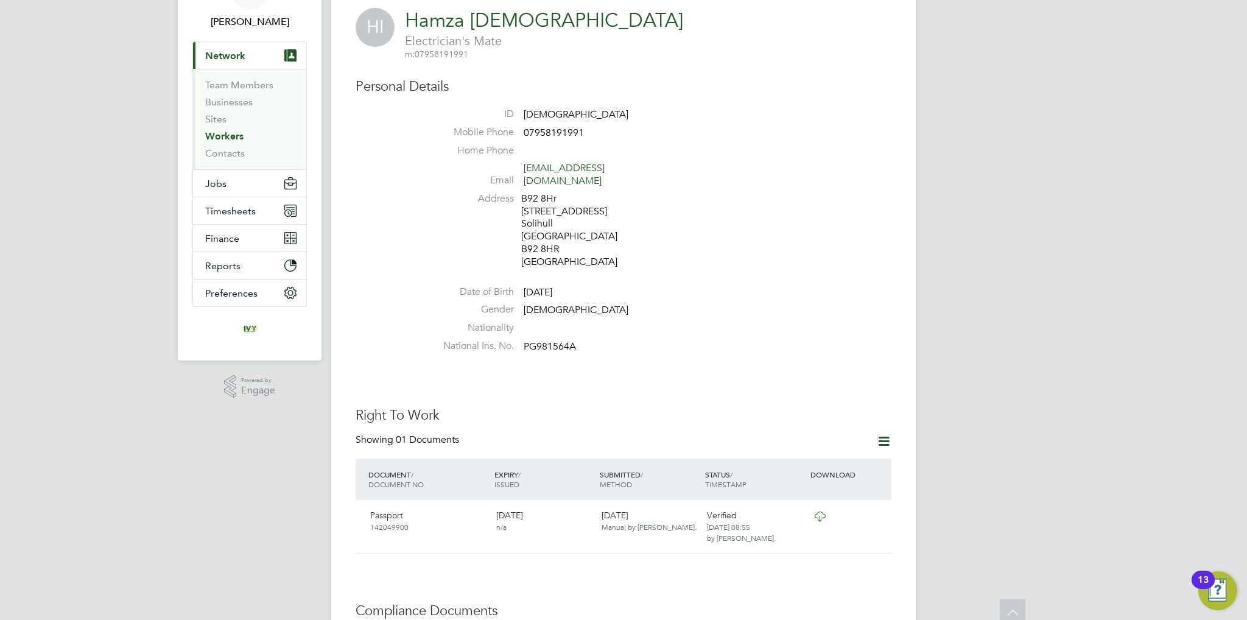
scroll to position [0, 0]
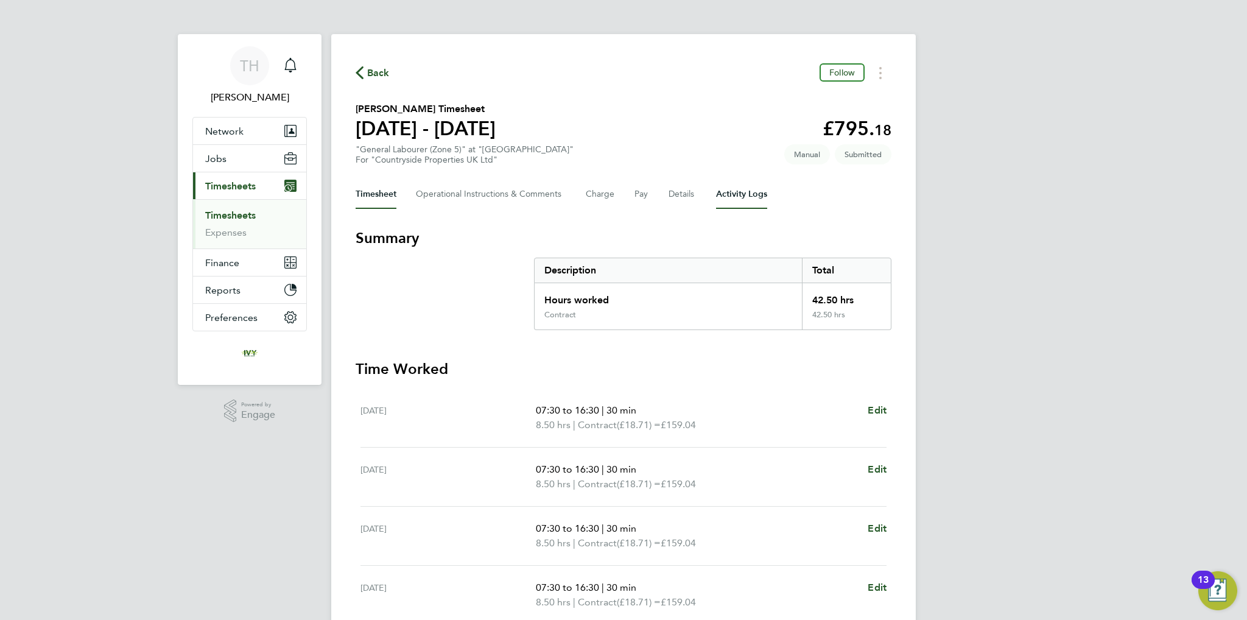
click at [763, 204] on Logs-tab "Activity Logs" at bounding box center [741, 194] width 51 height 29
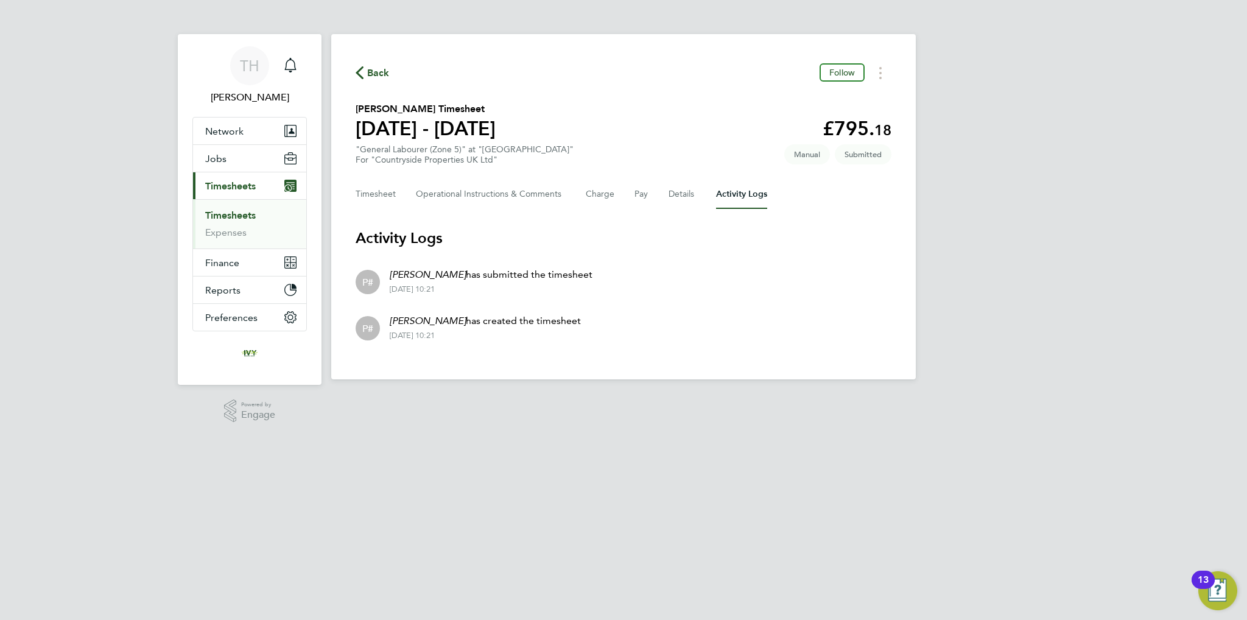
click at [374, 76] on span "Back" at bounding box center [378, 73] width 23 height 15
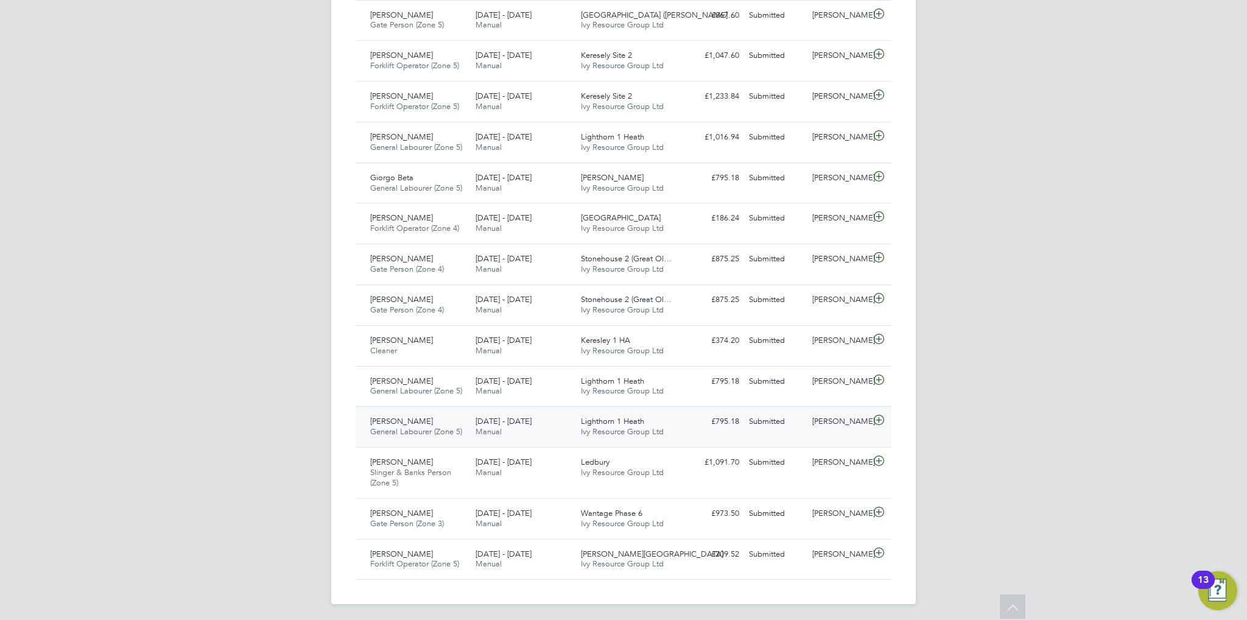
click at [881, 417] on icon at bounding box center [879, 420] width 15 height 10
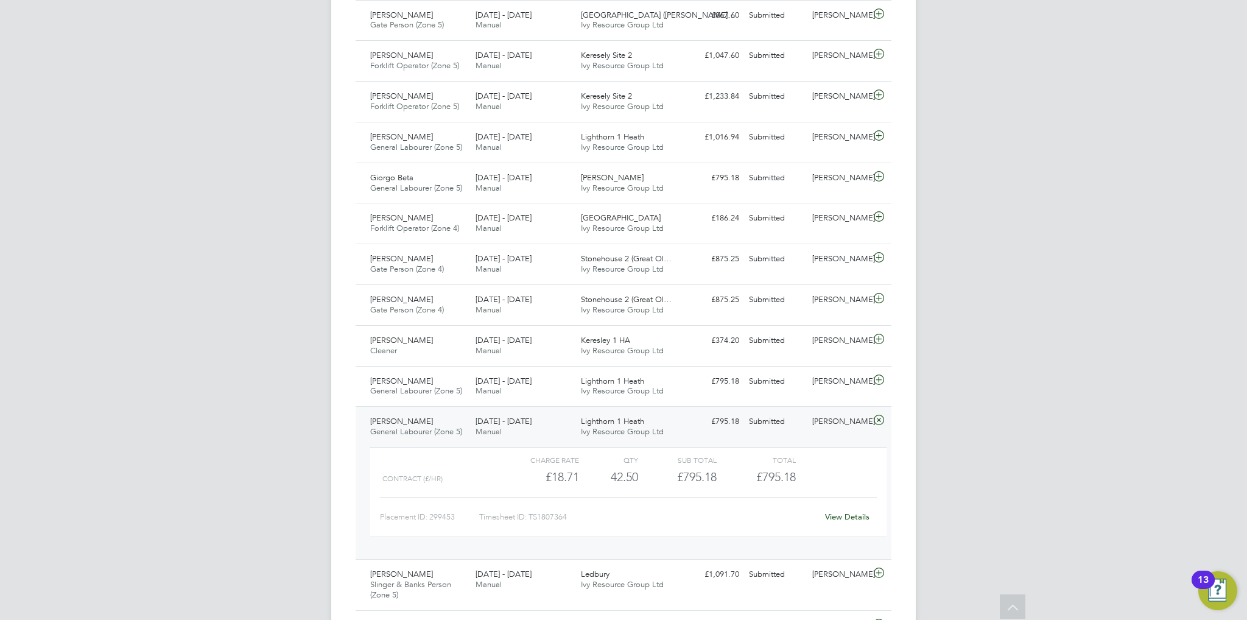
click at [860, 513] on link "View Details" at bounding box center [847, 517] width 44 height 10
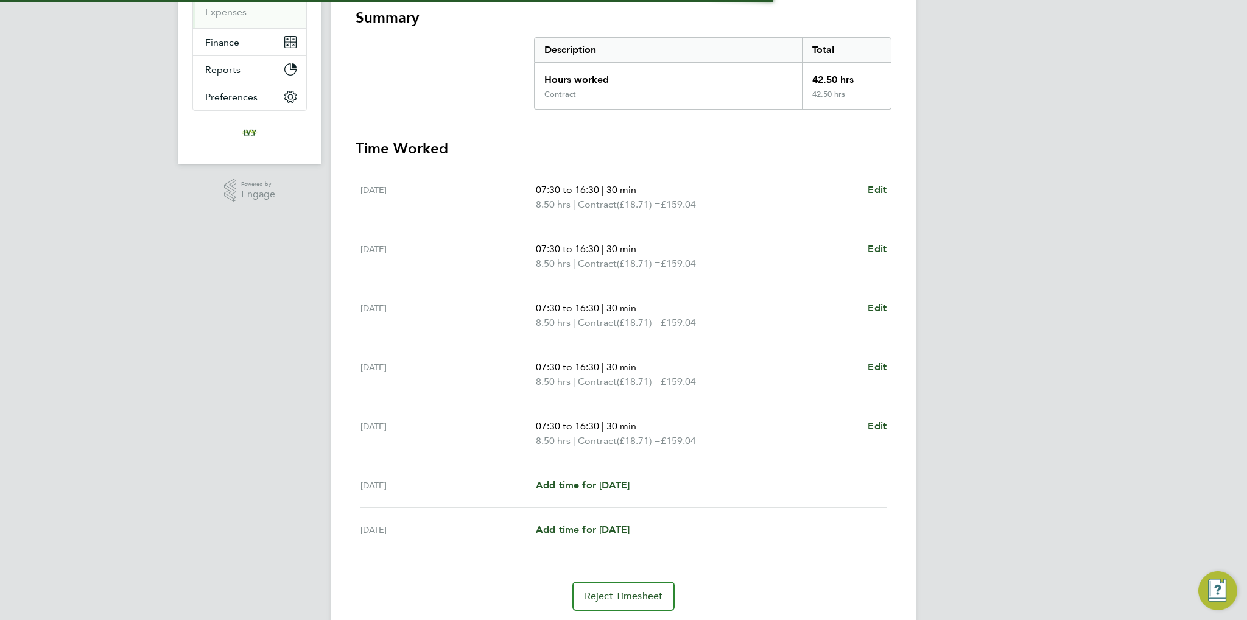
scroll to position [258, 0]
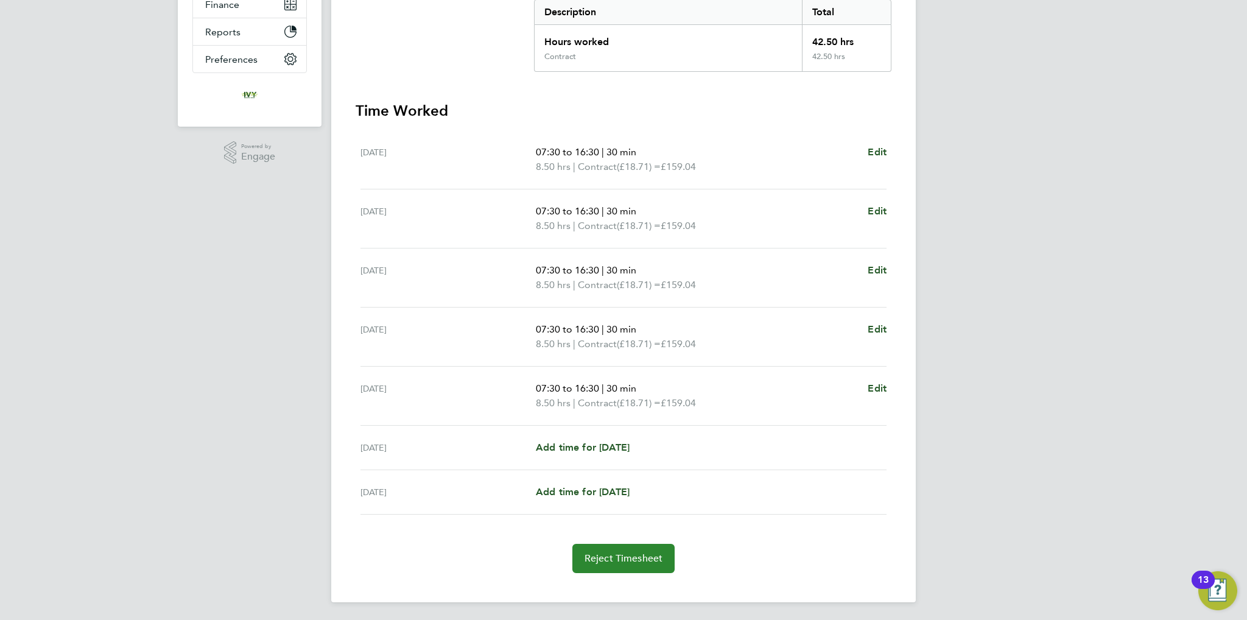
click at [616, 554] on span "Reject Timesheet" at bounding box center [624, 558] width 79 height 12
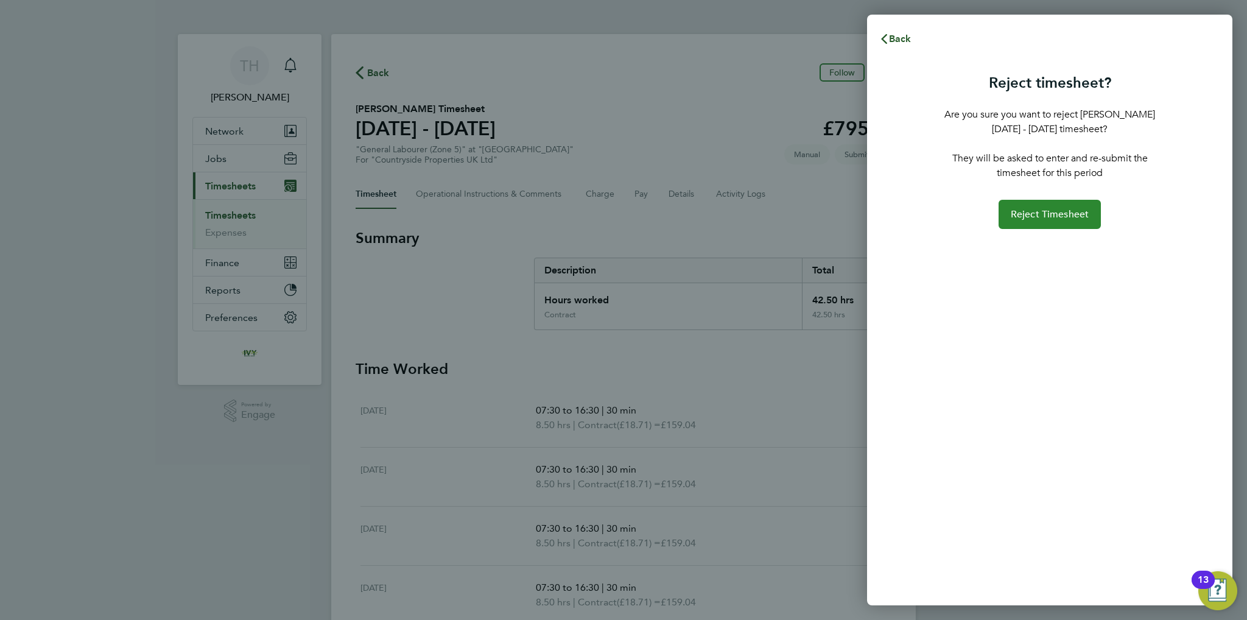
click at [1025, 218] on span "Reject Timesheet" at bounding box center [1050, 214] width 79 height 12
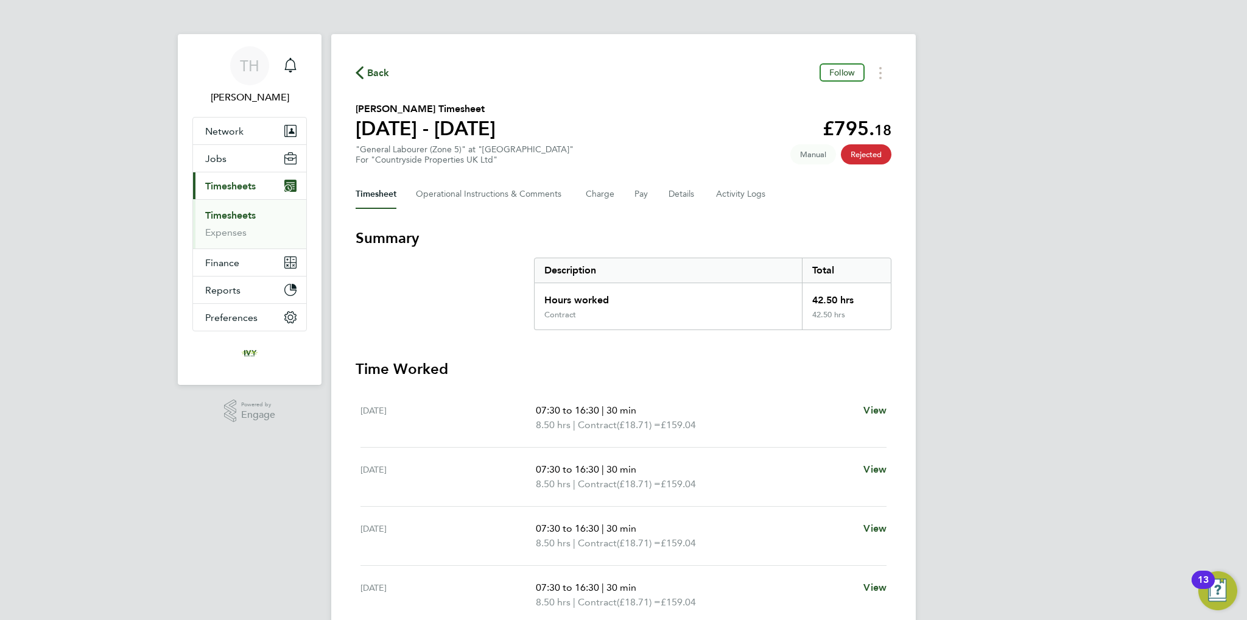
click at [238, 217] on link "Timesheets" at bounding box center [230, 216] width 51 height 12
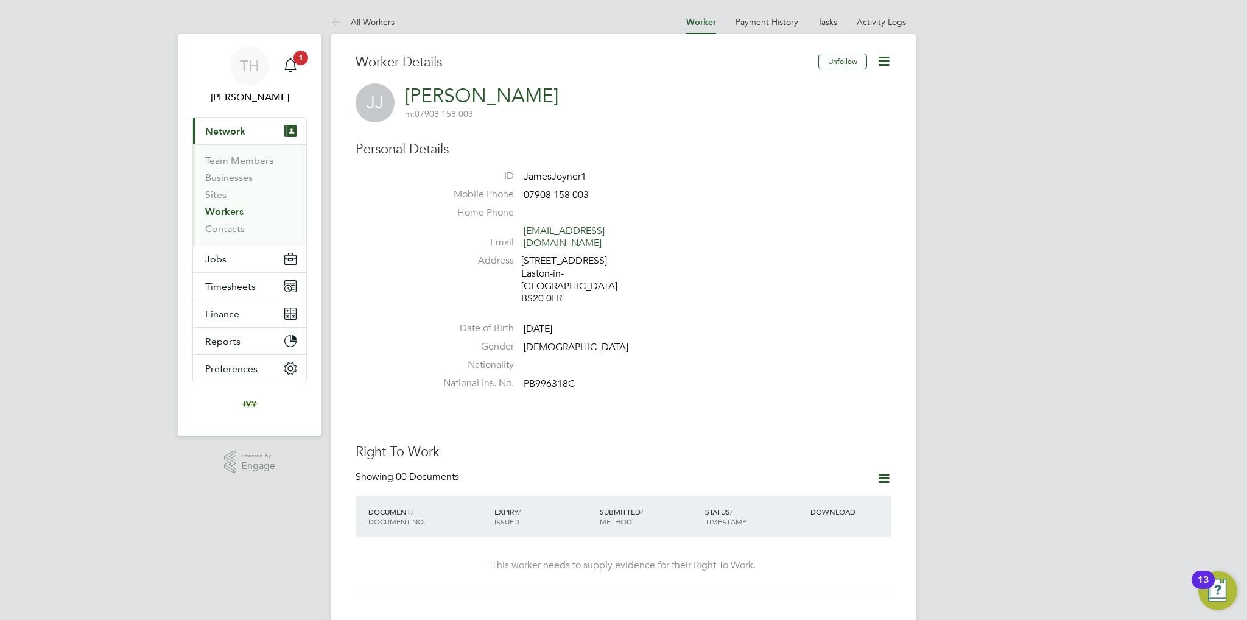
click at [886, 62] on icon at bounding box center [883, 61] width 15 height 15
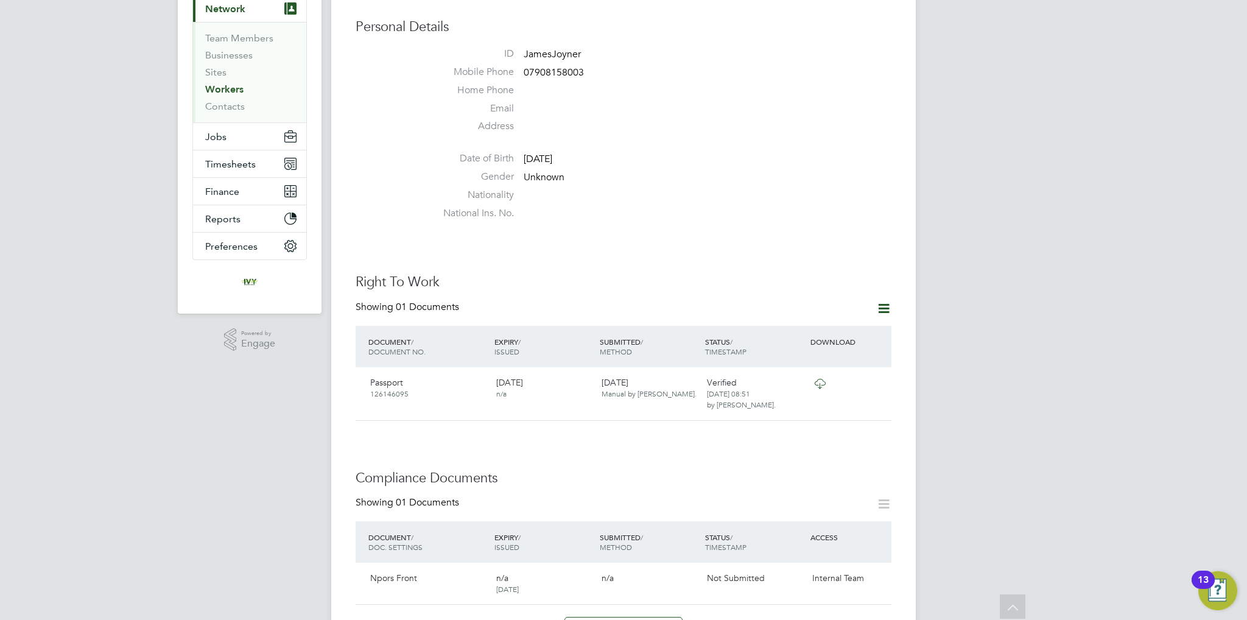
scroll to position [305, 0]
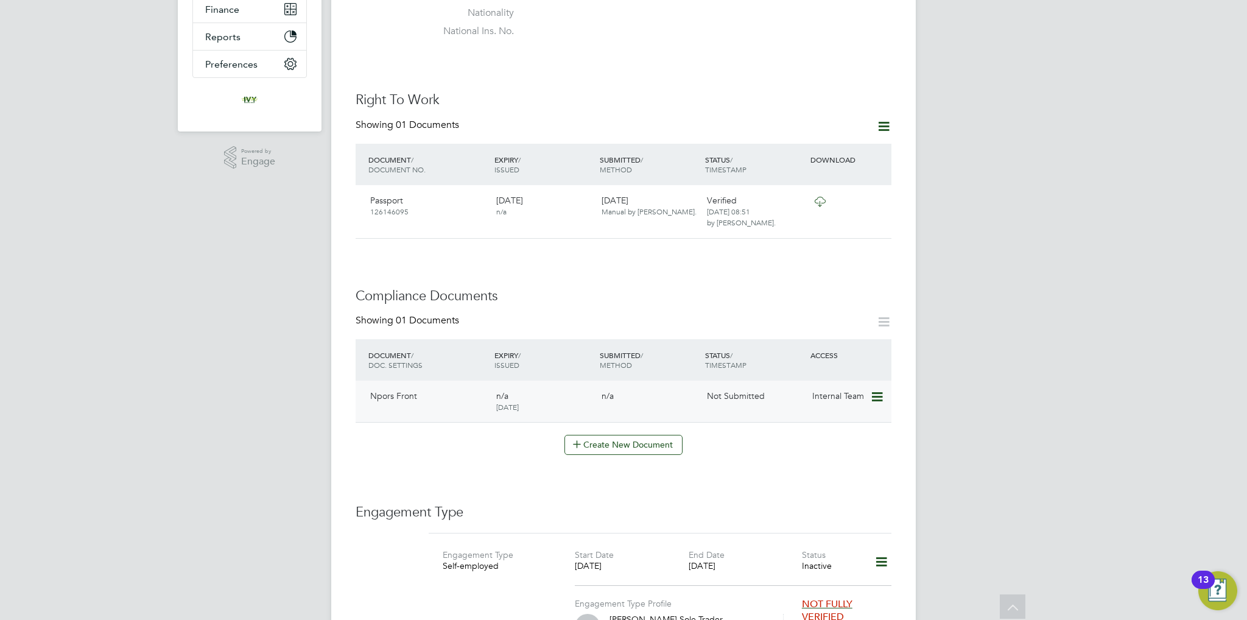
click at [872, 396] on icon at bounding box center [876, 397] width 12 height 15
click at [805, 443] on li "View Requested Document" at bounding box center [824, 442] width 122 height 17
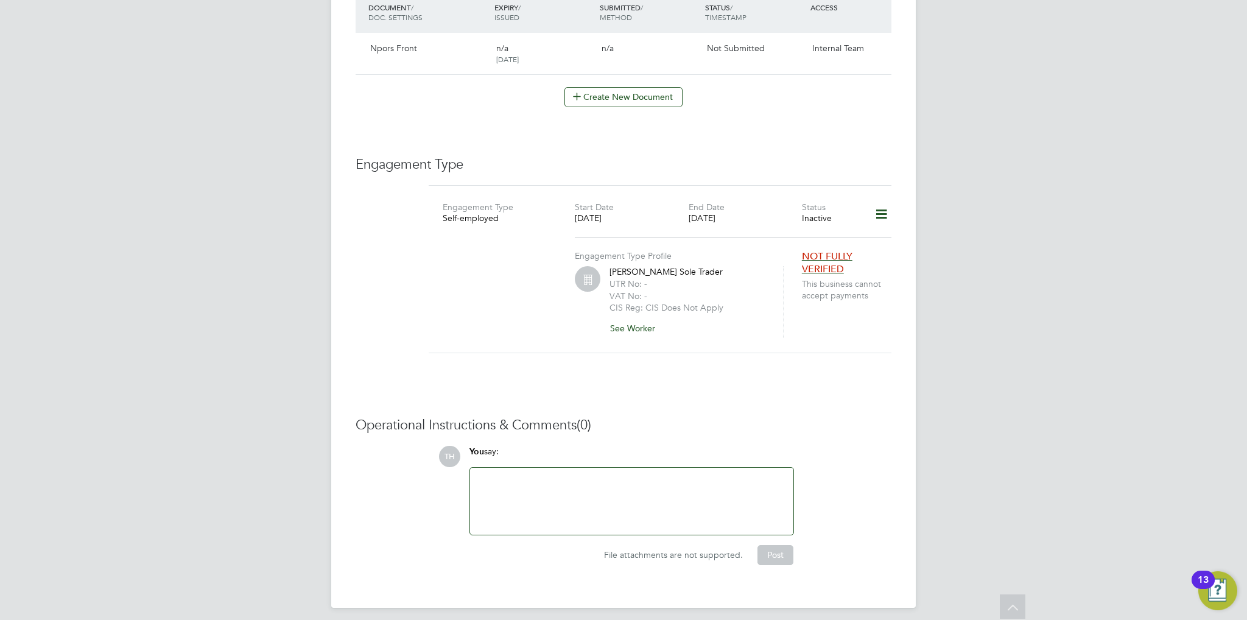
scroll to position [655, 0]
click at [884, 204] on icon at bounding box center [881, 211] width 21 height 28
click at [816, 239] on li "Edit Engagement Type" at bounding box center [817, 246] width 139 height 17
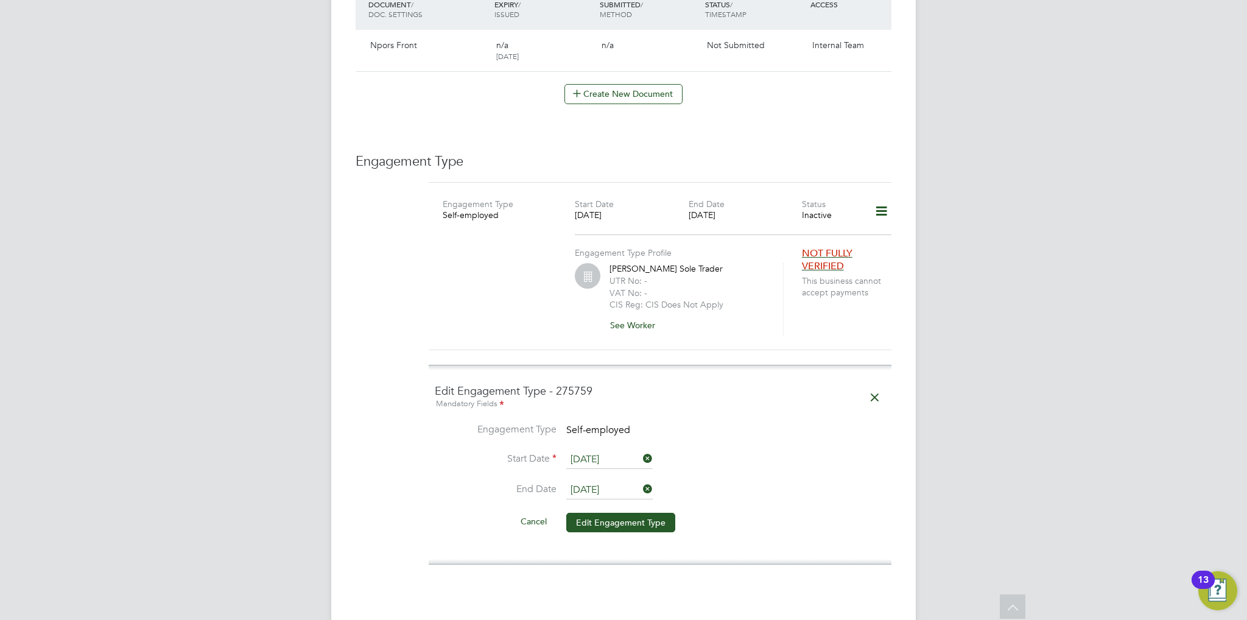
click at [587, 432] on span "Self-employed" at bounding box center [598, 430] width 64 height 12
click at [599, 513] on button "Edit Engagement Type" at bounding box center [620, 522] width 109 height 19
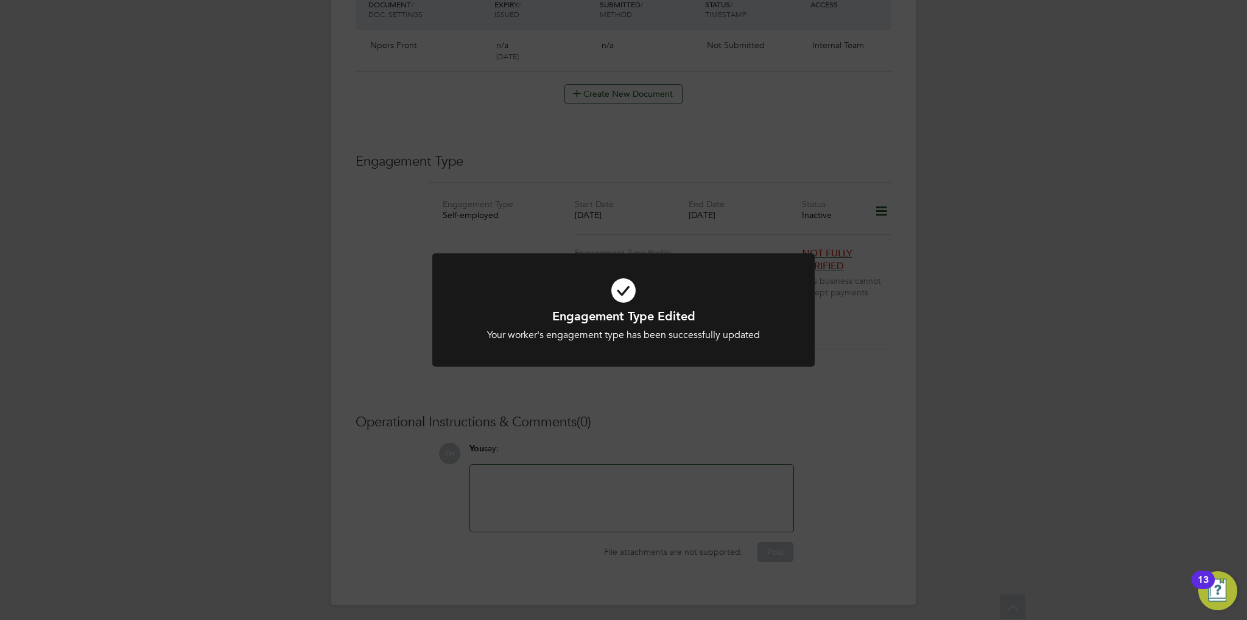
click at [666, 337] on div "Your worker's engagement type has been successfully updated" at bounding box center [623, 335] width 317 height 13
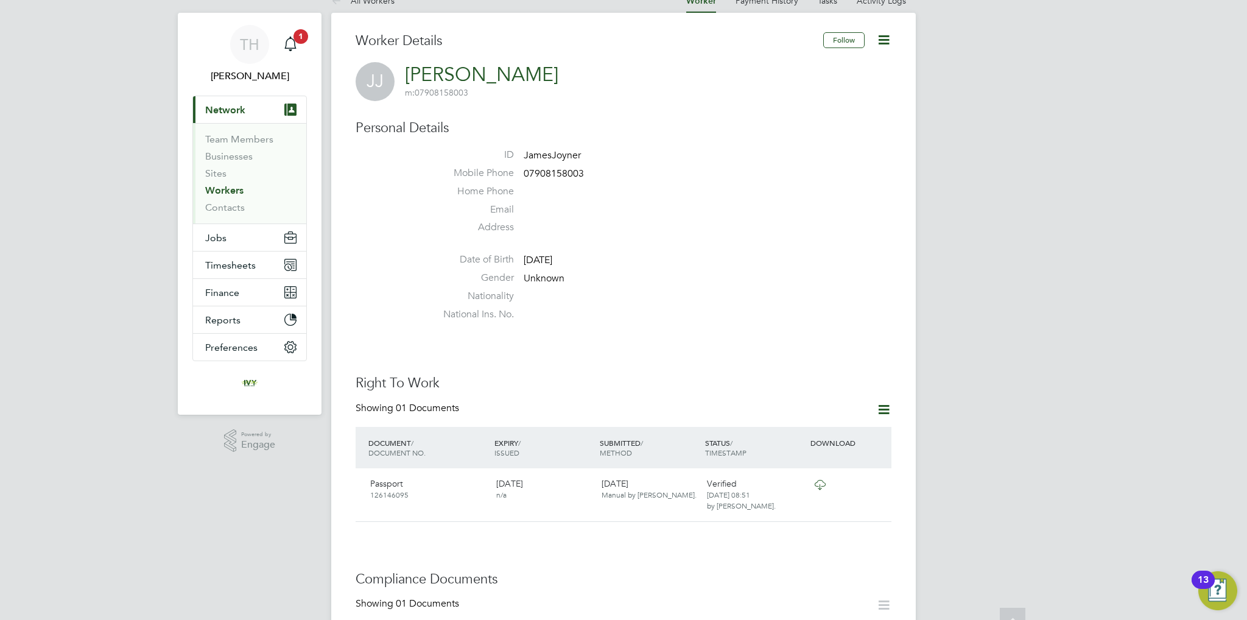
scroll to position [0, 0]
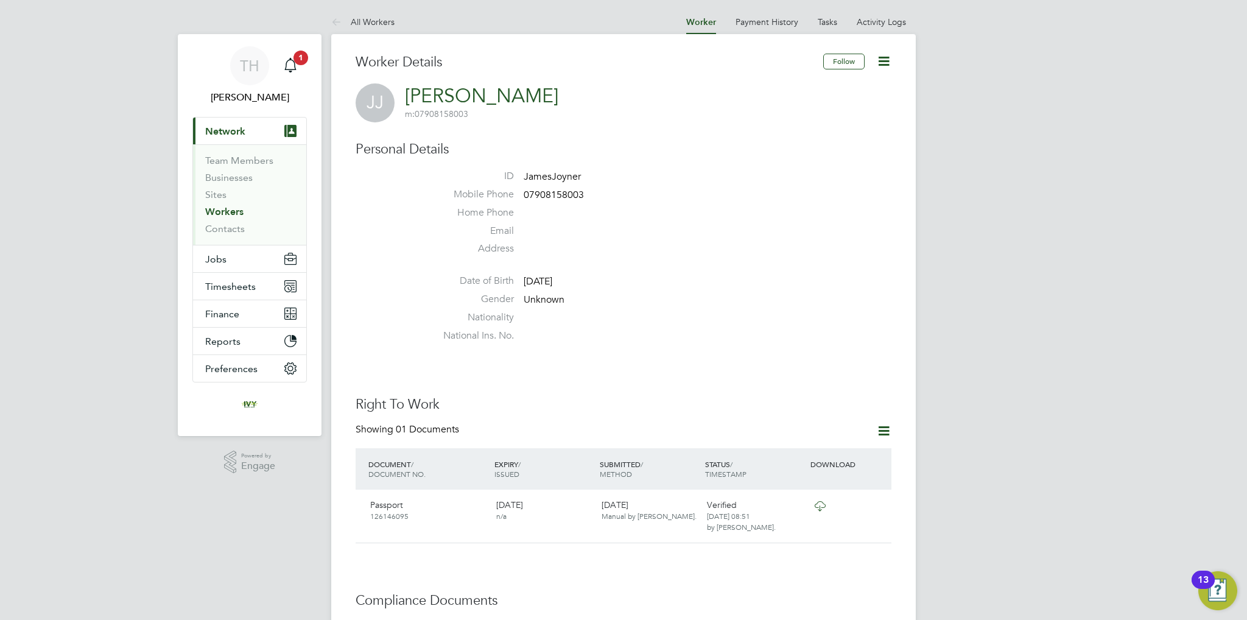
click at [885, 62] on icon at bounding box center [883, 61] width 15 height 15
click at [776, 141] on li "Edit Personal Details e" at bounding box center [815, 141] width 152 height 17
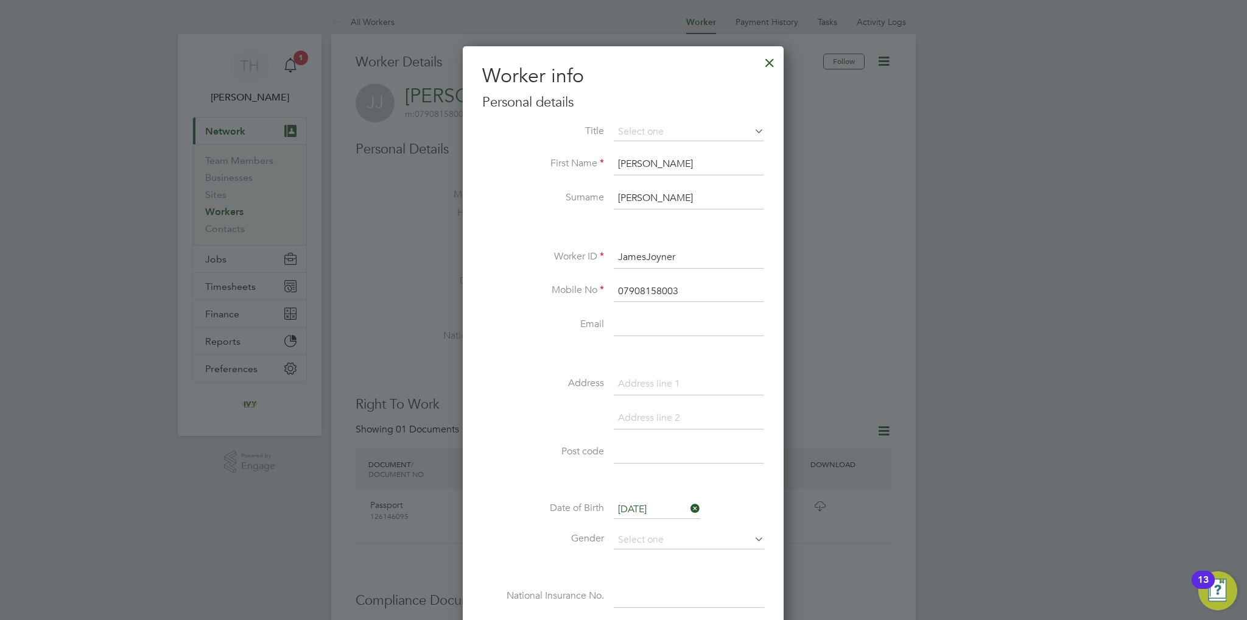
click at [625, 145] on li "Mr" at bounding box center [689, 149] width 151 height 16
type input "Mr"
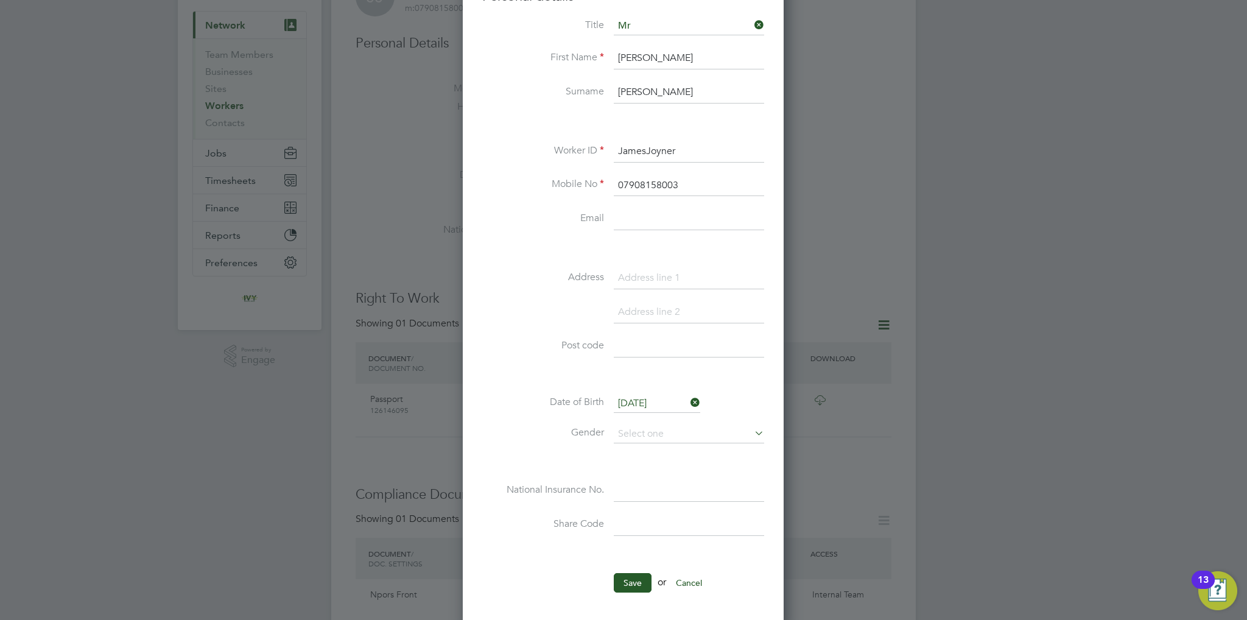
scroll to position [0, 0]
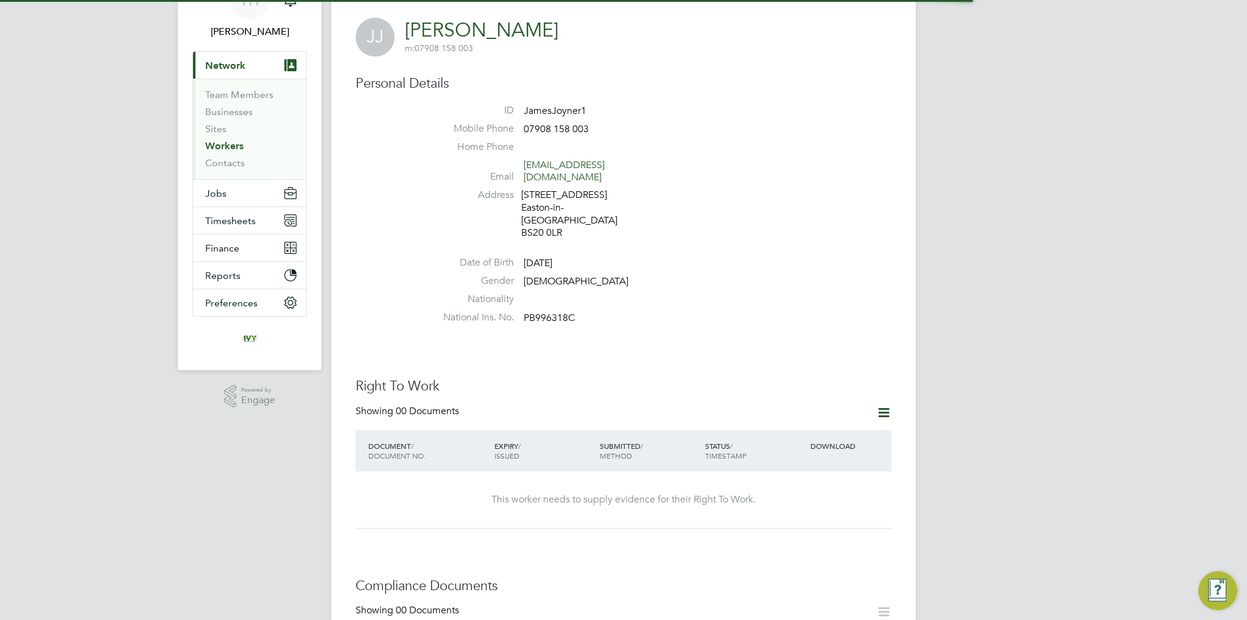
scroll to position [122, 0]
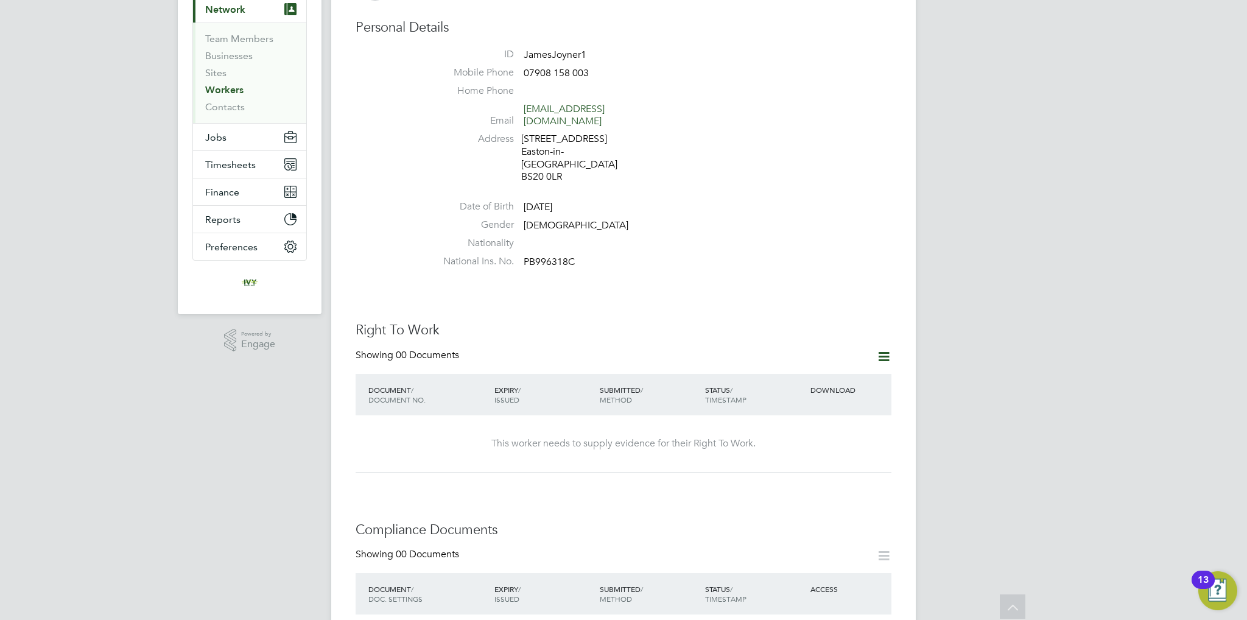
click at [879, 349] on icon at bounding box center [883, 356] width 15 height 15
click at [816, 361] on li "Add Right To Work Document" at bounding box center [816, 361] width 147 height 17
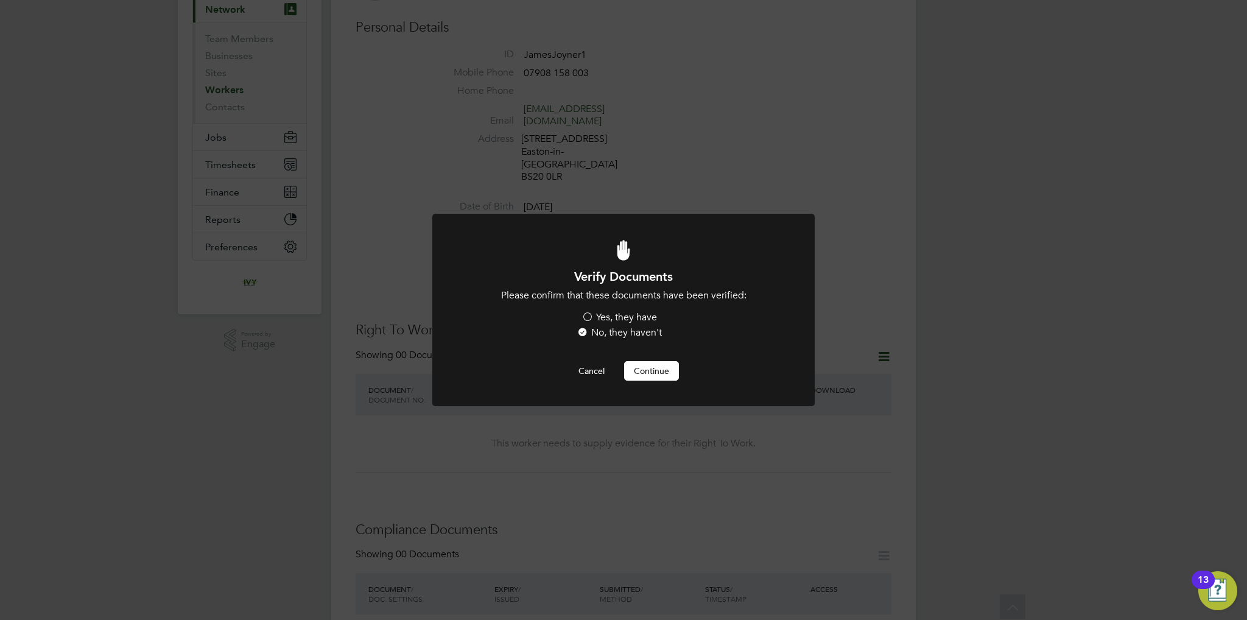
click at [604, 314] on label "Yes, they have" at bounding box center [620, 317] width 76 height 13
click at [0, 0] on input "Yes, they have" at bounding box center [0, 0] width 0 height 0
click at [650, 370] on button "Continue" at bounding box center [651, 370] width 55 height 19
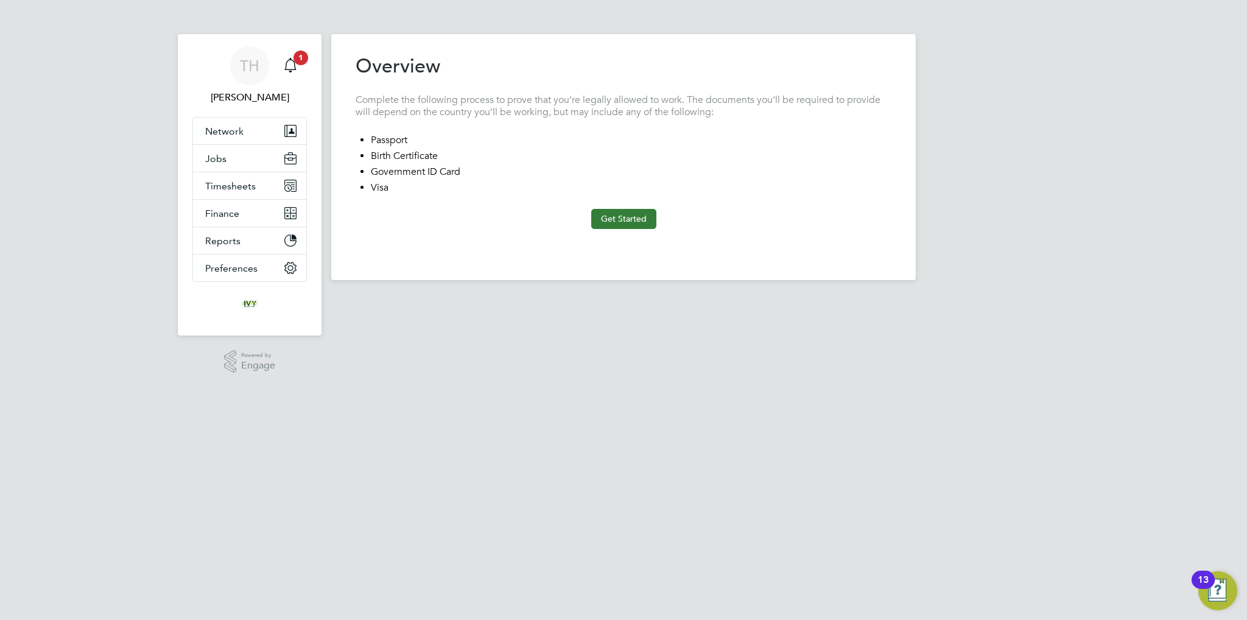
click at [621, 222] on button "Get Started" at bounding box center [623, 218] width 65 height 19
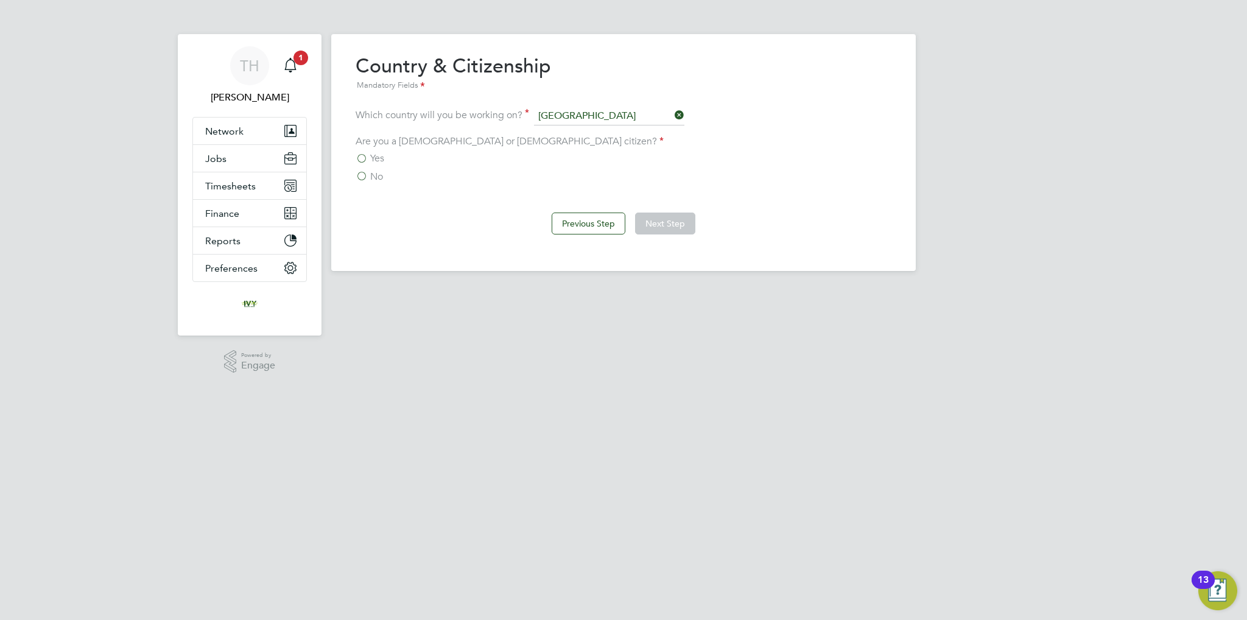
click at [378, 159] on span "Yes" at bounding box center [377, 158] width 14 height 12
click at [0, 0] on input "Yes" at bounding box center [0, 0] width 0 height 0
click at [688, 214] on button "Next Step" at bounding box center [665, 224] width 60 height 22
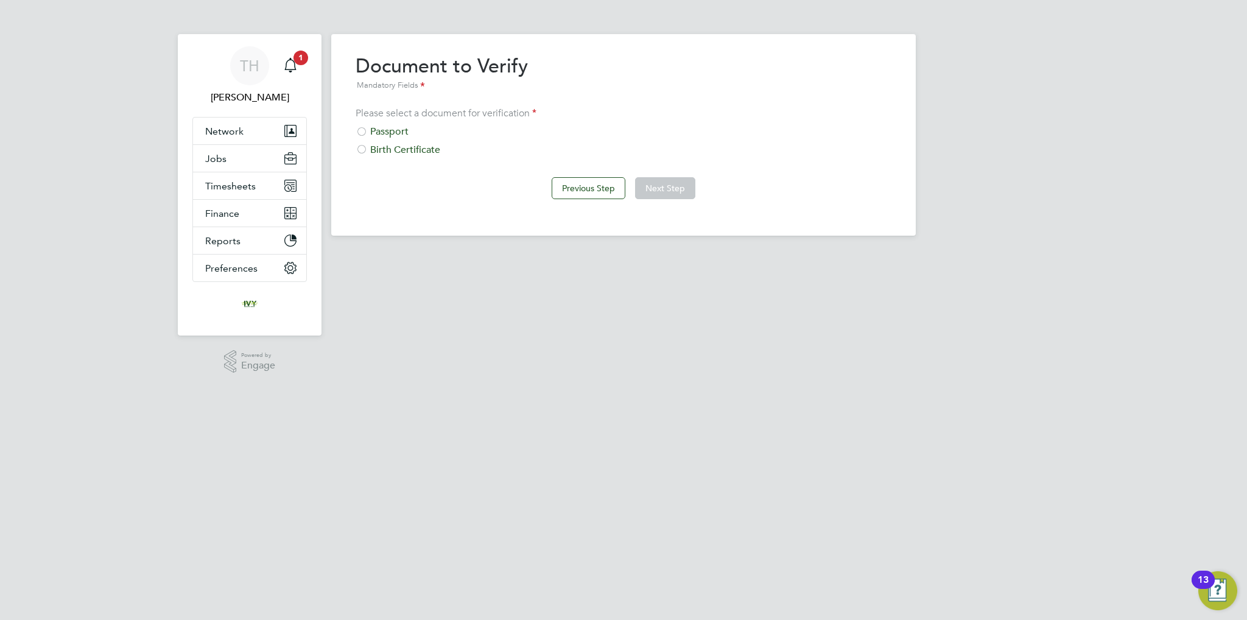
click at [402, 127] on div "Passport" at bounding box center [624, 131] width 536 height 13
click at [657, 182] on button "Next Step" at bounding box center [665, 188] width 60 height 22
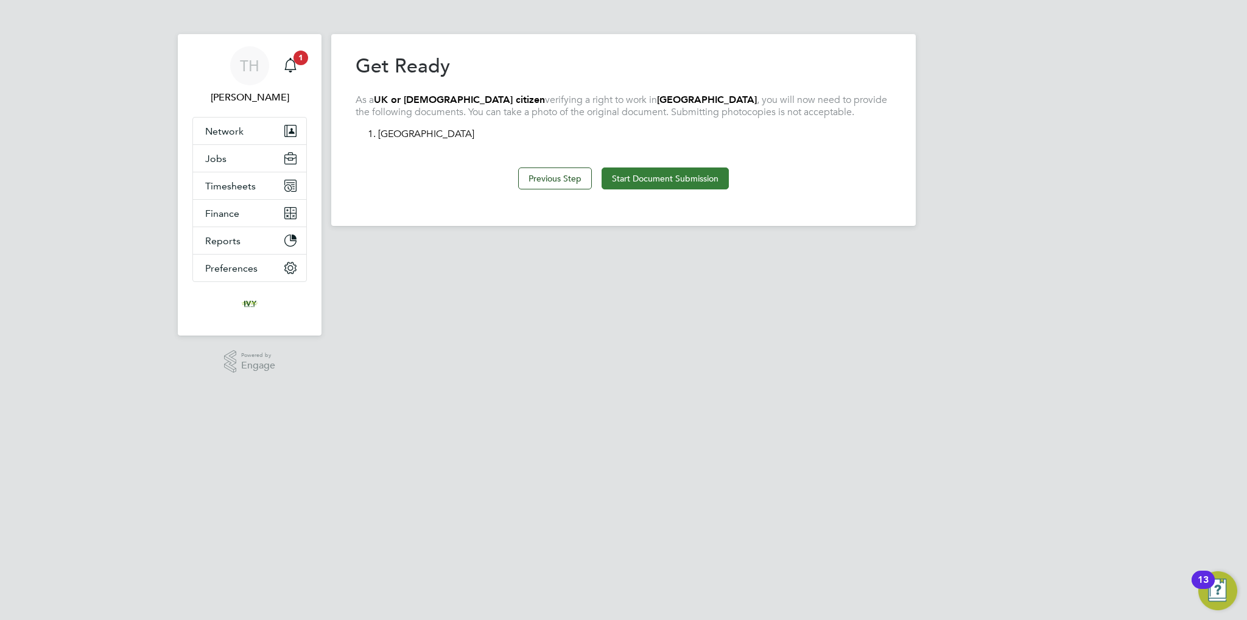
click at [641, 171] on button "Start Document Submission" at bounding box center [665, 178] width 127 height 22
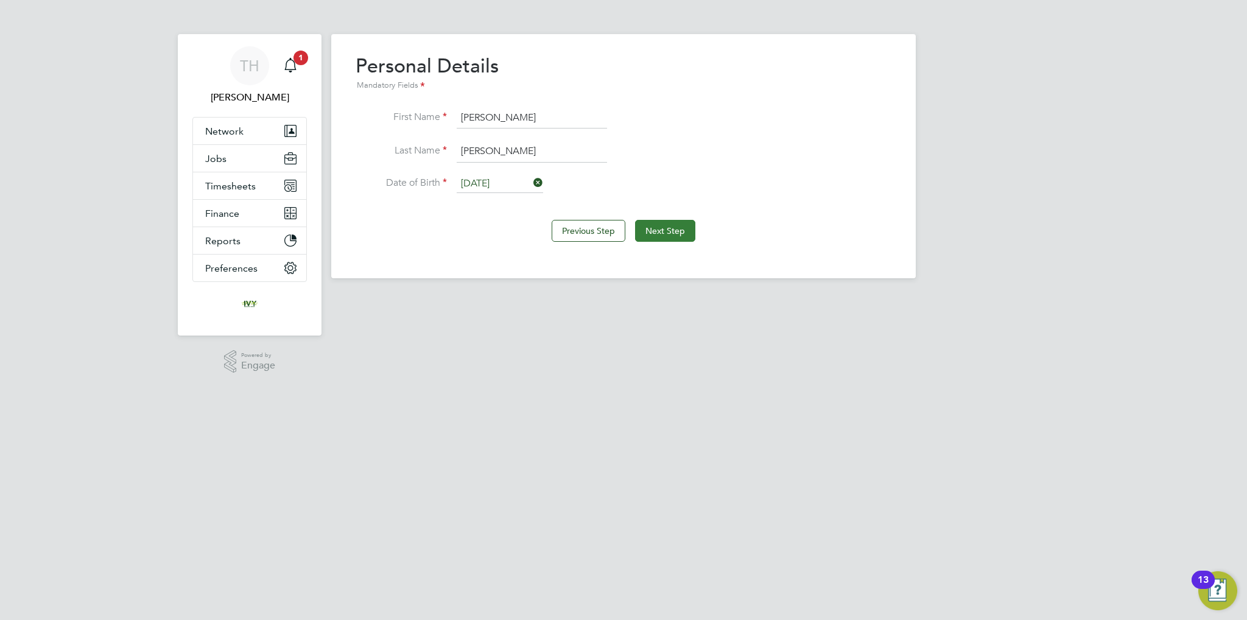
click at [657, 230] on button "Next Step" at bounding box center [665, 231] width 60 height 22
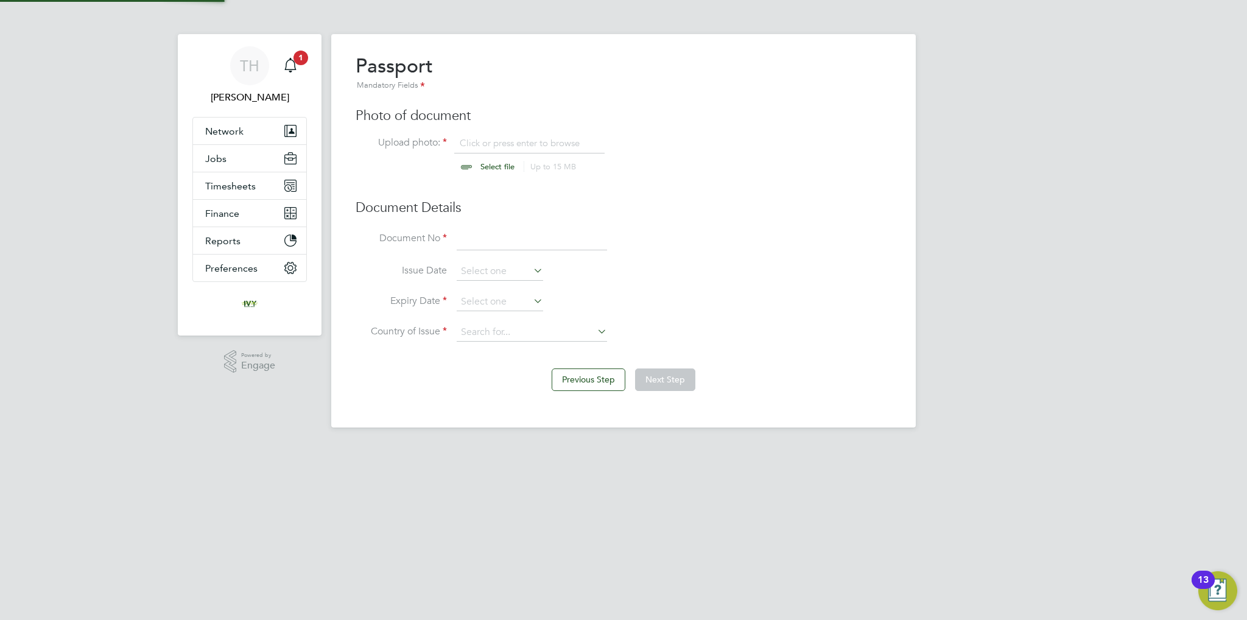
scroll to position [16, 151]
click at [484, 161] on input "file" at bounding box center [509, 155] width 191 height 37
type input "C:\fakepath\[PERSON_NAME] PP.jpg"
click at [487, 233] on input at bounding box center [532, 240] width 150 height 22
type input "126146095"
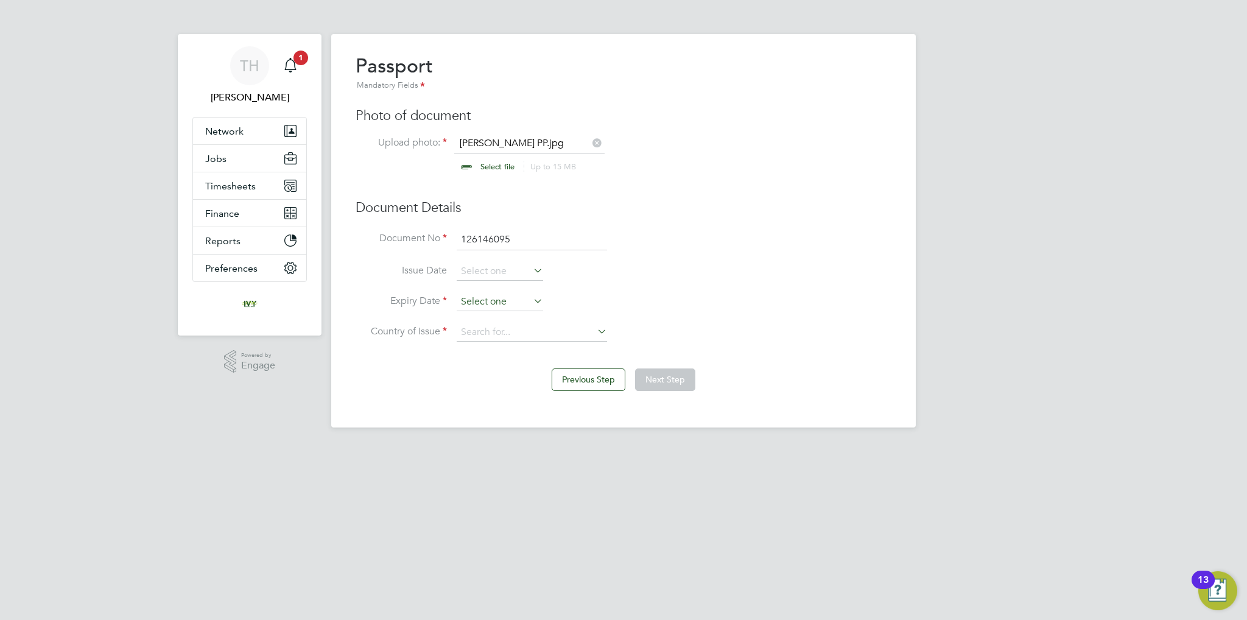
click at [506, 293] on input at bounding box center [500, 302] width 86 height 18
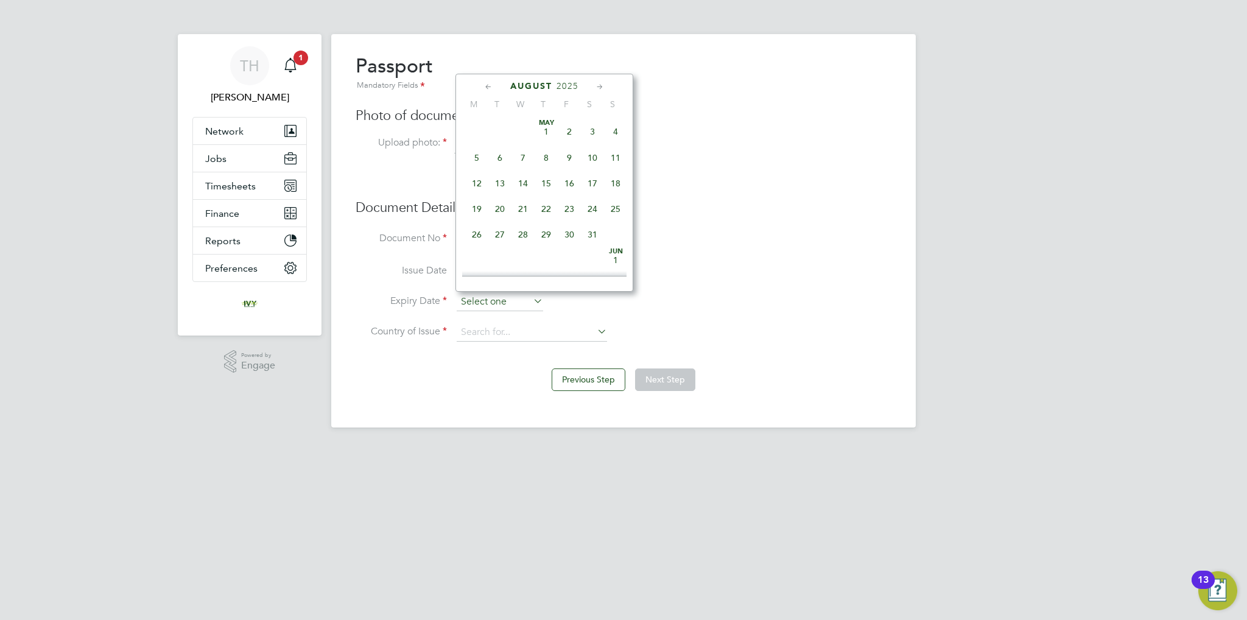
scroll to position [477, 0]
click at [569, 83] on span "2025" at bounding box center [568, 86] width 22 height 10
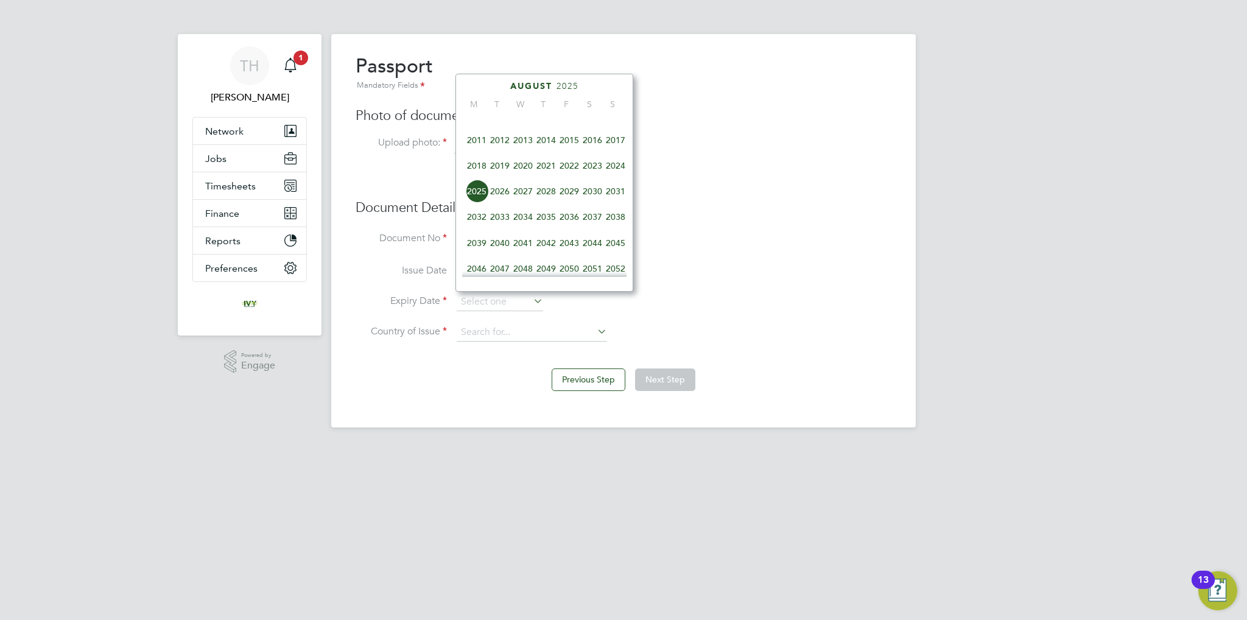
click at [608, 202] on span "2031" at bounding box center [615, 191] width 23 height 23
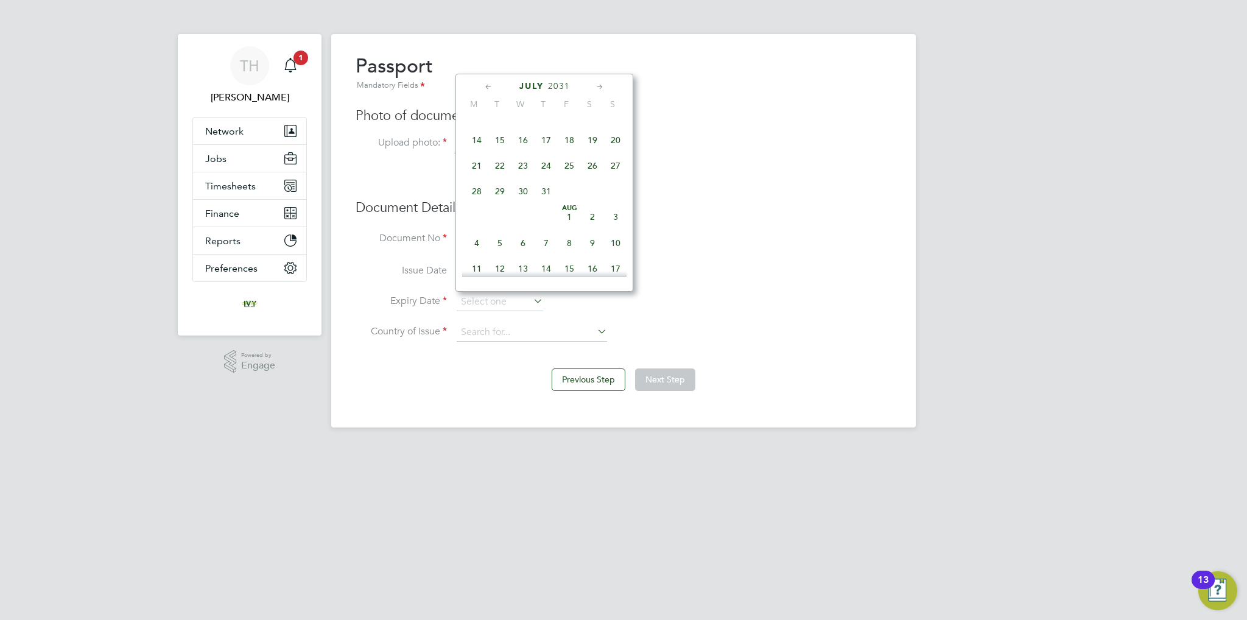
click at [502, 172] on span "22" at bounding box center [499, 165] width 23 height 23
type input "[DATE]"
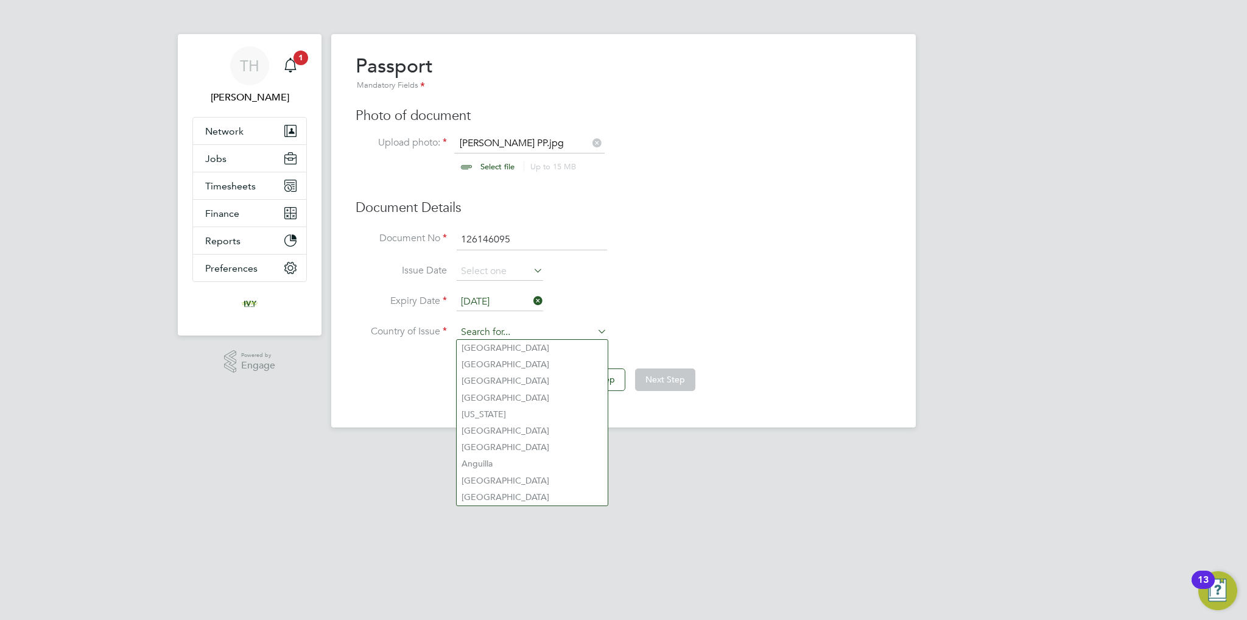
click at [512, 339] on input at bounding box center [532, 332] width 150 height 18
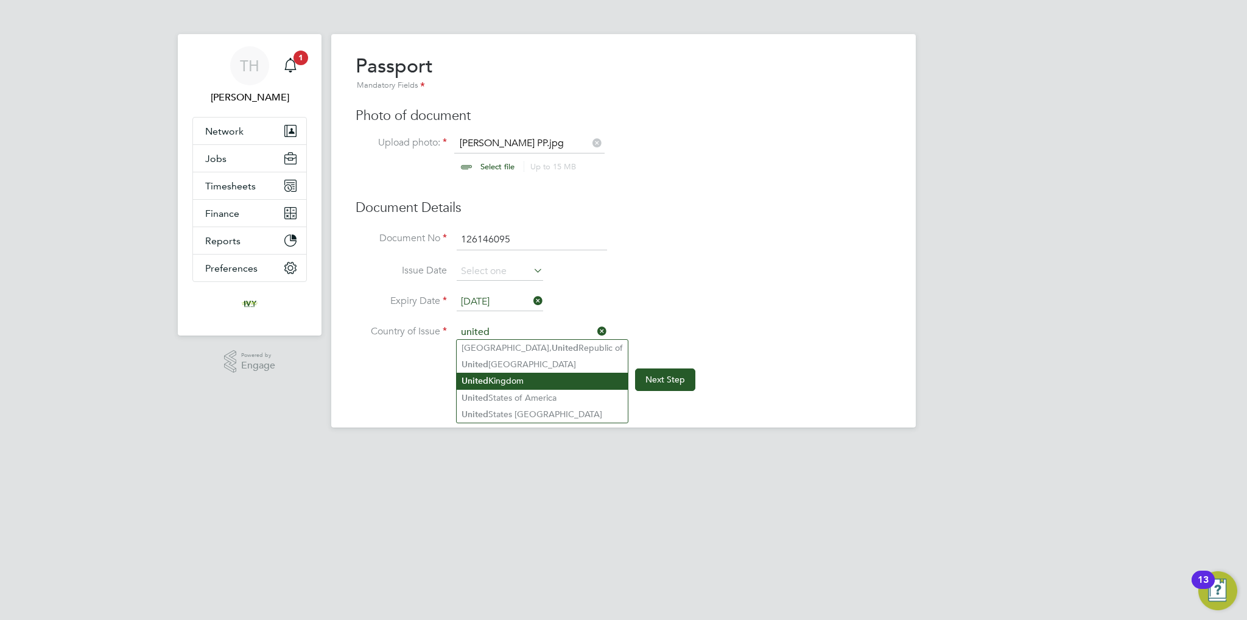
click at [519, 380] on li "[GEOGRAPHIC_DATA]" at bounding box center [542, 381] width 171 height 16
type input "[GEOGRAPHIC_DATA]"
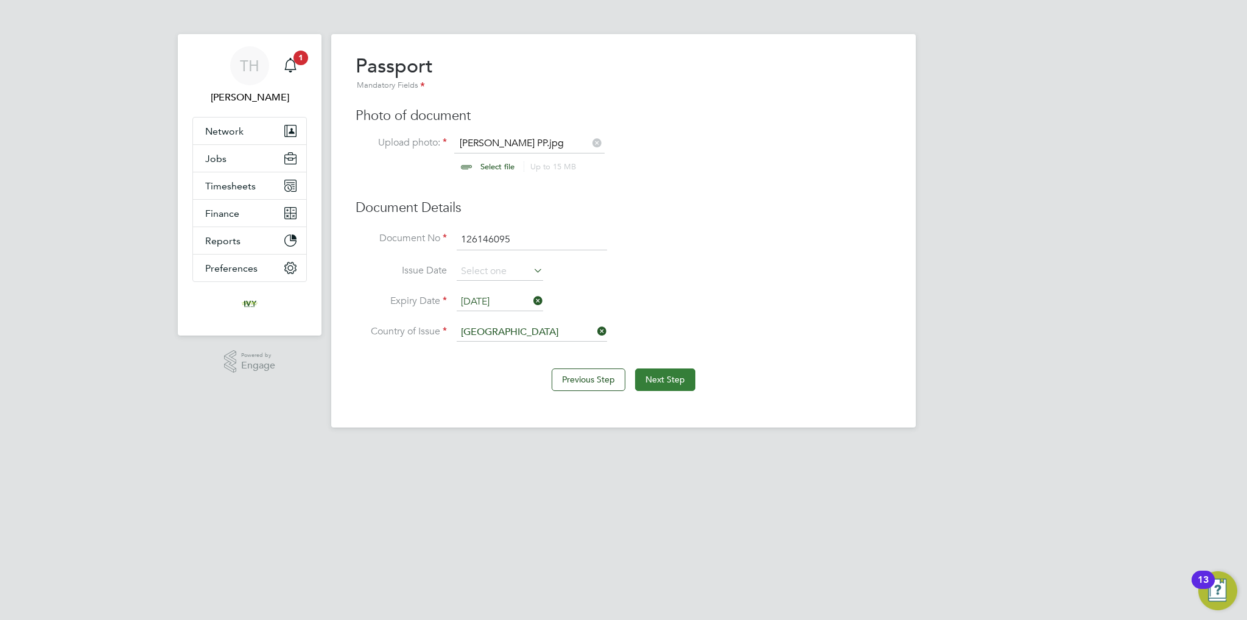
click at [656, 376] on button "Next Step" at bounding box center [665, 379] width 60 height 22
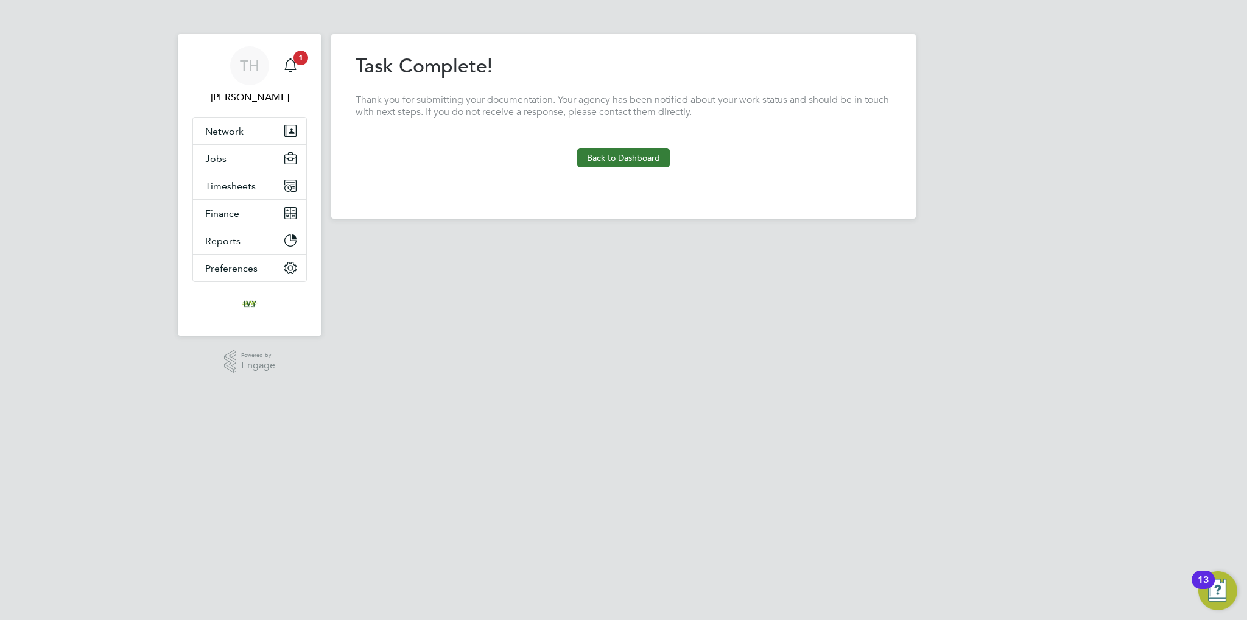
click at [609, 154] on button "Back to Dashboard" at bounding box center [623, 157] width 93 height 19
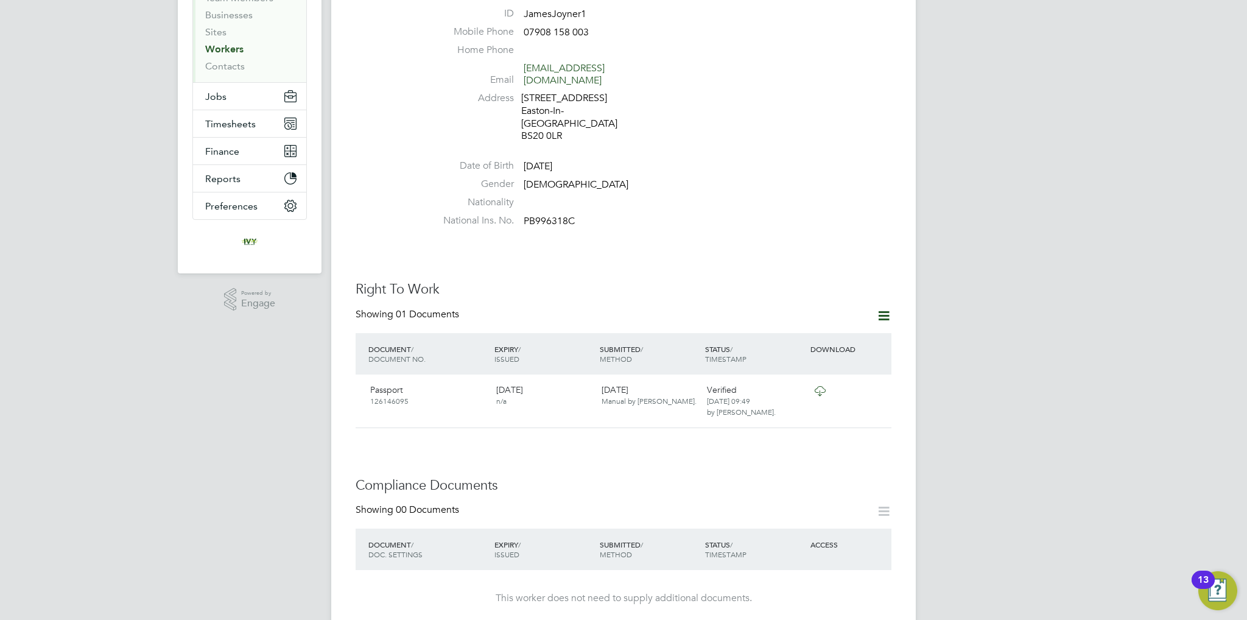
scroll to position [305, 0]
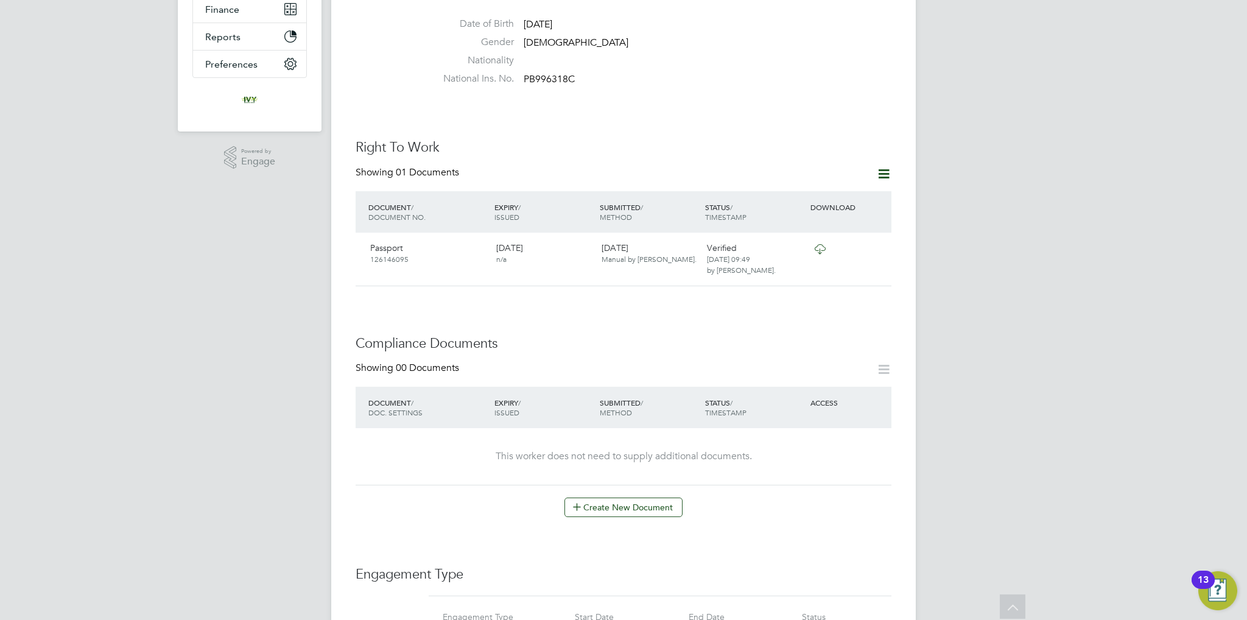
click at [876, 362] on icon at bounding box center [883, 369] width 15 height 15
click at [621, 498] on button "Create New Document" at bounding box center [624, 507] width 118 height 19
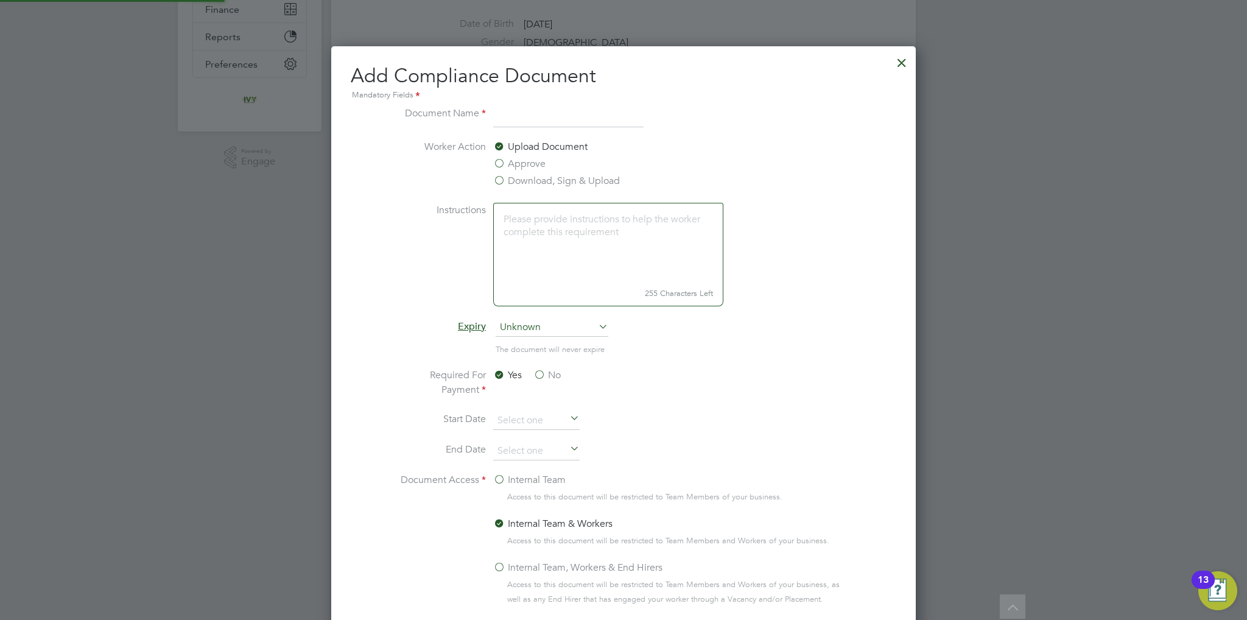
scroll to position [637, 585]
click at [531, 115] on input at bounding box center [568, 117] width 150 height 22
type input "NPORS"
click at [541, 339] on li "Expiry Unknown" at bounding box center [624, 334] width 458 height 30
click at [544, 327] on span "Unknown" at bounding box center [552, 328] width 113 height 18
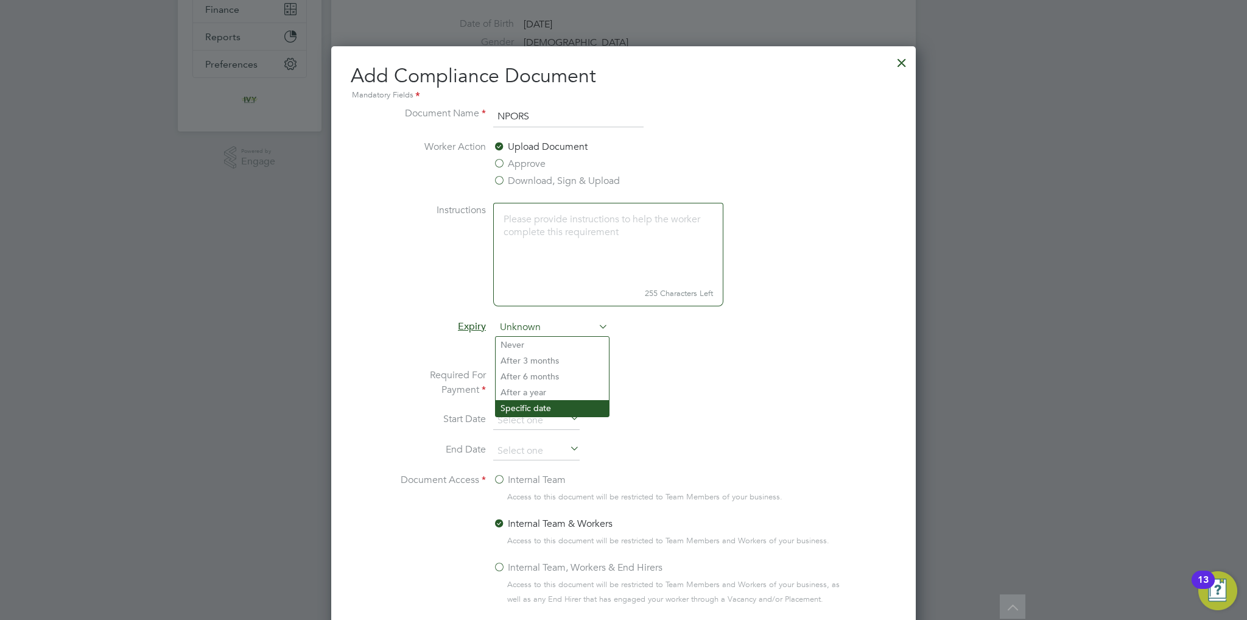
click at [540, 404] on li "Specific date" at bounding box center [552, 408] width 113 height 16
click at [541, 369] on label "No" at bounding box center [547, 375] width 27 height 15
click at [0, 0] on input "No" at bounding box center [0, 0] width 0 height 0
click at [501, 476] on label "Internal Team" at bounding box center [529, 480] width 72 height 15
click at [0, 0] on input "Internal Team" at bounding box center [0, 0] width 0 height 0
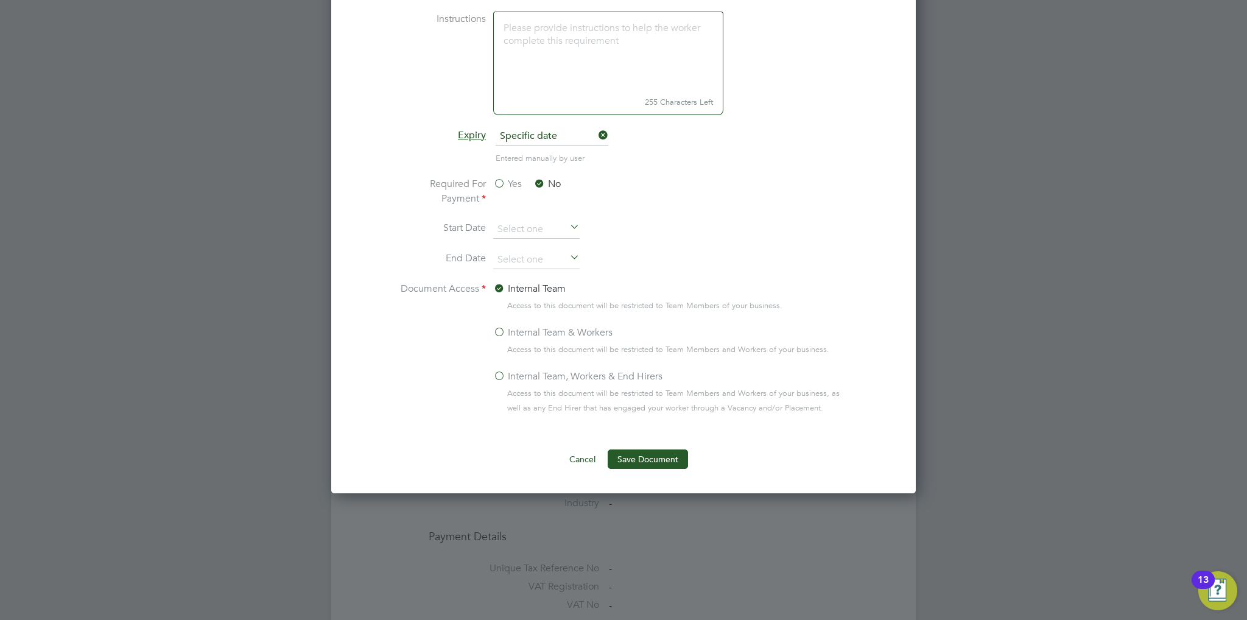
scroll to position [548, 0]
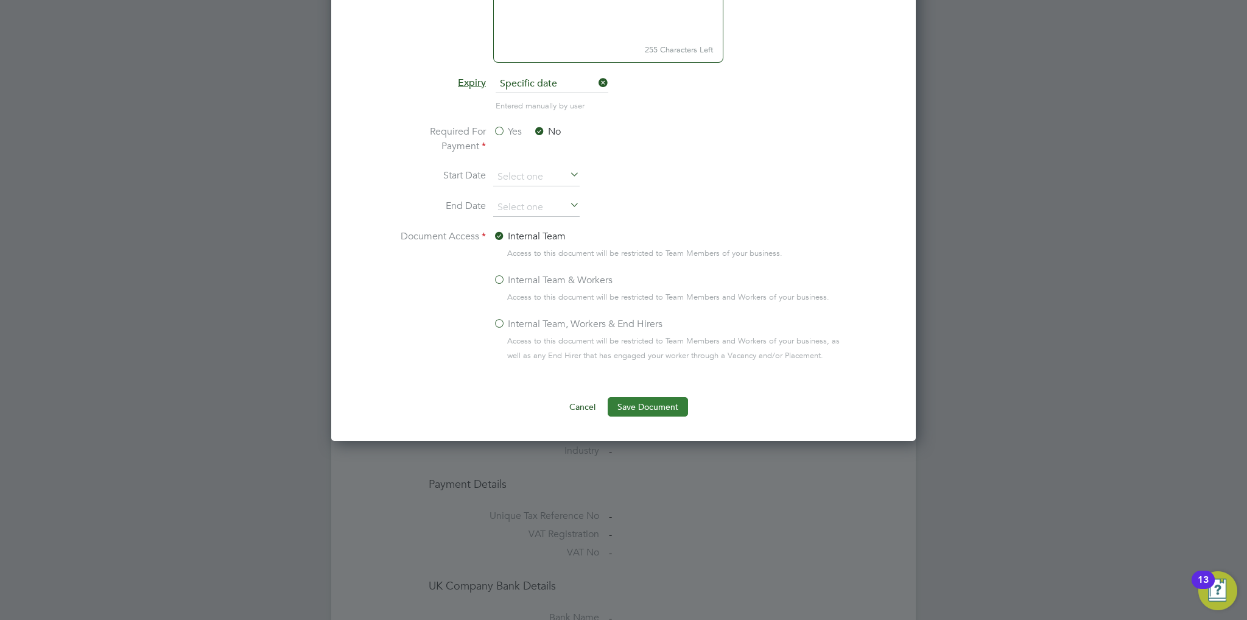
click at [646, 407] on button "Save Document" at bounding box center [648, 406] width 80 height 19
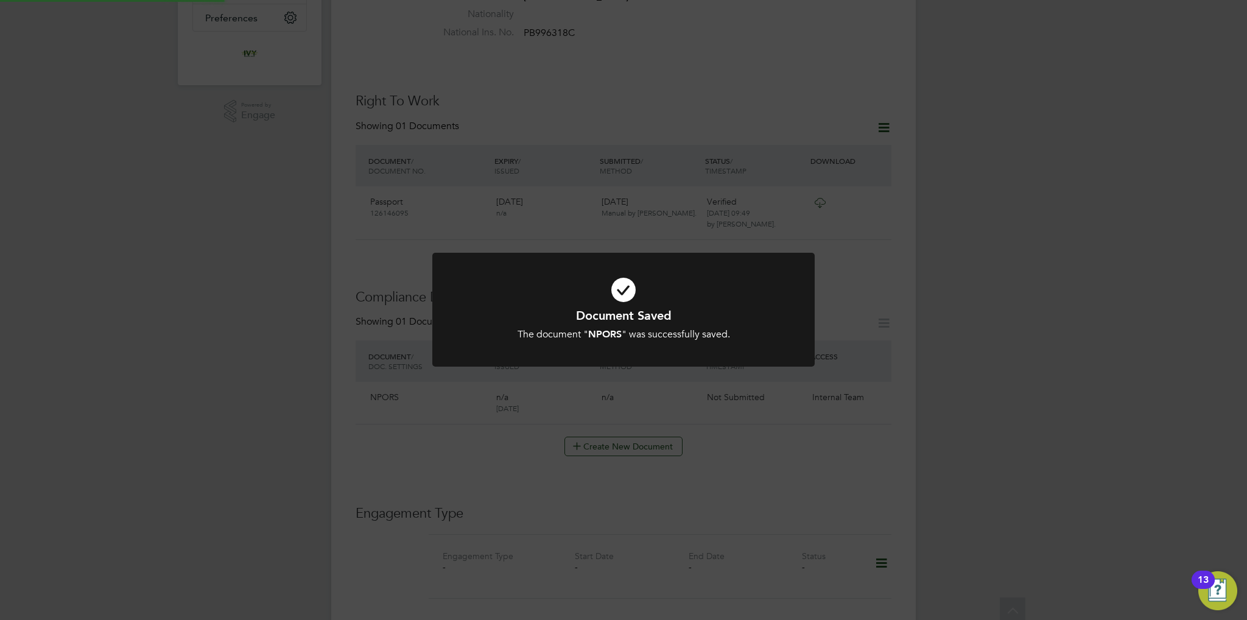
scroll to position [305, 0]
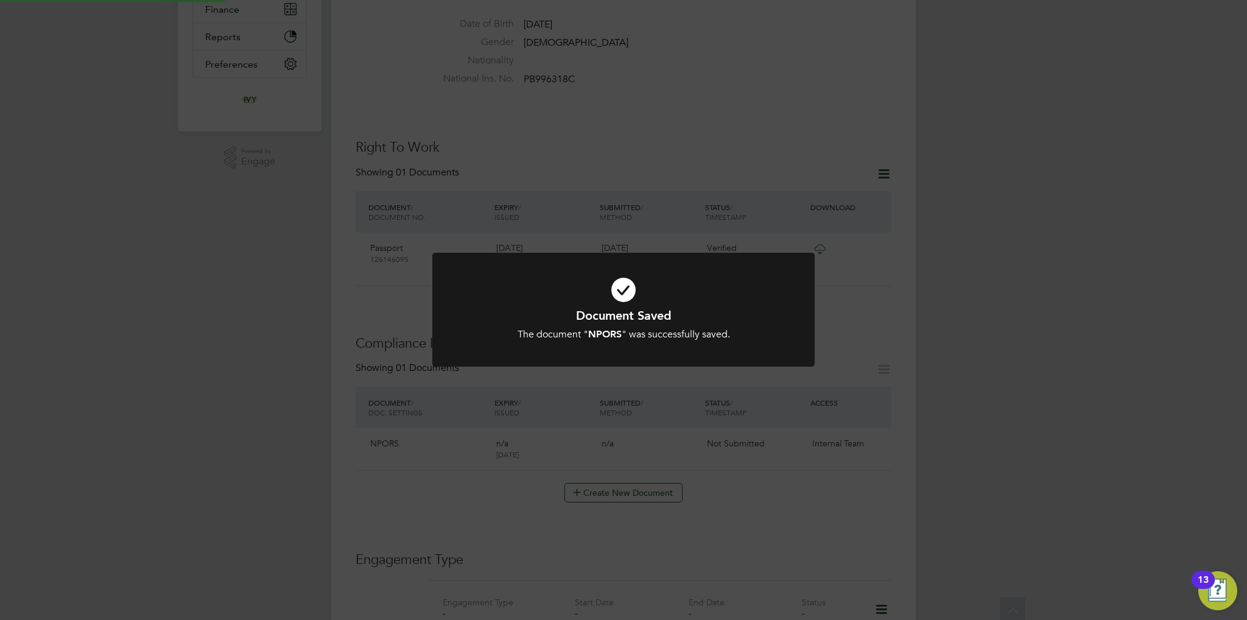
click at [738, 382] on div "Document Saved The document " NPORS " was successfully saved. Cancel Okay" at bounding box center [623, 310] width 1247 height 620
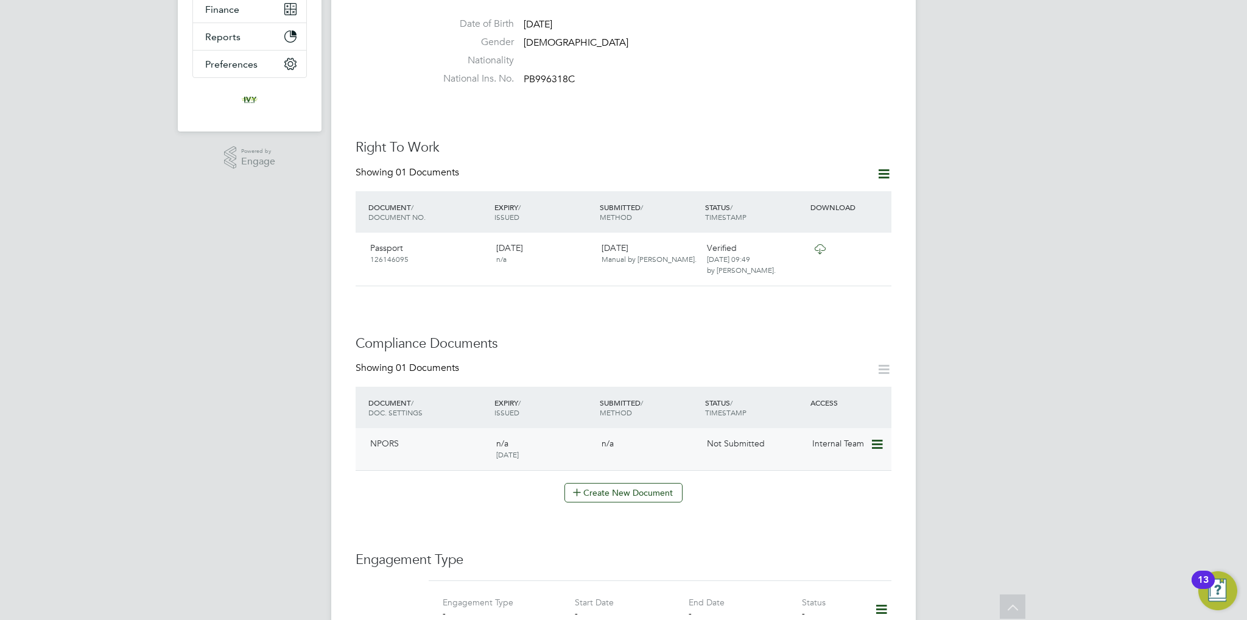
click at [879, 437] on icon at bounding box center [876, 444] width 12 height 15
click at [845, 462] on li "Submit Document" at bounding box center [839, 465] width 85 height 17
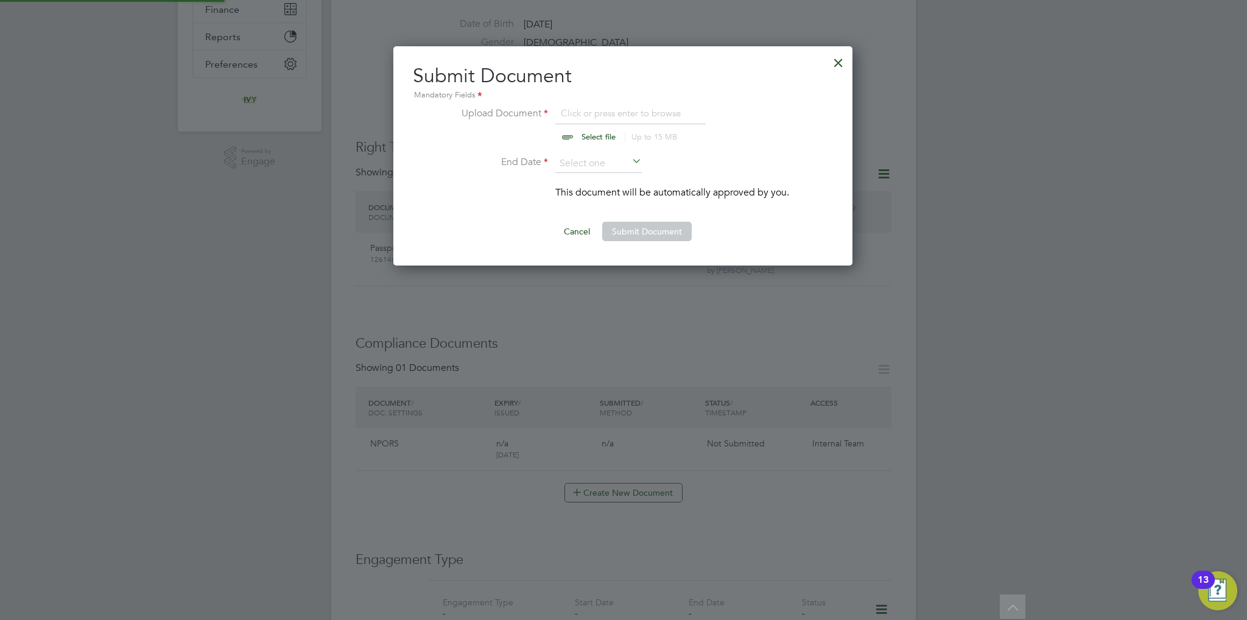
scroll to position [219, 460]
click at [584, 130] on input "file" at bounding box center [610, 124] width 191 height 37
type input "C:\fakepath\[PERSON_NAME] Npors.jpg"
click at [587, 164] on input at bounding box center [598, 164] width 86 height 18
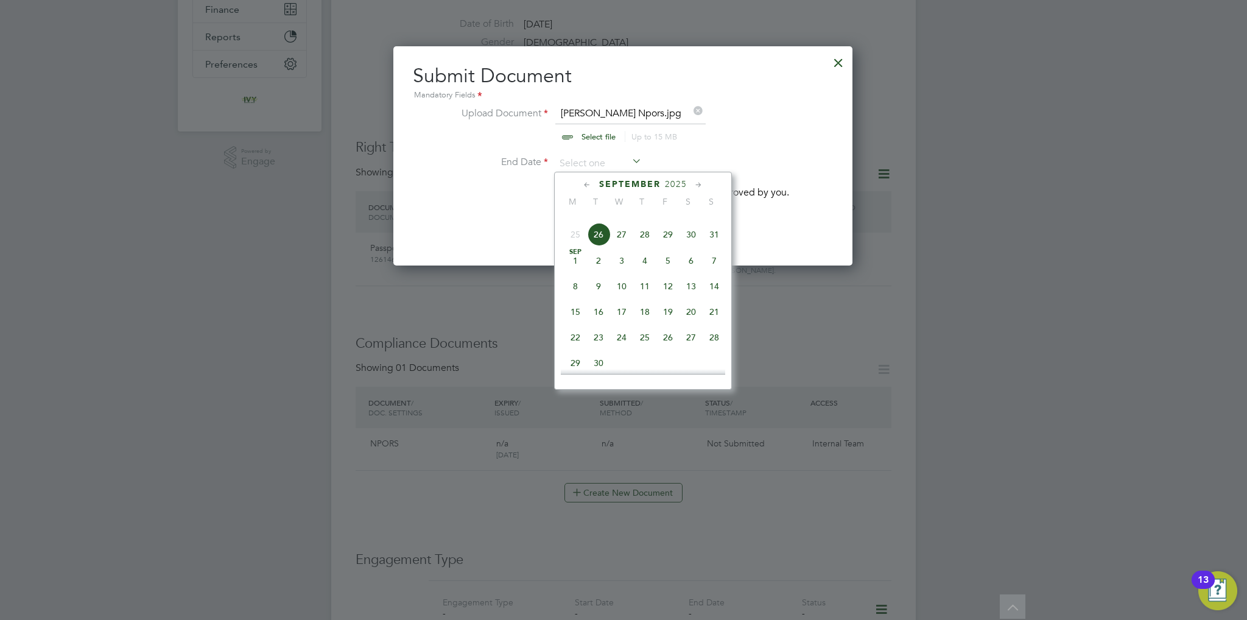
scroll to position [538, 0]
click at [675, 181] on span "2025" at bounding box center [676, 184] width 22 height 10
click at [643, 301] on span "2028" at bounding box center [644, 289] width 23 height 23
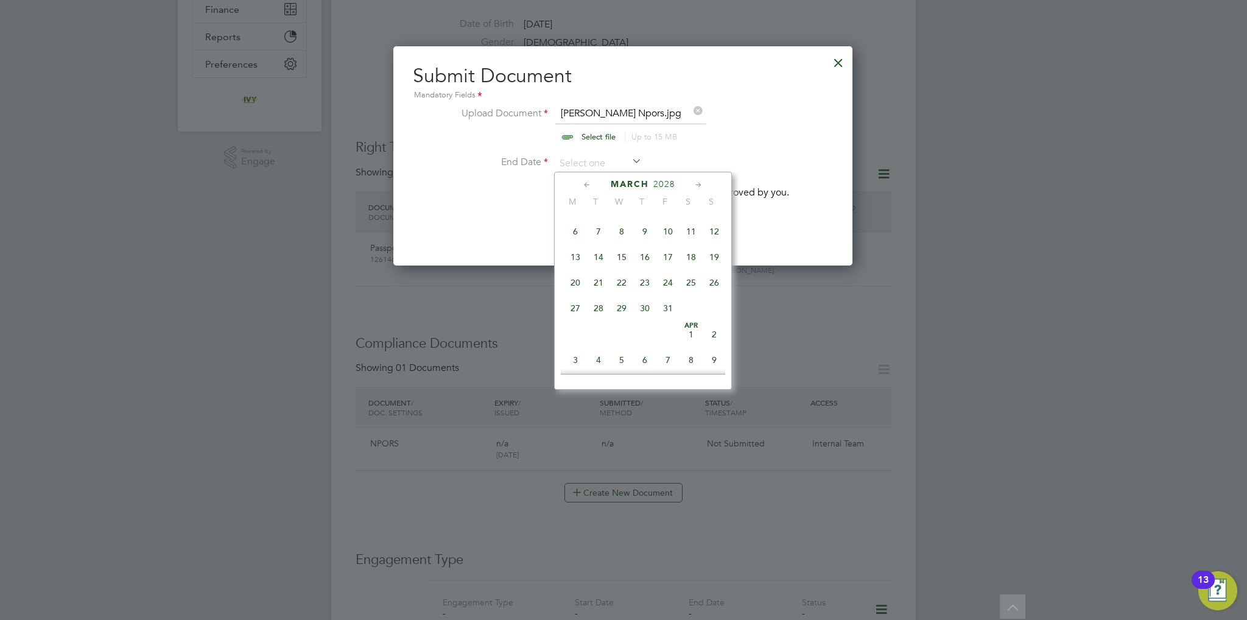
click at [675, 315] on span "31" at bounding box center [668, 308] width 23 height 23
type input "[DATE]"
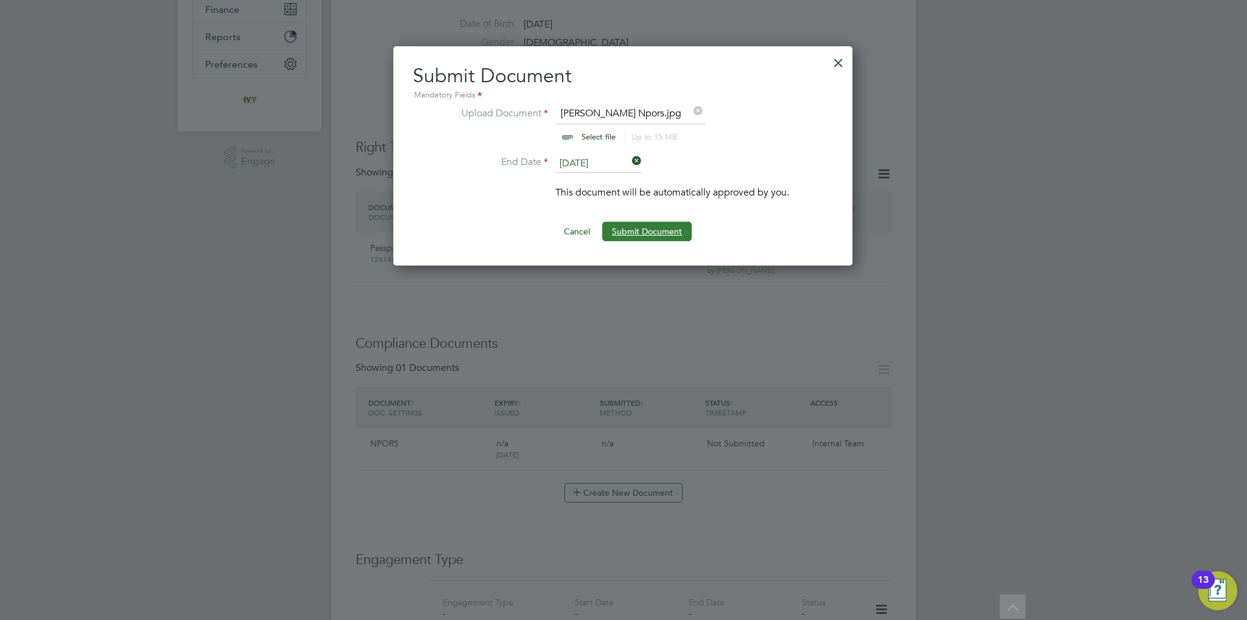
click at [670, 228] on button "Submit Document" at bounding box center [647, 231] width 90 height 19
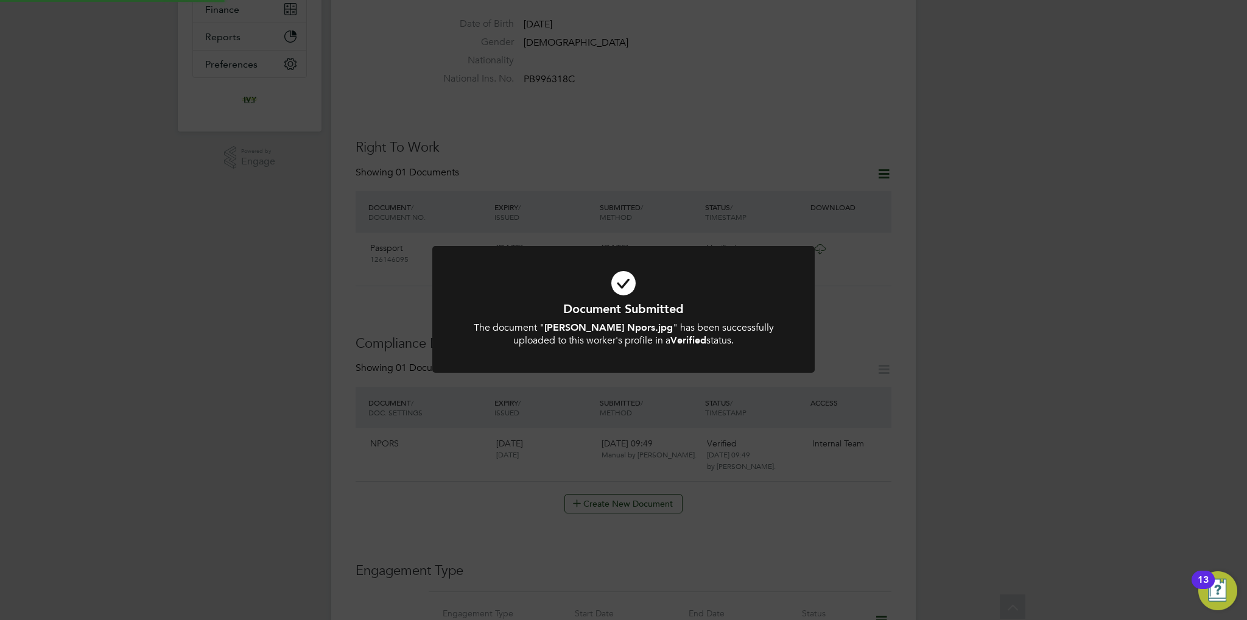
click at [654, 319] on div "Document Submitted The document " [PERSON_NAME] Npors.jpg " has been successful…" at bounding box center [623, 324] width 317 height 46
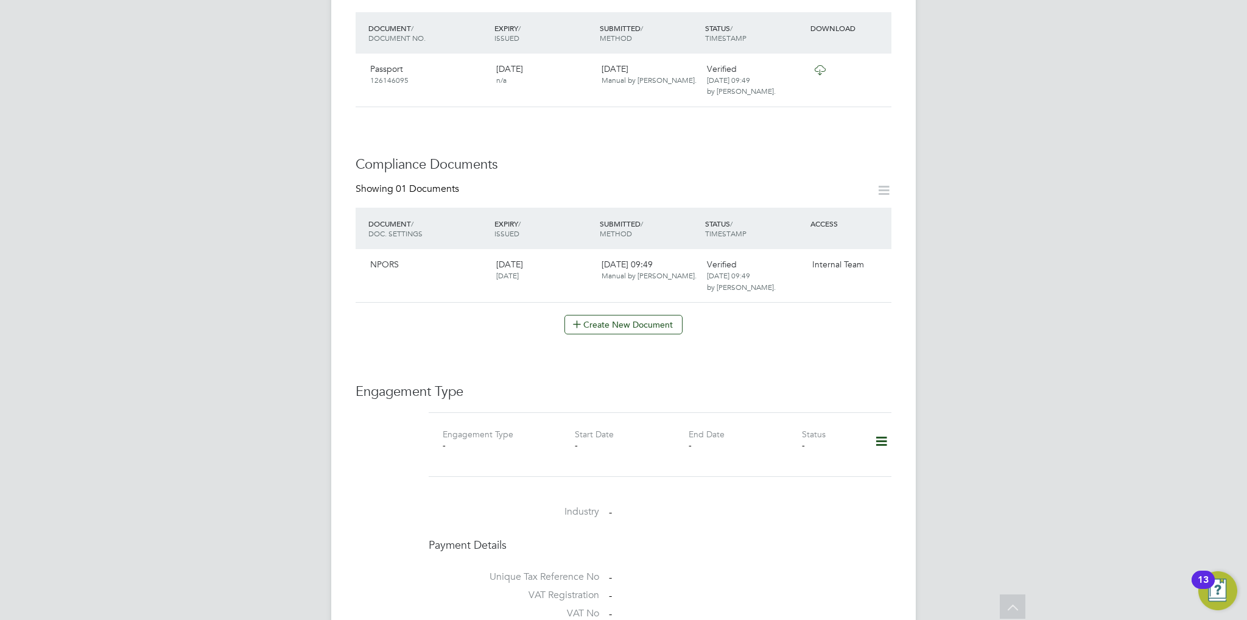
scroll to position [548, 0]
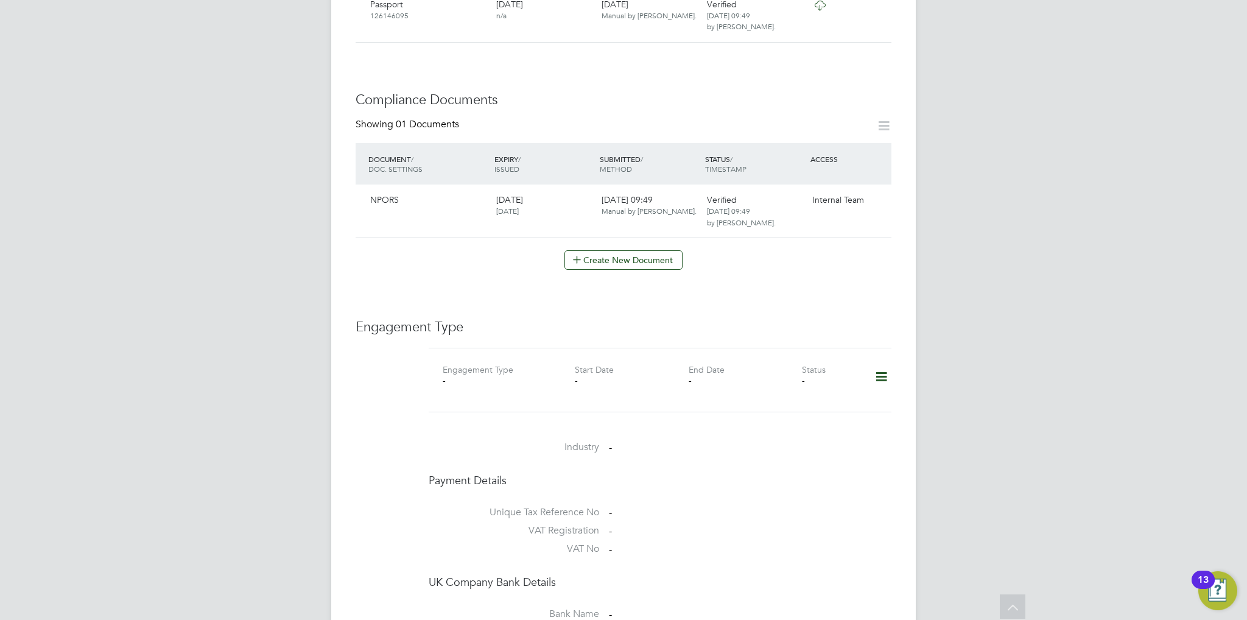
click at [878, 363] on icon at bounding box center [881, 377] width 21 height 28
click at [802, 405] on li "Add Engagement Type" at bounding box center [819, 404] width 138 height 17
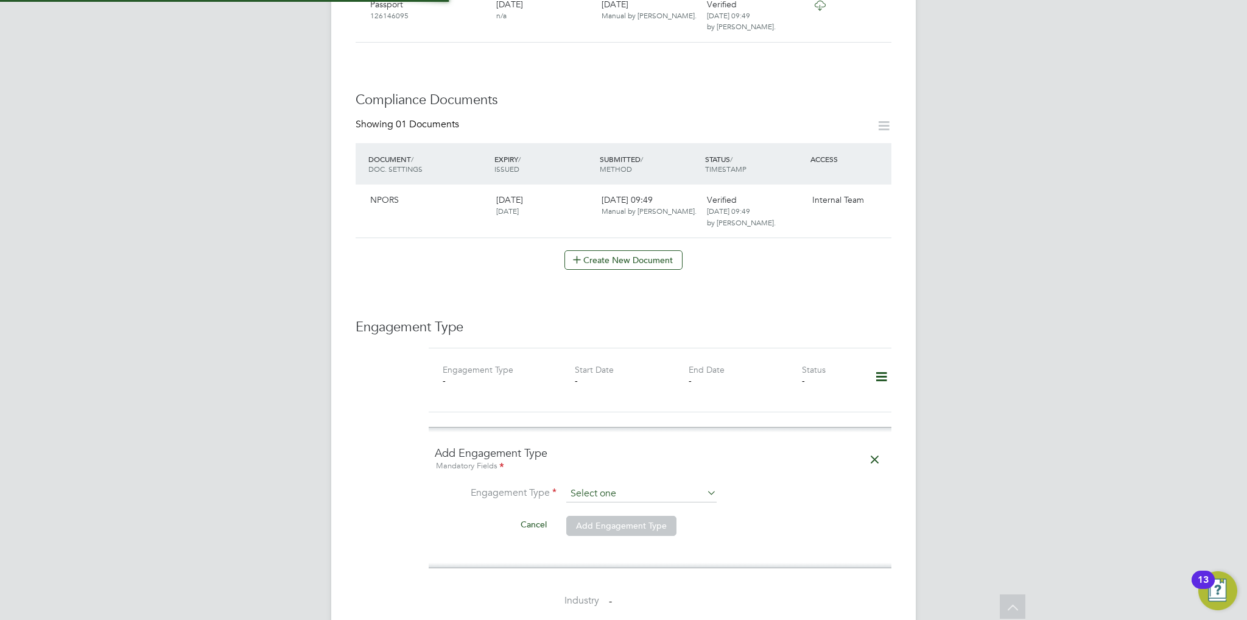
click at [657, 485] on input at bounding box center [641, 493] width 150 height 17
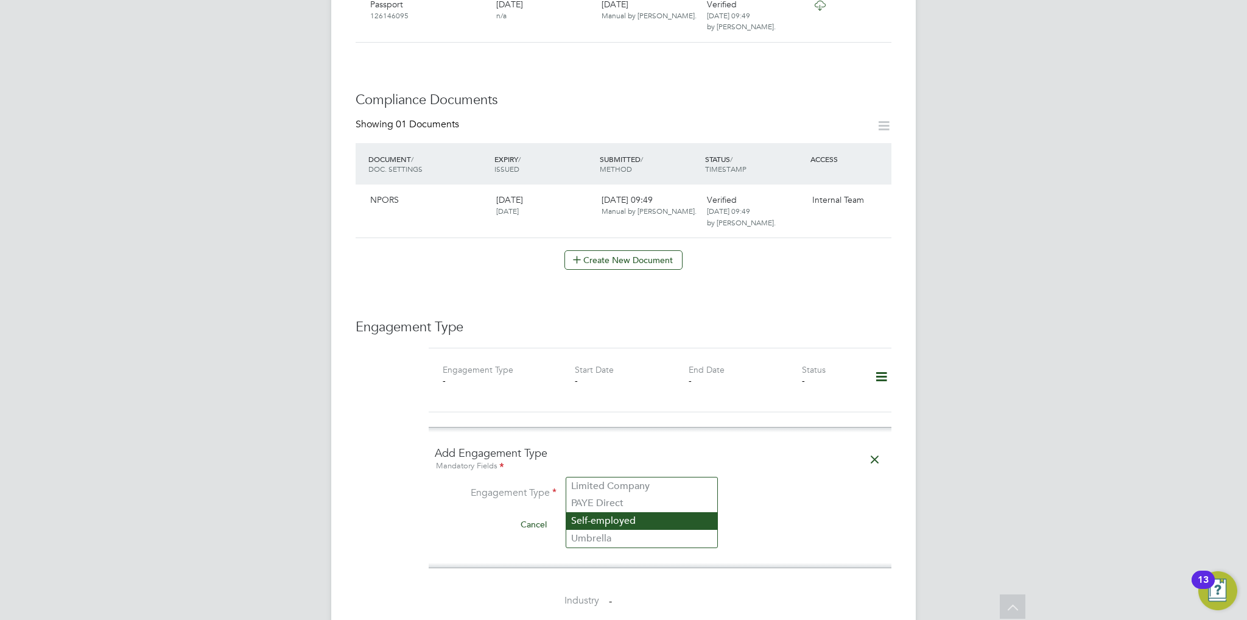
click at [618, 522] on li "Self-employed" at bounding box center [641, 521] width 151 height 18
type input "Self-employed"
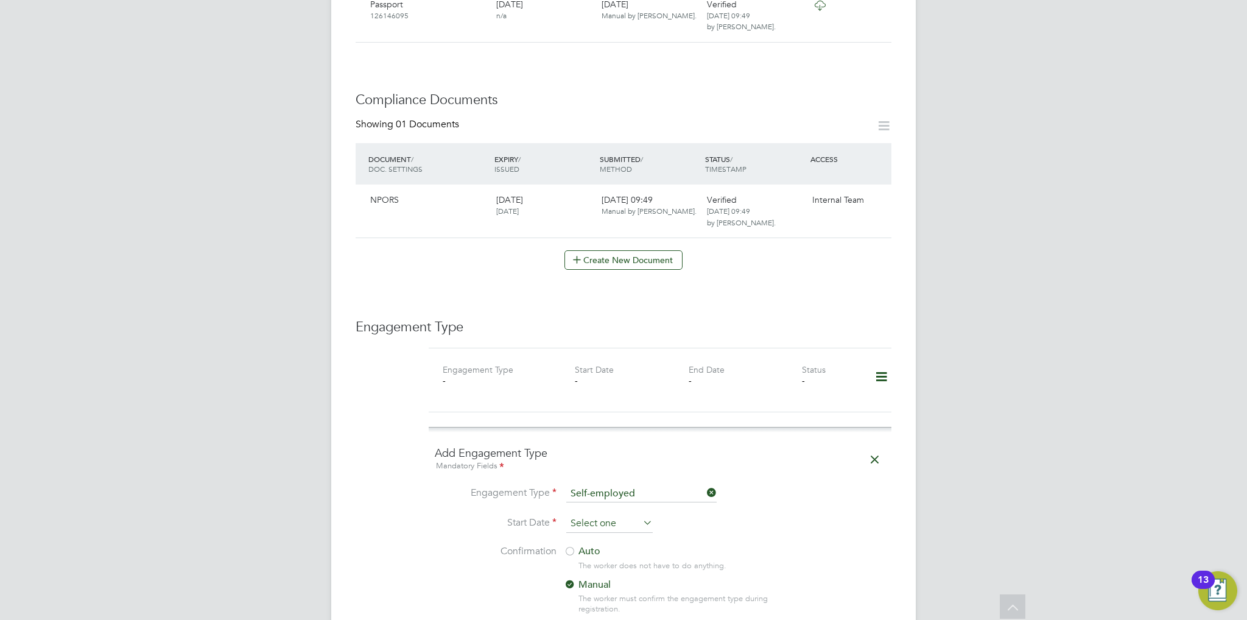
click at [618, 515] on input at bounding box center [609, 524] width 86 height 18
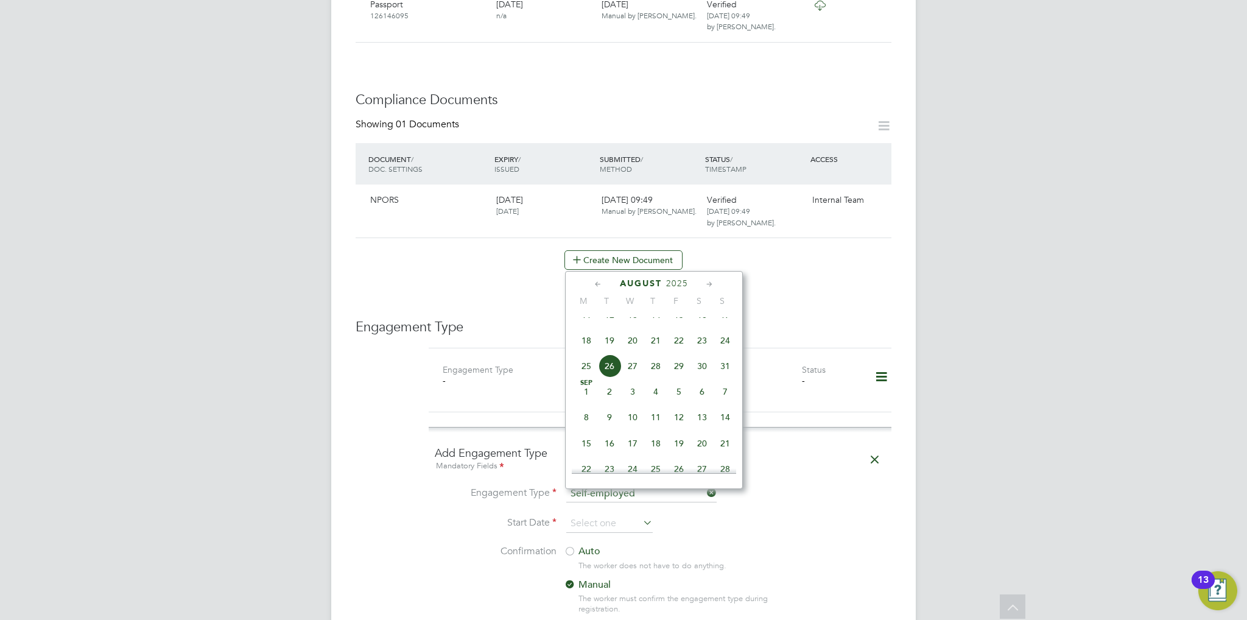
click at [614, 378] on span "26" at bounding box center [609, 365] width 23 height 23
type input "[DATE]"
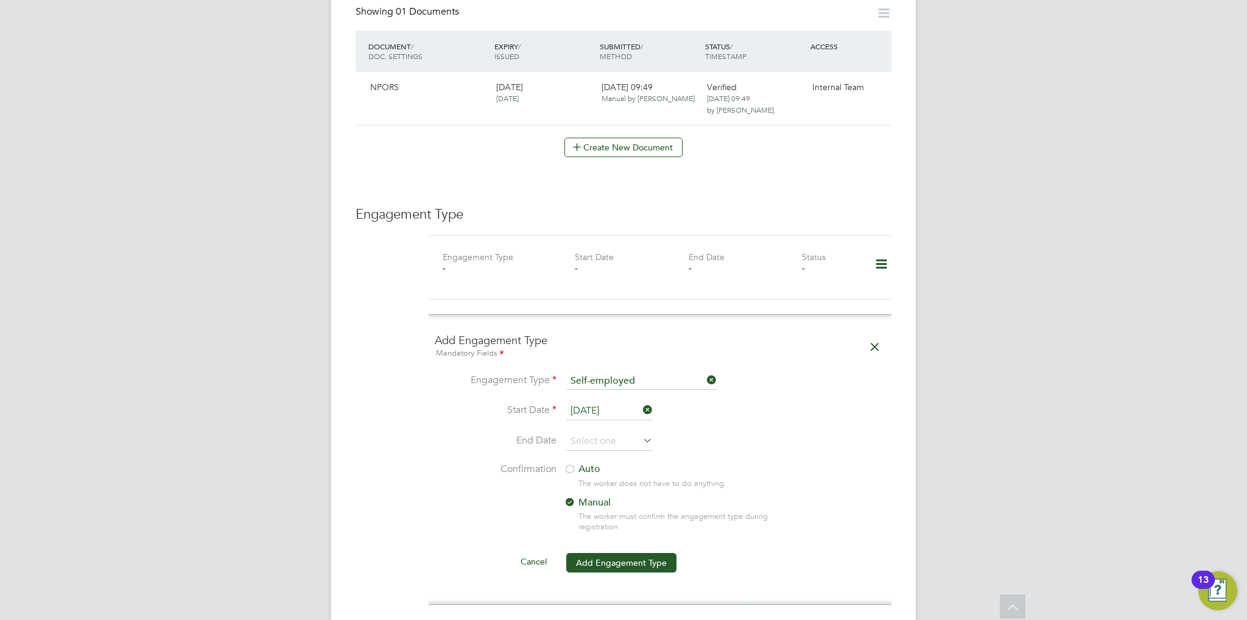
scroll to position [731, 0]
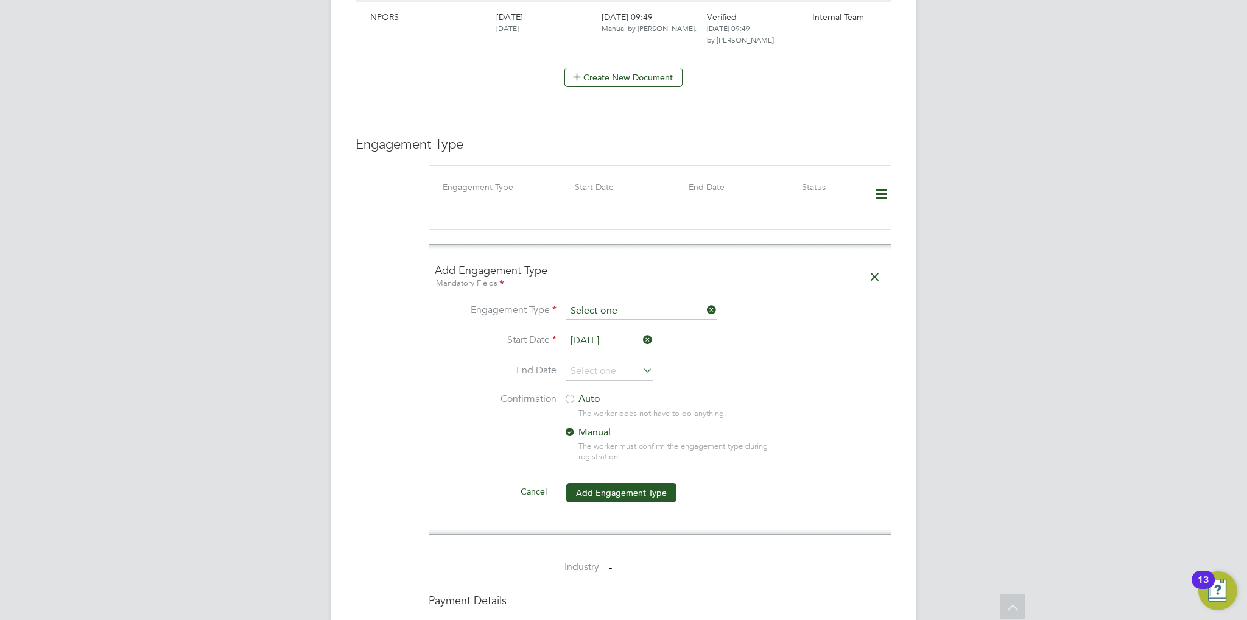
click at [613, 303] on input at bounding box center [641, 311] width 150 height 17
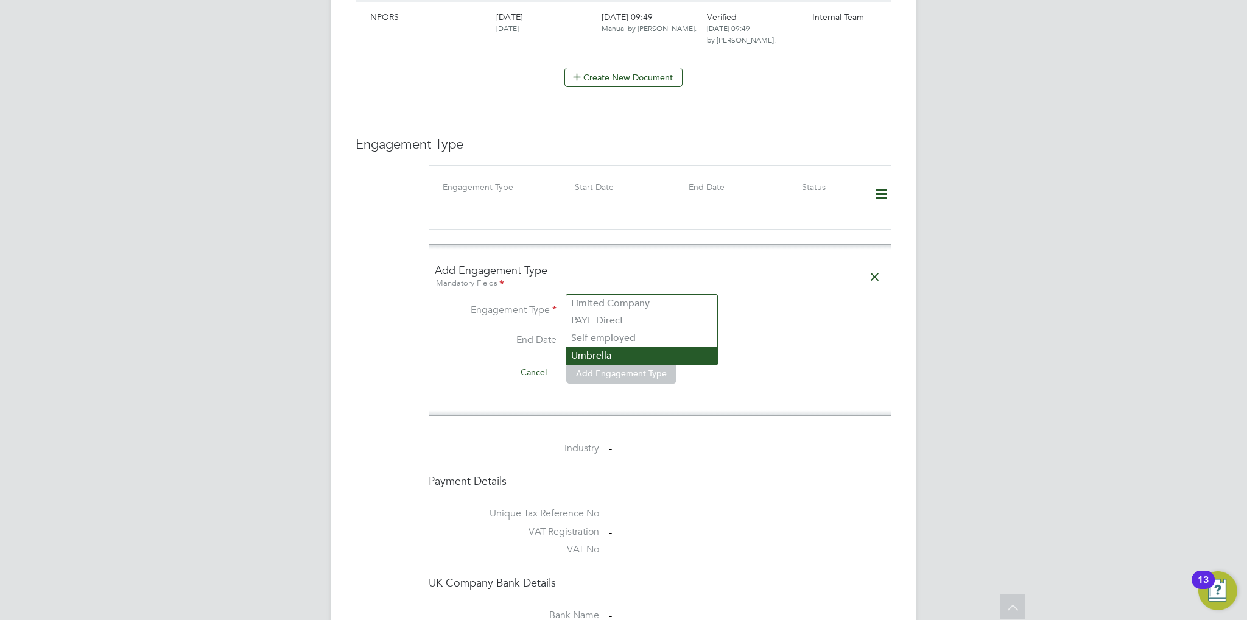
click at [615, 353] on li "Umbrella" at bounding box center [641, 356] width 151 height 18
type input "Umbrella"
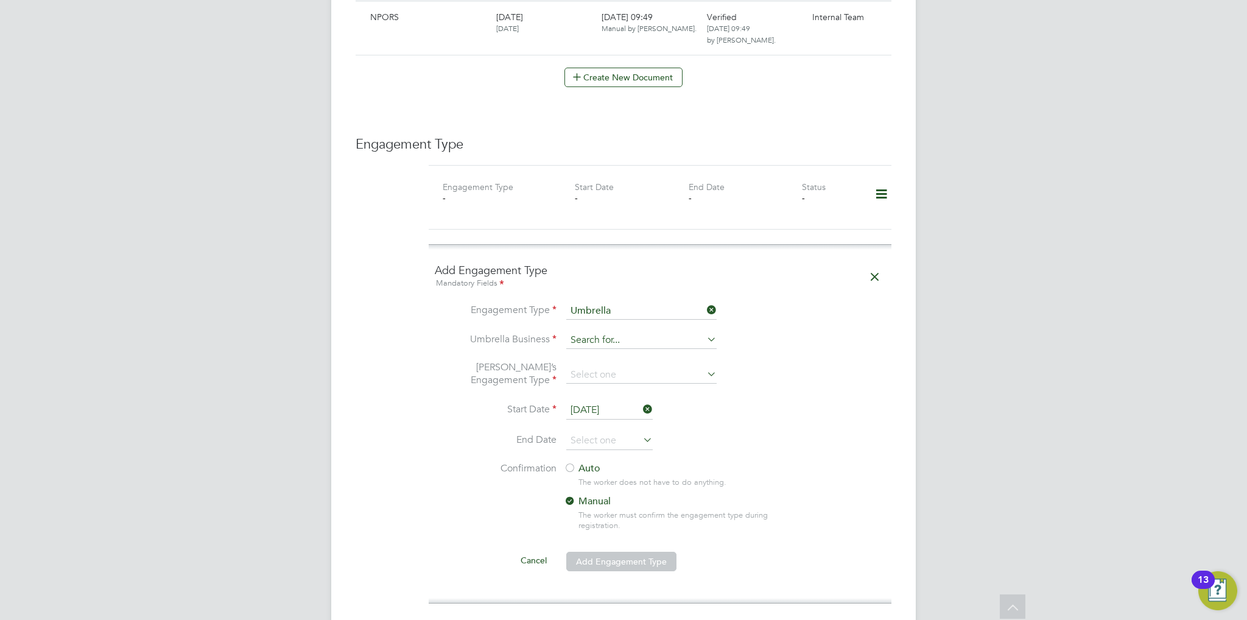
click at [616, 332] on input at bounding box center [641, 340] width 150 height 17
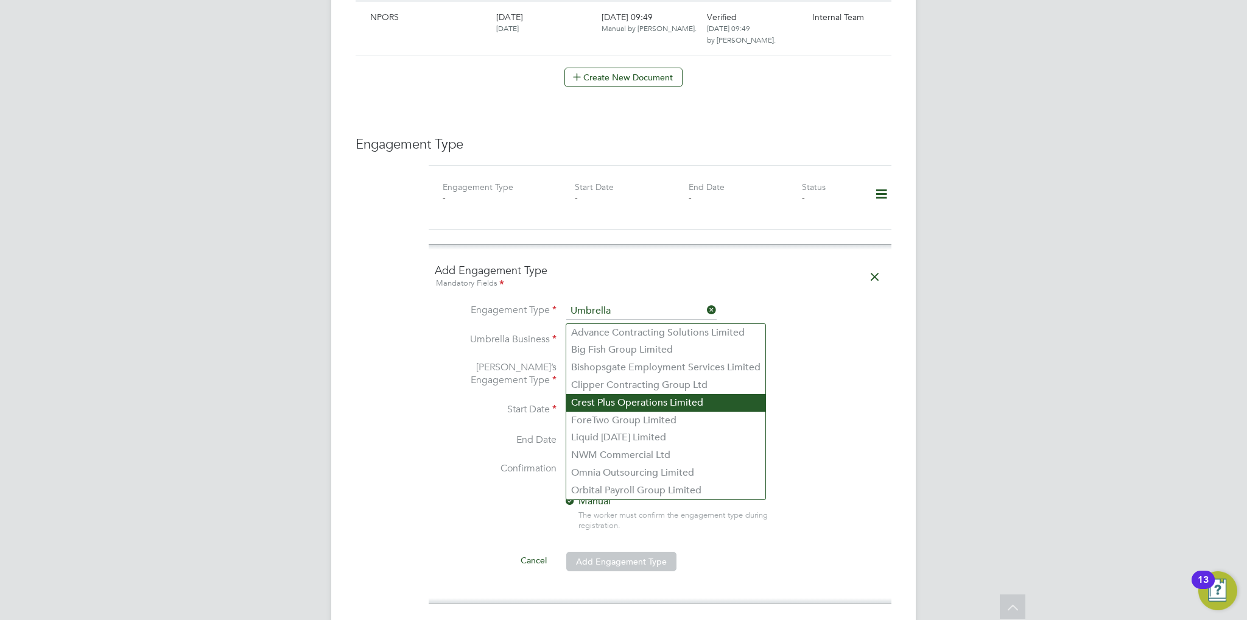
click at [642, 405] on li "Crest Plus Operations Limited" at bounding box center [665, 403] width 199 height 18
type input "Crest Plus Operations Limited"
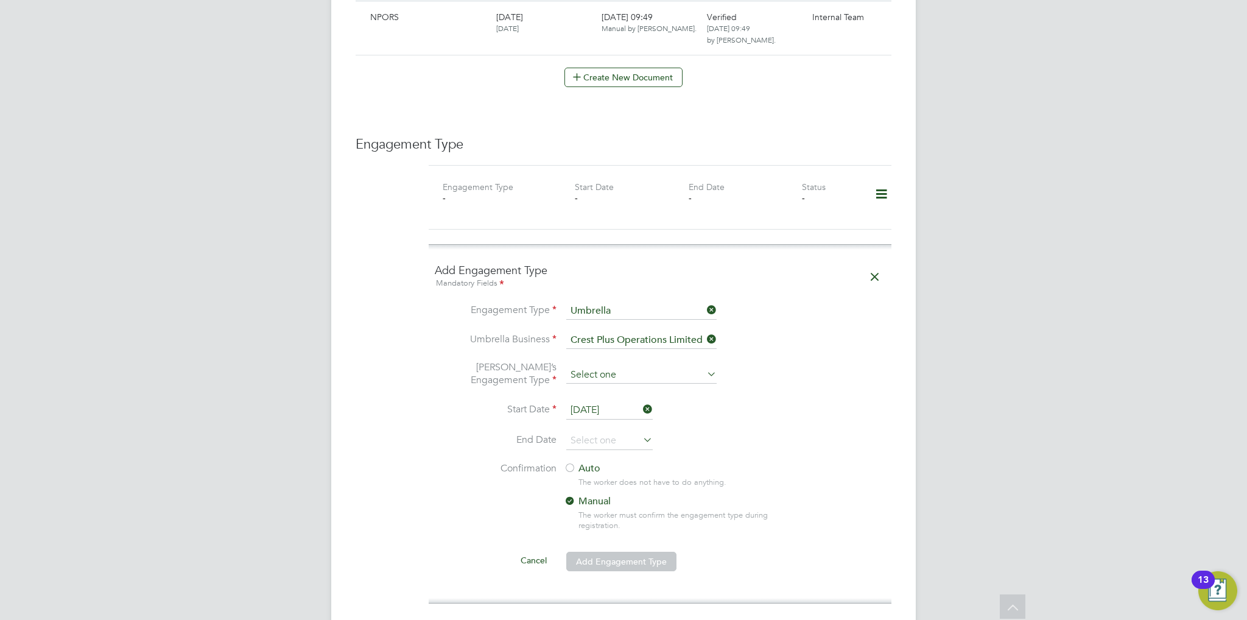
click at [635, 367] on input at bounding box center [641, 375] width 150 height 17
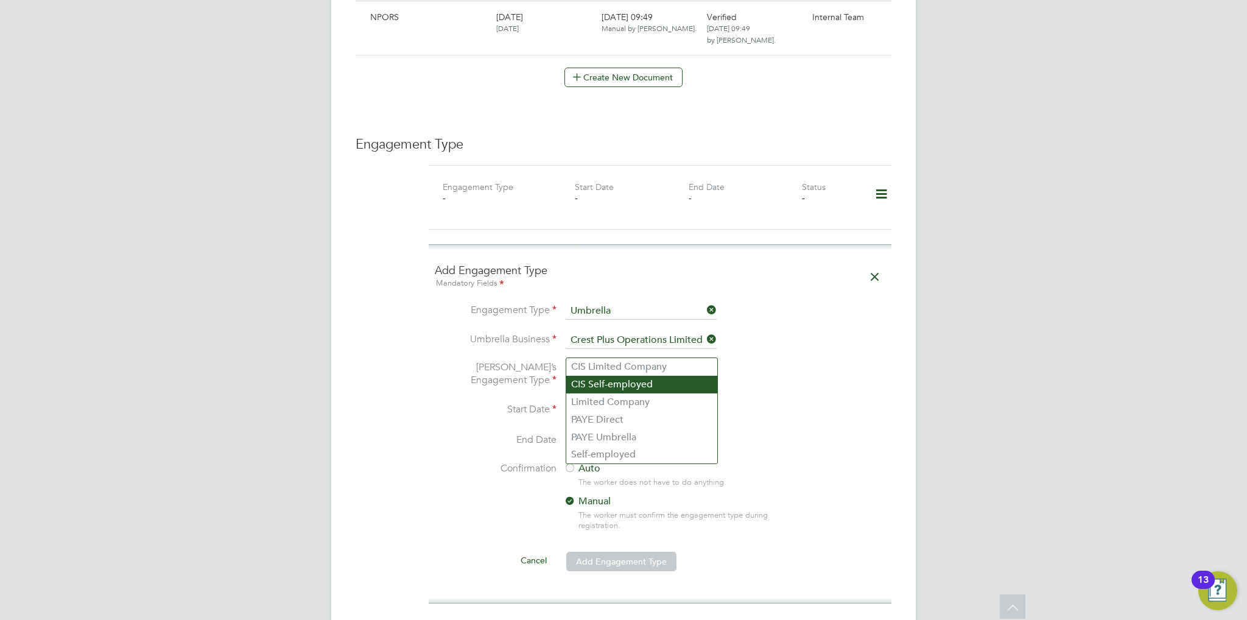
click at [643, 390] on li "CIS Self-employed" at bounding box center [641, 385] width 151 height 18
type input "CIS Self-employed"
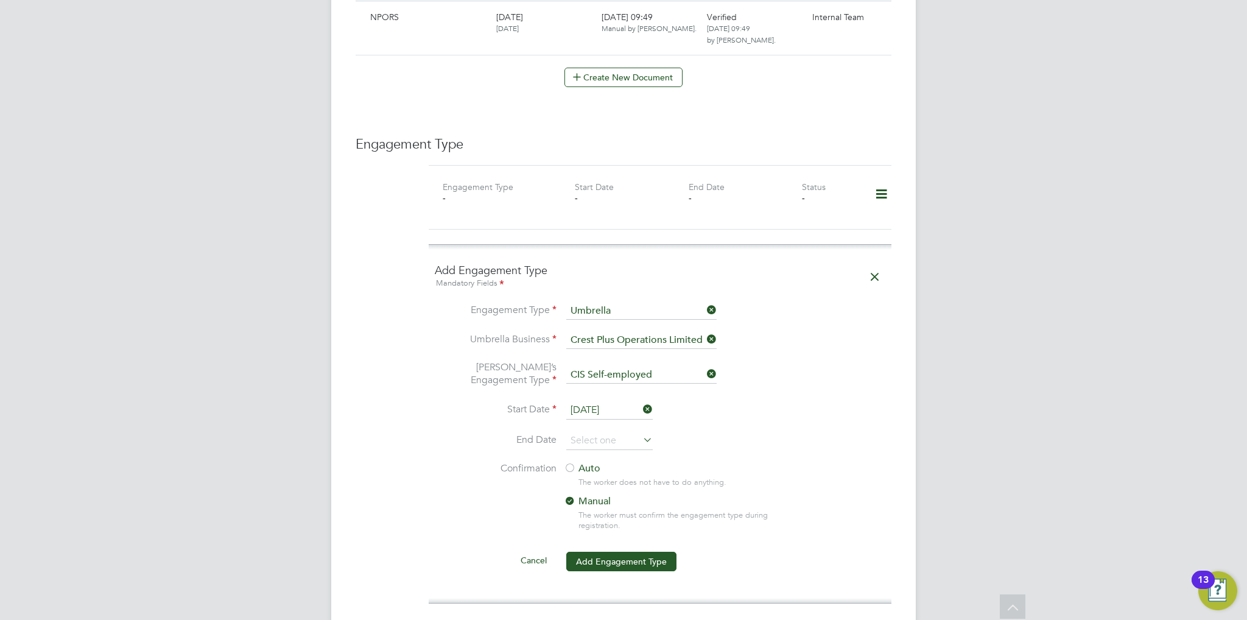
click at [579, 462] on label "Auto" at bounding box center [673, 468] width 219 height 13
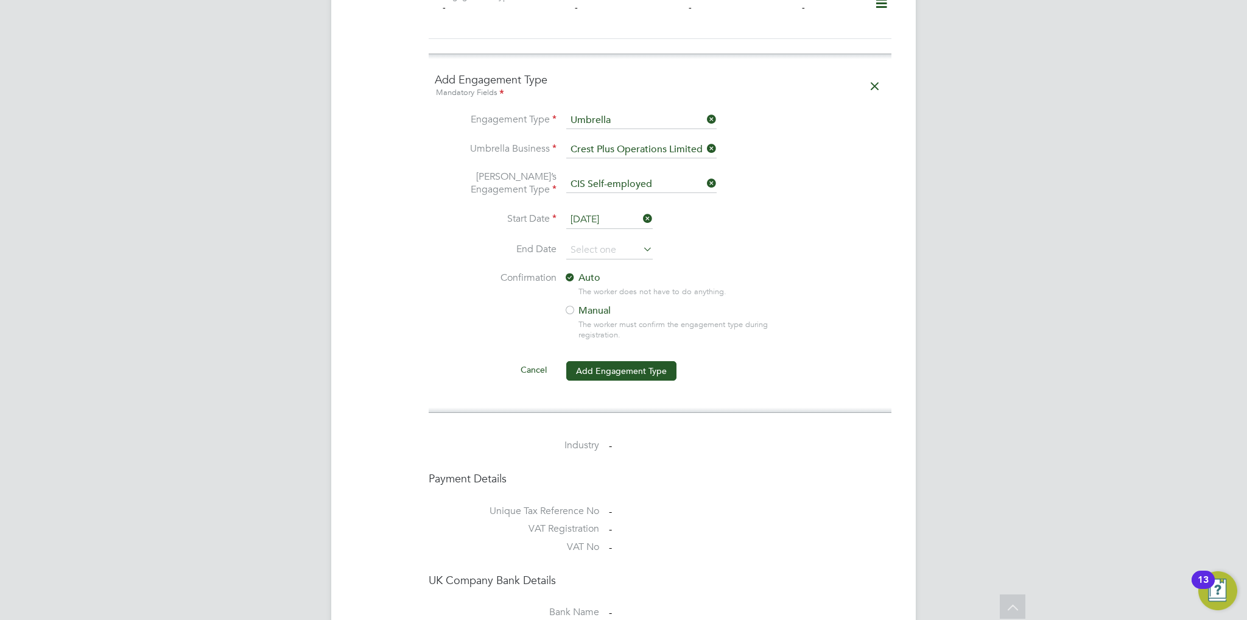
scroll to position [974, 0]
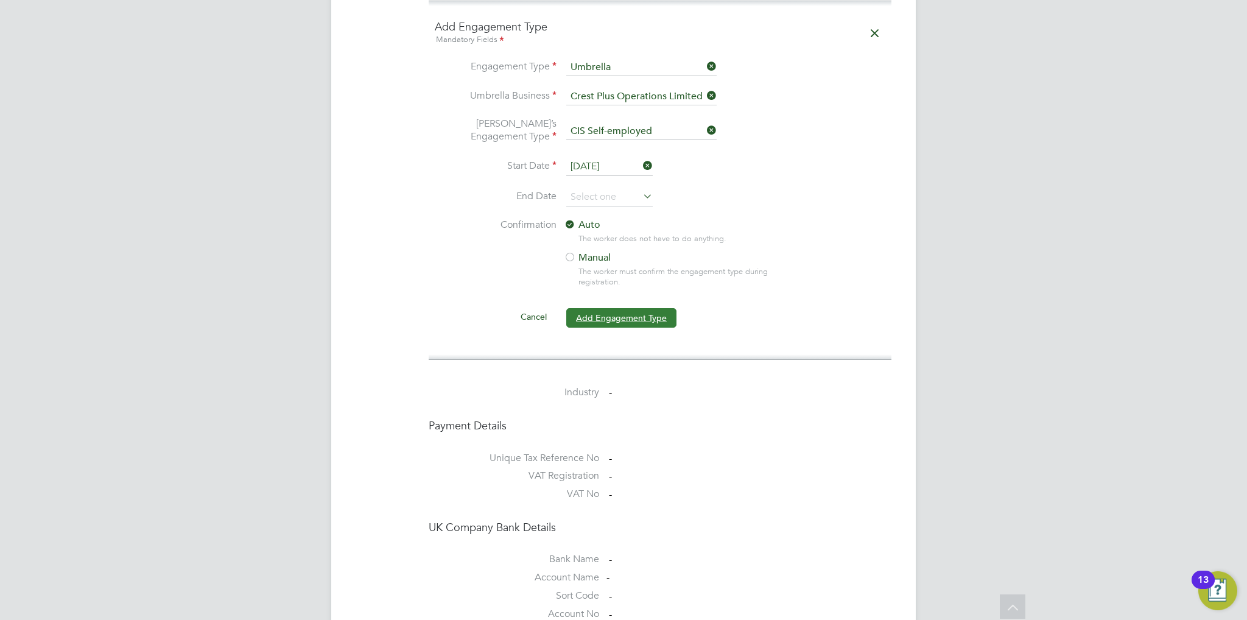
click at [616, 308] on button "Add Engagement Type" at bounding box center [621, 317] width 110 height 19
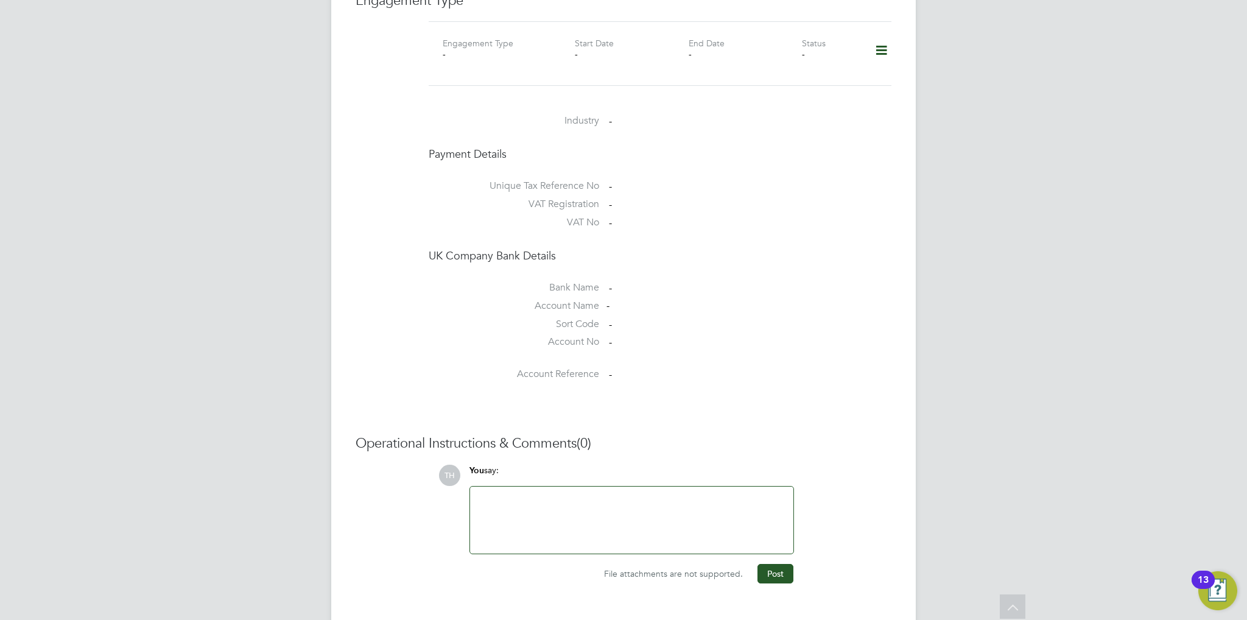
scroll to position [678, 0]
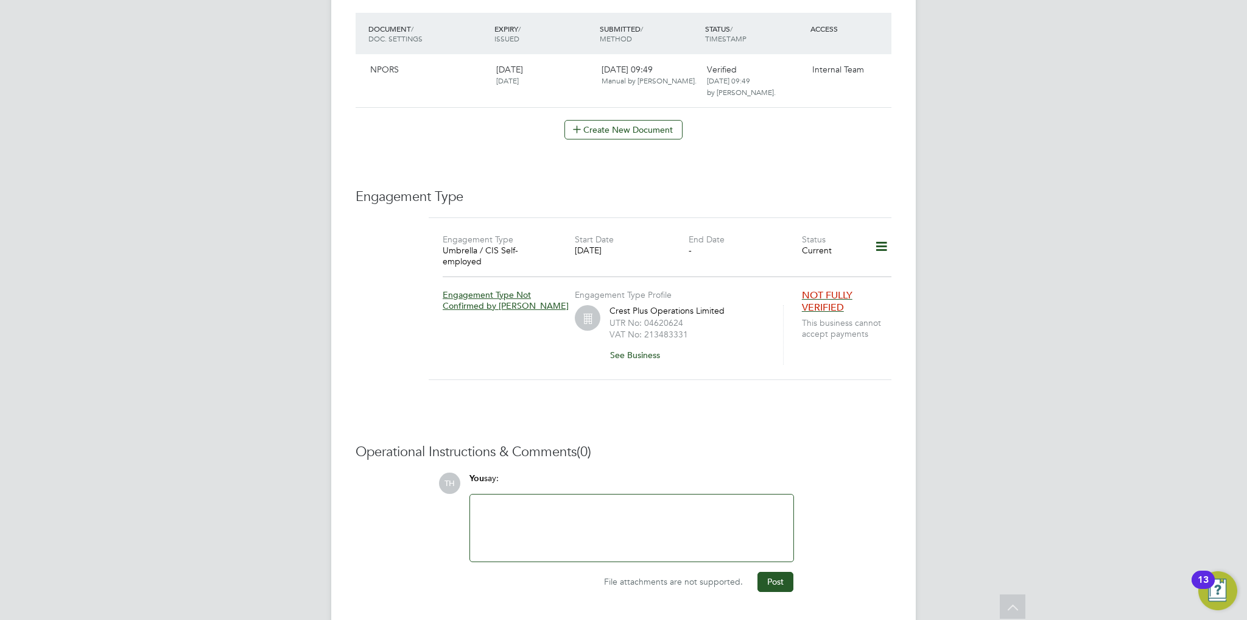
click at [504, 502] on div at bounding box center [632, 528] width 309 height 52
click at [775, 572] on button "Post" at bounding box center [776, 581] width 36 height 19
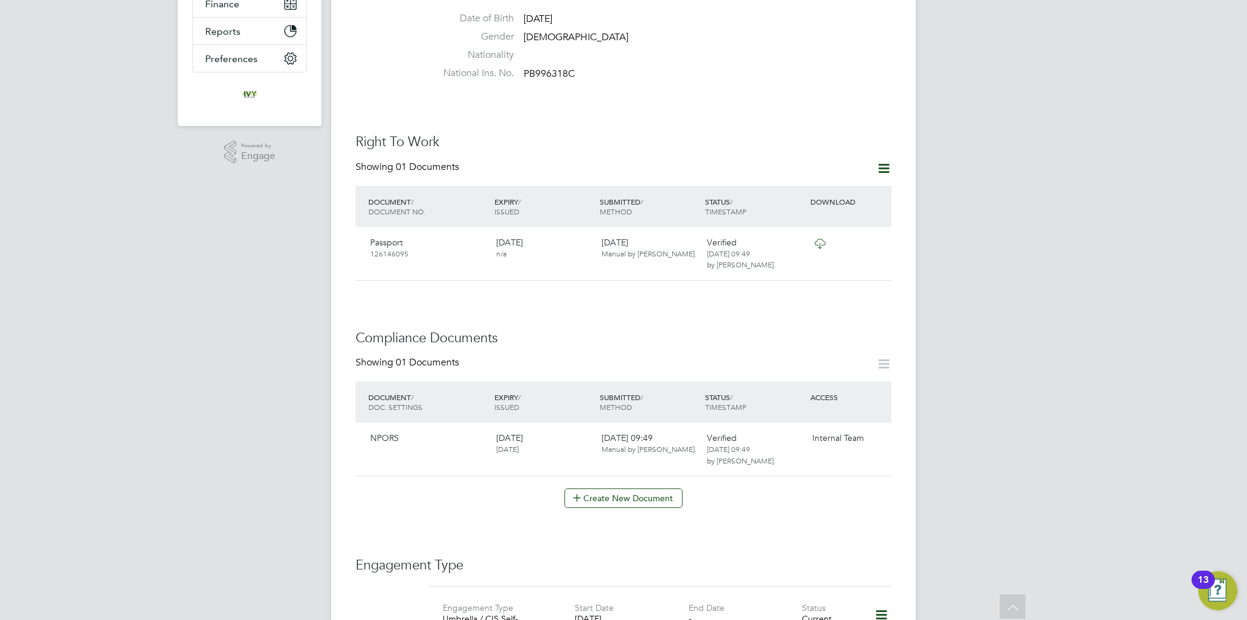
scroll to position [312, 0]
drag, startPoint x: 646, startPoint y: 460, endPoint x: 643, endPoint y: 467, distance: 6.8
click at [646, 460] on div "Showing 01 Documents DOCUMENT / DOC. SETTINGS EXPIRY / ISSUED SUBMITTED / METHO…" at bounding box center [624, 430] width 536 height 152
click at [643, 487] on button "Create New Document" at bounding box center [624, 496] width 118 height 19
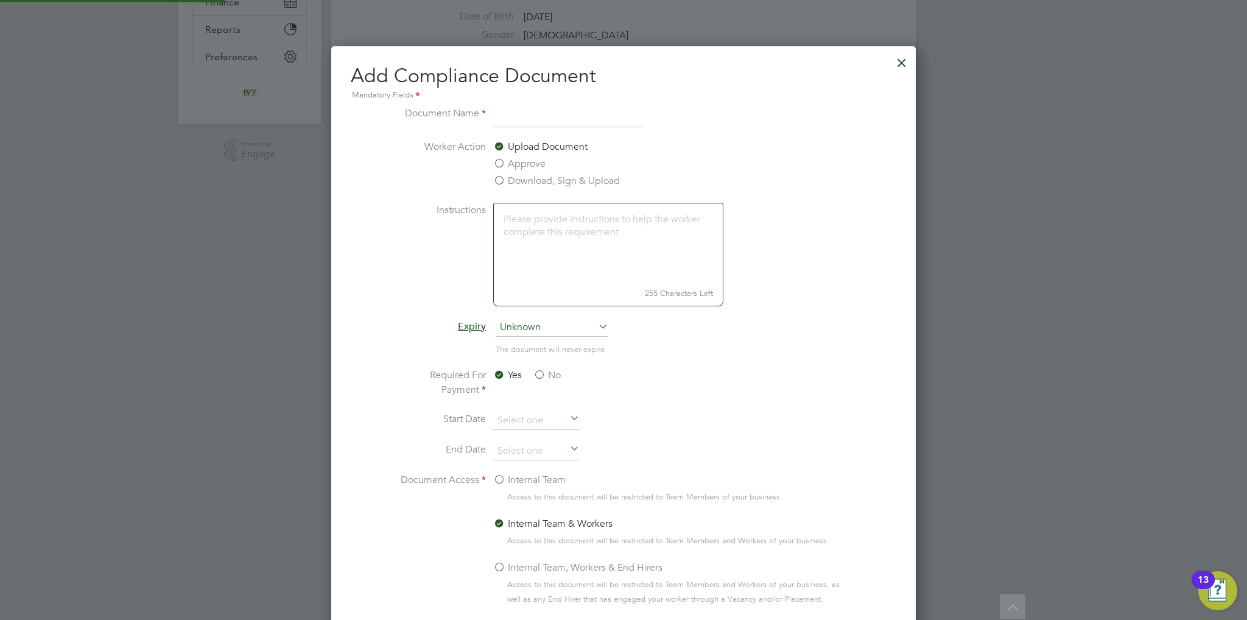
scroll to position [637, 585]
click at [563, 125] on input at bounding box center [568, 117] width 150 height 22
type input "Npors Rear"
click at [521, 330] on span "Unknown" at bounding box center [552, 328] width 113 height 18
click at [543, 409] on li "Specific date" at bounding box center [552, 408] width 113 height 16
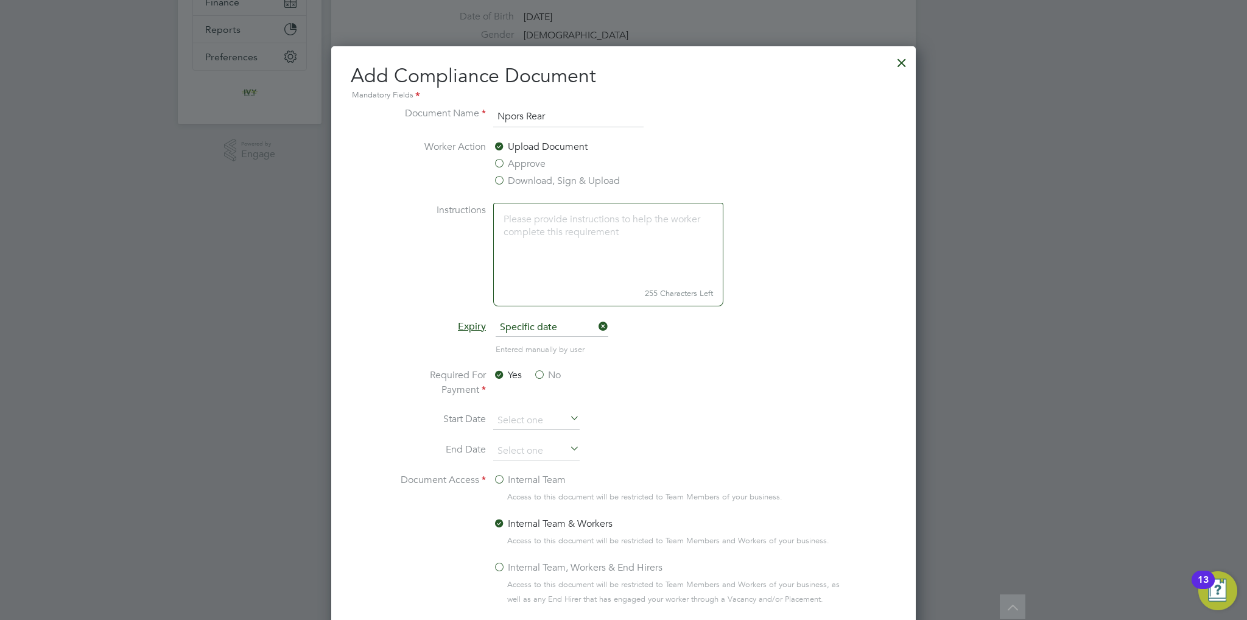
click at [540, 373] on label "No" at bounding box center [547, 375] width 27 height 15
click at [0, 0] on input "No" at bounding box center [0, 0] width 0 height 0
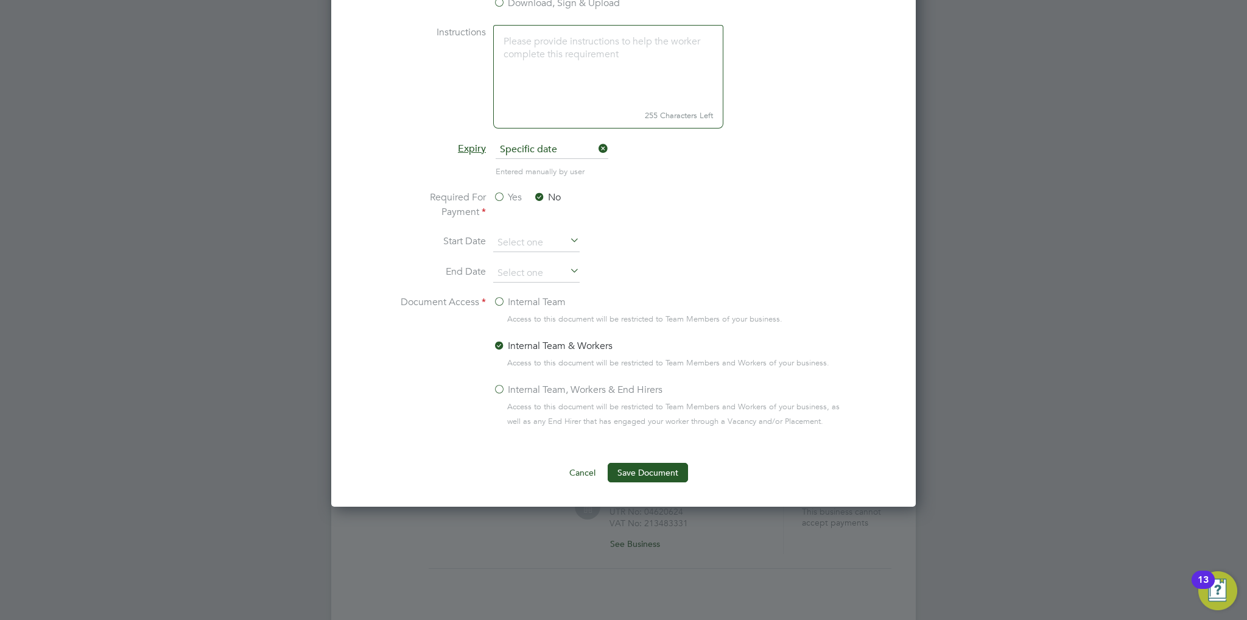
scroll to position [495, 0]
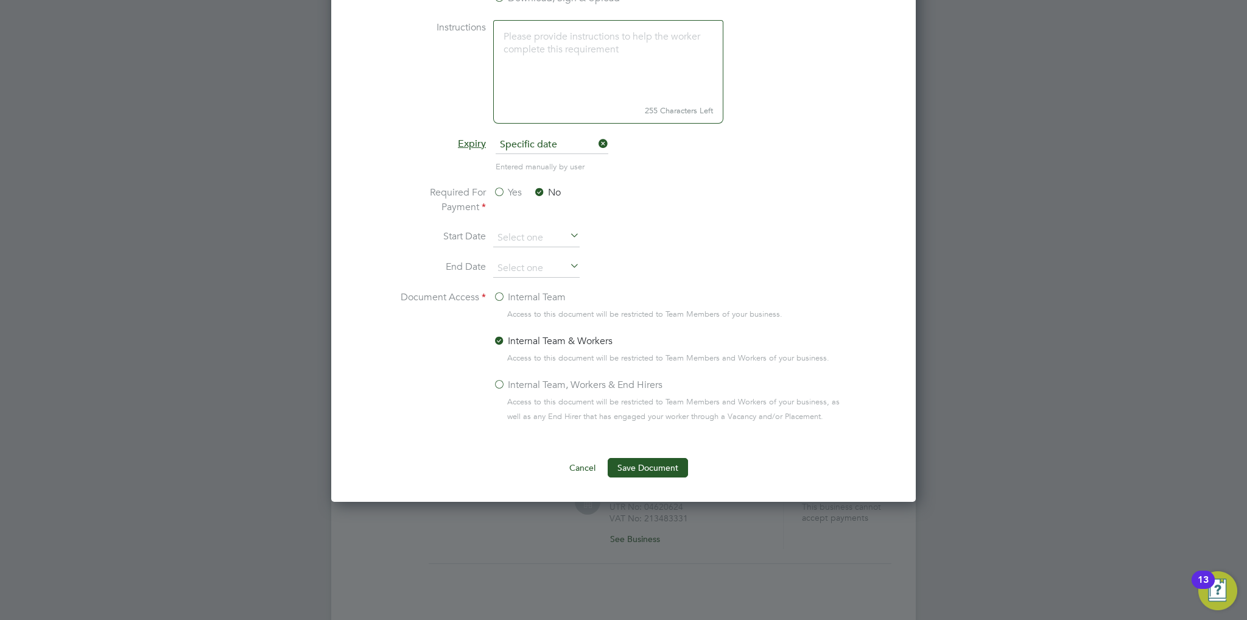
click at [528, 300] on label "Internal Team" at bounding box center [529, 297] width 72 height 15
click at [0, 0] on input "Internal Team" at bounding box center [0, 0] width 0 height 0
click at [621, 467] on button "Save Document" at bounding box center [648, 467] width 80 height 19
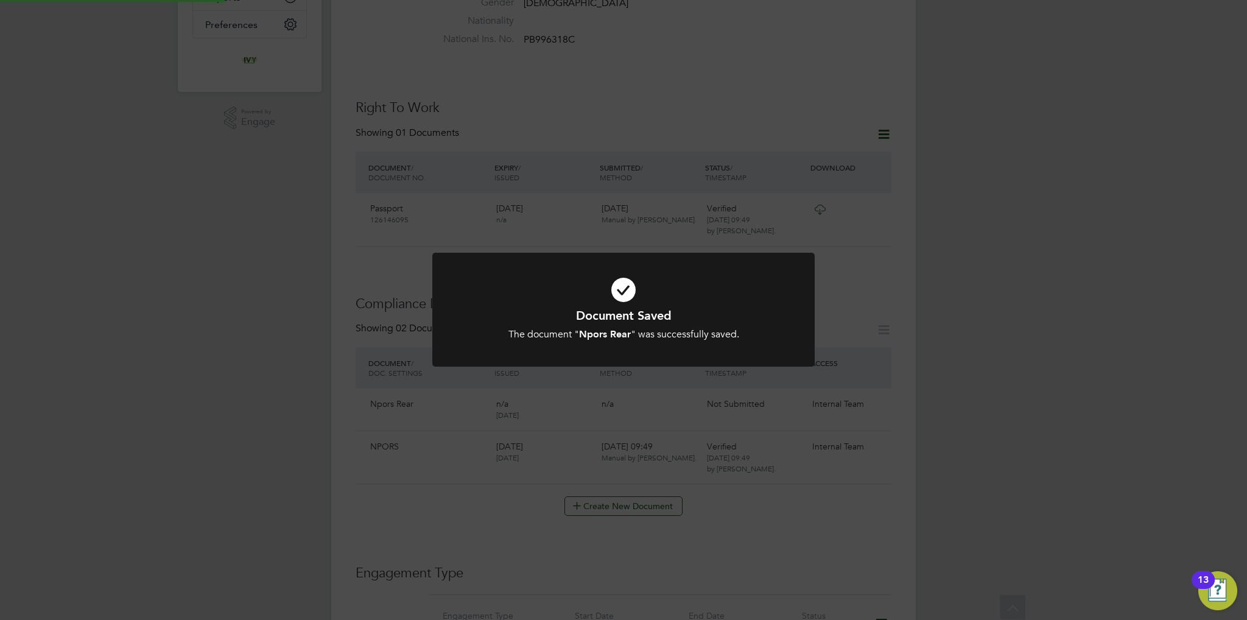
scroll to position [312, 0]
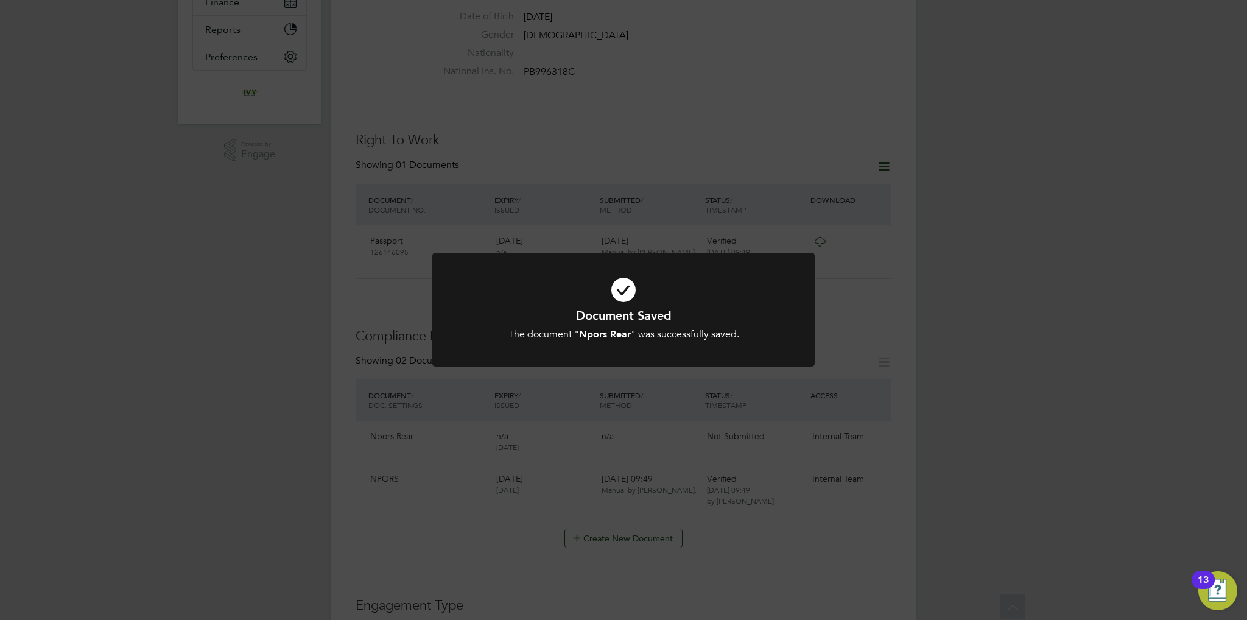
drag, startPoint x: 36, startPoint y: 292, endPoint x: 604, endPoint y: 395, distance: 577.4
click at [604, 395] on div "Document Saved The document " Npors Rear " was successfully saved. Cancel Okay" at bounding box center [623, 310] width 1247 height 620
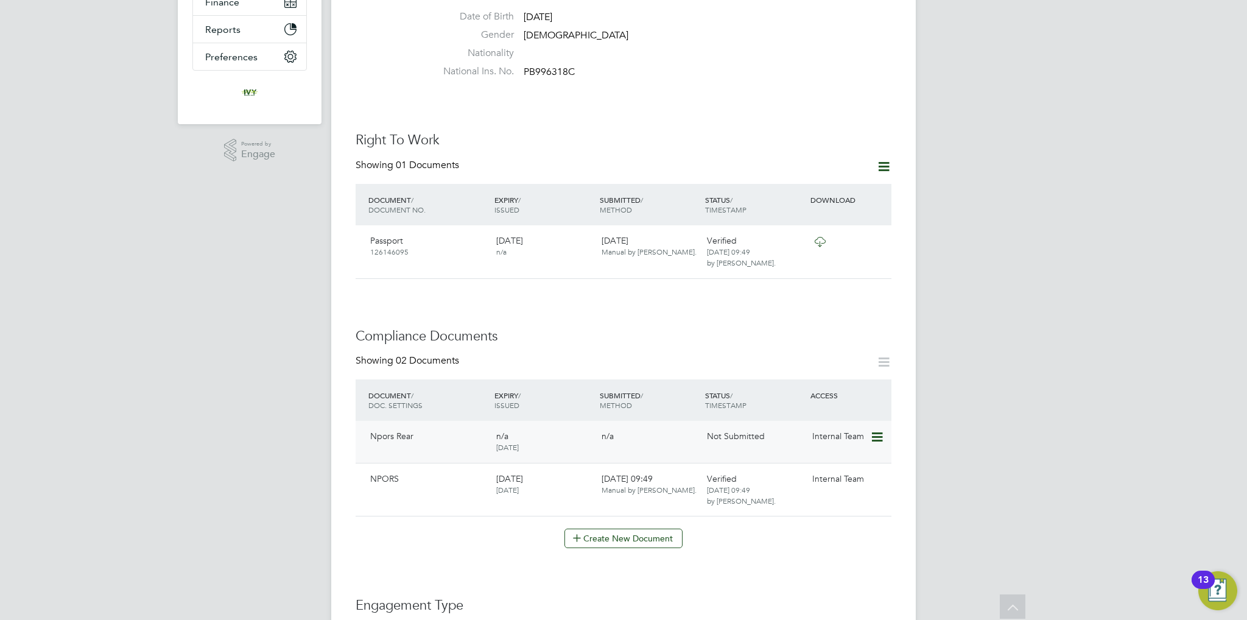
click at [879, 430] on icon at bounding box center [876, 437] width 12 height 15
click at [841, 454] on li "Submit Document" at bounding box center [839, 457] width 85 height 17
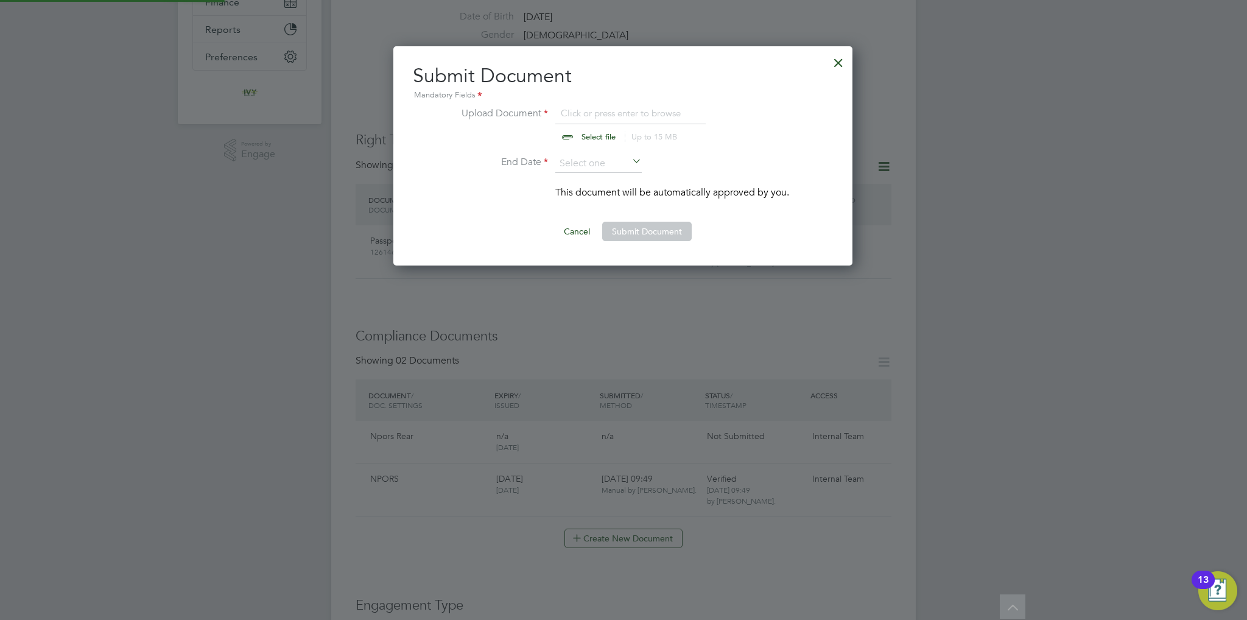
scroll to position [219, 460]
click at [585, 132] on input "file" at bounding box center [610, 124] width 191 height 37
type input "C:\fakepath\[PERSON_NAME] Npors Rear.jpg"
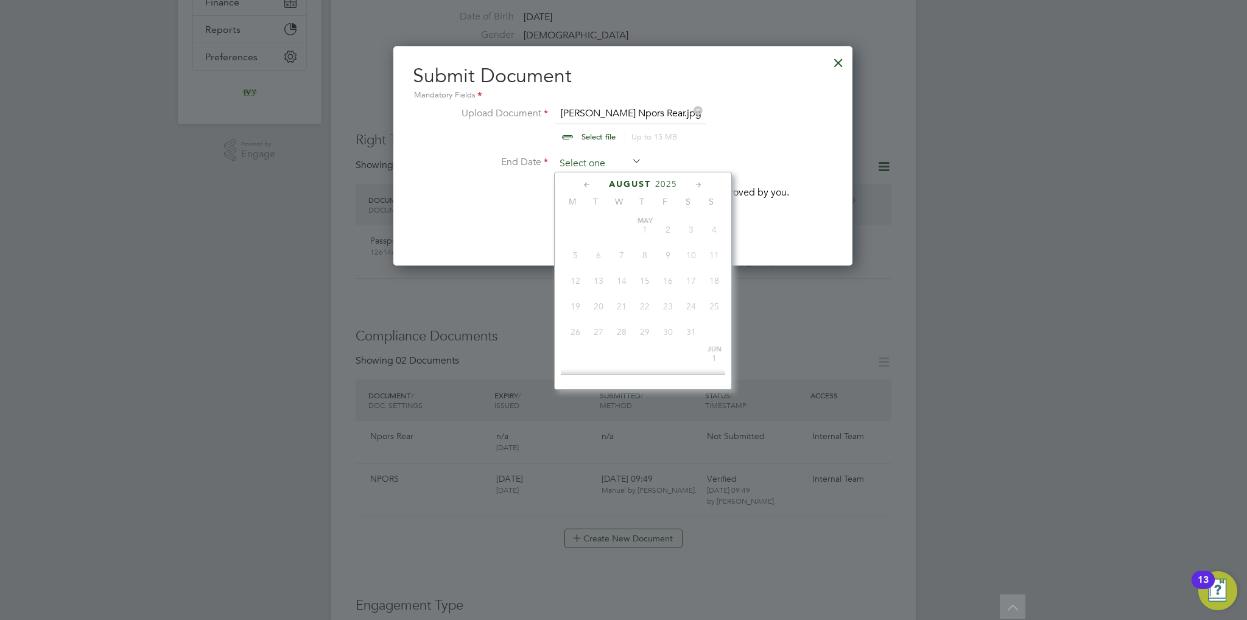
click at [591, 161] on input at bounding box center [598, 164] width 86 height 18
click at [668, 181] on span "2025" at bounding box center [666, 184] width 22 height 10
click at [652, 300] on span "2028" at bounding box center [644, 289] width 23 height 23
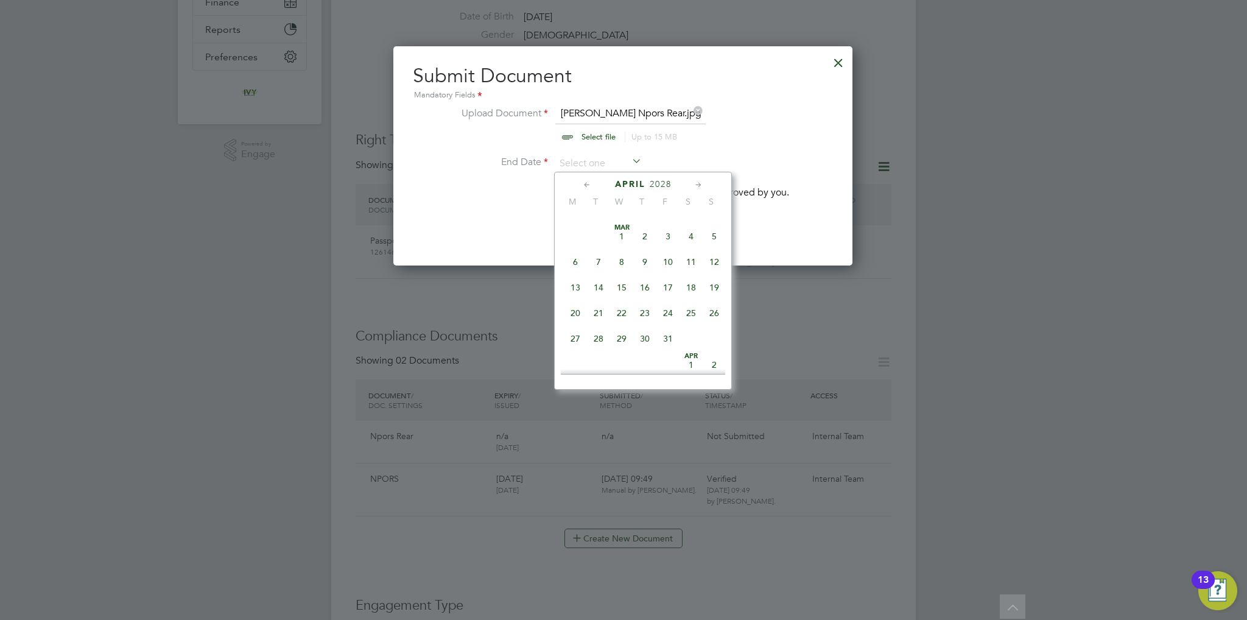
scroll to position [203, 0]
click at [669, 259] on span "31" at bounding box center [668, 257] width 23 height 23
type input "[DATE]"
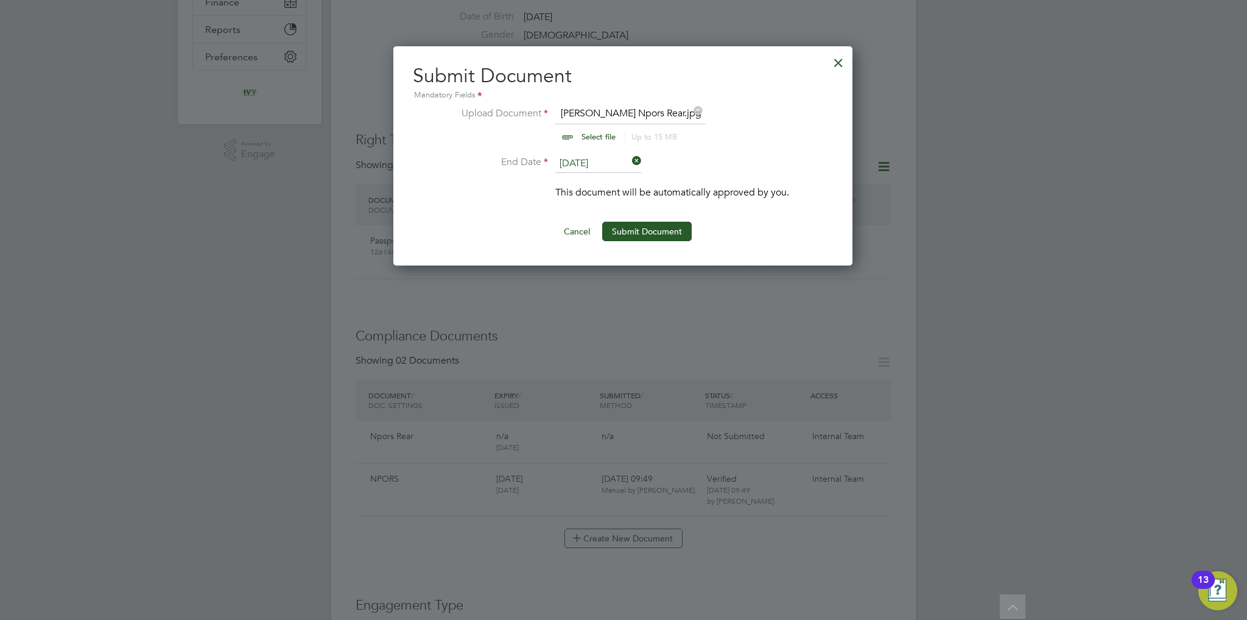
click at [647, 220] on ng-form "Upload Document [PERSON_NAME] Npors Rear.jpg Select file Up to 15 MB Drop your …" at bounding box center [623, 173] width 420 height 135
click at [646, 228] on button "Submit Document" at bounding box center [647, 231] width 90 height 19
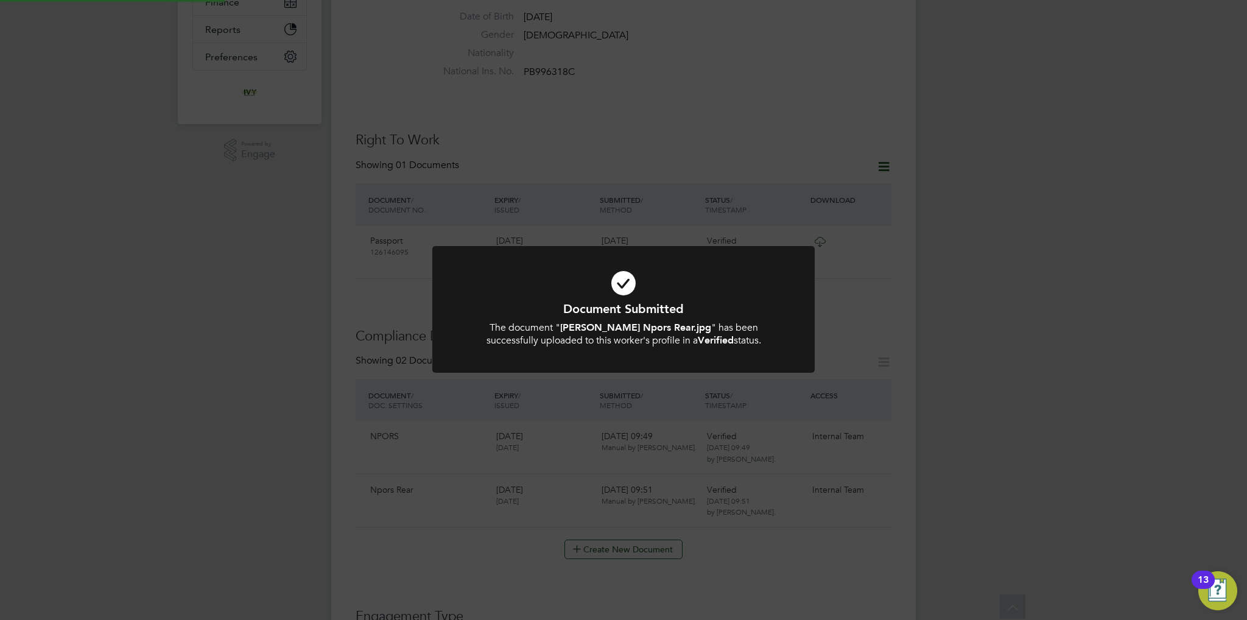
click at [709, 289] on icon at bounding box center [623, 283] width 317 height 48
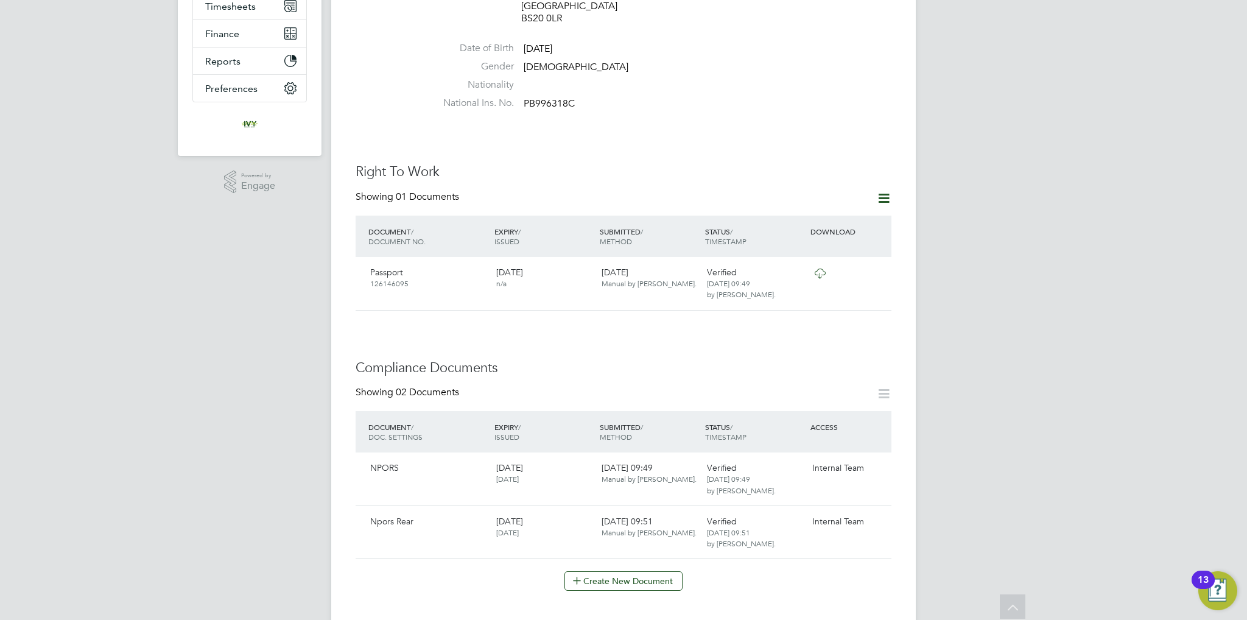
scroll to position [305, 0]
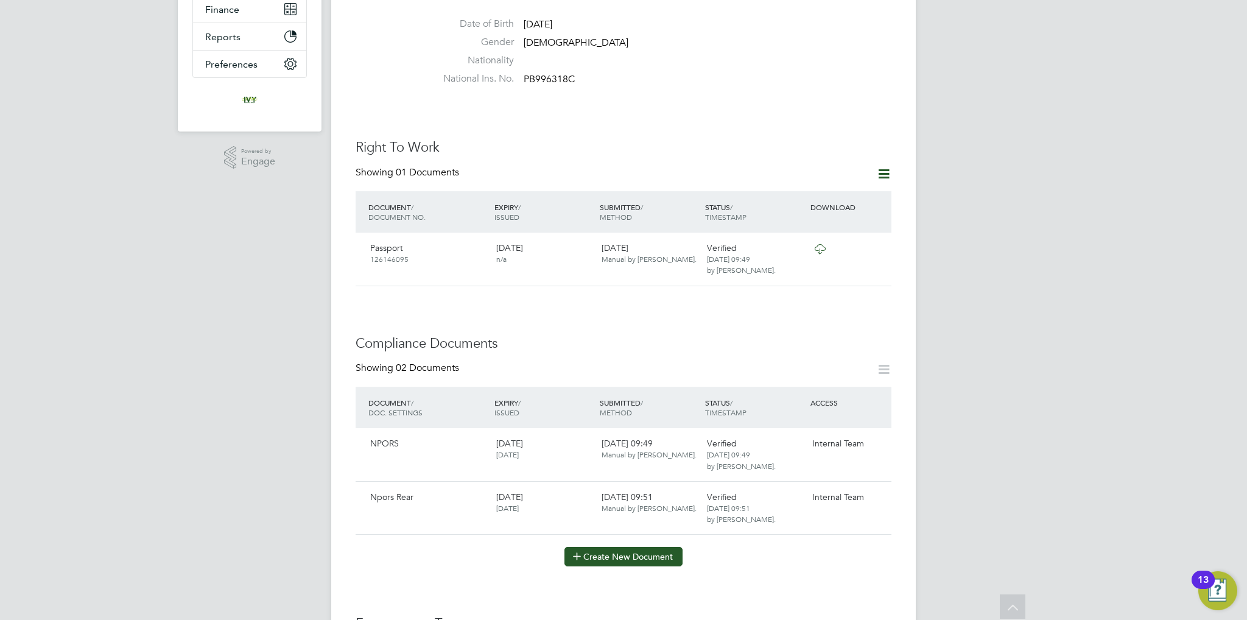
click at [633, 547] on button "Create New Document" at bounding box center [624, 556] width 118 height 19
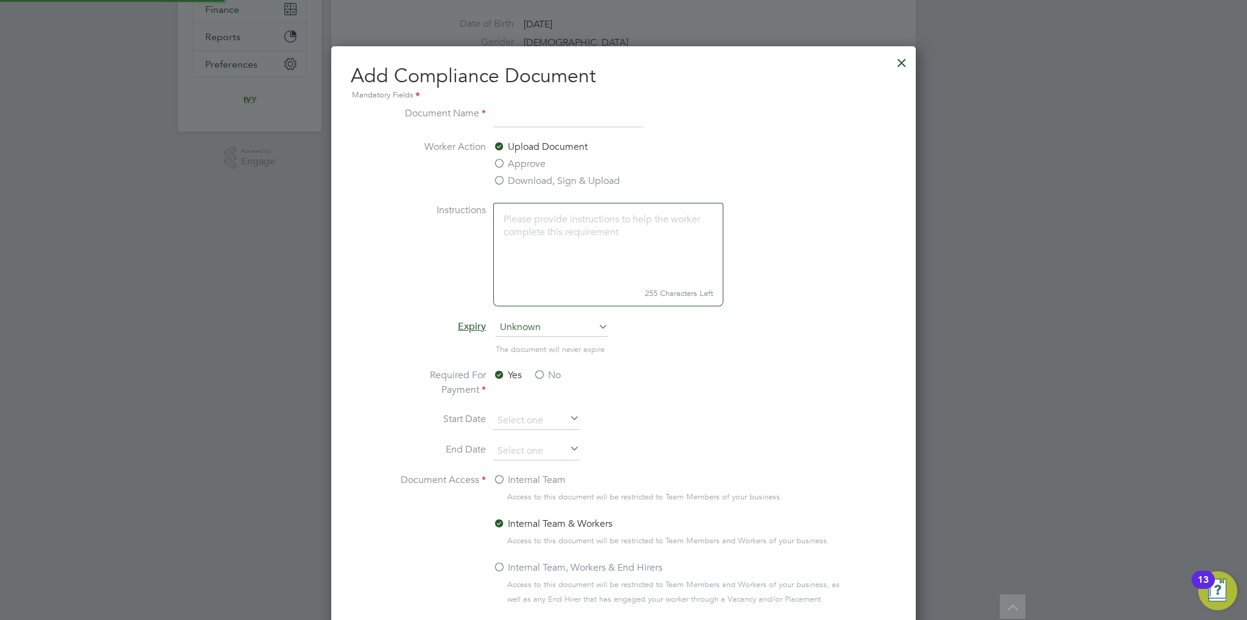
scroll to position [637, 585]
click at [563, 109] on input at bounding box center [568, 117] width 150 height 22
type input "CIS Framework"
click at [552, 330] on span "Unknown" at bounding box center [552, 328] width 113 height 18
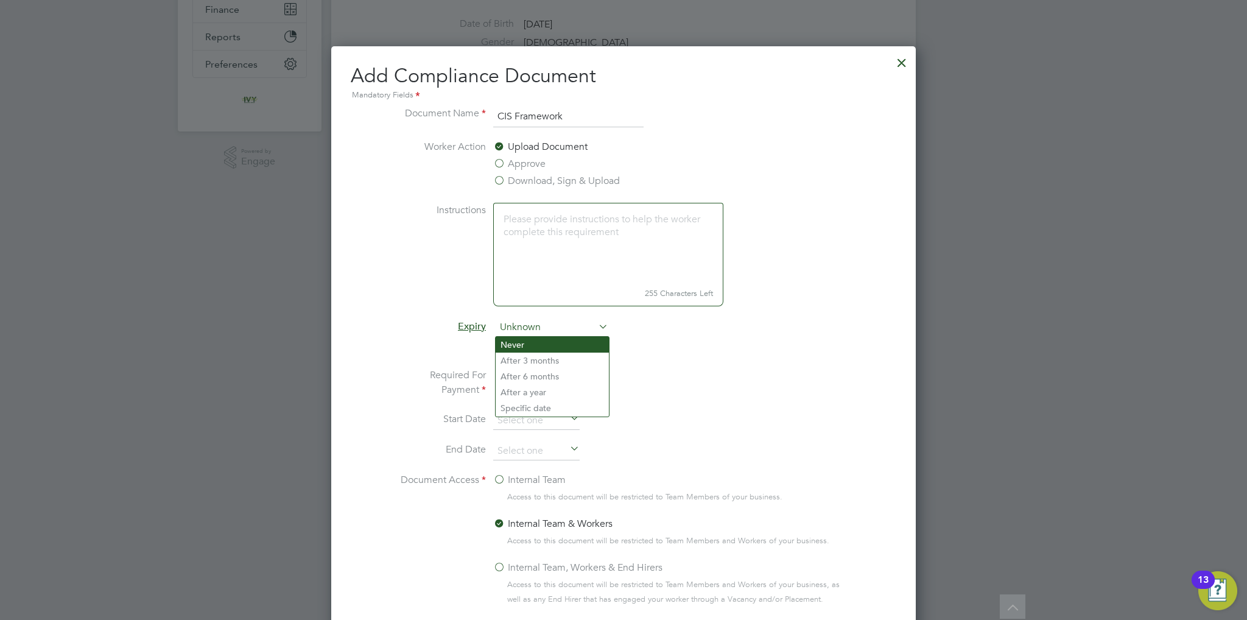
click at [546, 347] on li "Never" at bounding box center [552, 345] width 113 height 16
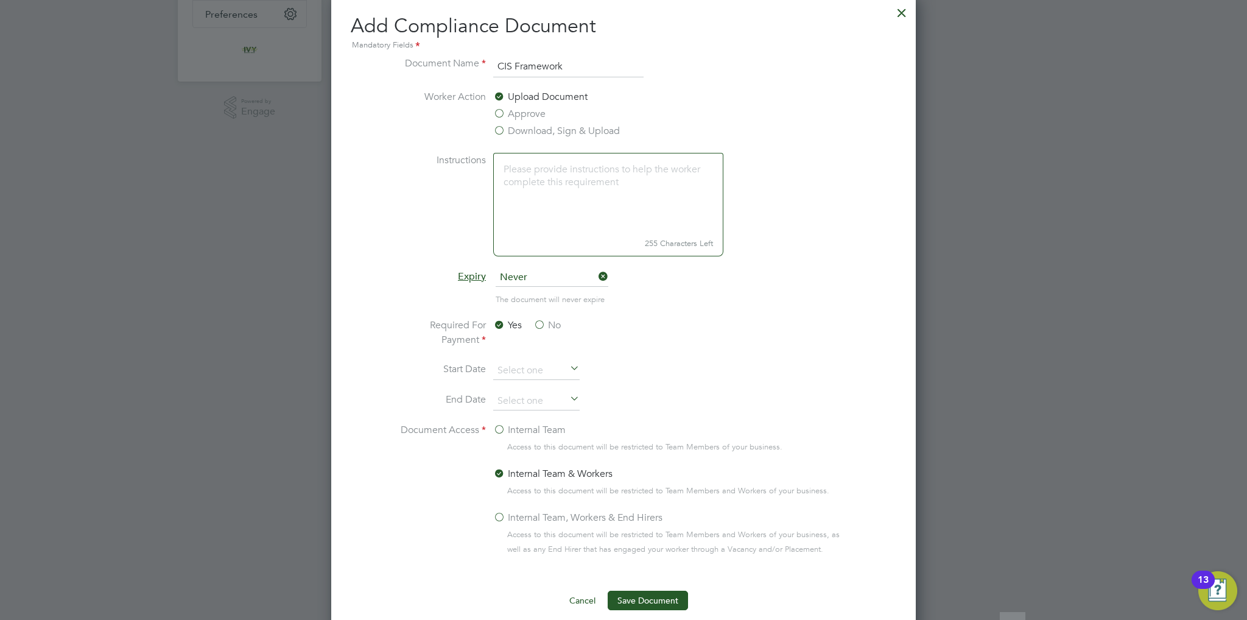
scroll to position [426, 0]
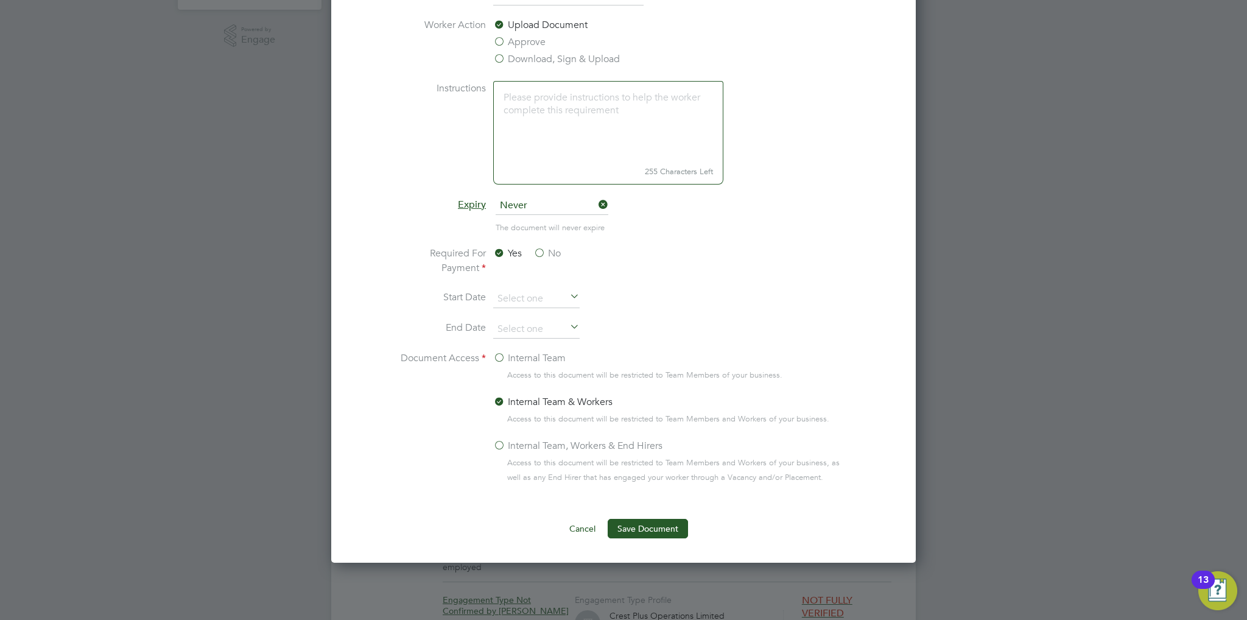
click at [537, 247] on label "No" at bounding box center [547, 253] width 27 height 15
click at [0, 0] on input "No" at bounding box center [0, 0] width 0 height 0
click at [521, 356] on label "Internal Team" at bounding box center [529, 358] width 72 height 15
click at [0, 0] on input "Internal Team" at bounding box center [0, 0] width 0 height 0
click at [644, 526] on button "Save Document" at bounding box center [648, 528] width 80 height 19
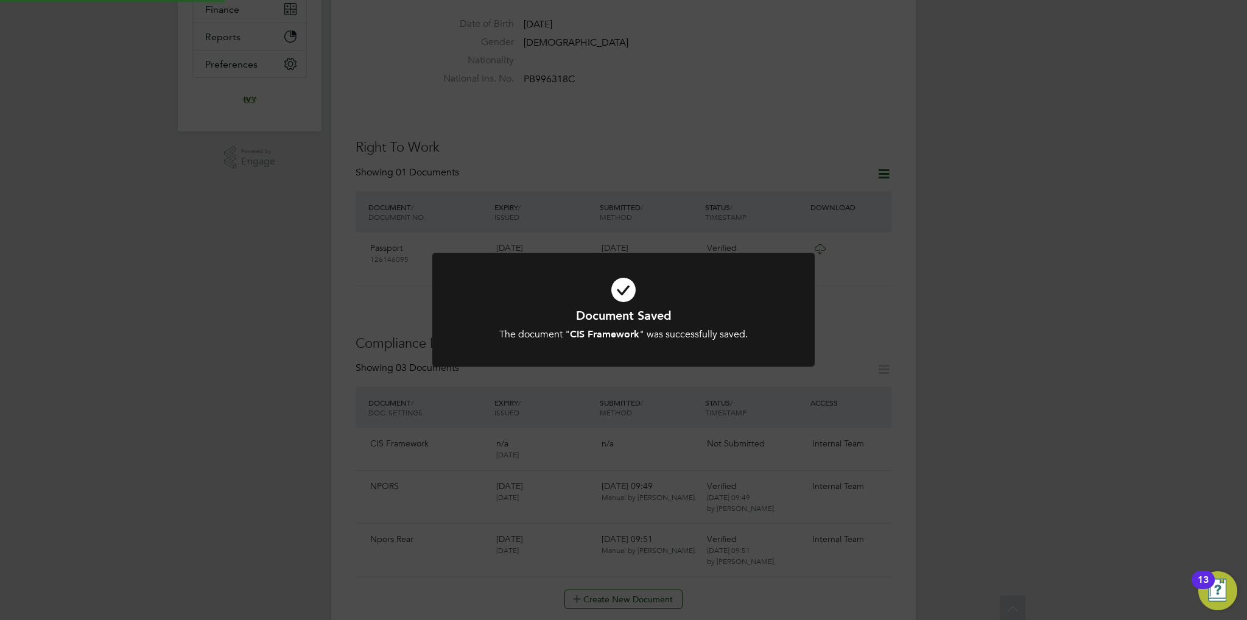
click at [584, 314] on h1 "Document Saved" at bounding box center [623, 316] width 317 height 16
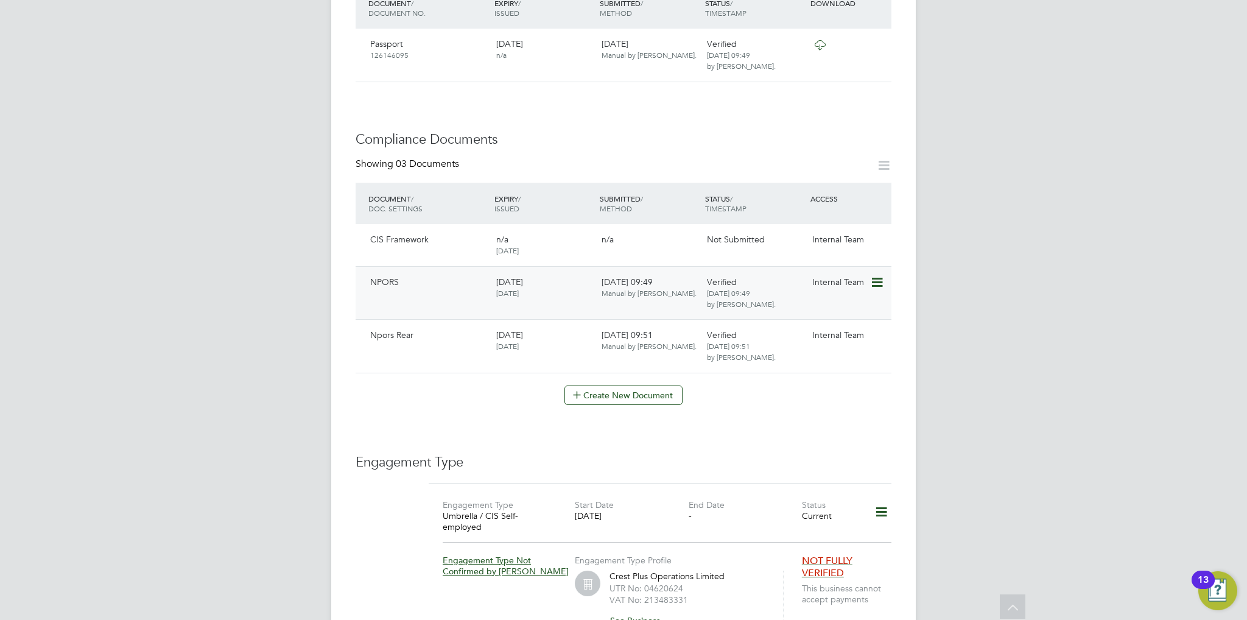
scroll to position [487, 0]
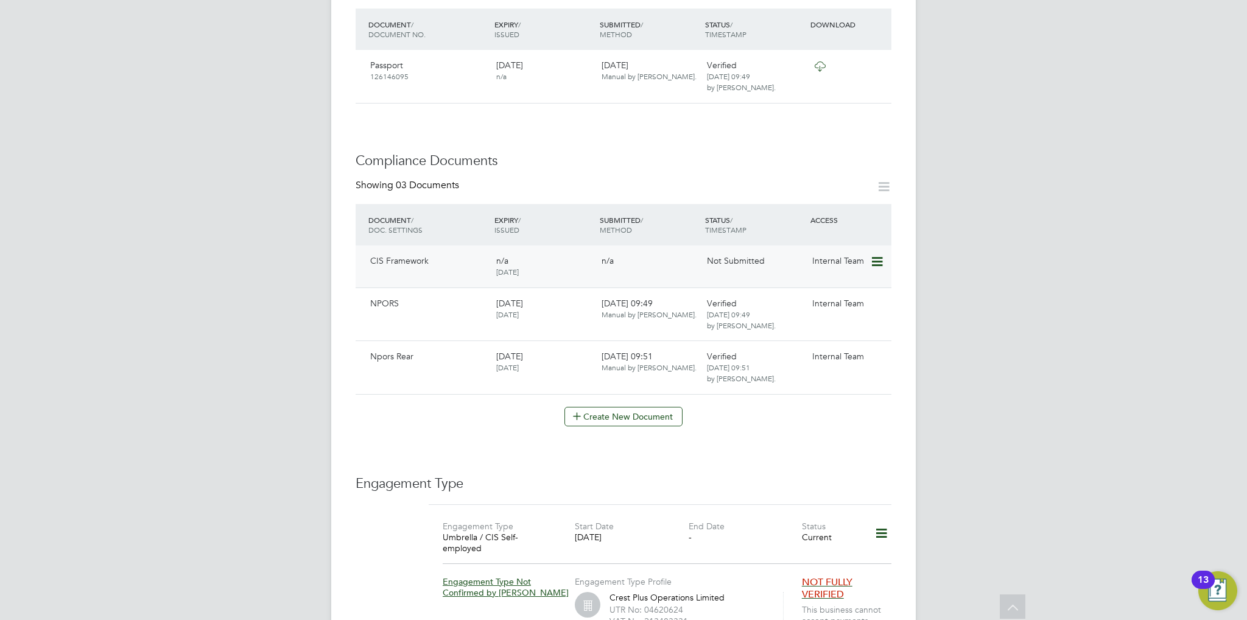
click at [879, 255] on icon at bounding box center [876, 262] width 12 height 15
click at [837, 277] on li "Submit Document" at bounding box center [839, 282] width 85 height 17
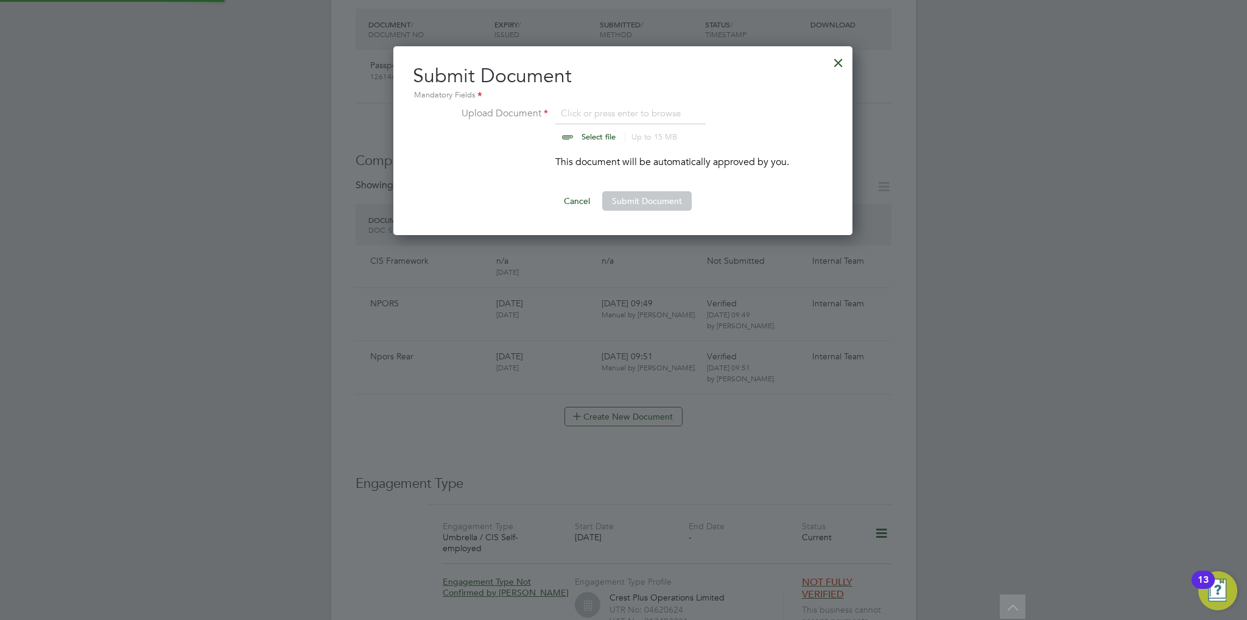
scroll to position [189, 460]
click at [590, 133] on input "file" at bounding box center [610, 124] width 191 height 37
type input "C:\fakepath\CIS framework agreement - [PERSON_NAME].docx"
click at [636, 200] on button "Submit Document" at bounding box center [647, 200] width 90 height 19
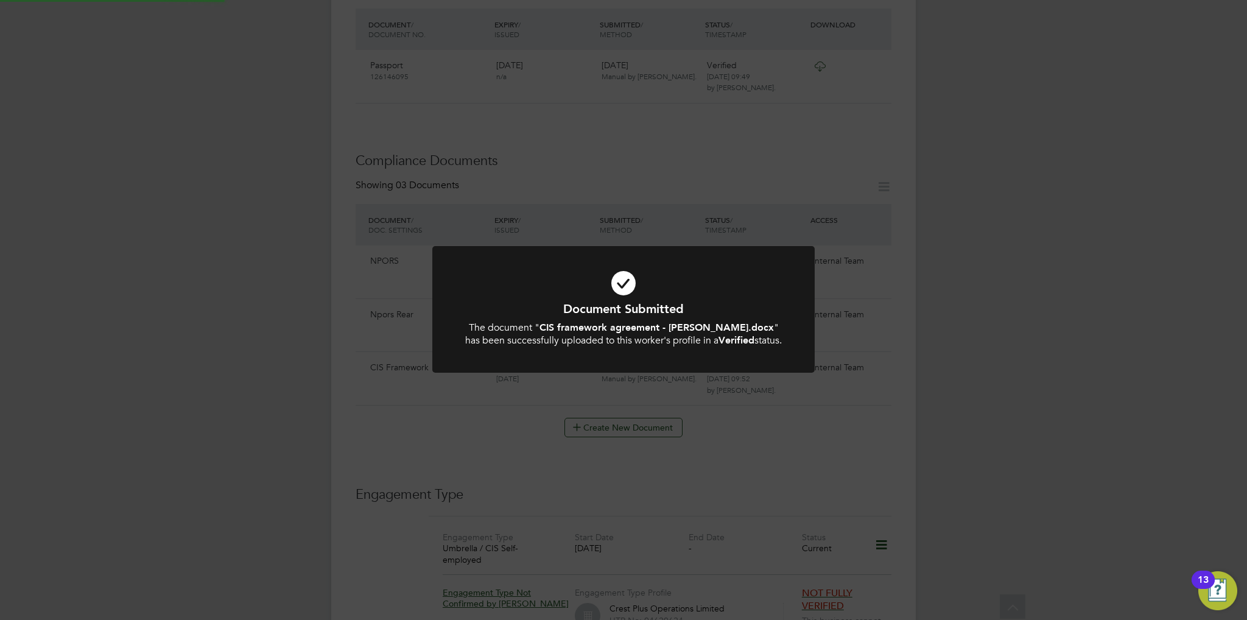
click at [649, 319] on div "Document Submitted The document " CIS framework agreement - [PERSON_NAME].docx …" at bounding box center [623, 324] width 317 height 46
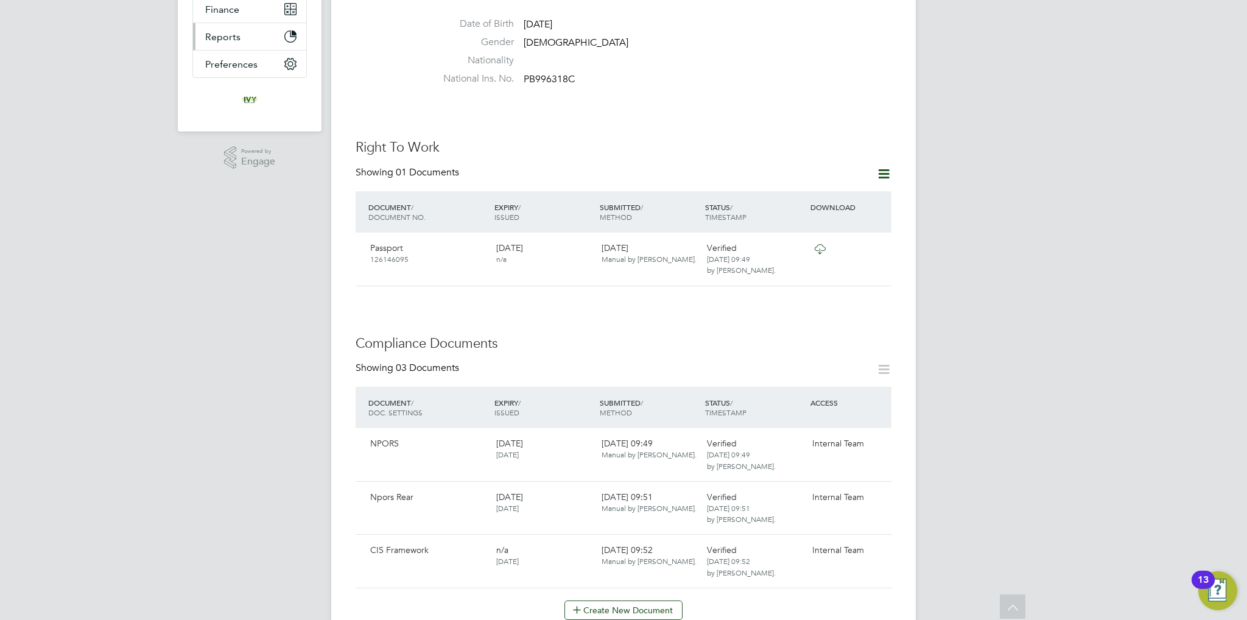
scroll to position [0, 0]
